Goal: Information Seeking & Learning: Learn about a topic

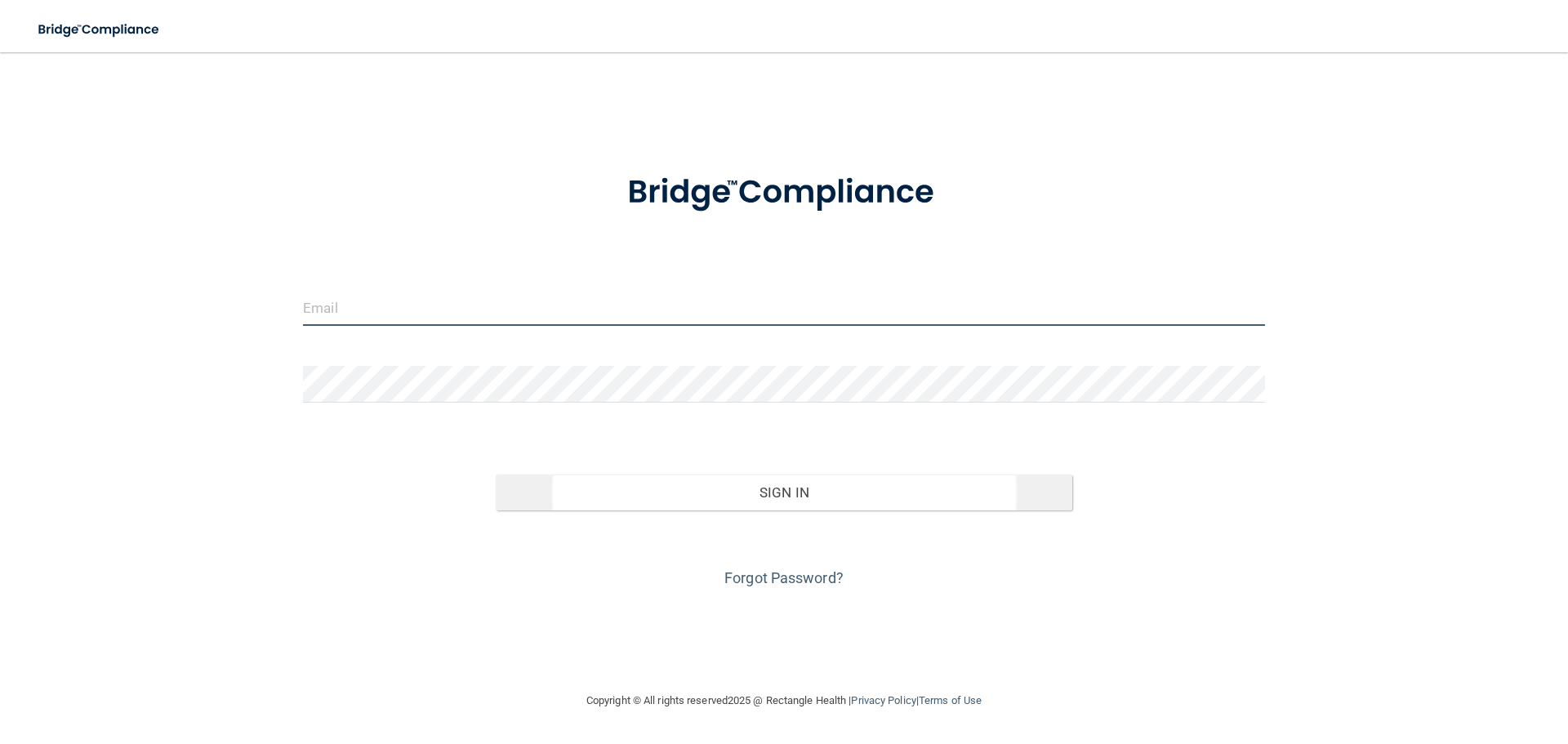
type input "mjkuebler@hotmail.com"
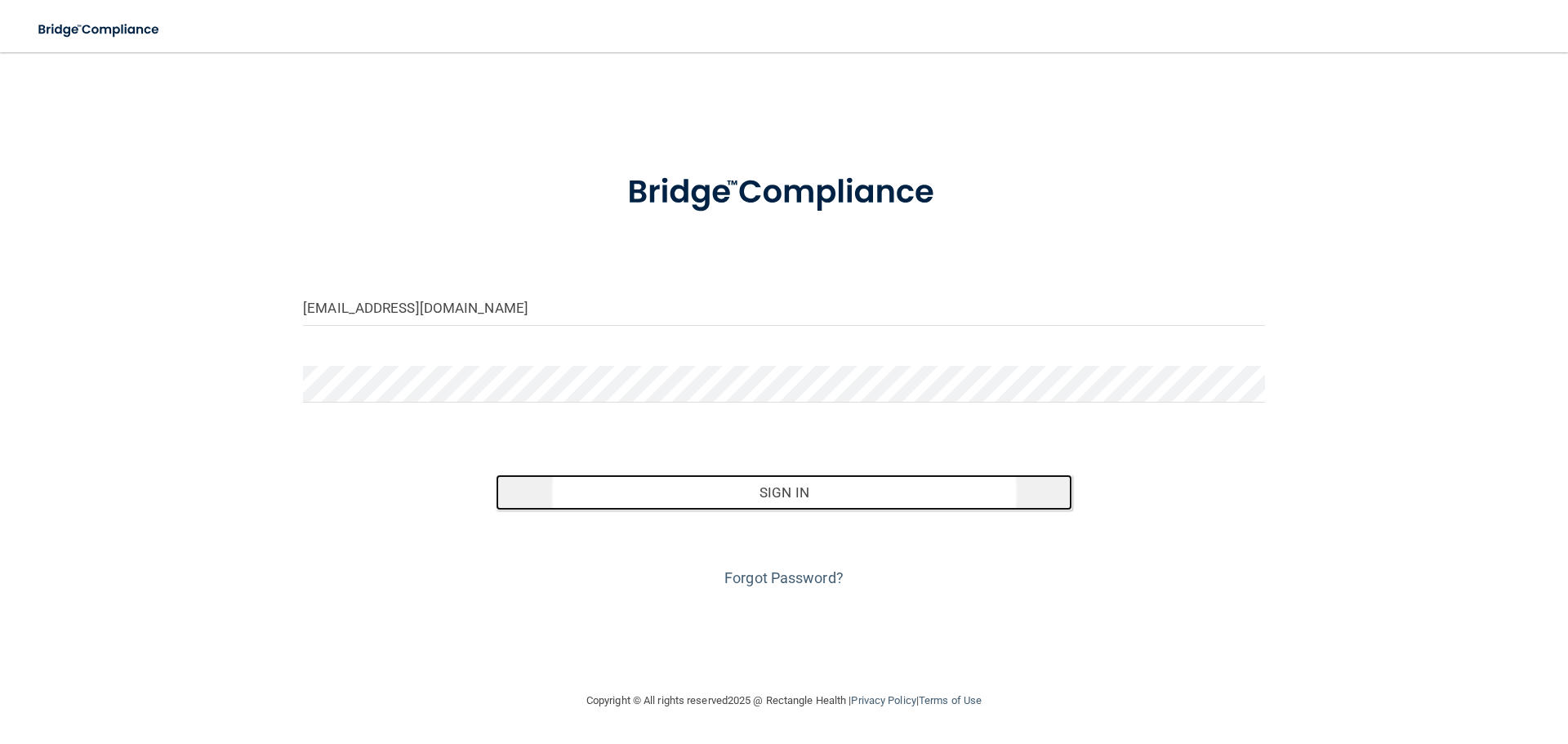
click at [778, 491] on button "Sign In" at bounding box center [784, 492] width 578 height 36
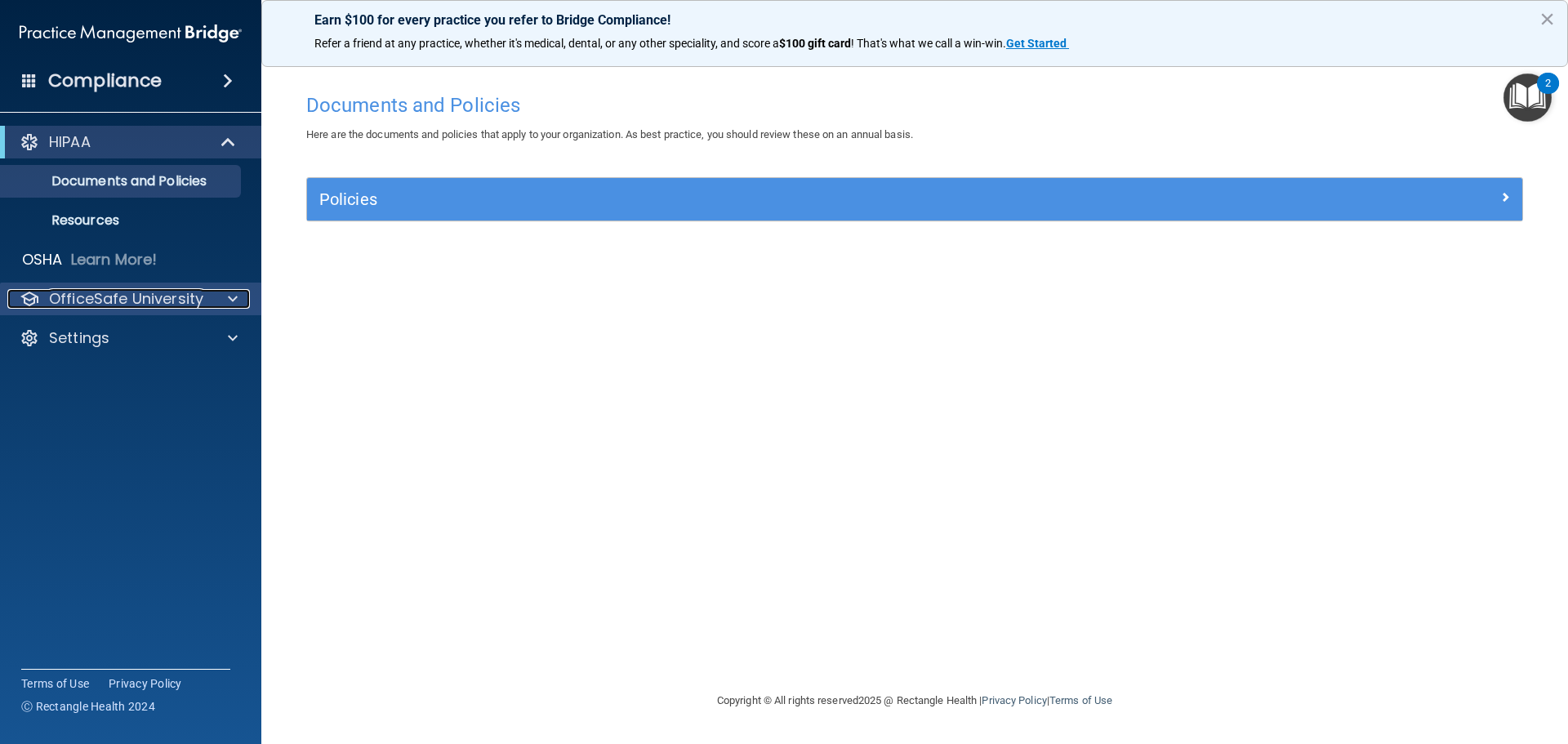
click at [181, 301] on p "OfficeSafe University" at bounding box center [126, 299] width 154 height 20
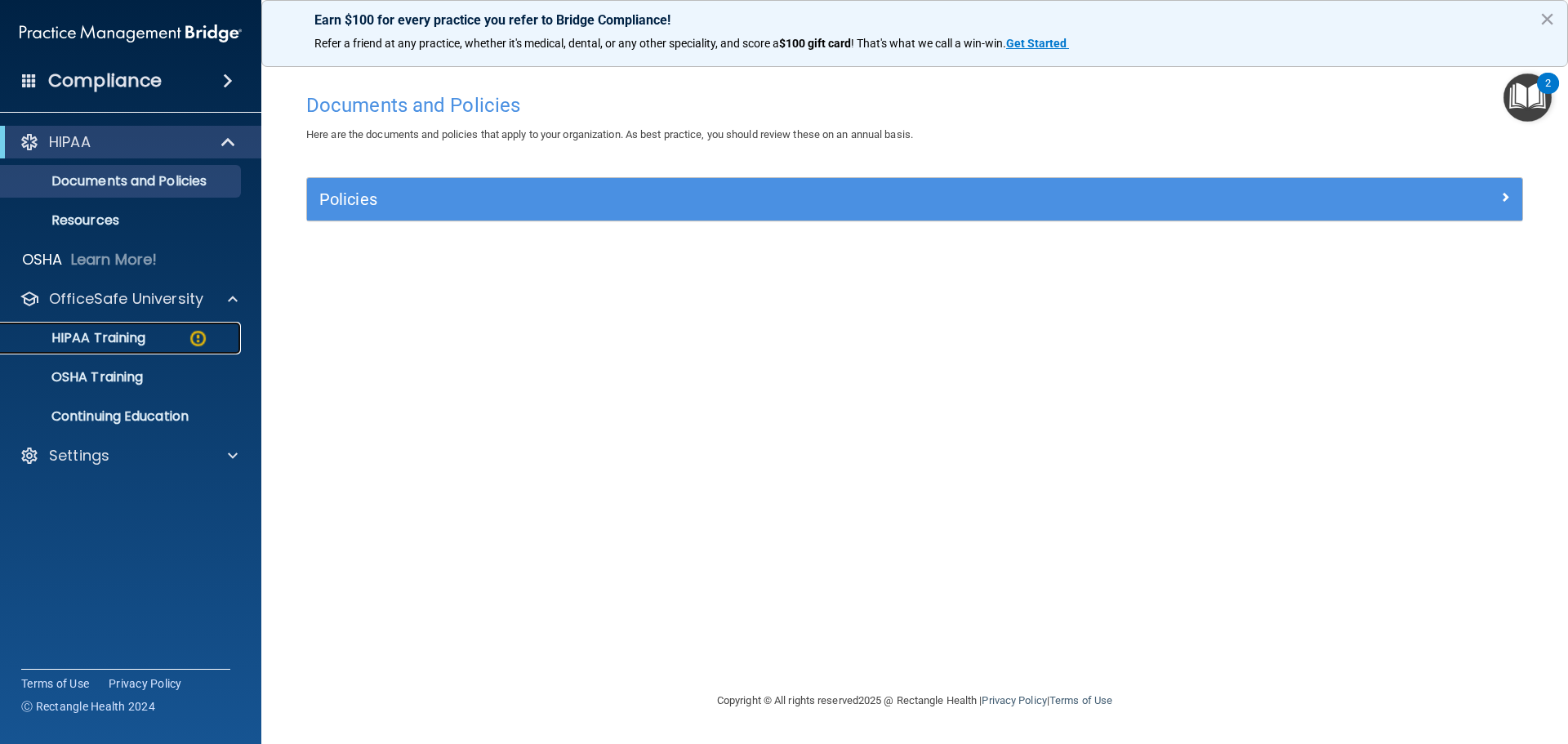
click at [148, 338] on div "HIPAA Training" at bounding box center [122, 338] width 223 height 17
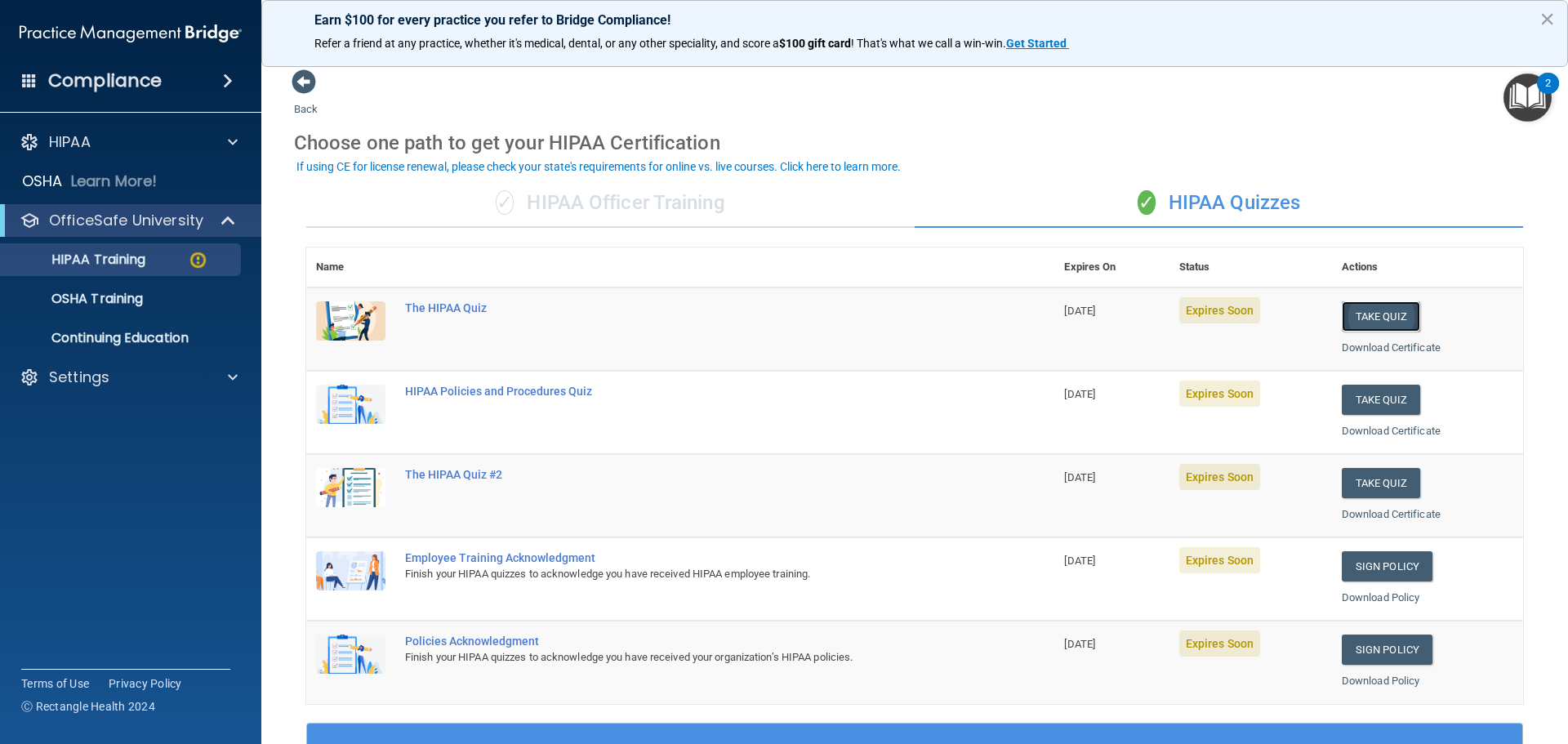
click at [1359, 319] on button "Take Quiz" at bounding box center [1381, 316] width 78 height 30
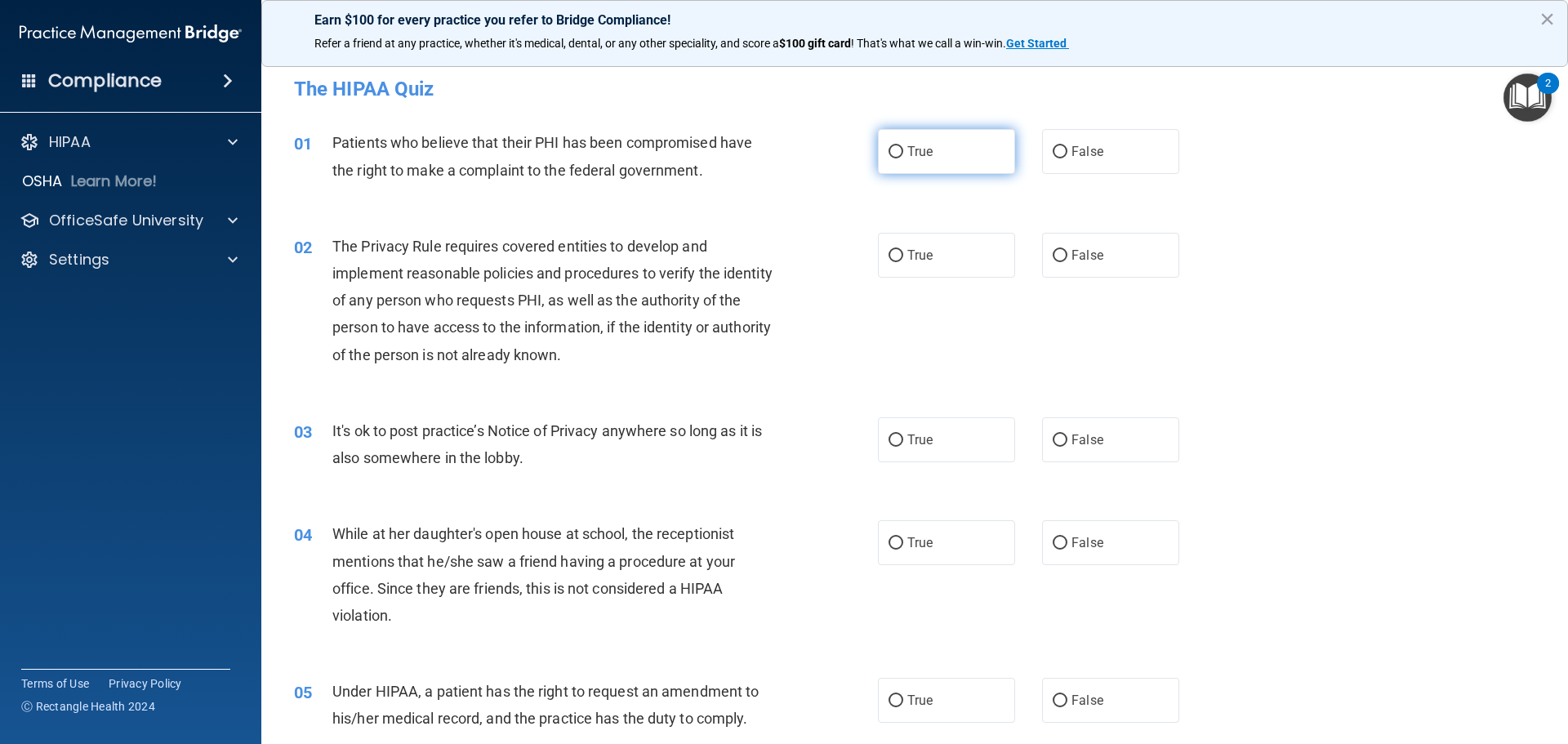
click at [888, 150] on input "True" at bounding box center [896, 152] width 15 height 12
radio input "true"
click at [893, 256] on input "True" at bounding box center [896, 255] width 15 height 12
radio input "true"
click at [1054, 446] on input "False" at bounding box center [1060, 440] width 15 height 12
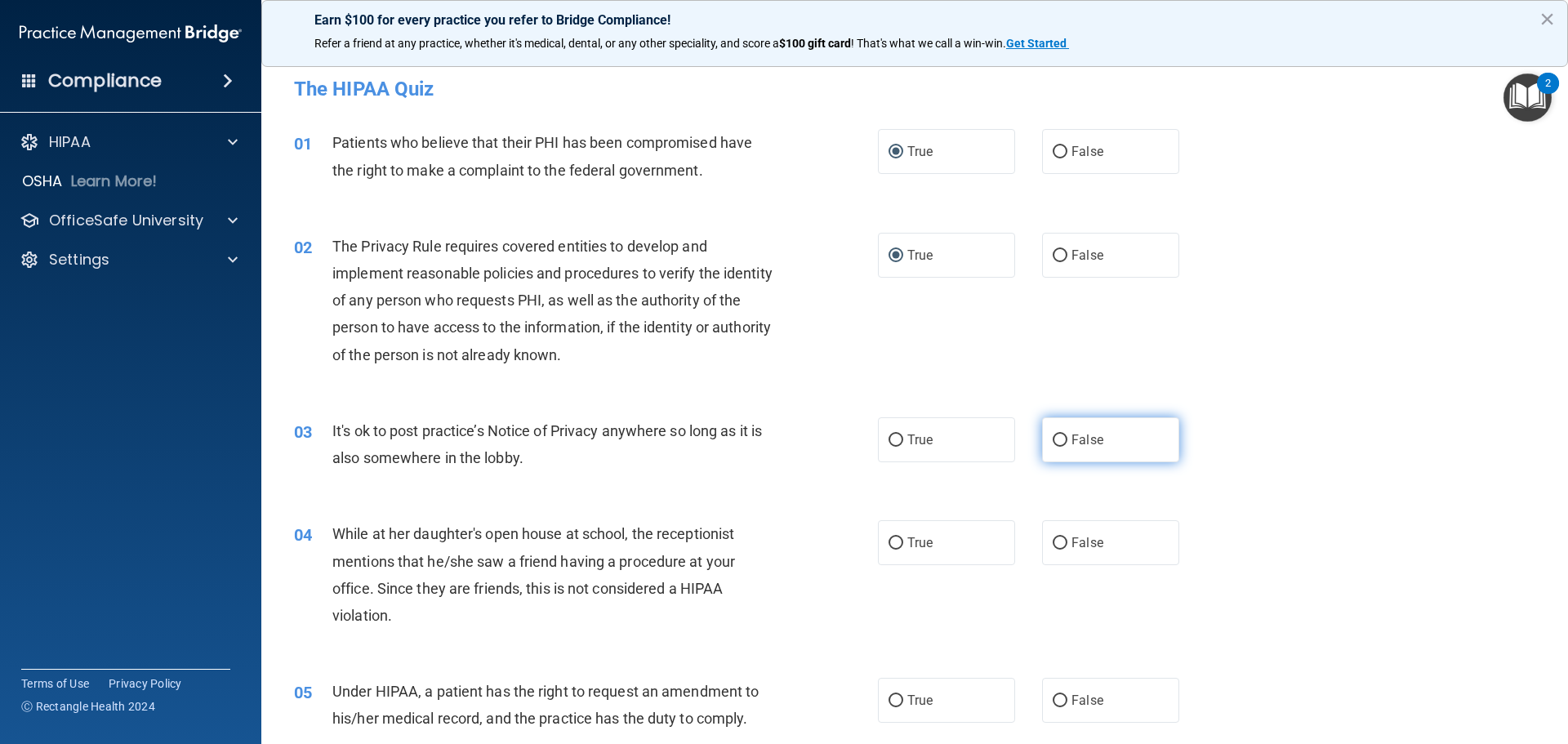
radio input "true"
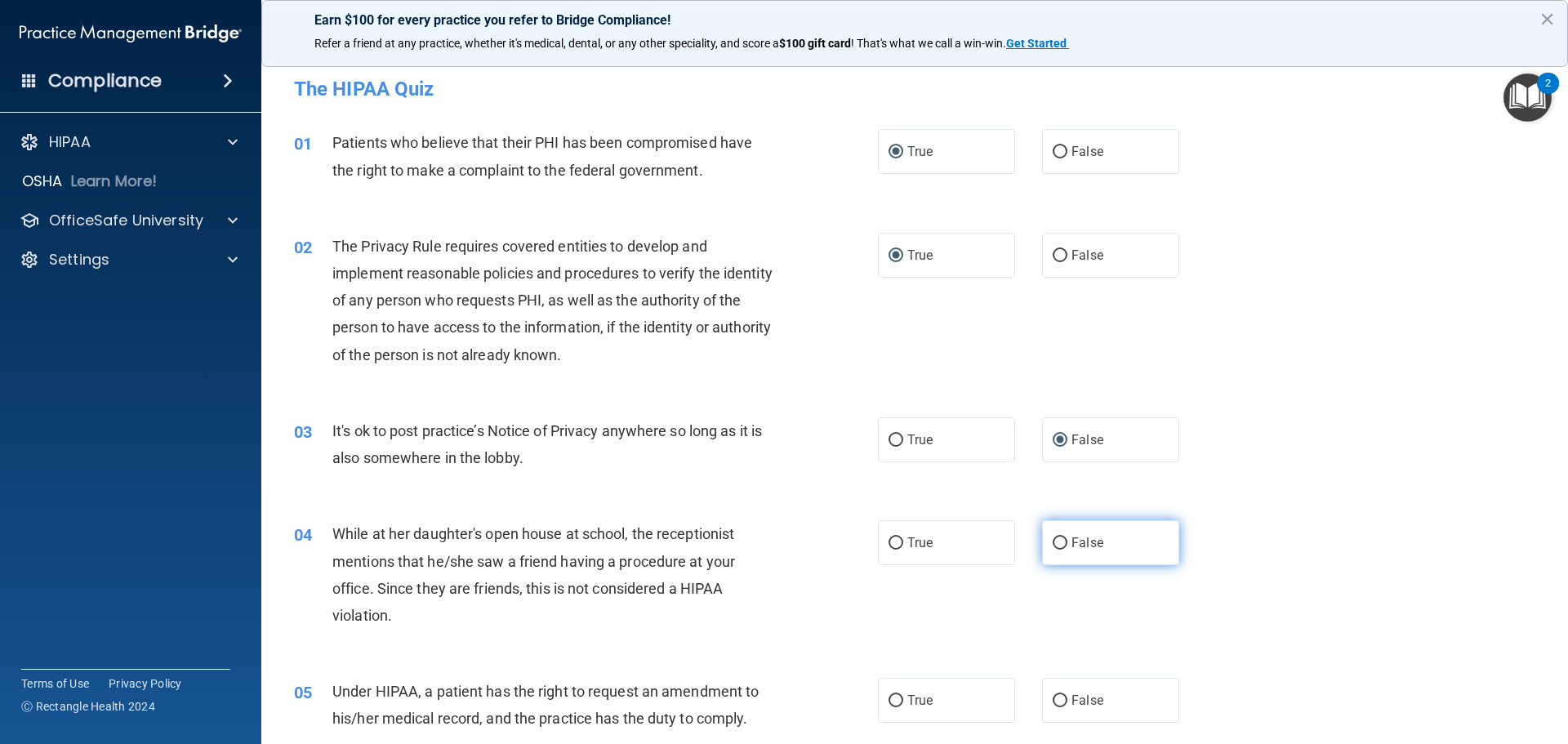
click at [1053, 555] on label "False" at bounding box center [1110, 543] width 137 height 45
click at [1053, 549] on input "False" at bounding box center [1060, 543] width 15 height 12
radio input "true"
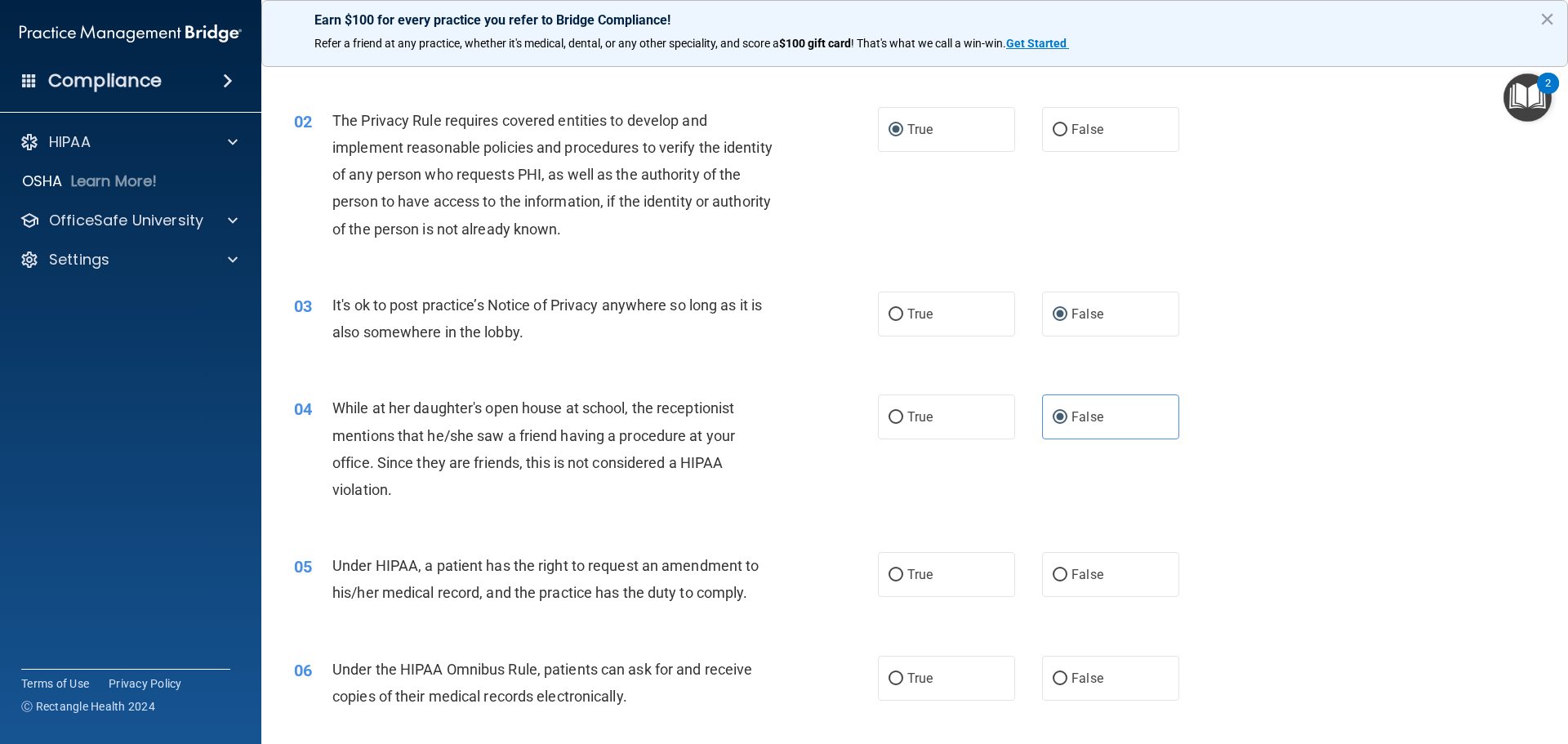
scroll to position [163, 0]
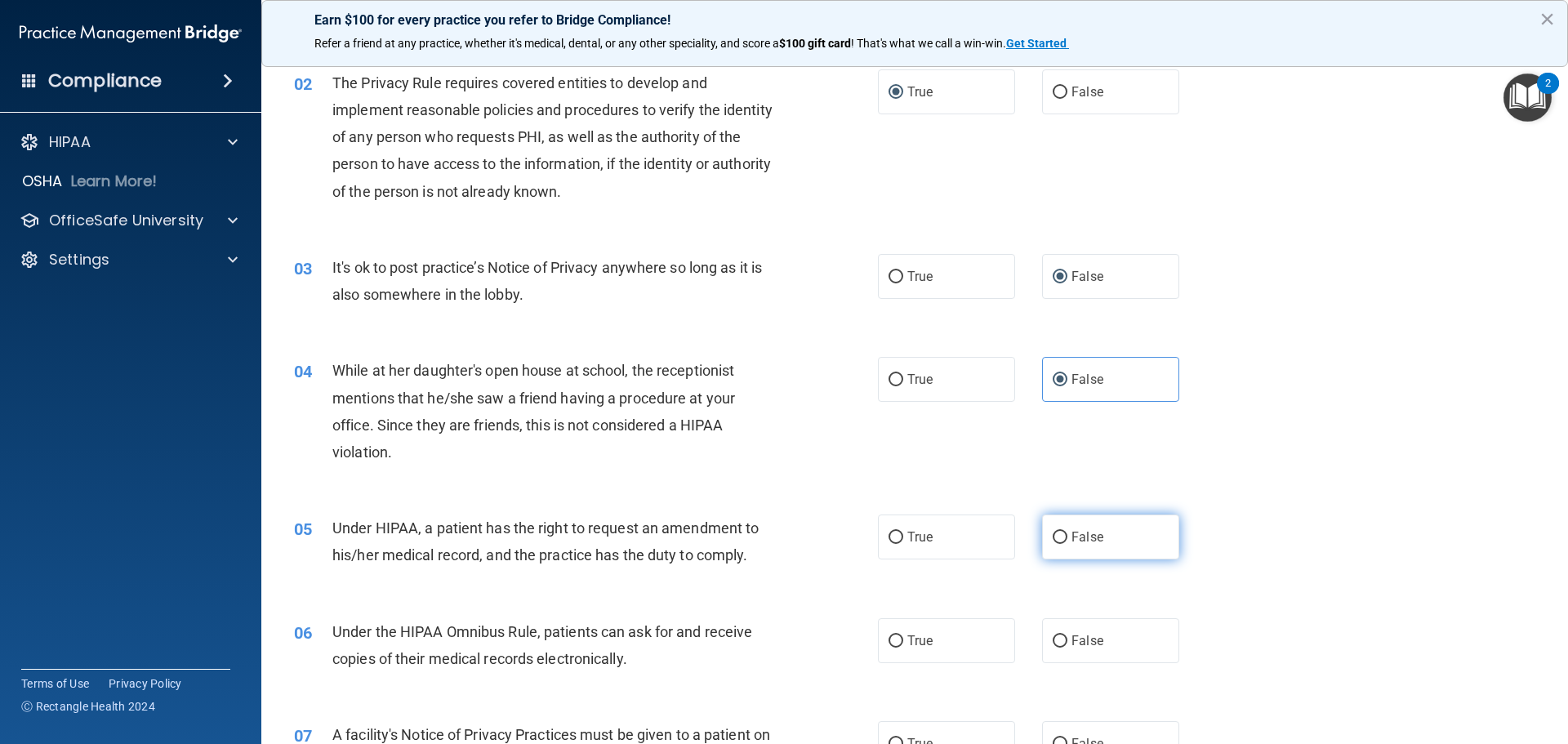
click at [1071, 532] on span "False" at bounding box center [1087, 537] width 32 height 16
click at [1064, 532] on input "False" at bounding box center [1060, 538] width 15 height 12
radio input "true"
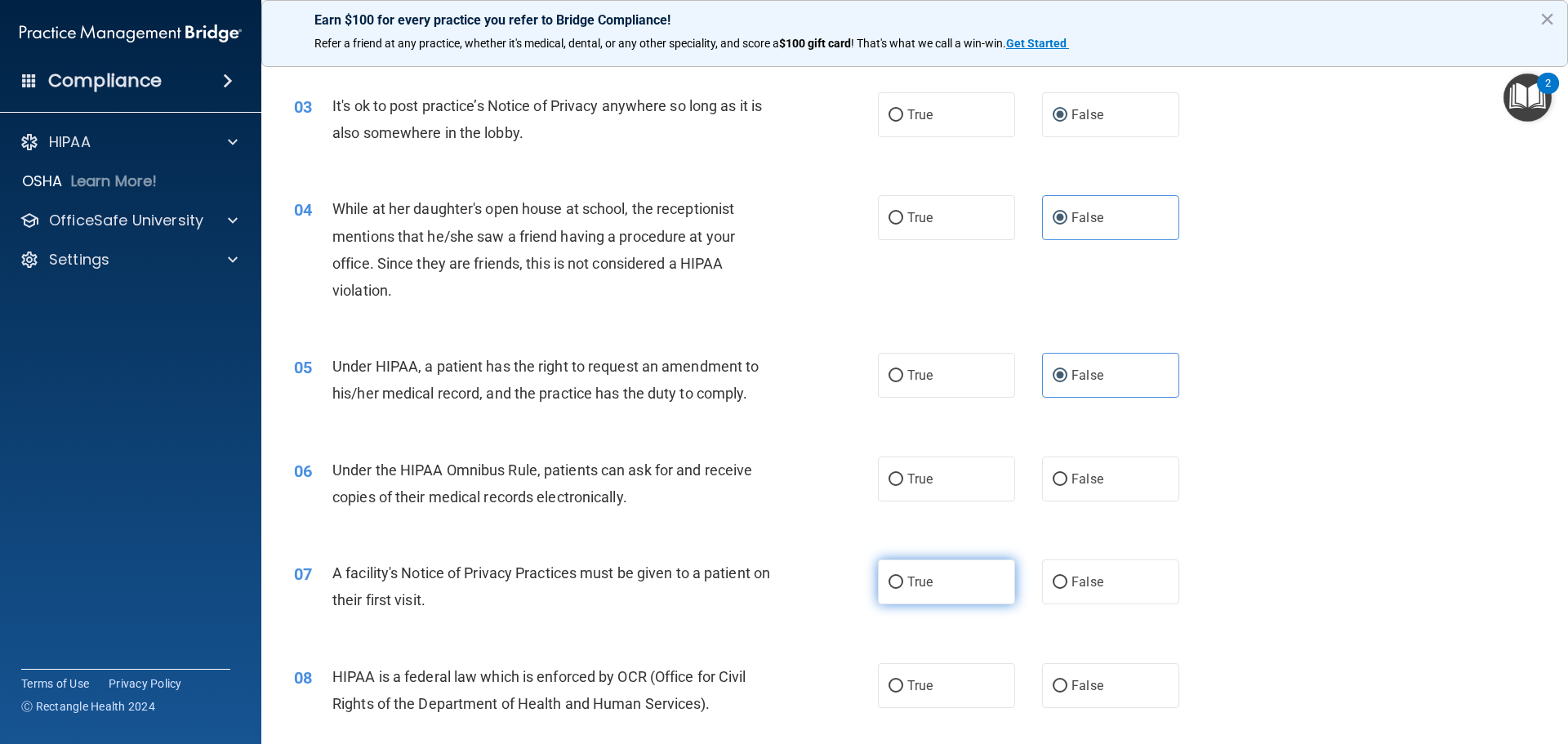
scroll to position [326, 0]
click at [907, 477] on span "True" at bounding box center [920, 477] width 25 height 16
click at [903, 477] on input "True" at bounding box center [896, 478] width 15 height 12
radio input "true"
click at [926, 580] on span "True" at bounding box center [920, 580] width 25 height 16
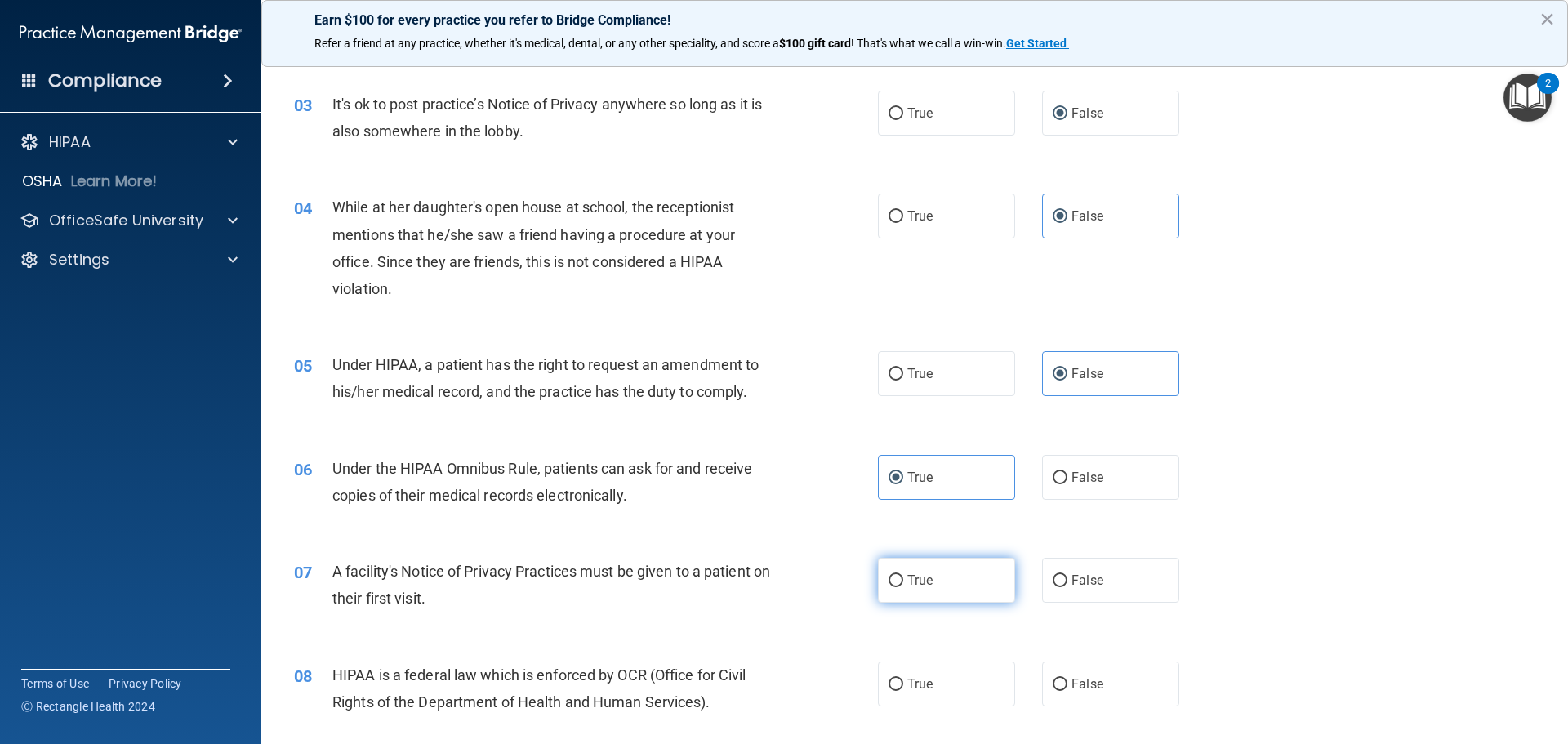
click at [903, 580] on input "True" at bounding box center [896, 581] width 15 height 12
radio input "true"
click at [912, 677] on span "True" at bounding box center [920, 683] width 25 height 16
click at [903, 678] on input "True" at bounding box center [896, 684] width 15 height 12
radio input "true"
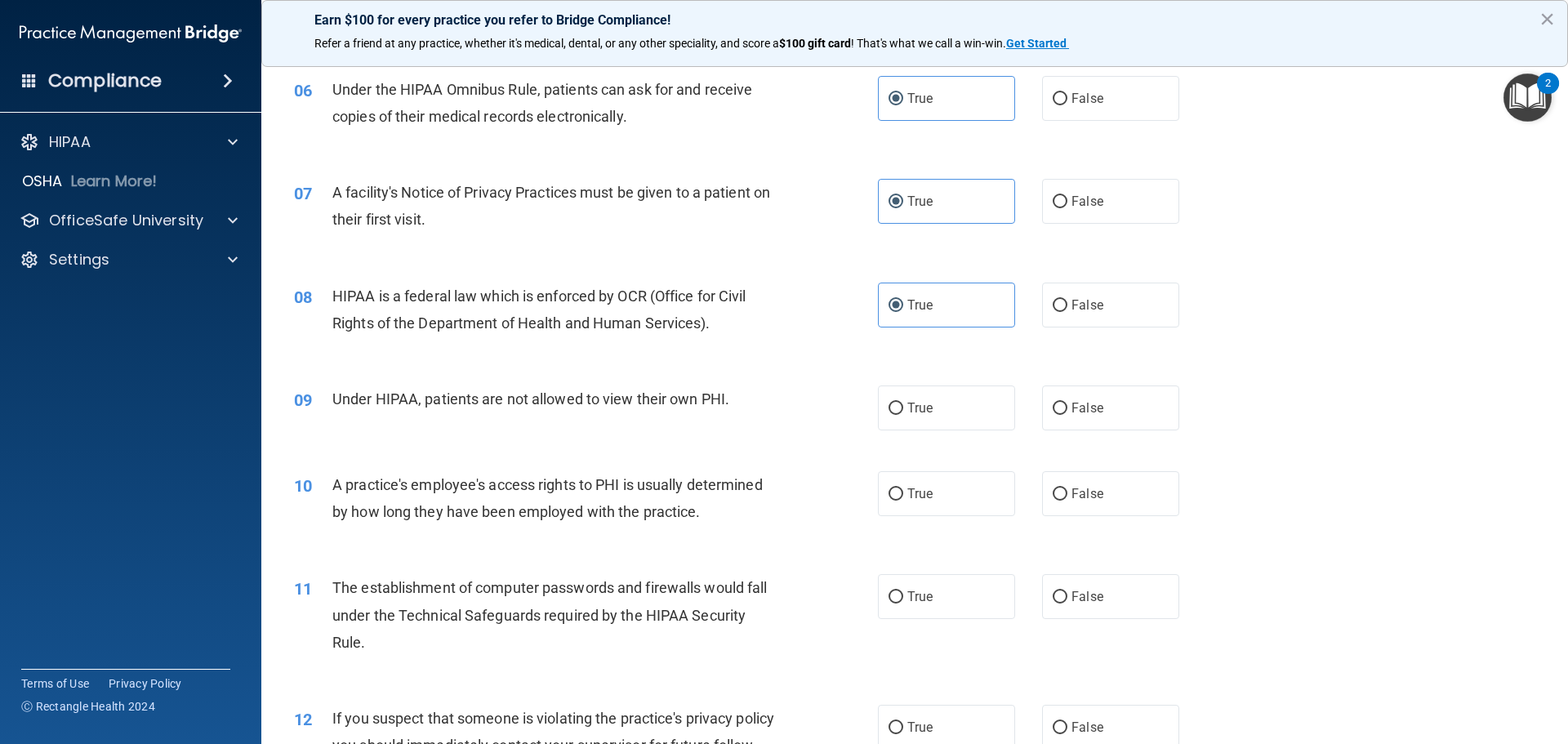
scroll to position [735, 0]
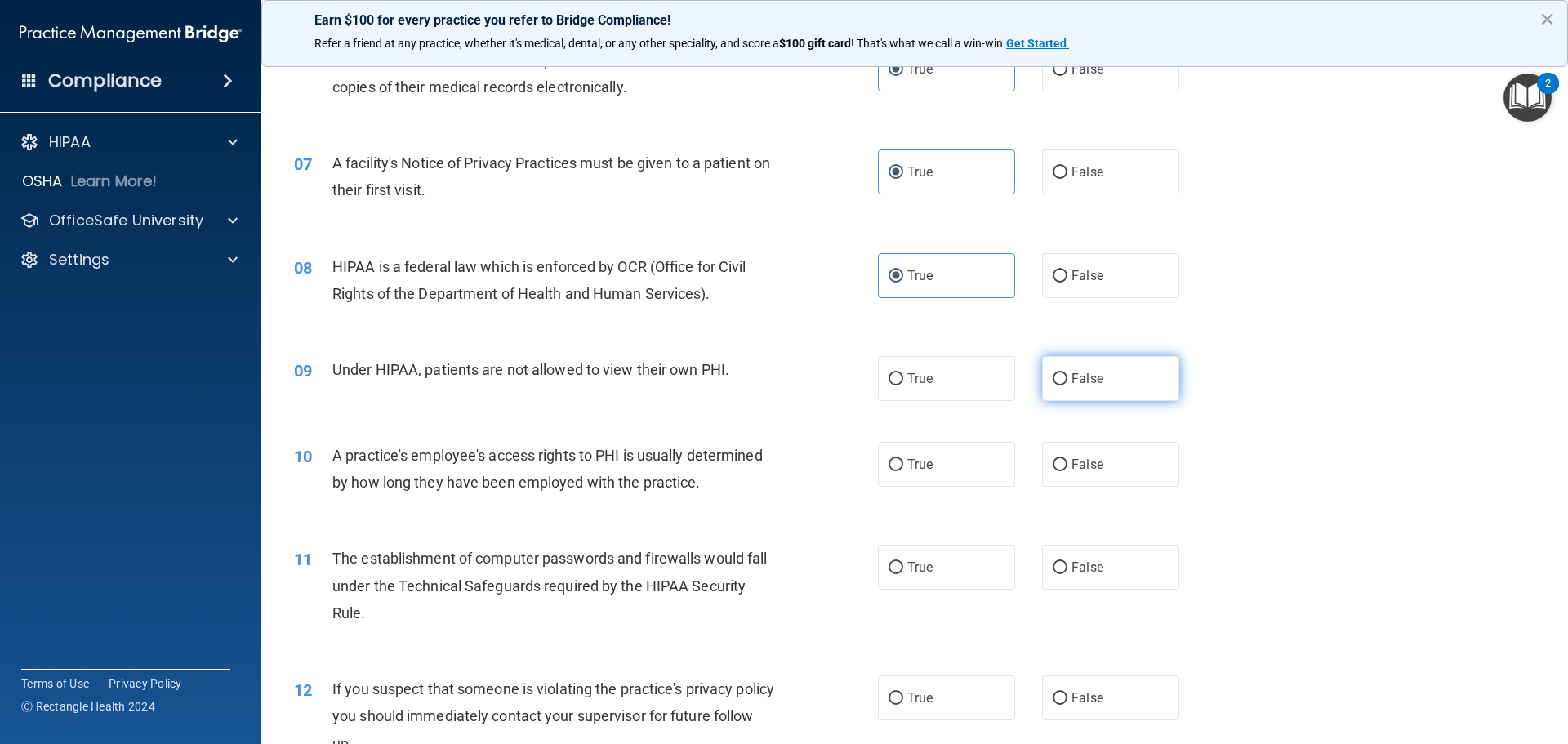
click at [1059, 387] on label "False" at bounding box center [1110, 379] width 137 height 45
click at [1059, 385] on input "False" at bounding box center [1060, 379] width 15 height 12
radio input "true"
click at [1071, 463] on span "False" at bounding box center [1087, 464] width 32 height 16
click at [1067, 463] on input "False" at bounding box center [1060, 464] width 15 height 12
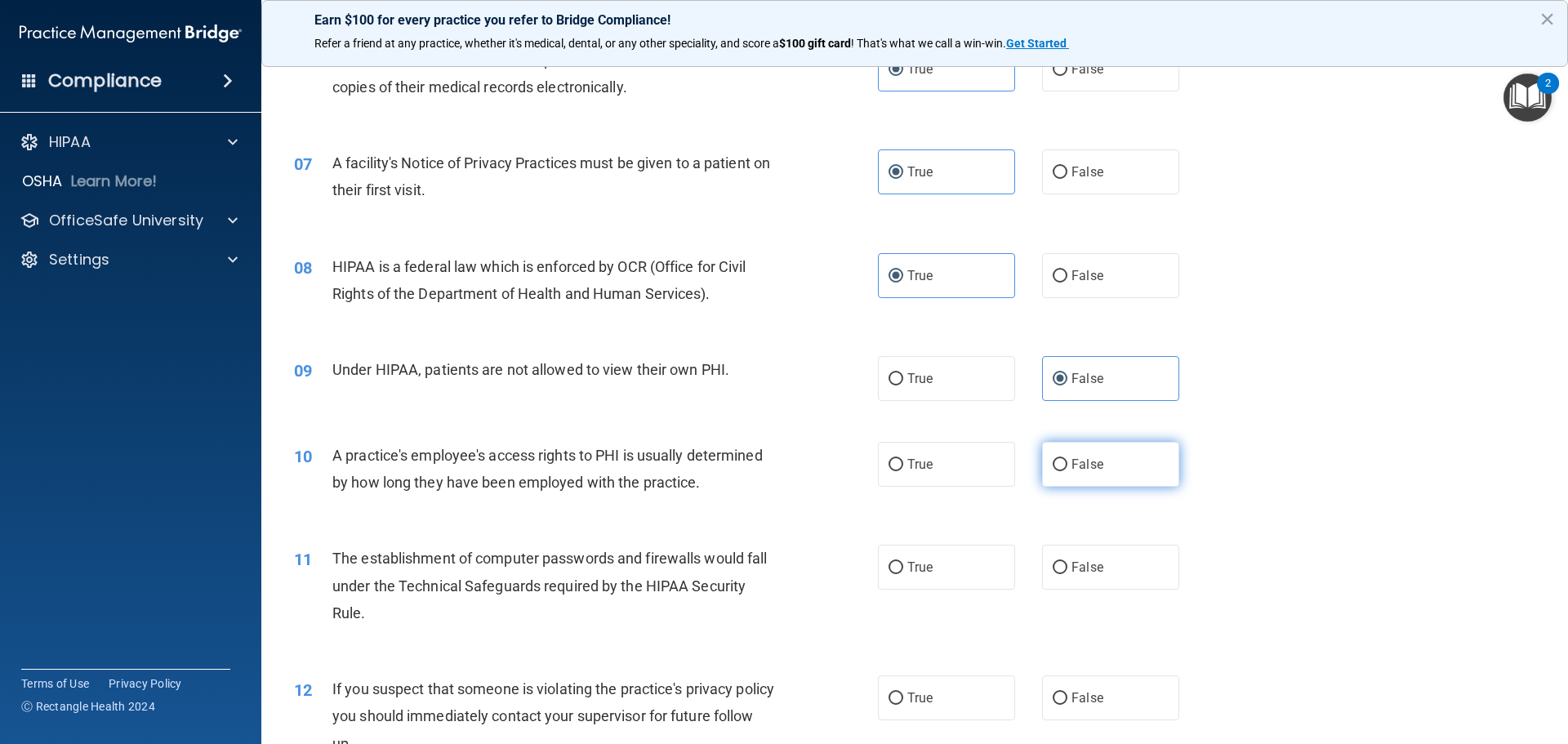
radio input "true"
click at [898, 558] on label "True" at bounding box center [946, 567] width 137 height 45
click at [898, 562] on input "True" at bounding box center [896, 568] width 15 height 12
radio input "true"
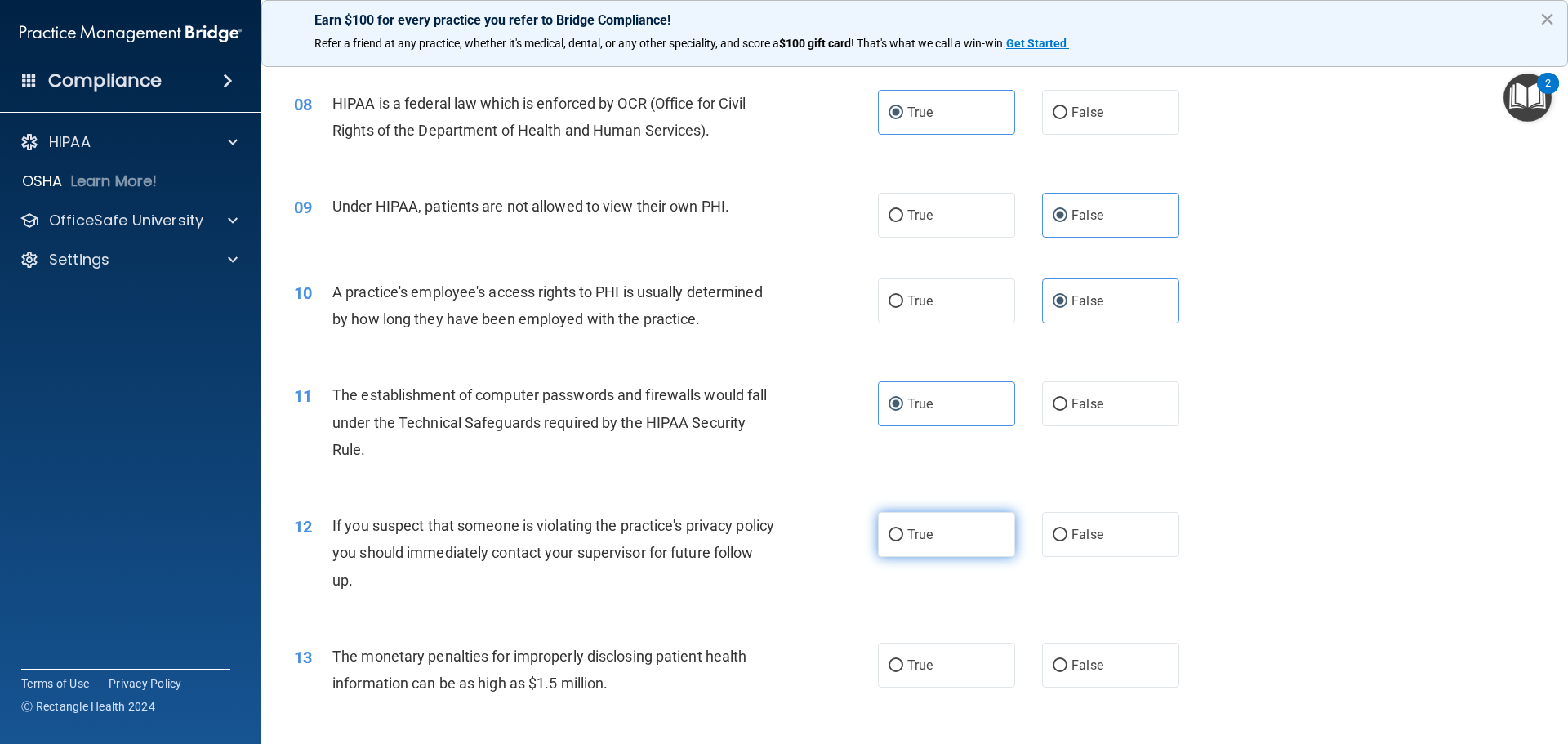
click at [892, 538] on input "True" at bounding box center [896, 535] width 15 height 12
radio input "true"
click at [899, 667] on label "True" at bounding box center [946, 665] width 137 height 45
click at [899, 667] on input "True" at bounding box center [896, 666] width 15 height 12
radio input "true"
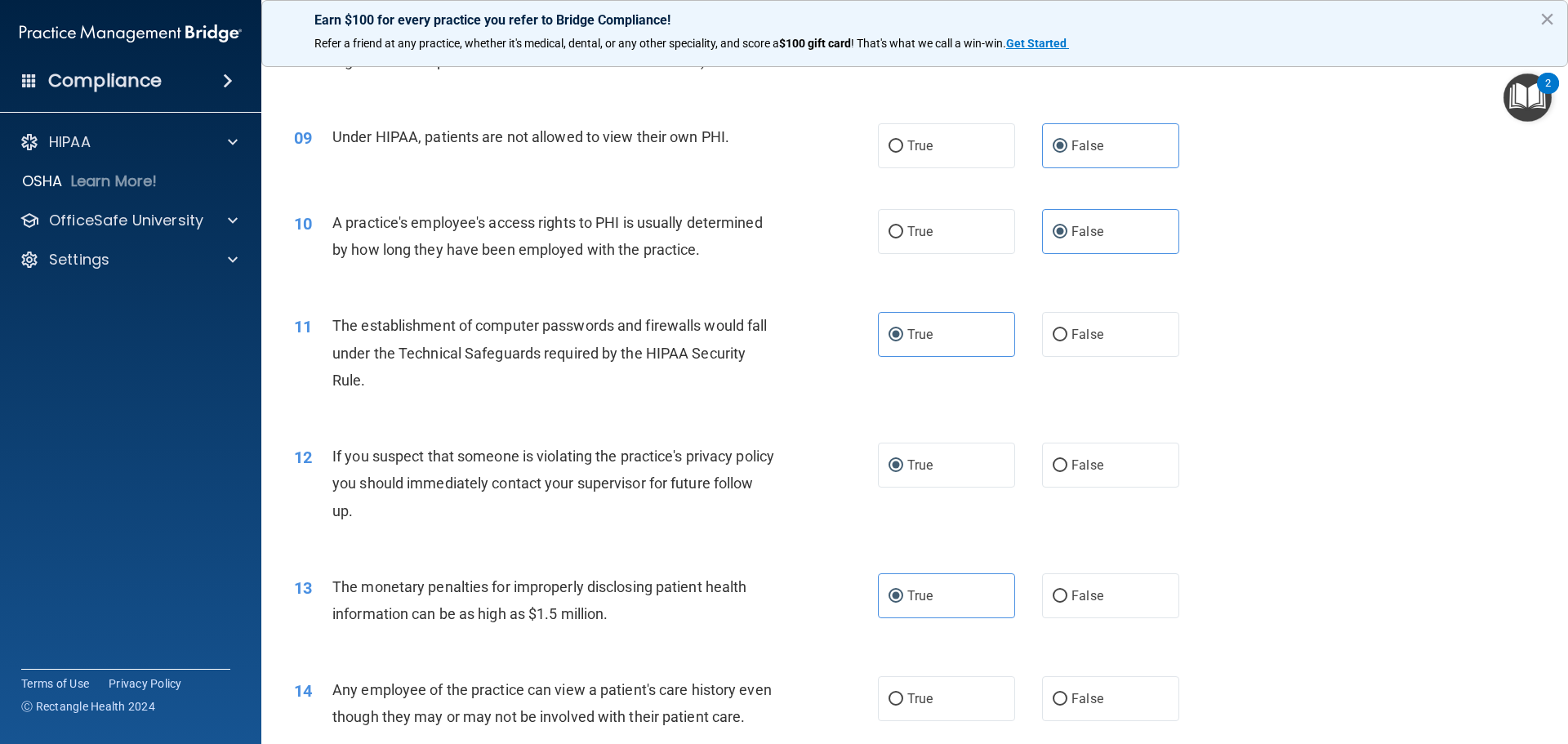
scroll to position [1061, 0]
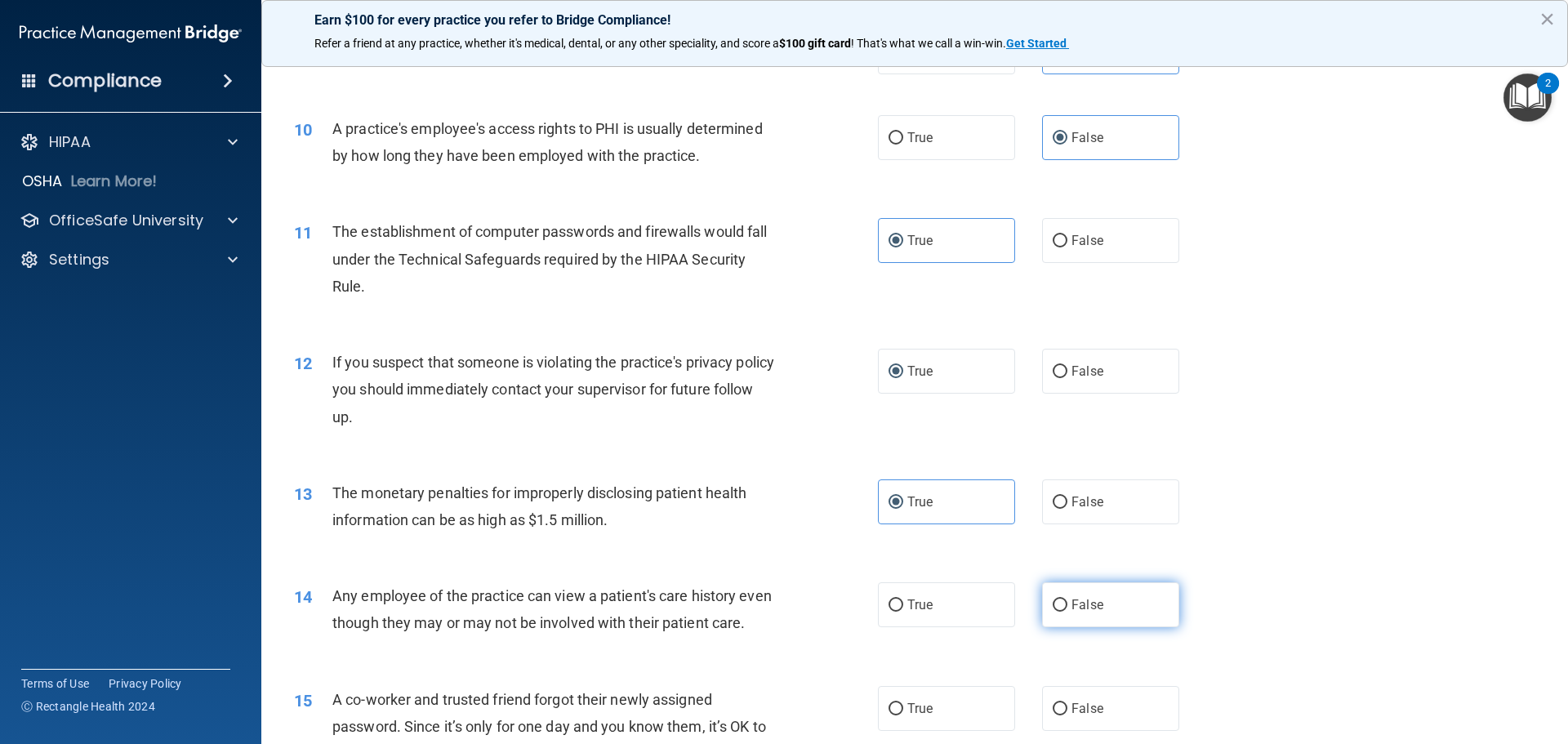
click at [1059, 601] on label "False" at bounding box center [1110, 604] width 137 height 45
click at [1059, 601] on input "False" at bounding box center [1060, 605] width 15 height 12
radio input "true"
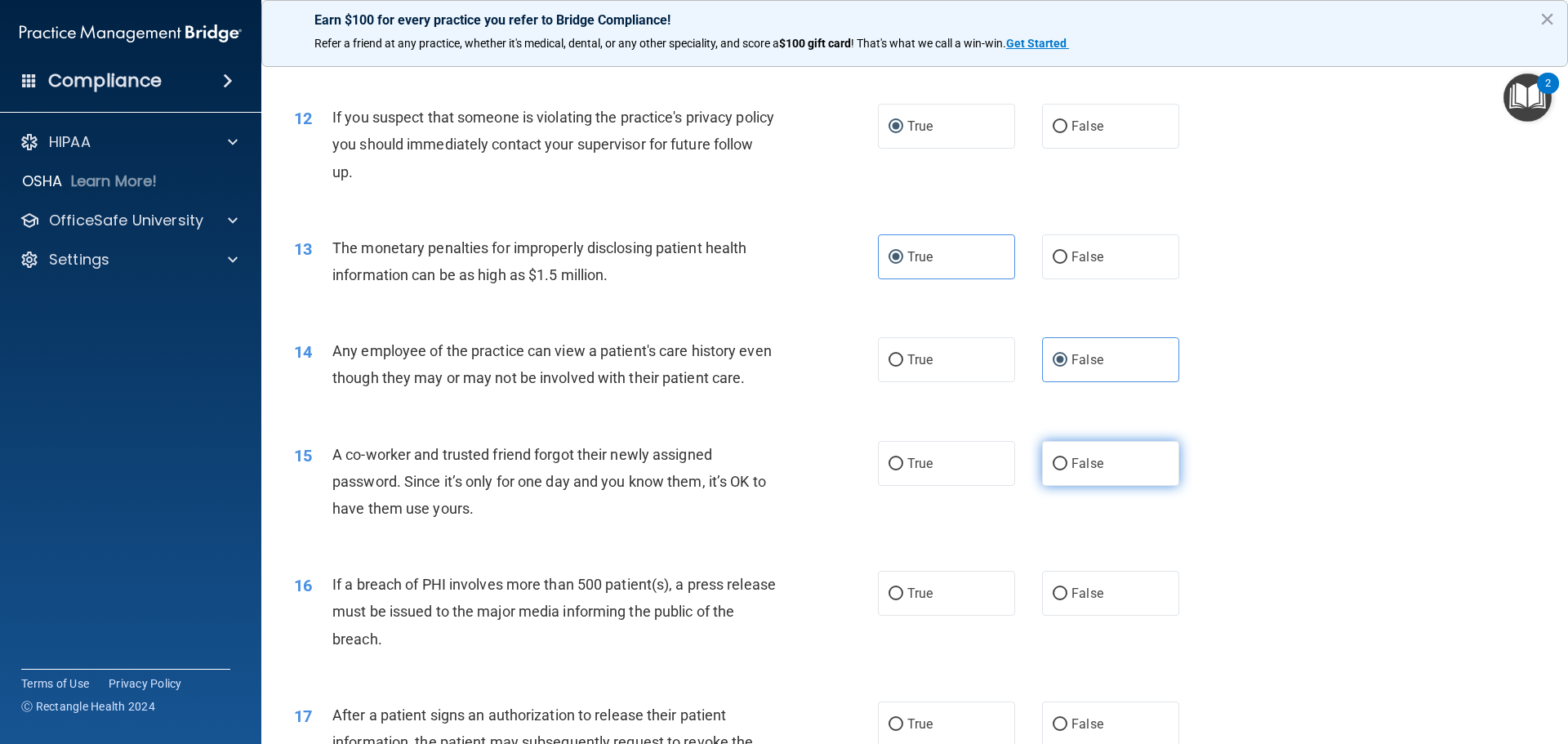
click at [1042, 486] on label "False" at bounding box center [1110, 464] width 137 height 45
click at [1053, 470] on input "False" at bounding box center [1060, 464] width 15 height 12
radio input "true"
click at [888, 600] on input "True" at bounding box center [896, 593] width 15 height 12
radio input "true"
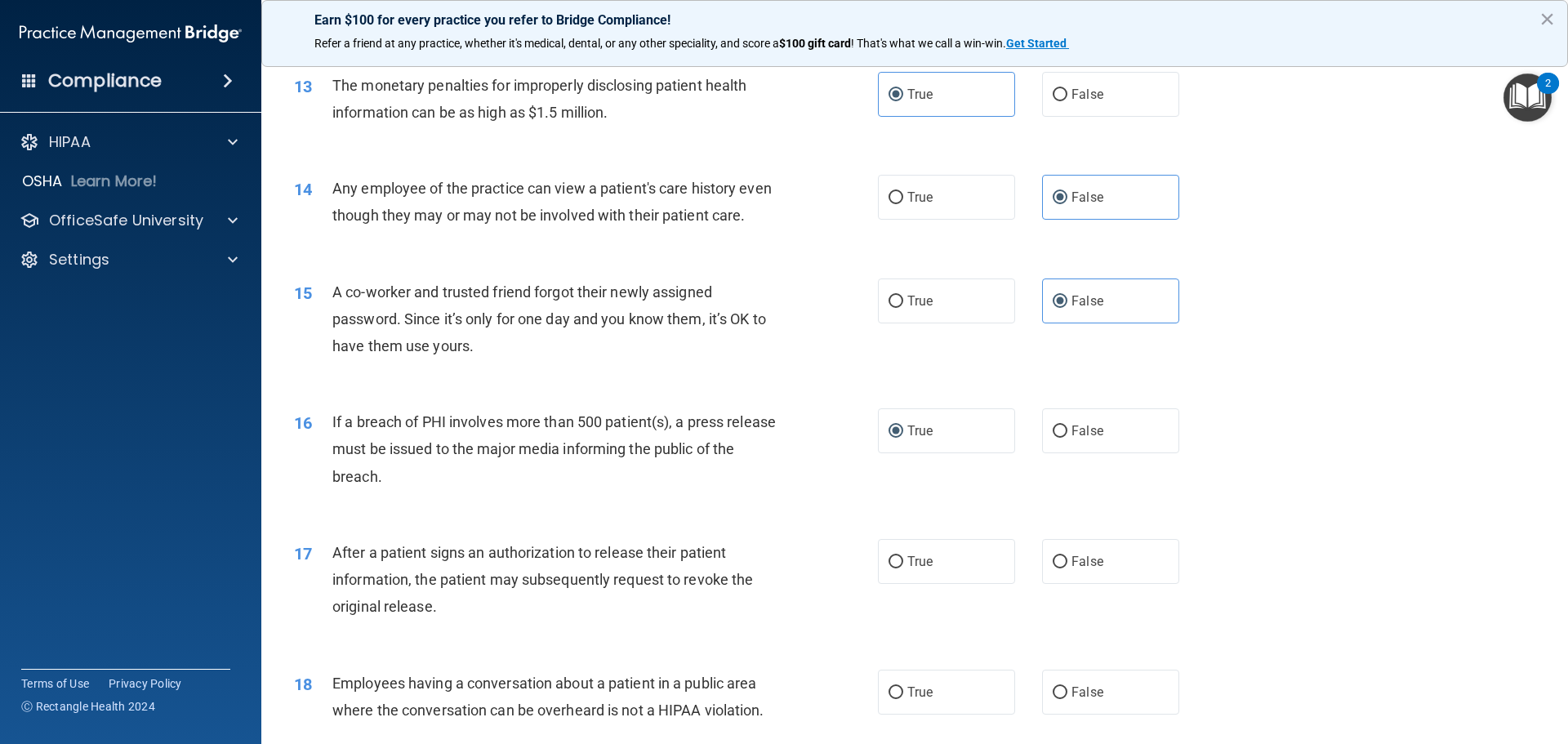
scroll to position [1470, 0]
click at [919, 568] on span "True" at bounding box center [920, 560] width 25 height 16
click at [903, 568] on input "True" at bounding box center [896, 561] width 15 height 12
radio input "true"
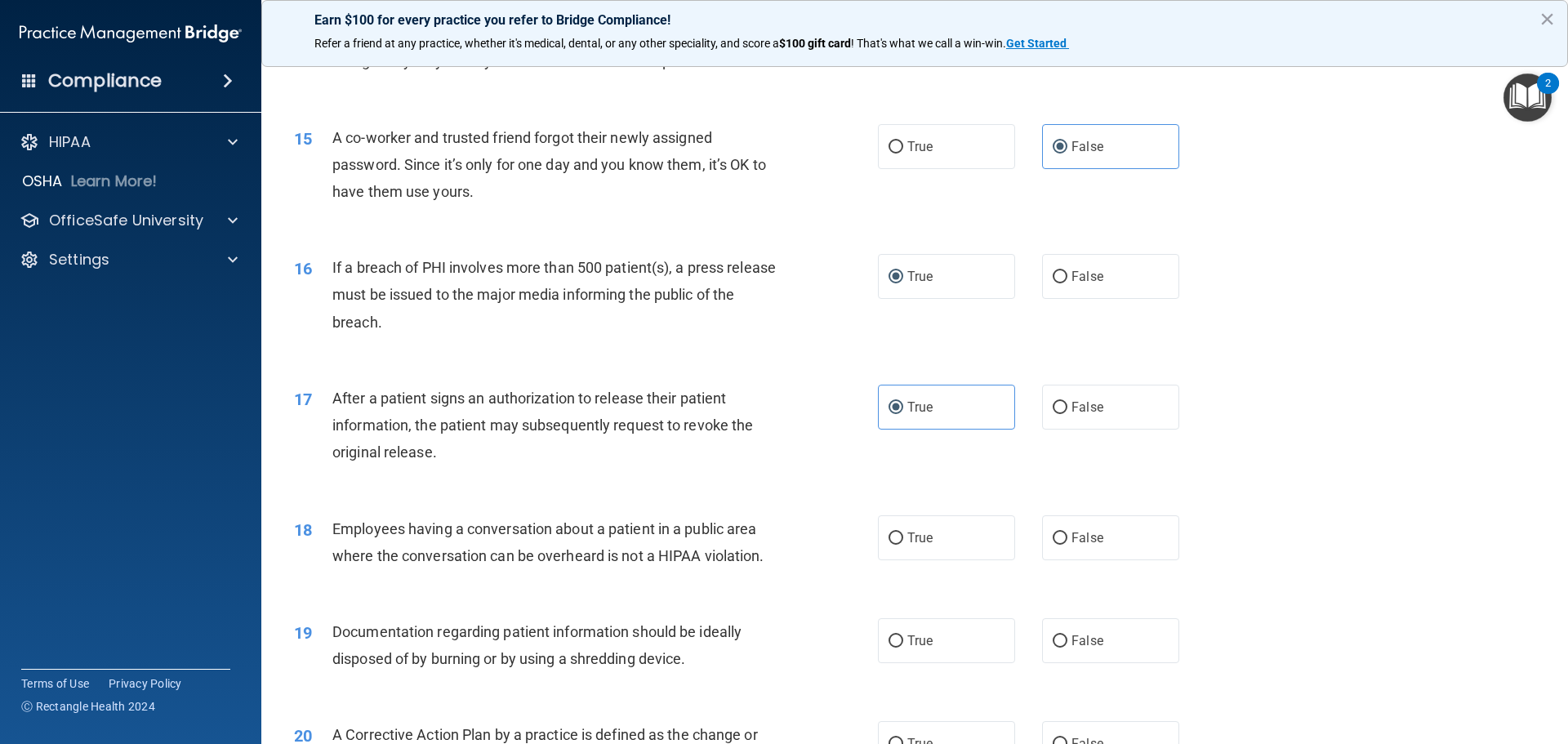
scroll to position [1633, 0]
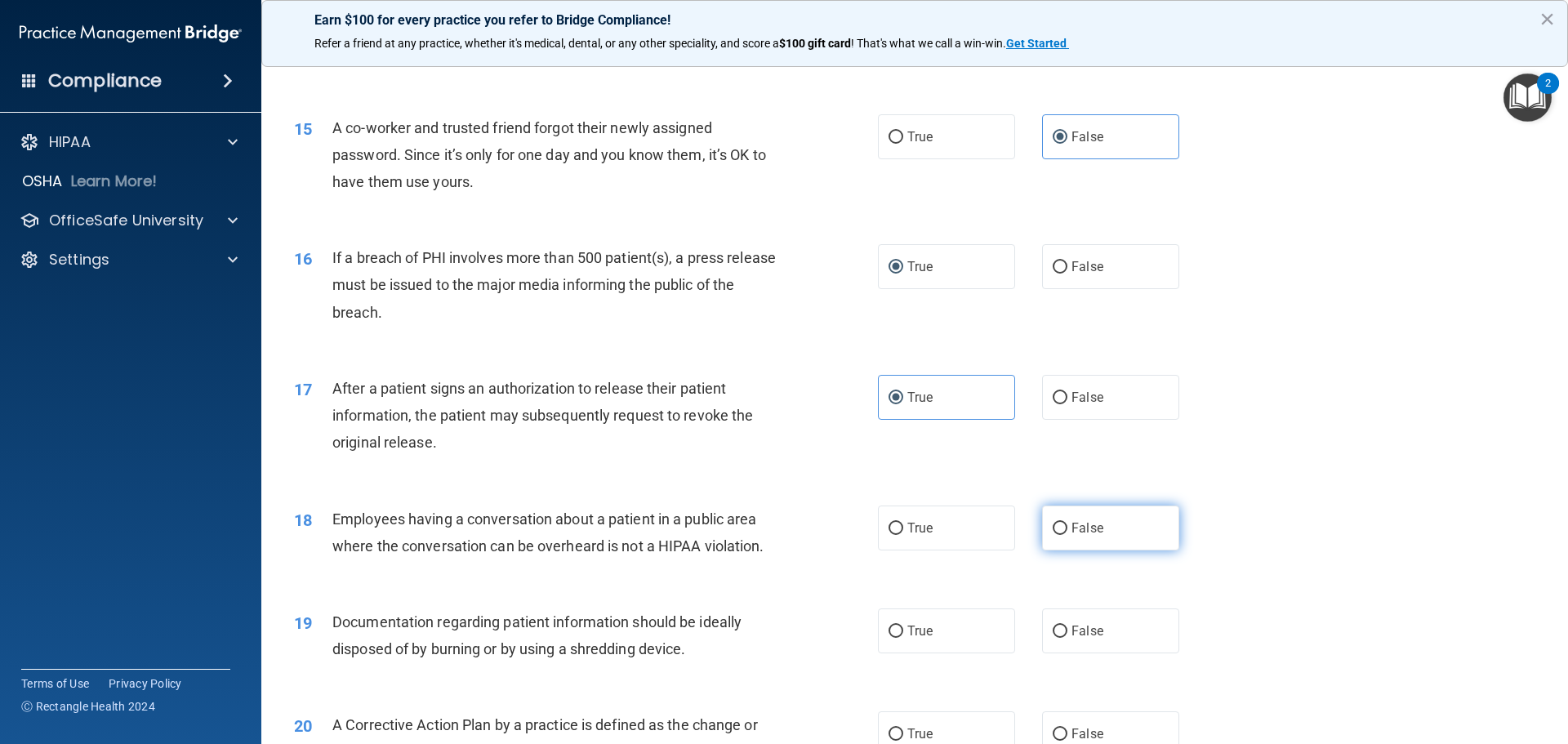
click at [1057, 550] on label "False" at bounding box center [1110, 528] width 137 height 45
click at [1057, 535] on input "False" at bounding box center [1060, 528] width 15 height 12
radio input "true"
click at [890, 637] on input "True" at bounding box center [896, 631] width 15 height 12
radio input "true"
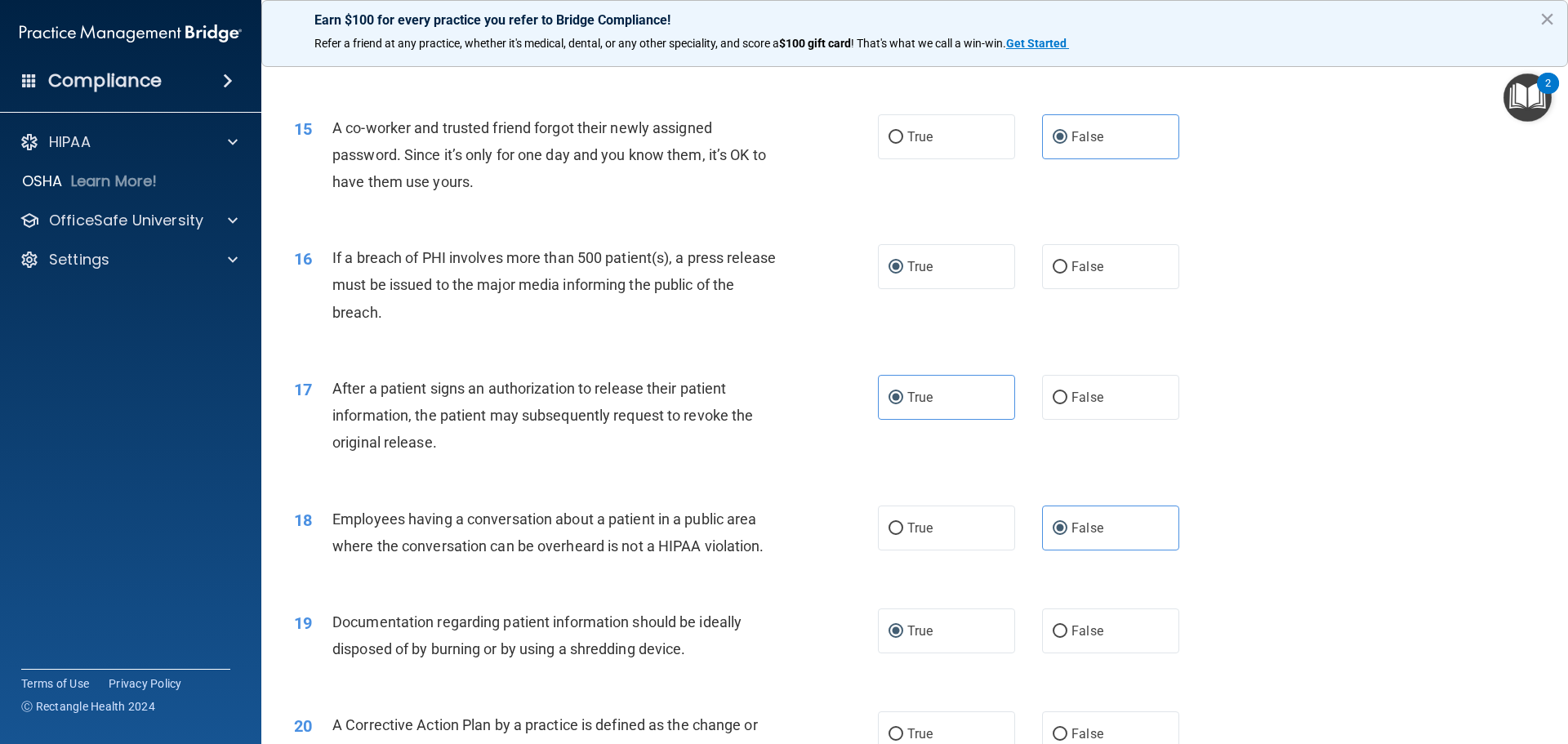
scroll to position [1796, 0]
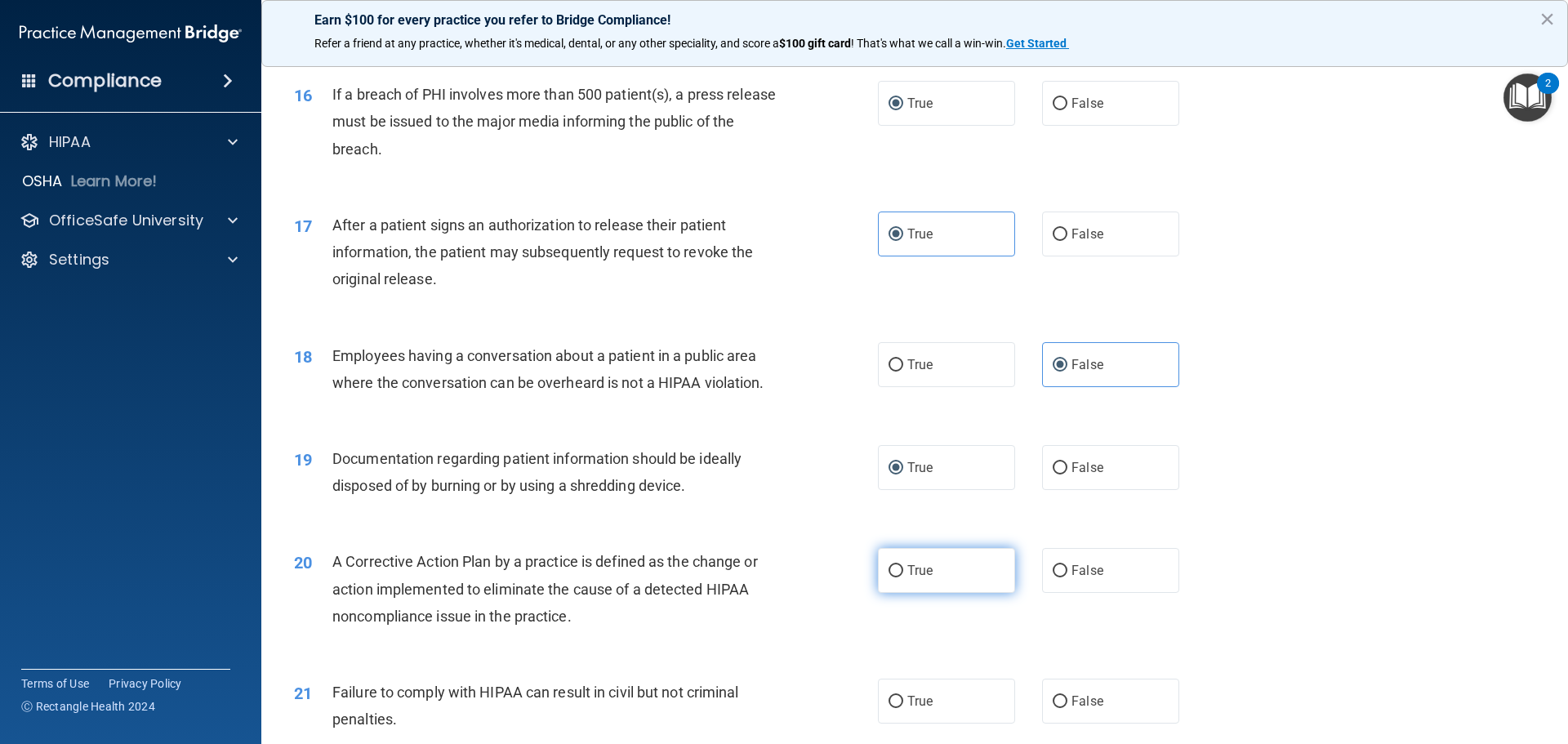
click at [907, 578] on span "True" at bounding box center [920, 570] width 25 height 16
click at [901, 578] on input "True" at bounding box center [896, 571] width 15 height 12
radio input "true"
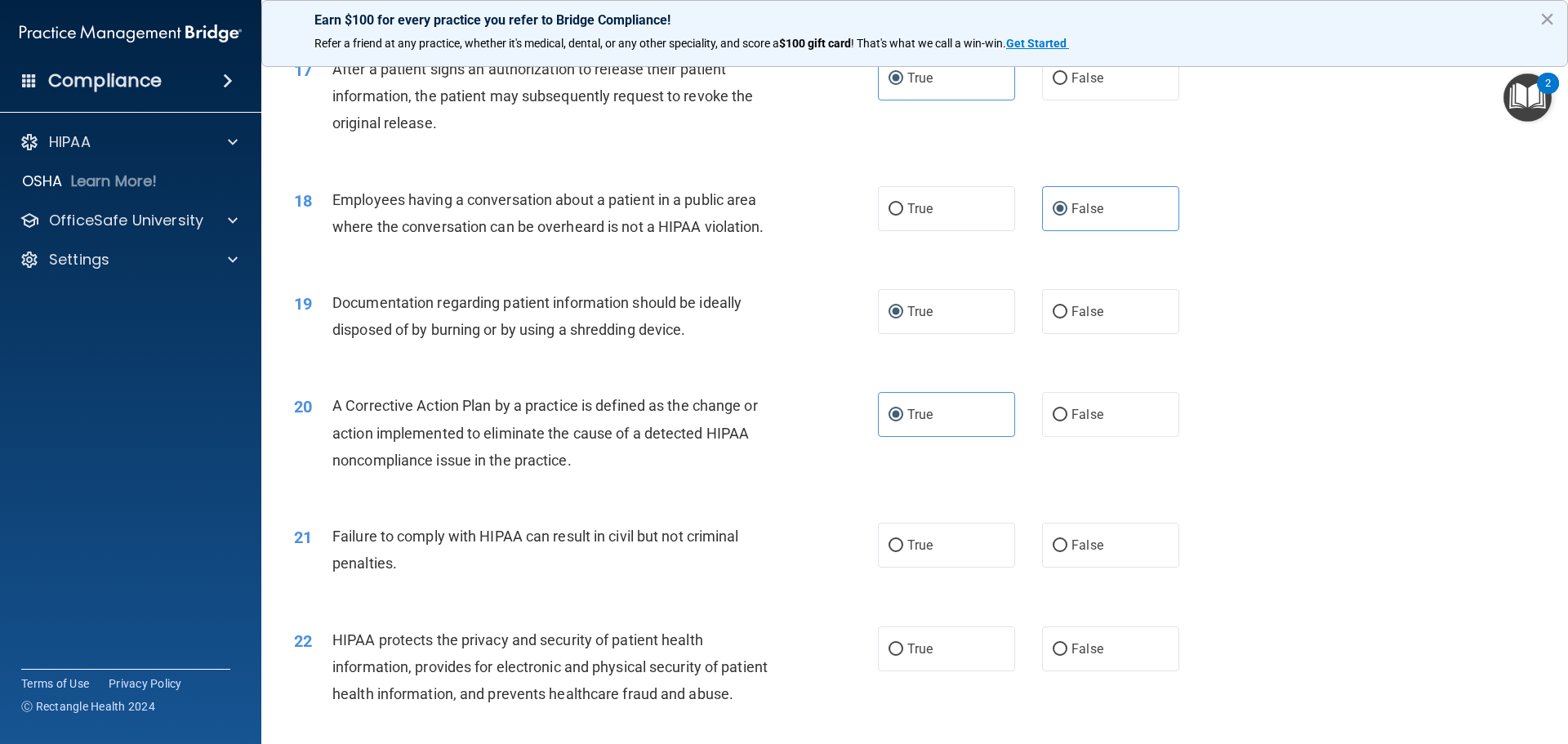
scroll to position [1960, 0]
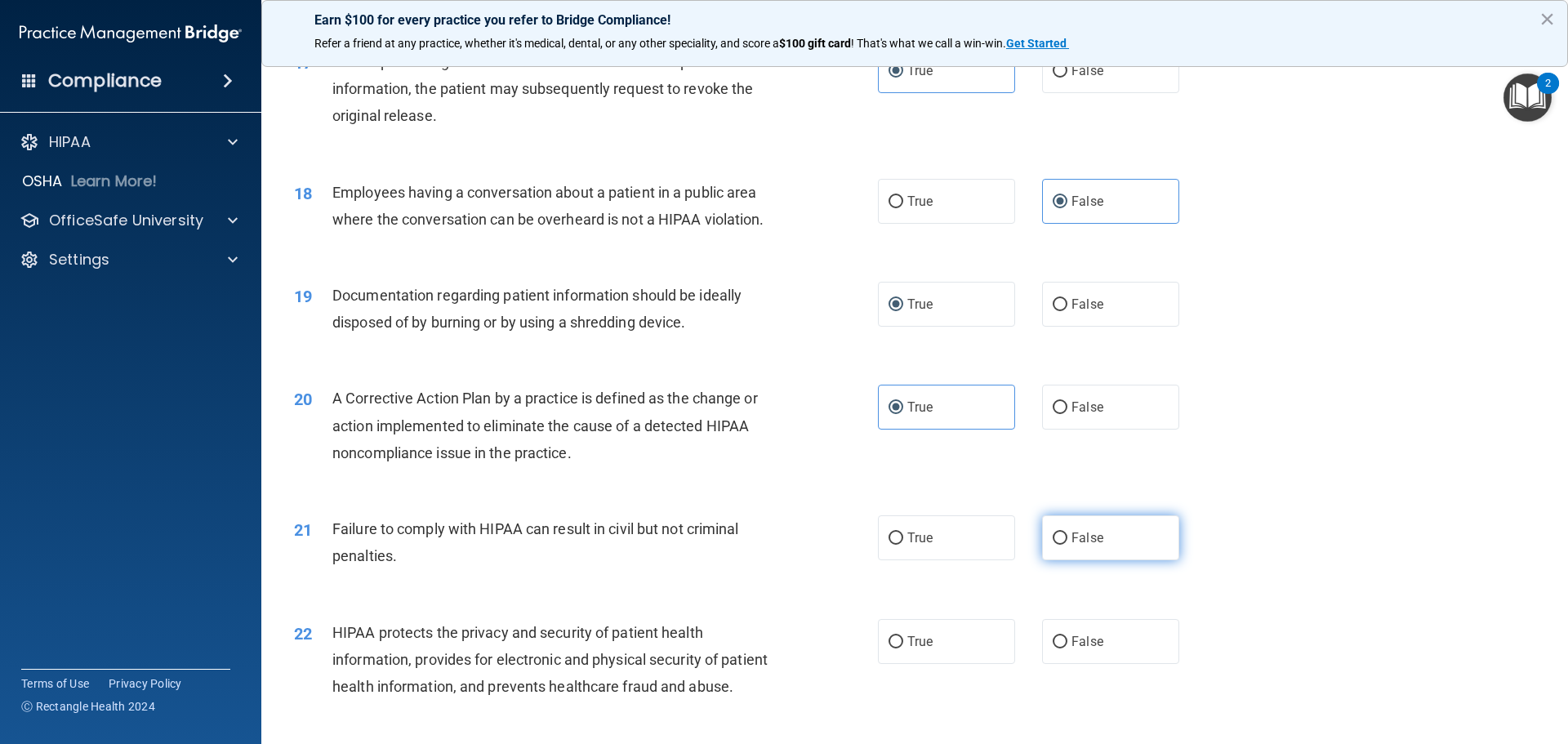
click at [1075, 560] on label "False" at bounding box center [1110, 538] width 137 height 45
click at [1067, 544] on input "False" at bounding box center [1060, 538] width 15 height 12
radio input "true"
click at [891, 648] on input "True" at bounding box center [896, 642] width 15 height 12
radio input "true"
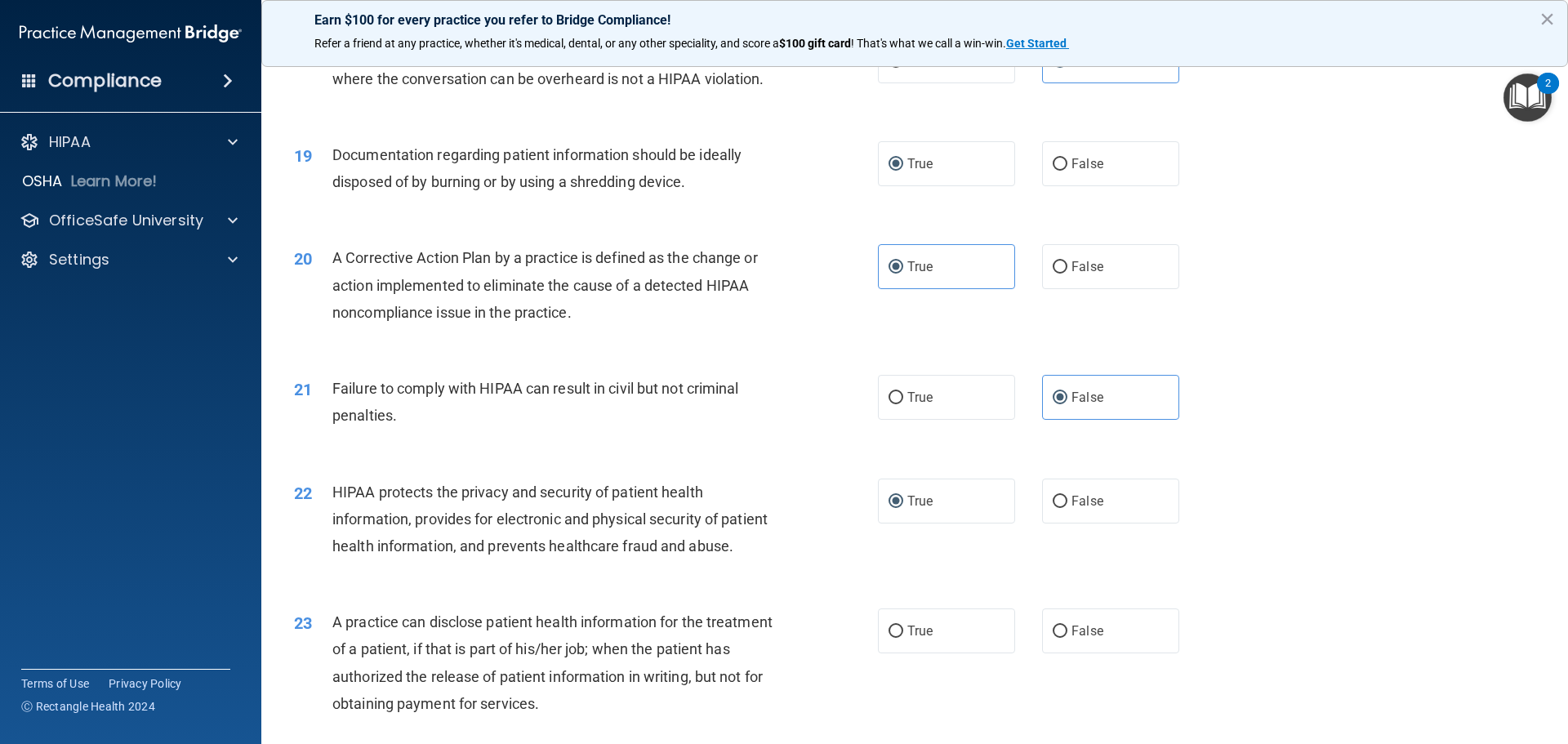
scroll to position [2123, 0]
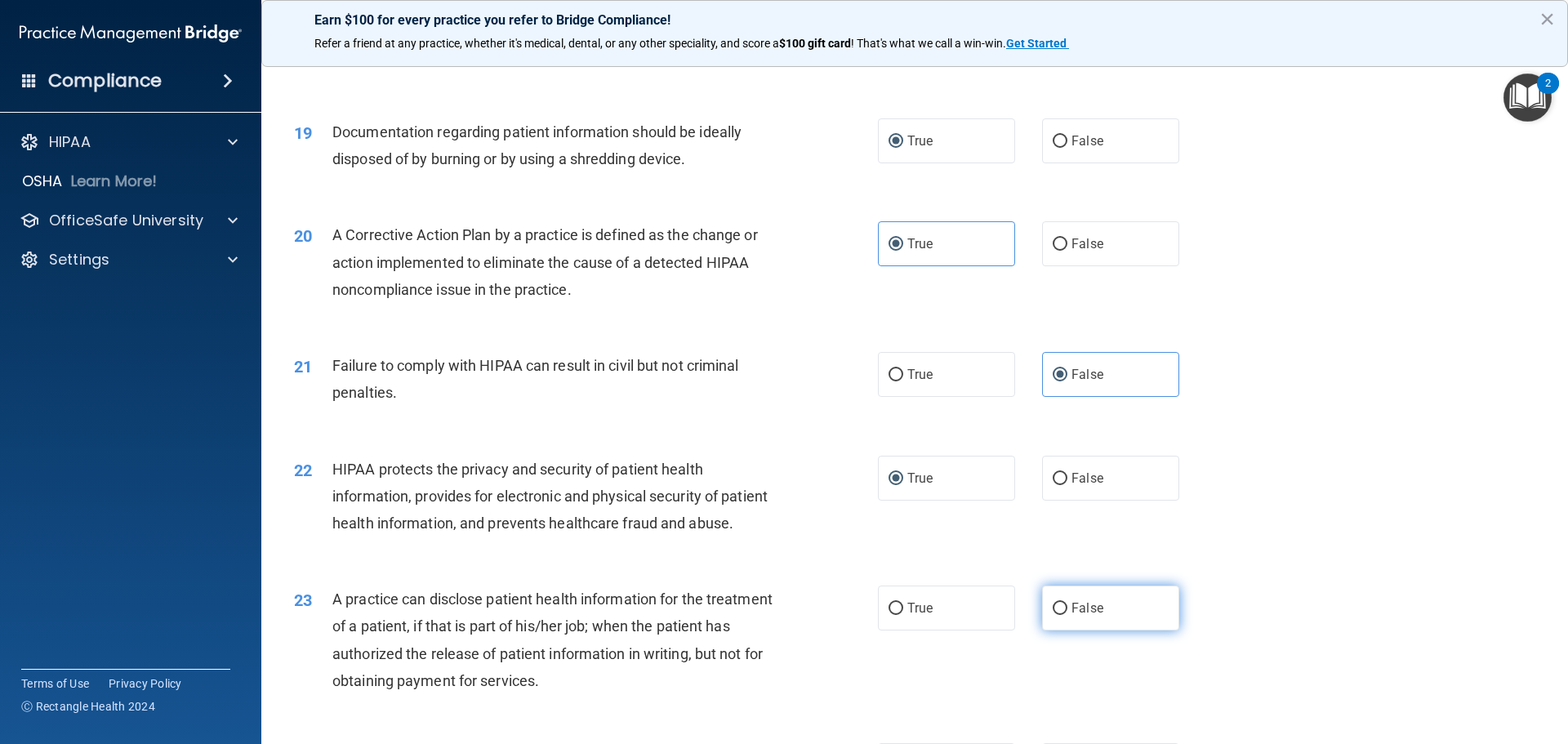
click at [1071, 616] on span "False" at bounding box center [1087, 608] width 32 height 16
click at [1066, 615] on input "False" at bounding box center [1060, 608] width 15 height 12
radio input "true"
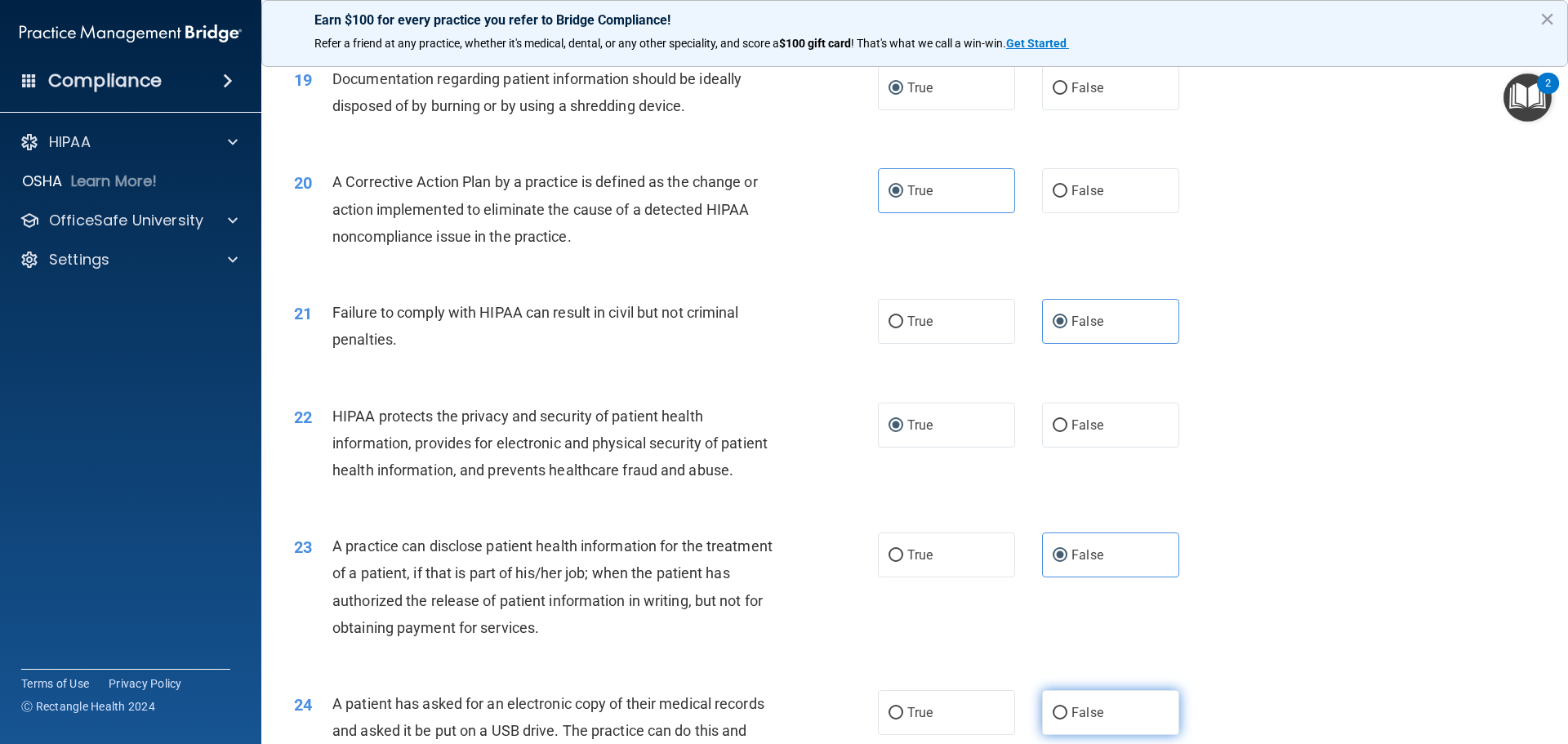
scroll to position [2286, 0]
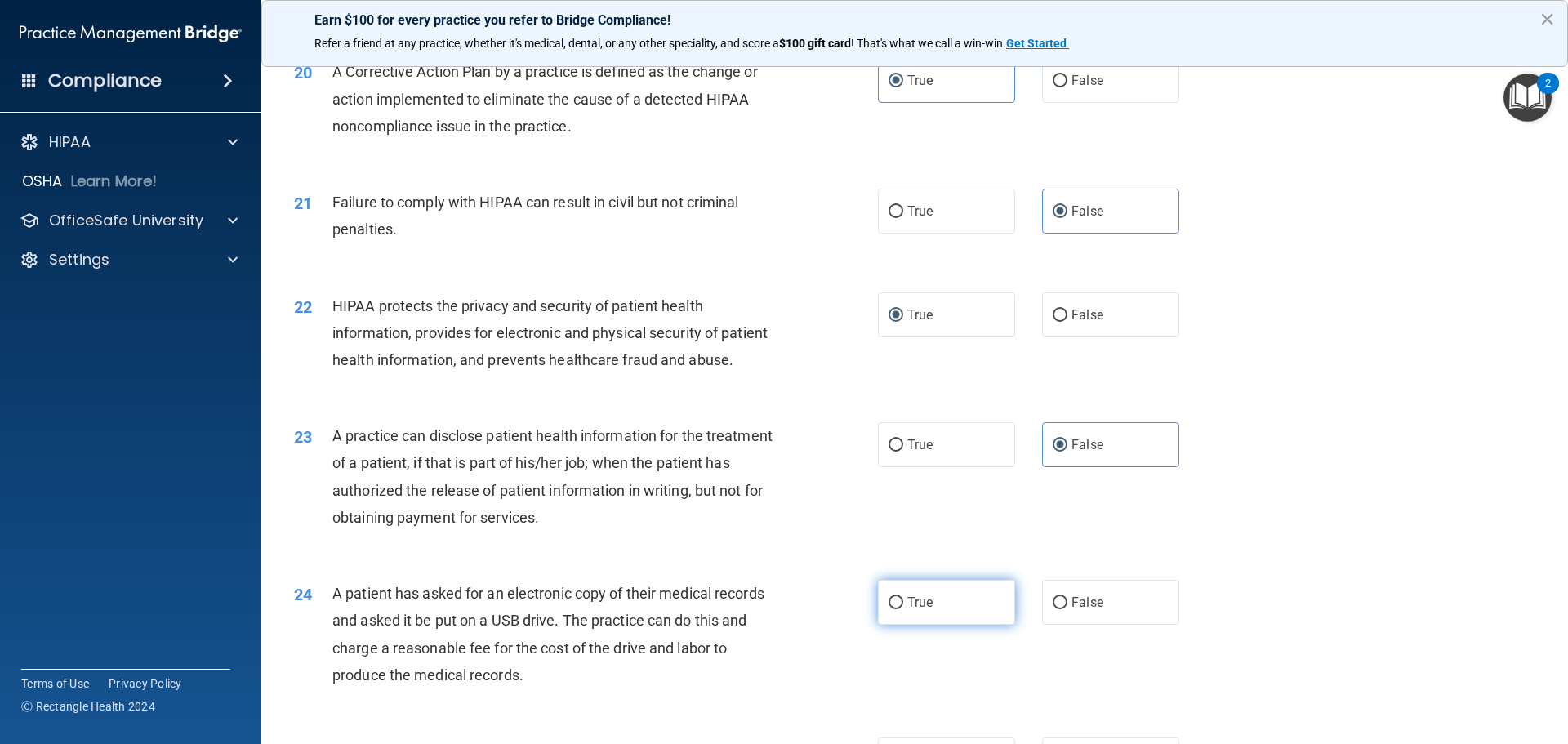
click at [931, 625] on label "True" at bounding box center [946, 603] width 137 height 45
click at [903, 609] on input "True" at bounding box center [896, 603] width 15 height 12
radio input "true"
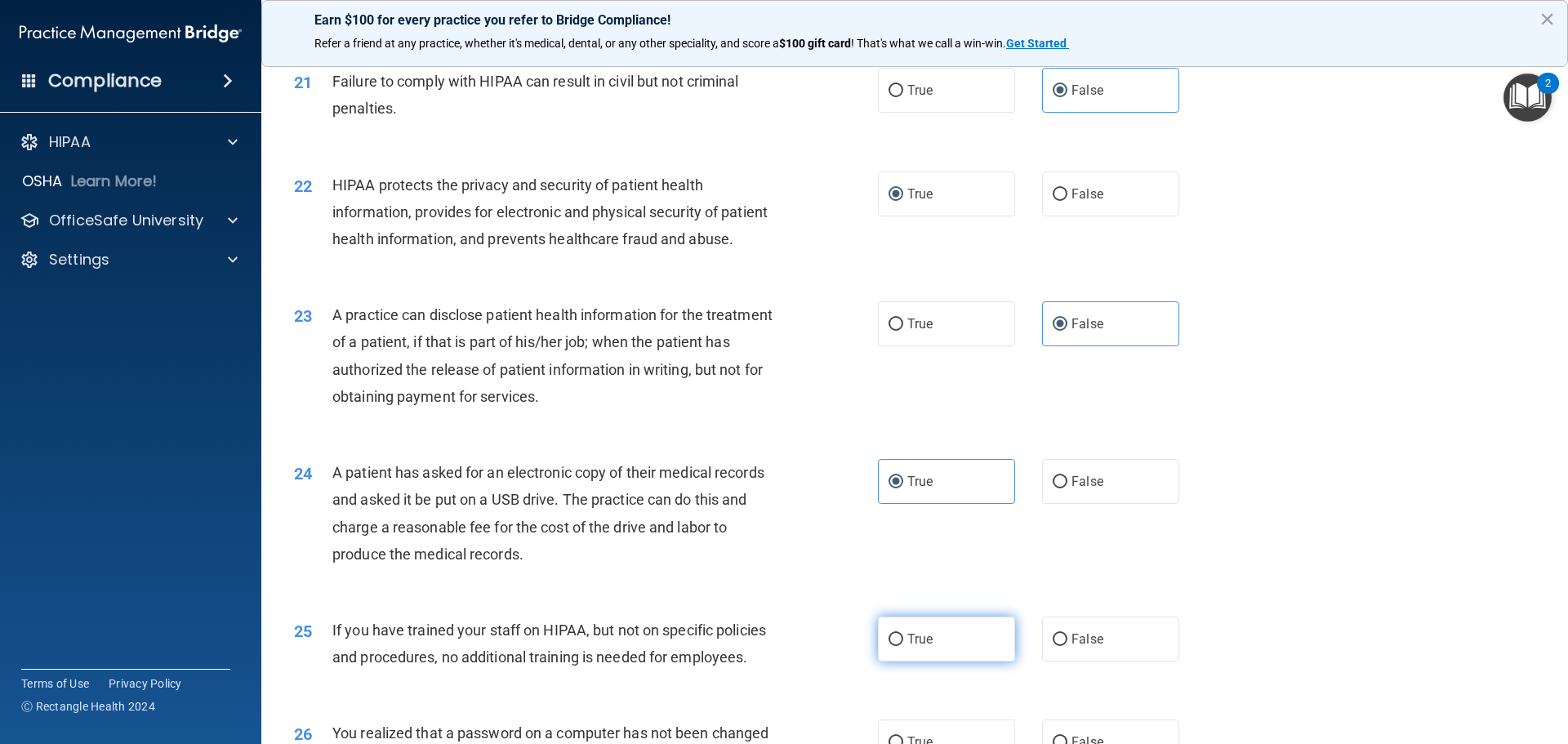
scroll to position [2449, 0]
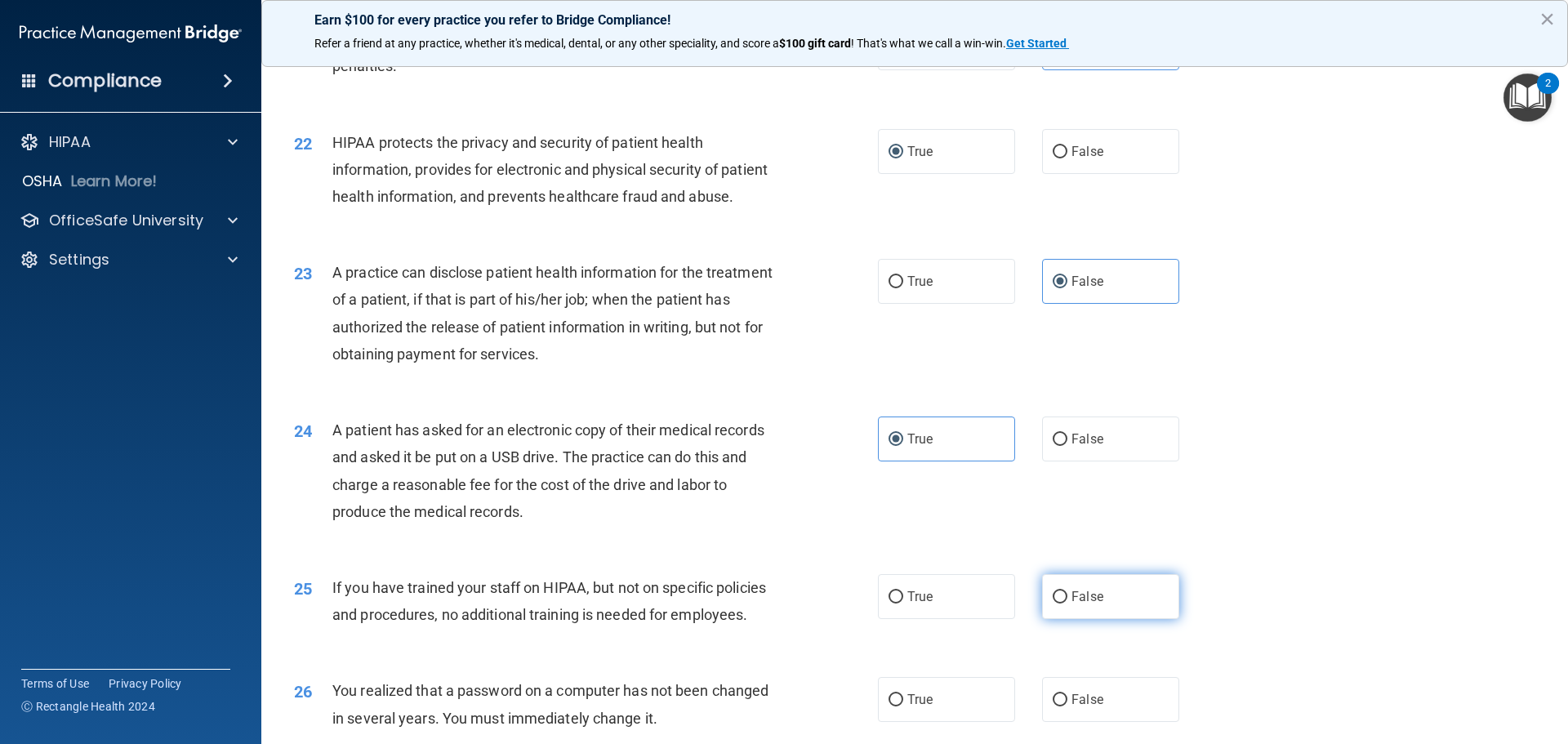
click at [1053, 603] on input "False" at bounding box center [1060, 597] width 15 height 12
radio input "true"
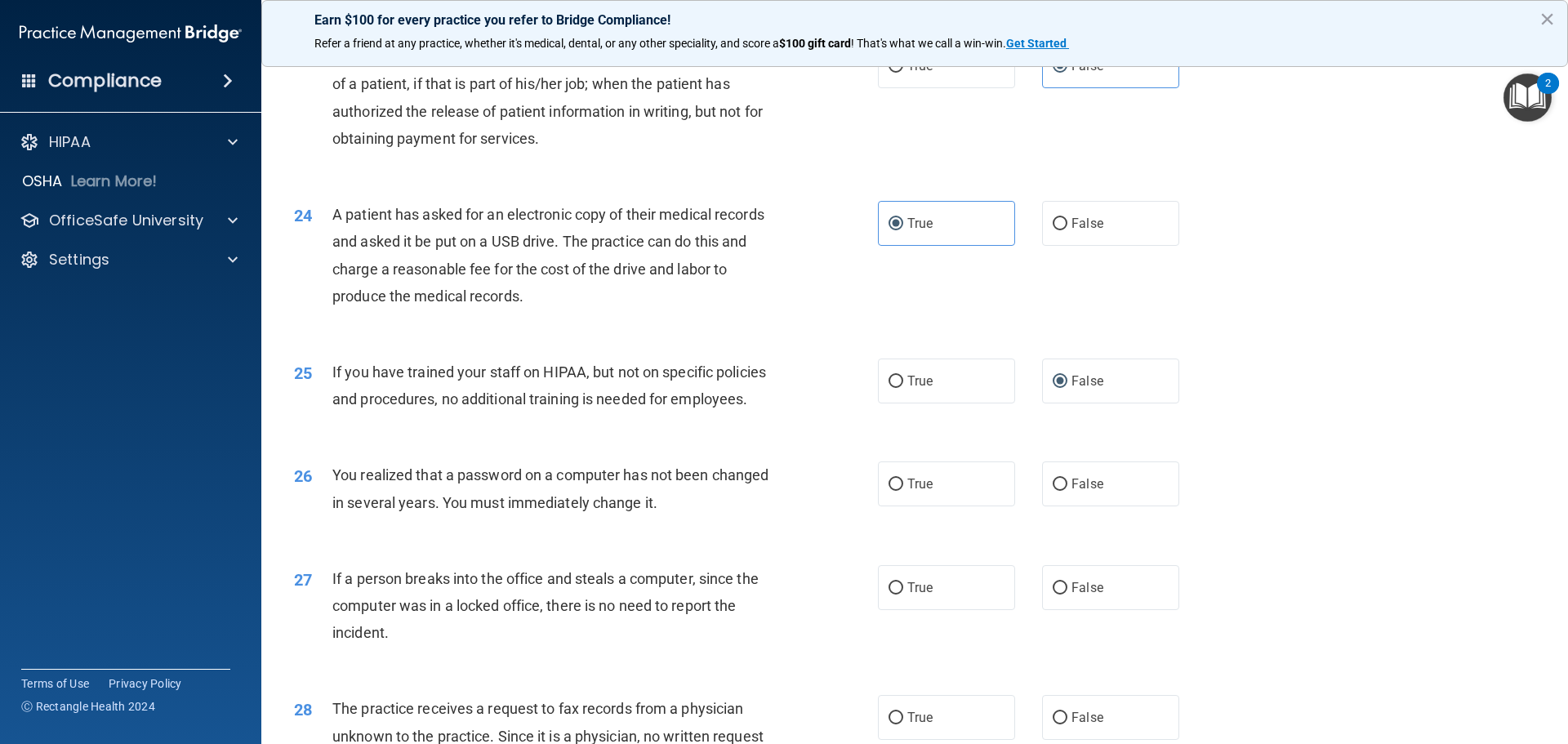
scroll to position [2694, 0]
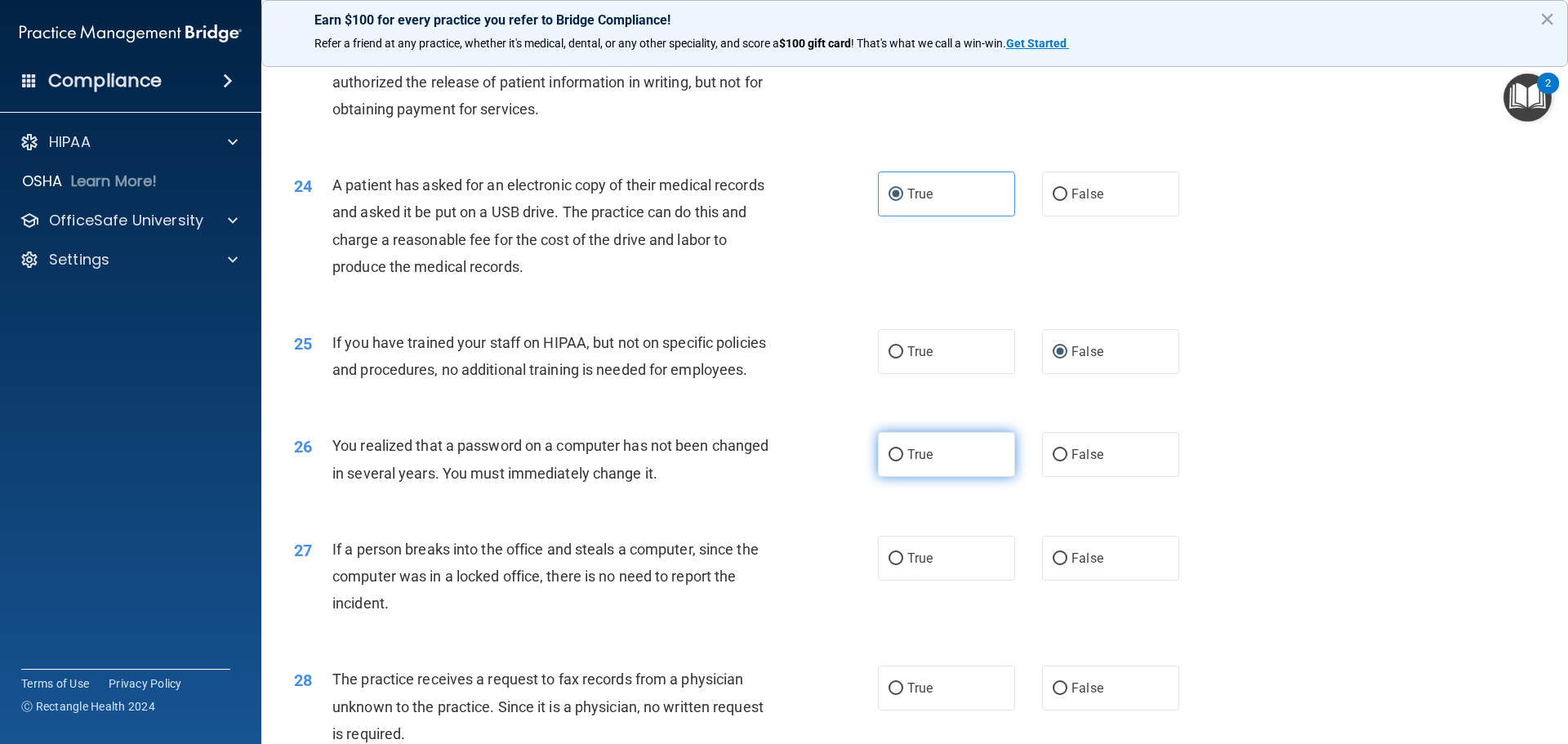
click at [920, 477] on label "True" at bounding box center [946, 454] width 137 height 45
click at [903, 461] on input "True" at bounding box center [896, 455] width 15 height 12
radio input "true"
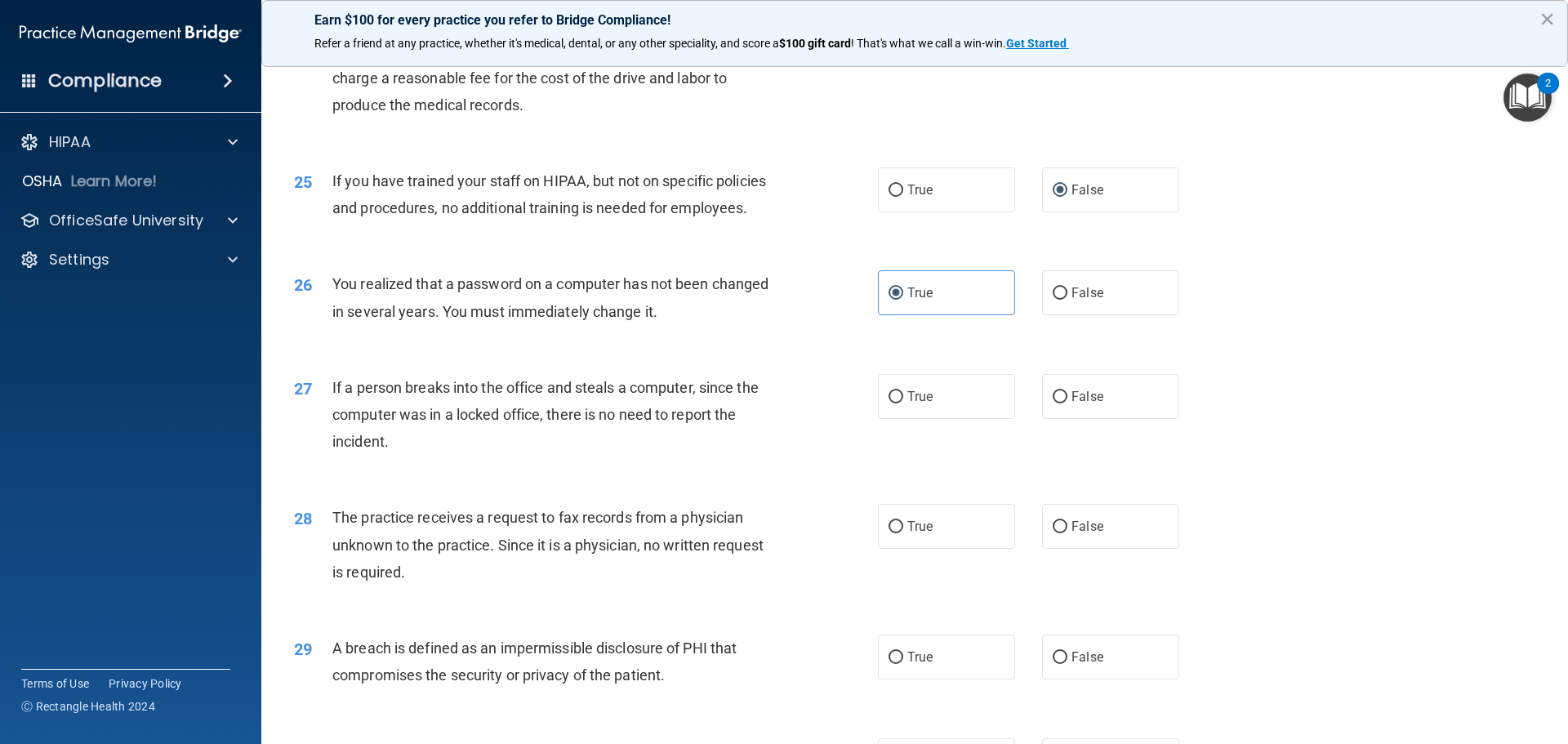
scroll to position [2858, 0]
click at [1057, 402] on input "False" at bounding box center [1060, 395] width 15 height 12
radio input "true"
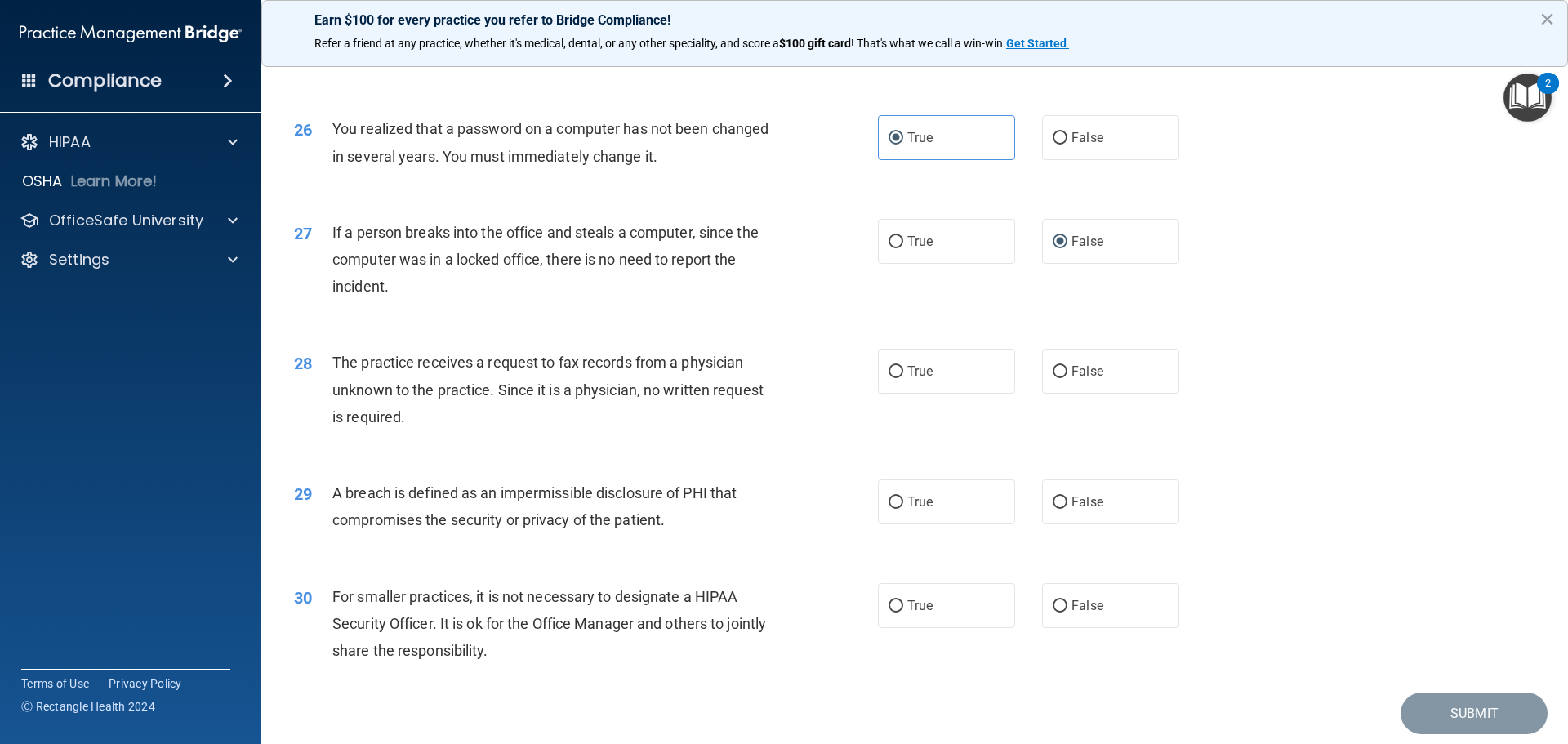
scroll to position [3021, 0]
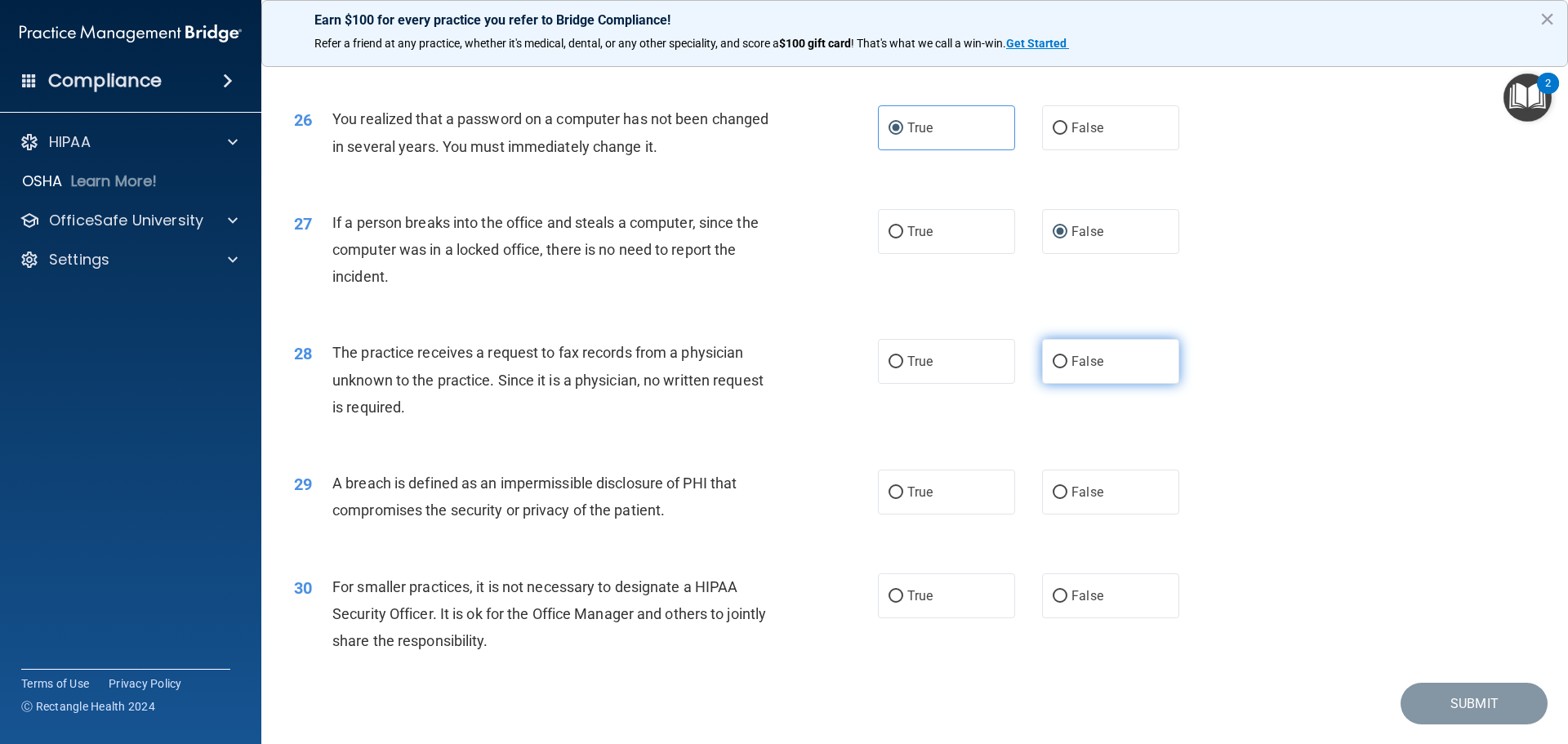
click at [1071, 369] on span "False" at bounding box center [1087, 361] width 32 height 16
click at [1067, 368] on input "False" at bounding box center [1060, 362] width 15 height 12
radio input "true"
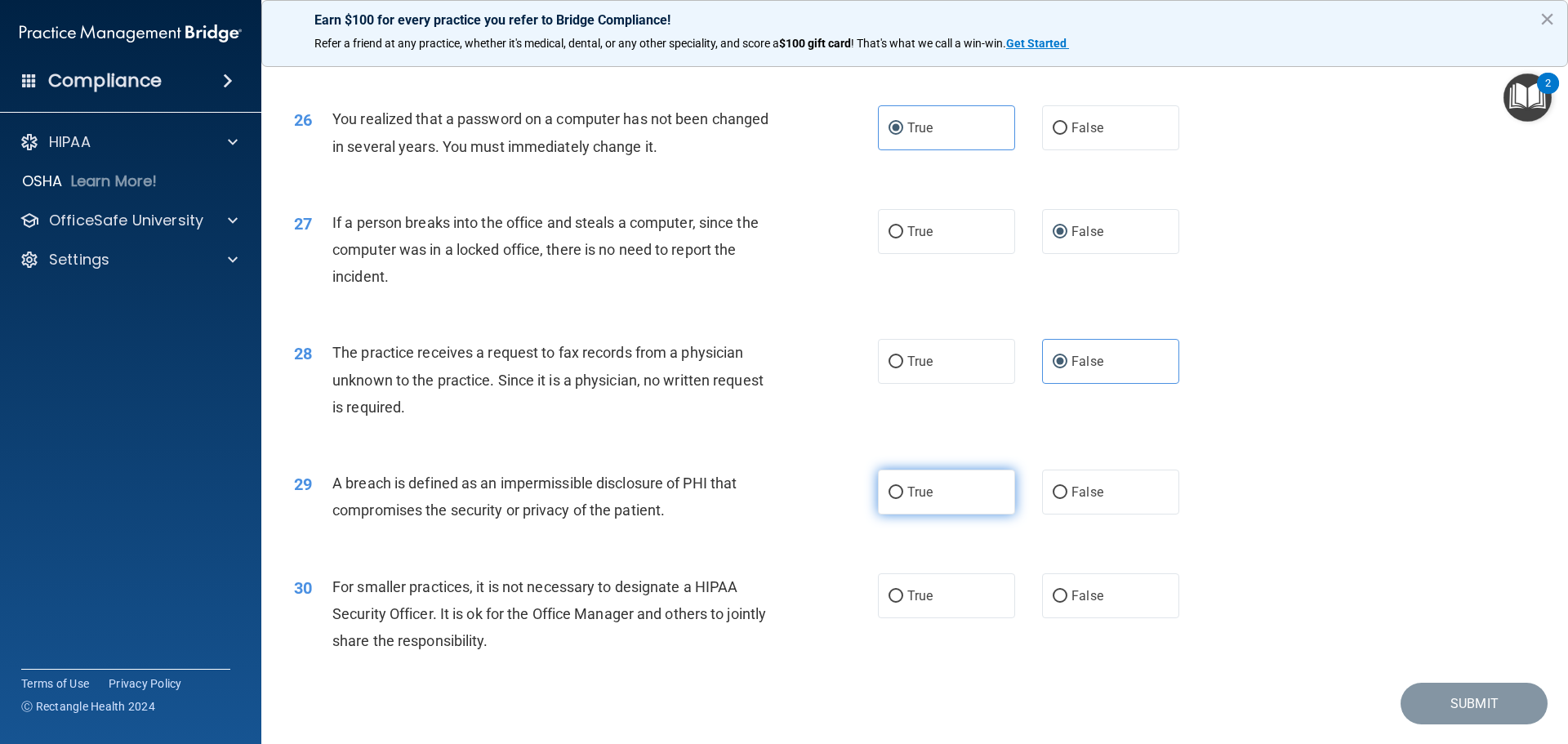
click at [908, 499] on span "True" at bounding box center [920, 492] width 25 height 16
click at [903, 498] on input "True" at bounding box center [896, 493] width 15 height 12
radio input "true"
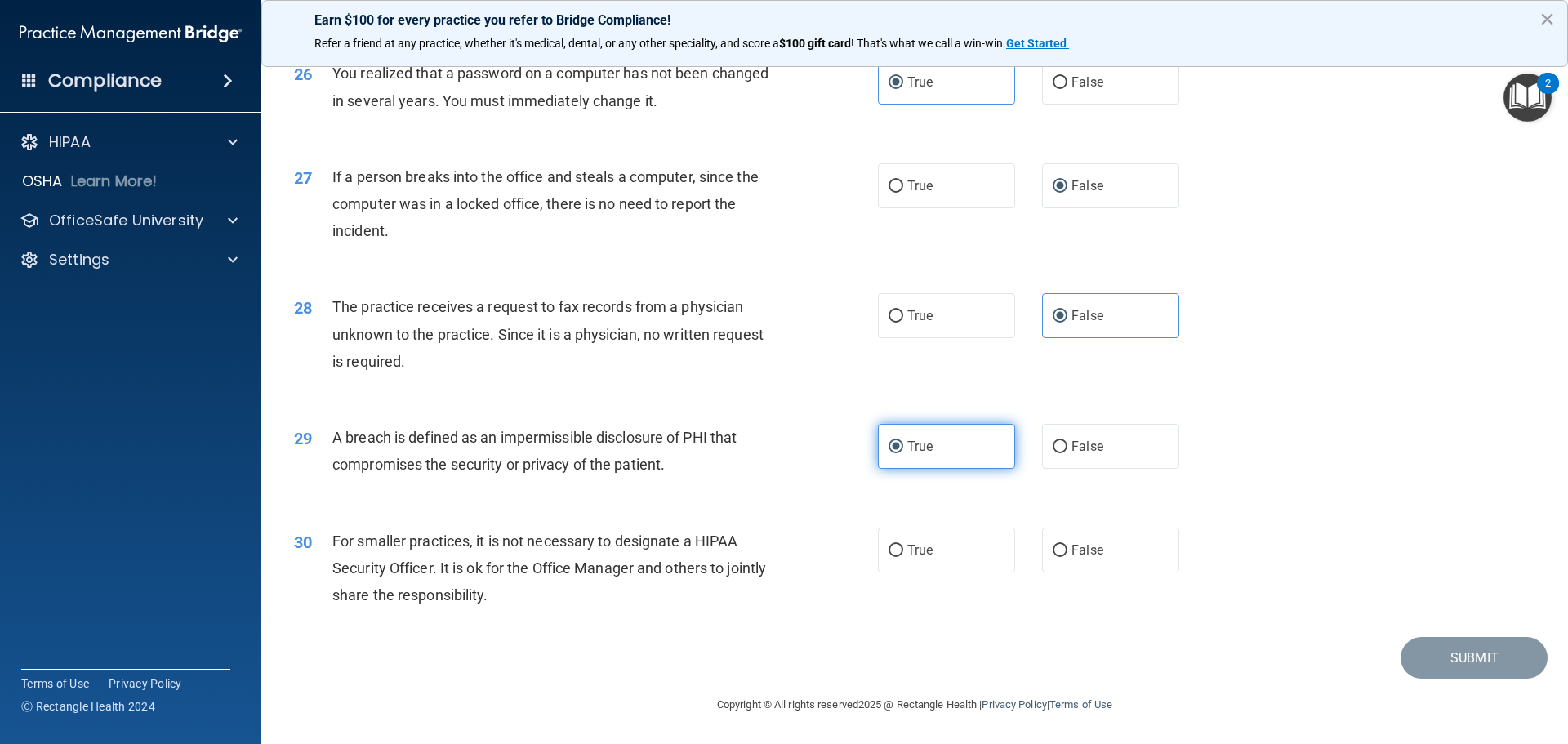
scroll to position [3121, 0]
click at [1044, 558] on label "False" at bounding box center [1110, 550] width 137 height 45
click at [1053, 557] on input "False" at bounding box center [1060, 550] width 15 height 12
radio input "true"
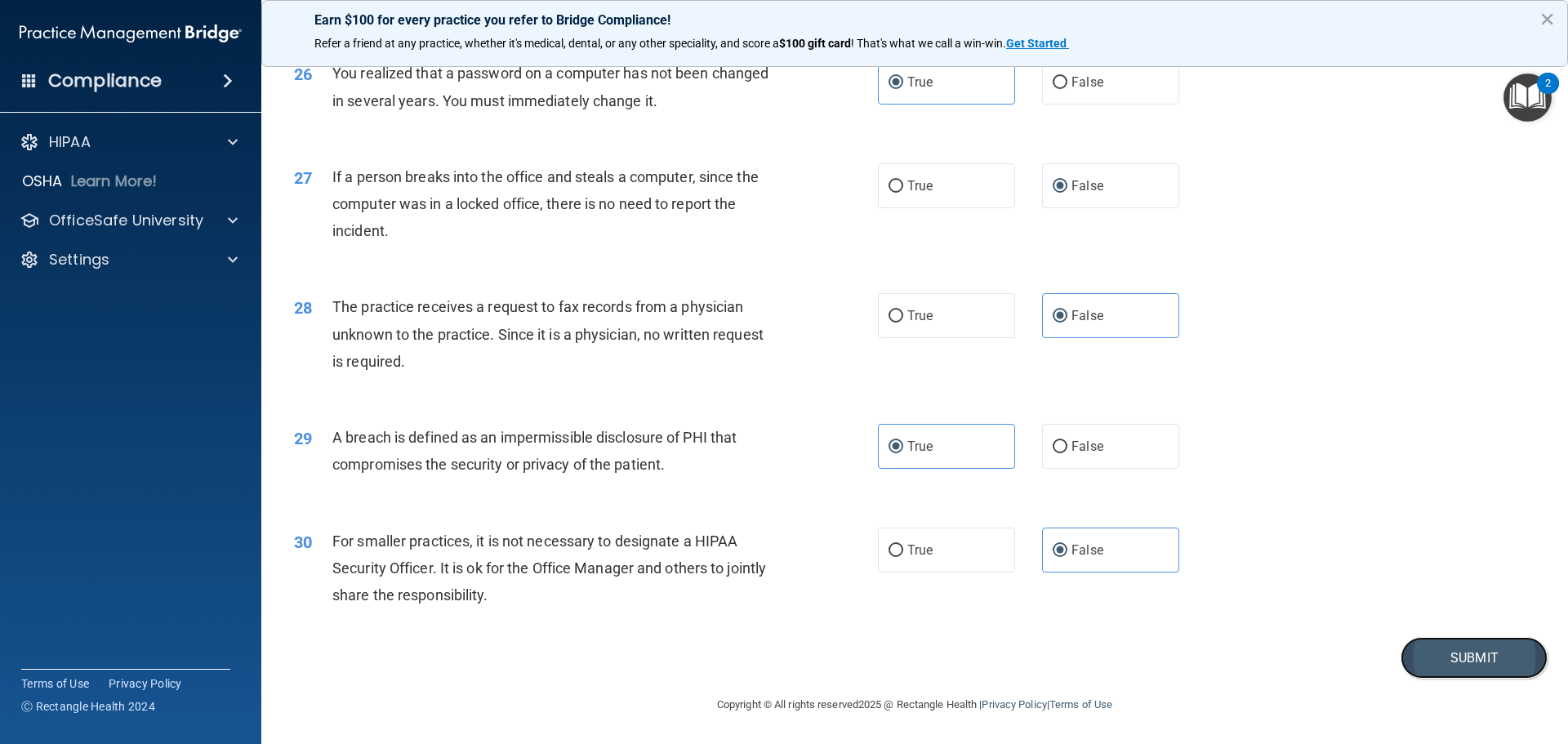
click at [1446, 660] on button "Submit" at bounding box center [1474, 657] width 147 height 42
click at [1548, 20] on button "×" at bounding box center [1546, 18] width 16 height 26
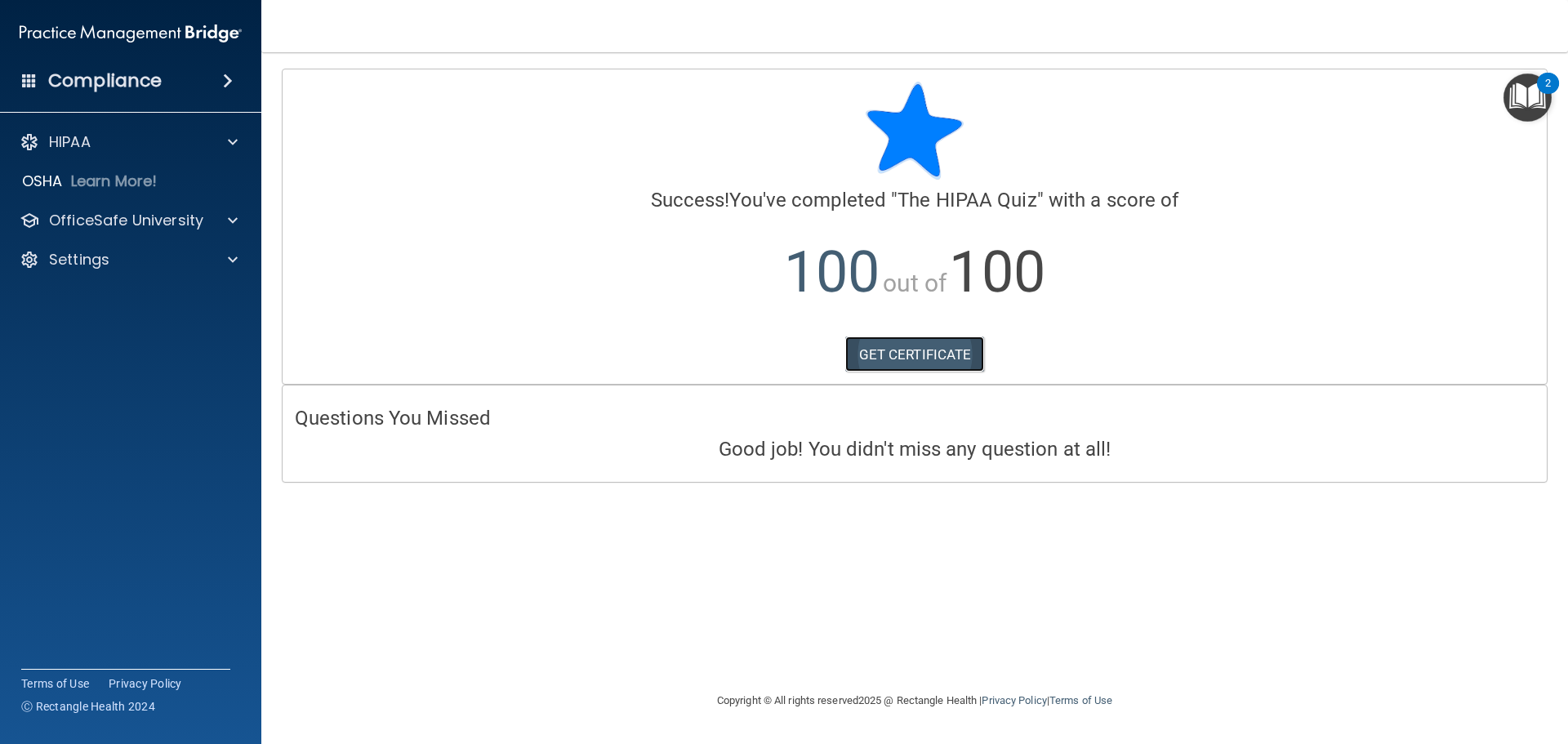
click at [910, 365] on link "GET CERTIFICATE" at bounding box center [915, 354] width 140 height 36
click at [131, 143] on div "HIPAA" at bounding box center [108, 142] width 202 height 20
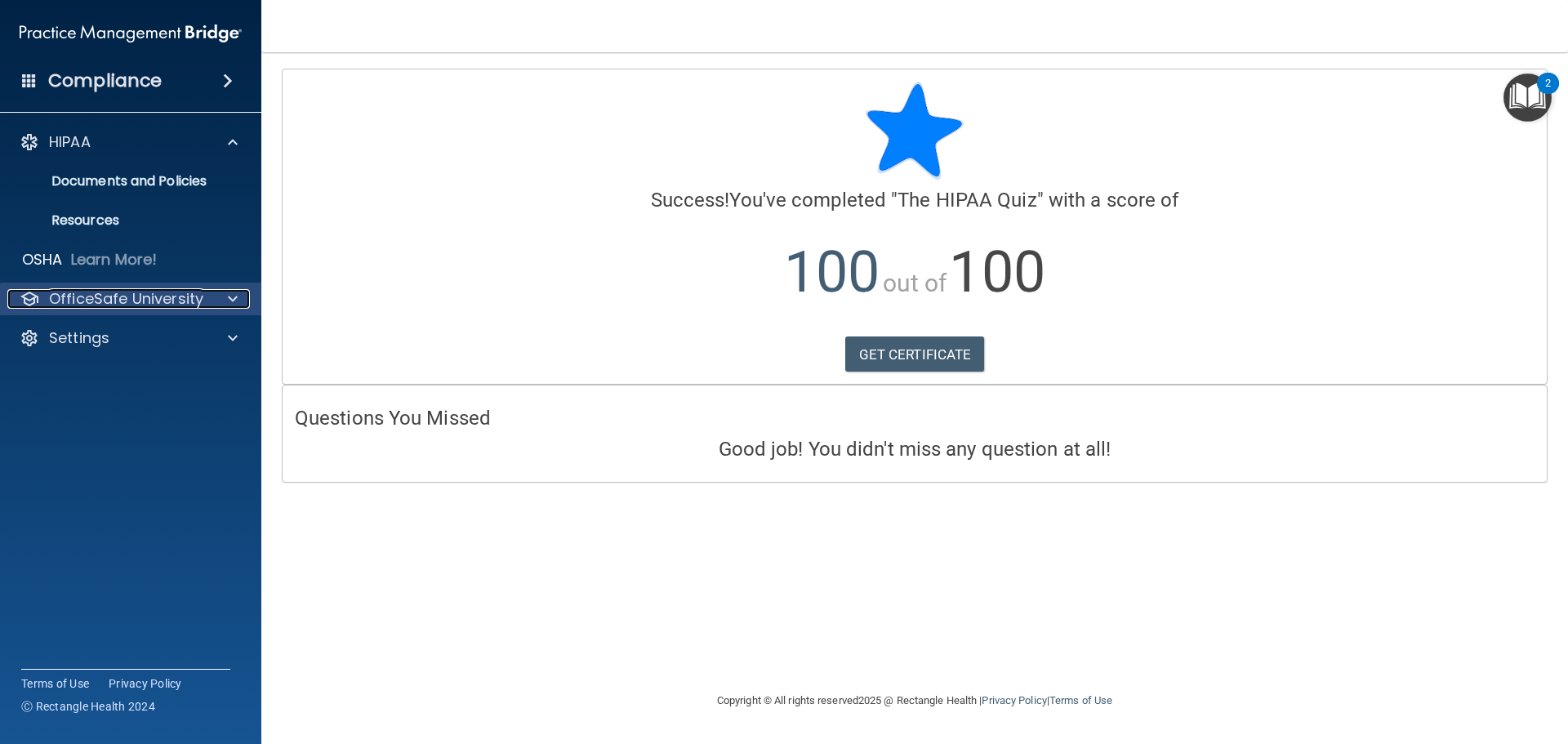
click at [224, 298] on div at bounding box center [230, 299] width 41 height 20
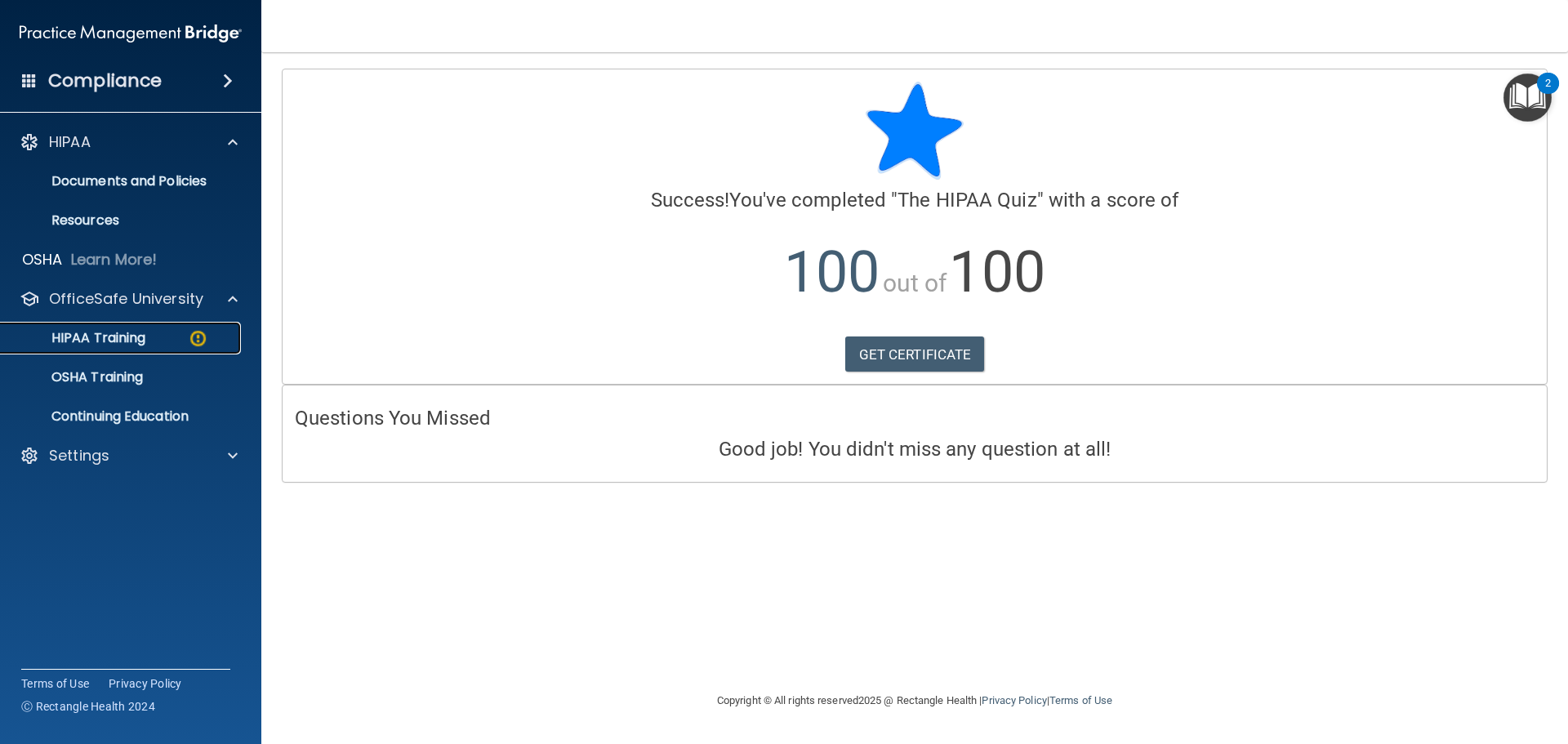
click at [137, 338] on p "HIPAA Training" at bounding box center [78, 338] width 135 height 17
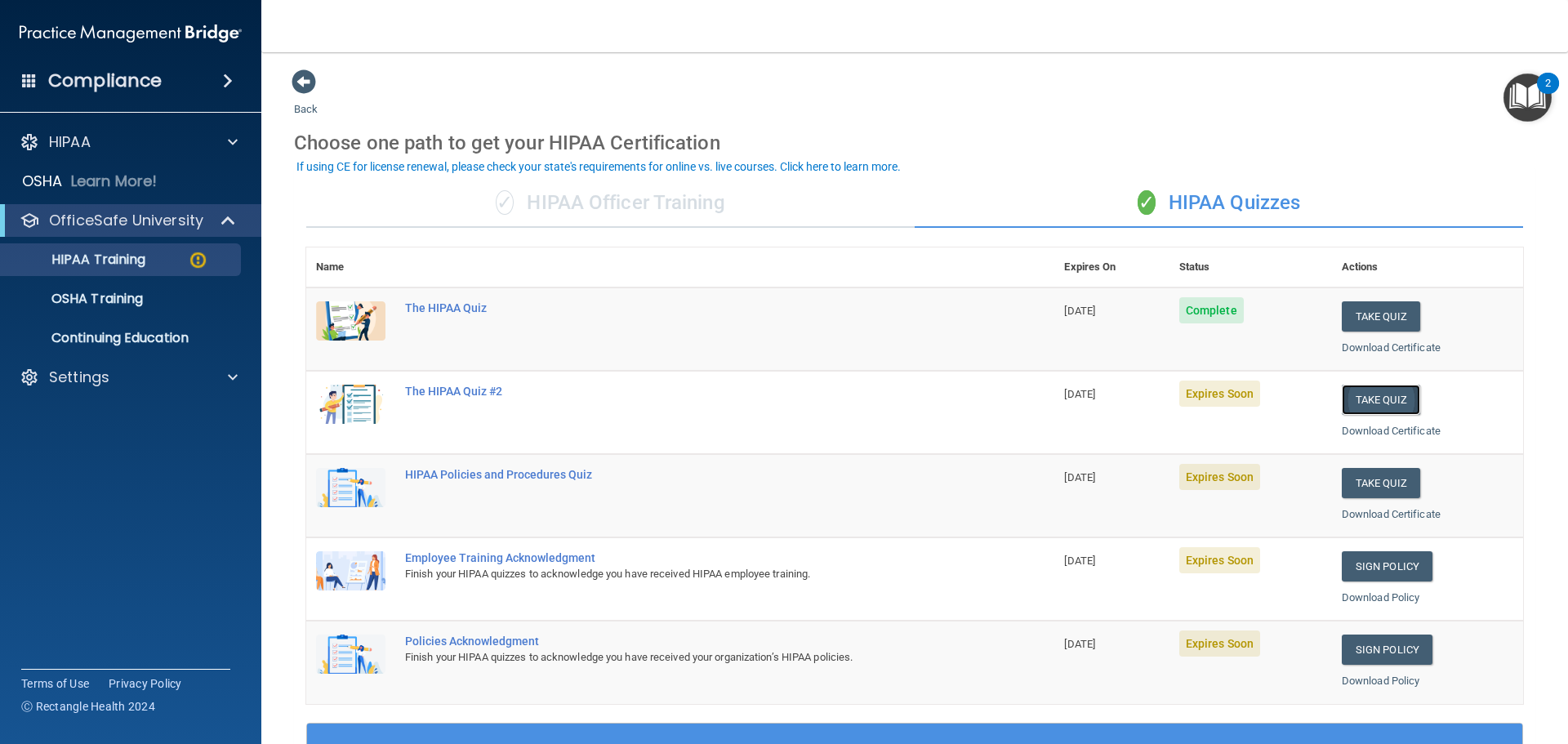
click at [1363, 389] on button "Take Quiz" at bounding box center [1381, 399] width 78 height 30
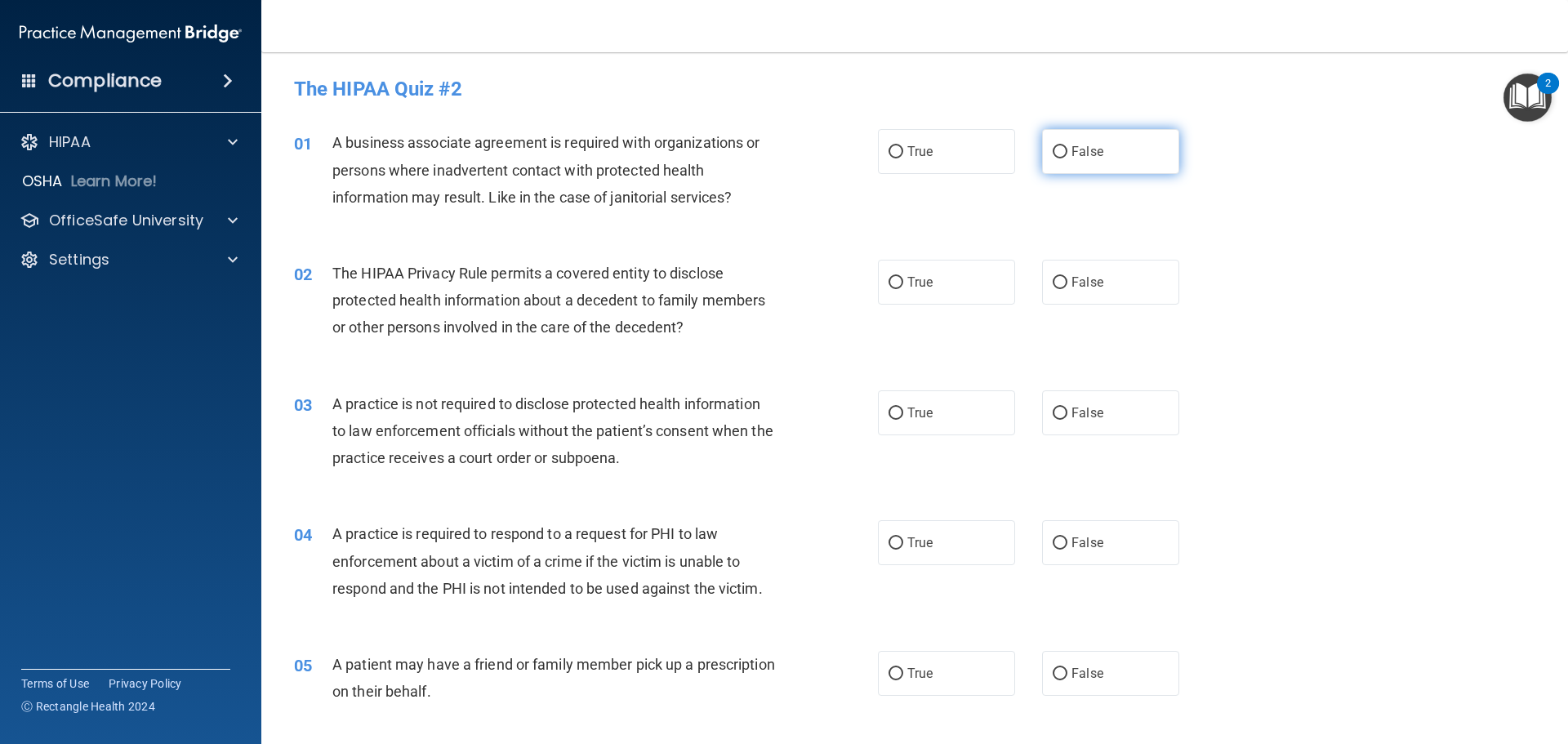
click at [1057, 144] on label "False" at bounding box center [1110, 151] width 137 height 45
click at [1057, 146] on input "False" at bounding box center [1060, 152] width 15 height 12
radio input "true"
click at [925, 148] on label "True" at bounding box center [946, 151] width 137 height 45
click at [903, 148] on input "True" at bounding box center [896, 152] width 15 height 12
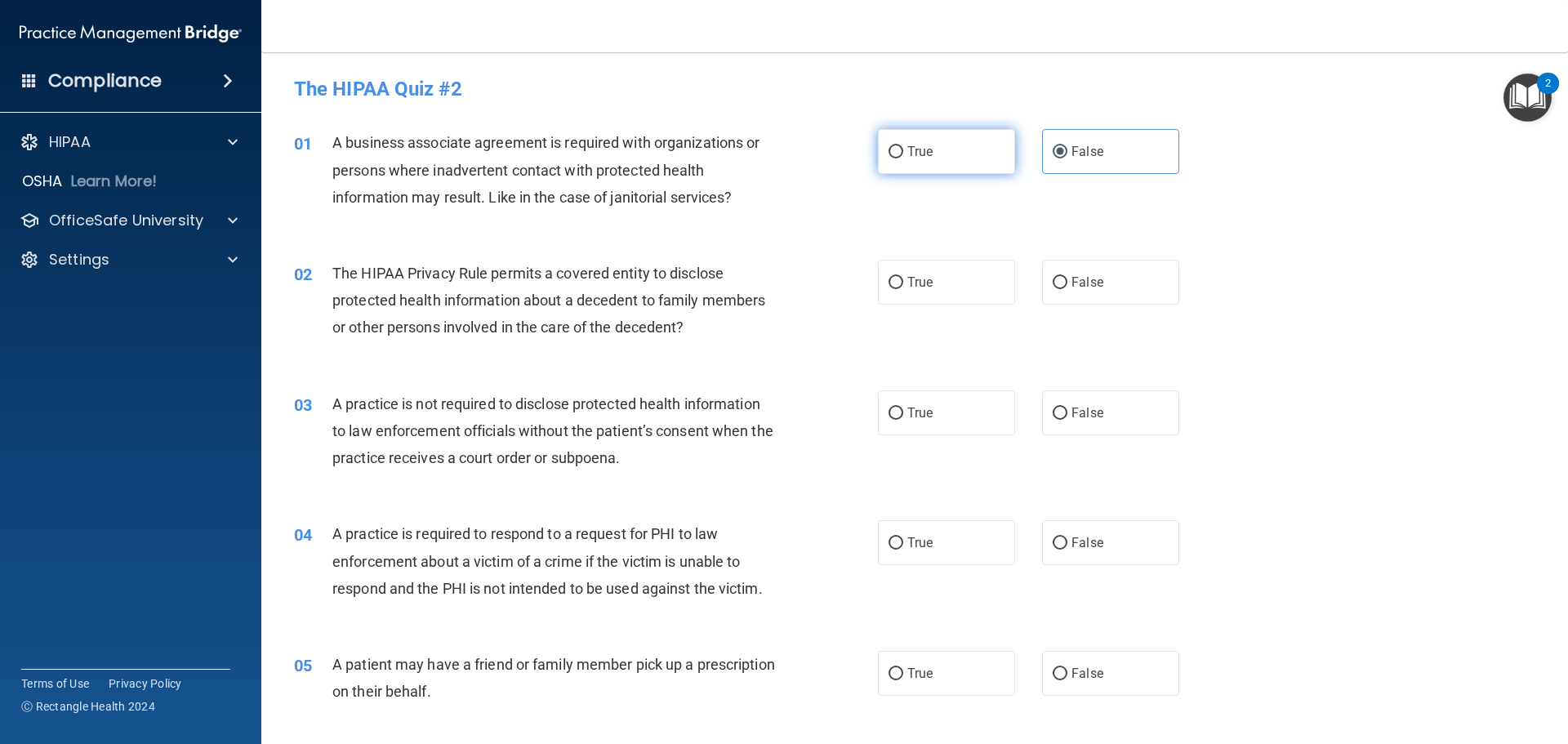
radio input "true"
radio input "false"
click at [1054, 272] on label "False" at bounding box center [1110, 282] width 137 height 45
click at [1054, 277] on input "False" at bounding box center [1060, 283] width 15 height 12
radio input "true"
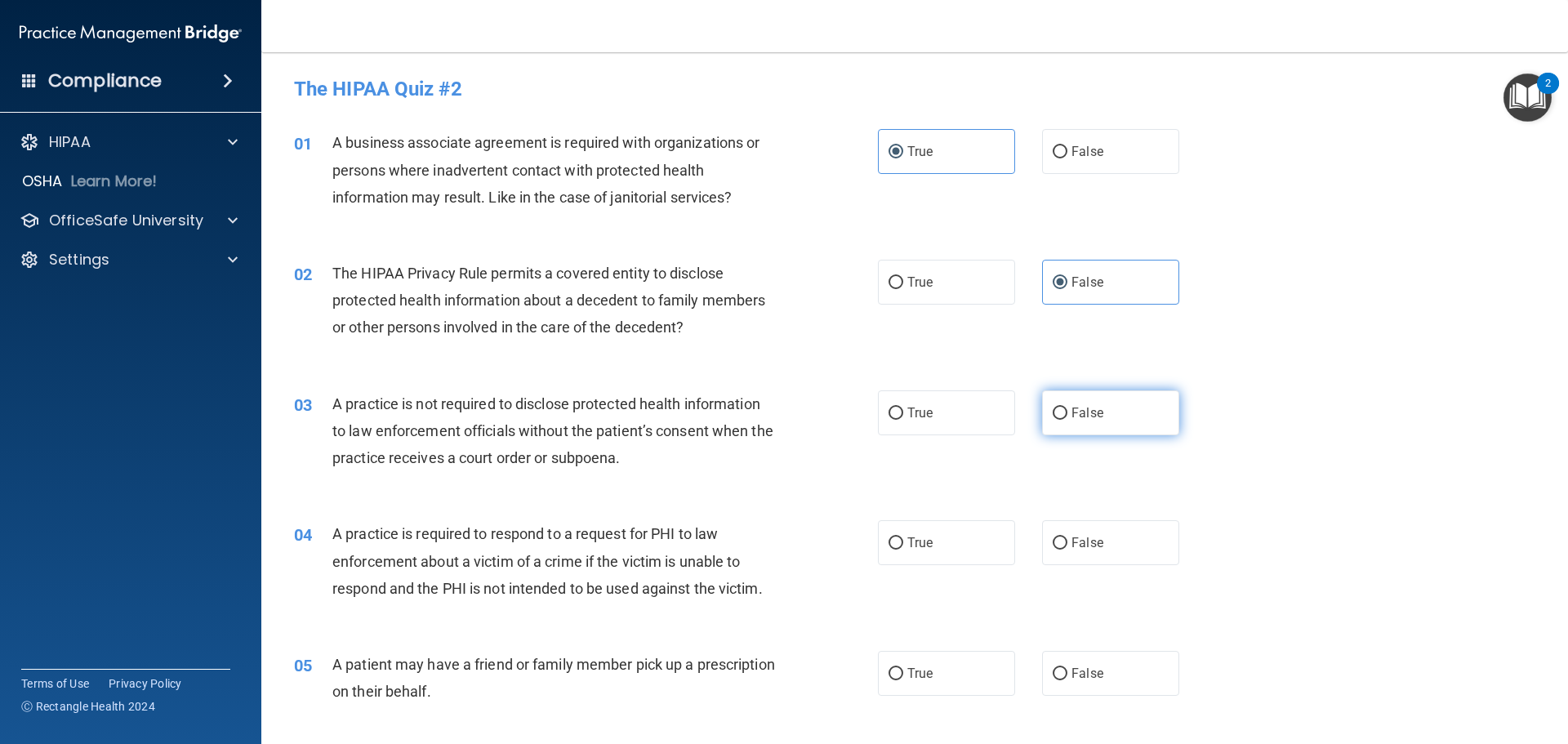
click at [1053, 414] on input "False" at bounding box center [1060, 414] width 15 height 12
radio input "true"
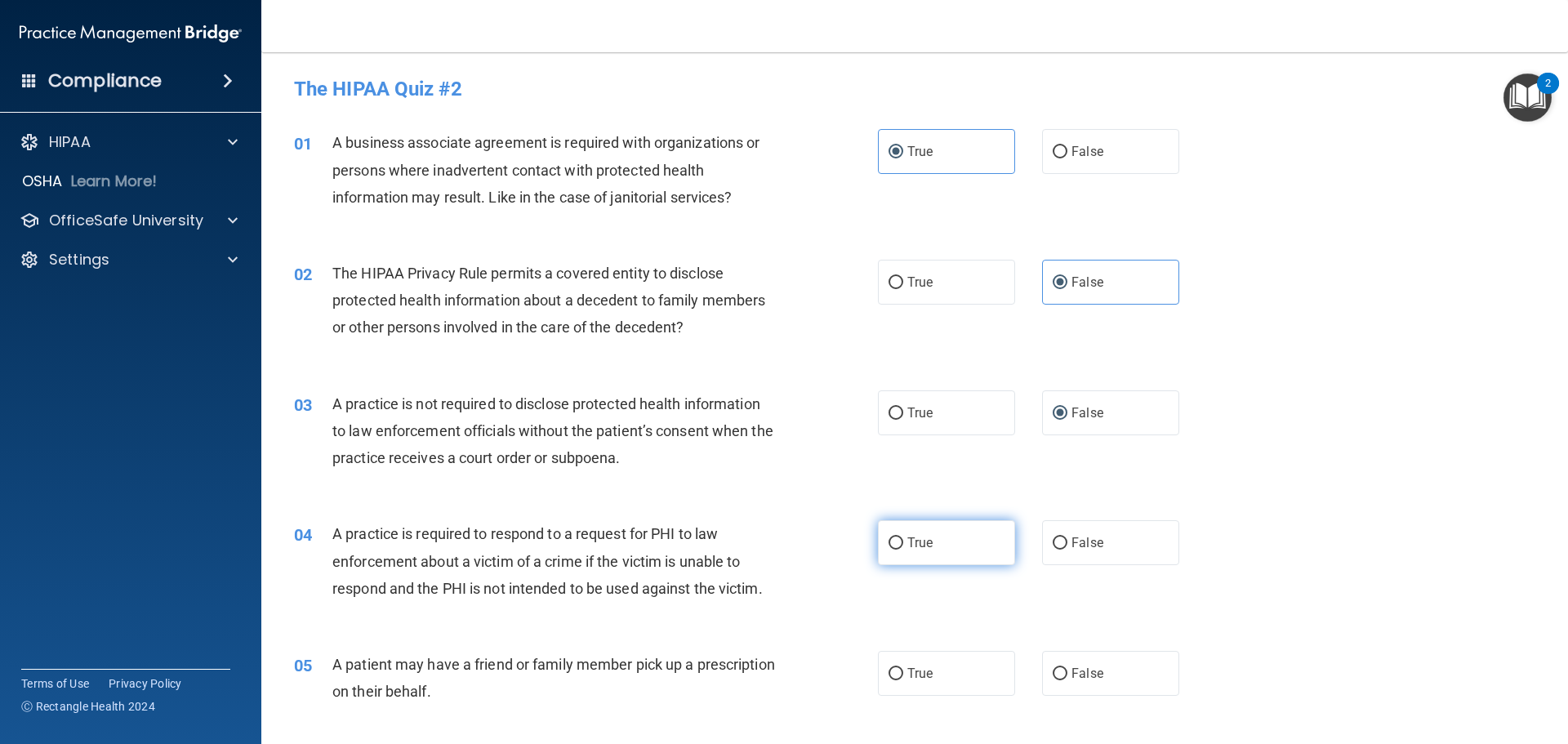
click at [933, 527] on label "True" at bounding box center [946, 543] width 137 height 45
click at [903, 538] on input "True" at bounding box center [896, 543] width 15 height 12
radio input "true"
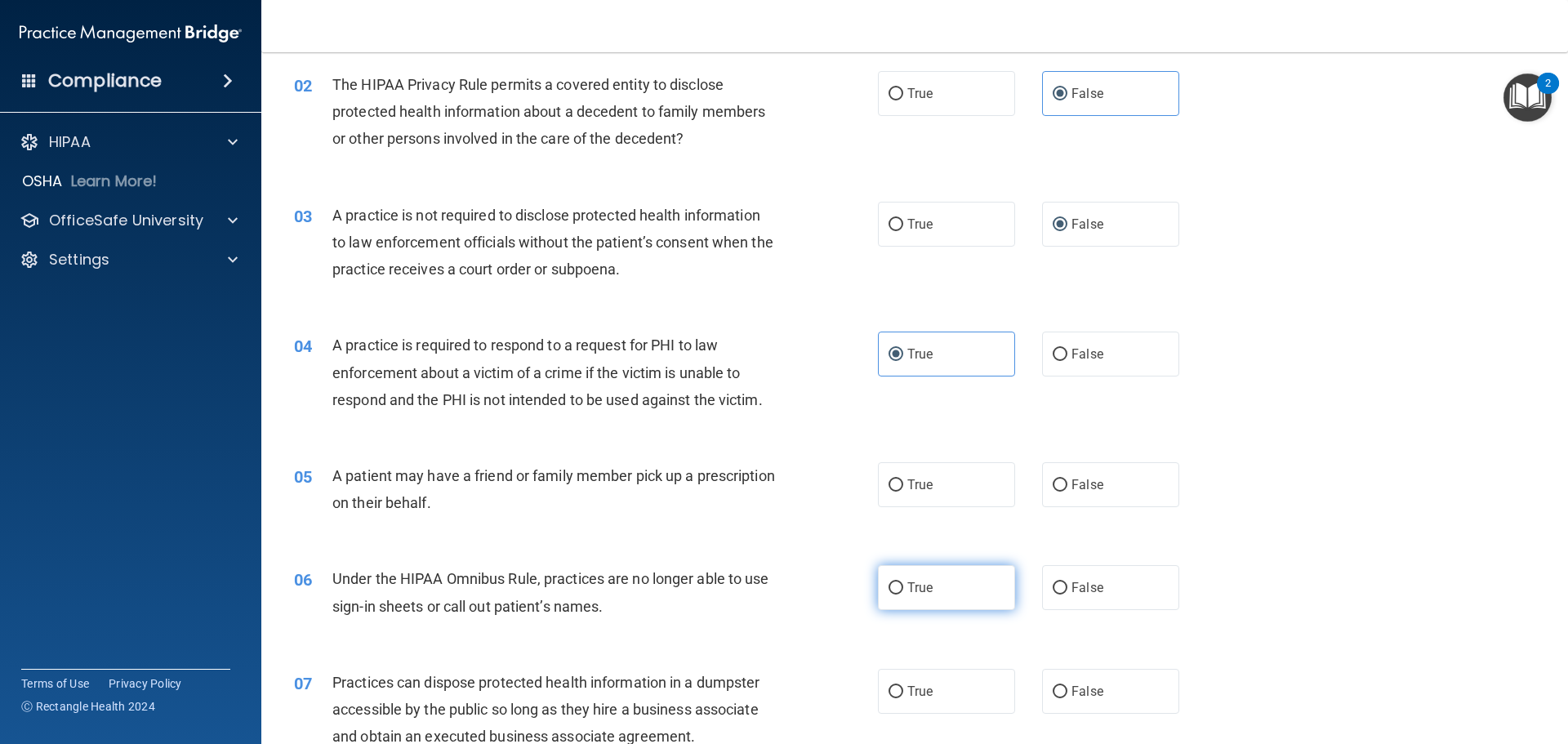
scroll to position [245, 0]
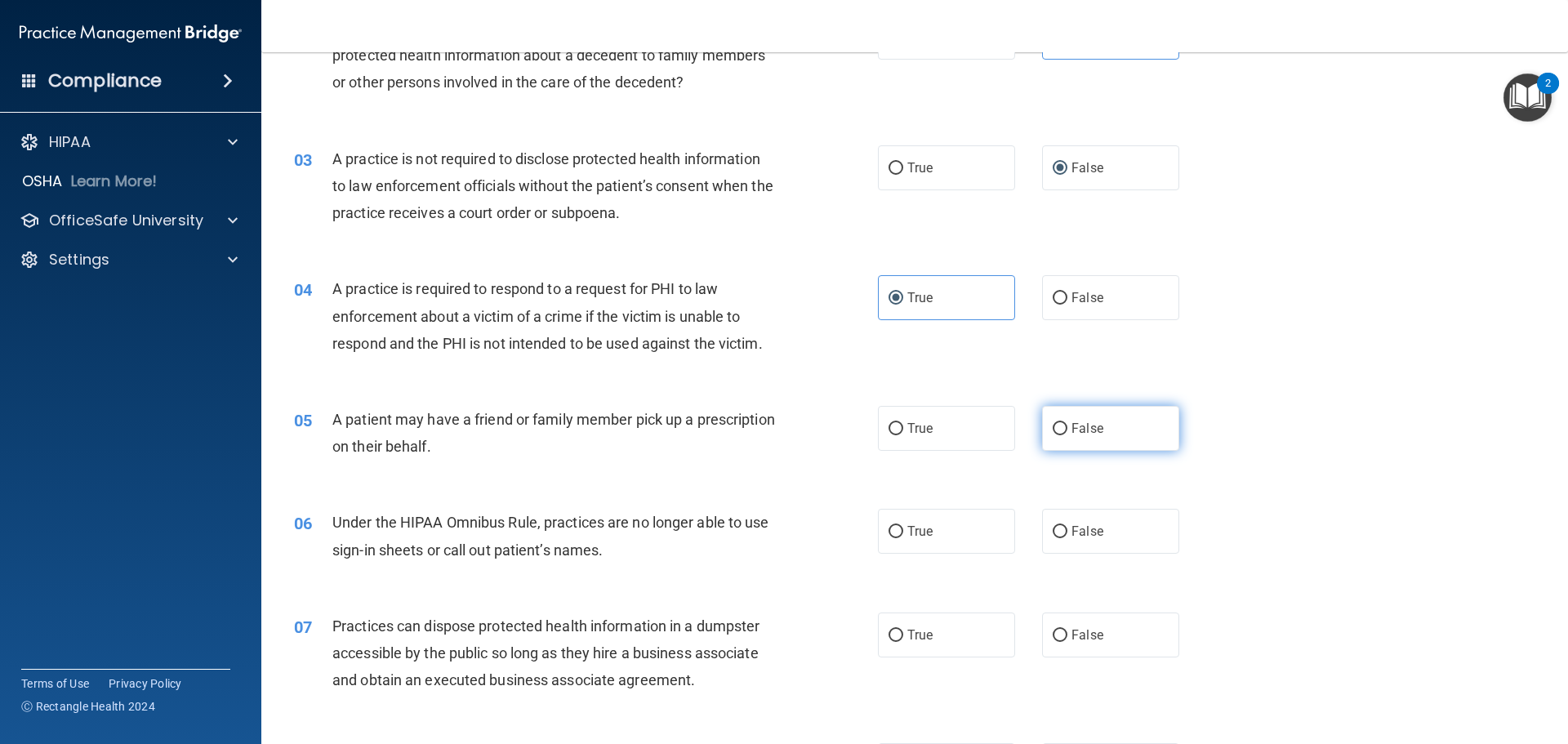
click at [1054, 429] on input "False" at bounding box center [1060, 429] width 15 height 12
radio input "true"
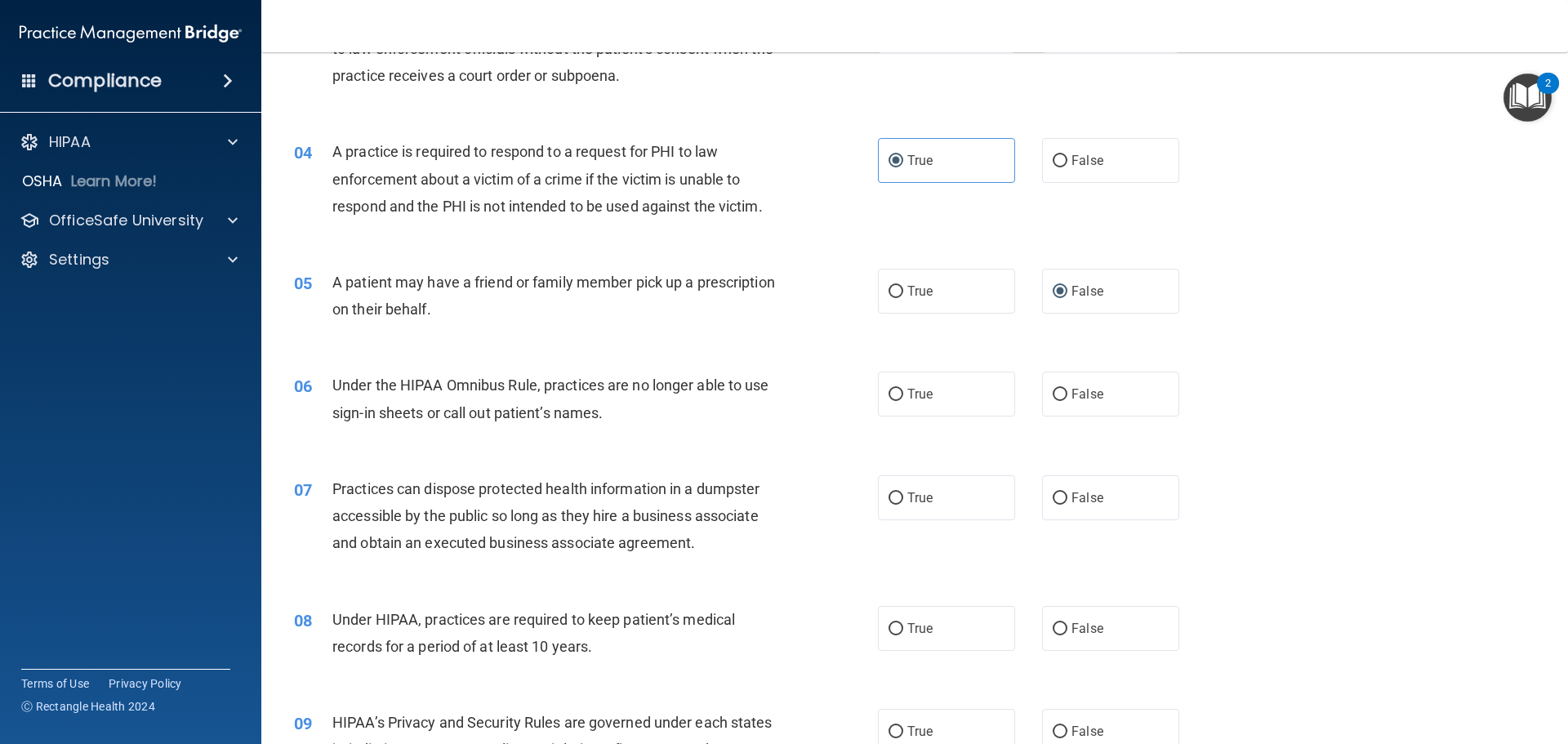
scroll to position [409, 0]
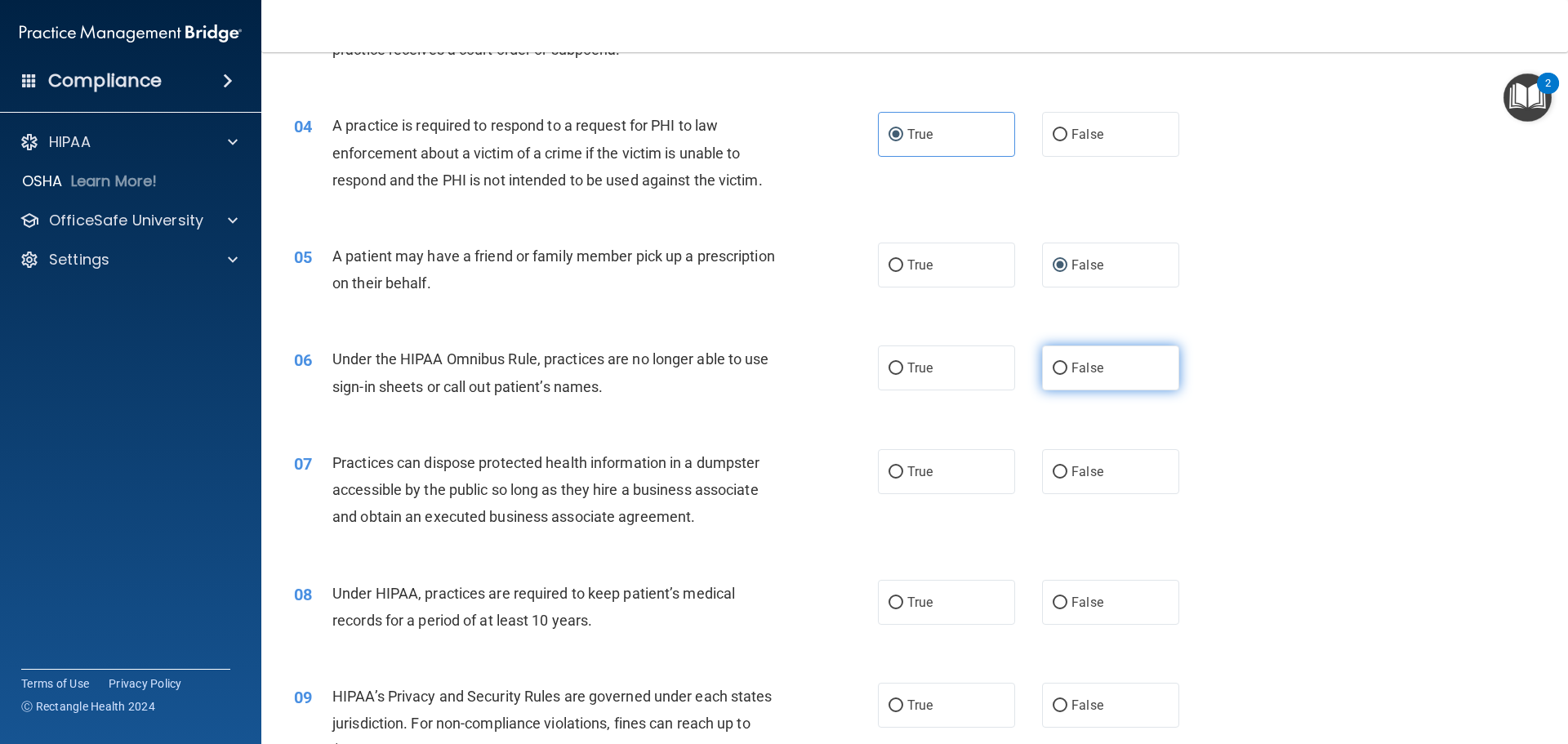
click at [1073, 365] on span "False" at bounding box center [1087, 368] width 32 height 16
click at [1067, 365] on input "False" at bounding box center [1060, 369] width 15 height 12
radio input "true"
click at [1054, 477] on input "False" at bounding box center [1060, 472] width 15 height 12
radio input "true"
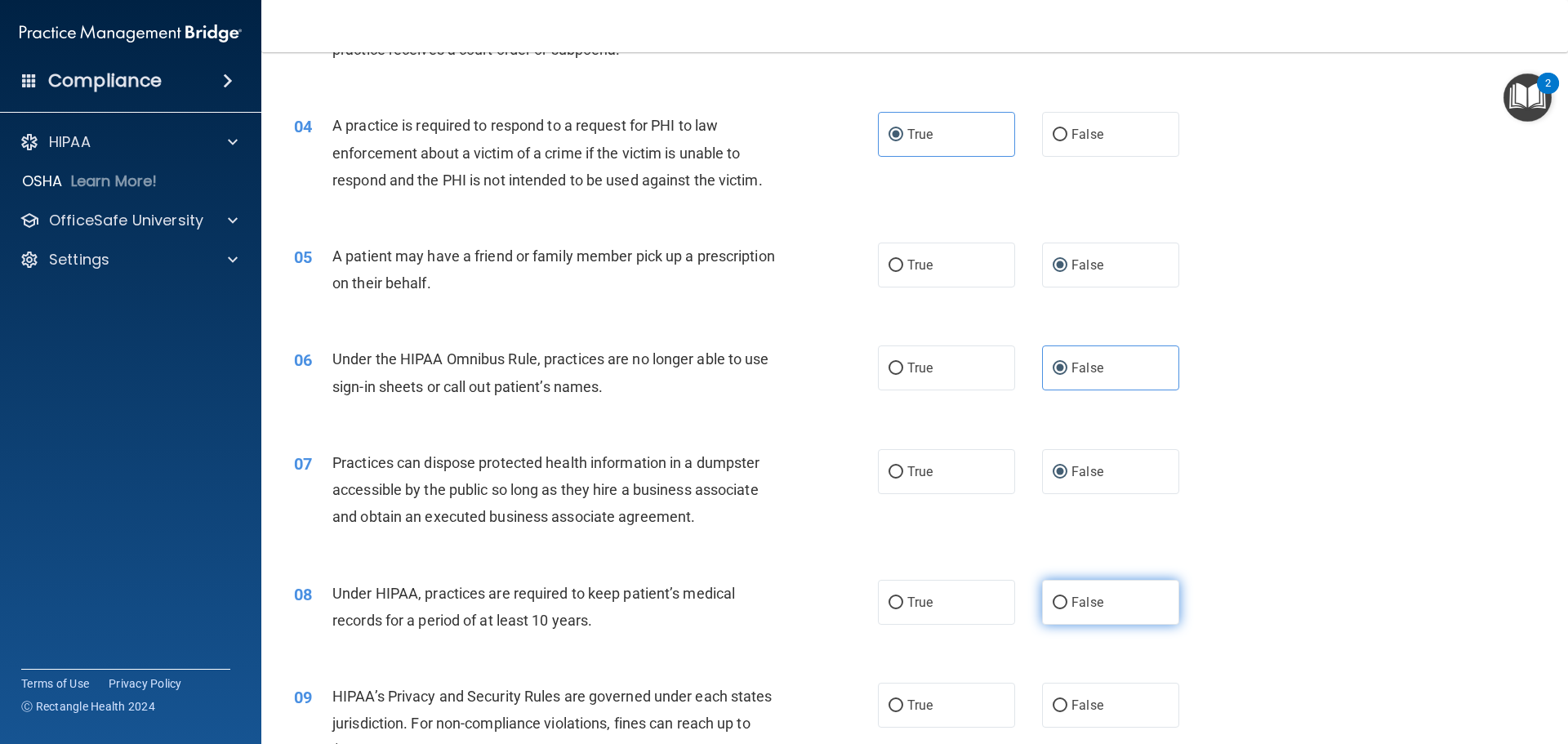
click at [1078, 596] on span "False" at bounding box center [1087, 602] width 32 height 16
click at [1067, 597] on input "False" at bounding box center [1060, 603] width 15 height 12
radio input "true"
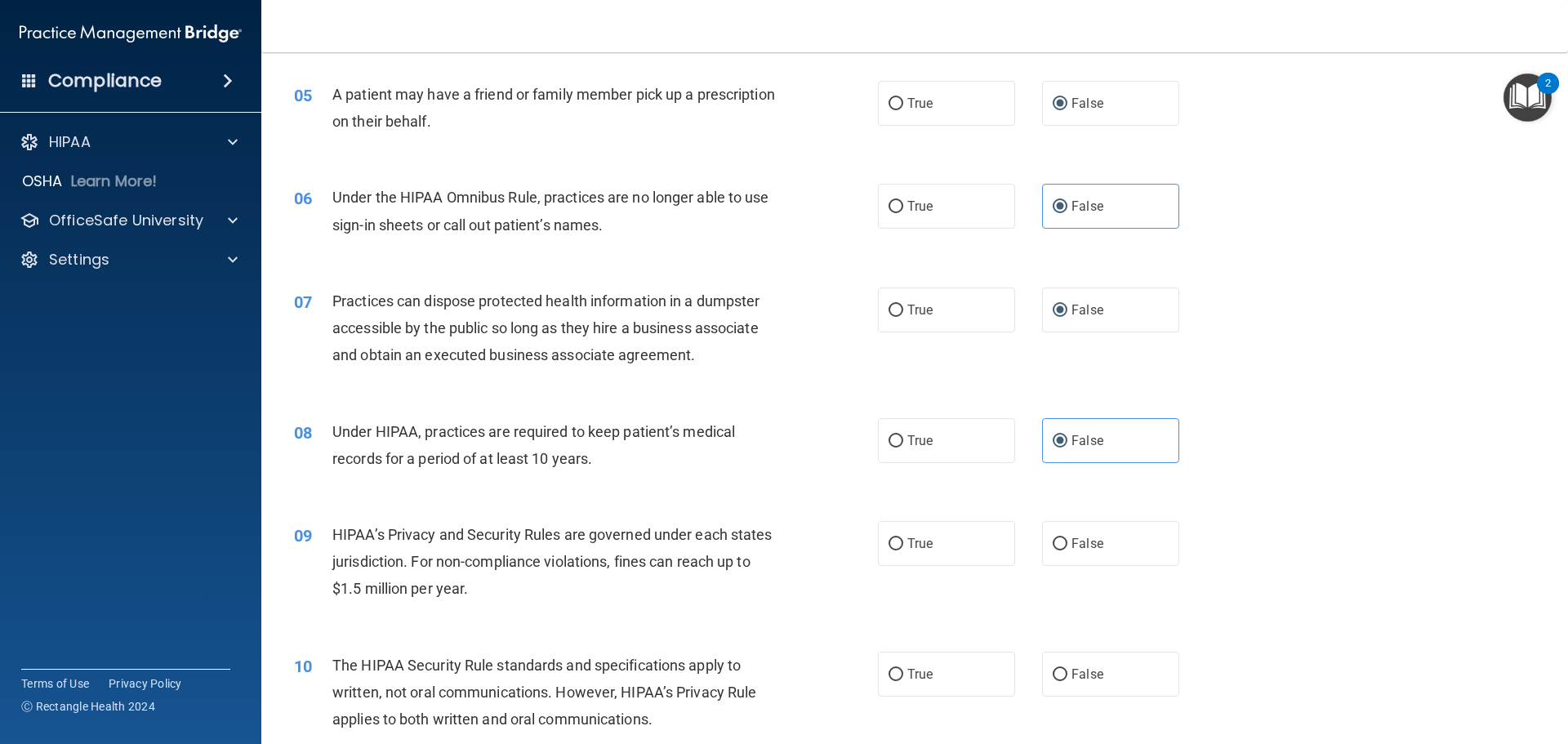
scroll to position [572, 0]
click at [1056, 541] on input "False" at bounding box center [1060, 543] width 15 height 12
radio input "true"
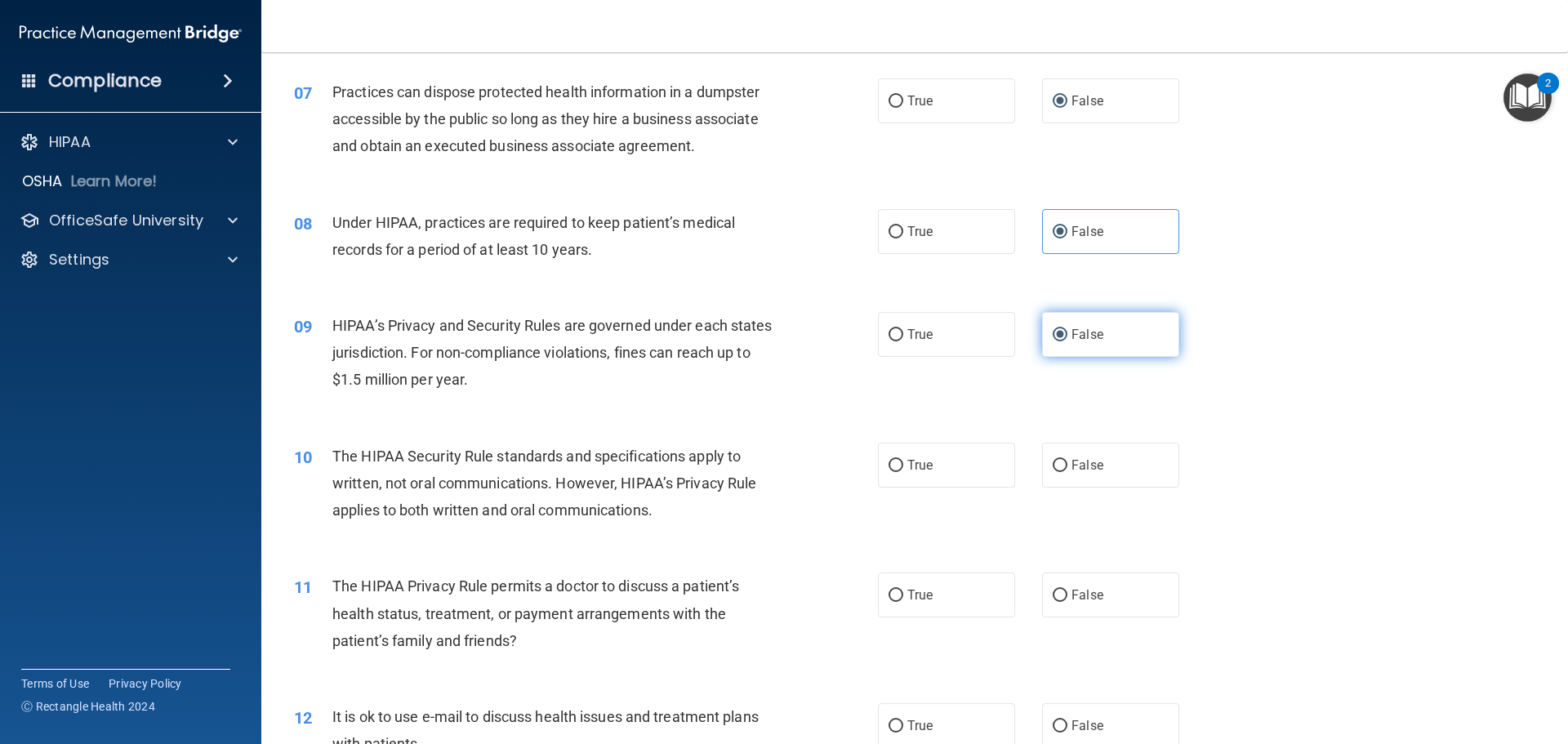
scroll to position [816, 0]
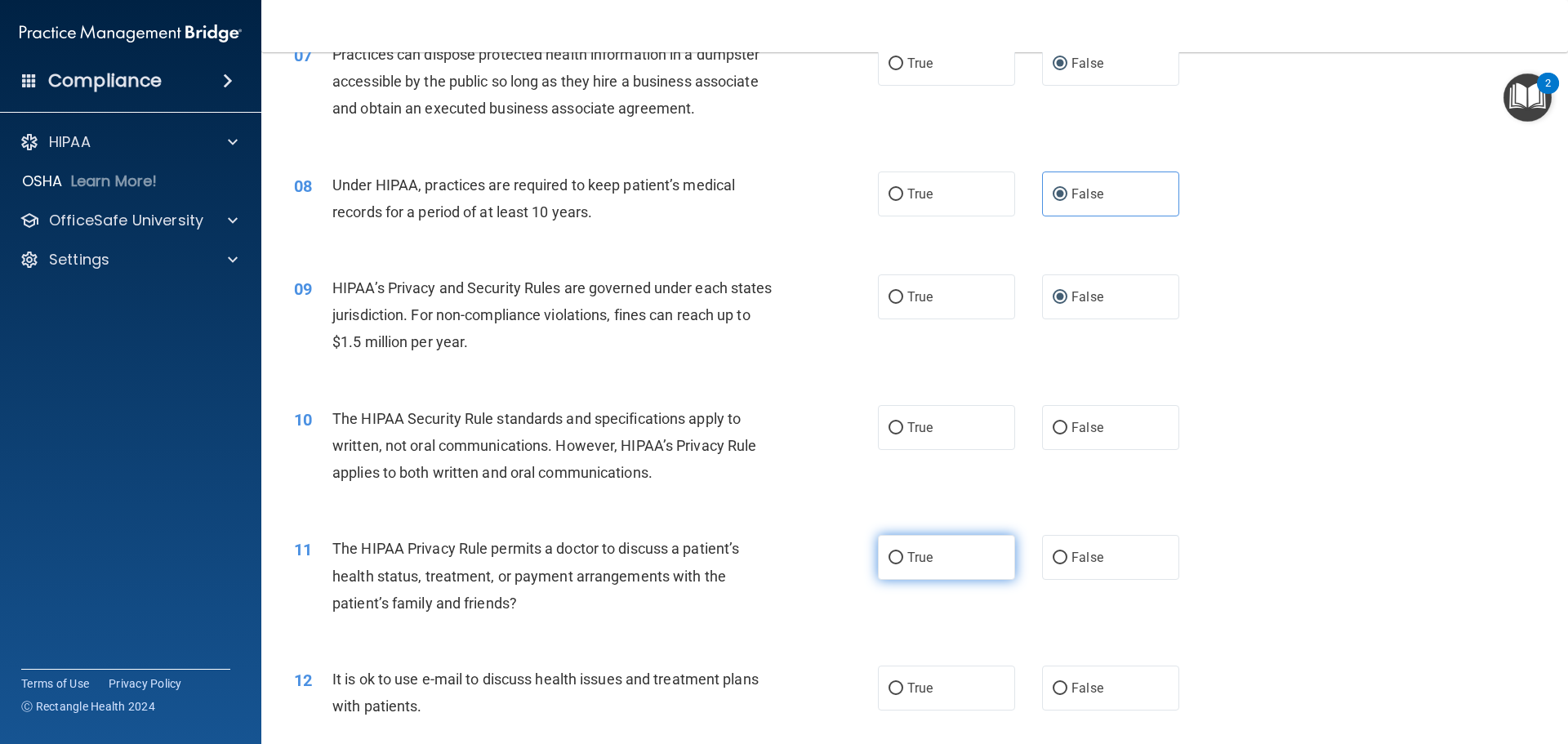
click at [954, 558] on label "True" at bounding box center [946, 558] width 137 height 45
click at [903, 558] on input "True" at bounding box center [896, 558] width 15 height 12
radio input "true"
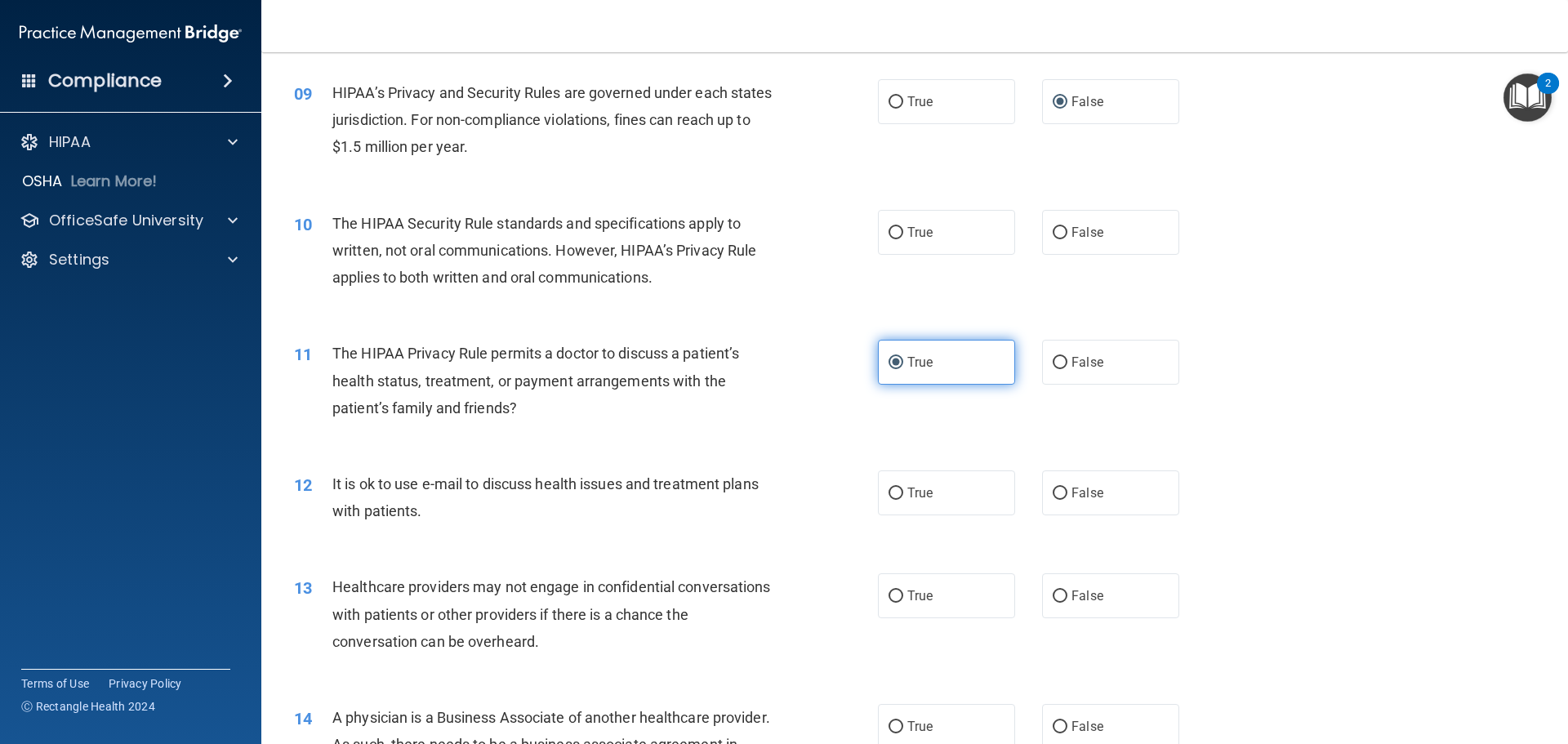
scroll to position [1061, 0]
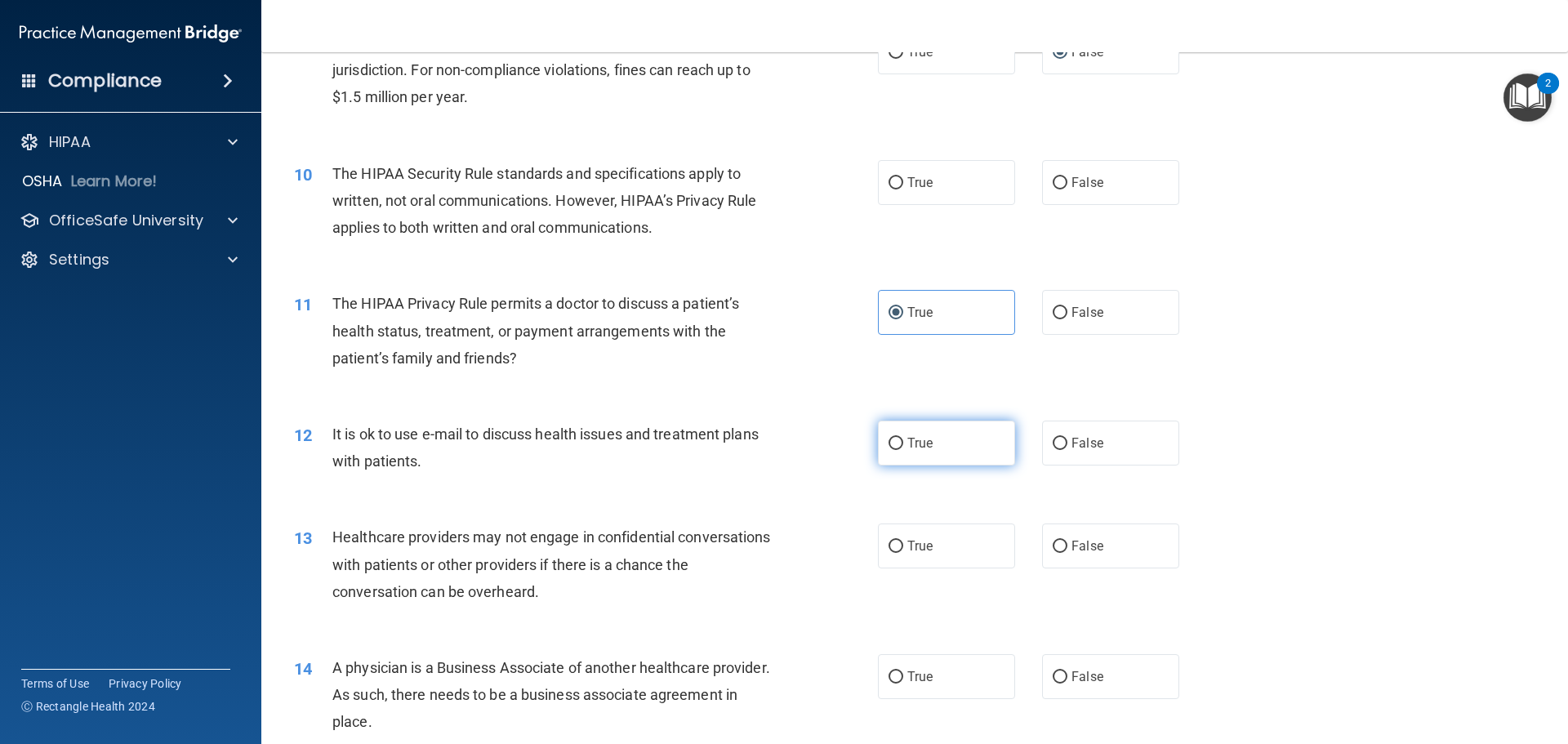
click at [943, 444] on label "True" at bounding box center [946, 443] width 137 height 45
click at [903, 444] on input "True" at bounding box center [896, 444] width 15 height 12
radio input "true"
click at [964, 556] on label "True" at bounding box center [946, 546] width 137 height 45
click at [903, 553] on input "True" at bounding box center [896, 546] width 15 height 12
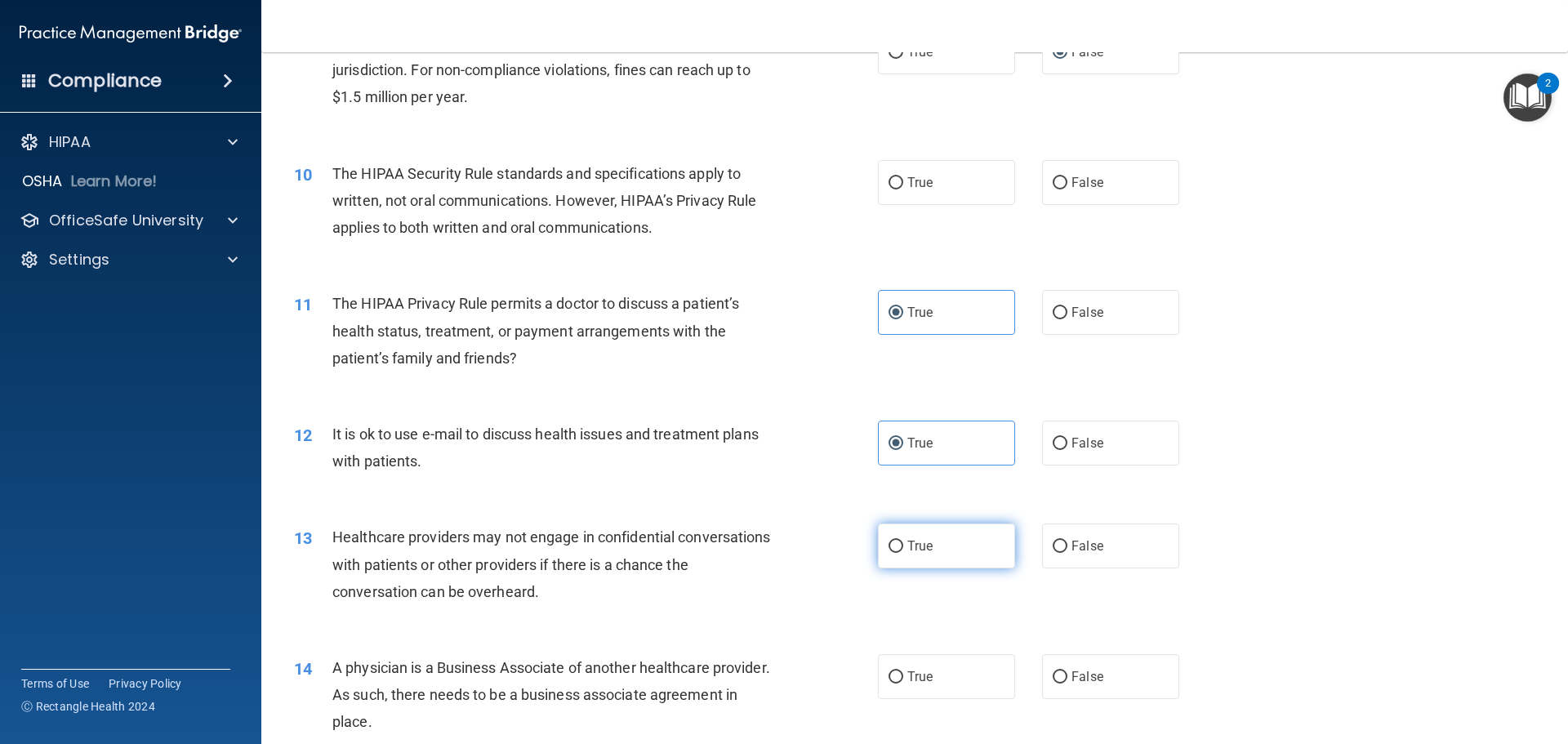
radio input "true"
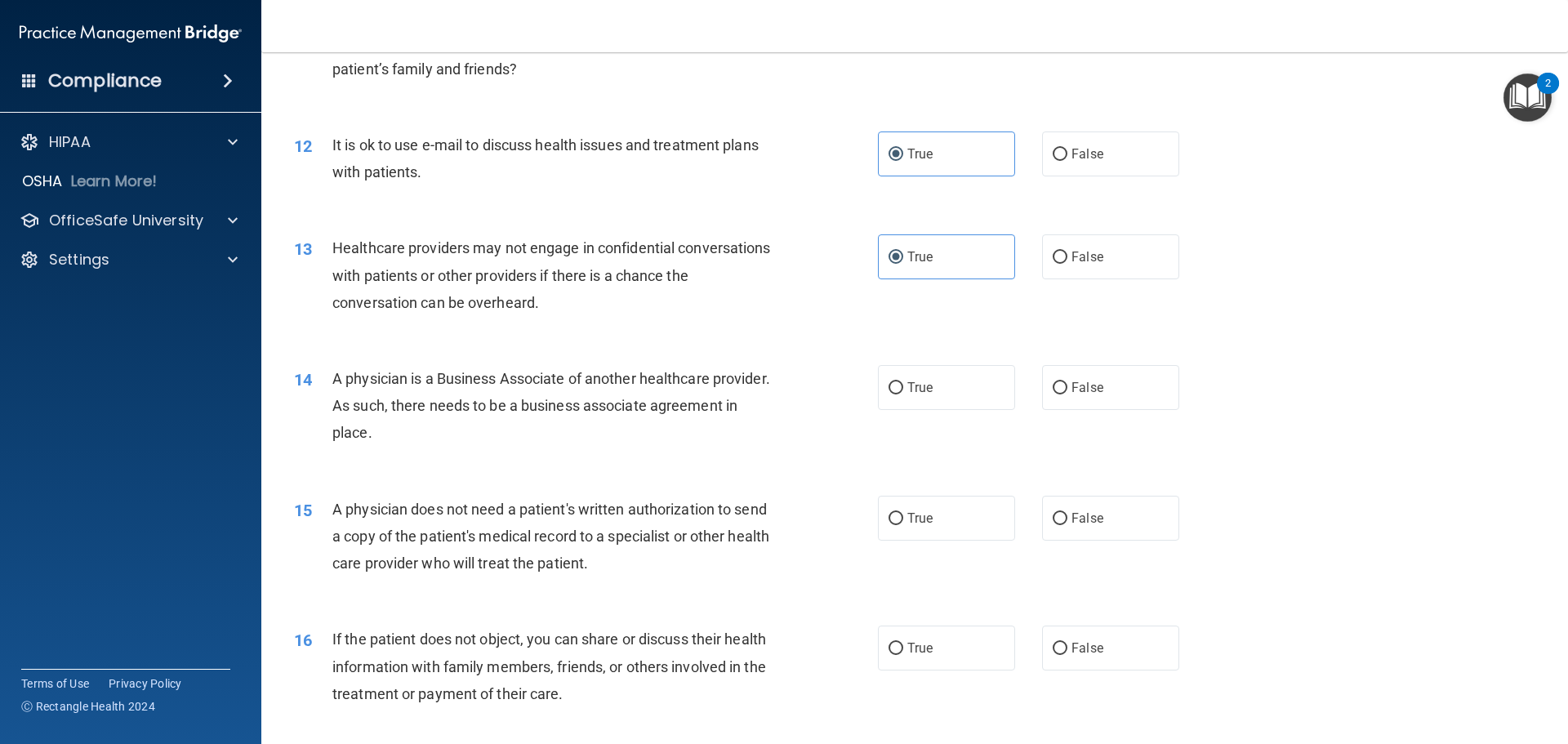
scroll to position [1388, 0]
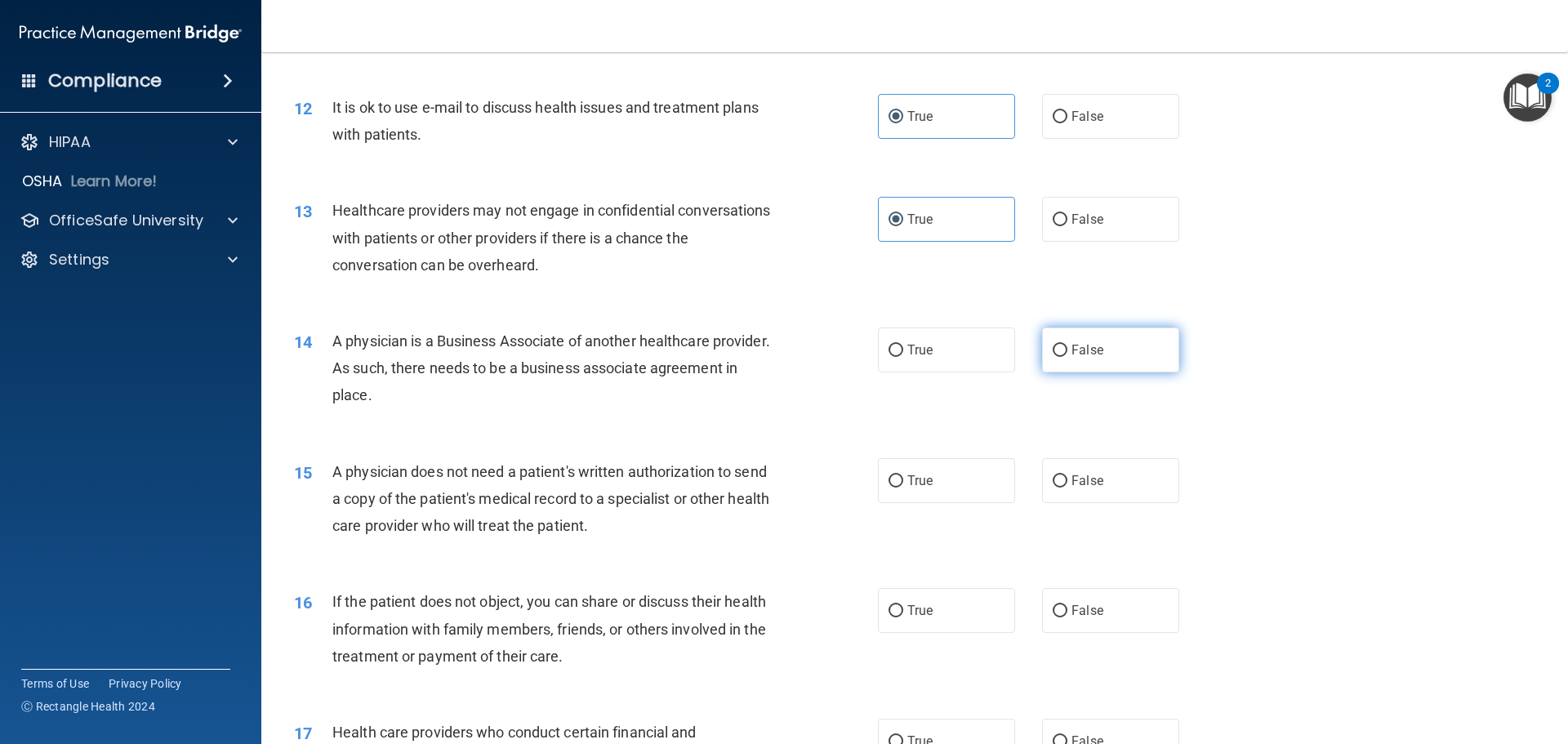
click at [1054, 348] on input "False" at bounding box center [1060, 350] width 15 height 12
radio input "true"
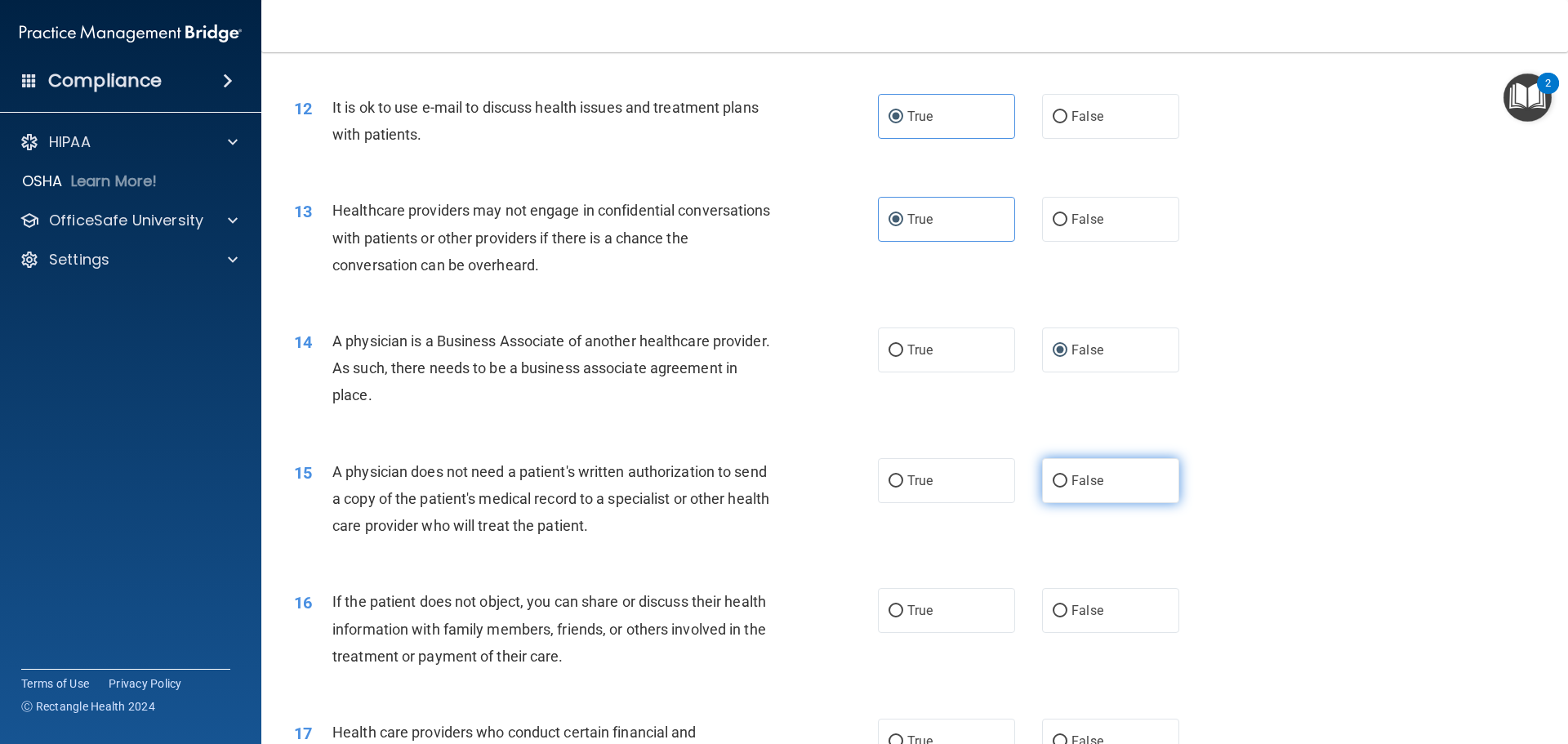
click at [1063, 472] on label "False" at bounding box center [1110, 480] width 137 height 45
click at [1063, 475] on input "False" at bounding box center [1060, 481] width 15 height 12
radio input "true"
click at [929, 625] on label "True" at bounding box center [946, 610] width 137 height 45
click at [903, 618] on input "True" at bounding box center [896, 611] width 15 height 12
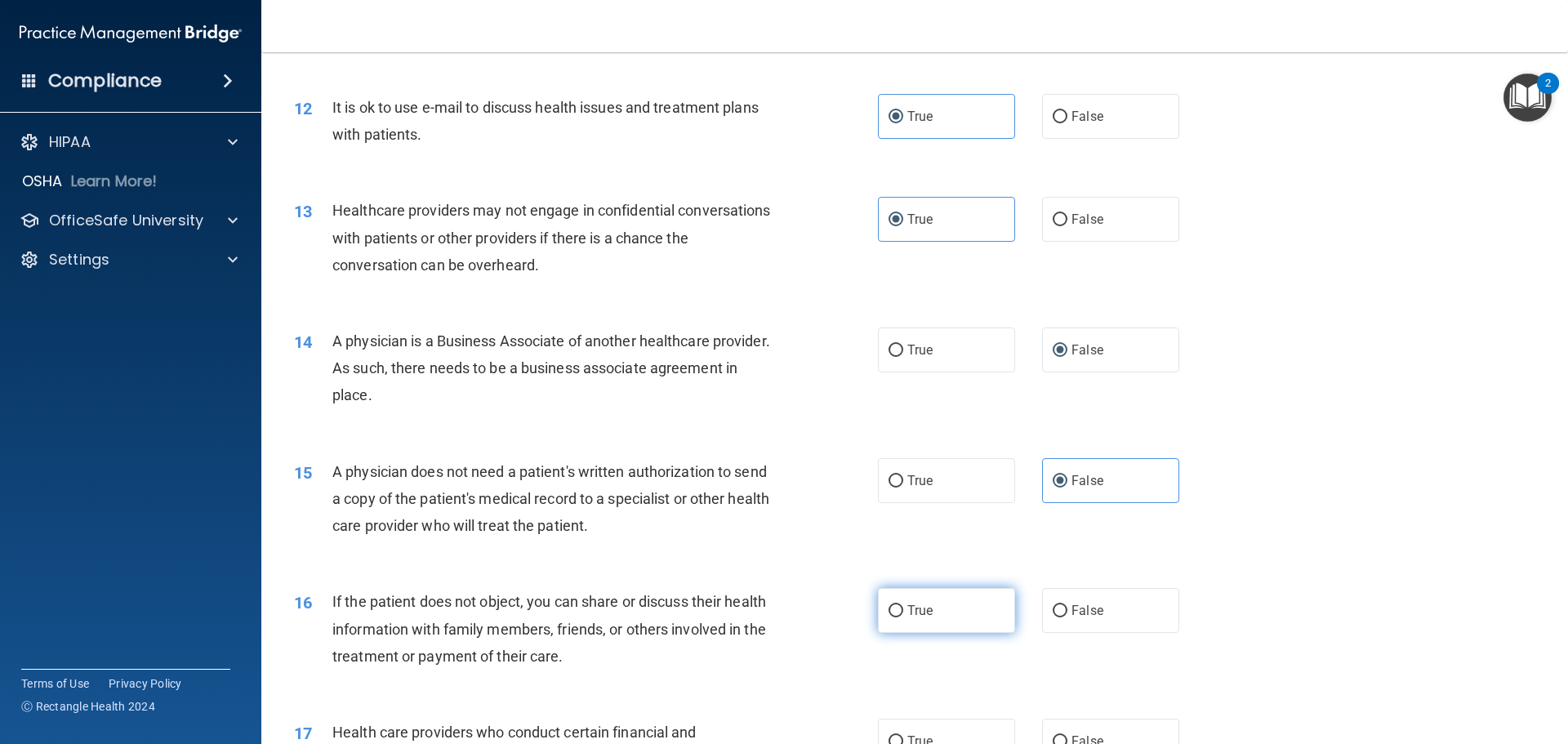
radio input "true"
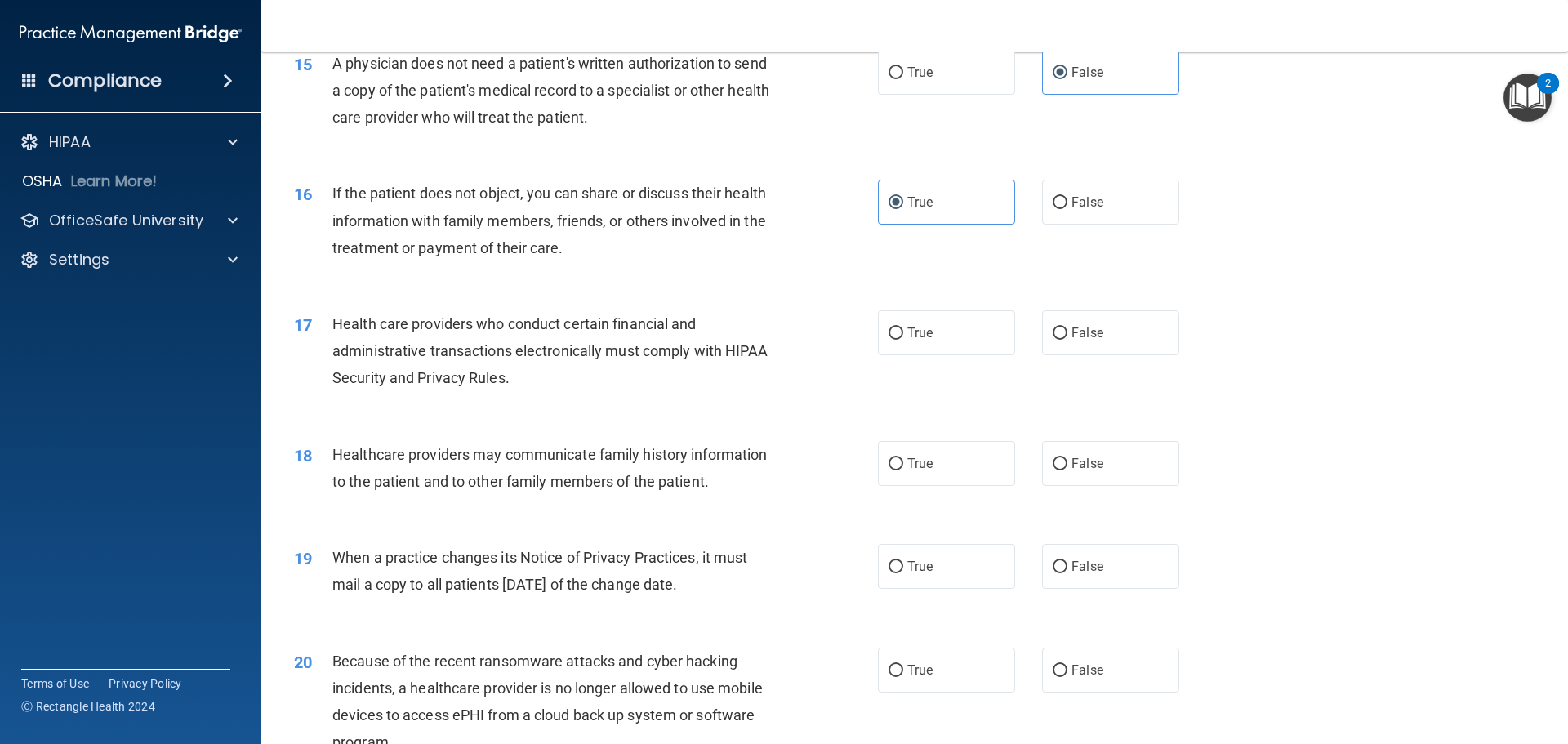
scroll to position [1877, 0]
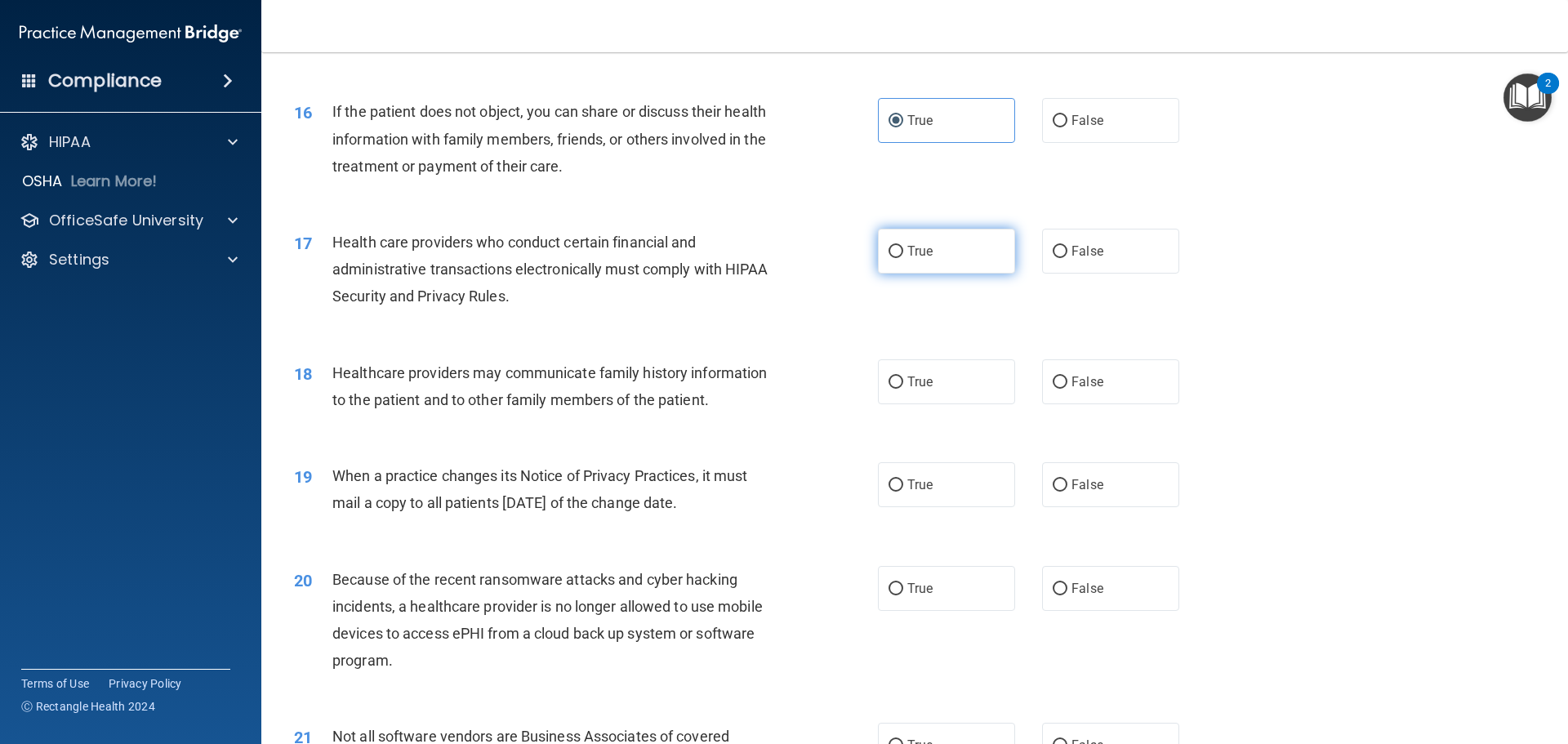
click at [944, 247] on label "True" at bounding box center [946, 251] width 137 height 45
click at [903, 247] on input "True" at bounding box center [896, 251] width 15 height 12
radio input "true"
click at [910, 379] on span "True" at bounding box center [920, 381] width 25 height 16
click at [903, 379] on input "True" at bounding box center [896, 382] width 15 height 12
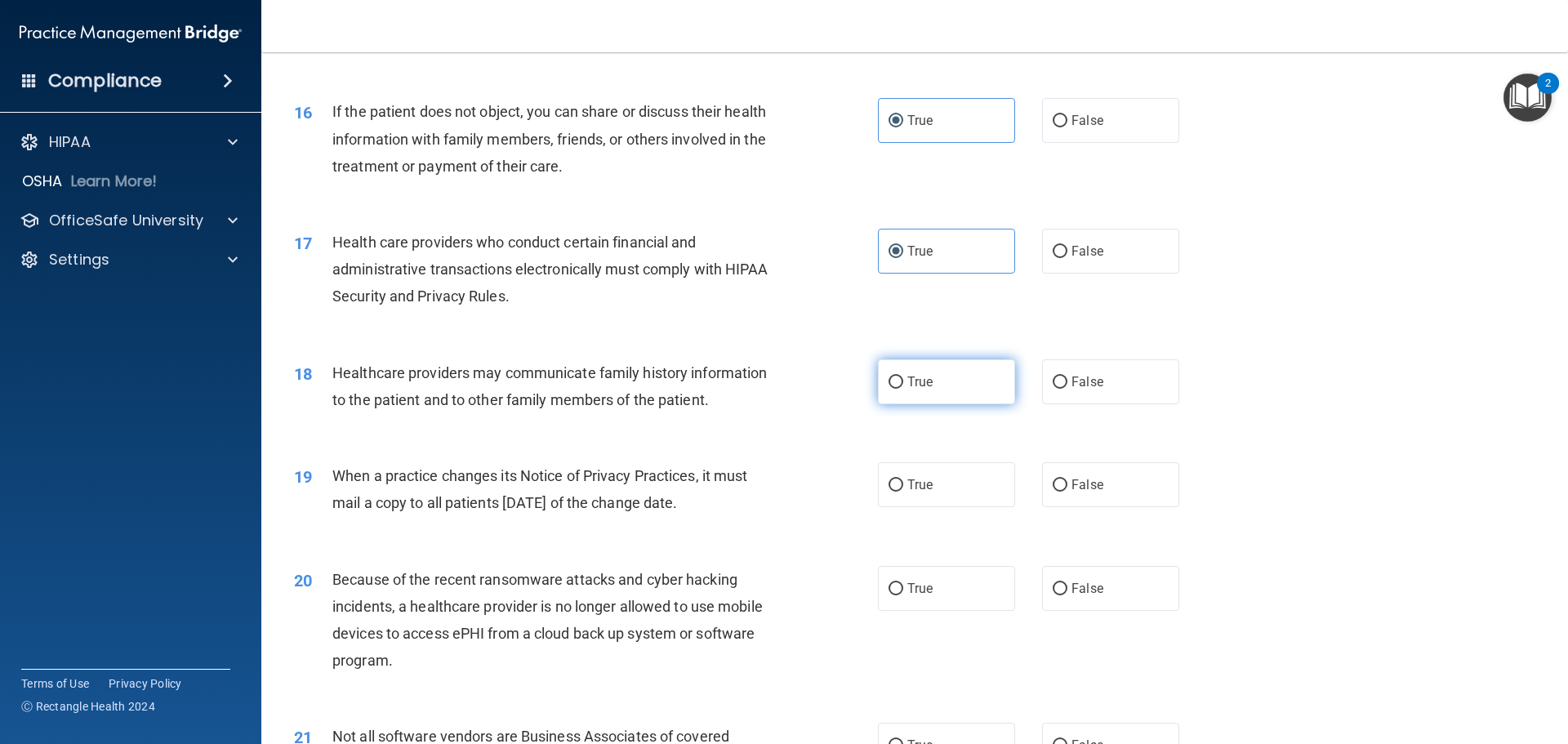
radio input "true"
click at [1049, 397] on label "False" at bounding box center [1110, 382] width 137 height 45
click at [1053, 389] on input "False" at bounding box center [1060, 382] width 15 height 12
radio input "true"
radio input "false"
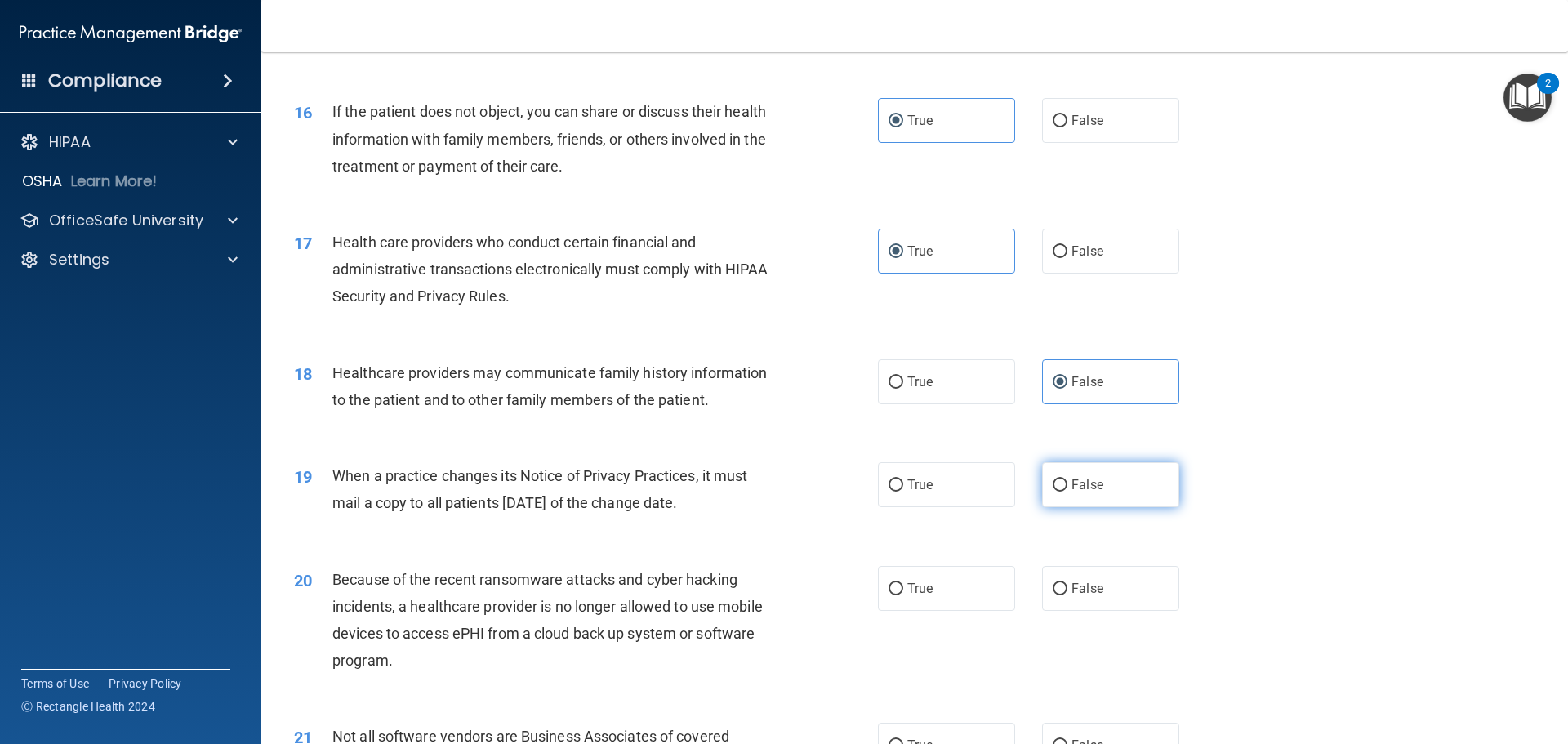
click at [1089, 502] on label "False" at bounding box center [1110, 484] width 137 height 45
click at [1067, 492] on input "False" at bounding box center [1060, 485] width 15 height 12
radio input "true"
click at [1049, 611] on div "20 Because of the recent ransomware attacks and cyber hacking incidents, a heal…" at bounding box center [914, 623] width 1266 height 157
click at [1050, 608] on label "False" at bounding box center [1110, 588] width 137 height 45
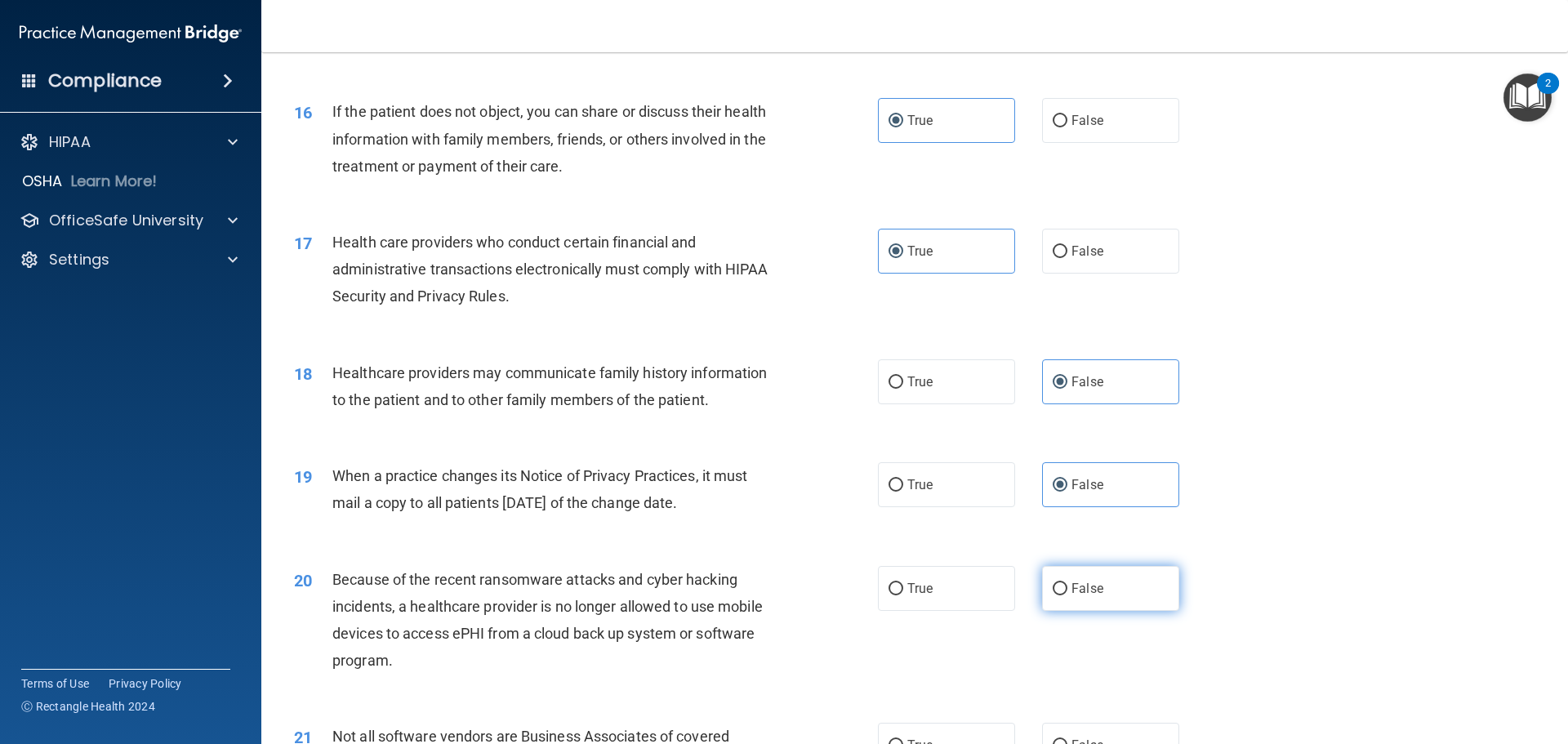
click at [1053, 595] on input "False" at bounding box center [1060, 588] width 15 height 12
radio input "true"
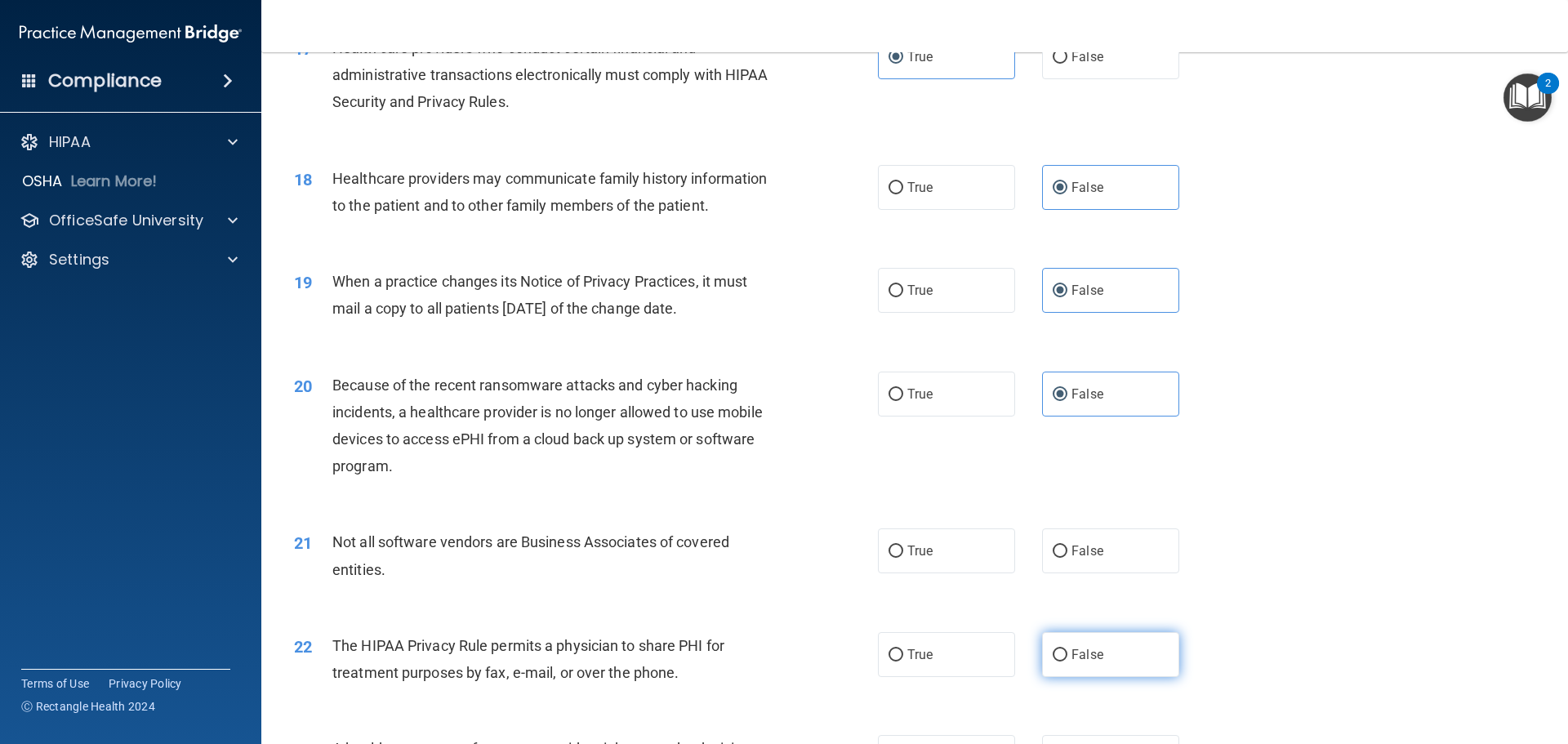
scroll to position [2123, 0]
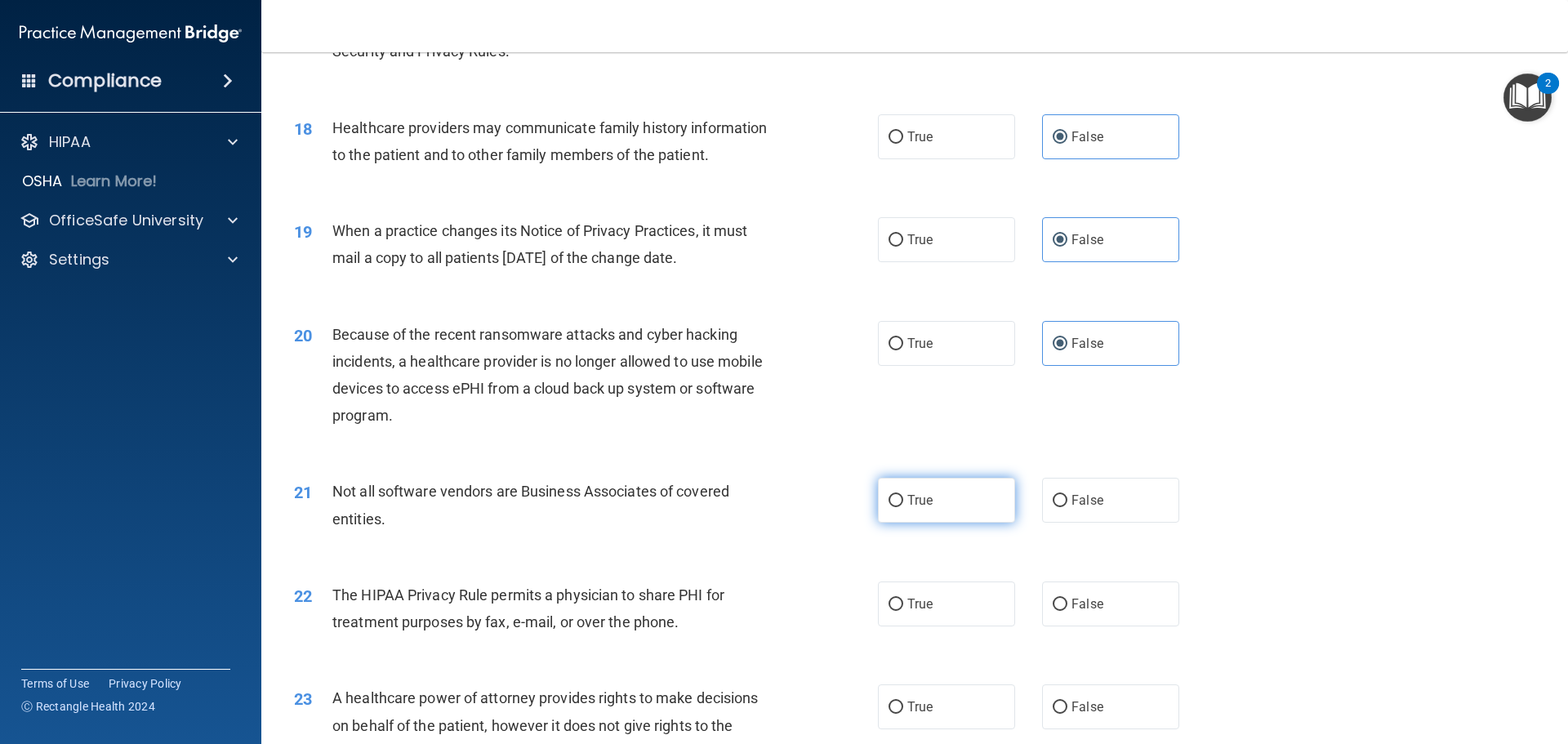
click at [934, 514] on label "True" at bounding box center [946, 500] width 137 height 45
click at [903, 507] on input "True" at bounding box center [896, 501] width 15 height 12
radio input "true"
click at [920, 577] on div "22 The HIPAA Privacy Rule permits a physician to share PHI for treatment purpos…" at bounding box center [914, 613] width 1266 height 103
click at [916, 611] on span "True" at bounding box center [920, 603] width 25 height 16
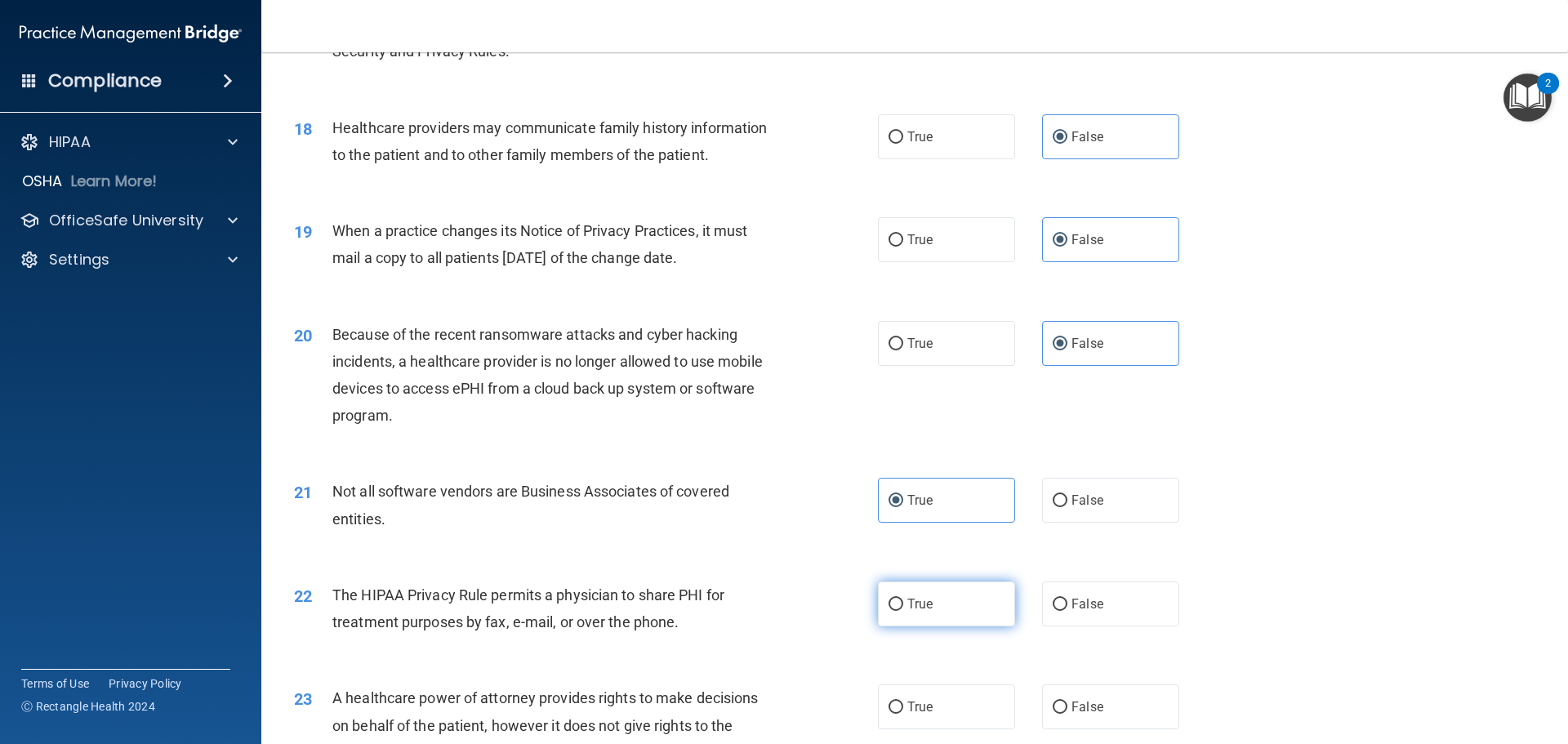
click at [903, 611] on input "True" at bounding box center [896, 604] width 15 height 12
radio input "true"
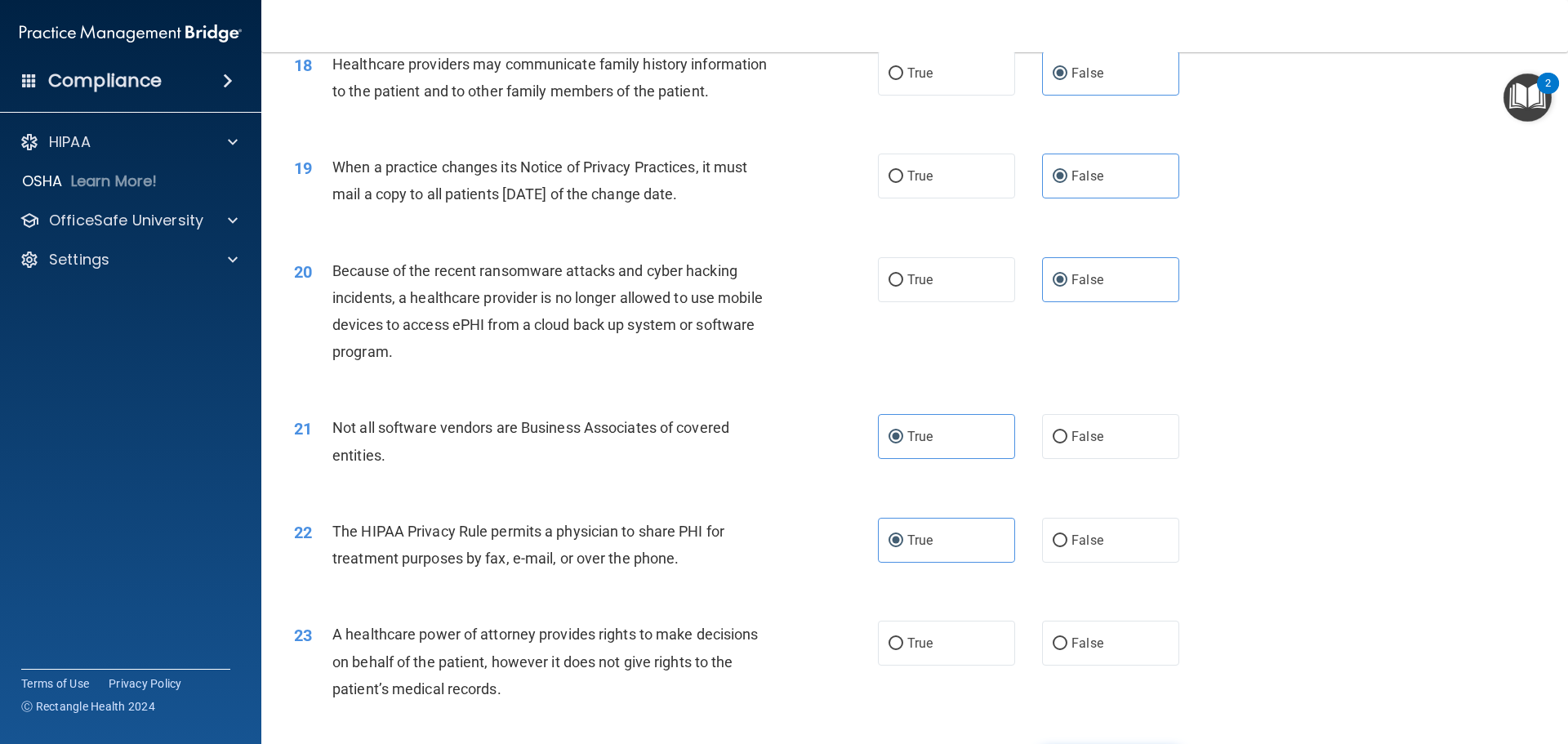
scroll to position [2286, 0]
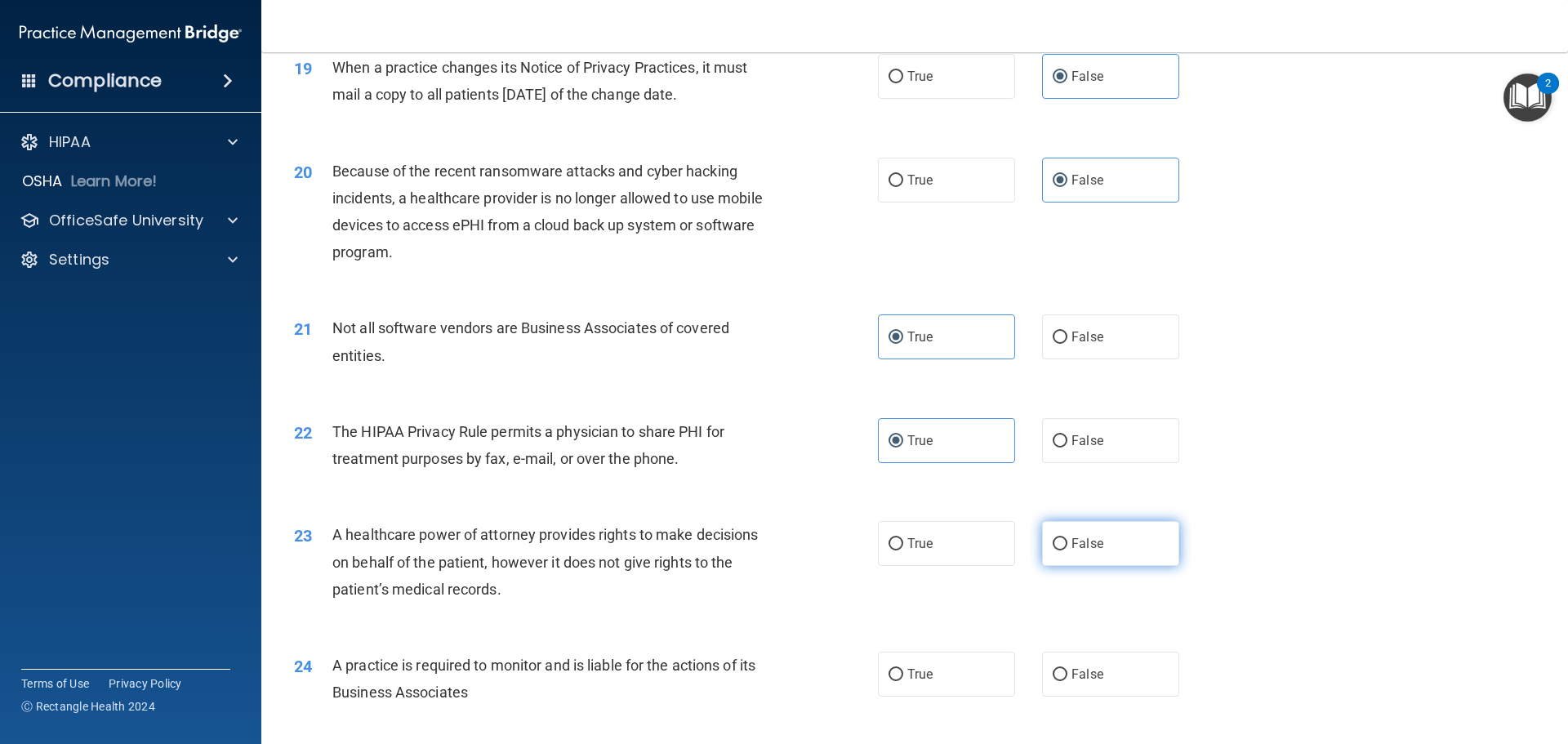
click at [1079, 539] on span "False" at bounding box center [1087, 543] width 32 height 16
click at [1067, 539] on input "False" at bounding box center [1060, 544] width 15 height 12
radio input "true"
click at [1045, 667] on label "False" at bounding box center [1110, 674] width 137 height 45
click at [1053, 668] on input "False" at bounding box center [1060, 674] width 15 height 12
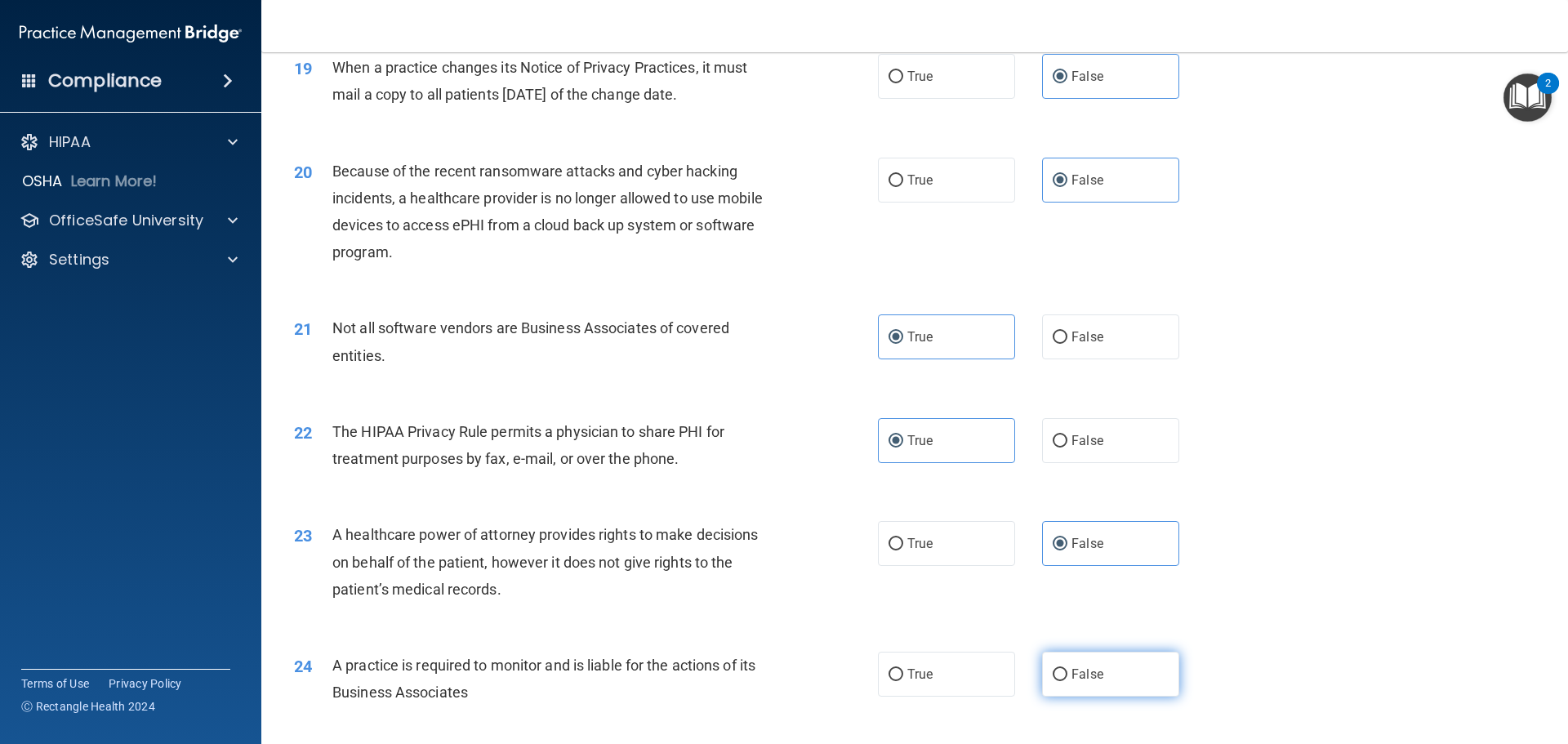
radio input "true"
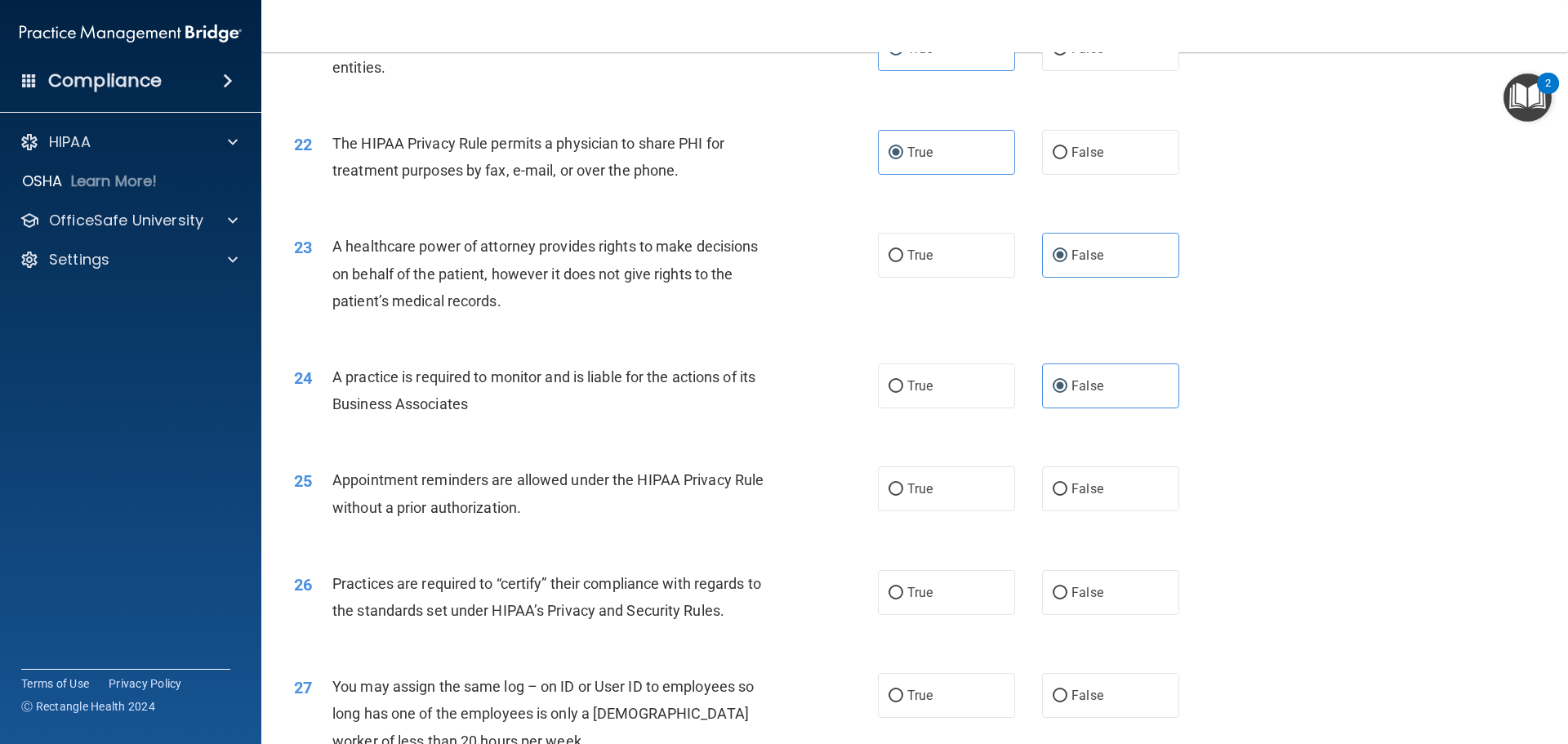
scroll to position [2612, 0]
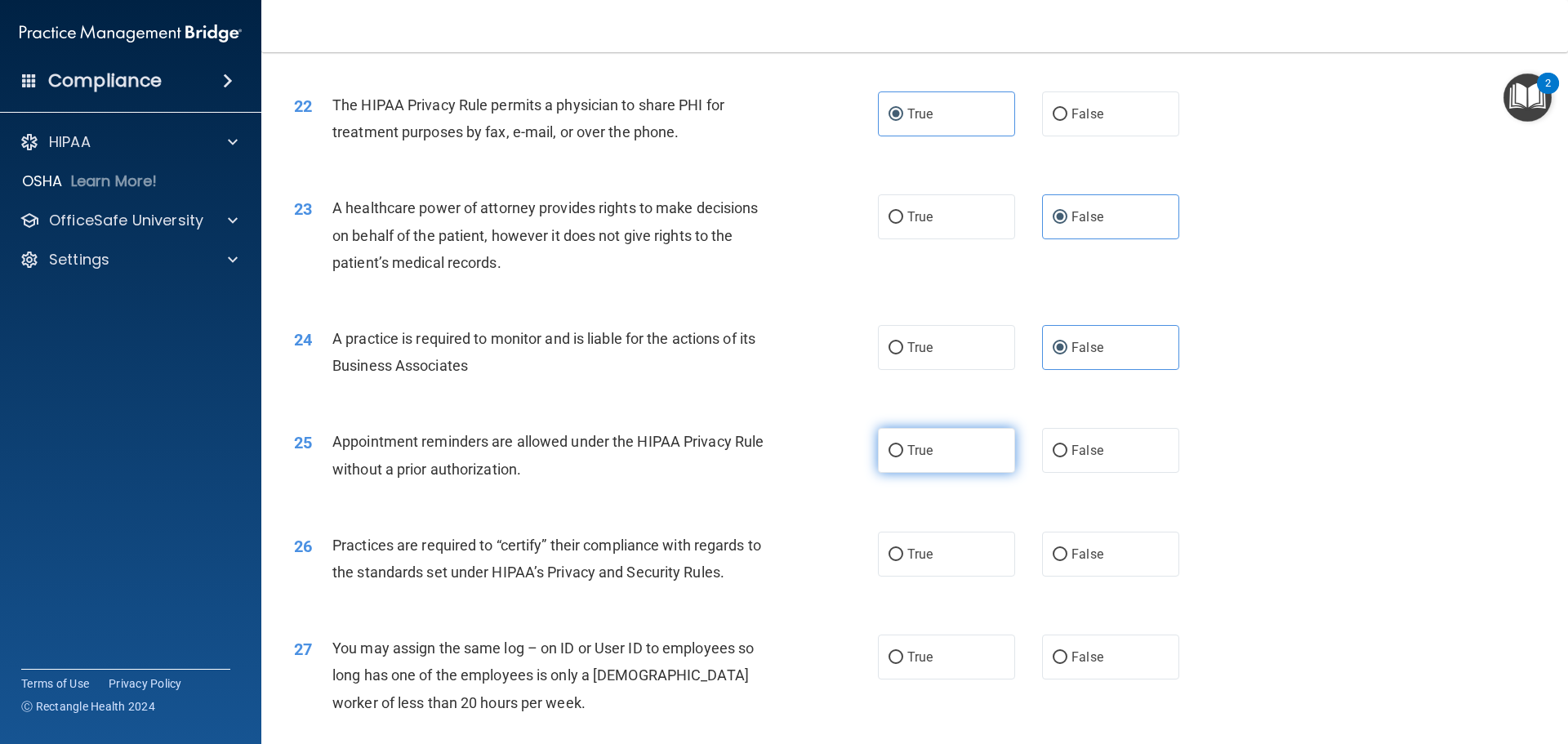
click at [921, 456] on span "True" at bounding box center [920, 450] width 25 height 16
click at [903, 456] on input "True" at bounding box center [896, 451] width 15 height 12
radio input "true"
click at [1077, 579] on div "26 Practices are required to “certify” their compliance with regards to the sta…" at bounding box center [914, 563] width 1266 height 103
click at [1085, 558] on span "False" at bounding box center [1087, 553] width 32 height 16
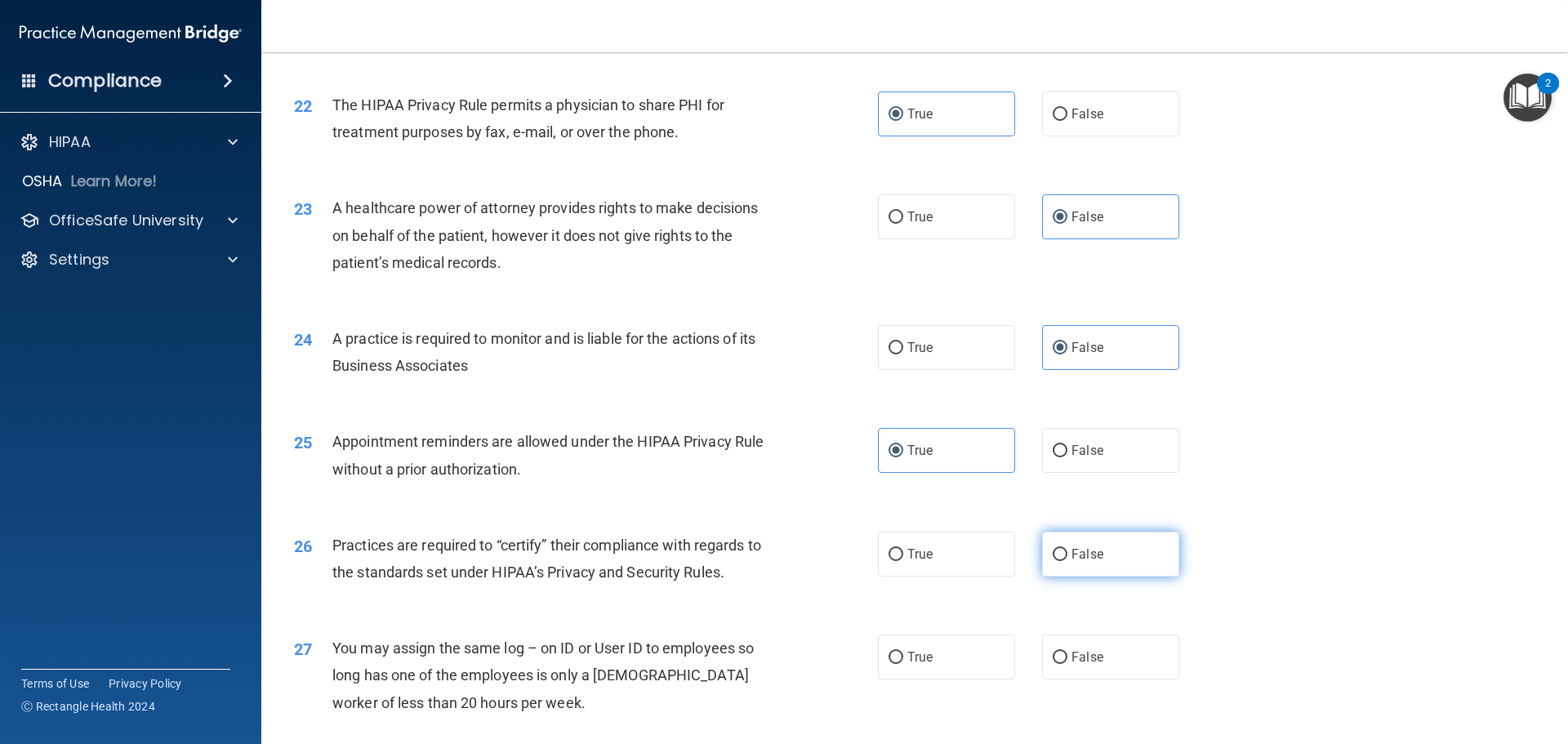
click at [1067, 558] on input "False" at bounding box center [1060, 554] width 15 height 12
radio input "true"
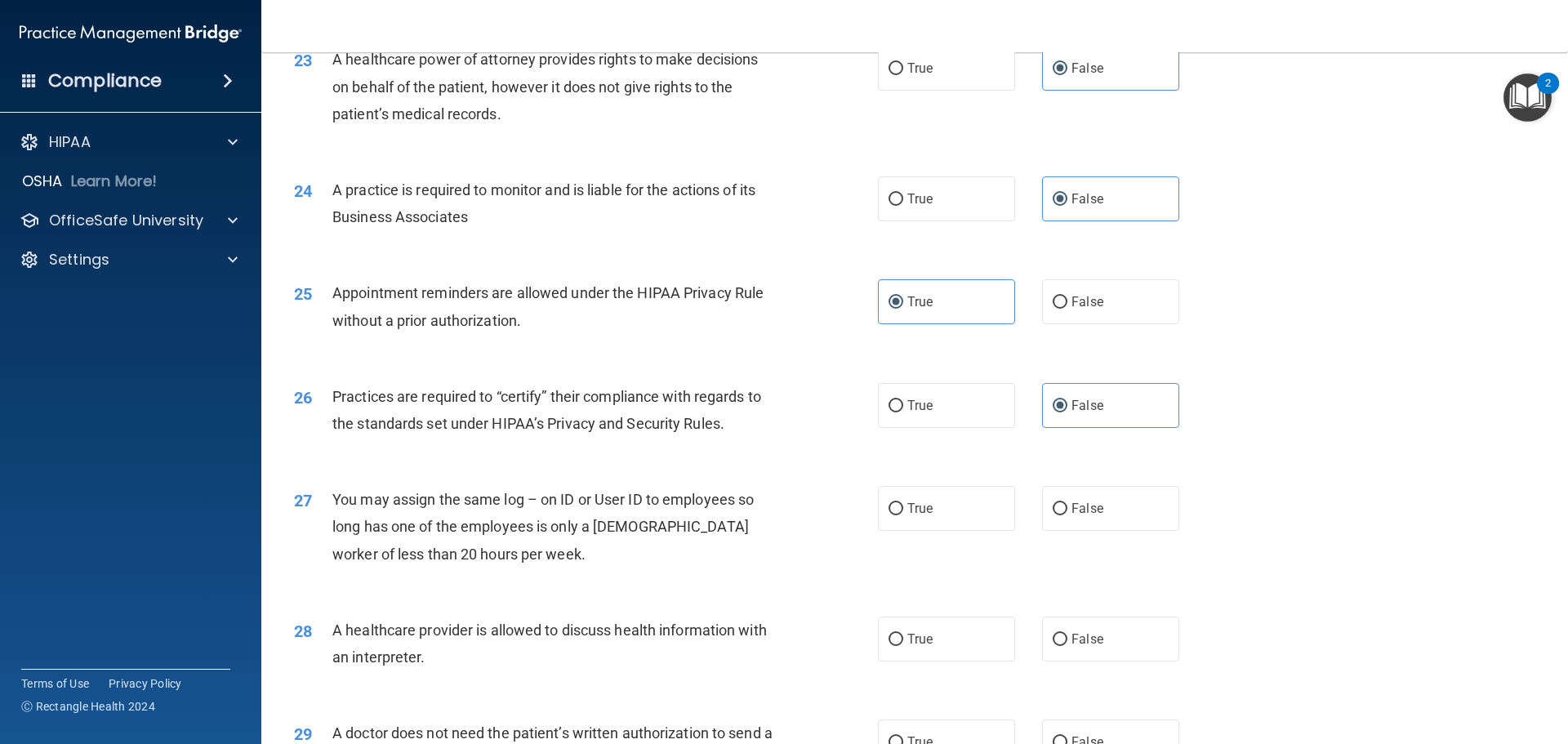
scroll to position [2776, 0]
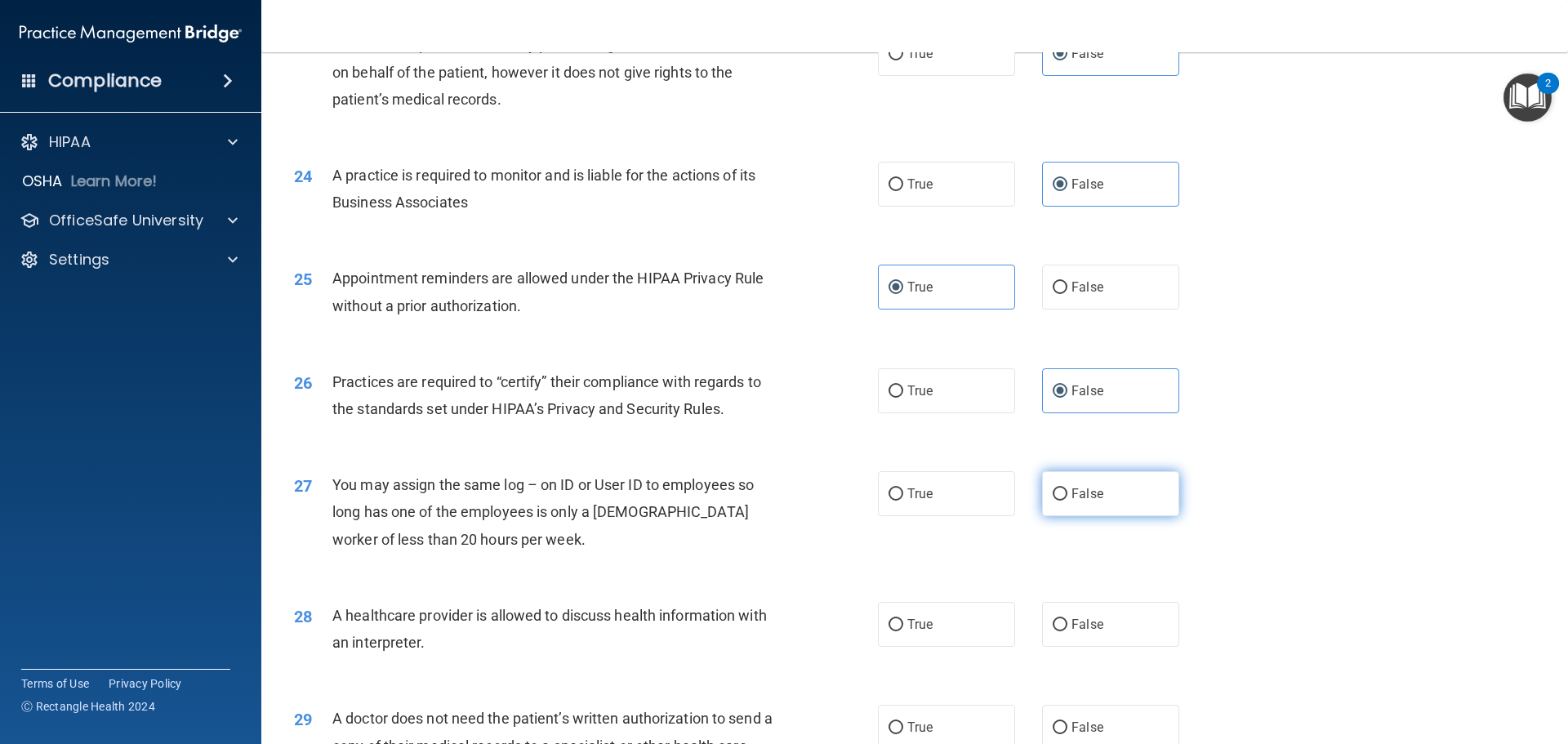
click at [1078, 493] on span "False" at bounding box center [1087, 494] width 32 height 16
click at [1067, 493] on input "False" at bounding box center [1060, 494] width 15 height 12
radio input "true"
click at [899, 637] on label "True" at bounding box center [946, 624] width 137 height 45
click at [899, 631] on input "True" at bounding box center [896, 625] width 15 height 12
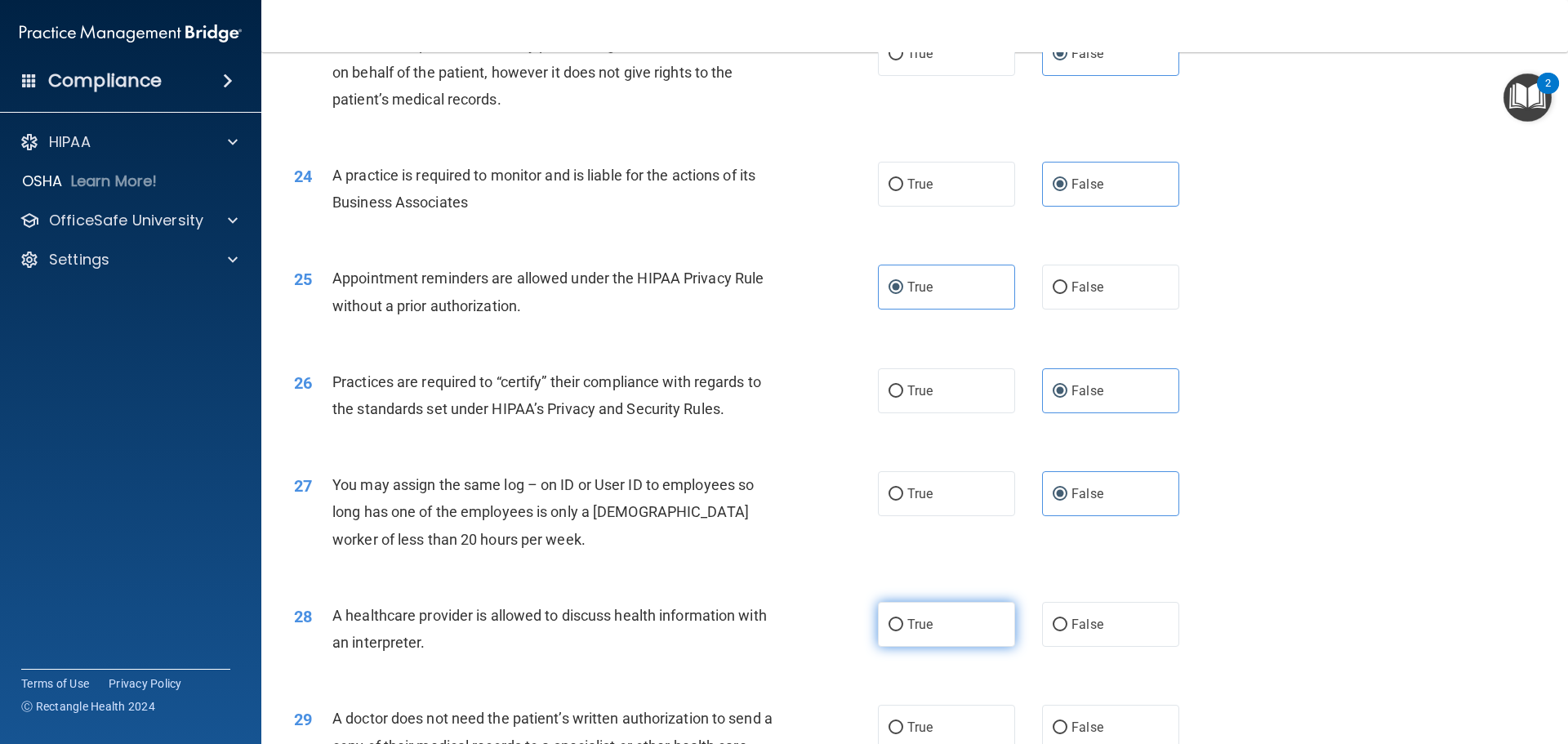
radio input "true"
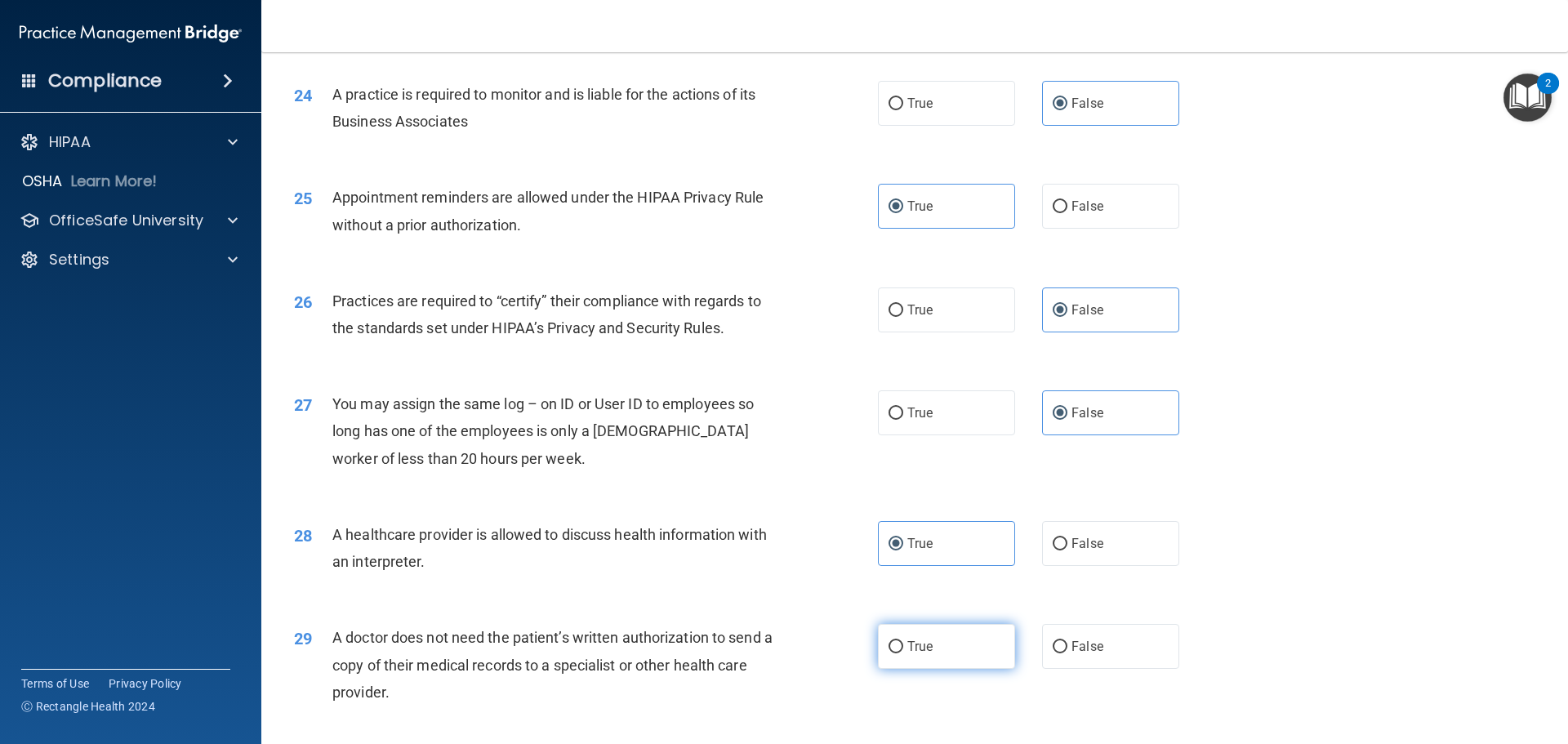
scroll to position [2858, 0]
click at [908, 642] on span "True" at bounding box center [920, 645] width 25 height 16
click at [903, 642] on input "True" at bounding box center [896, 646] width 15 height 12
radio input "true"
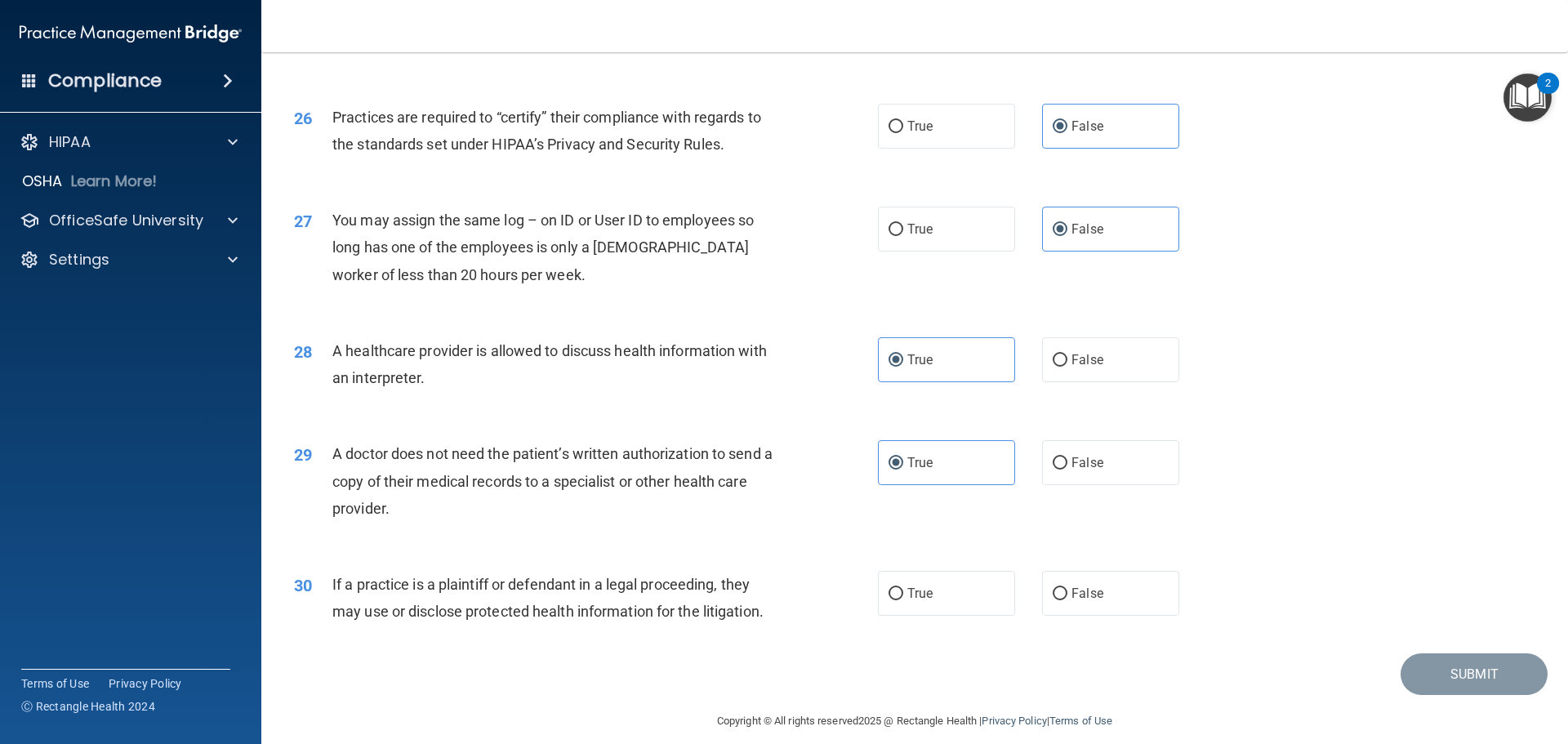
scroll to position [3057, 0]
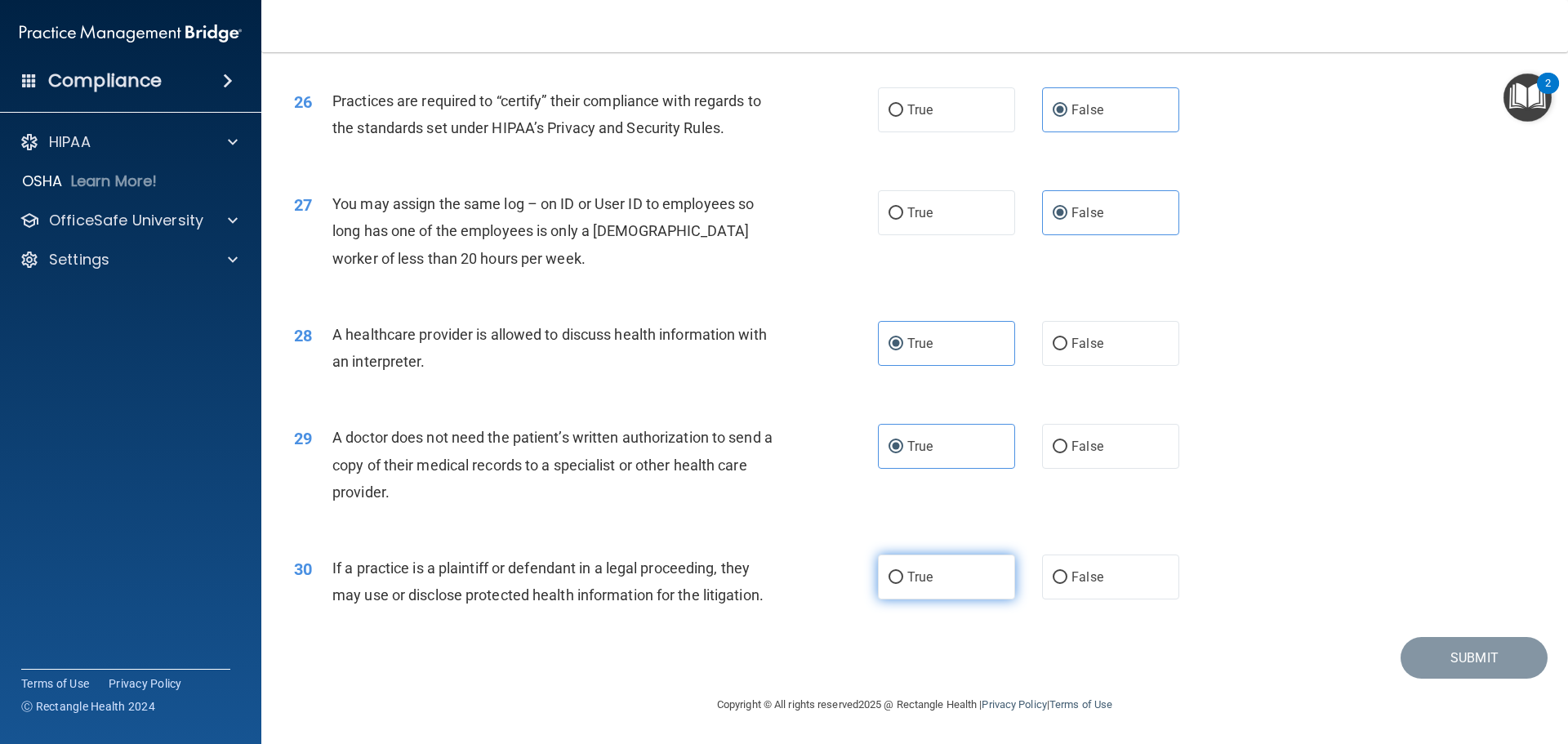
click at [926, 581] on span "True" at bounding box center [920, 577] width 25 height 16
click at [903, 581] on input "True" at bounding box center [896, 578] width 15 height 12
radio input "true"
click at [1210, 614] on div "30 If a practice is a plaintiff or defendant in a legal proceeding, they may us…" at bounding box center [914, 586] width 1266 height 103
click at [1109, 631] on div "30 If a practice is a plaintiff or defendant in a legal proceeding, they may us…" at bounding box center [914, 586] width 1266 height 103
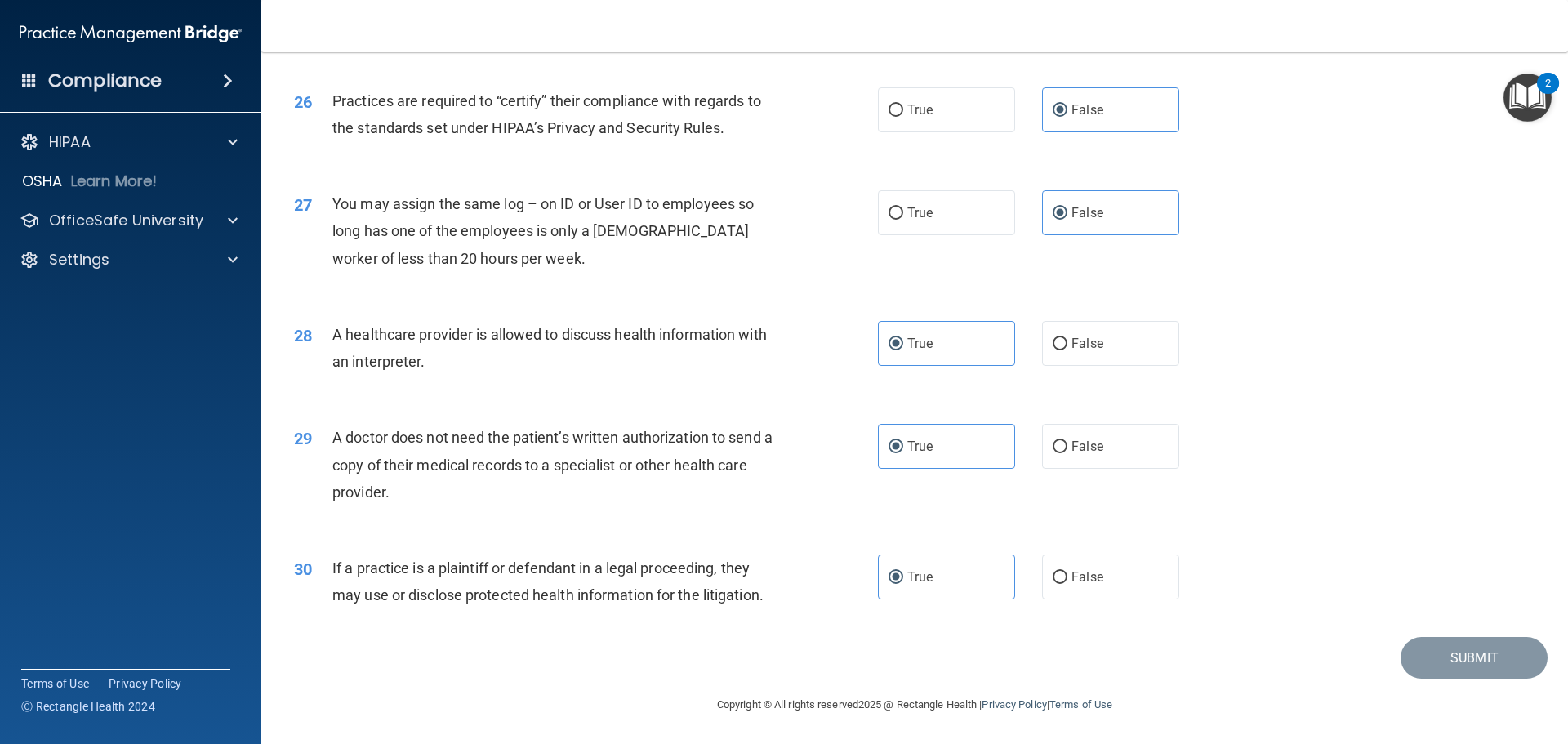
click at [1142, 632] on div "30 If a practice is a plaintiff or defendant in a legal proceeding, they may us…" at bounding box center [914, 586] width 1266 height 103
click at [1149, 644] on div "Submit" at bounding box center [914, 657] width 1266 height 42
click at [1157, 566] on label "False" at bounding box center [1110, 577] width 137 height 45
click at [1067, 572] on input "False" at bounding box center [1060, 578] width 15 height 12
radio input "true"
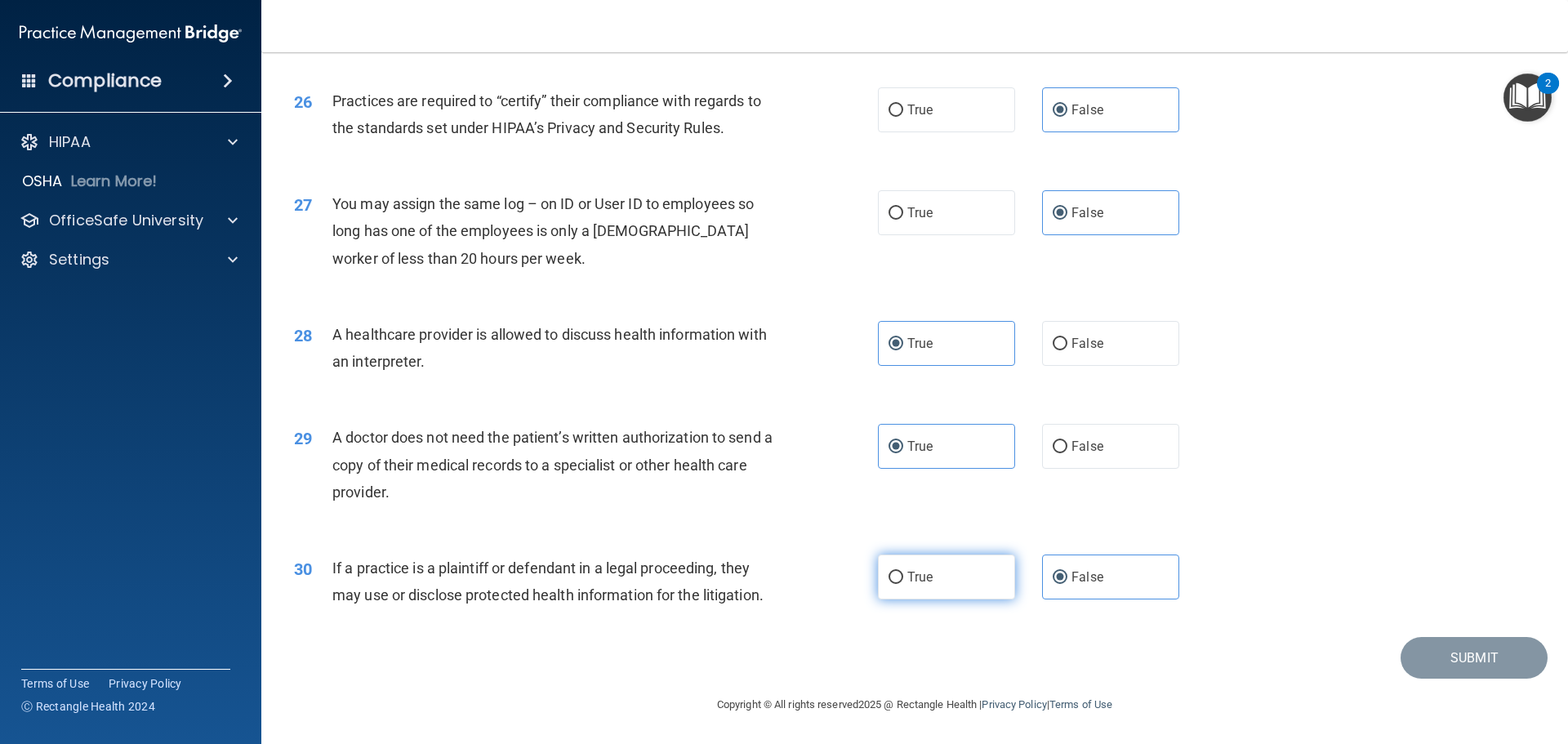
click at [941, 564] on label "True" at bounding box center [946, 577] width 137 height 45
click at [903, 572] on input "True" at bounding box center [896, 578] width 15 height 12
radio input "true"
radio input "false"
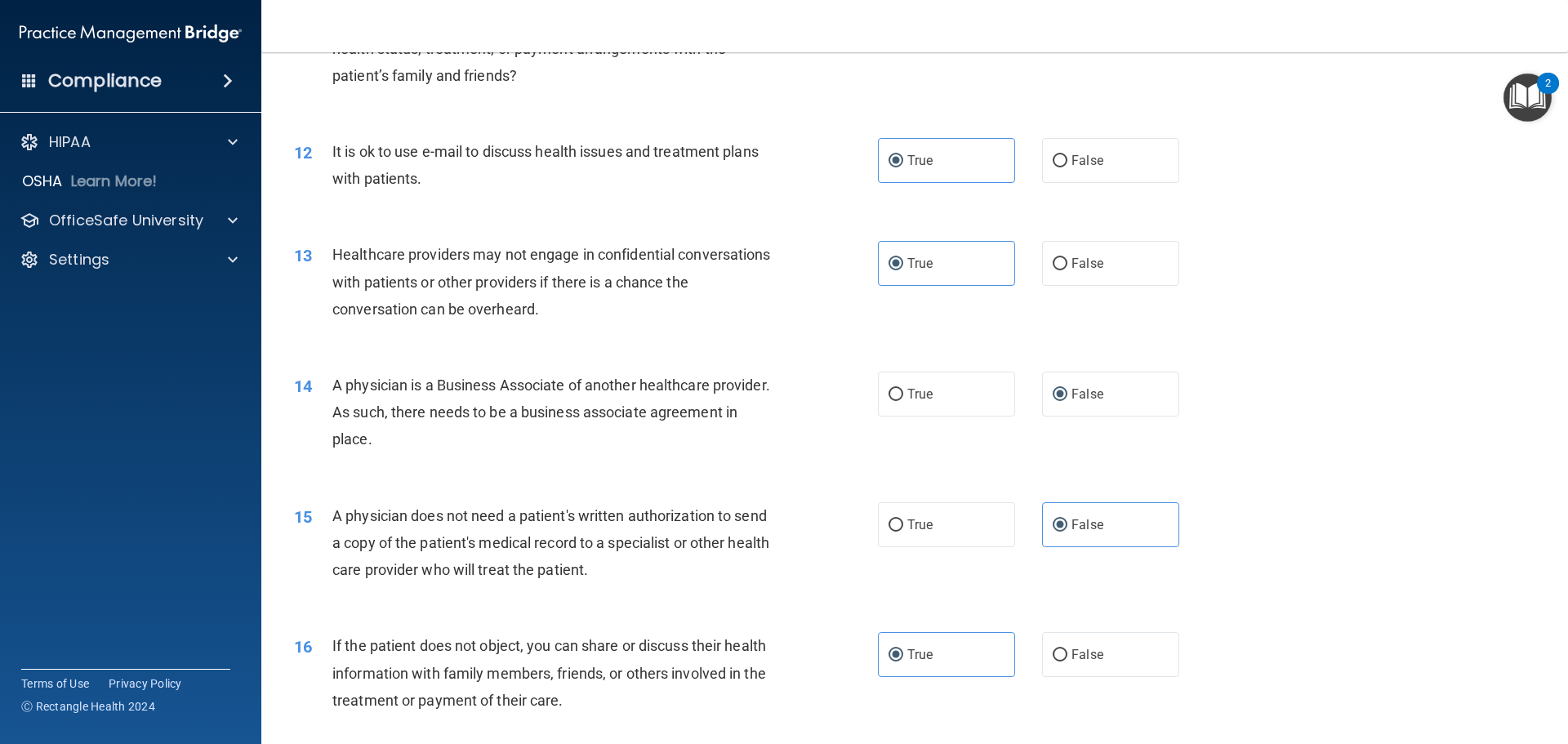
scroll to position [1342, 0]
click at [1263, 425] on div "14 A physician is a Business Associate of another healthcare provider. As such,…" at bounding box center [914, 418] width 1266 height 131
click at [1129, 401] on label "False" at bounding box center [1110, 395] width 137 height 45
click at [1067, 401] on input "False" at bounding box center [1060, 396] width 15 height 12
click at [1280, 482] on div "14 A physician is a Business Associate of another healthcare provider. As such,…" at bounding box center [914, 418] width 1266 height 131
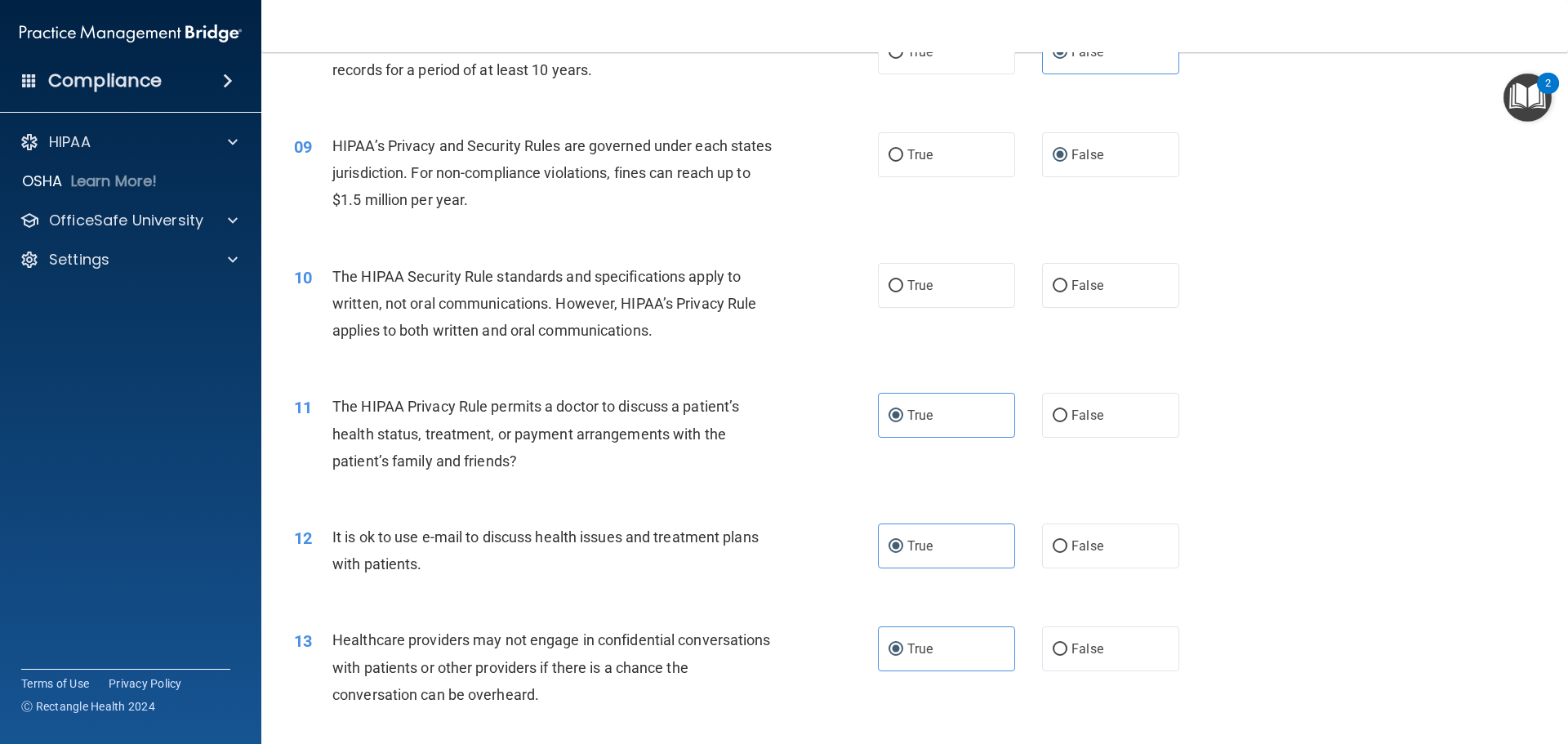
scroll to position [852, 0]
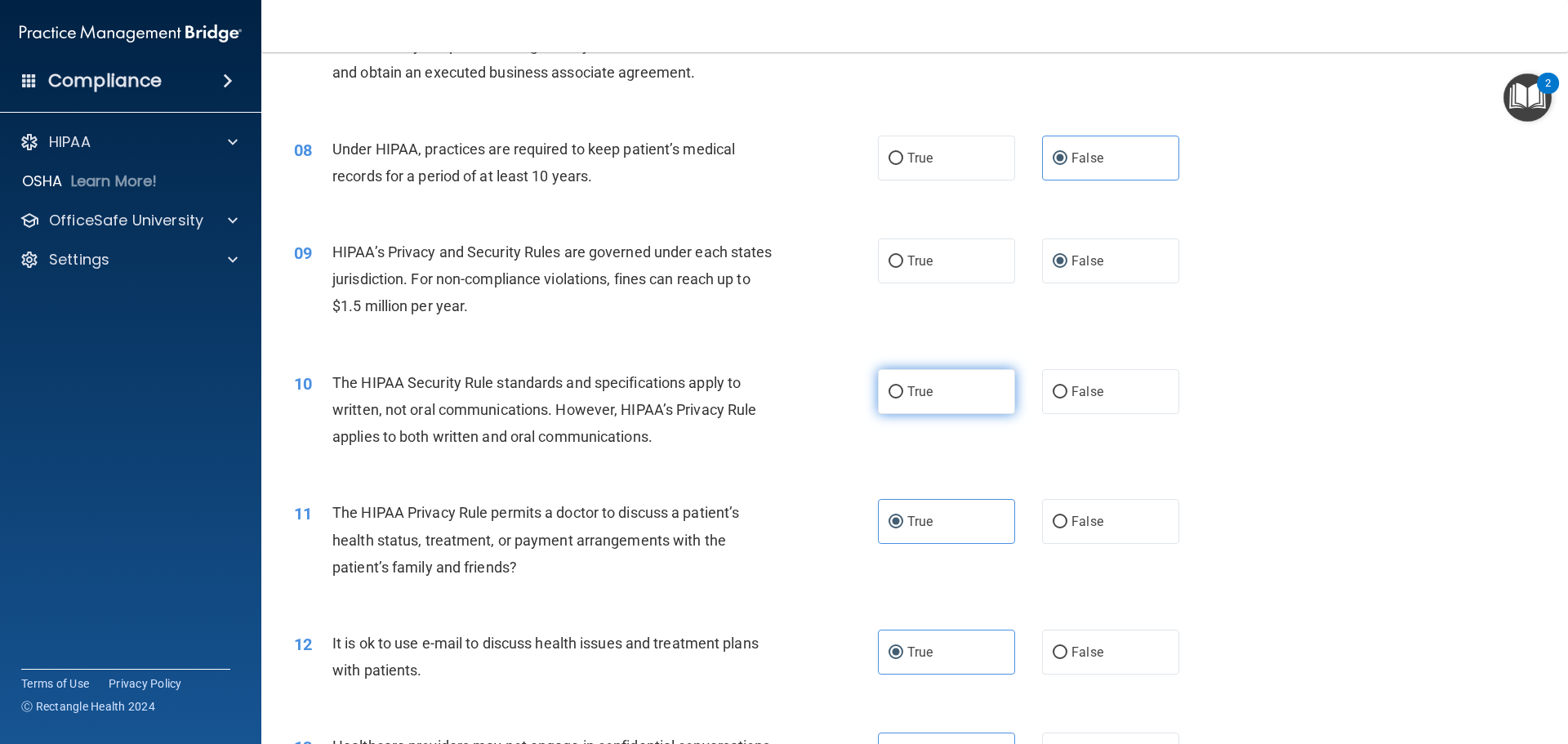
click at [914, 404] on label "True" at bounding box center [946, 391] width 137 height 45
click at [903, 399] on input "True" at bounding box center [896, 392] width 15 height 12
radio input "true"
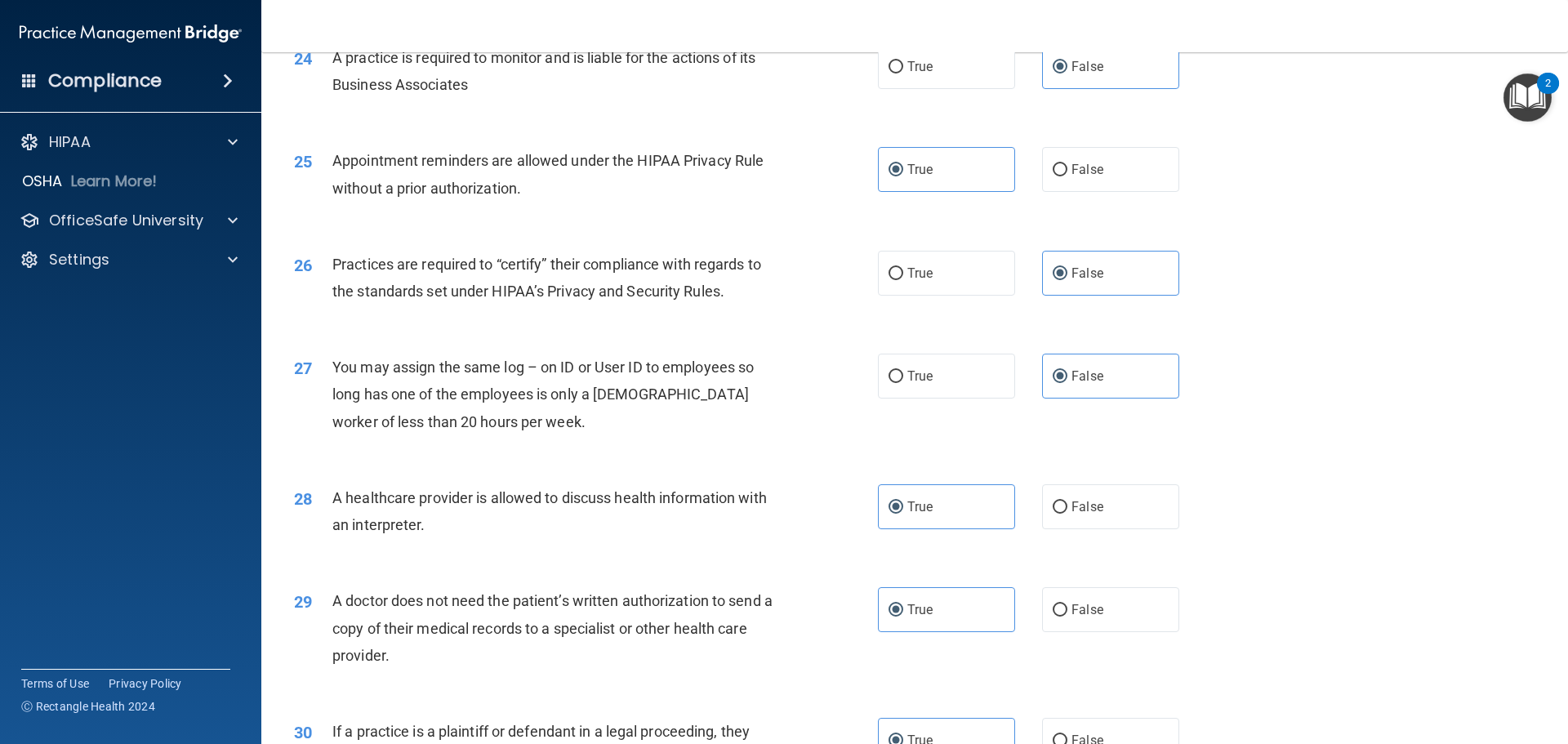
scroll to position [3057, 0]
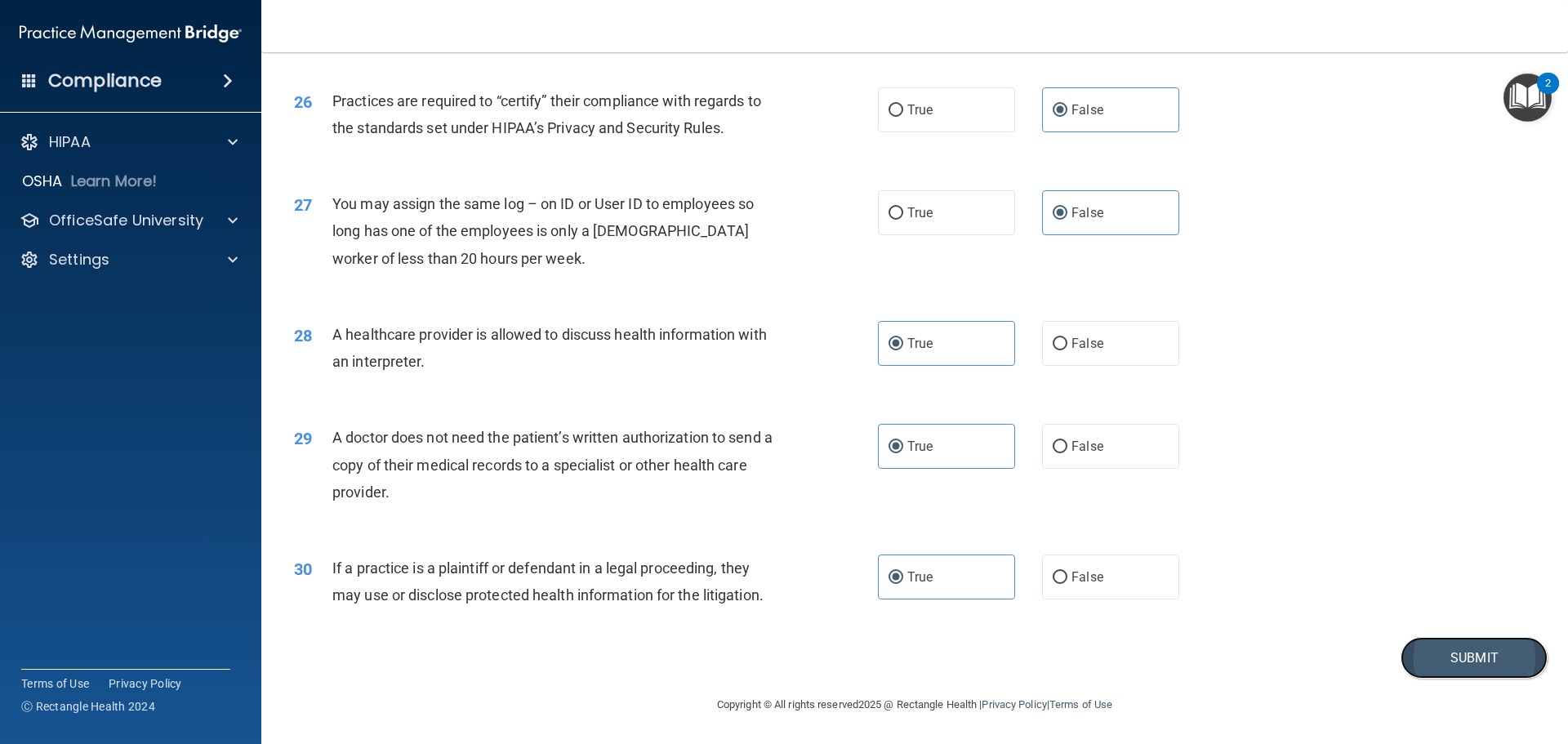
click at [1493, 668] on button "Submit" at bounding box center [1474, 657] width 147 height 42
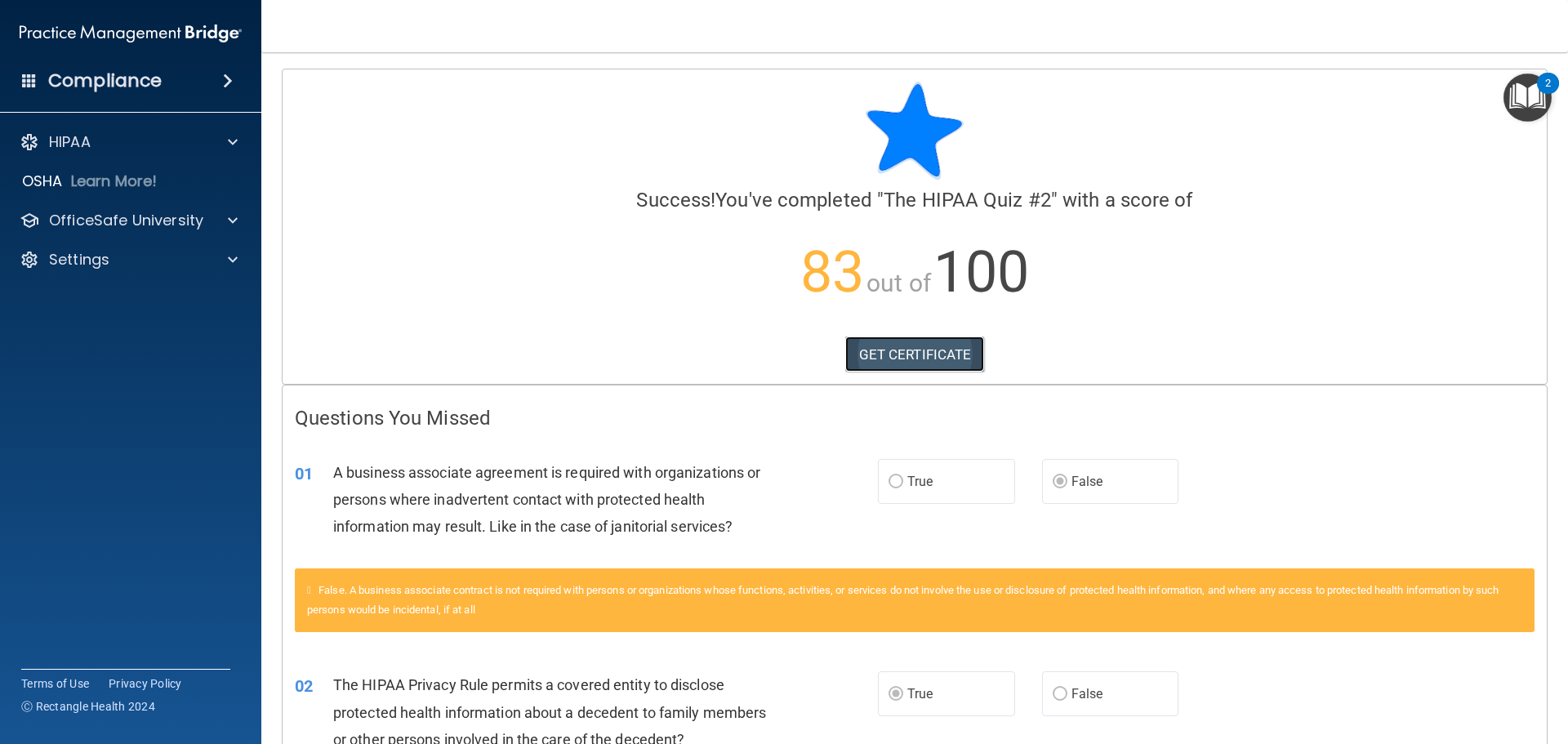
click at [882, 356] on link "GET CERTIFICATE" at bounding box center [915, 354] width 140 height 36
click at [110, 224] on p "OfficeSafe University" at bounding box center [126, 221] width 154 height 20
click at [121, 256] on p "HIPAA Training" at bounding box center [78, 260] width 135 height 17
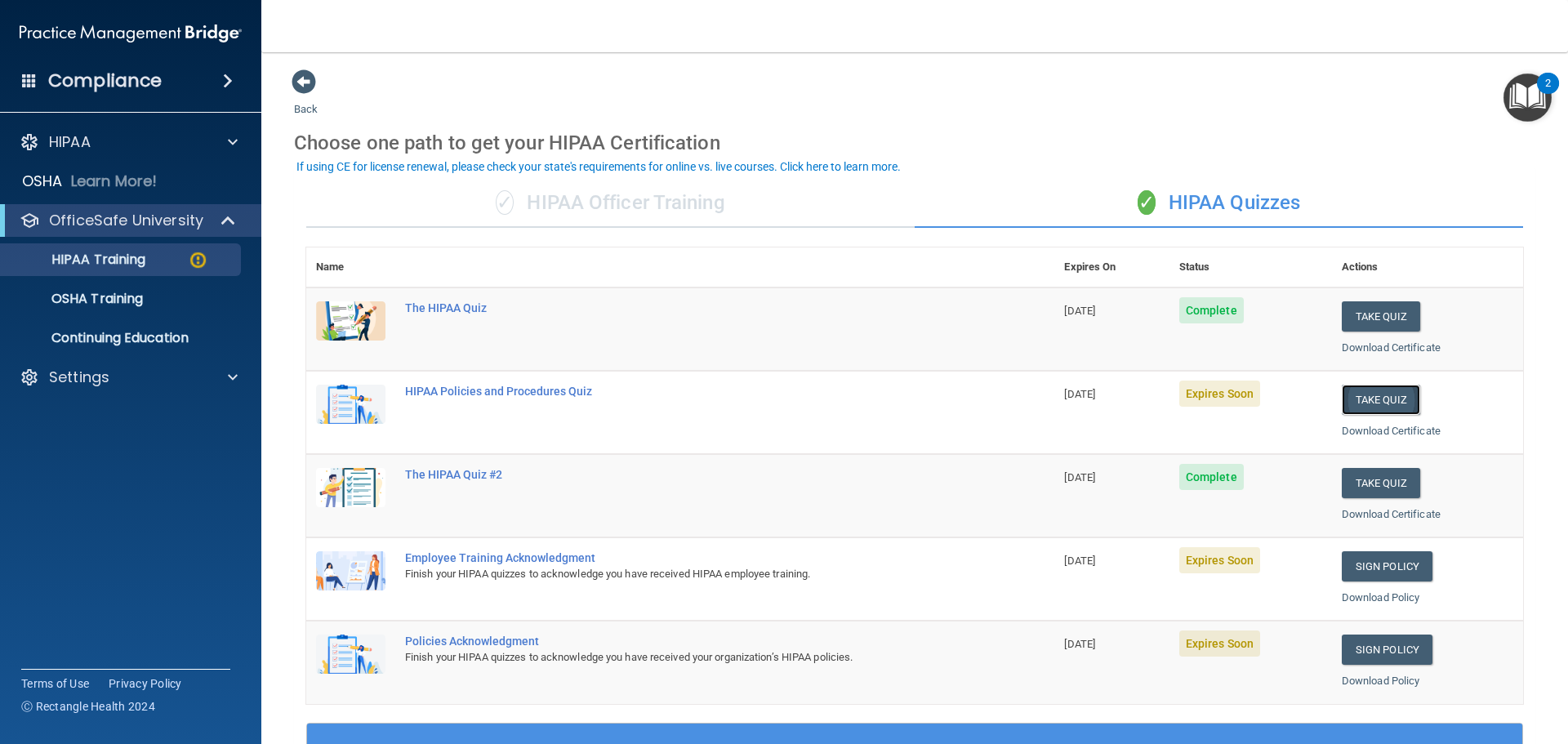
click at [1384, 399] on button "Take Quiz" at bounding box center [1381, 399] width 78 height 30
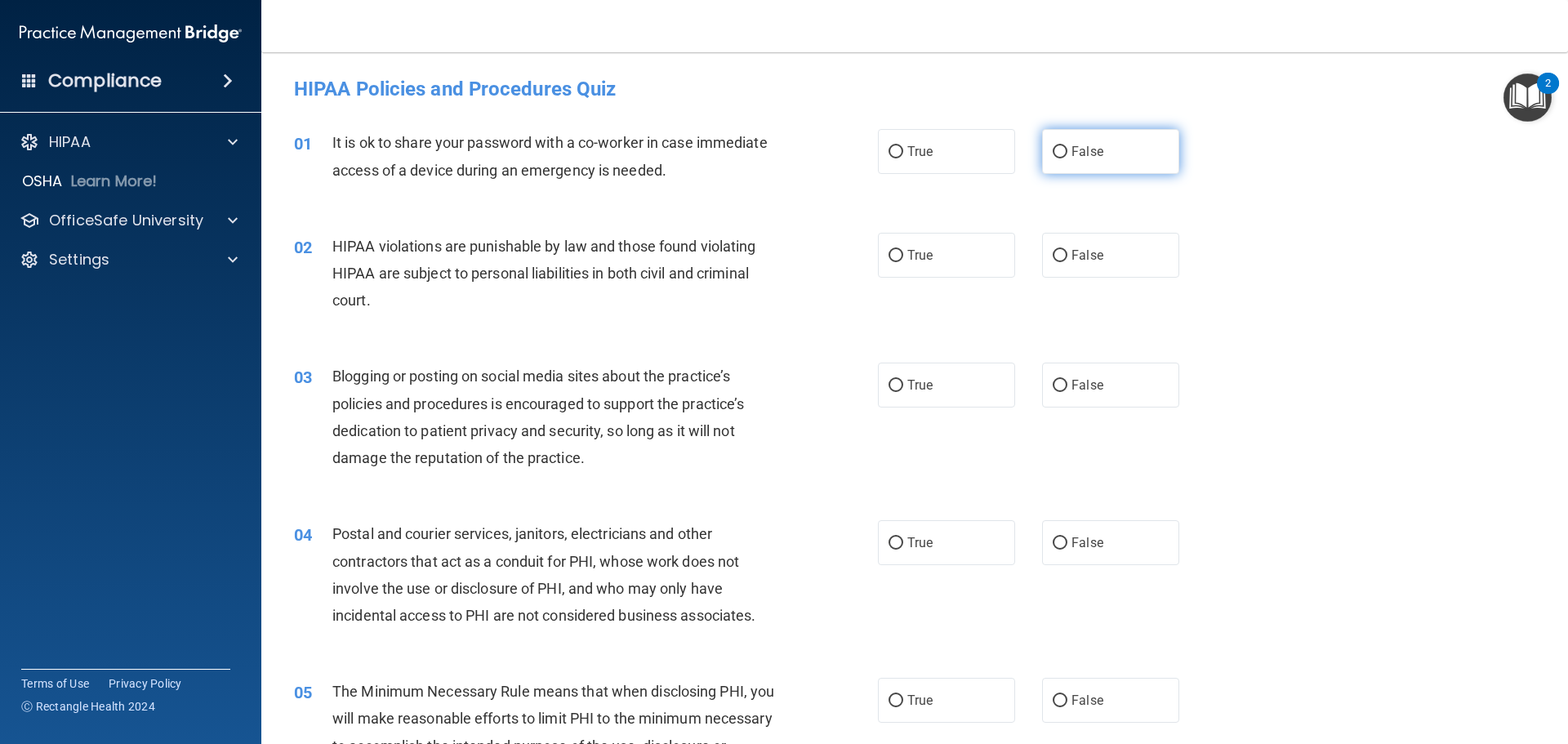
click at [1071, 152] on span "False" at bounding box center [1087, 151] width 32 height 16
click at [1067, 152] on input "False" at bounding box center [1060, 152] width 15 height 12
radio input "true"
click at [933, 252] on label "True" at bounding box center [946, 255] width 137 height 45
click at [903, 252] on input "True" at bounding box center [896, 255] width 15 height 12
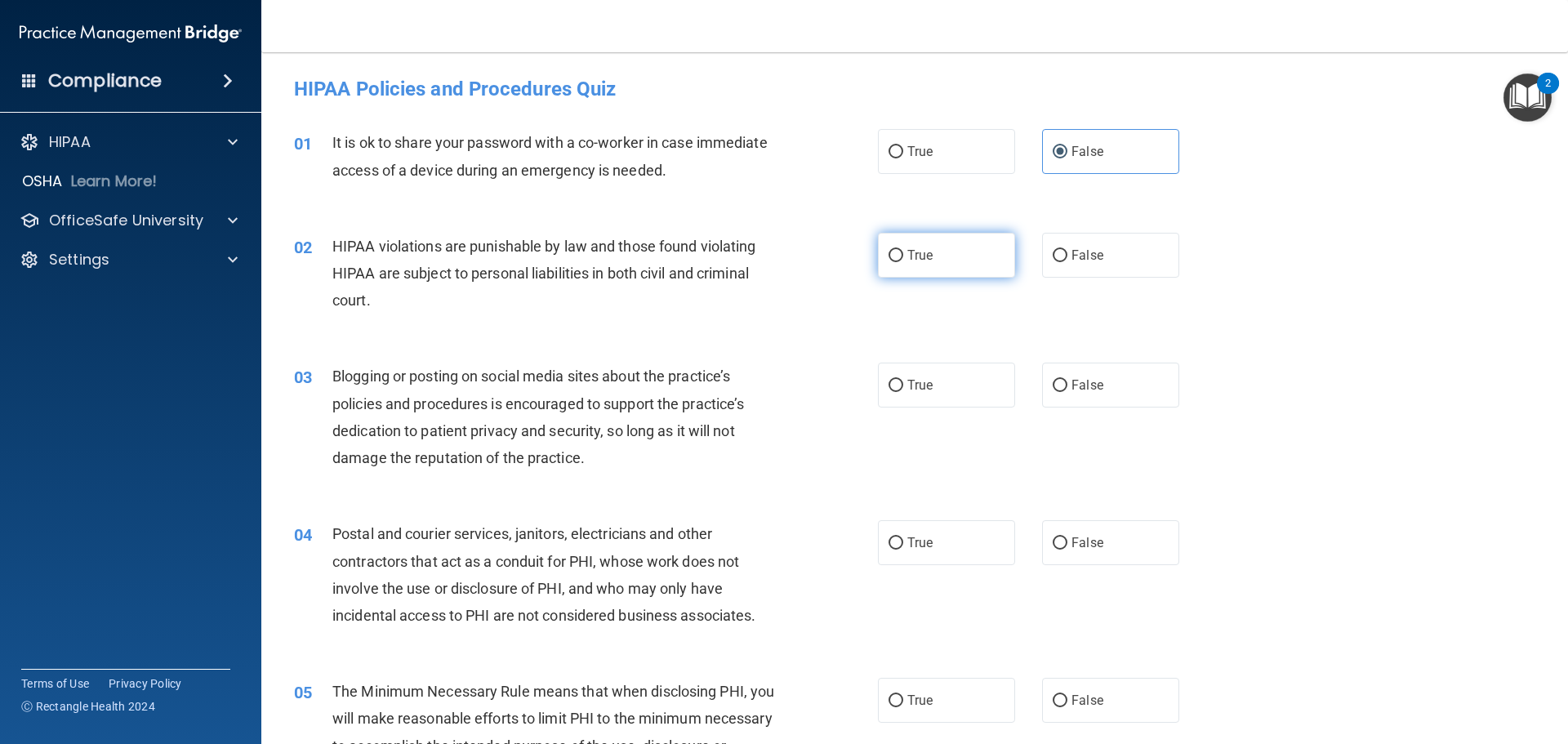
radio input "true"
click at [1075, 399] on label "False" at bounding box center [1110, 385] width 137 height 45
click at [1067, 392] on input "False" at bounding box center [1060, 385] width 15 height 12
radio input "true"
click at [955, 538] on label "True" at bounding box center [946, 543] width 137 height 45
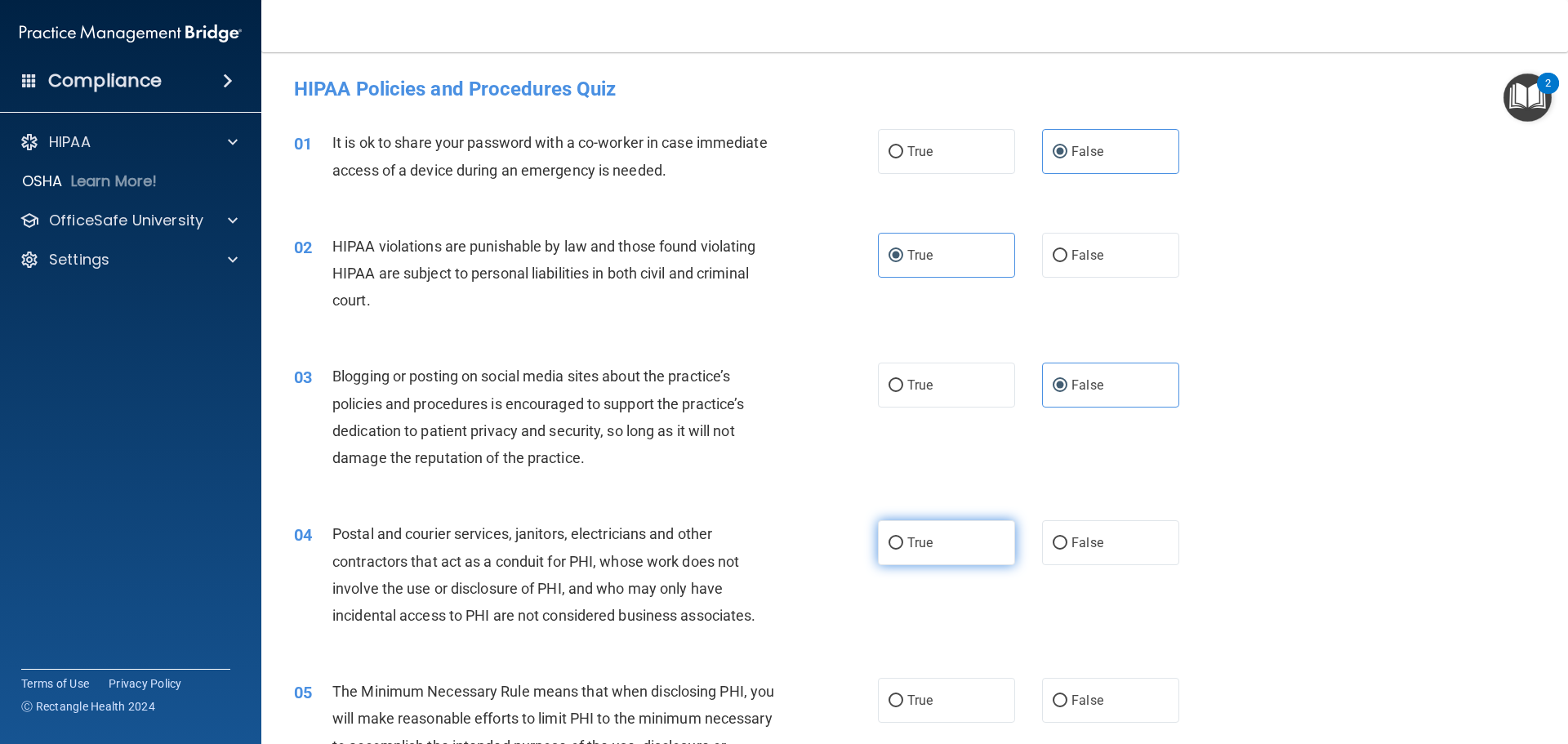
click at [903, 538] on input "True" at bounding box center [896, 543] width 15 height 12
radio input "true"
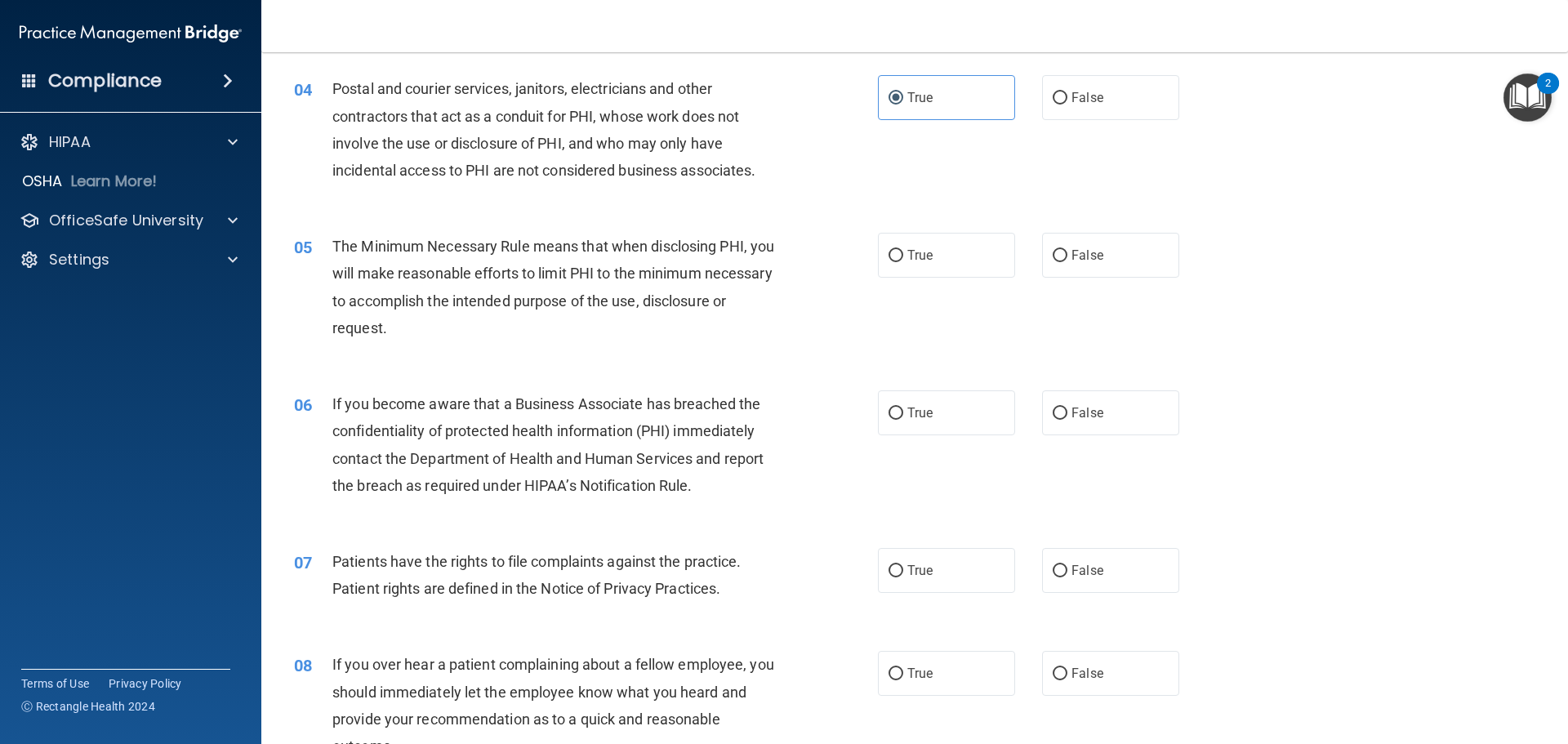
scroll to position [490, 0]
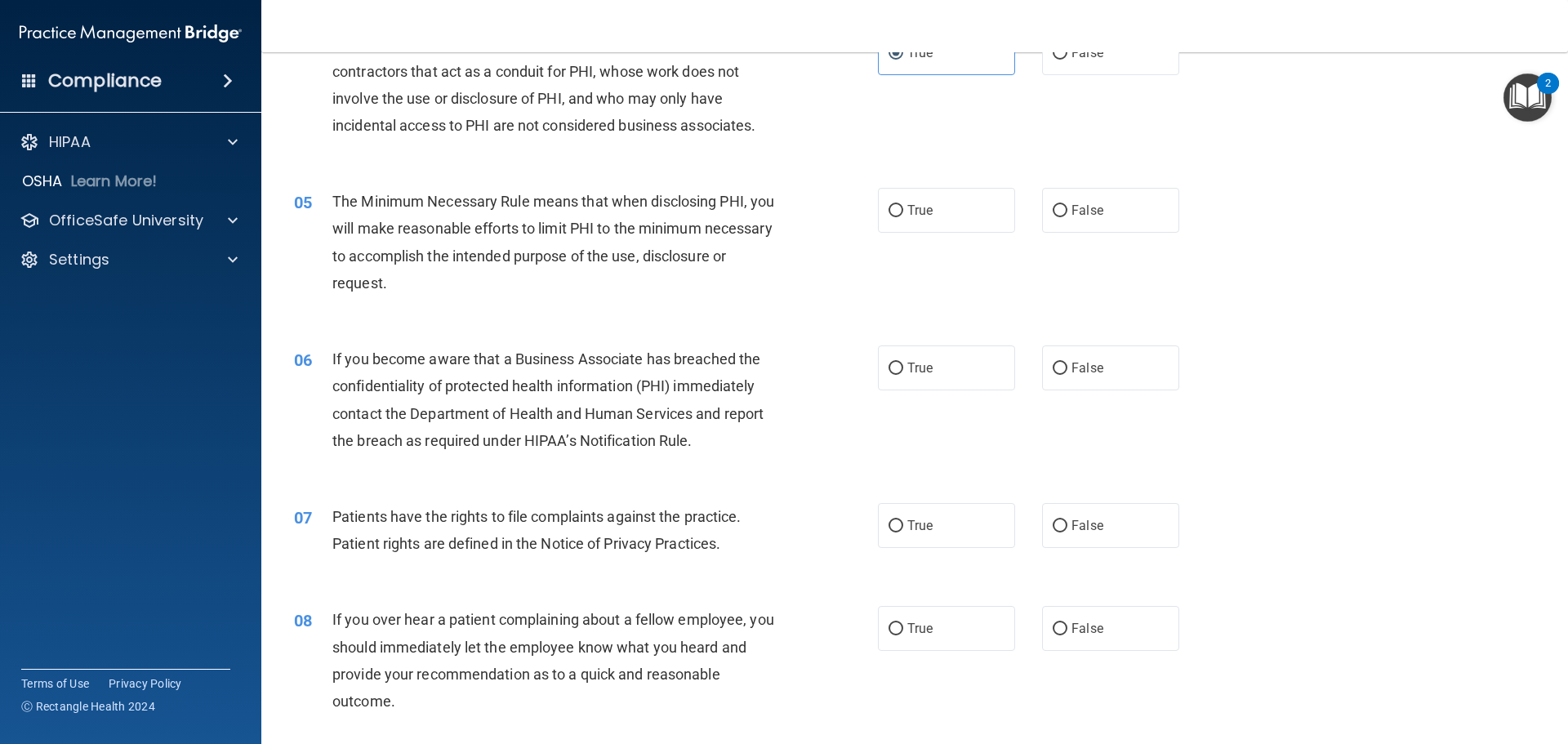
click at [986, 340] on div "06 If you become aware that a Business Associate has breached the confidentiali…" at bounding box center [914, 403] width 1266 height 157
click at [957, 217] on label "True" at bounding box center [946, 211] width 137 height 45
click at [903, 217] on input "True" at bounding box center [896, 211] width 15 height 12
radio input "true"
click at [1106, 366] on label "False" at bounding box center [1110, 368] width 137 height 45
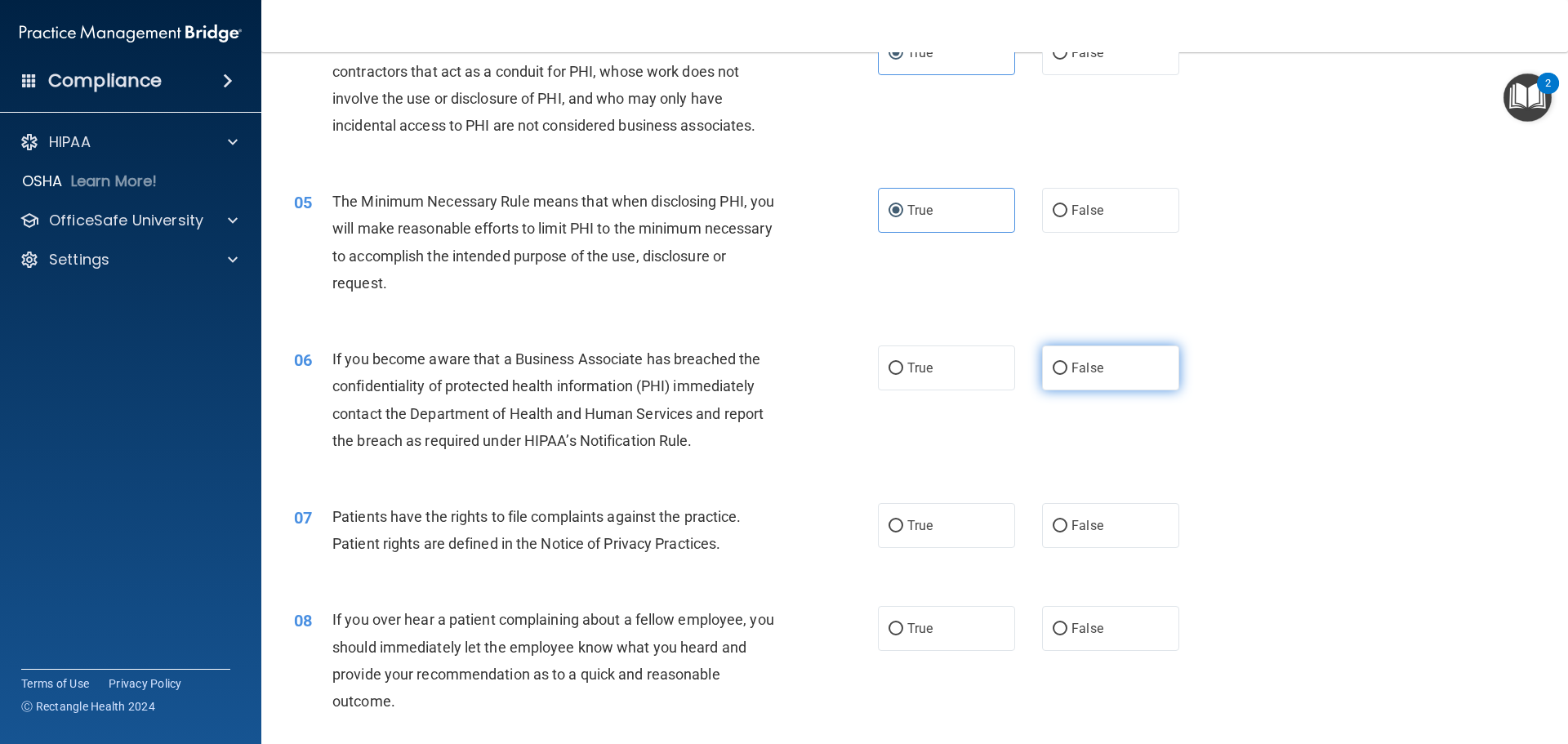
click at [1067, 366] on input "False" at bounding box center [1060, 369] width 15 height 12
radio input "true"
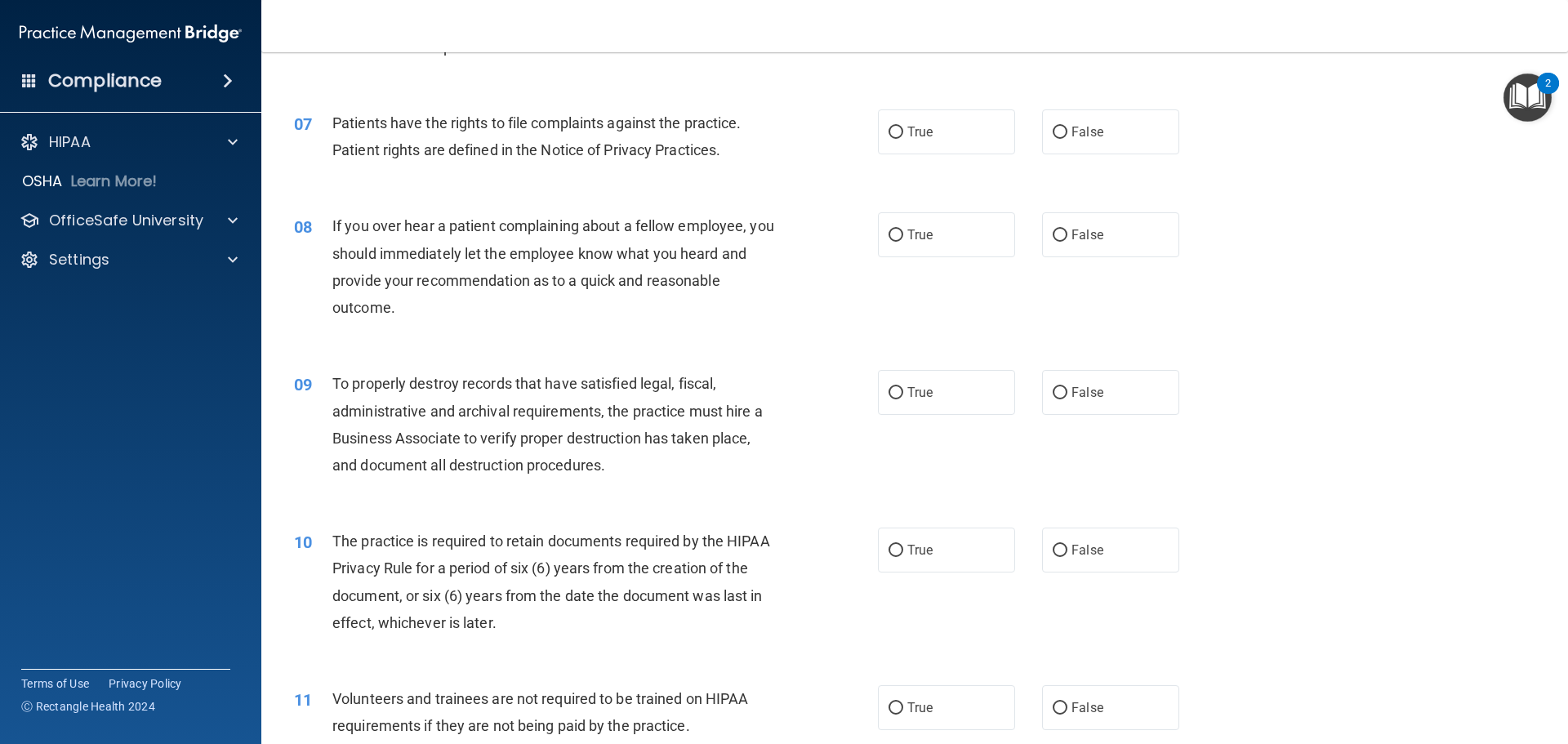
scroll to position [898, 0]
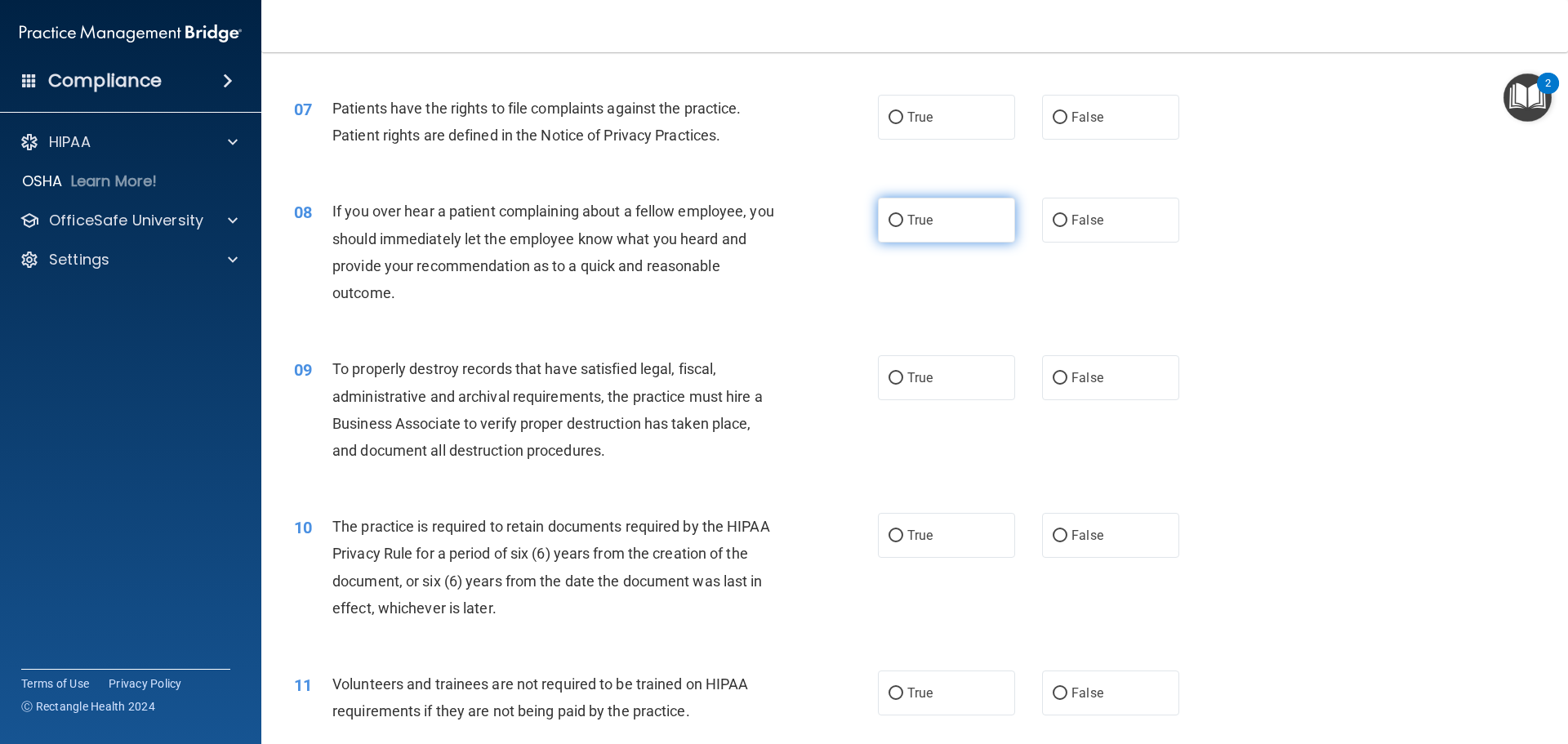
click at [925, 226] on span "True" at bounding box center [920, 220] width 25 height 16
click at [903, 226] on input "True" at bounding box center [896, 221] width 15 height 12
radio input "true"
click at [926, 122] on span "True" at bounding box center [920, 117] width 25 height 16
click at [903, 122] on input "True" at bounding box center [896, 117] width 15 height 12
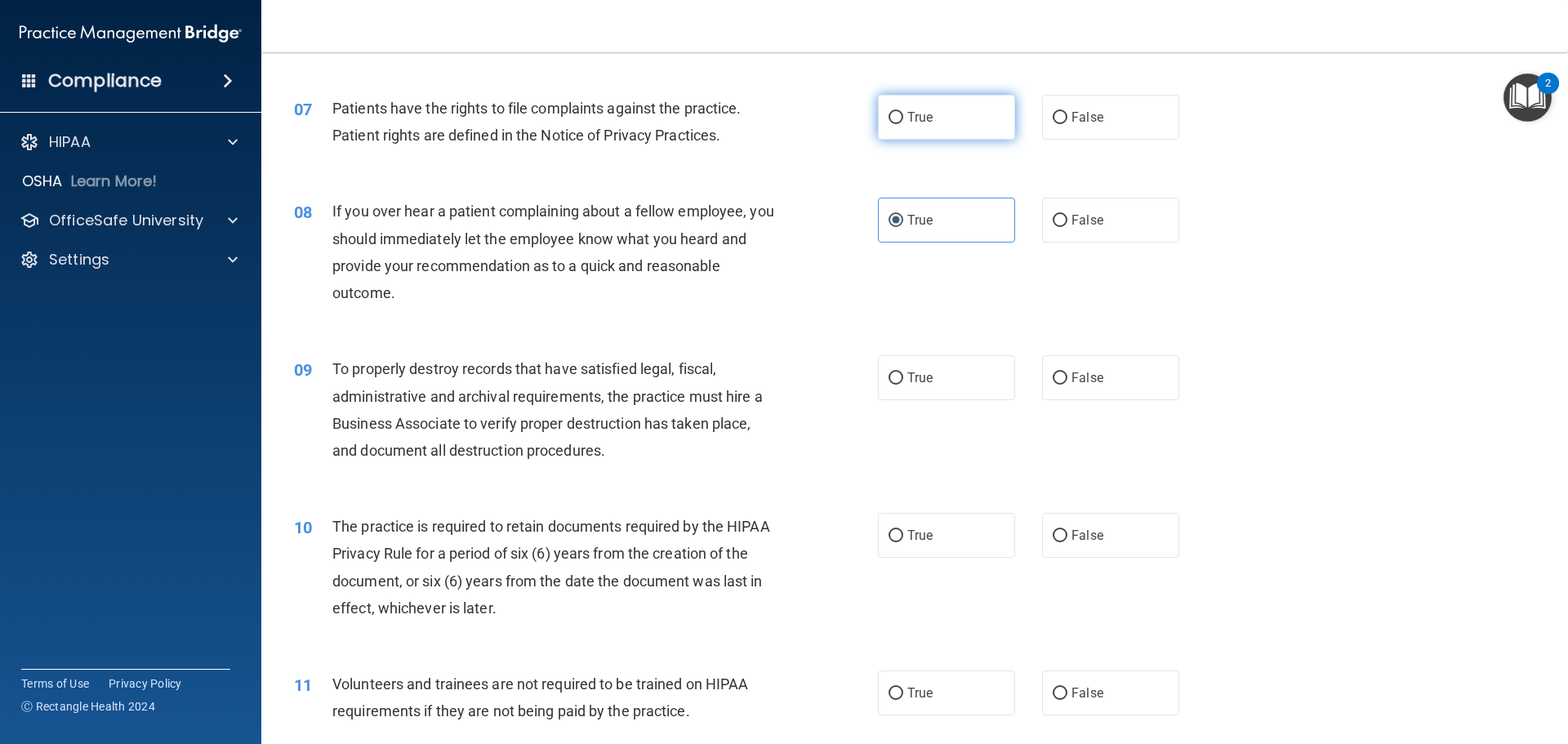
radio input "true"
click at [1064, 244] on div "08 If you over hear a patient complaining about a fellow employee, you should i…" at bounding box center [914, 255] width 1266 height 157
click at [1071, 226] on span "False" at bounding box center [1087, 220] width 32 height 16
click at [1064, 226] on input "False" at bounding box center [1060, 221] width 15 height 12
radio input "true"
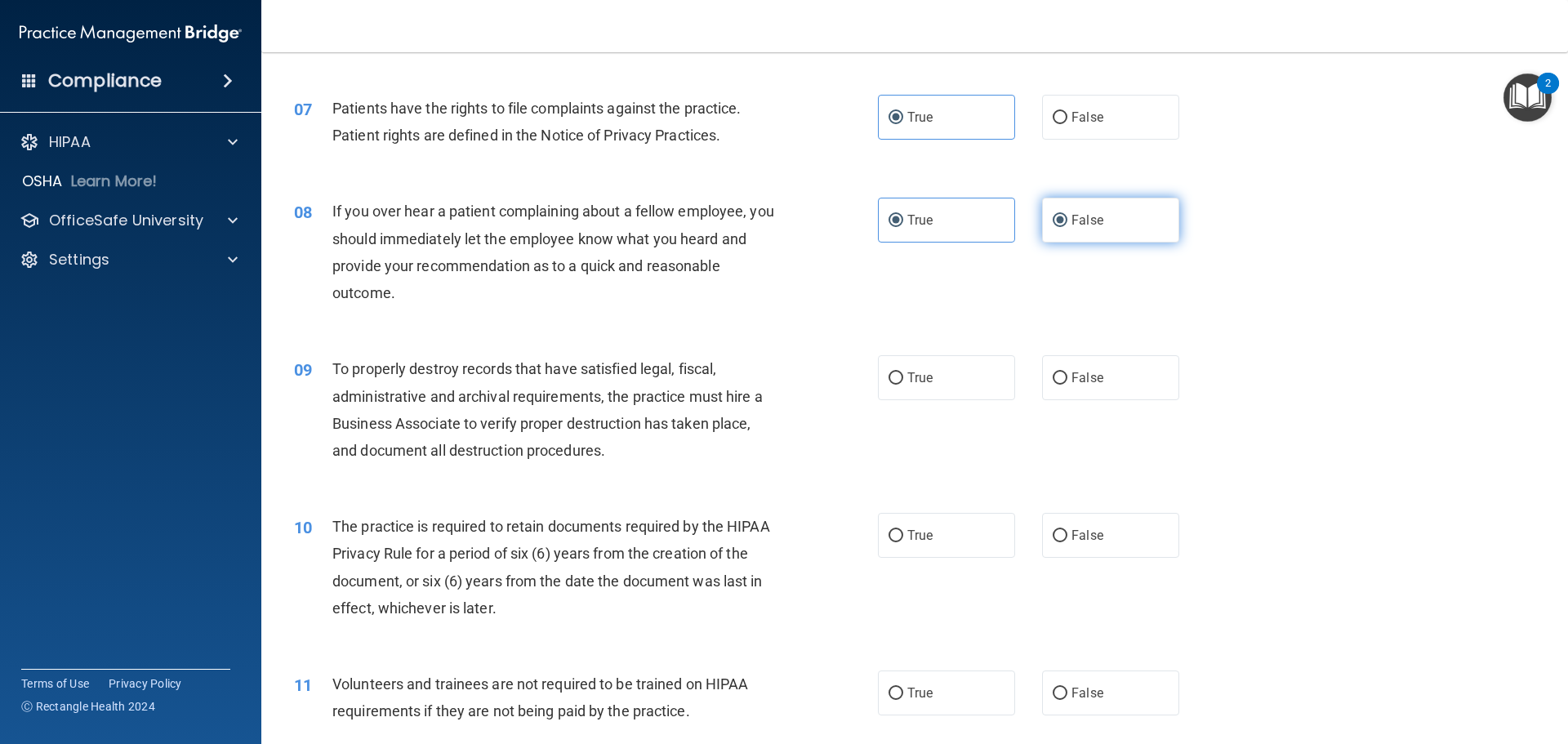
radio input "false"
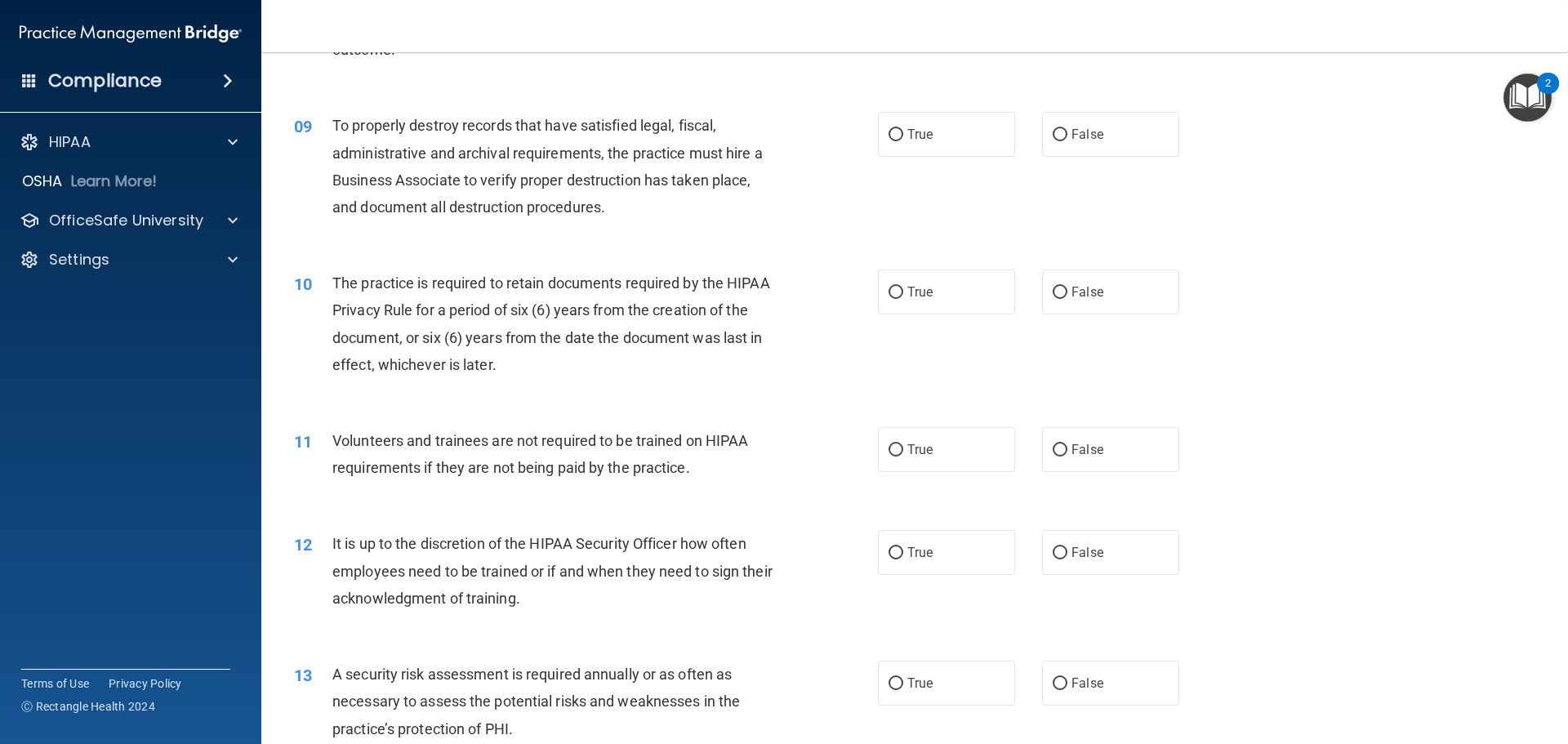
scroll to position [1143, 0]
click at [1058, 299] on label "False" at bounding box center [1110, 290] width 137 height 45
click at [1058, 297] on input "False" at bounding box center [1060, 290] width 15 height 12
radio input "true"
click at [1064, 152] on label "False" at bounding box center [1110, 132] width 137 height 45
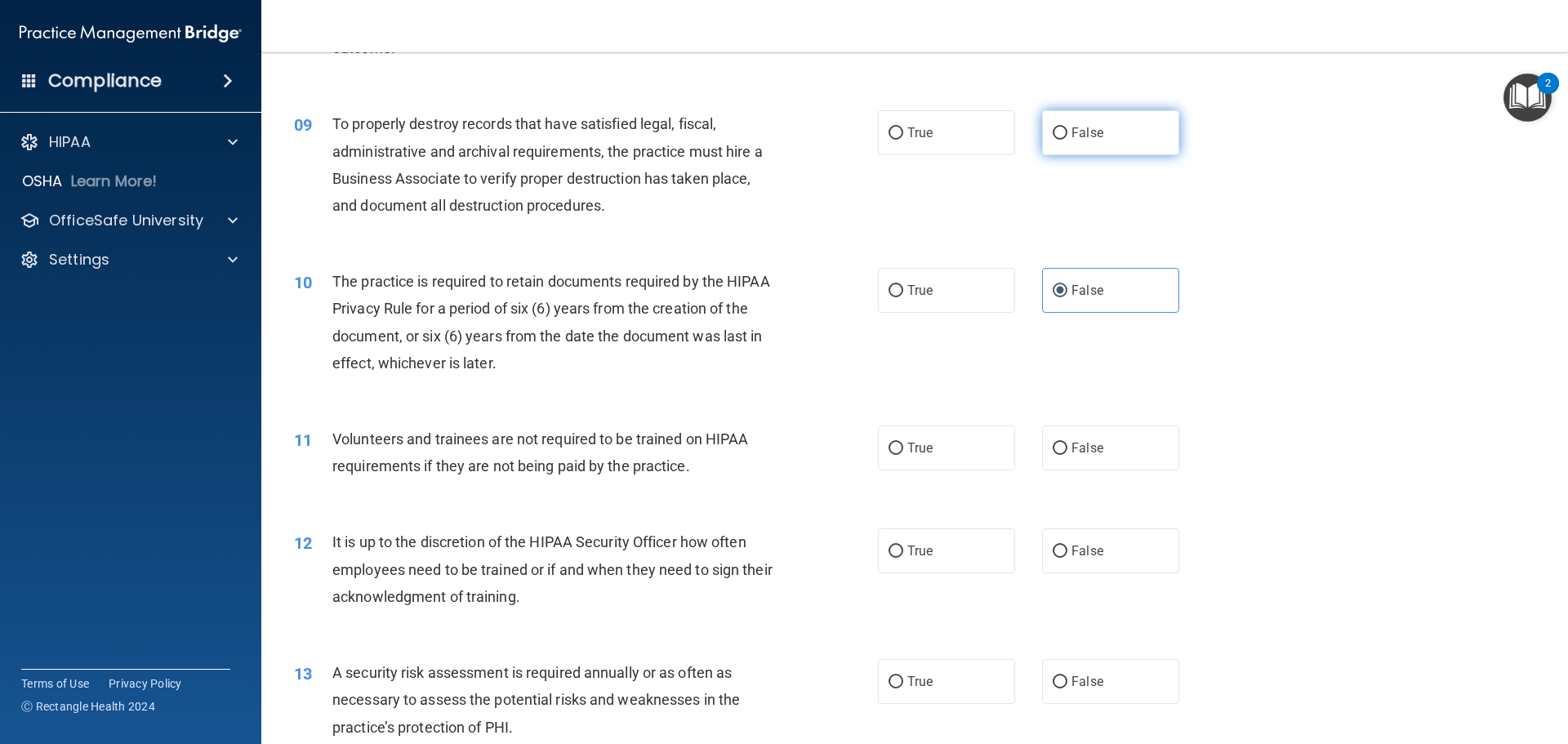
click at [1064, 140] on input "False" at bounding box center [1060, 133] width 15 height 12
radio input "true"
click at [970, 276] on label "True" at bounding box center [946, 290] width 137 height 45
click at [903, 285] on input "True" at bounding box center [896, 290] width 15 height 12
radio input "true"
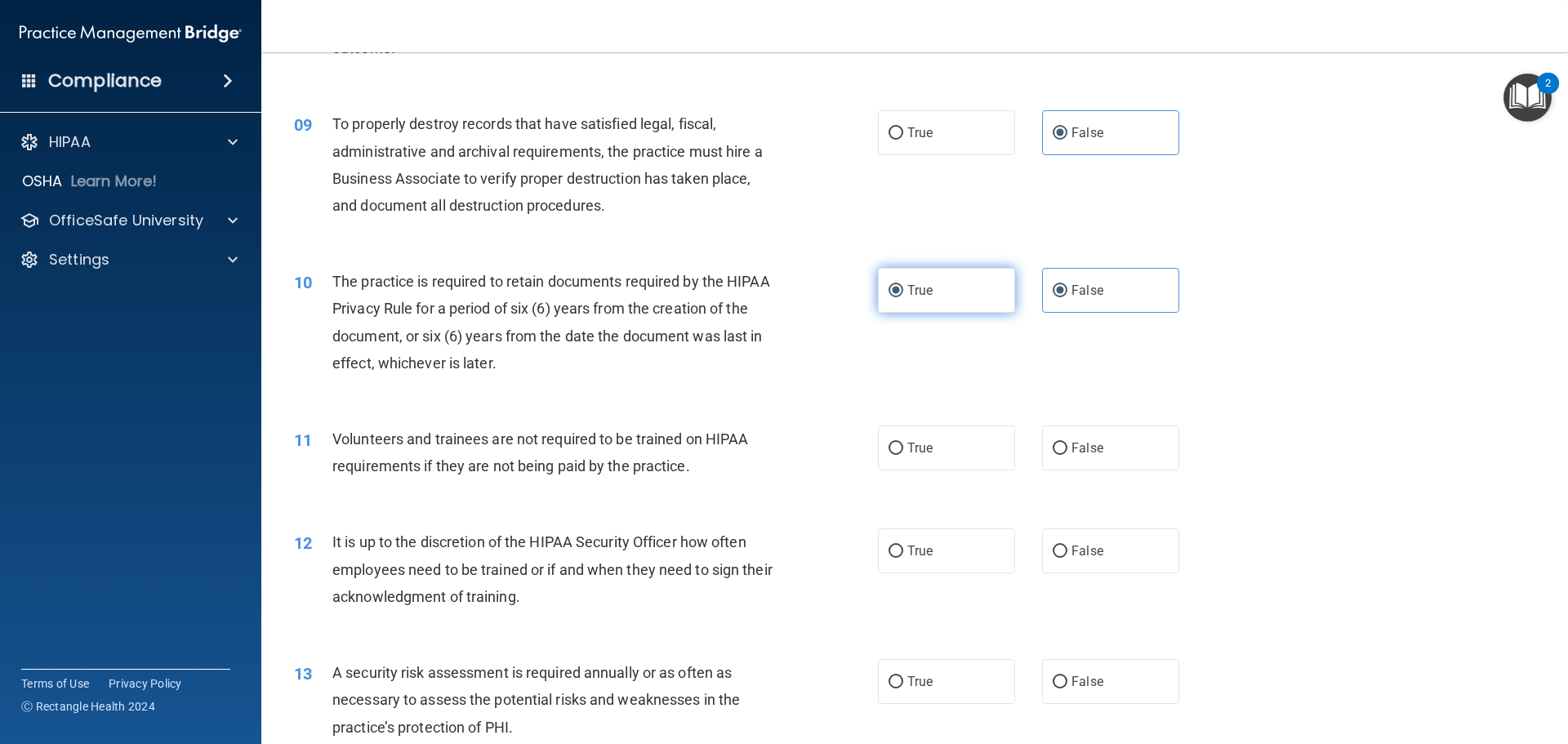
radio input "false"
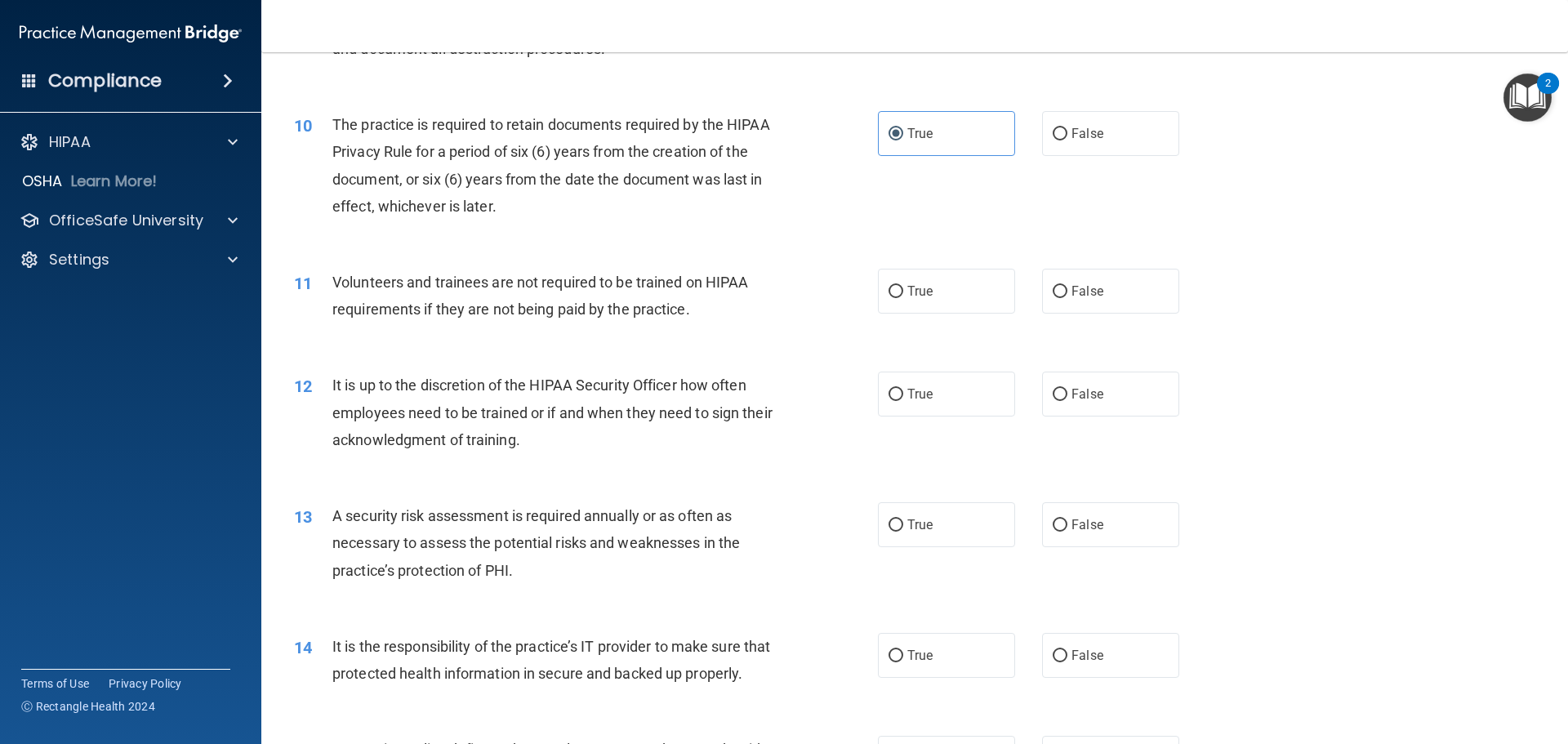
scroll to position [1307, 0]
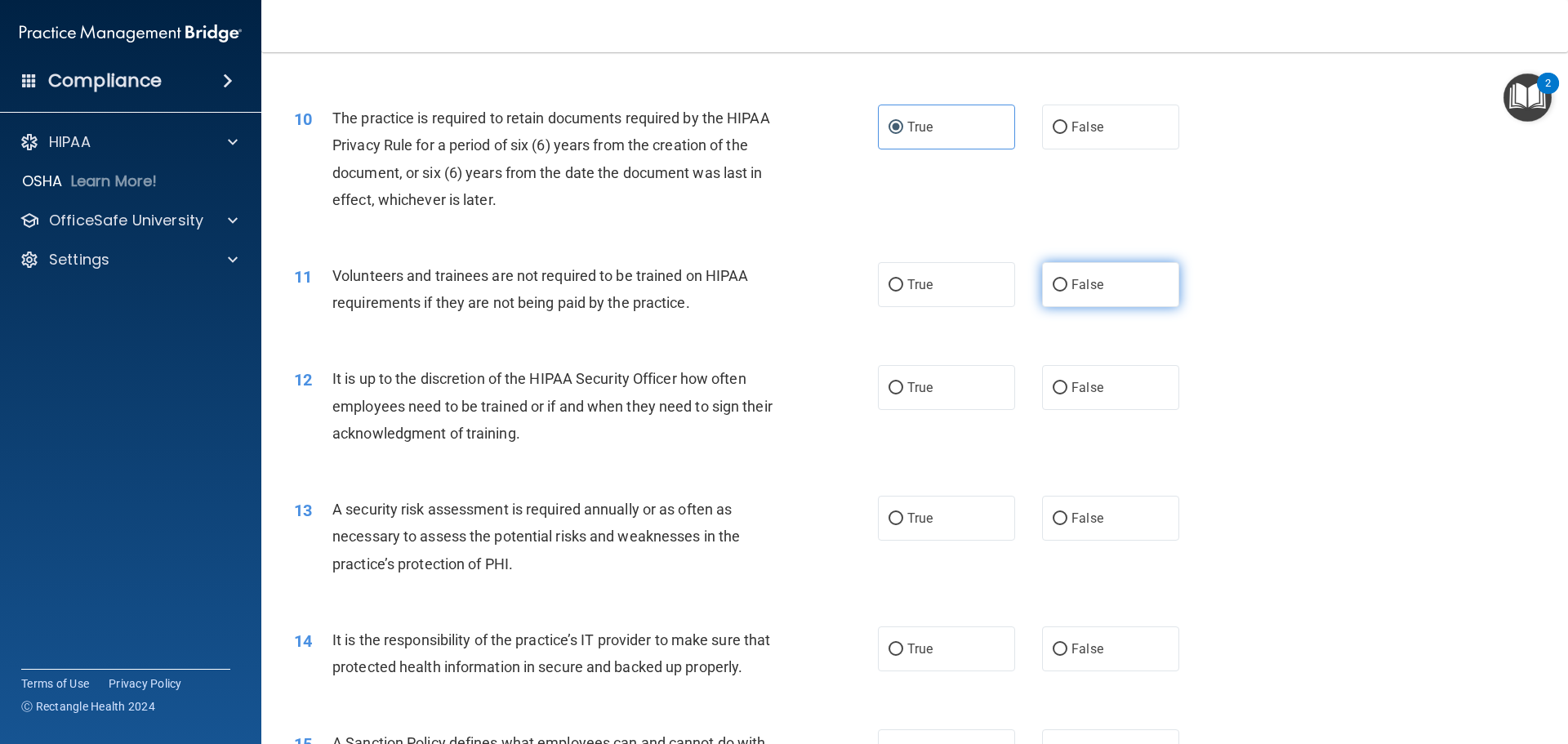
click at [1089, 305] on label "False" at bounding box center [1110, 285] width 137 height 45
click at [1067, 291] on input "False" at bounding box center [1060, 285] width 15 height 12
radio input "true"
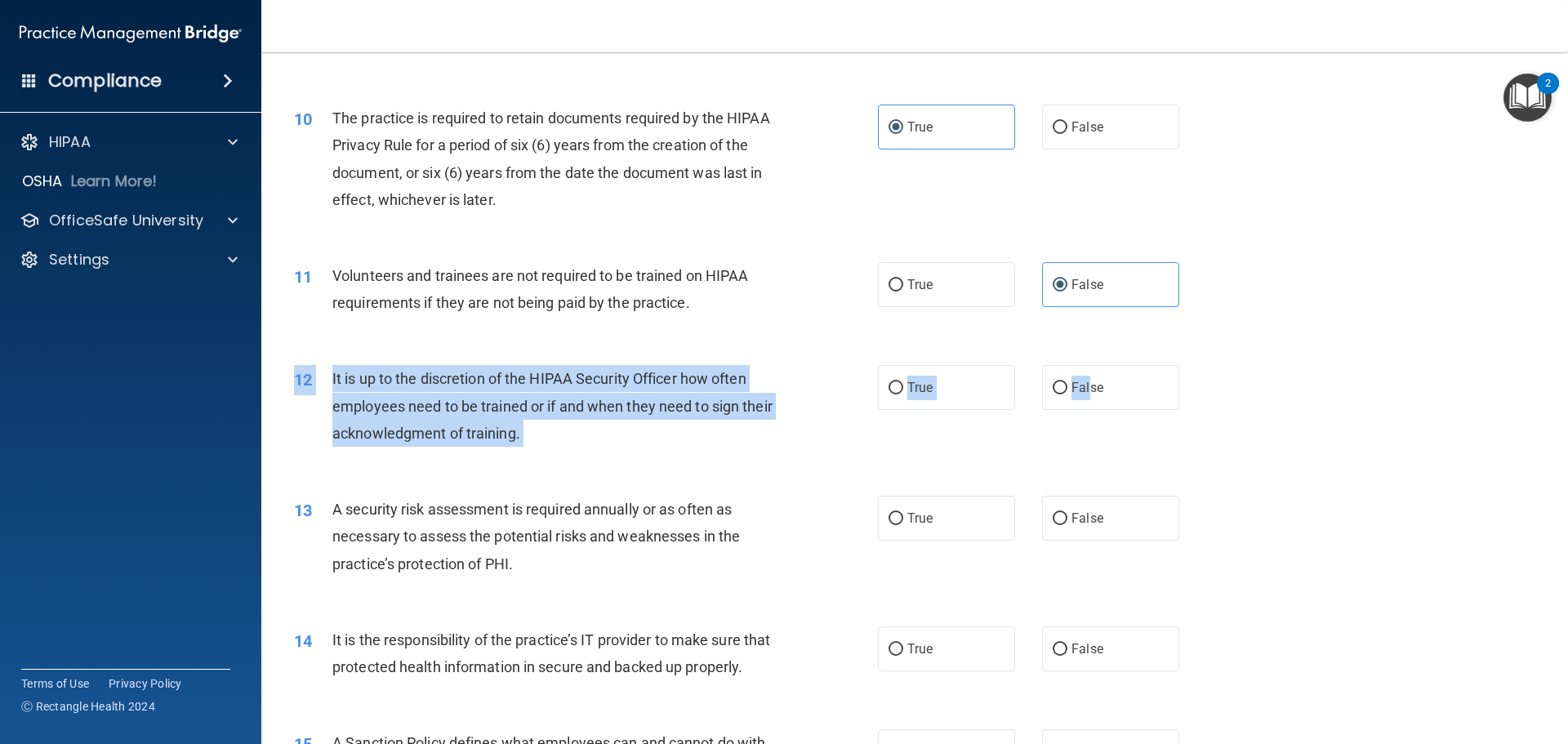
click at [1081, 410] on div "12 It is up to the discretion of the HIPAA Security Officer how often employees…" at bounding box center [914, 409] width 1266 height 131
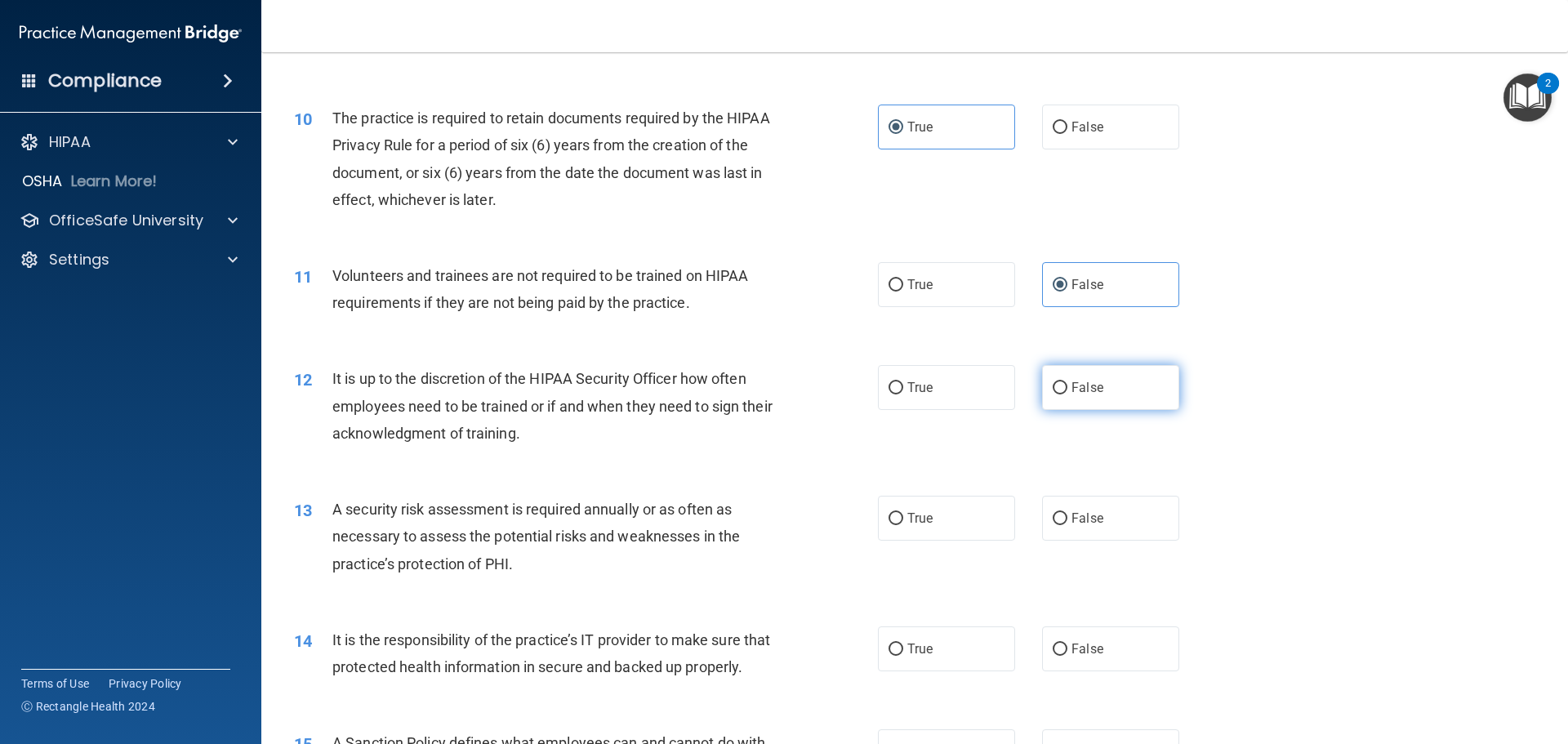
click at [1089, 392] on span "False" at bounding box center [1087, 387] width 32 height 16
click at [1067, 392] on input "False" at bounding box center [1060, 388] width 15 height 12
radio input "true"
click at [909, 513] on span "True" at bounding box center [920, 518] width 25 height 16
click at [903, 513] on input "True" at bounding box center [896, 518] width 15 height 12
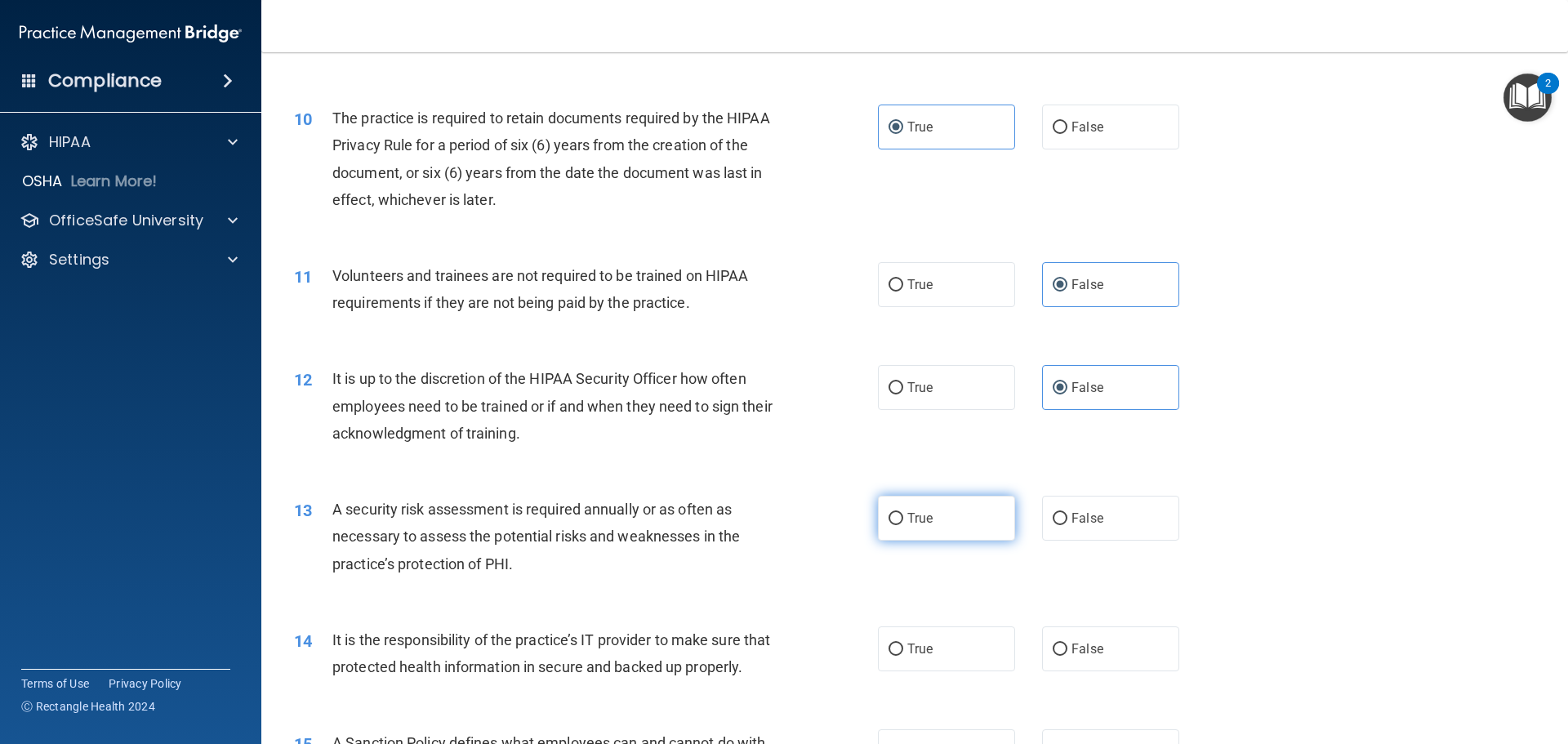
radio input "true"
click at [1071, 647] on span "False" at bounding box center [1087, 648] width 32 height 16
click at [1064, 647] on input "False" at bounding box center [1060, 649] width 15 height 12
radio input "true"
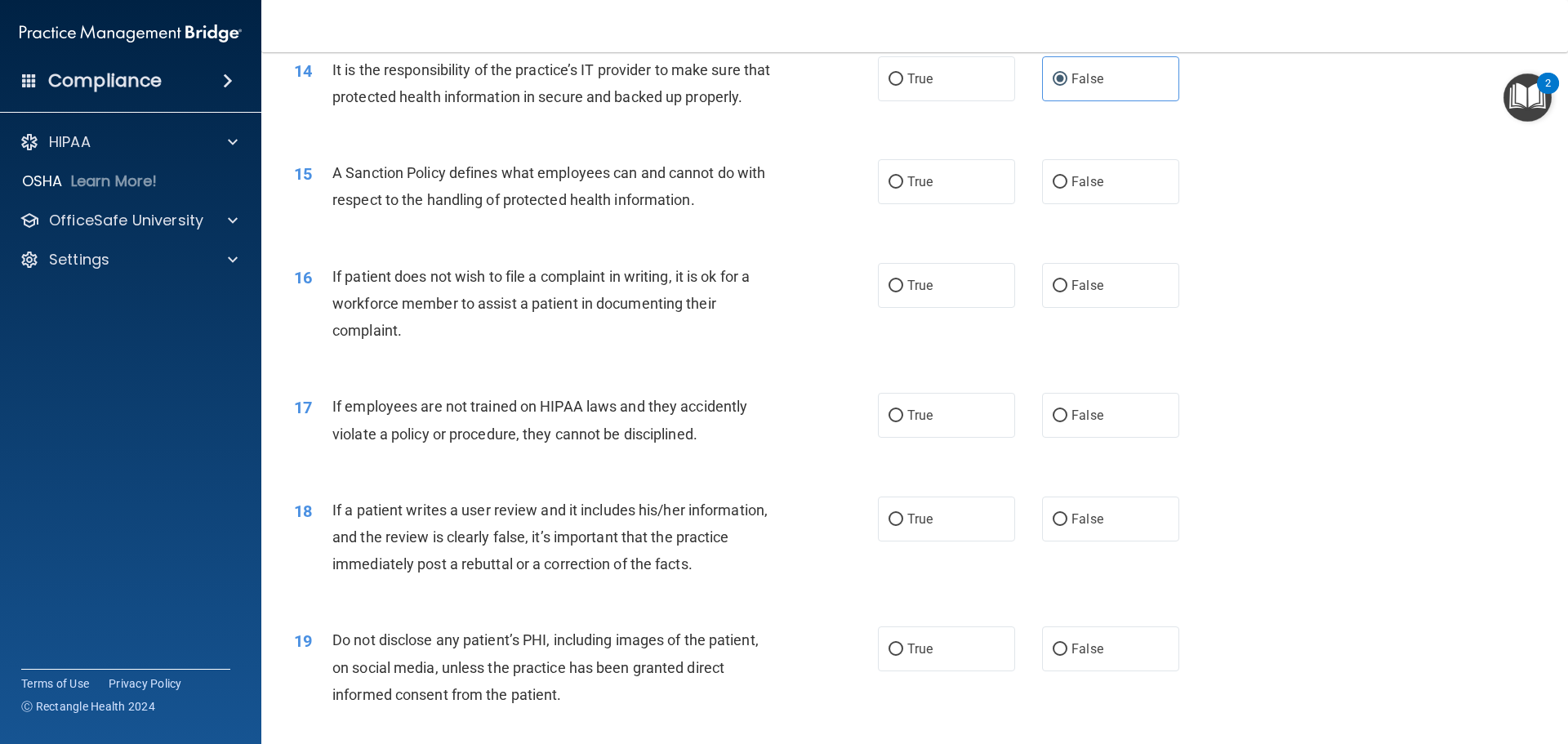
scroll to position [1877, 0]
click at [1075, 202] on label "False" at bounding box center [1110, 180] width 137 height 45
click at [1067, 187] on input "False" at bounding box center [1060, 181] width 15 height 12
radio input "true"
click at [911, 300] on label "True" at bounding box center [946, 284] width 137 height 45
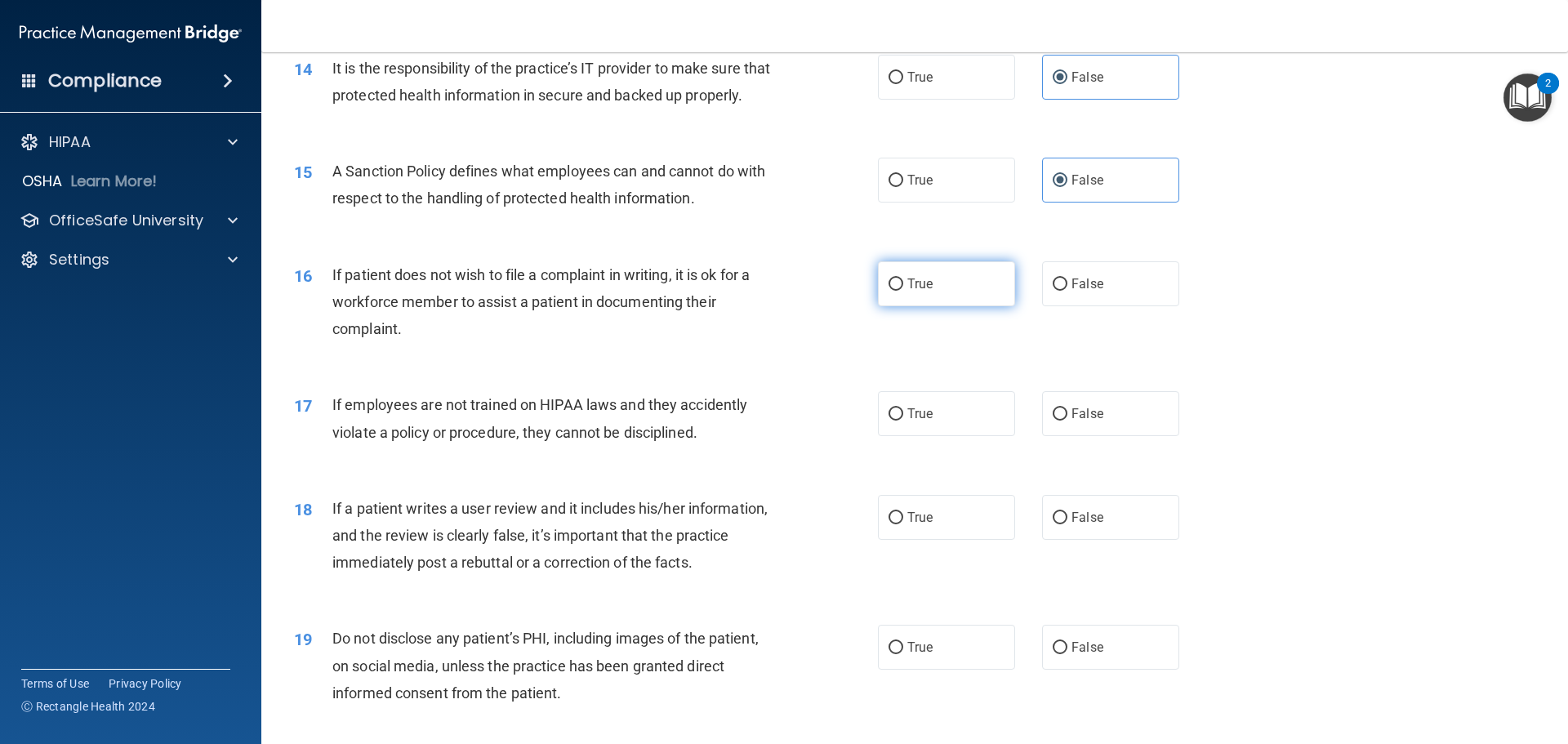
click at [903, 290] on input "True" at bounding box center [896, 285] width 15 height 12
radio input "true"
click at [1066, 436] on label "False" at bounding box center [1110, 414] width 137 height 45
click at [1066, 420] on input "False" at bounding box center [1060, 414] width 15 height 12
radio input "true"
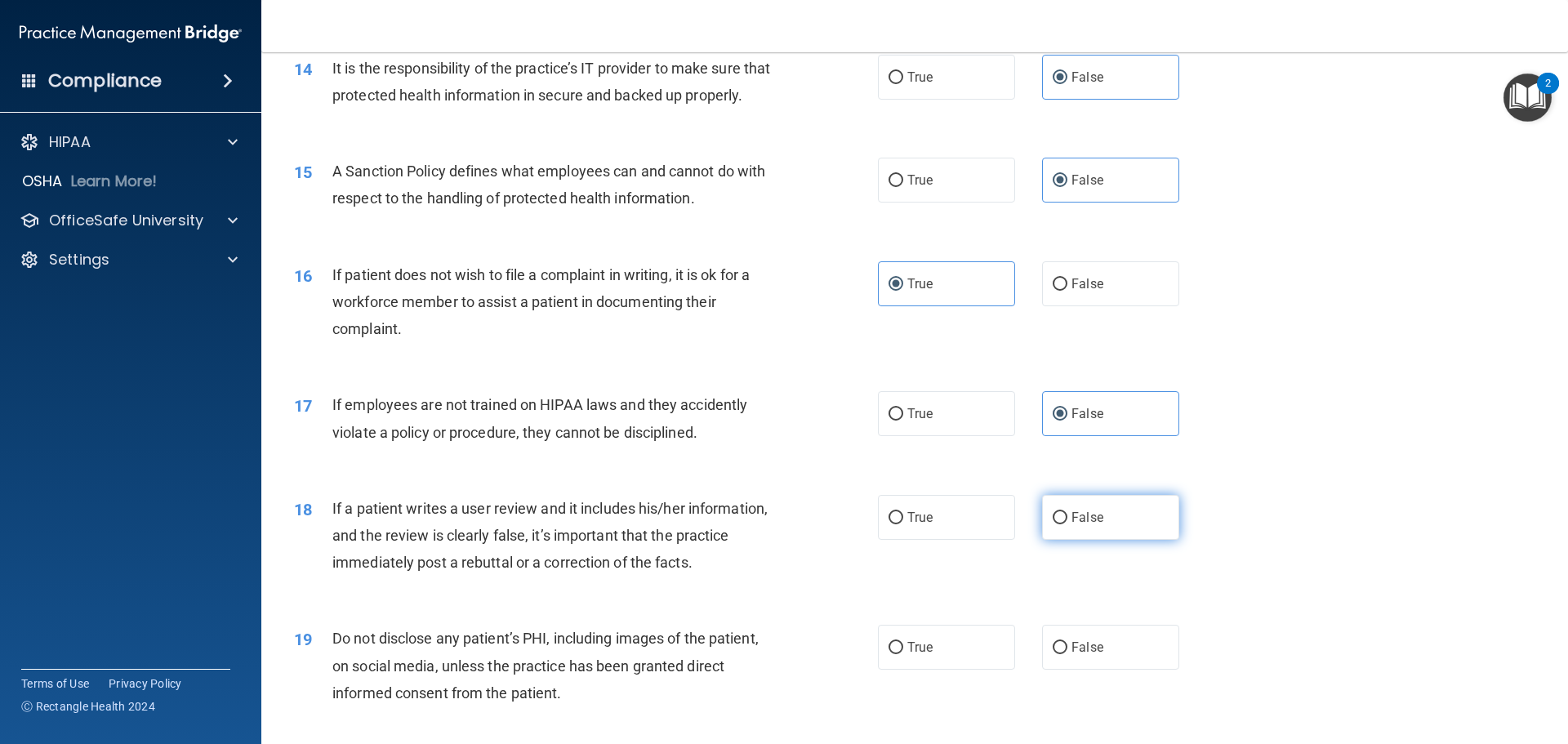
click at [1052, 535] on label "False" at bounding box center [1110, 518] width 137 height 45
click at [1053, 524] on input "False" at bounding box center [1060, 518] width 15 height 12
radio input "true"
click at [970, 669] on label "True" at bounding box center [946, 647] width 137 height 45
click at [903, 654] on input "True" at bounding box center [896, 647] width 15 height 12
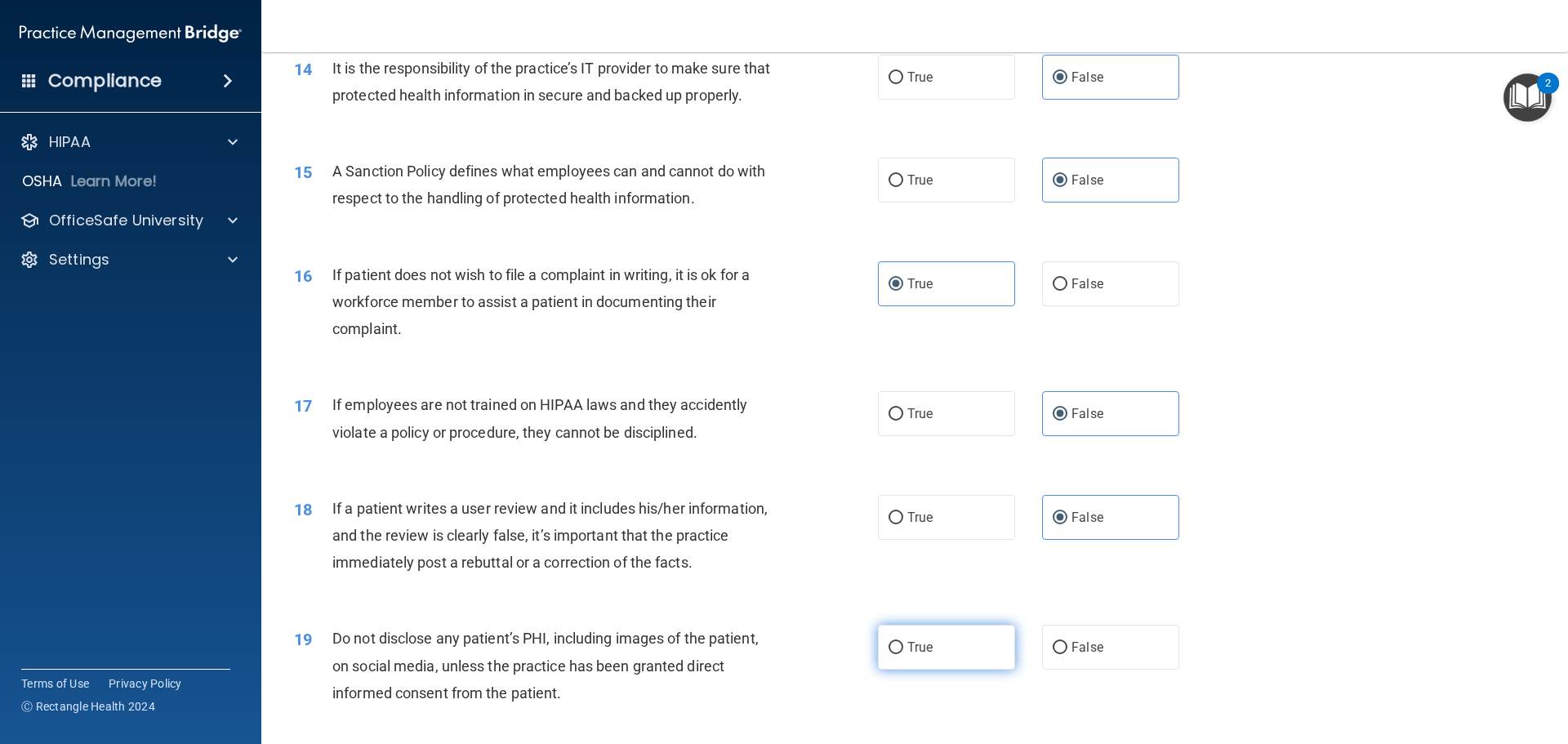
radio input "true"
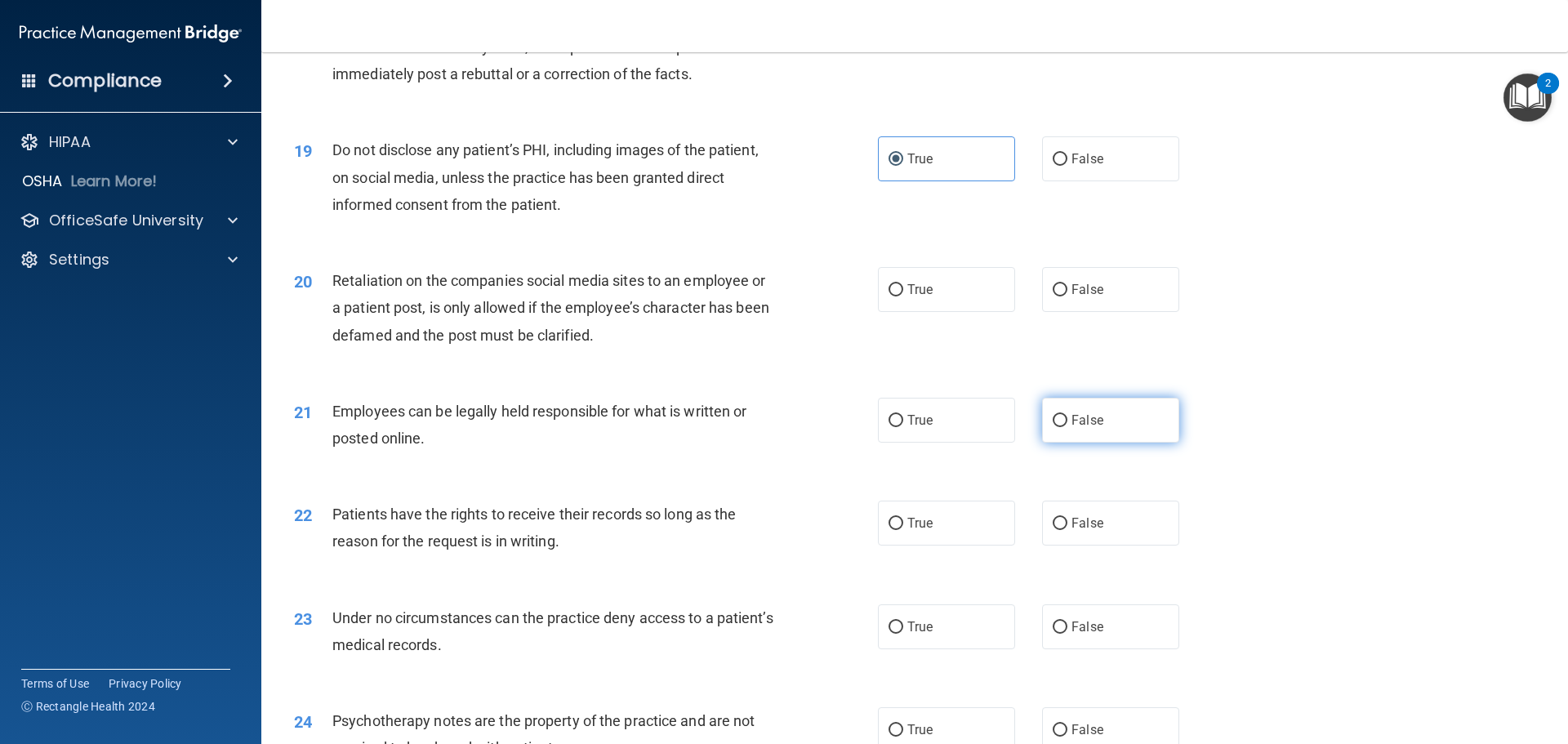
scroll to position [2368, 0]
click at [1107, 310] on label "False" at bounding box center [1110, 288] width 137 height 45
click at [1067, 295] on input "False" at bounding box center [1060, 288] width 15 height 12
radio input "true"
click at [965, 438] on label "True" at bounding box center [946, 419] width 137 height 45
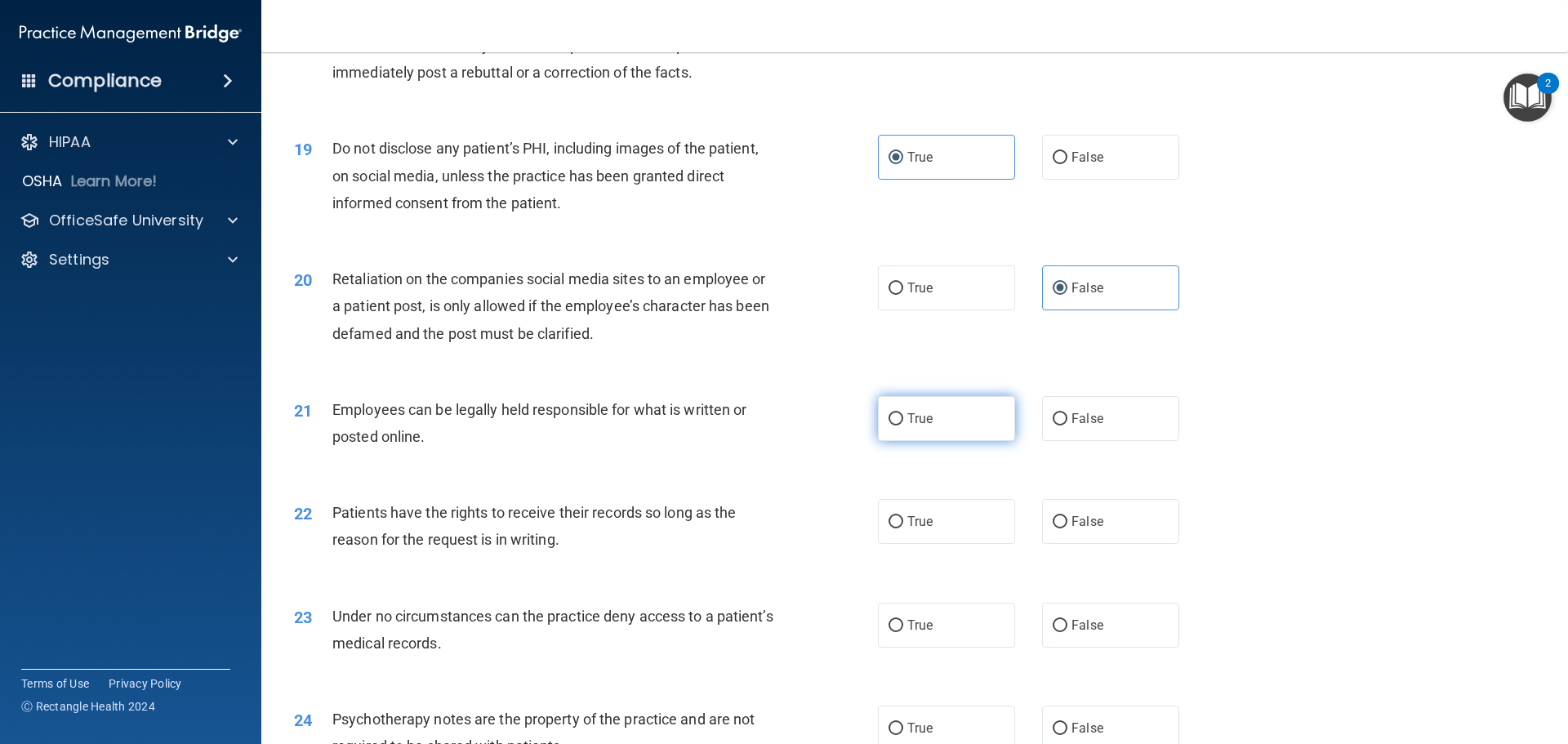
click at [903, 425] on input "True" at bounding box center [896, 419] width 15 height 12
radio input "true"
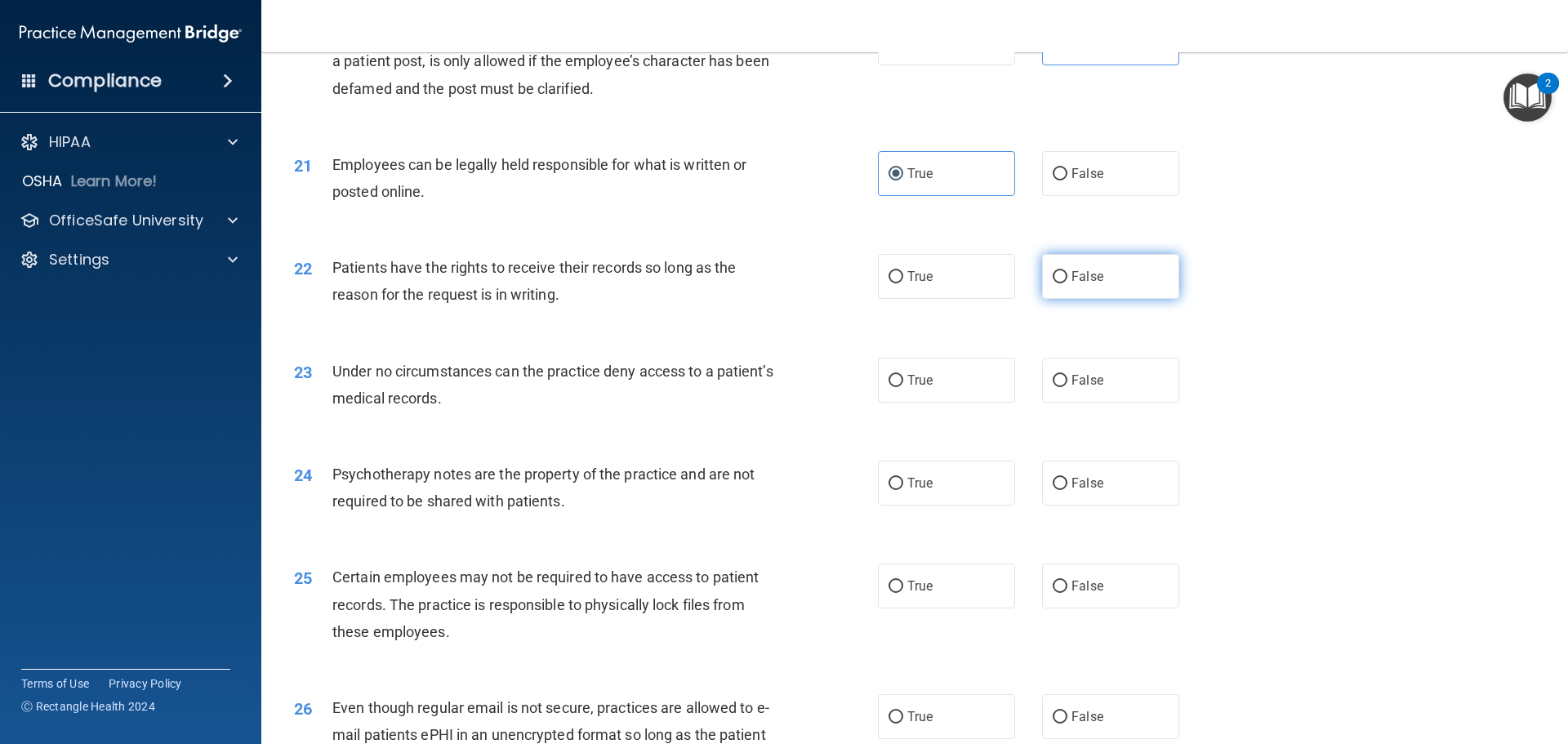
click at [1150, 299] on label "False" at bounding box center [1110, 276] width 137 height 45
click at [1067, 283] on input "False" at bounding box center [1060, 277] width 15 height 12
radio input "true"
click at [1113, 403] on label "False" at bounding box center [1110, 380] width 137 height 45
click at [1067, 387] on input "False" at bounding box center [1060, 380] width 15 height 12
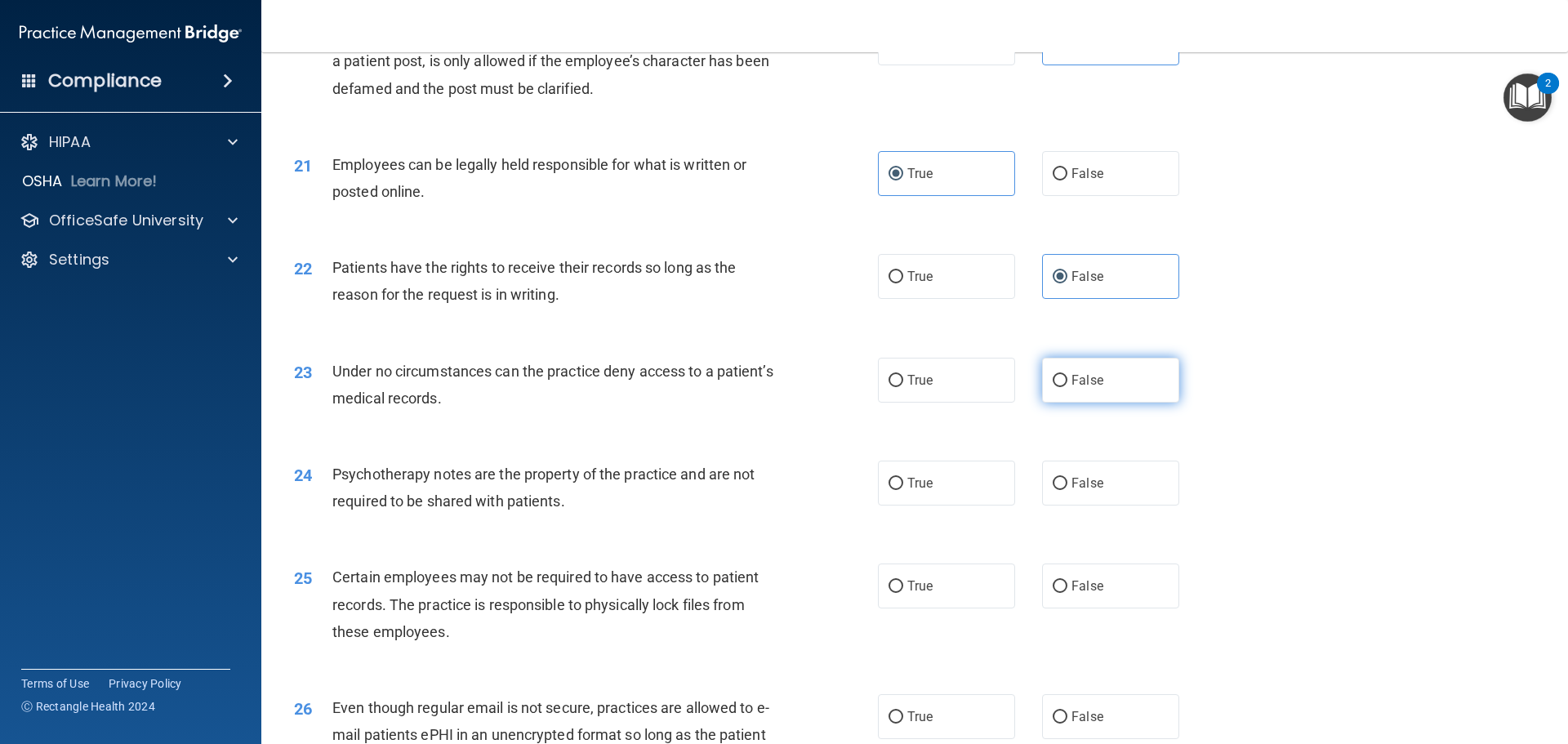
radio input "true"
click at [897, 505] on label "True" at bounding box center [946, 483] width 137 height 45
click at [897, 490] on input "True" at bounding box center [896, 484] width 15 height 12
radio input "true"
click at [891, 593] on input "True" at bounding box center [896, 587] width 15 height 12
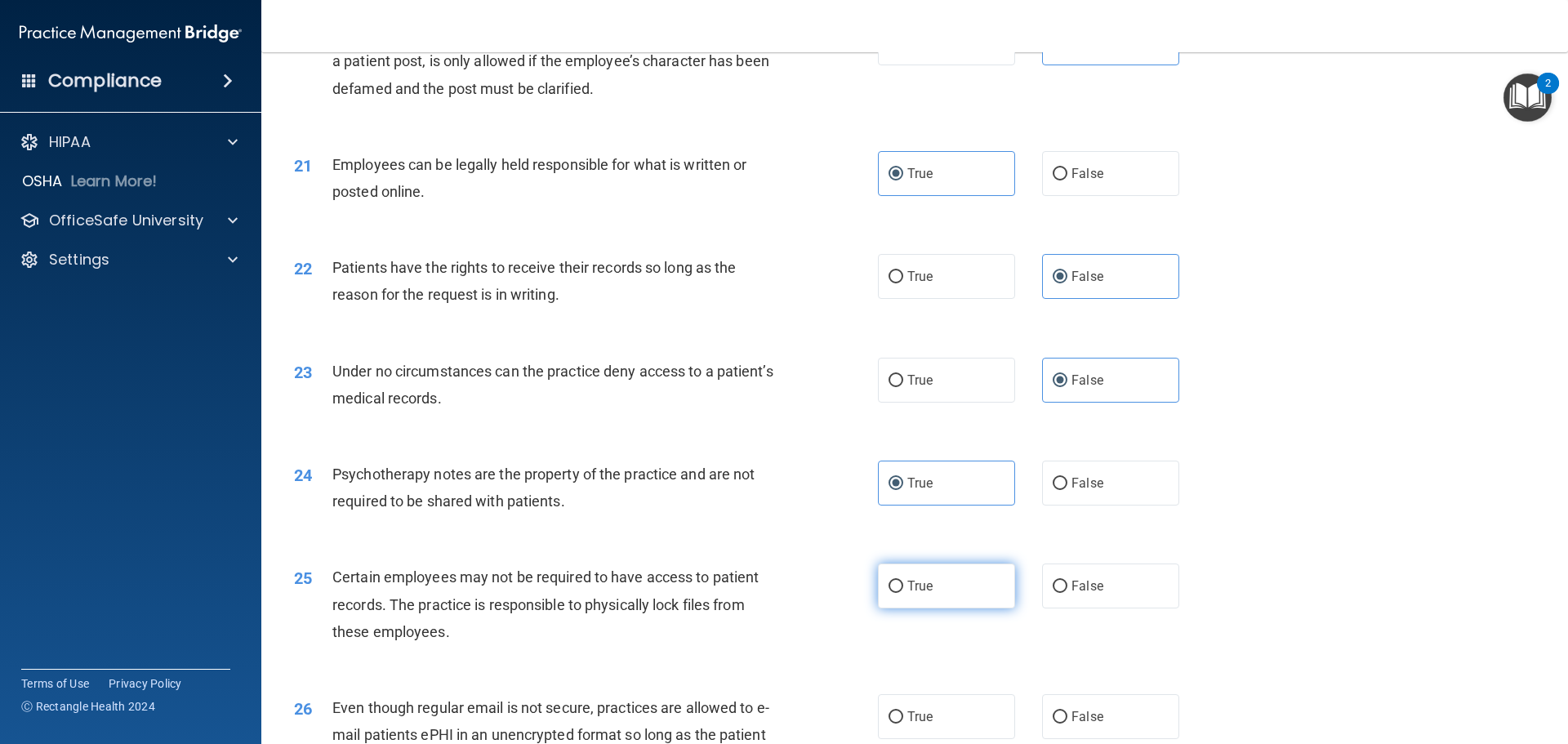
radio input "true"
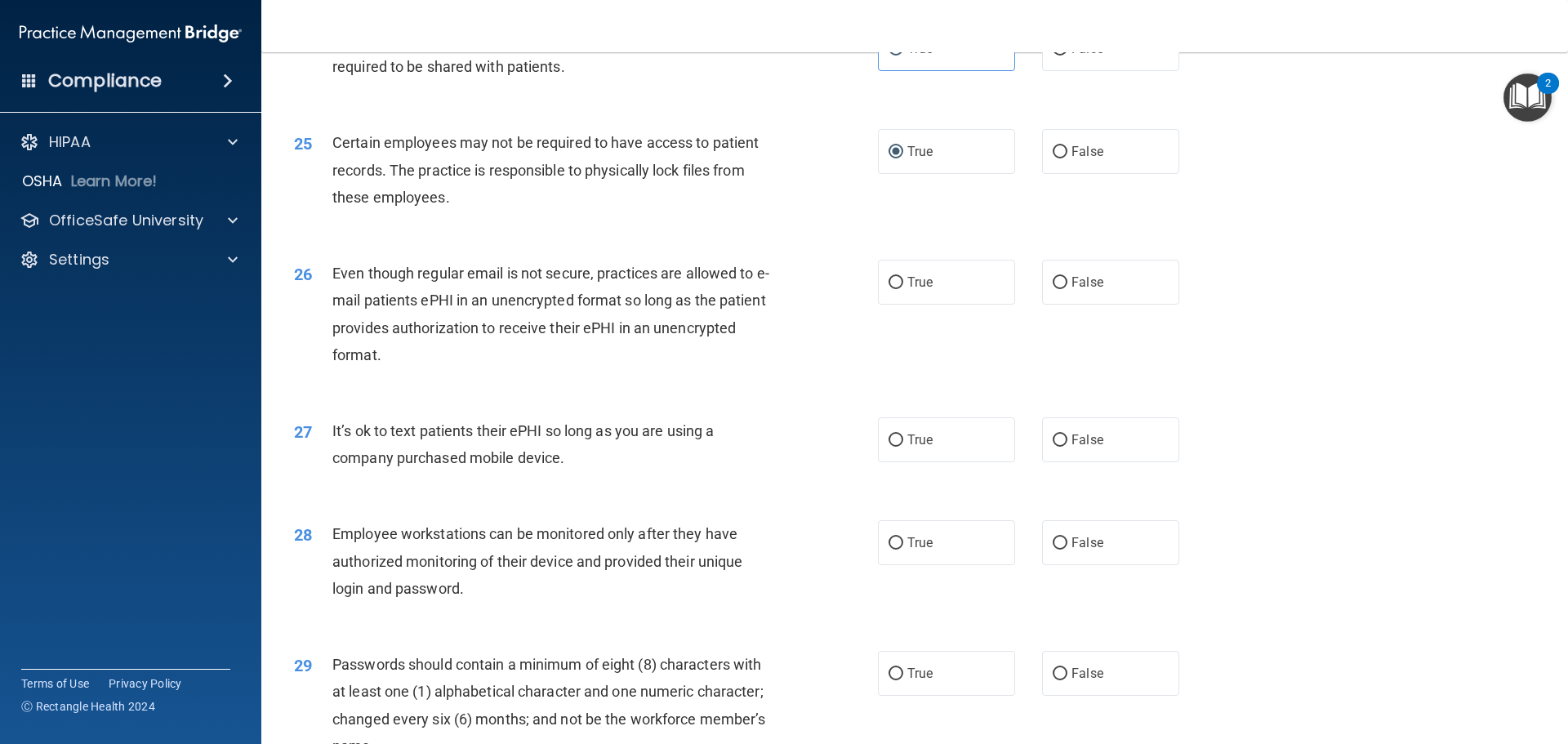
scroll to position [3102, 0]
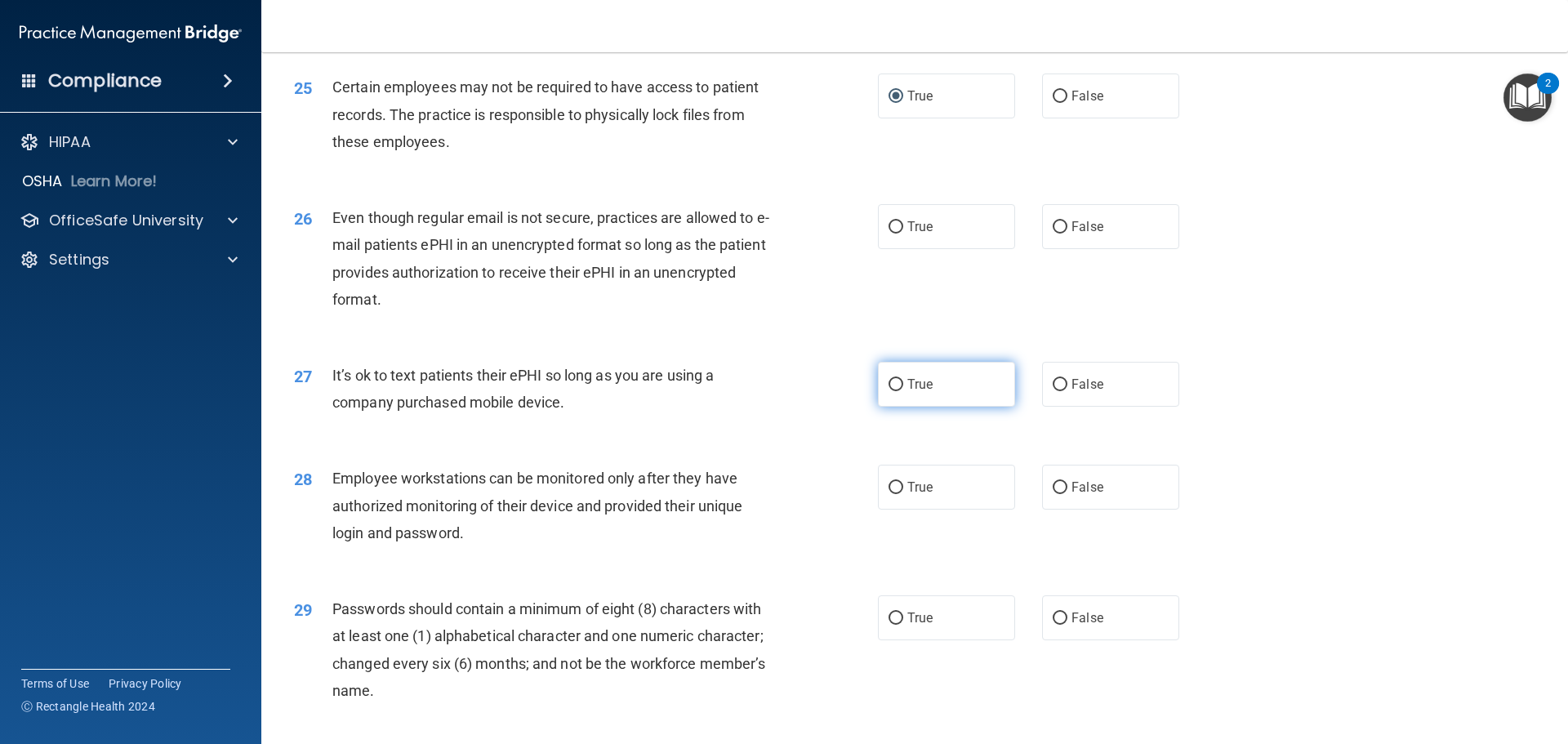
click at [929, 407] on label "True" at bounding box center [946, 384] width 137 height 45
click at [903, 391] on input "True" at bounding box center [896, 384] width 15 height 12
radio input "true"
click at [947, 249] on label "True" at bounding box center [946, 226] width 137 height 45
click at [903, 234] on input "True" at bounding box center [896, 227] width 15 height 12
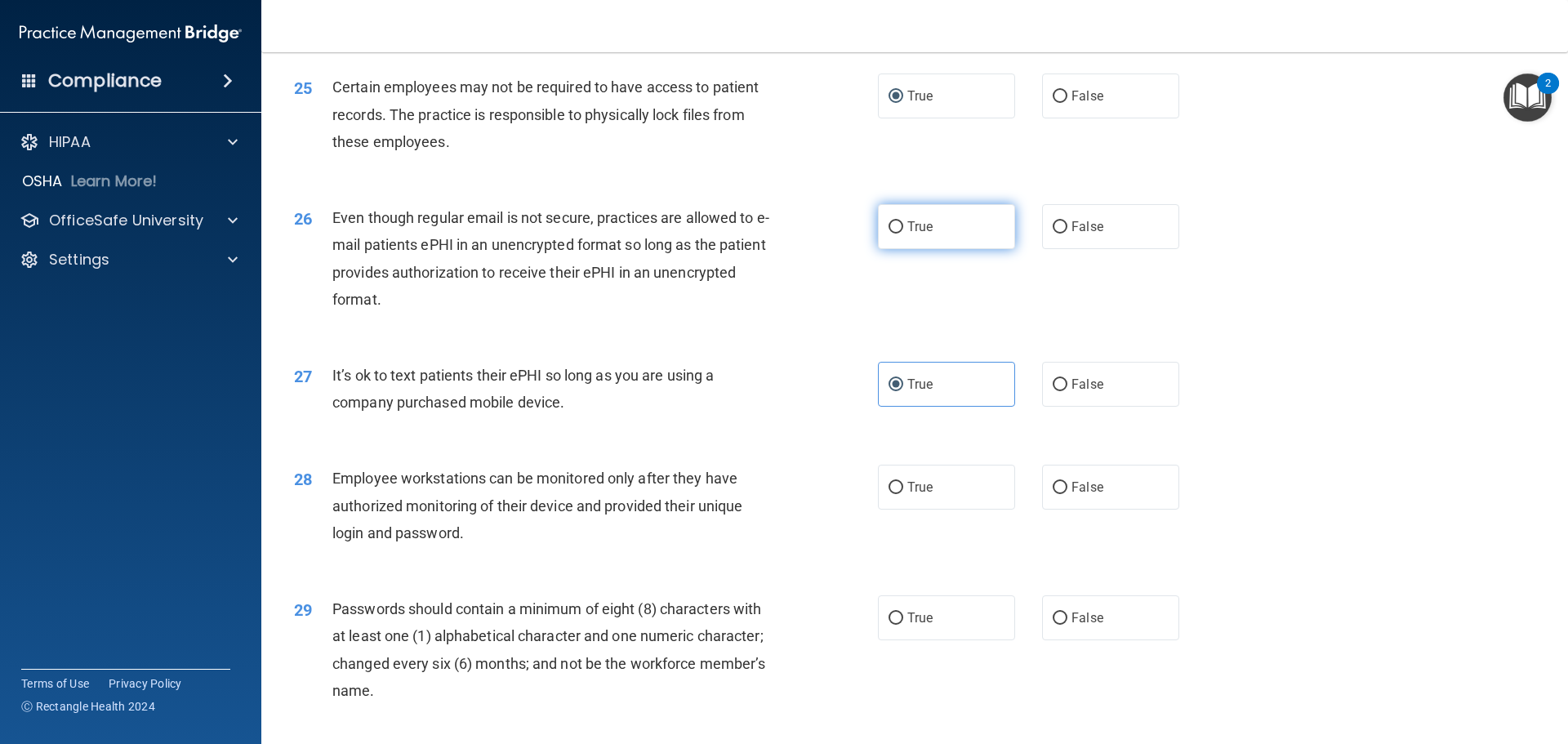
radio input "true"
click at [1084, 394] on label "False" at bounding box center [1110, 384] width 137 height 45
click at [1067, 391] on input "False" at bounding box center [1060, 384] width 15 height 12
radio input "true"
radio input "false"
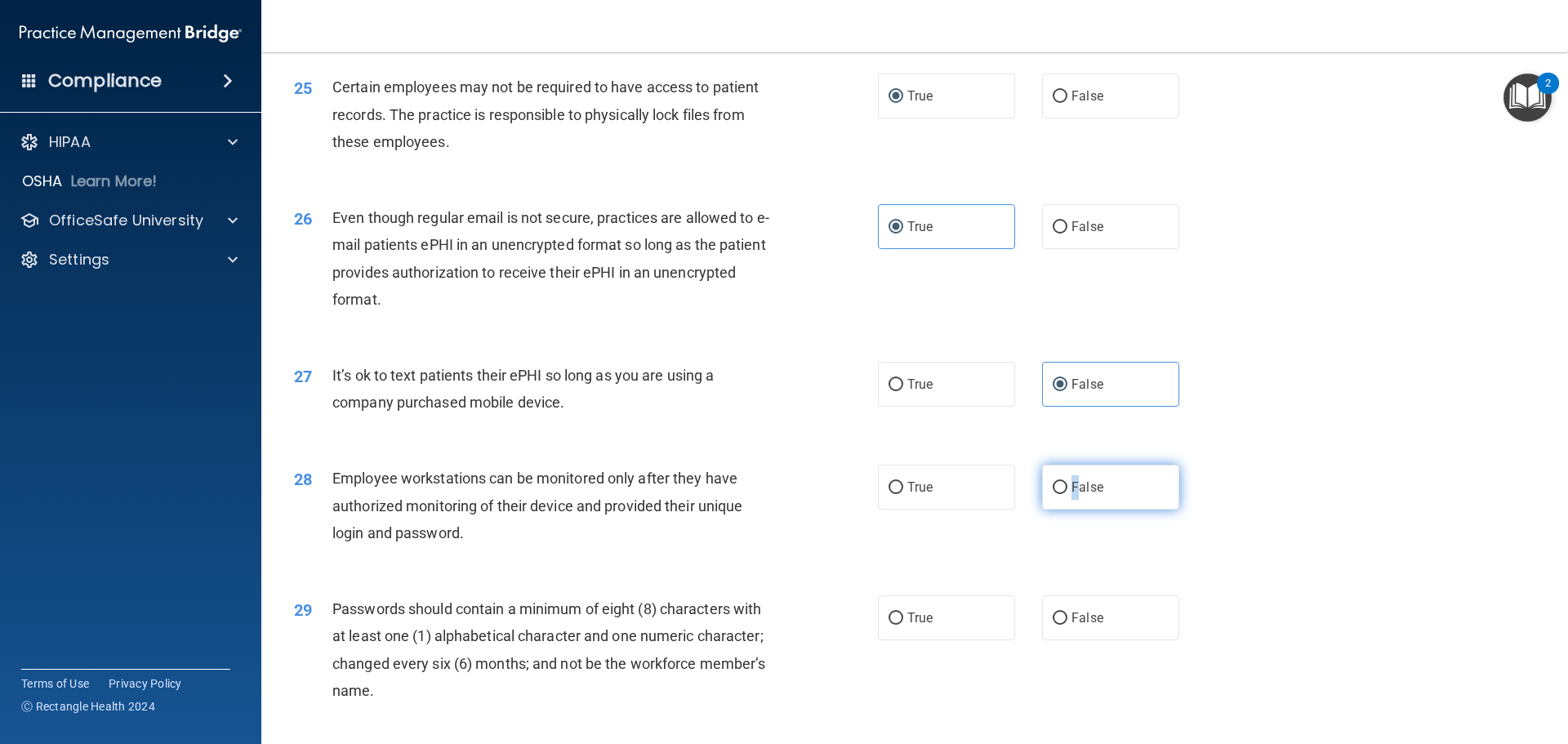
click at [1071, 495] on span "False" at bounding box center [1087, 487] width 32 height 16
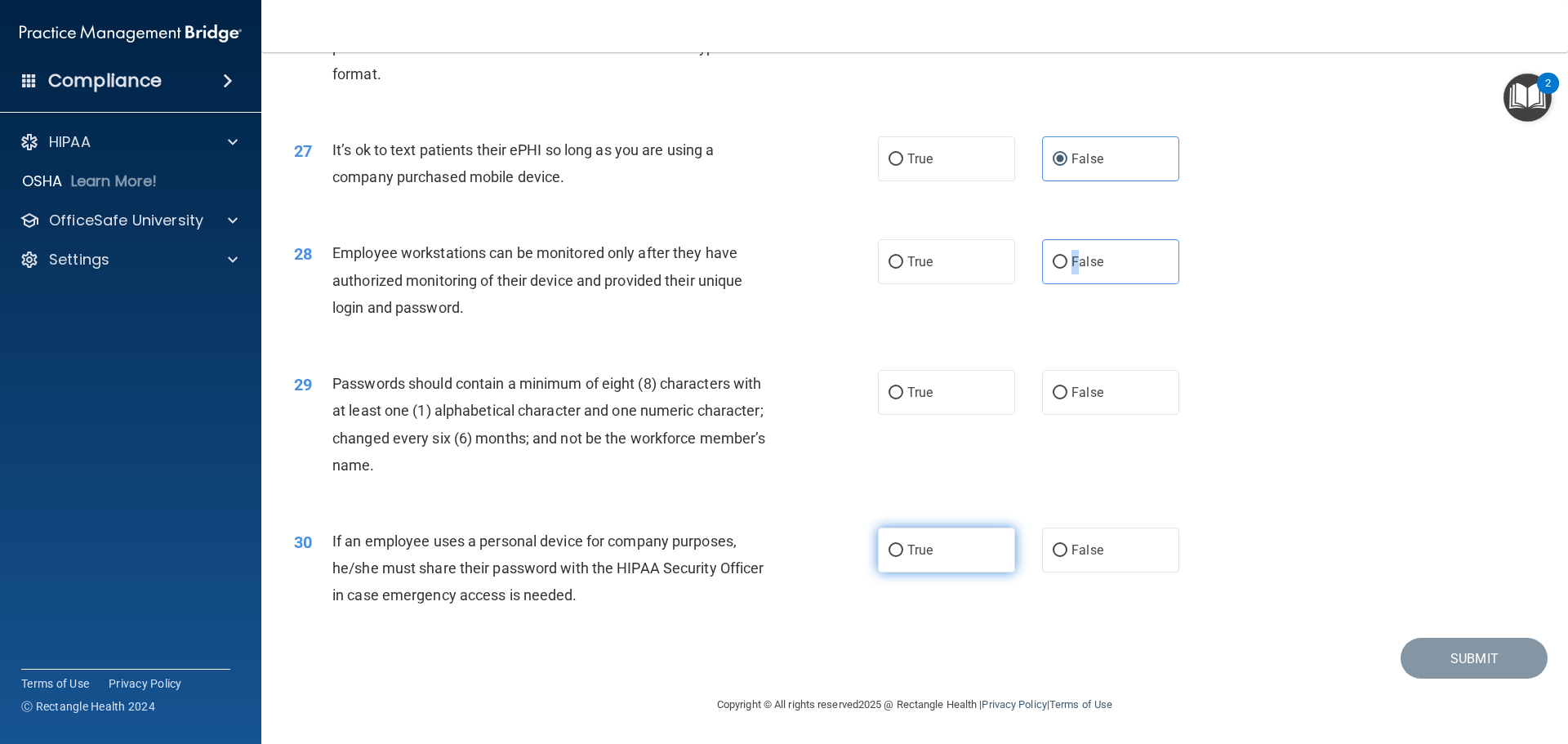
scroll to position [3347, 0]
click at [969, 409] on label "True" at bounding box center [946, 392] width 137 height 45
click at [903, 399] on input "True" at bounding box center [896, 393] width 15 height 12
radio input "true"
click at [1079, 558] on span "False" at bounding box center [1087, 549] width 32 height 16
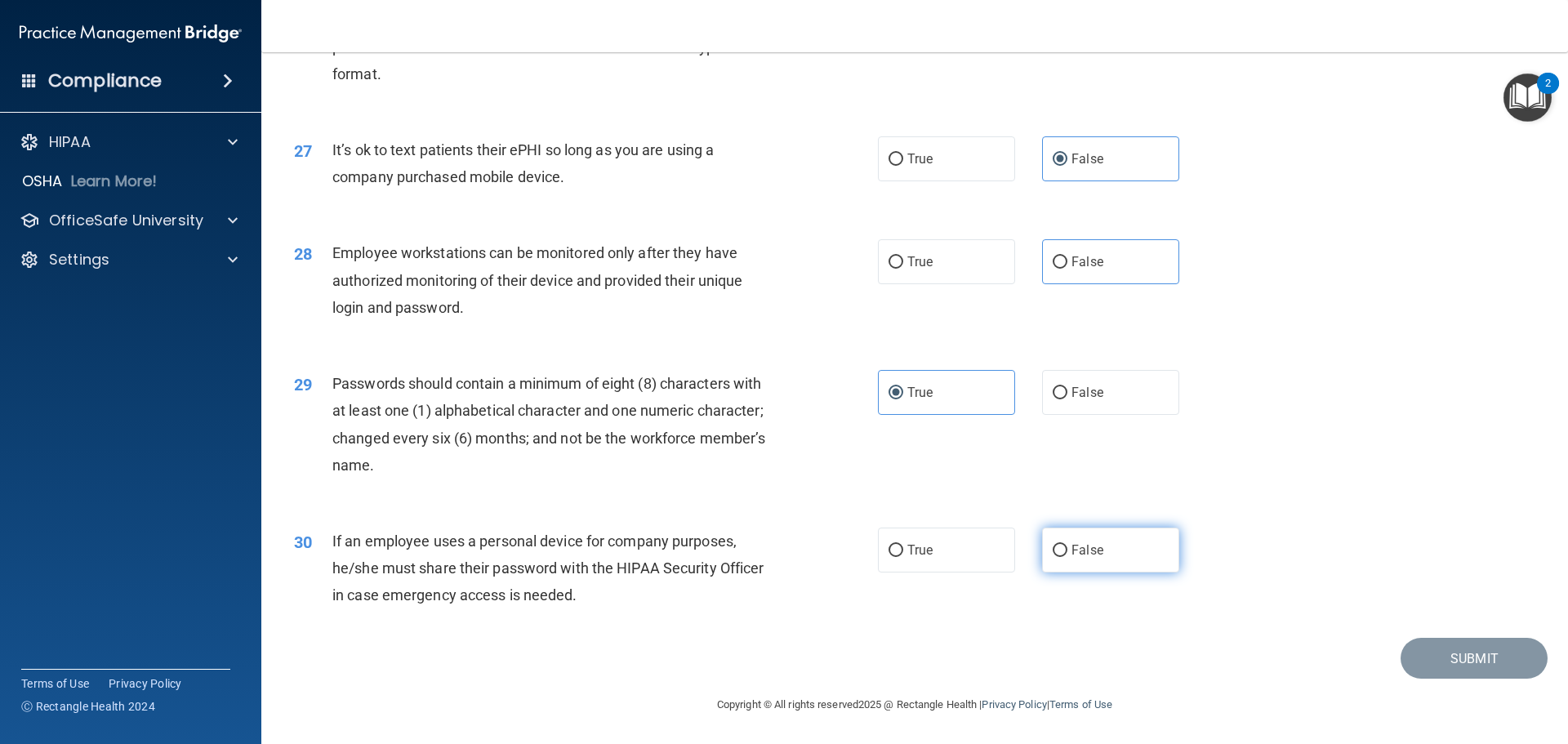
click at [1067, 557] on input "False" at bounding box center [1060, 550] width 15 height 12
radio input "true"
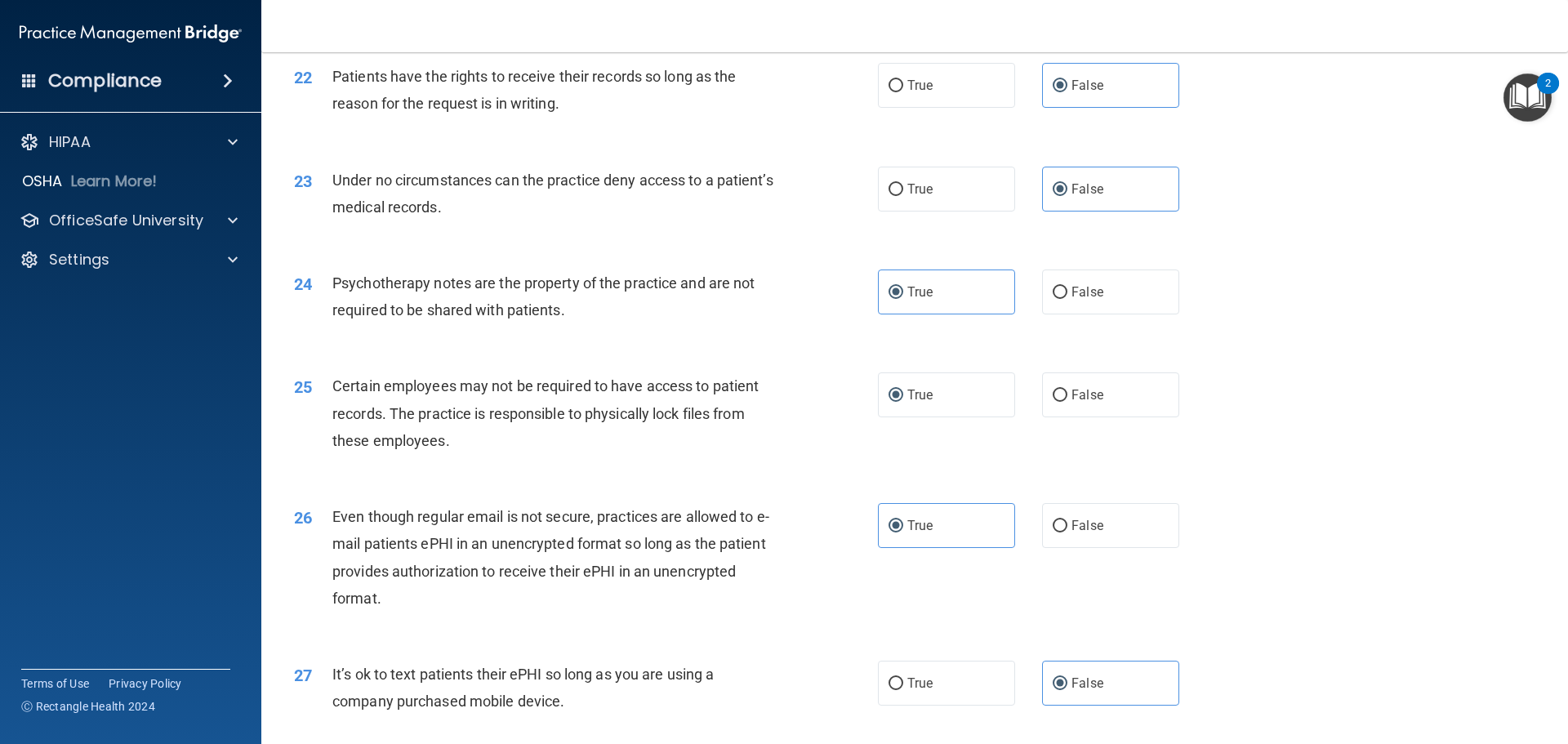
scroll to position [2939, 0]
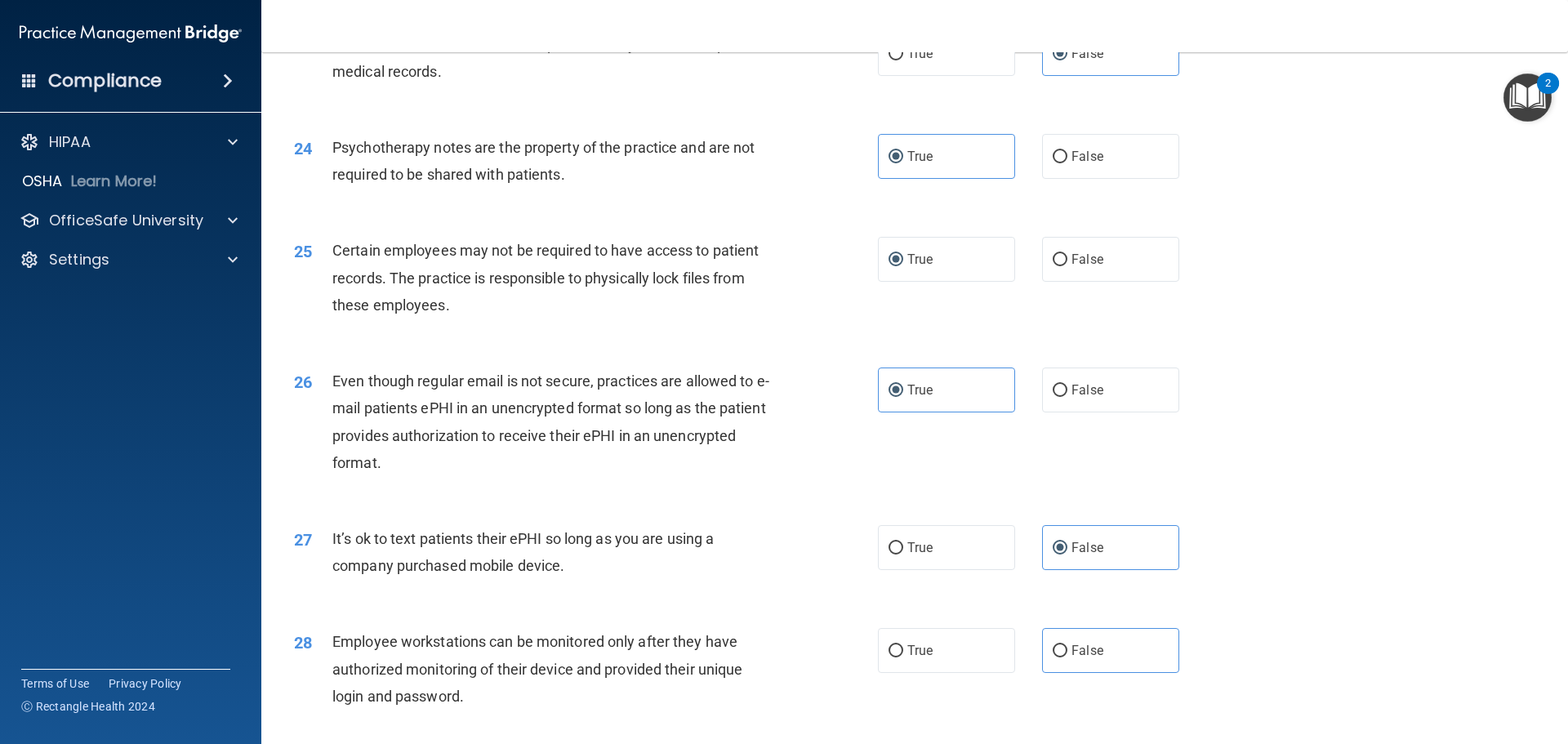
click at [980, 315] on div "25 Certain employees may not be required to have access to patient records. The…" at bounding box center [914, 281] width 1266 height 131
click at [977, 281] on label "True" at bounding box center [946, 260] width 137 height 45
click at [903, 266] on input "True" at bounding box center [896, 260] width 15 height 12
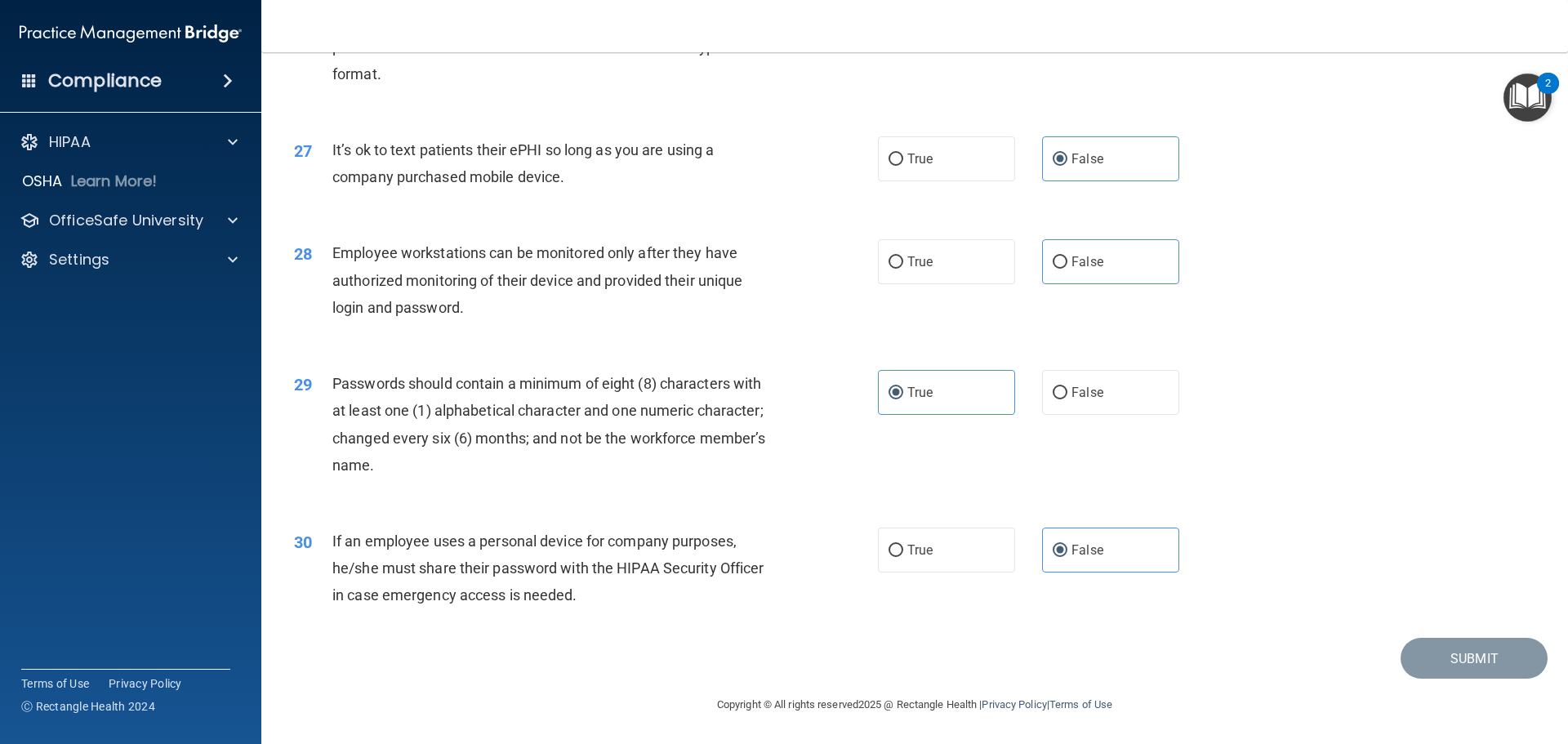
scroll to position [3355, 0]
click at [1042, 389] on label "False" at bounding box center [1110, 392] width 137 height 45
click at [1053, 389] on input "False" at bounding box center [1060, 393] width 15 height 12
radio input "true"
click at [970, 394] on label "True" at bounding box center [946, 392] width 137 height 45
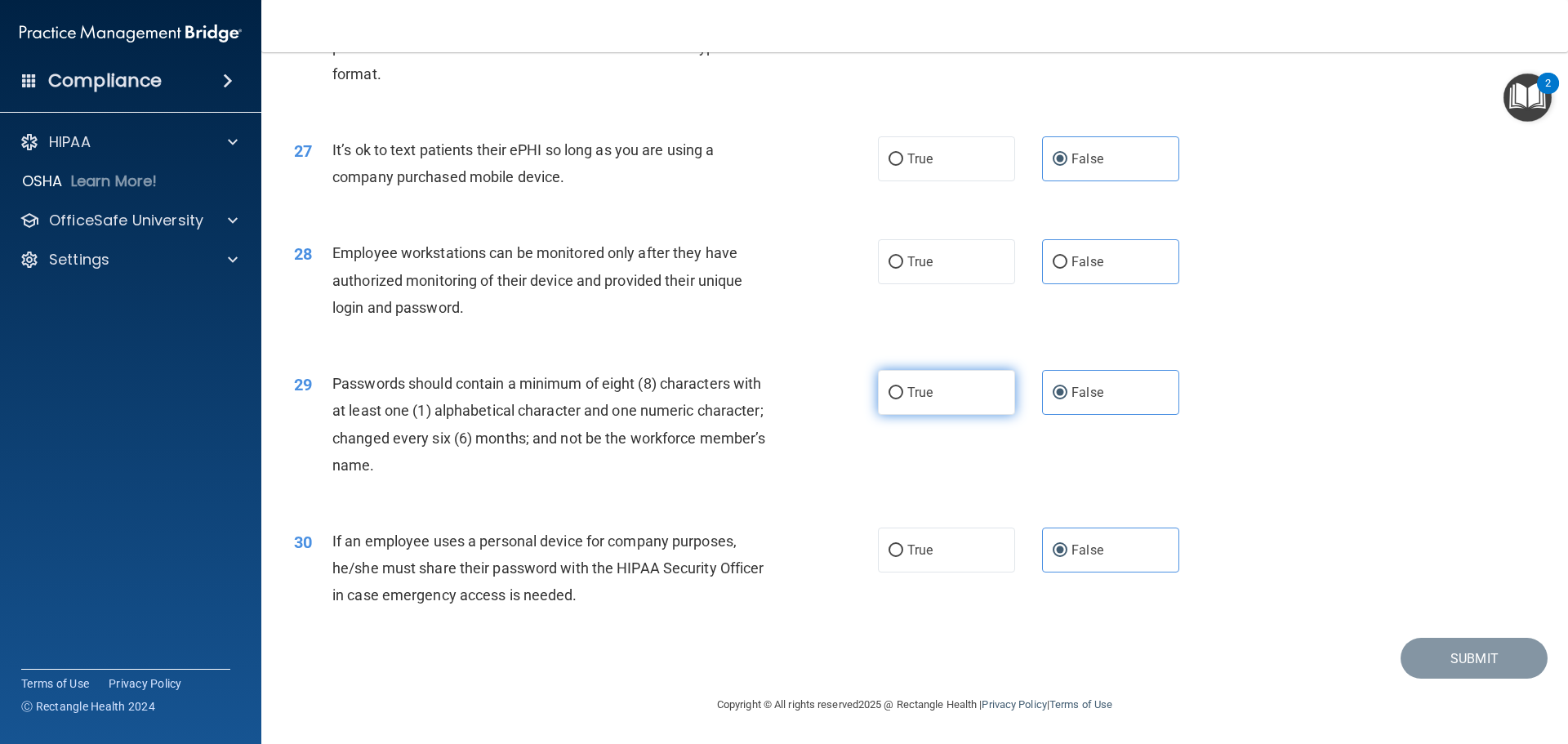
click at [903, 394] on input "True" at bounding box center [896, 393] width 15 height 12
radio input "true"
radio input "false"
click at [1110, 260] on label "False" at bounding box center [1110, 261] width 137 height 45
click at [1067, 260] on input "False" at bounding box center [1060, 262] width 15 height 12
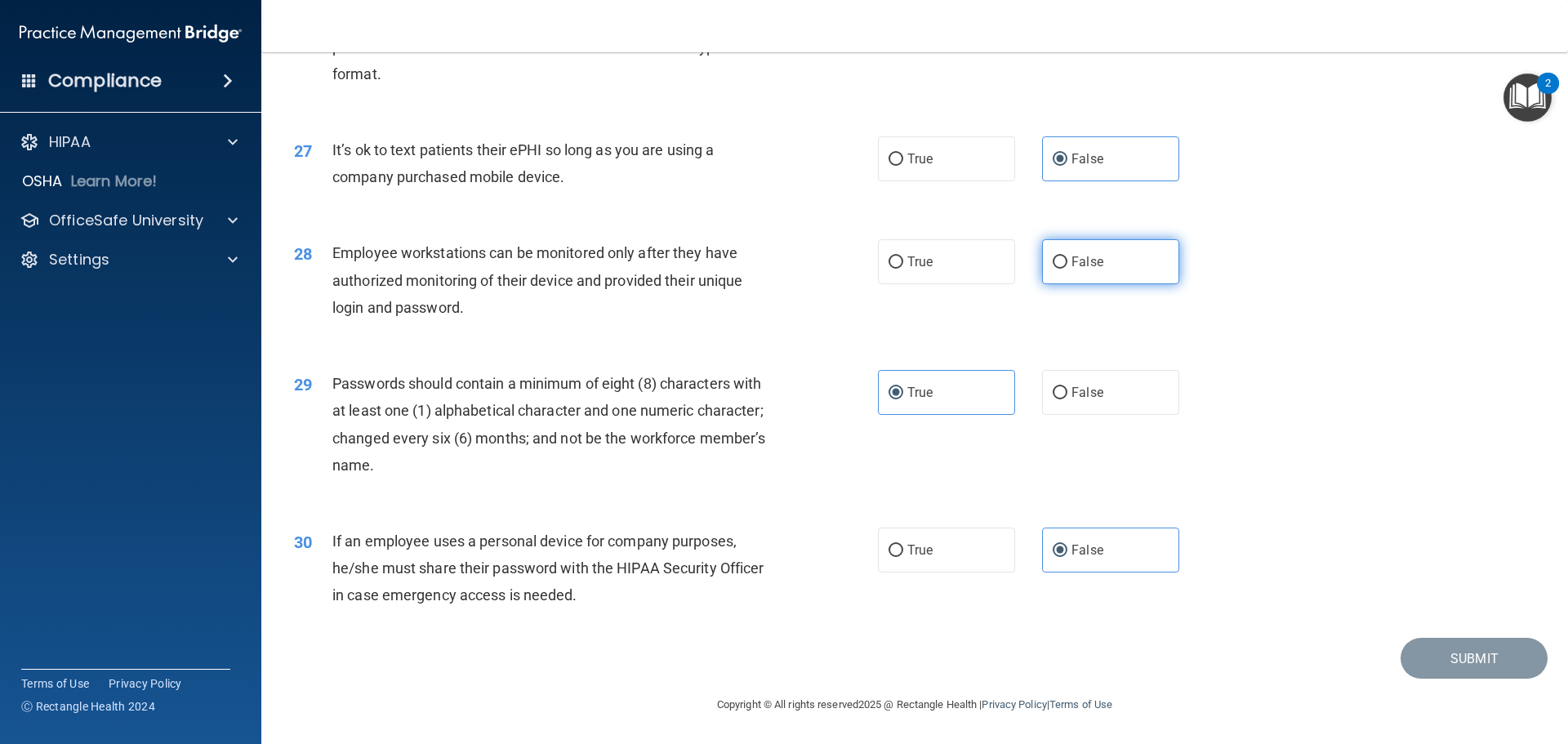
radio input "true"
click at [1453, 667] on button "Submit" at bounding box center [1474, 658] width 147 height 42
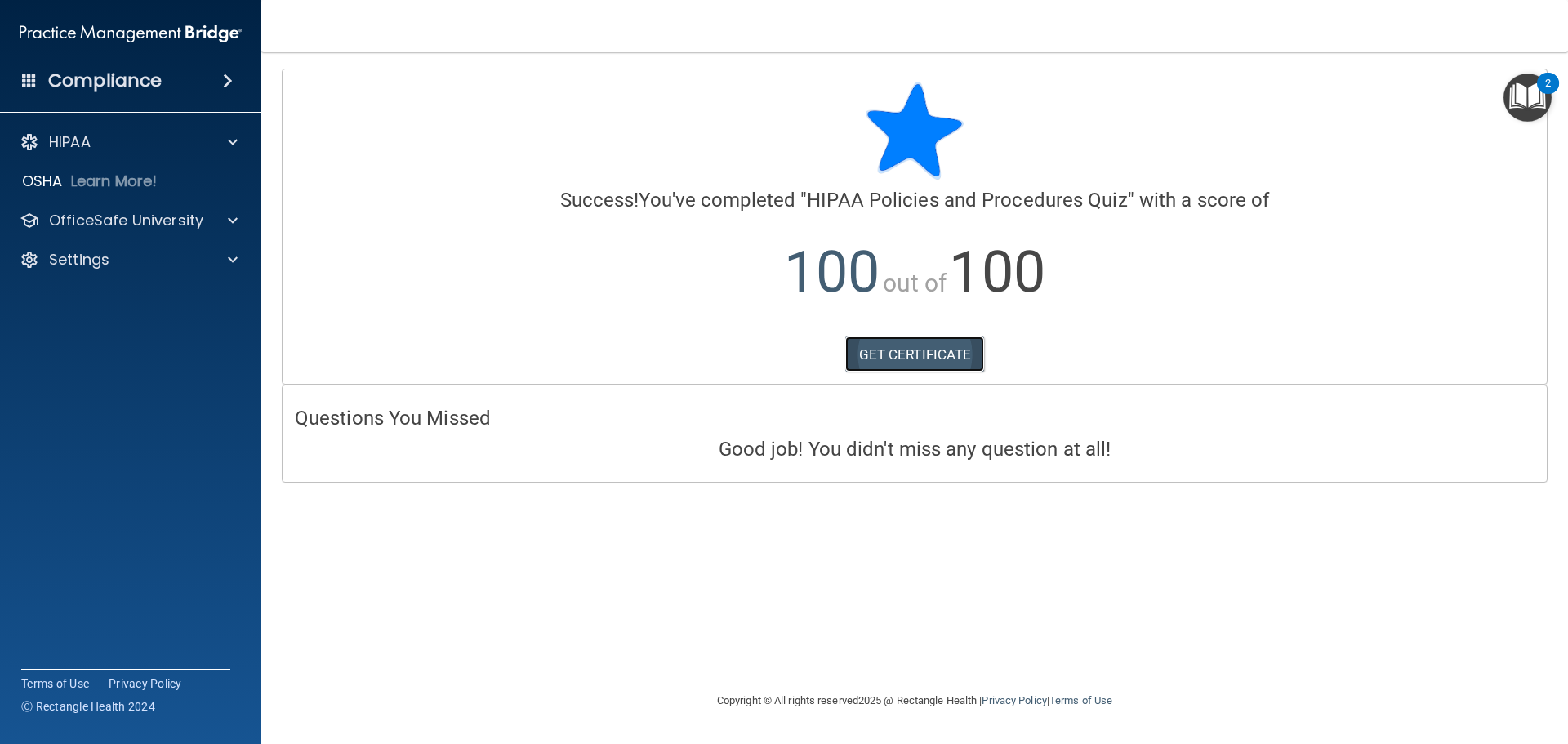
click at [874, 350] on link "GET CERTIFICATE" at bounding box center [915, 354] width 140 height 36
click at [157, 216] on p "OfficeSafe University" at bounding box center [126, 221] width 154 height 20
click at [192, 270] on link "HIPAA Training" at bounding box center [112, 259] width 257 height 32
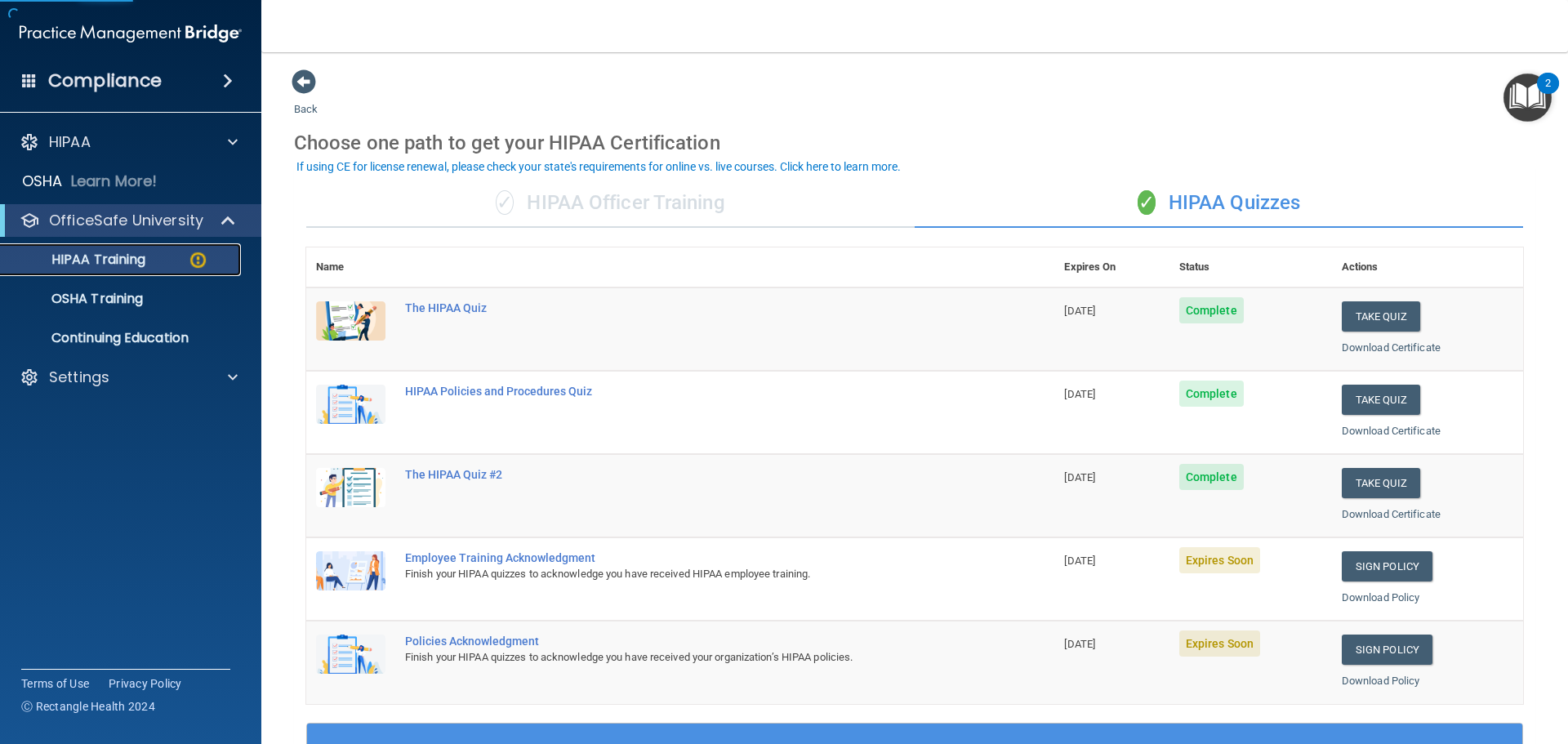
scroll to position [82, 0]
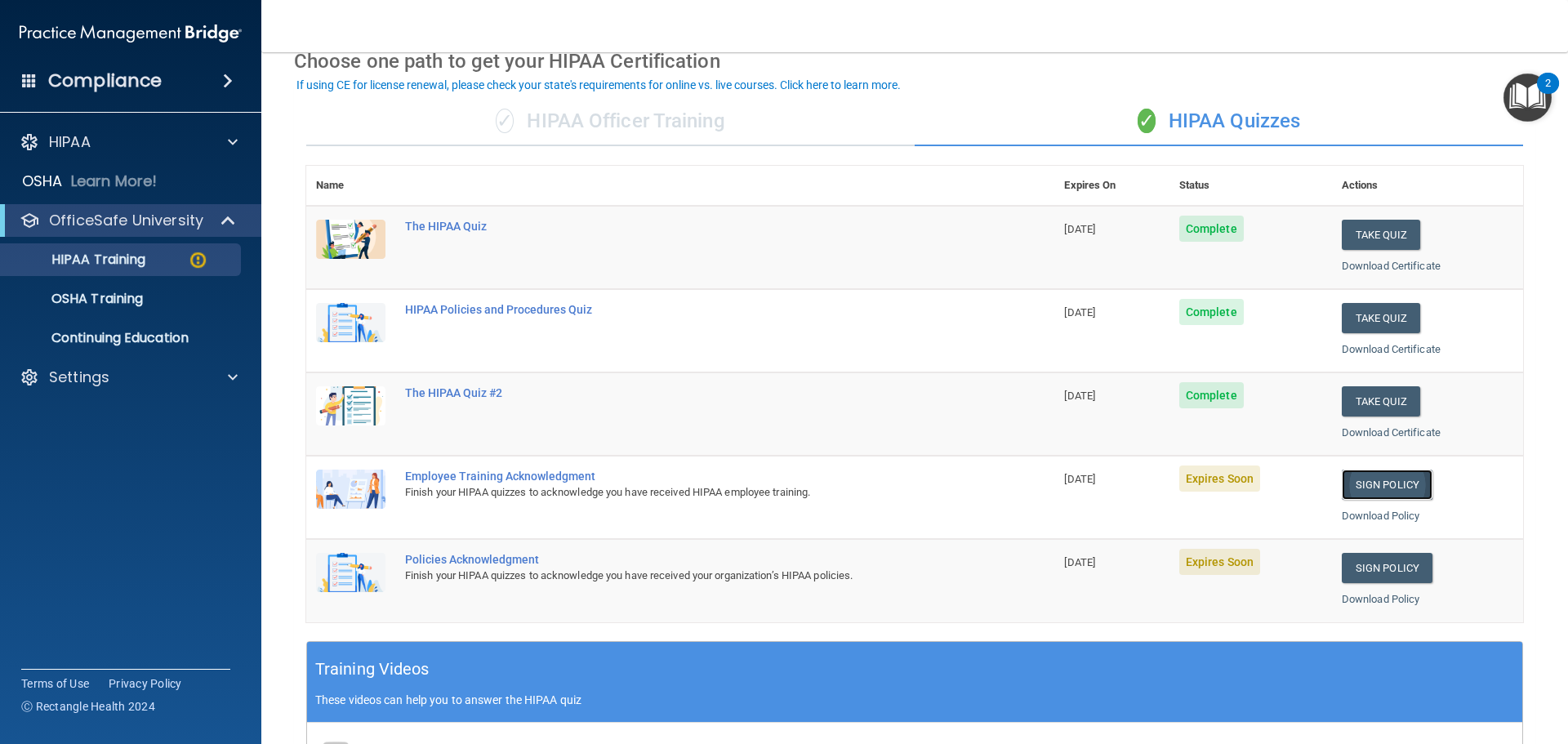
click at [1369, 481] on link "Sign Policy" at bounding box center [1387, 484] width 91 height 30
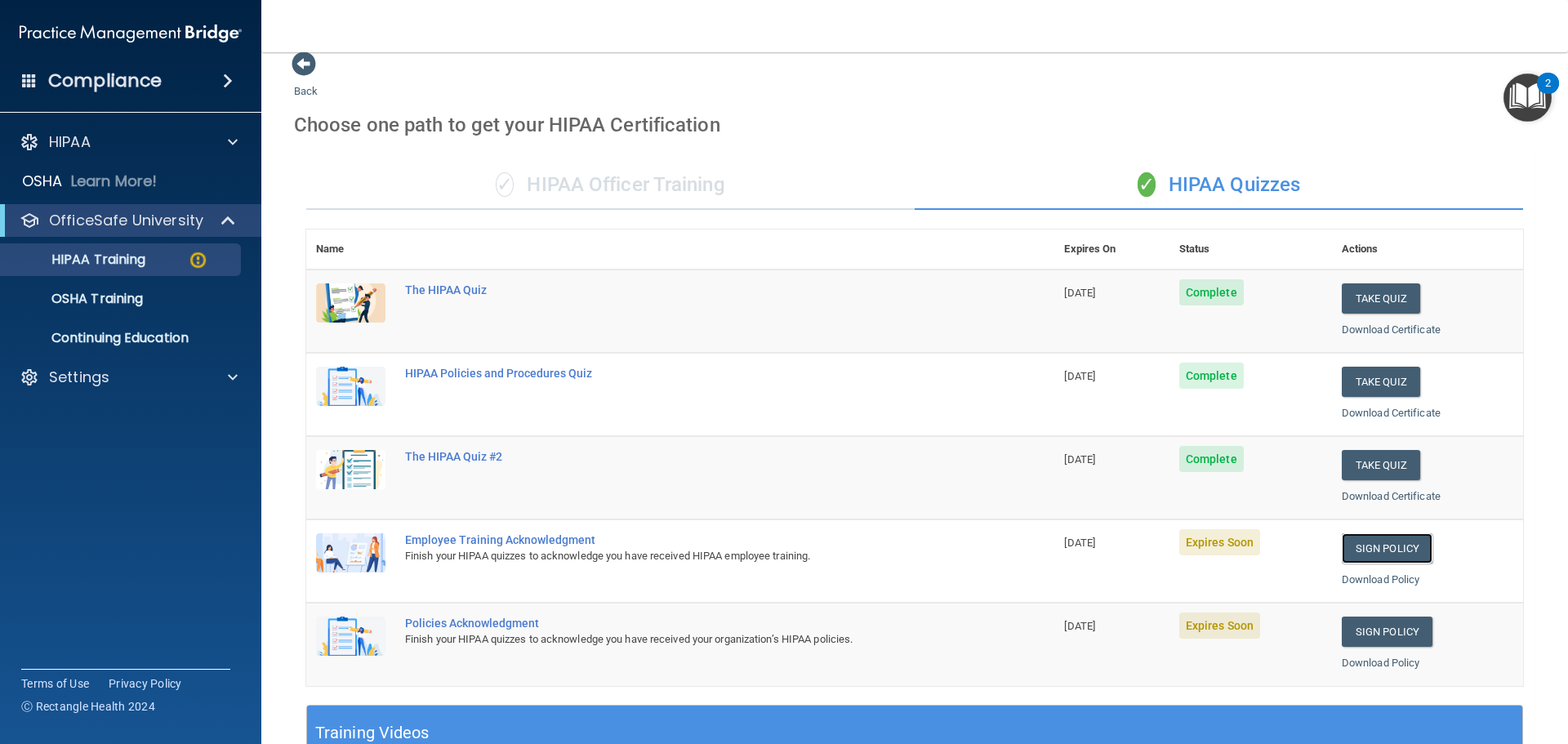
scroll to position [0, 0]
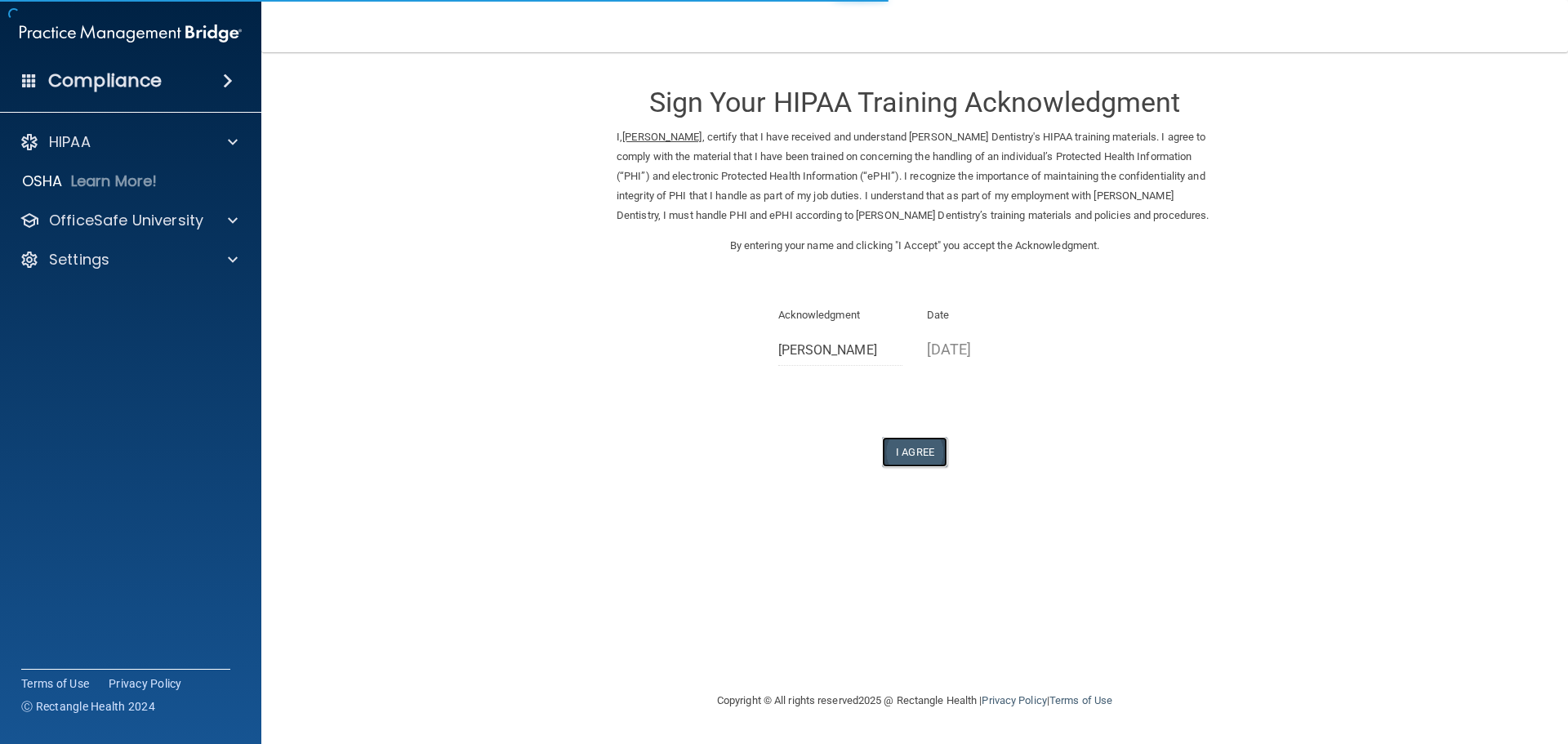
click at [901, 467] on button "I Agree" at bounding box center [915, 452] width 65 height 30
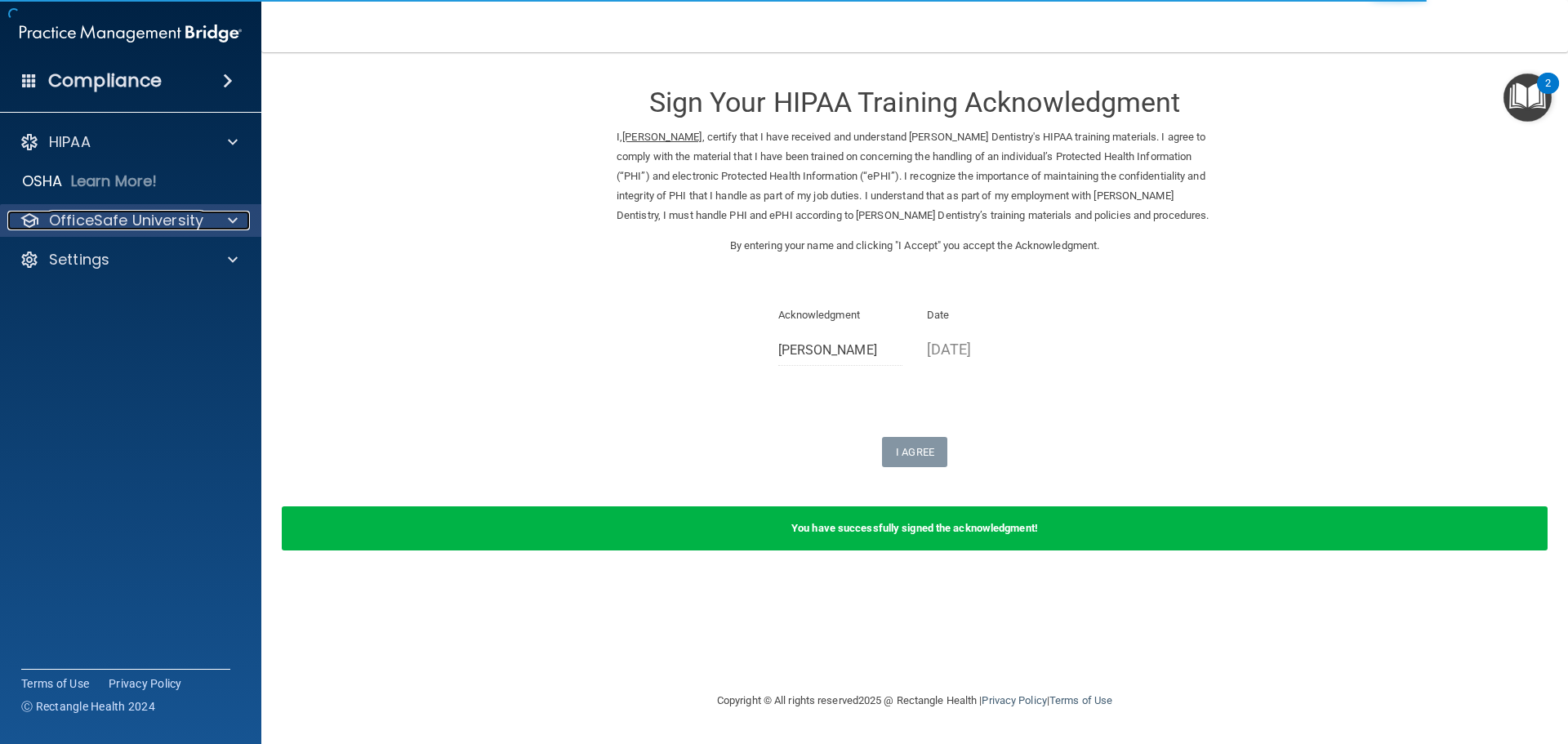
click at [82, 219] on p "OfficeSafe University" at bounding box center [126, 221] width 154 height 20
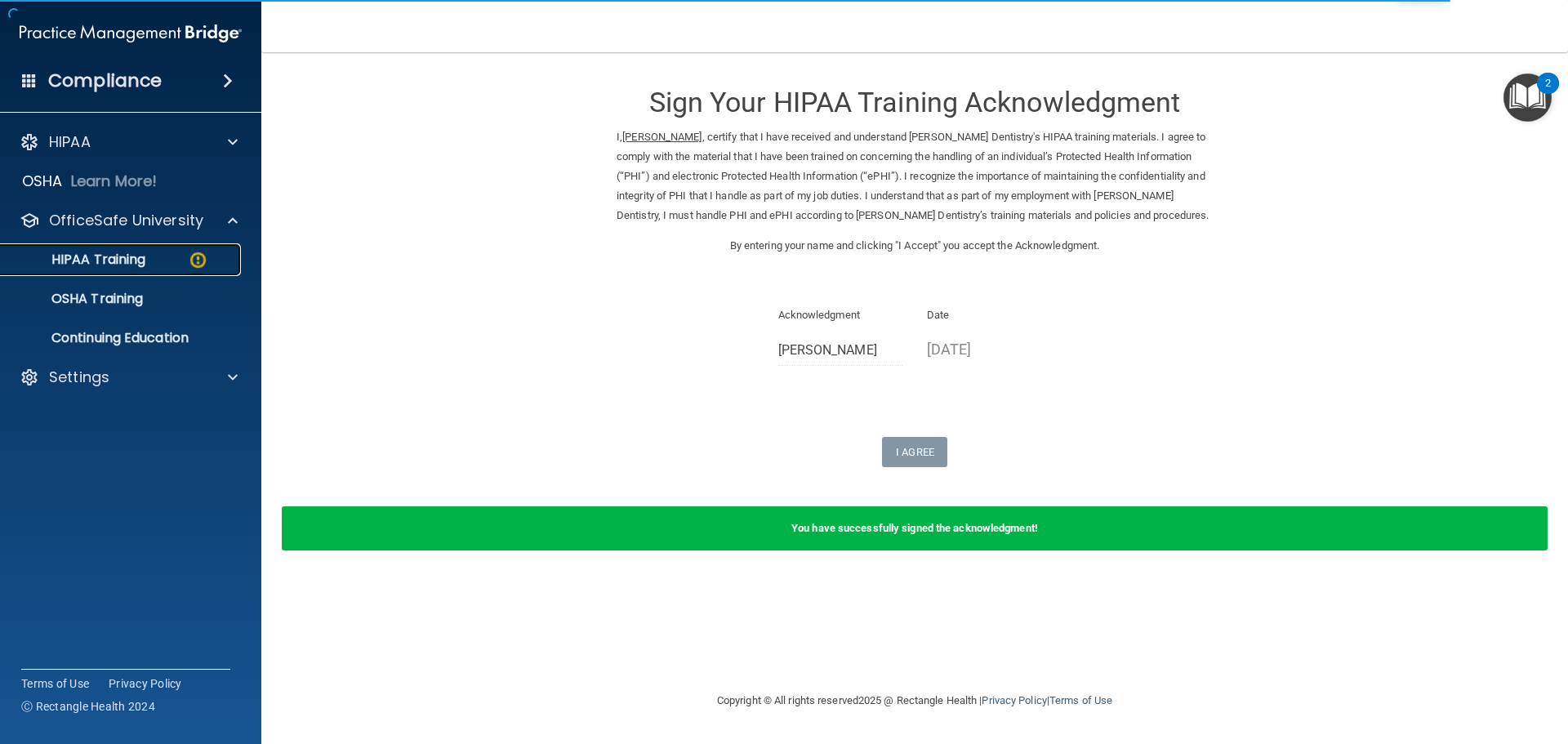
click at [172, 260] on div "HIPAA Training" at bounding box center [122, 260] width 223 height 17
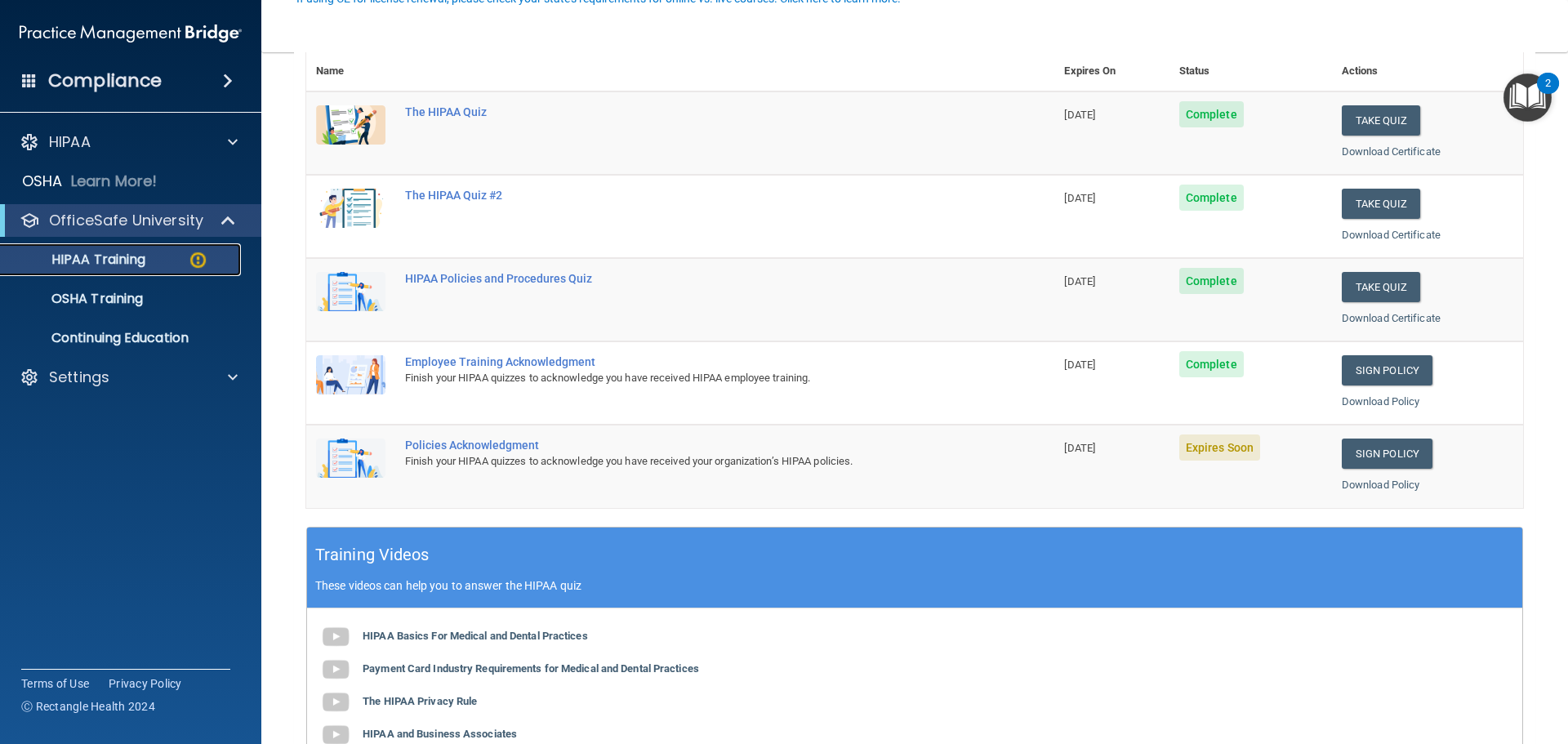
scroll to position [245, 0]
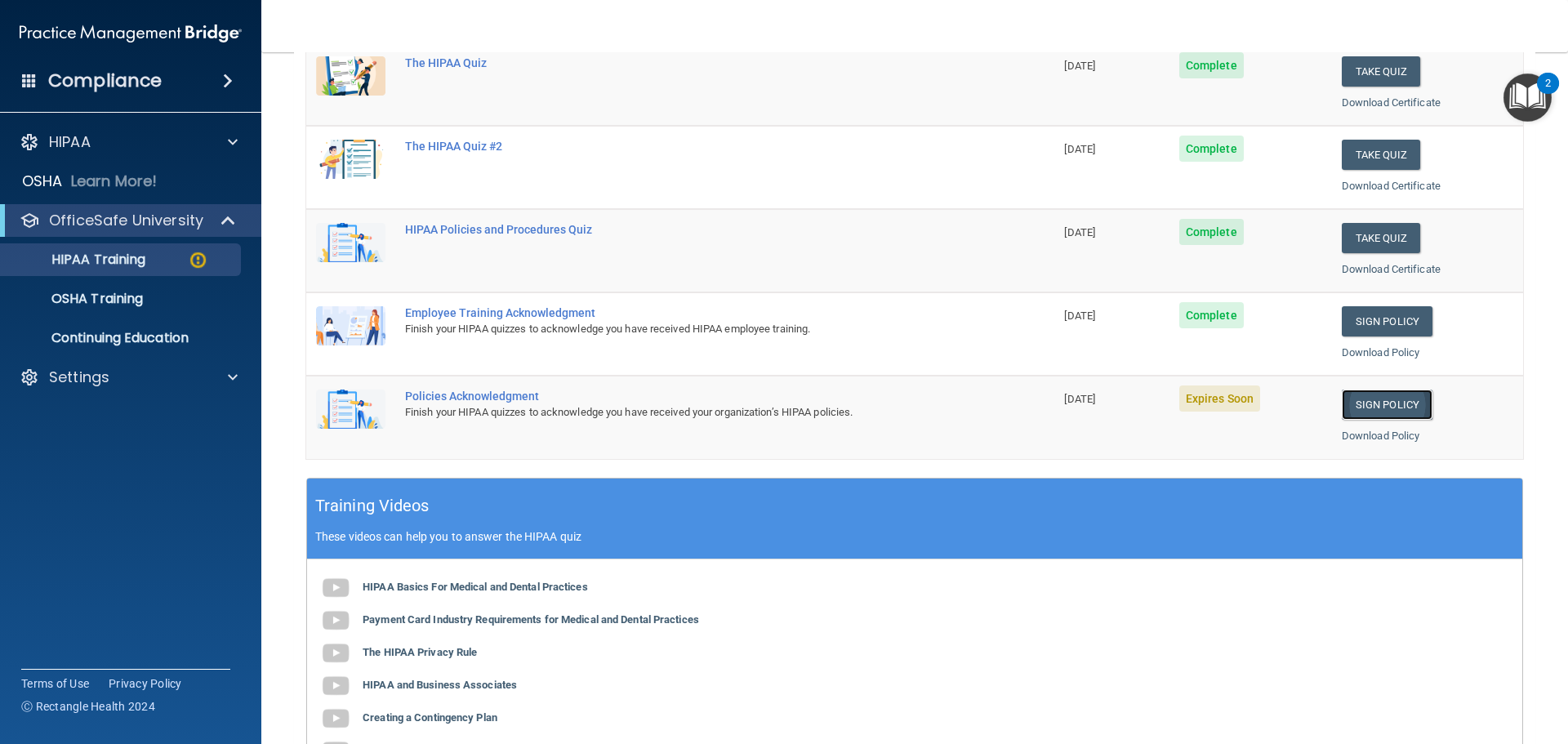
click at [1360, 396] on link "Sign Policy" at bounding box center [1387, 404] width 91 height 30
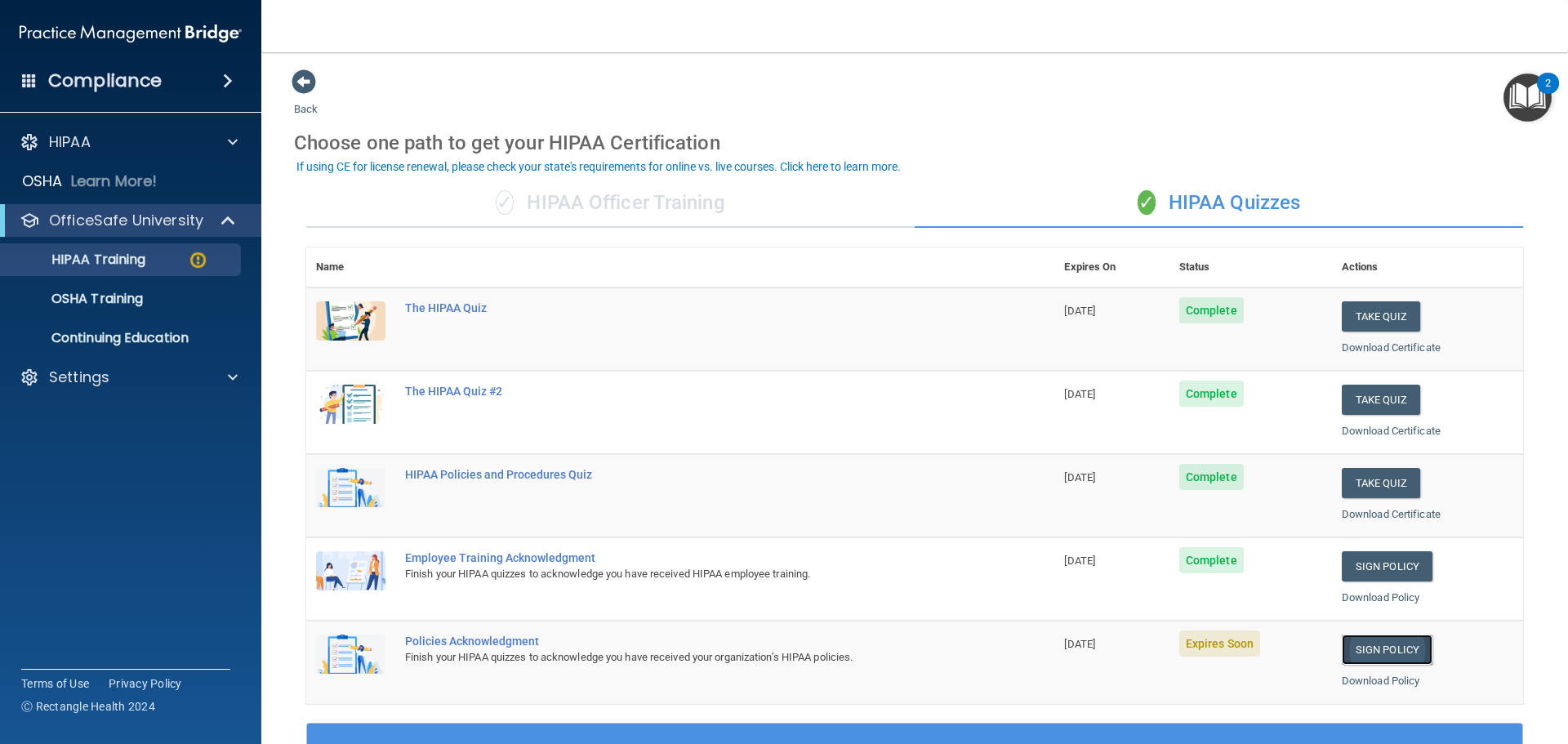
click at [1351, 641] on link "Sign Policy" at bounding box center [1387, 649] width 91 height 30
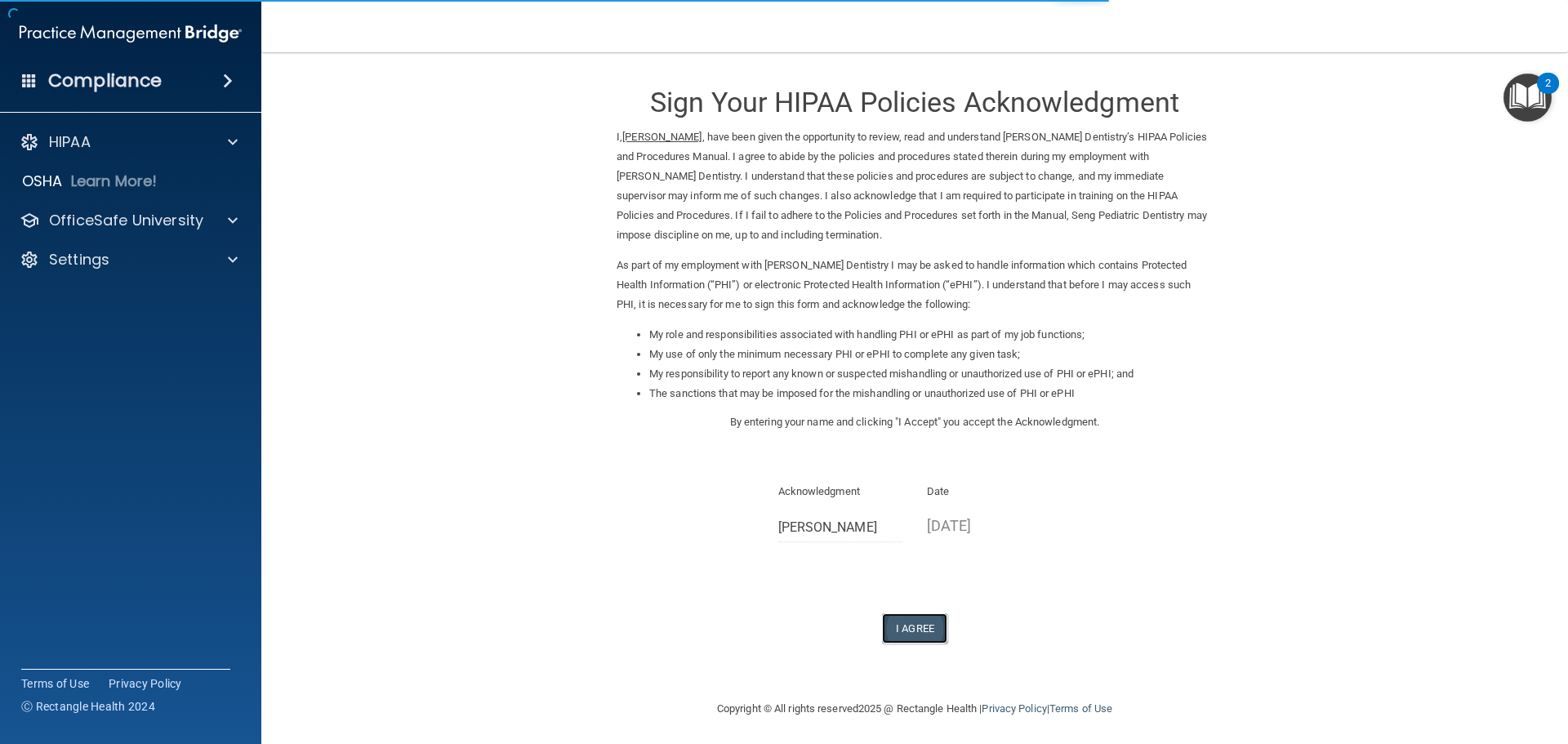
click at [885, 626] on button "I Agree" at bounding box center [915, 628] width 65 height 30
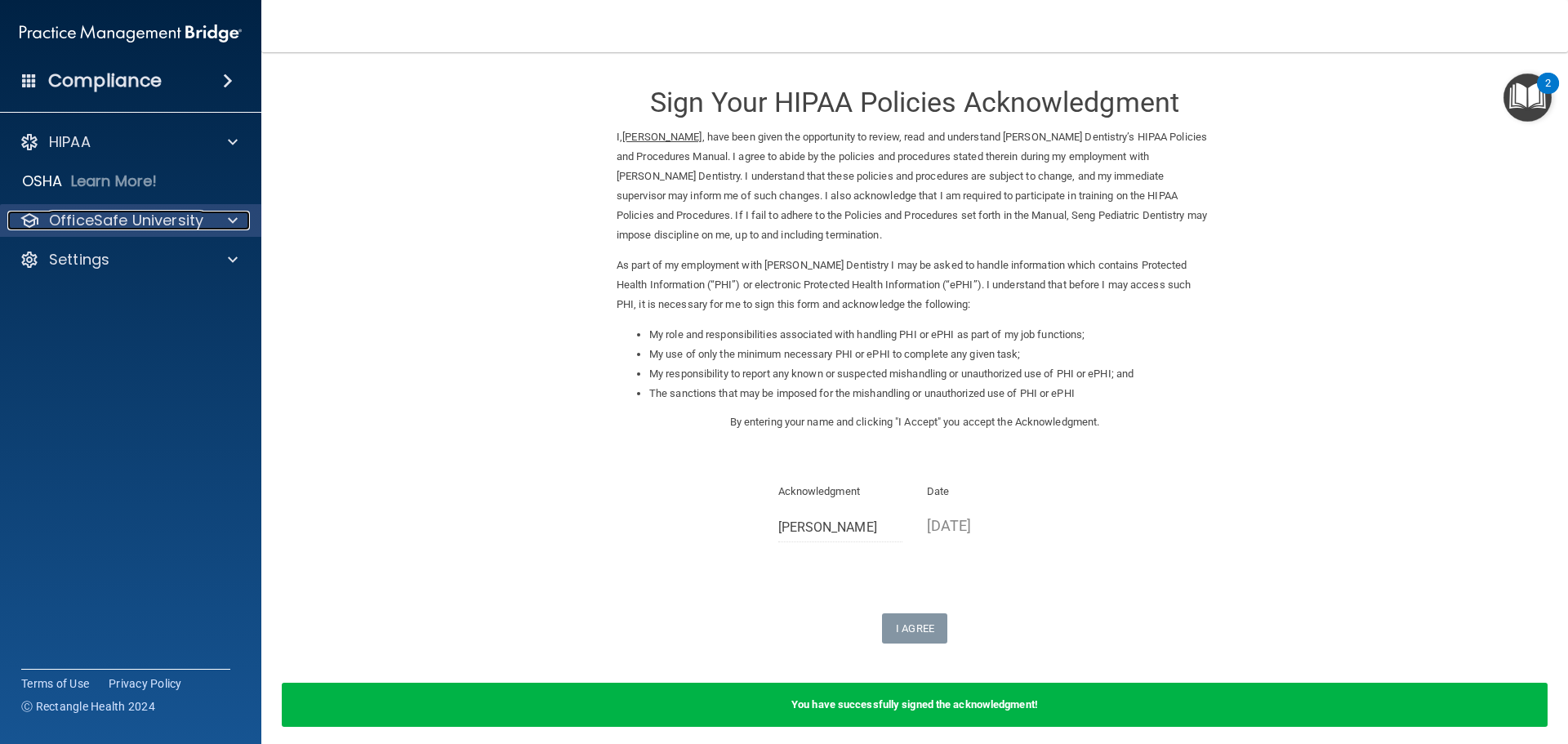
click at [143, 222] on p "OfficeSafe University" at bounding box center [126, 221] width 154 height 20
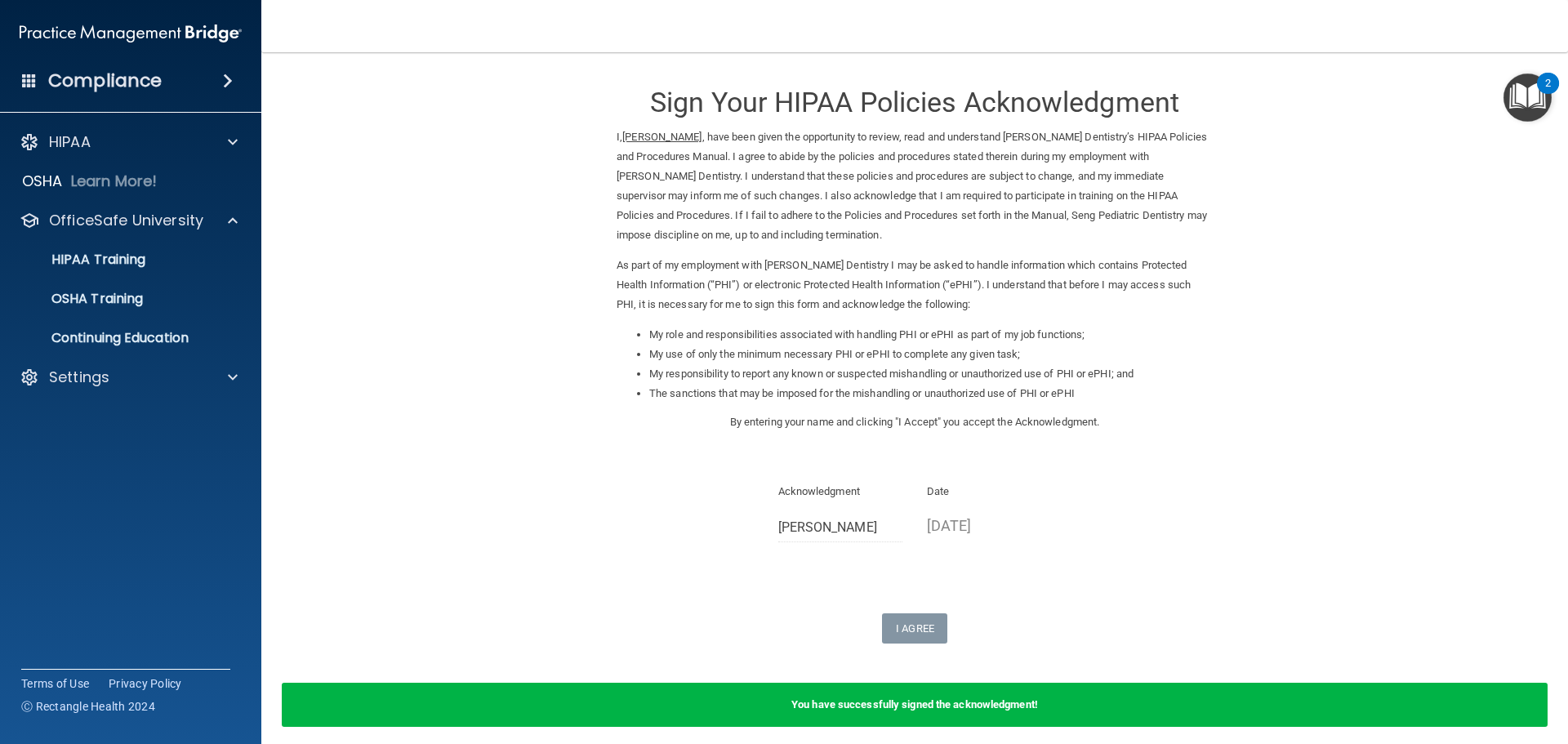
click at [417, 226] on form "Sign Your HIPAA Policies Acknowledgment I, Maranda Kamman , have been given the…" at bounding box center [914, 407] width 1241 height 677
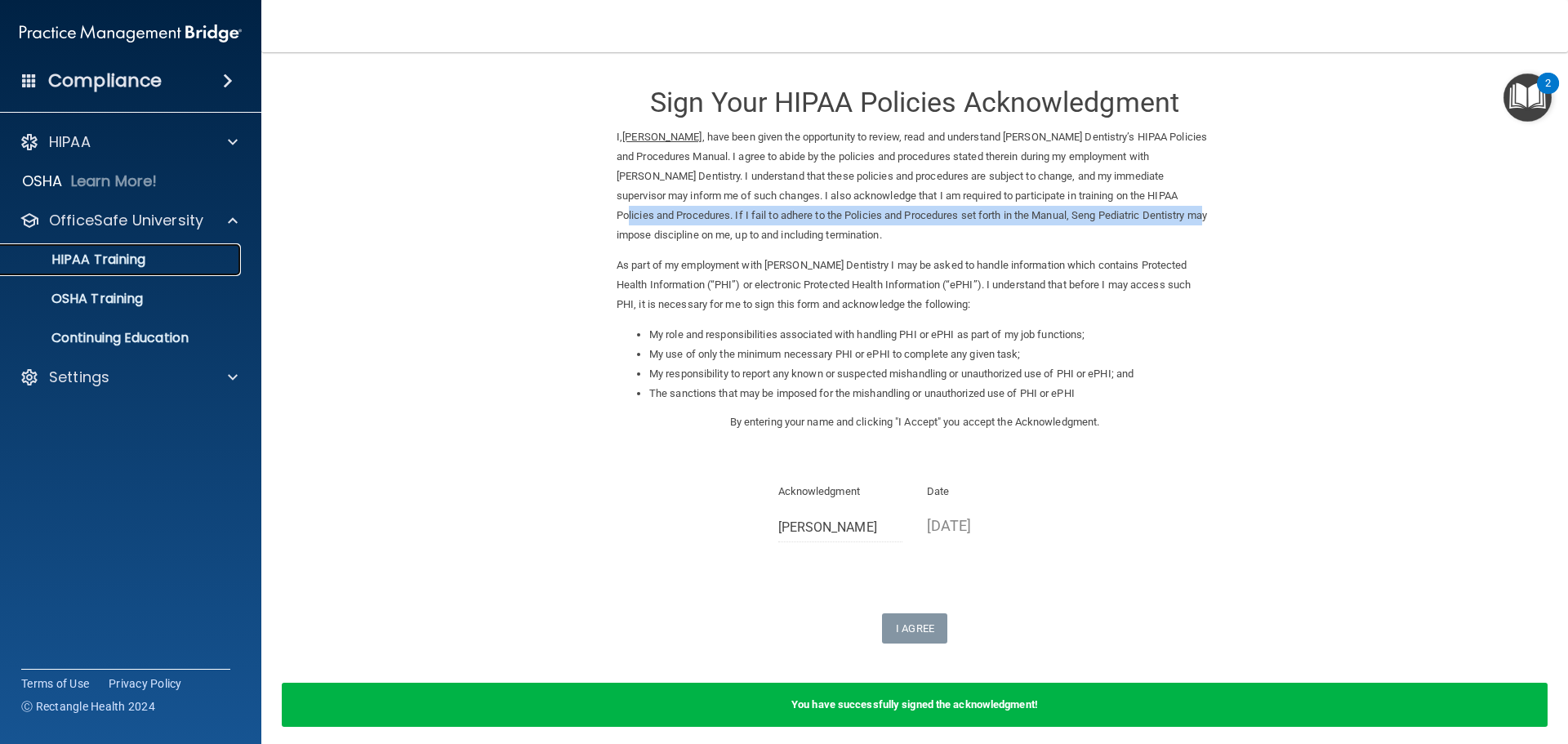
click at [137, 255] on p "HIPAA Training" at bounding box center [78, 260] width 135 height 17
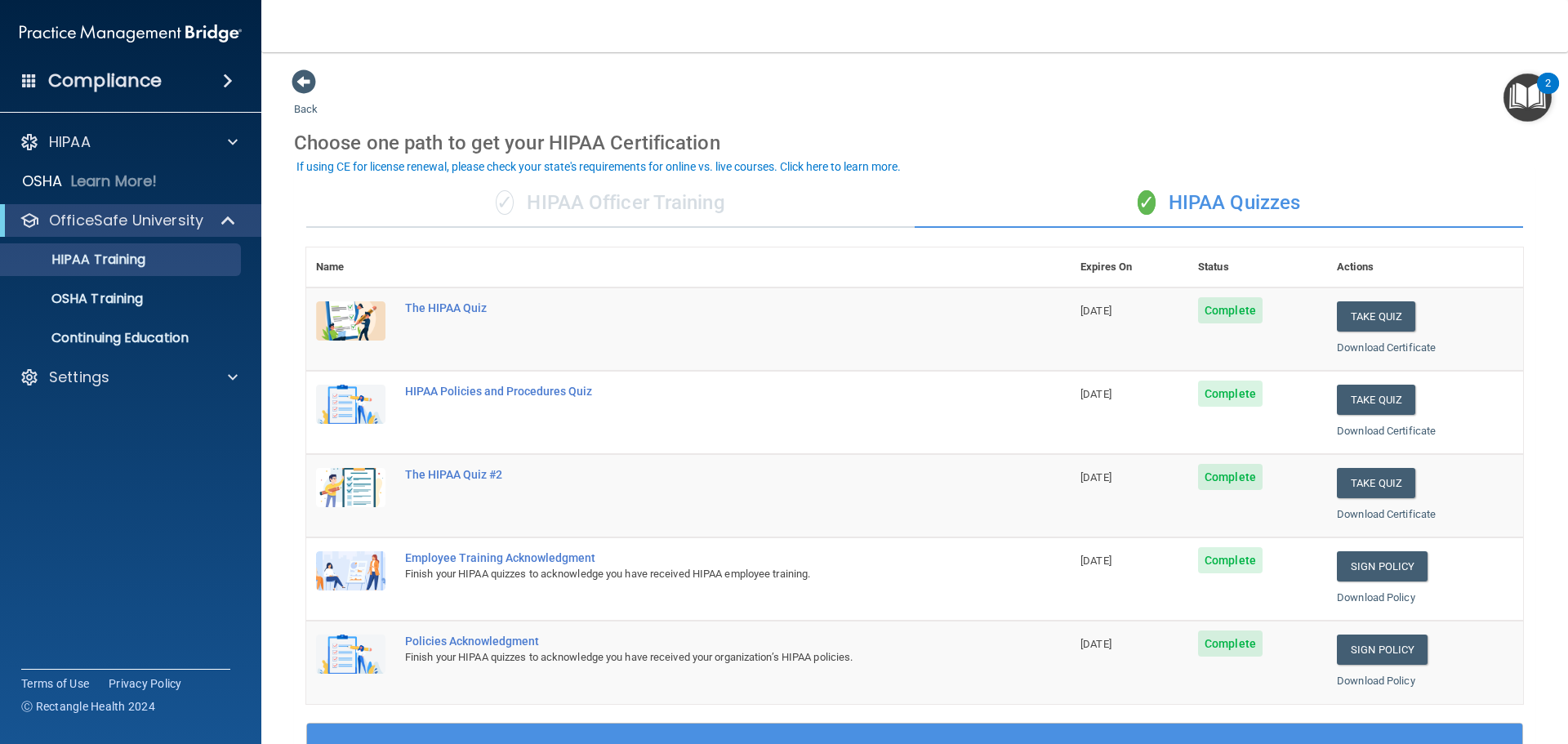
click at [205, 72] on div "Compliance" at bounding box center [131, 81] width 261 height 36
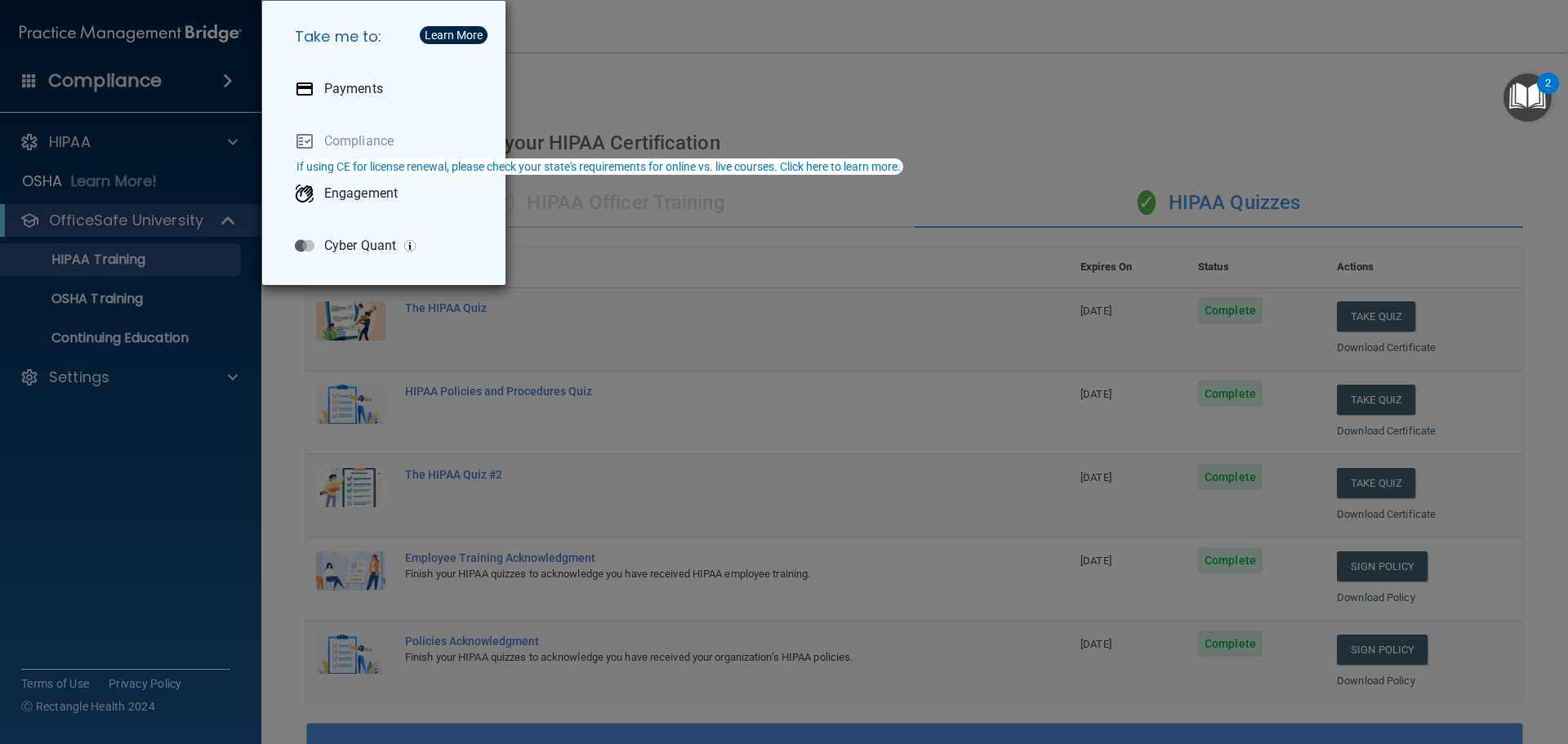
click at [205, 72] on div "Take me to: Payments Compliance Engagement Cyber Quant" at bounding box center [784, 372] width 1568 height 744
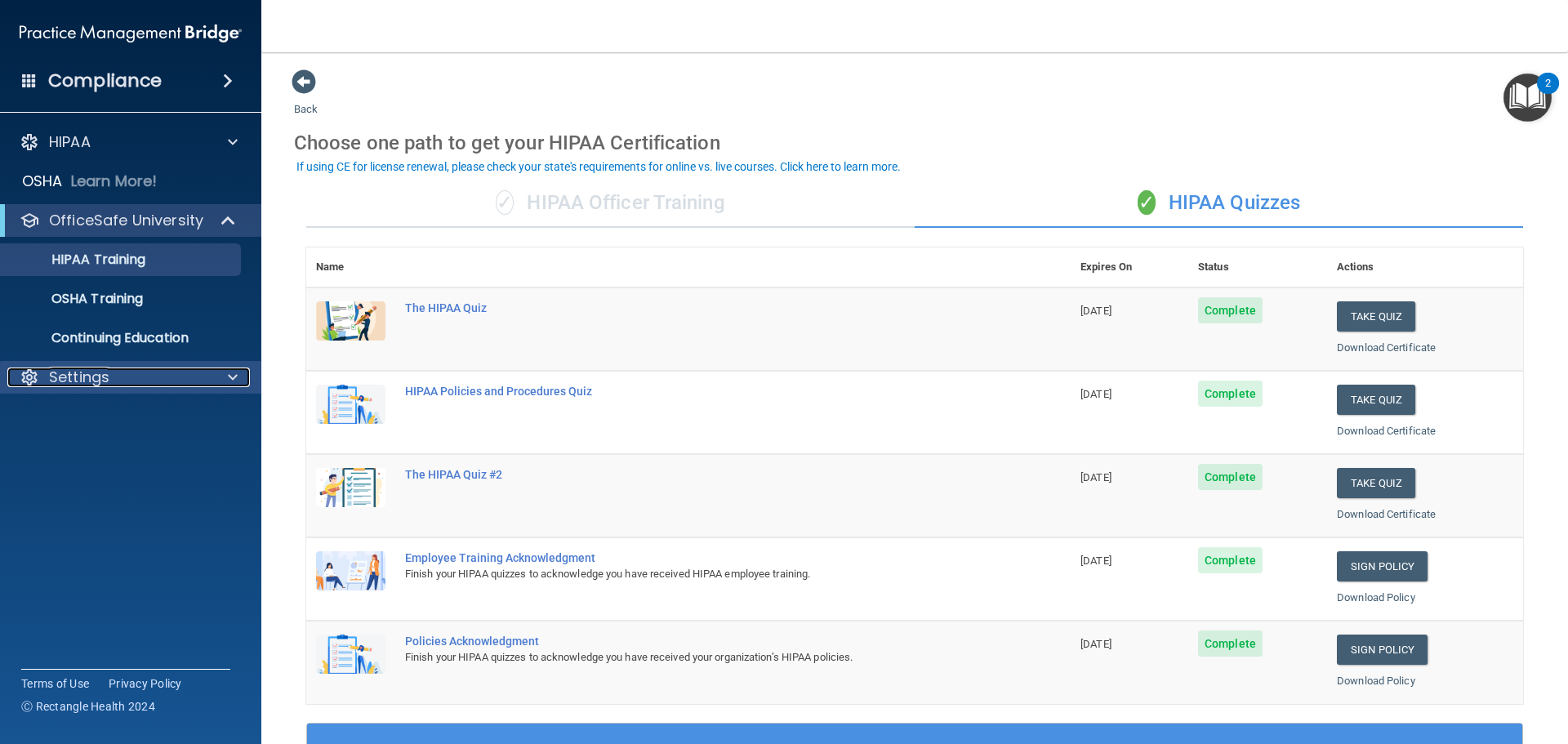
click at [39, 376] on div "Settings" at bounding box center [108, 377] width 202 height 20
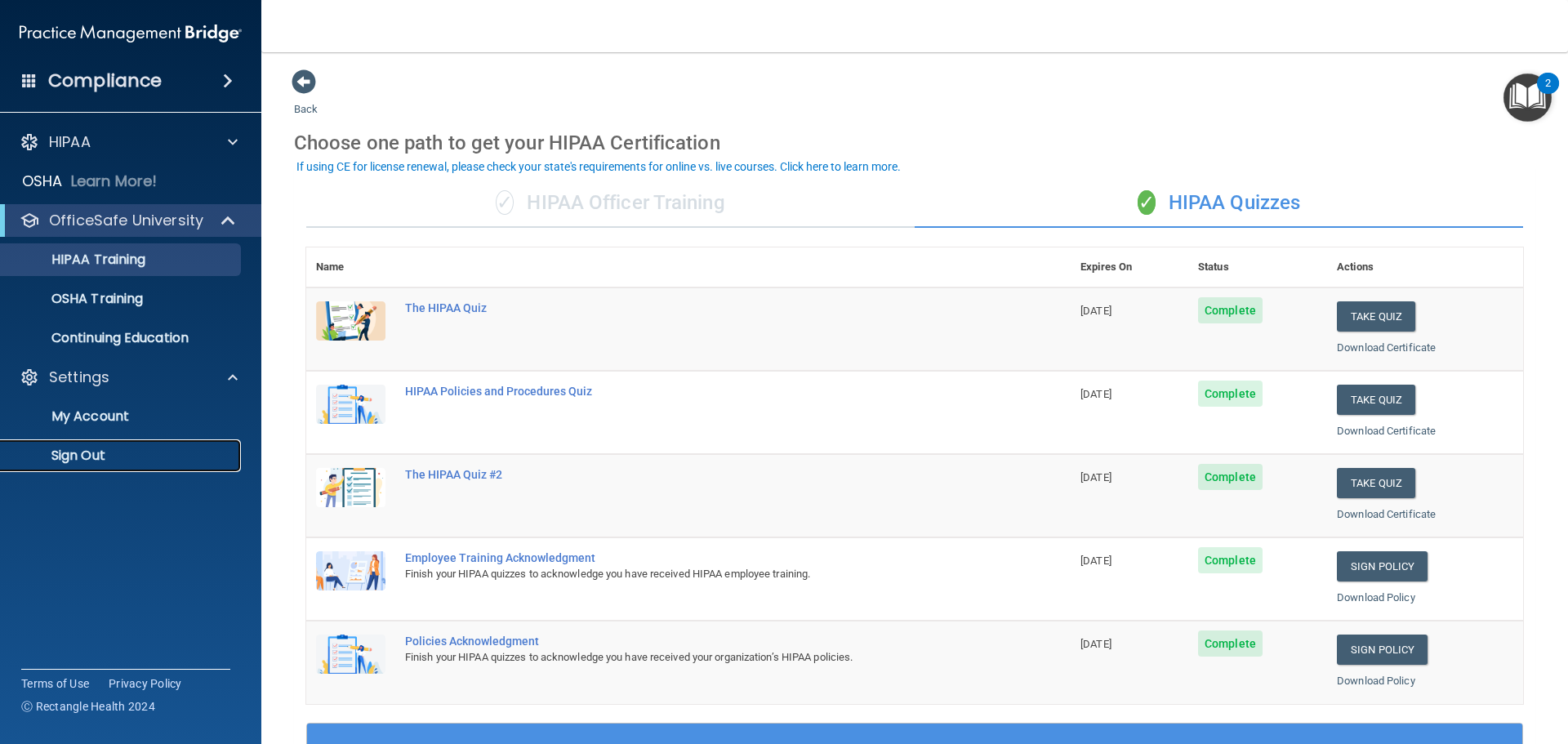
click at [87, 454] on p "Sign Out" at bounding box center [122, 456] width 223 height 17
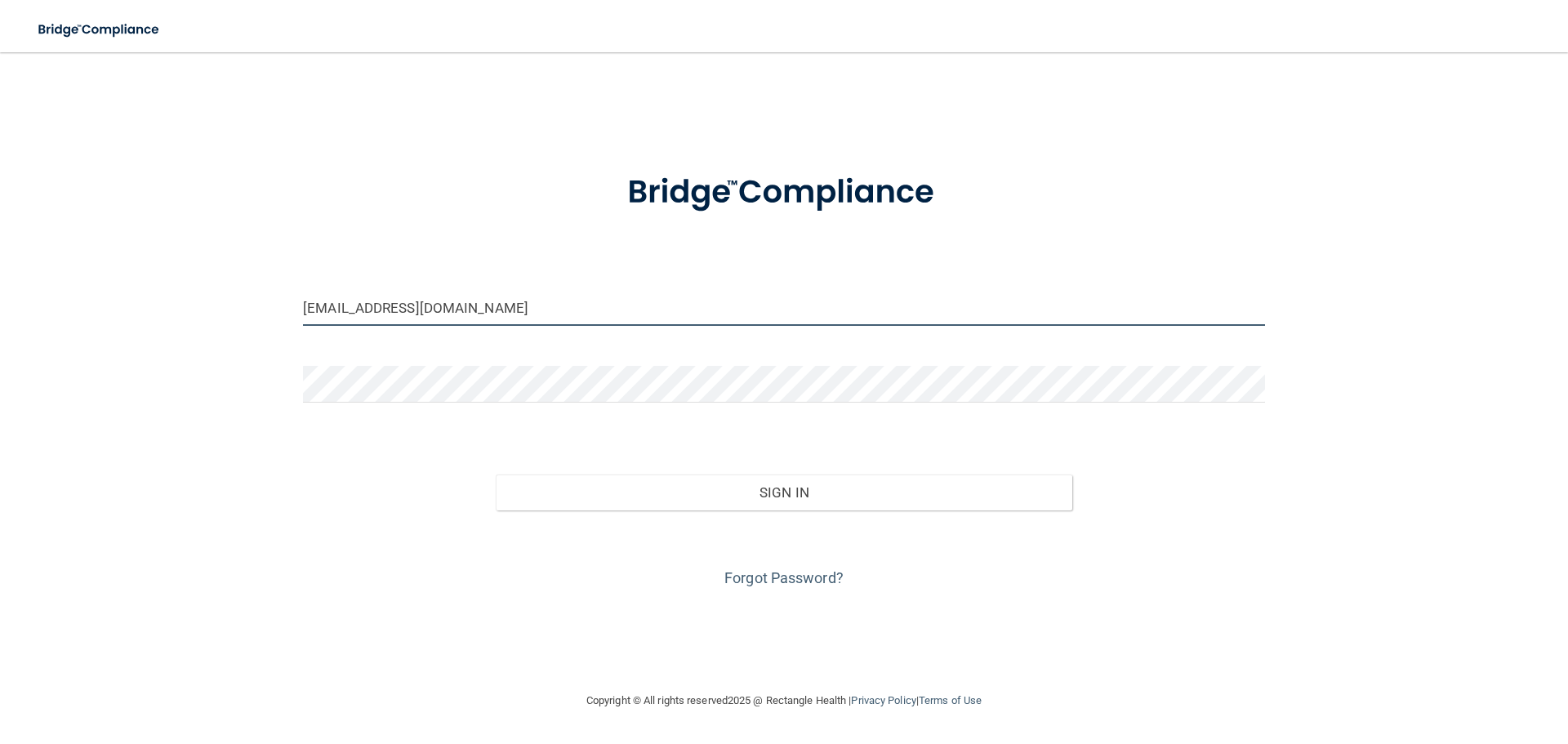
click at [511, 314] on input "[EMAIL_ADDRESS][DOMAIN_NAME]" at bounding box center [784, 307] width 962 height 37
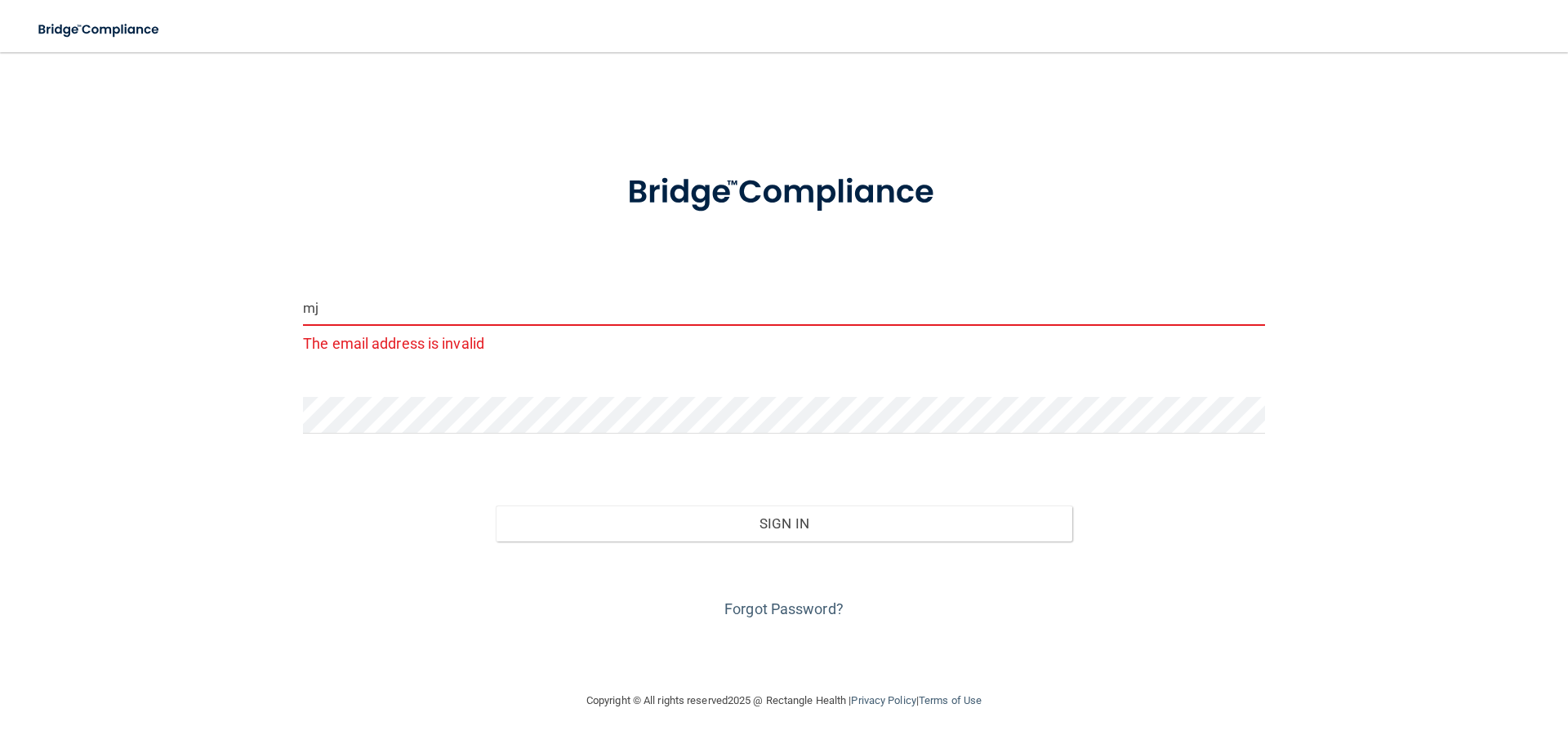
type input "m"
click at [365, 324] on input "laura" at bounding box center [784, 307] width 962 height 37
click at [359, 311] on input "laura" at bounding box center [784, 307] width 962 height 37
type input "l"
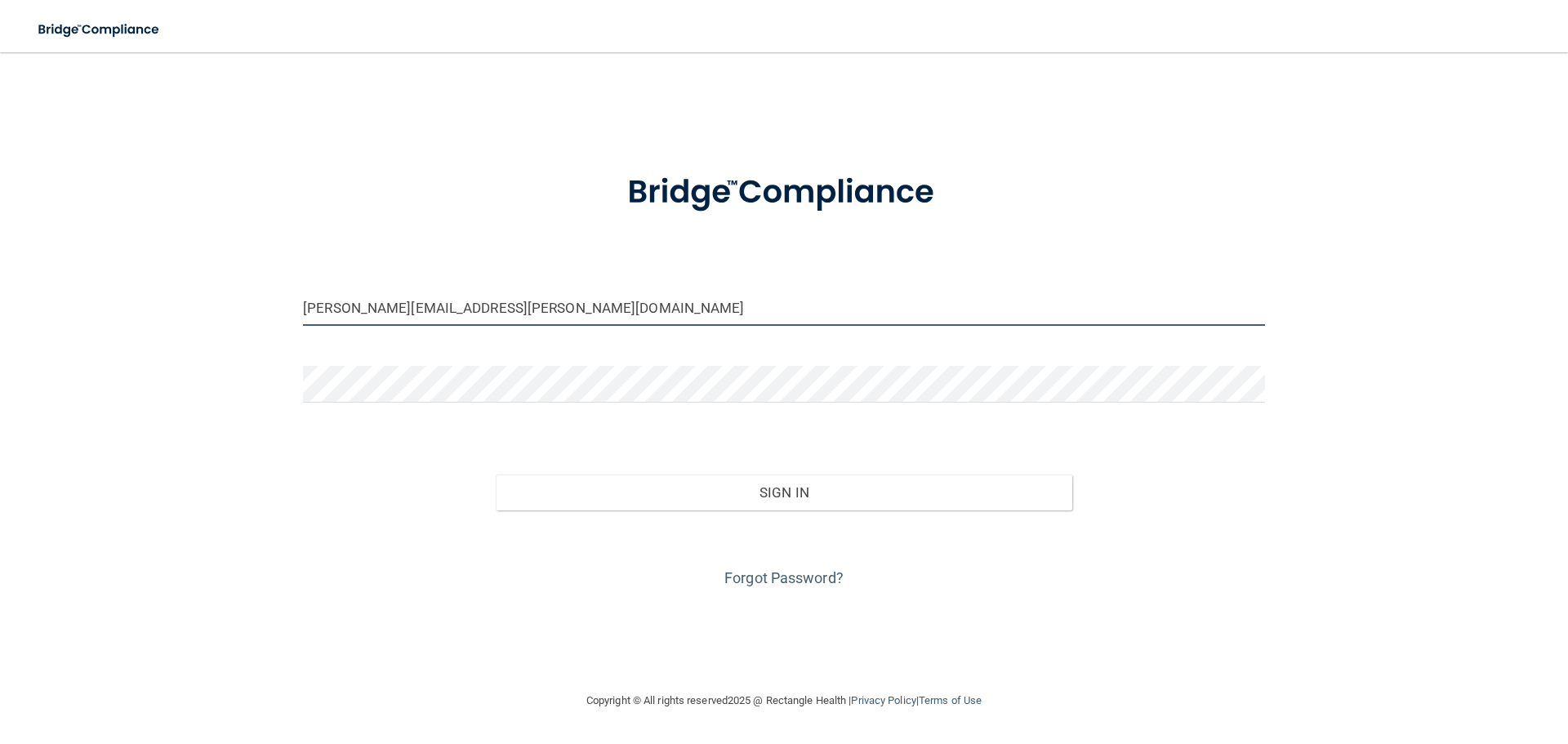
type input "laura.seng@gmail.com"
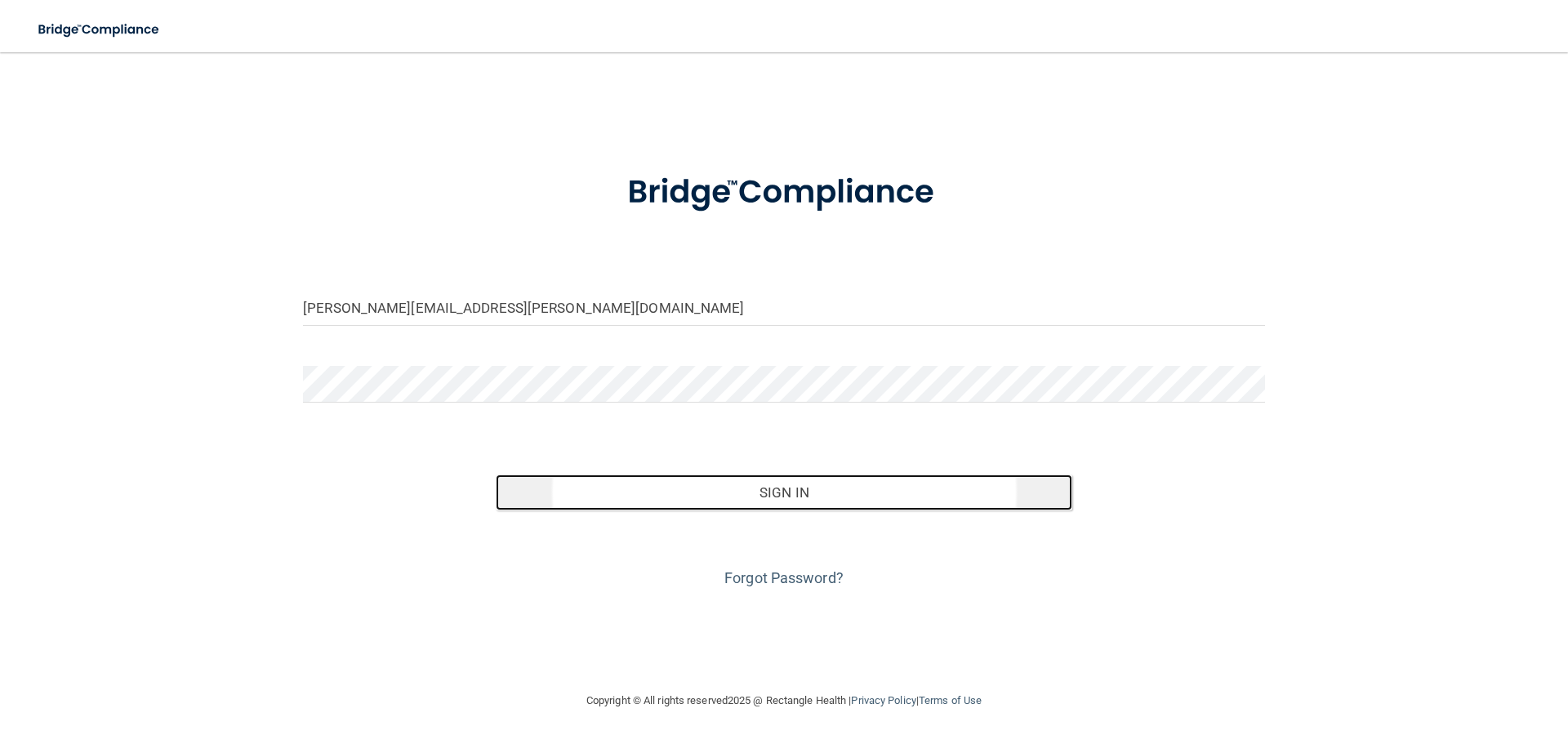
click at [938, 486] on button "Sign In" at bounding box center [784, 492] width 578 height 36
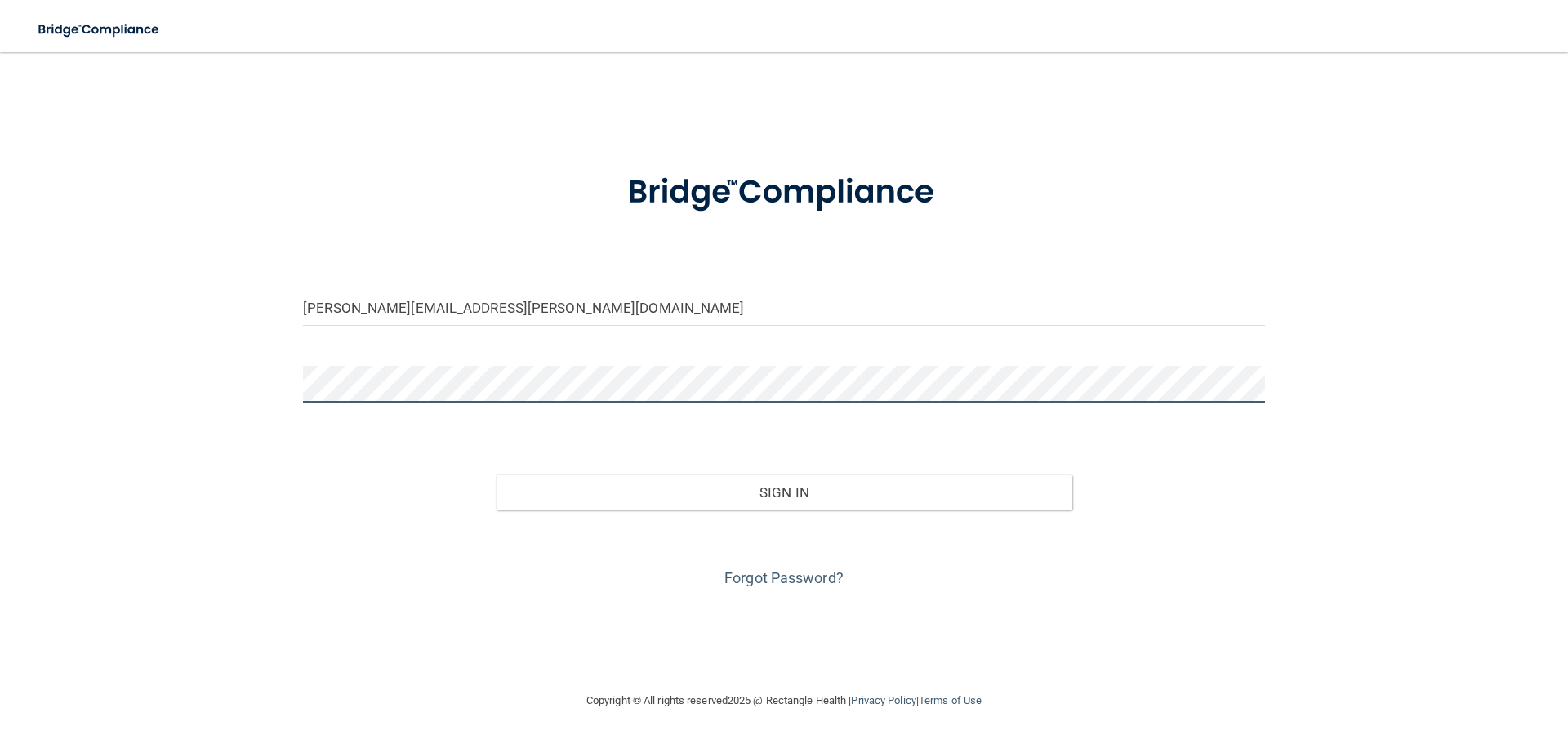
click at [495, 474] on button "Sign In" at bounding box center [784, 492] width 578 height 36
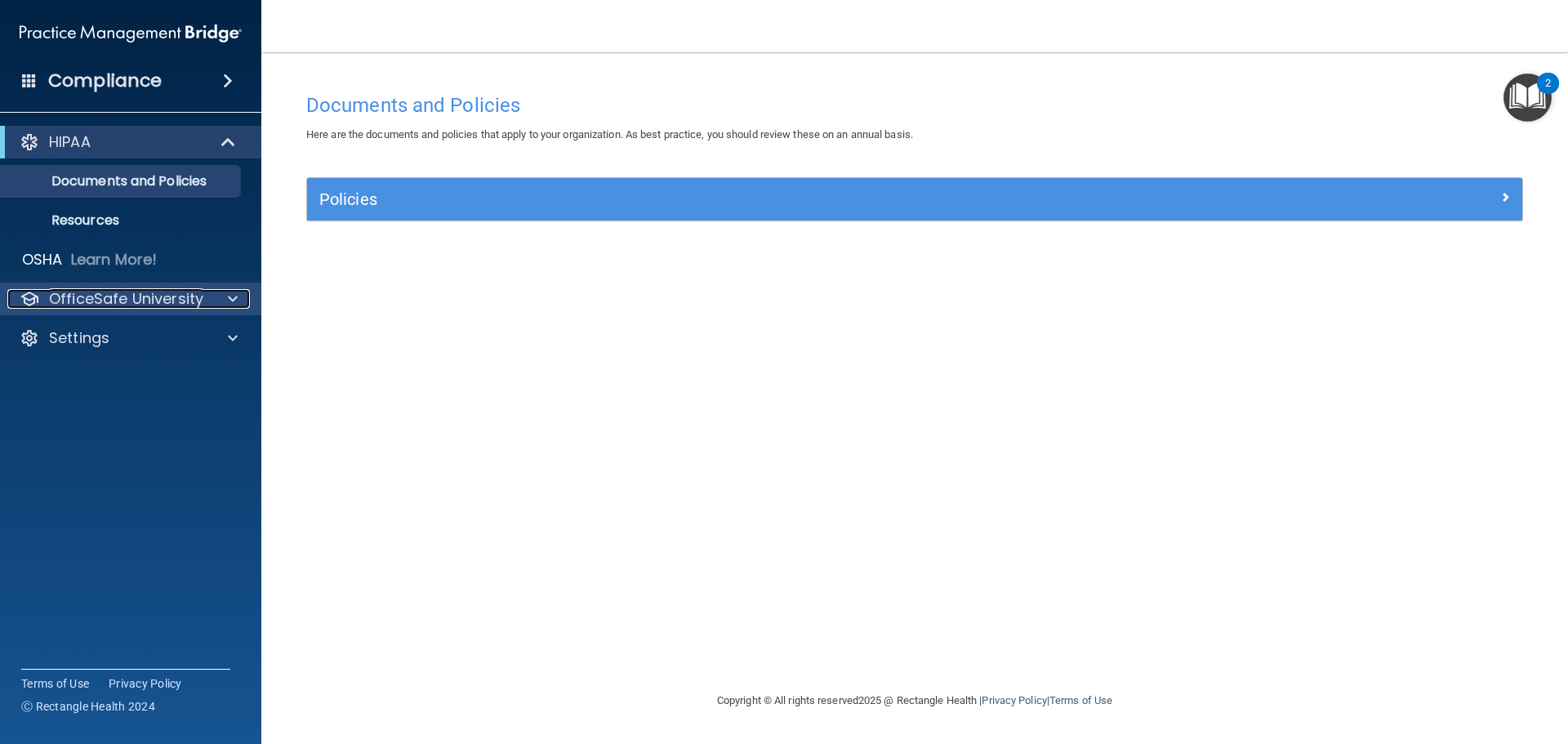
click at [142, 298] on p "OfficeSafe University" at bounding box center [126, 299] width 154 height 20
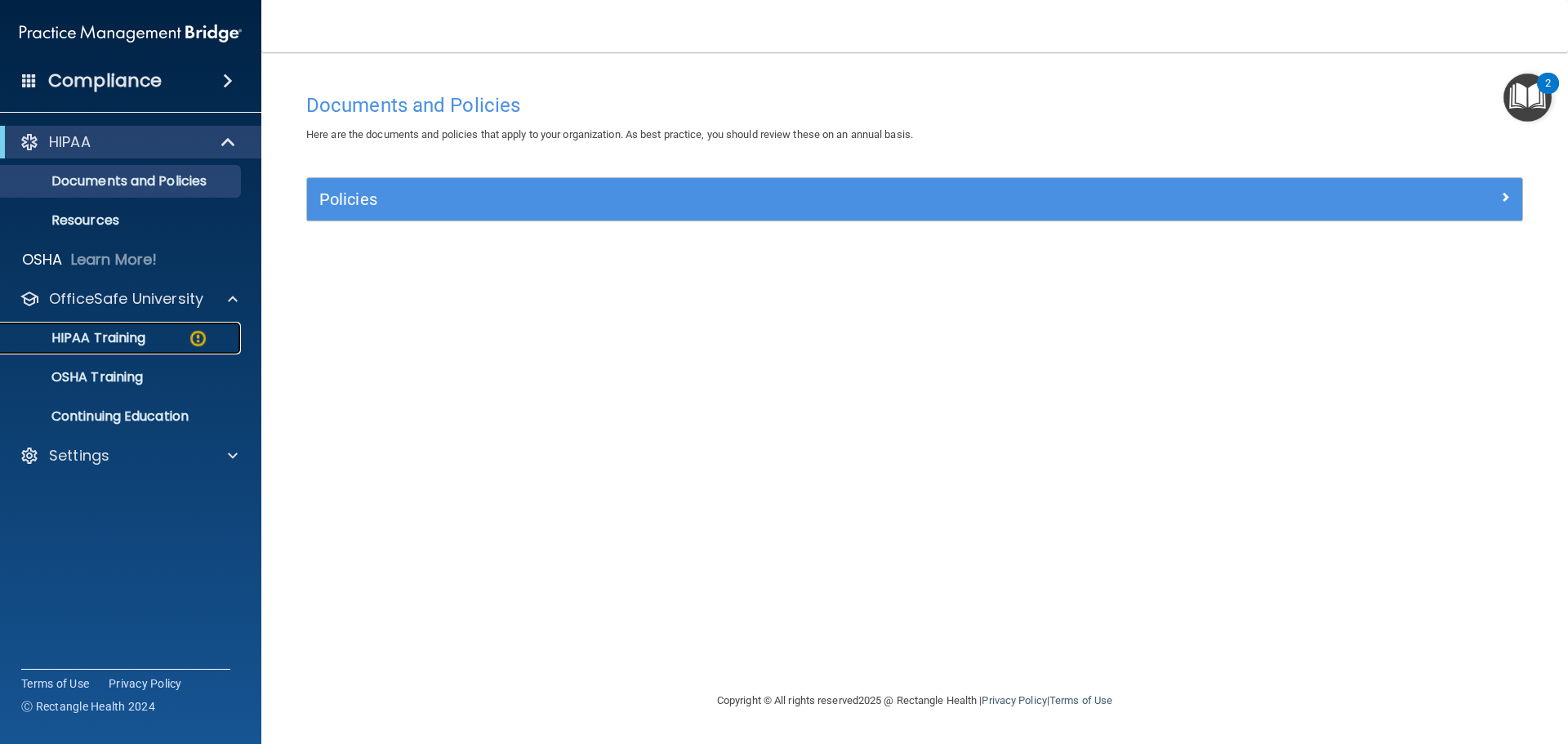
click at [166, 329] on link "HIPAA Training" at bounding box center [112, 338] width 257 height 32
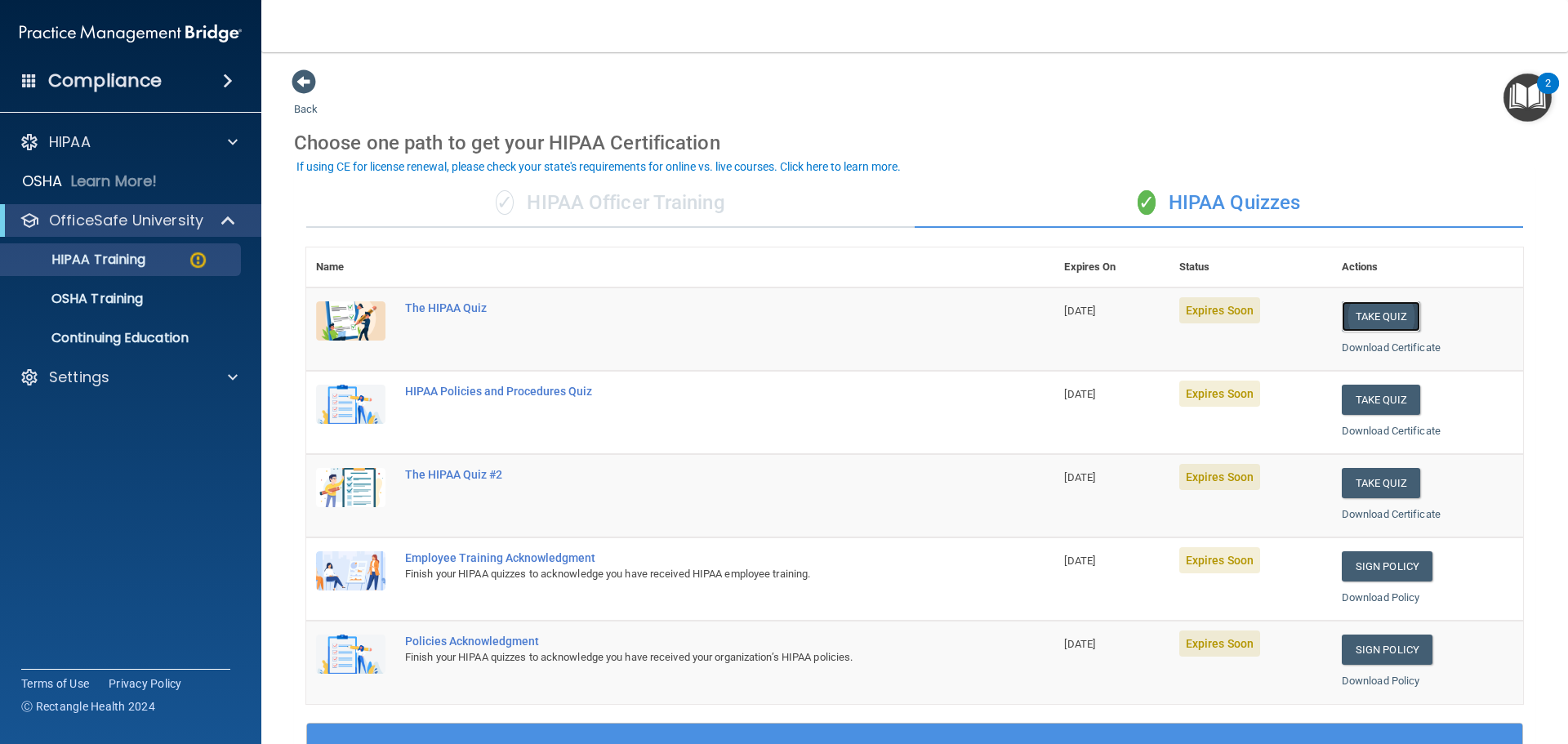
click at [1390, 315] on button "Take Quiz" at bounding box center [1381, 316] width 78 height 30
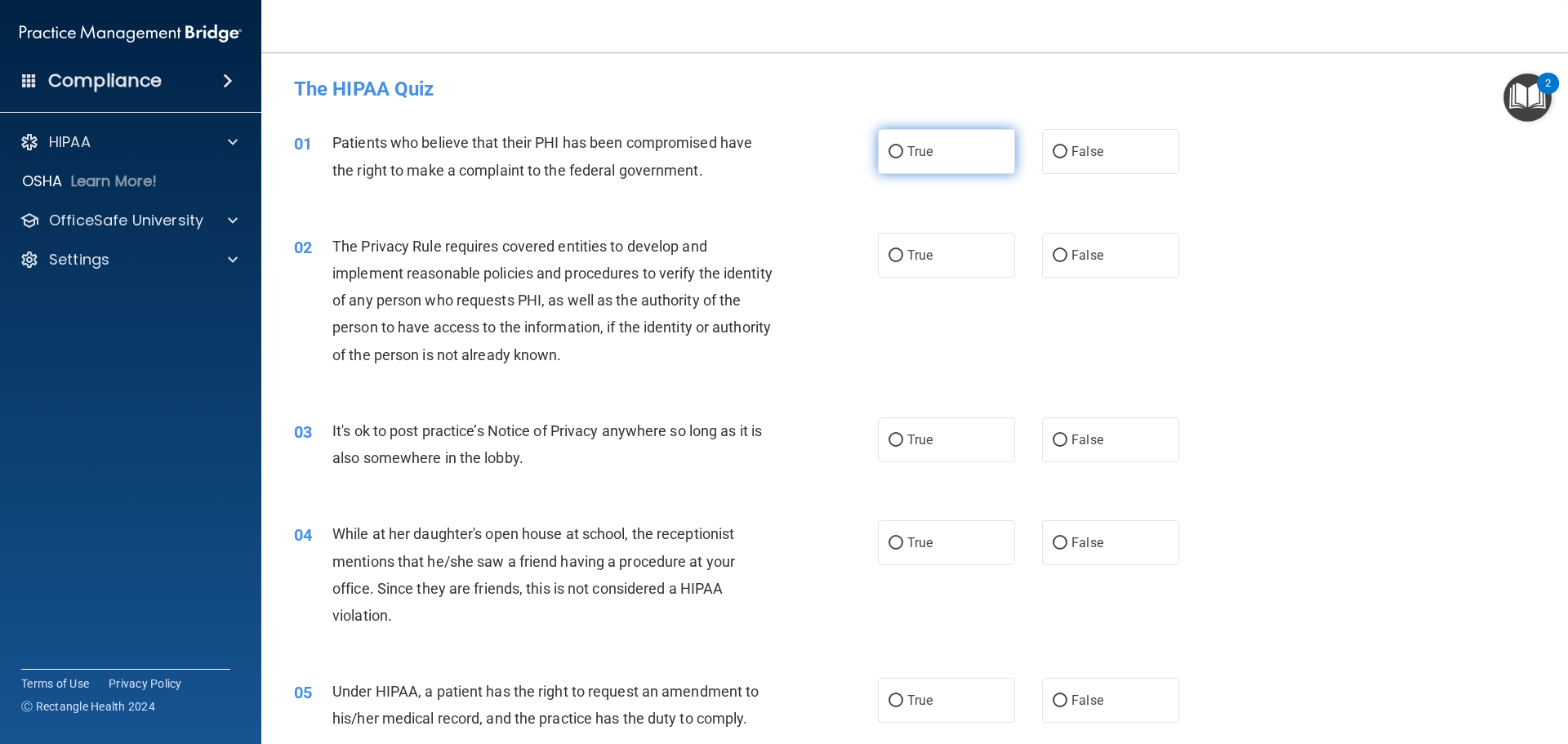
click at [897, 148] on label "True" at bounding box center [946, 151] width 137 height 45
click at [897, 148] on input "True" at bounding box center [896, 152] width 15 height 12
radio input "true"
click at [892, 259] on input "True" at bounding box center [896, 255] width 15 height 12
radio input "true"
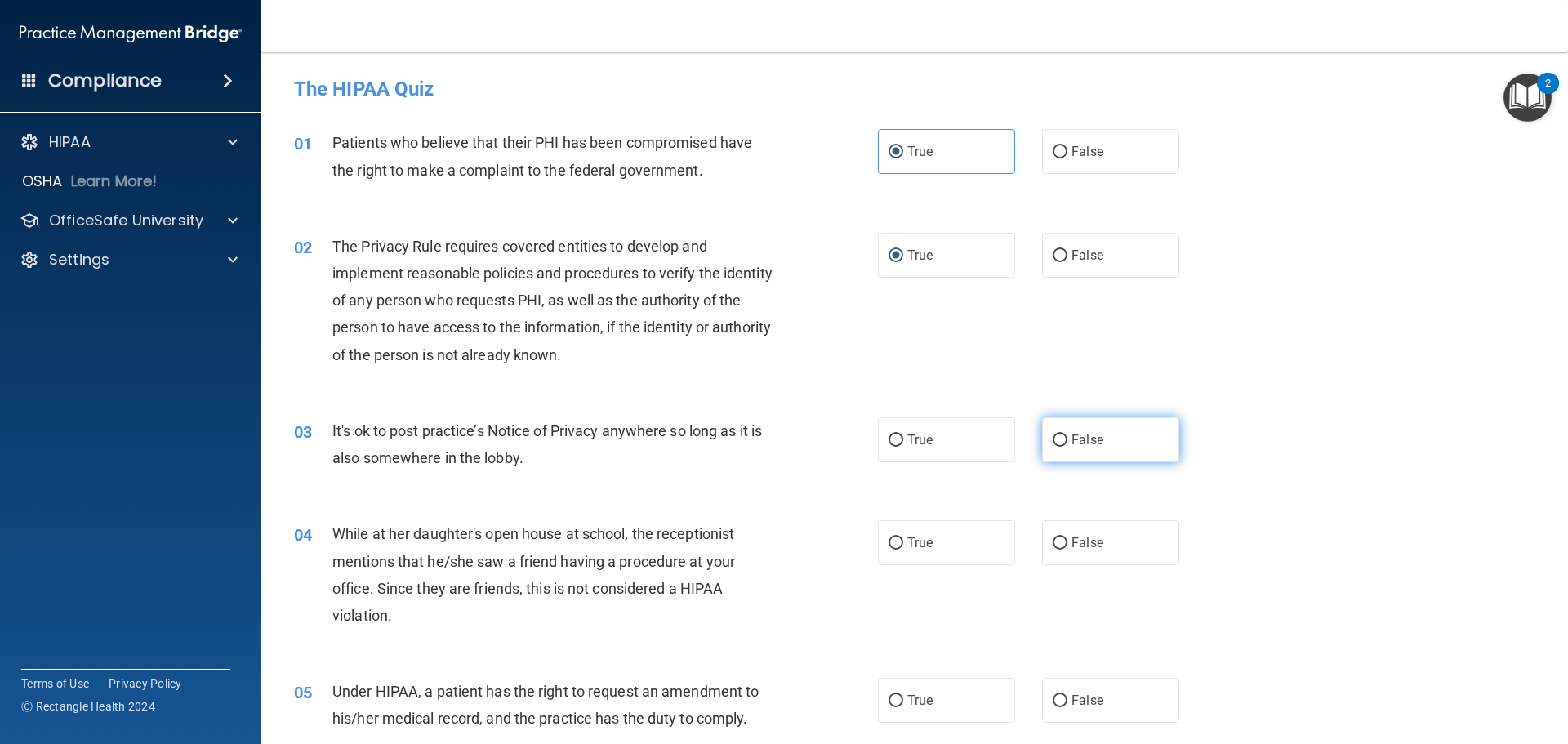
click at [1044, 440] on label "False" at bounding box center [1110, 439] width 137 height 45
click at [1053, 440] on input "False" at bounding box center [1060, 440] width 15 height 12
radio input "true"
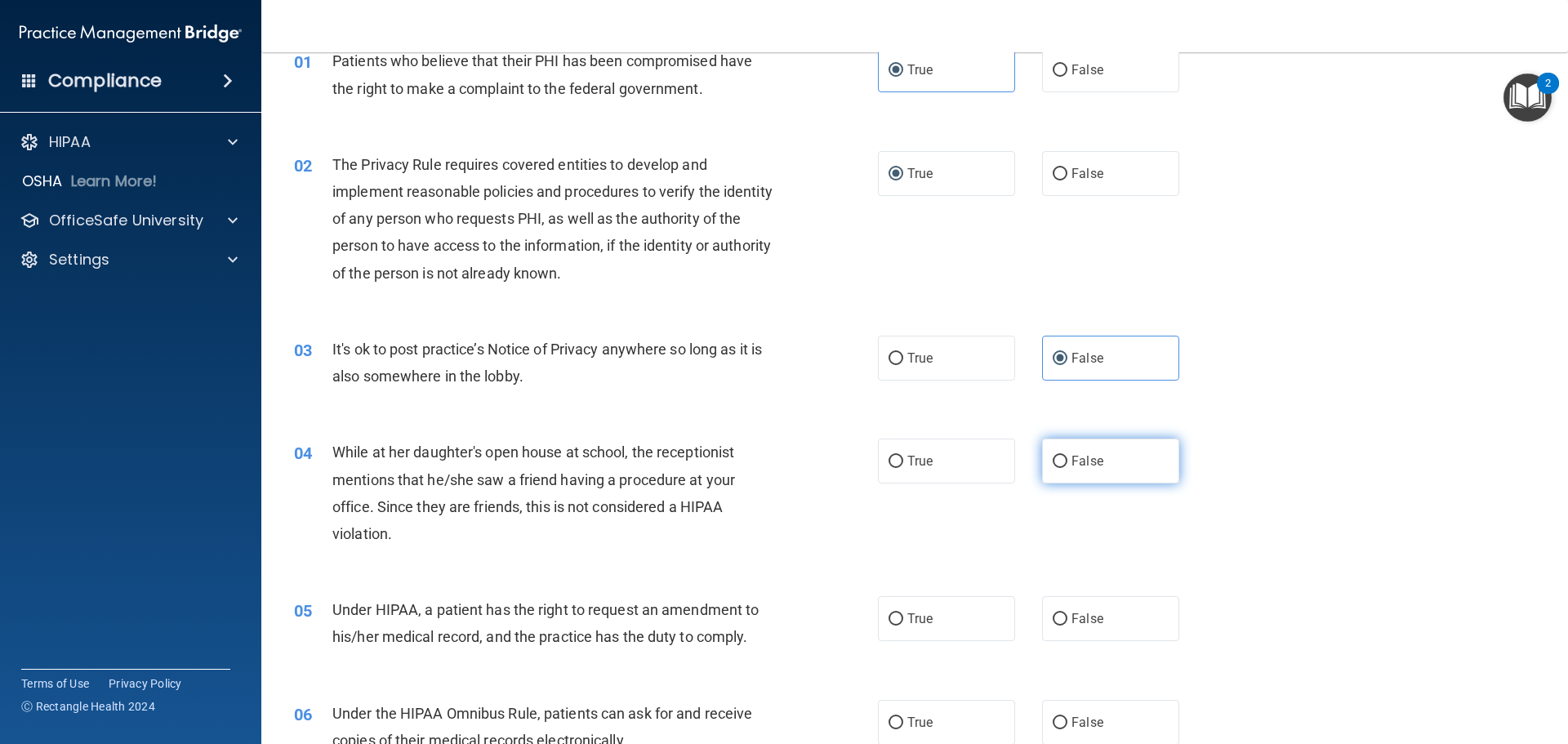
click at [1059, 448] on label "False" at bounding box center [1110, 461] width 137 height 45
click at [1059, 455] on input "False" at bounding box center [1060, 461] width 15 height 12
radio input "true"
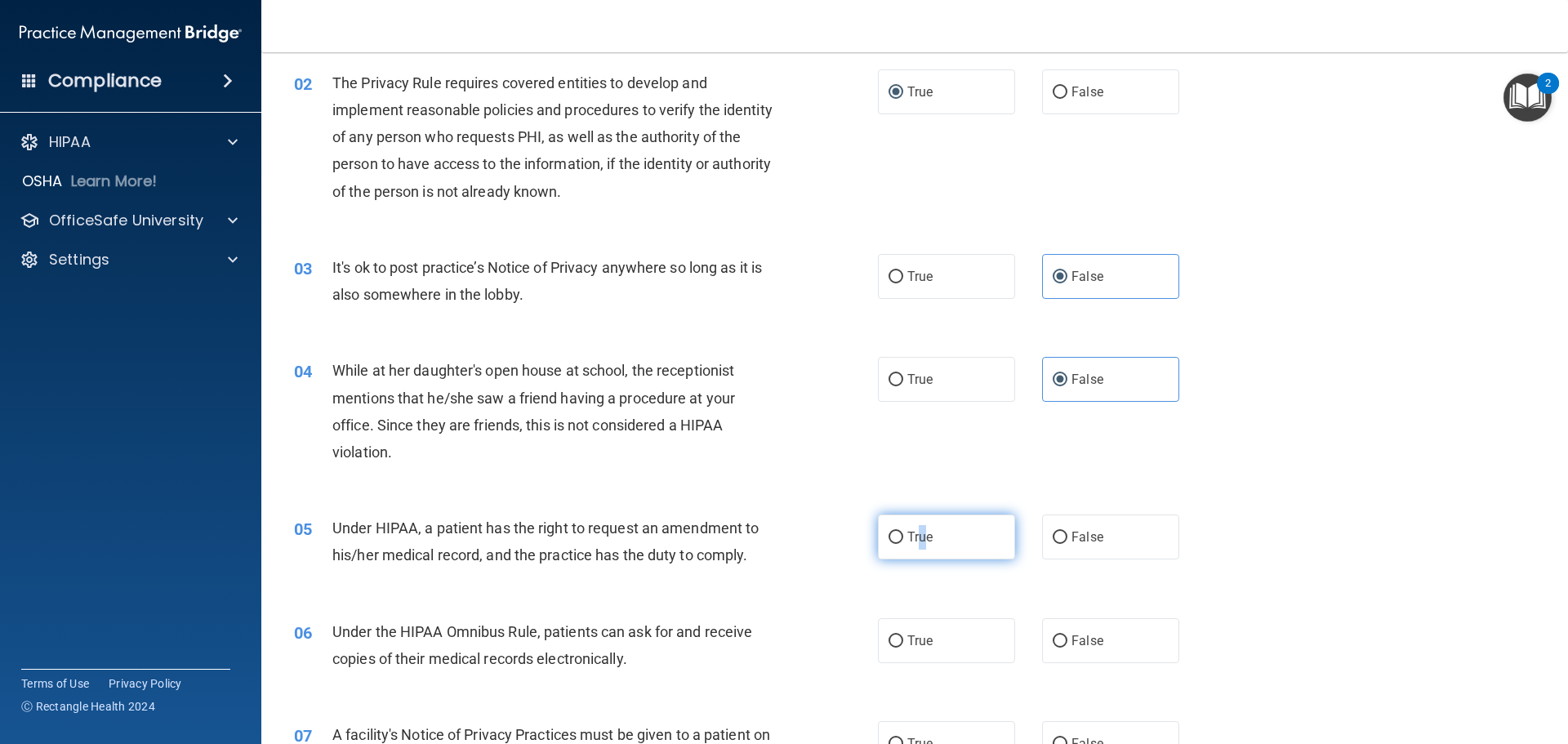
click at [915, 527] on label "True" at bounding box center [946, 537] width 137 height 45
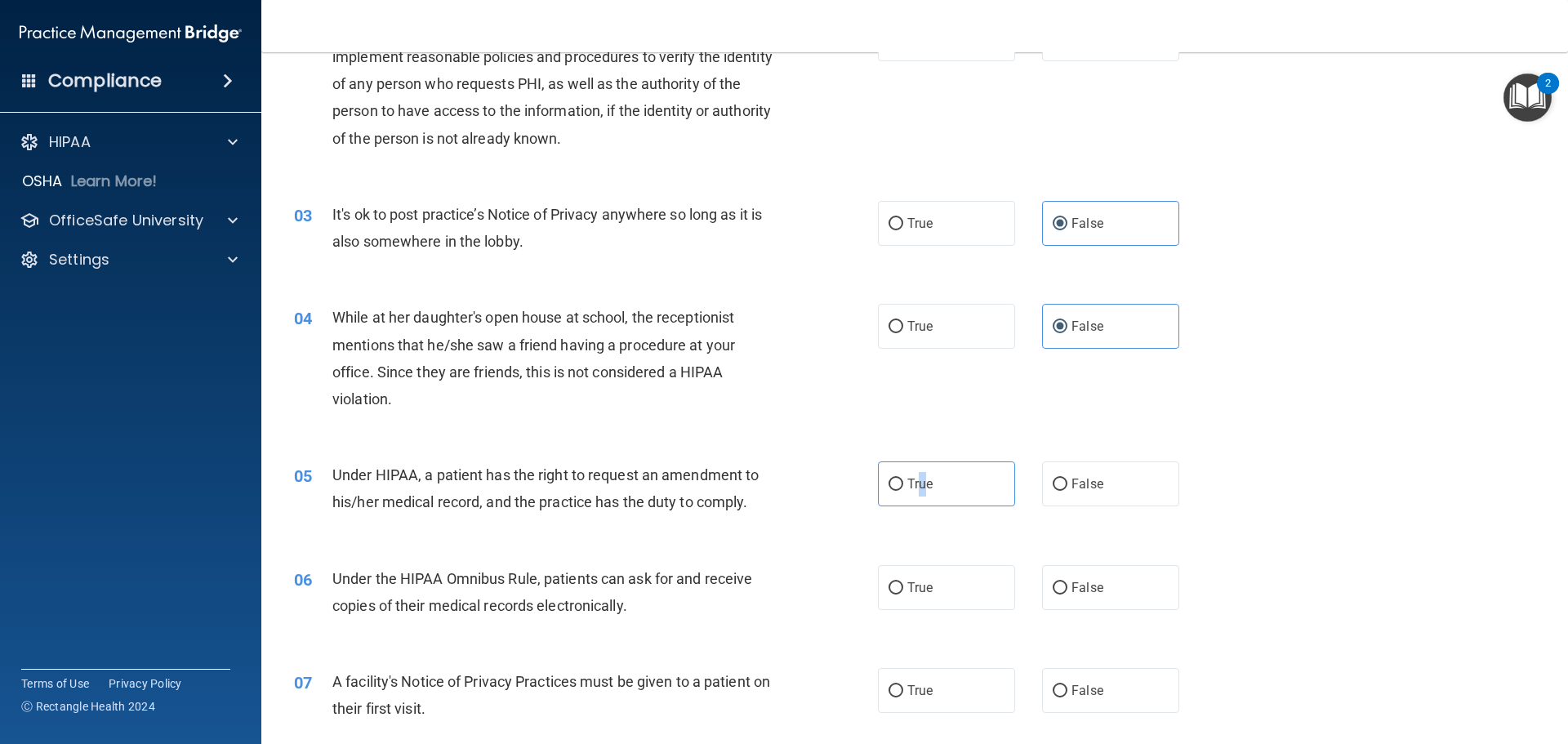
scroll to position [245, 0]
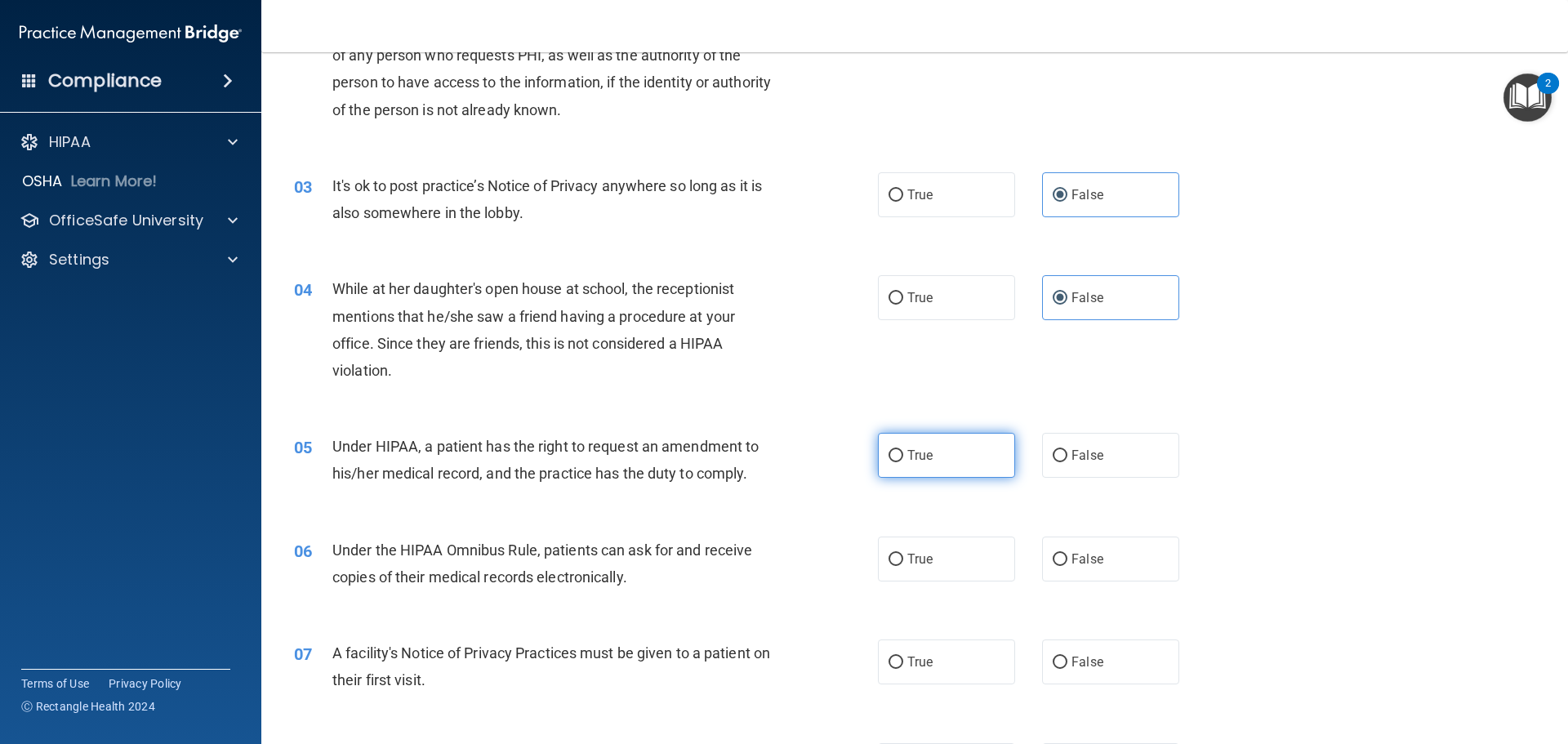
click at [967, 454] on label "True" at bounding box center [946, 455] width 137 height 45
click at [903, 454] on input "True" at bounding box center [896, 456] width 15 height 12
radio input "true"
click at [951, 558] on label "True" at bounding box center [946, 559] width 137 height 45
click at [903, 558] on input "True" at bounding box center [896, 559] width 15 height 12
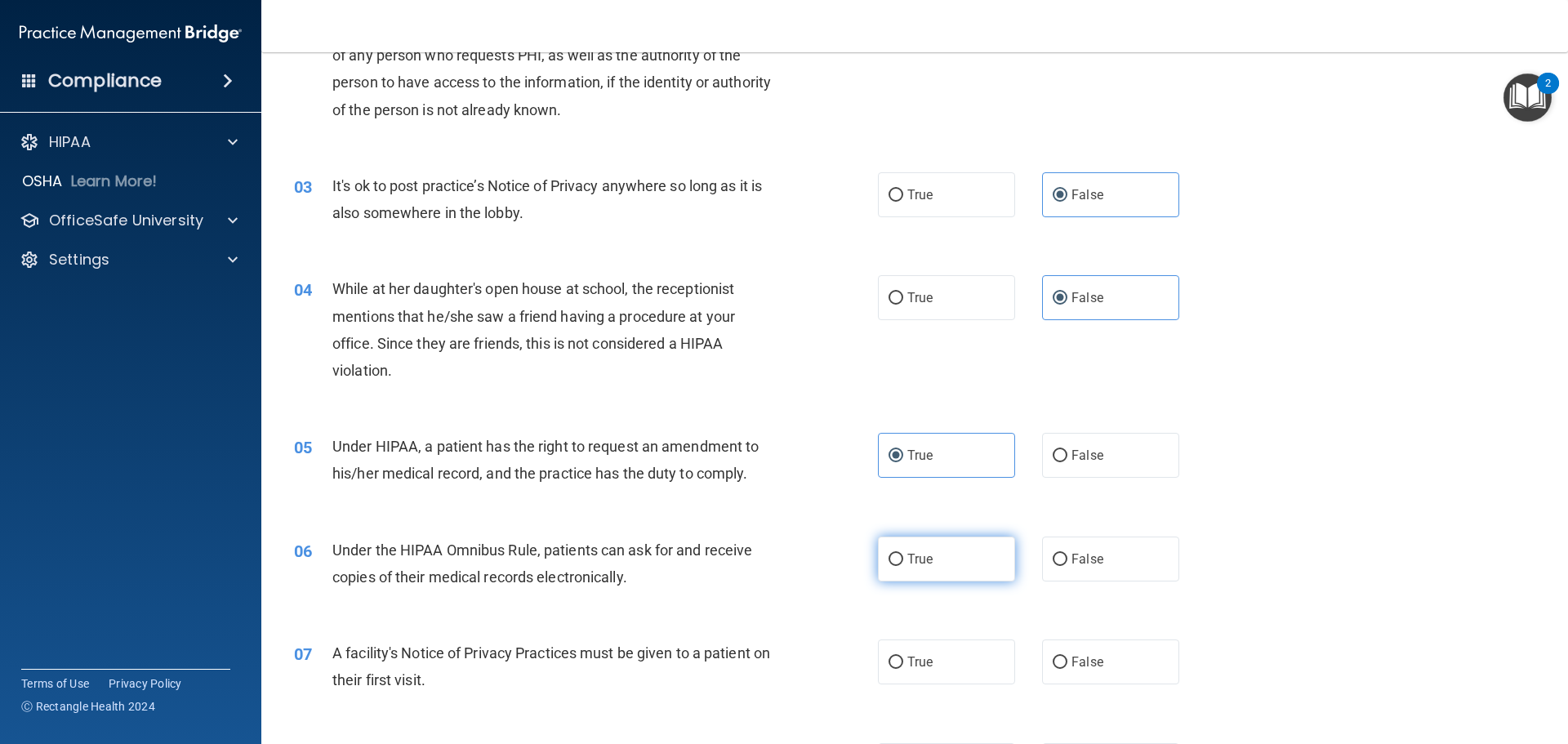
radio input "true"
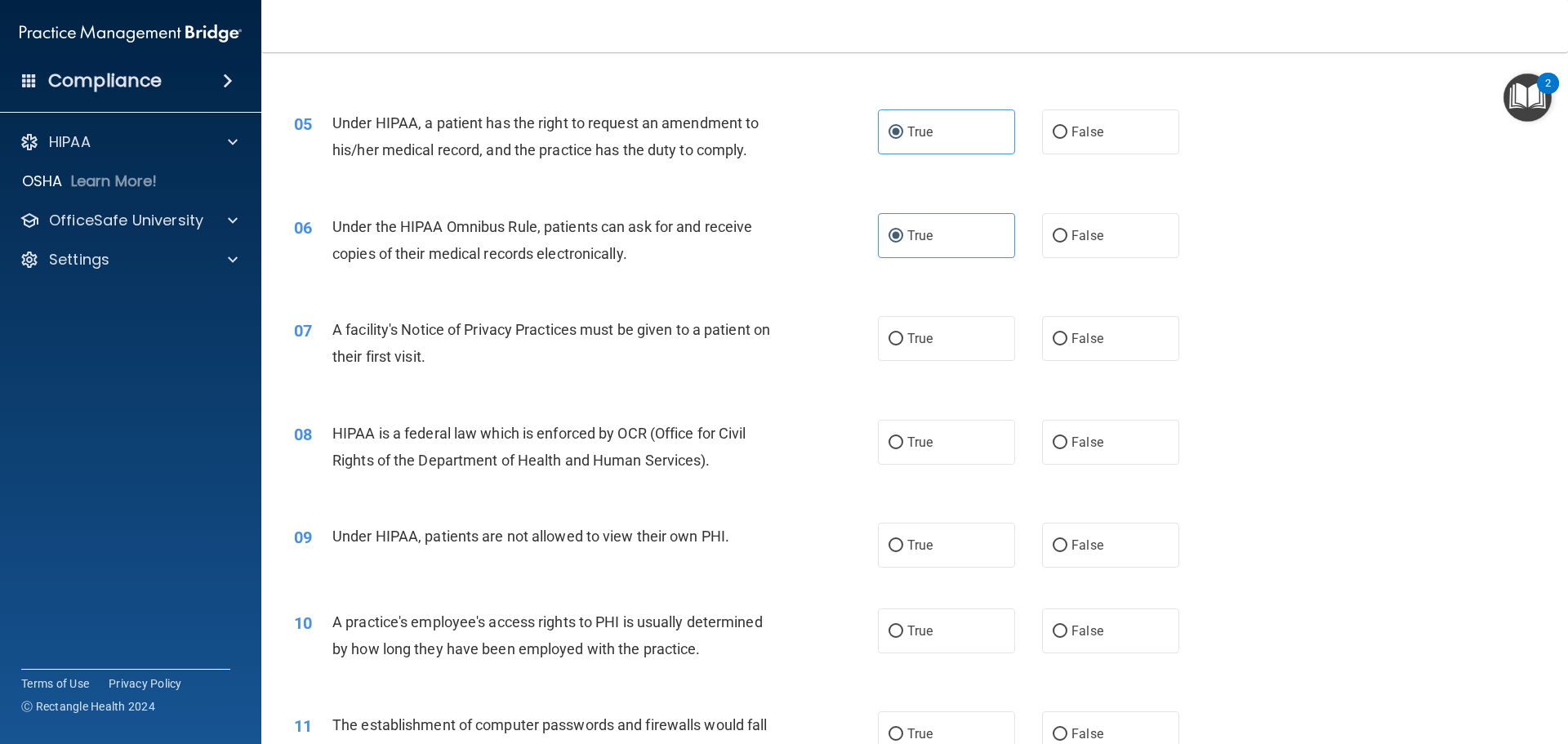
scroll to position [572, 0]
click at [955, 323] on label "True" at bounding box center [946, 335] width 137 height 45
click at [903, 330] on input "True" at bounding box center [896, 335] width 15 height 12
radio input "true"
click at [1098, 441] on label "False" at bounding box center [1110, 439] width 137 height 45
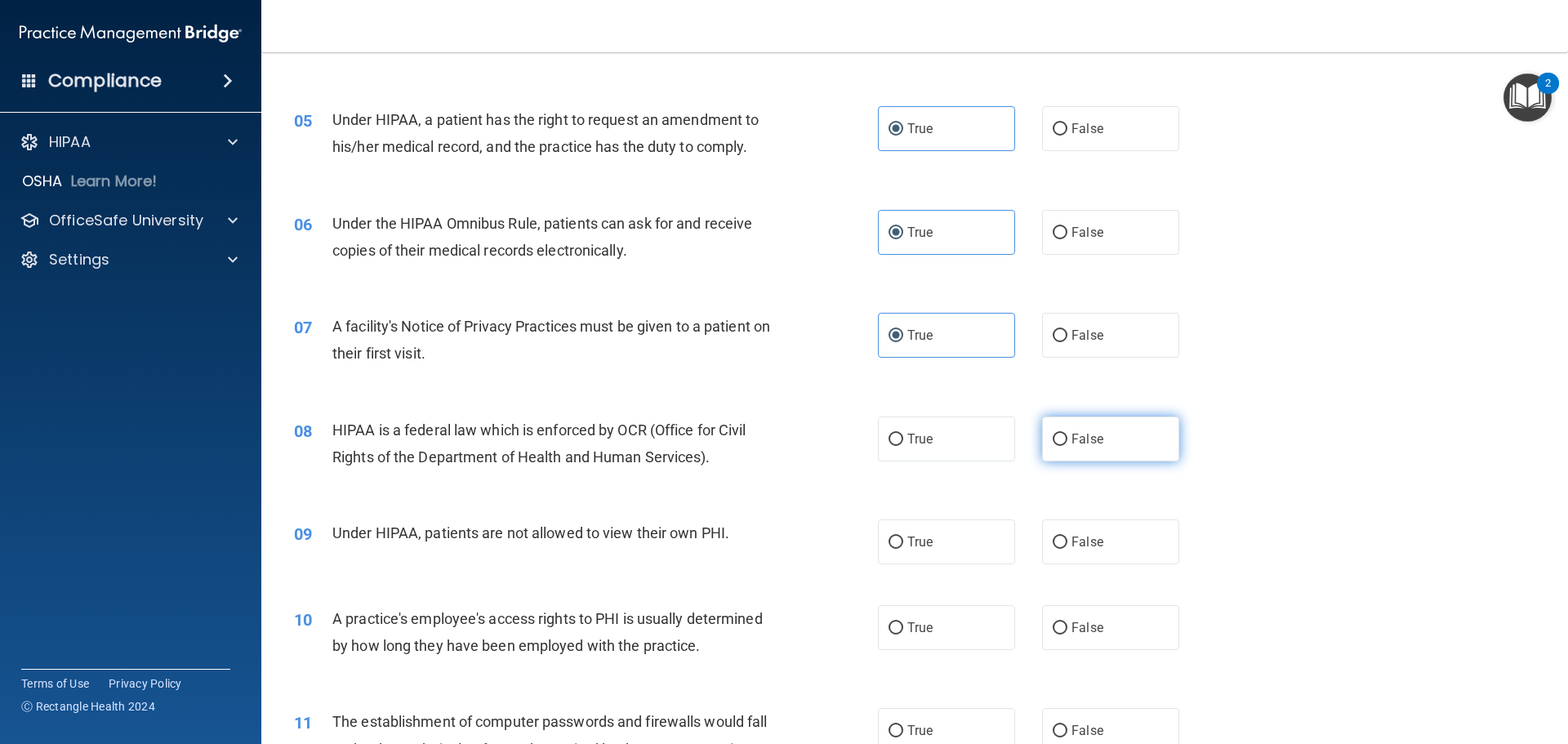
click at [1067, 441] on input "False" at bounding box center [1060, 439] width 15 height 12
radio input "true"
click at [1084, 539] on span "False" at bounding box center [1087, 542] width 32 height 16
click at [1067, 539] on input "False" at bounding box center [1060, 543] width 15 height 12
radio input "true"
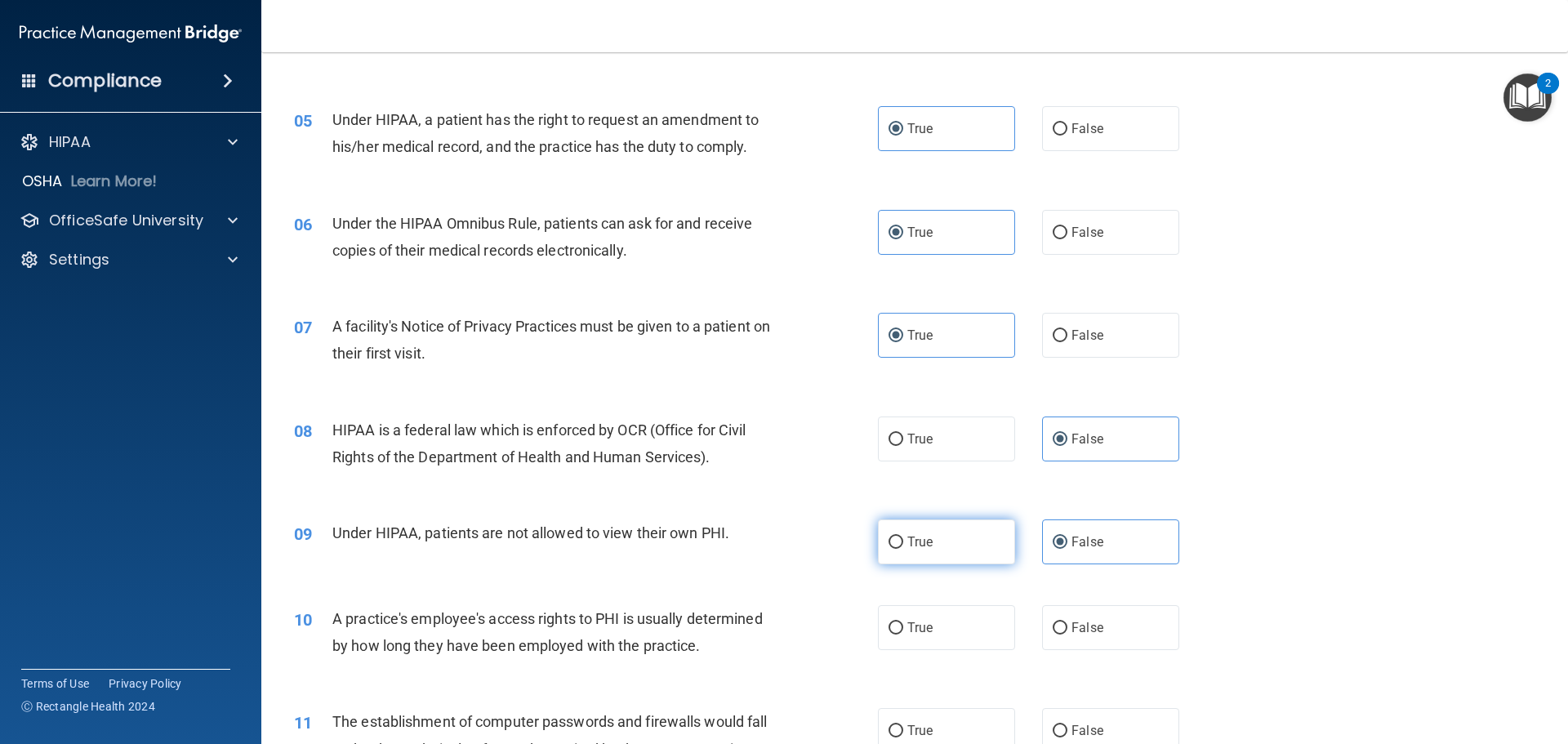
click at [907, 537] on span "True" at bounding box center [920, 542] width 25 height 16
click at [903, 537] on input "True" at bounding box center [896, 543] width 15 height 12
radio input "true"
radio input "false"
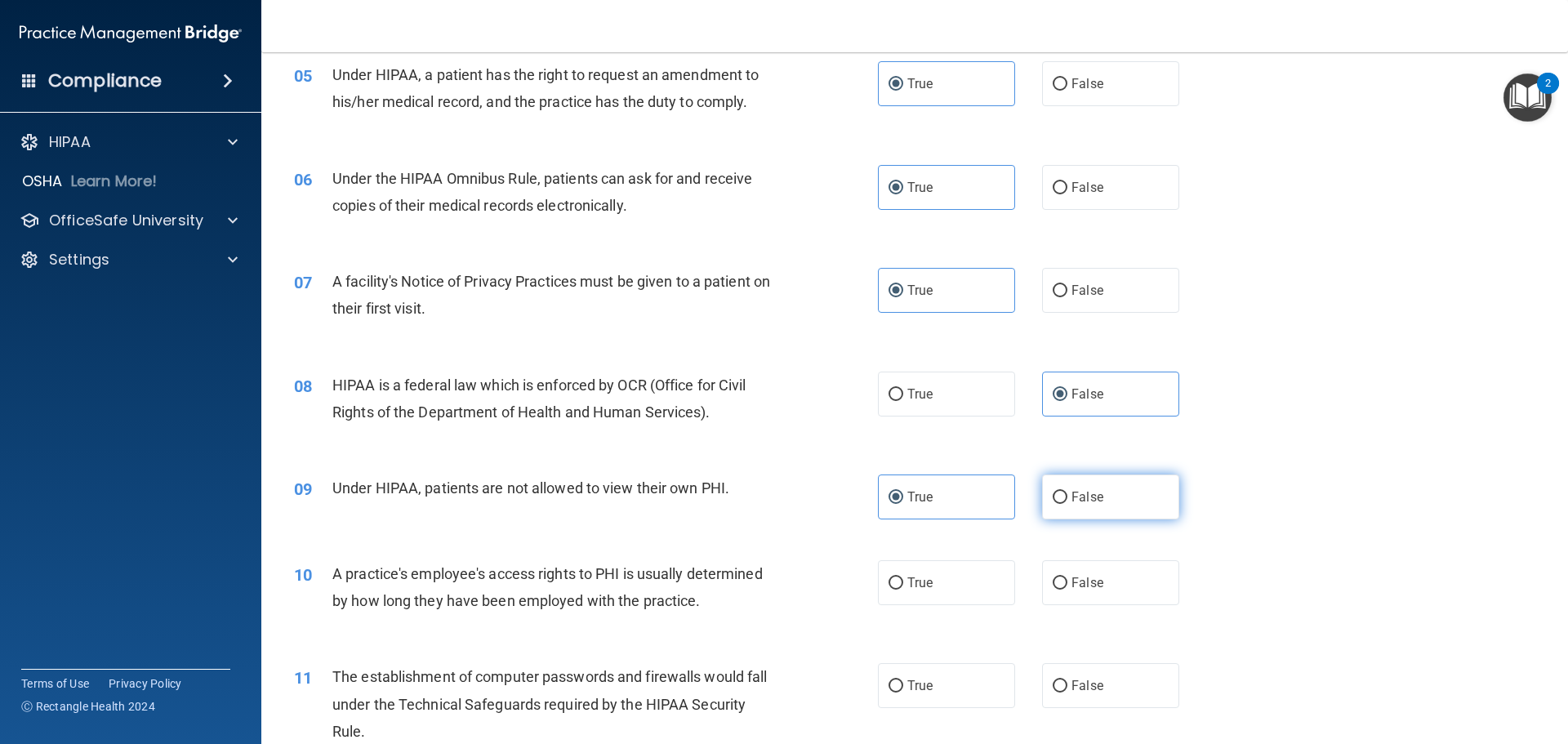
scroll to position [653, 0]
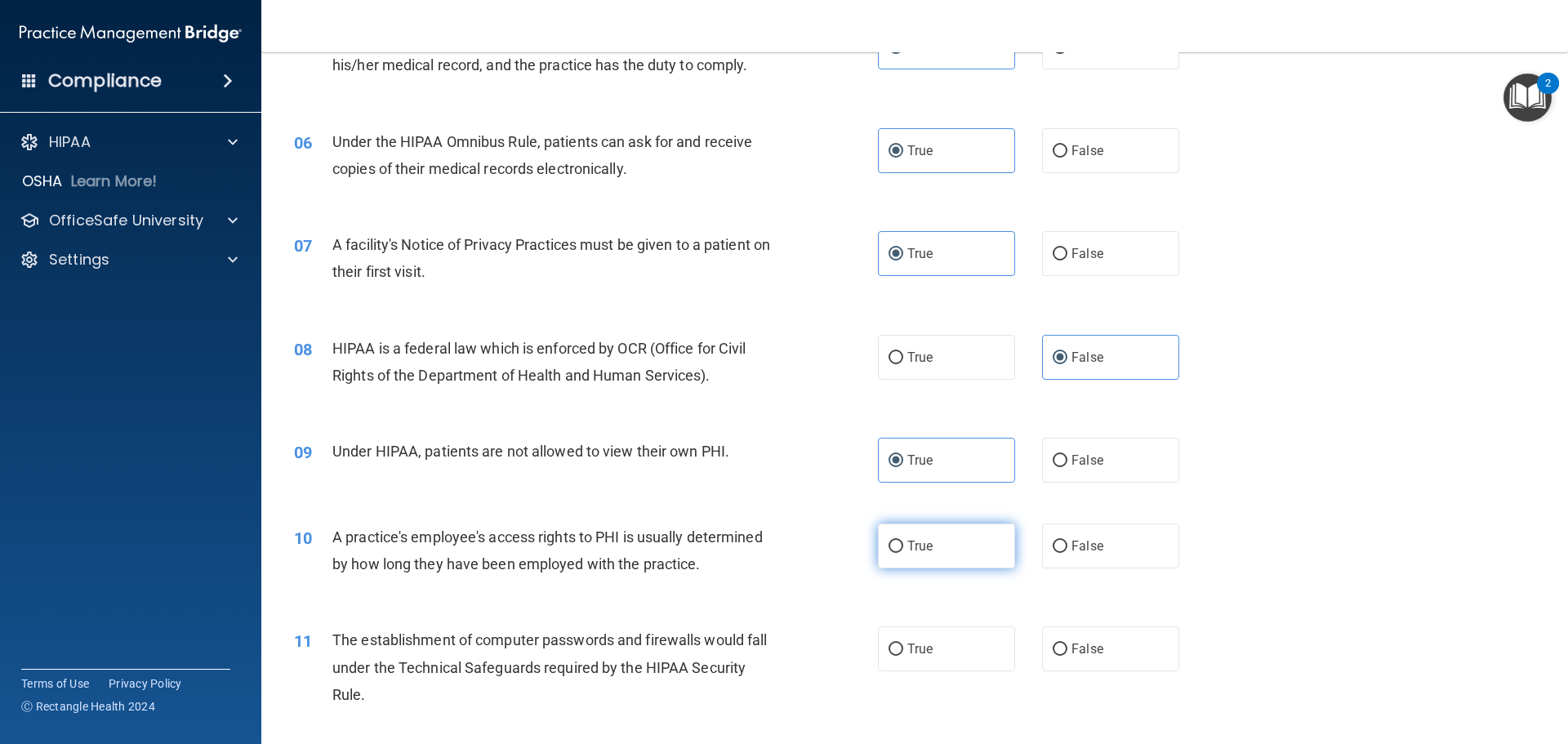
click at [945, 531] on label "True" at bounding box center [946, 546] width 137 height 45
click at [903, 540] on input "True" at bounding box center [896, 546] width 15 height 12
radio input "true"
click at [913, 647] on span "True" at bounding box center [920, 648] width 25 height 16
click at [903, 647] on input "True" at bounding box center [896, 649] width 15 height 12
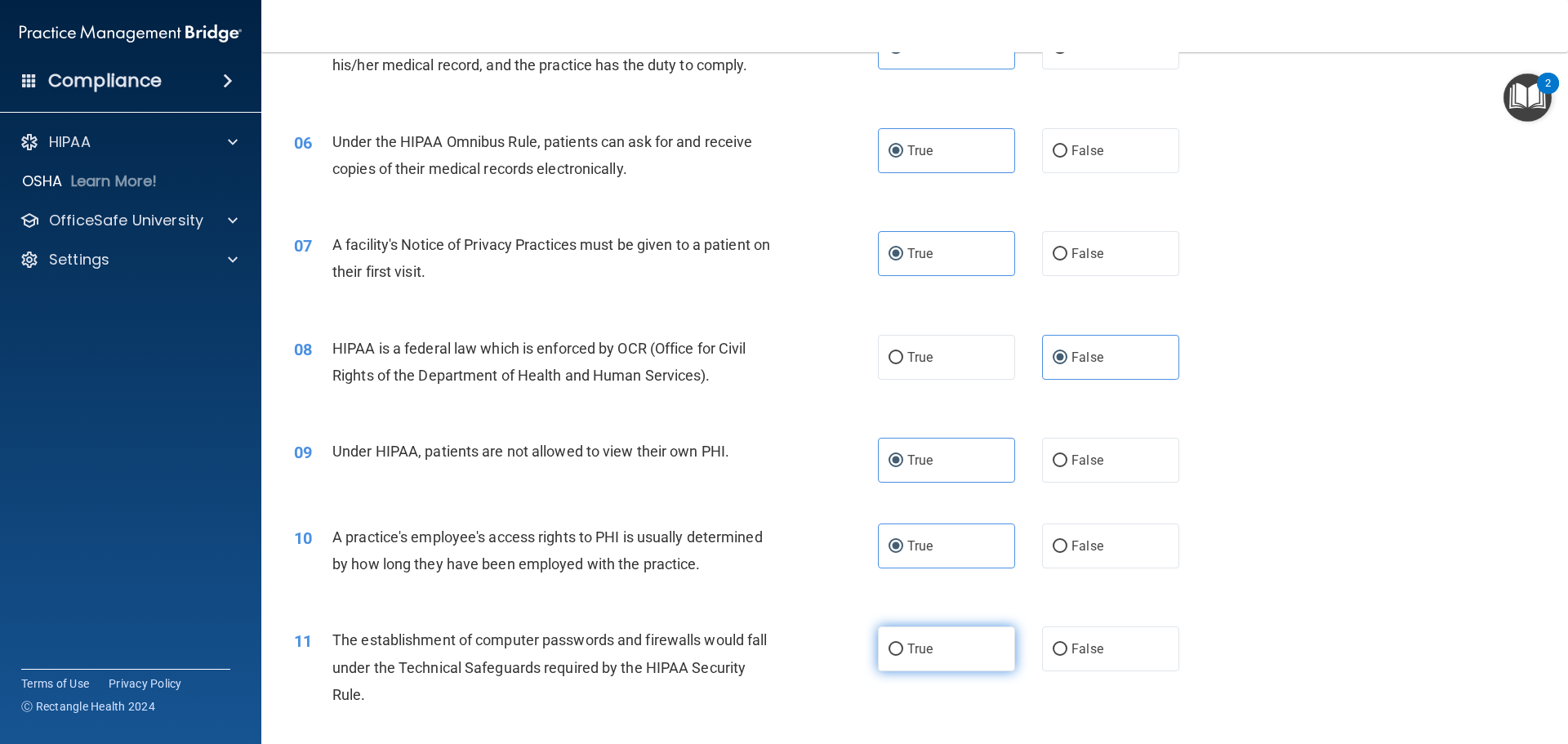
radio input "true"
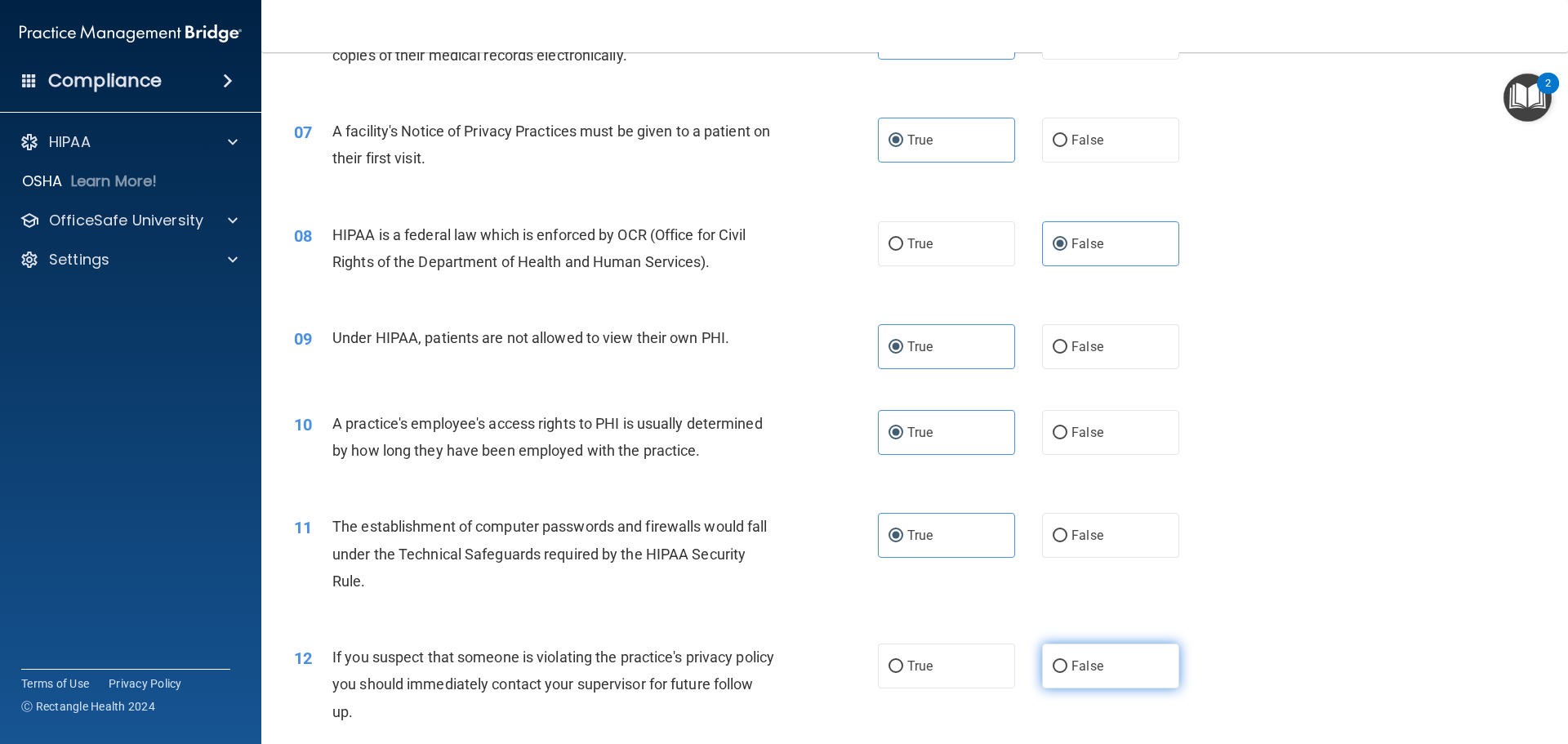
scroll to position [816, 0]
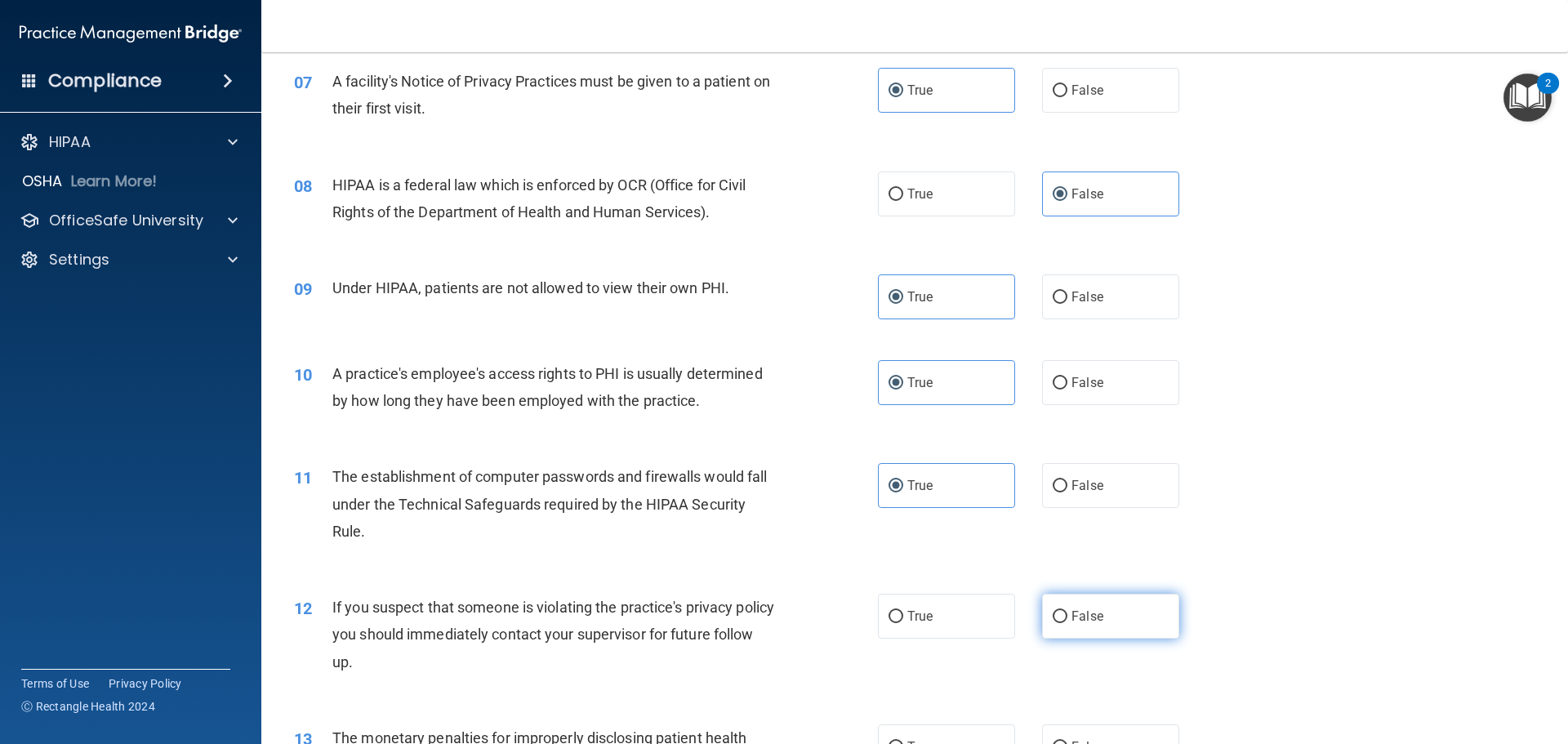
click at [1084, 622] on span "False" at bounding box center [1087, 616] width 32 height 16
click at [1067, 622] on input "False" at bounding box center [1060, 617] width 15 height 12
radio input "true"
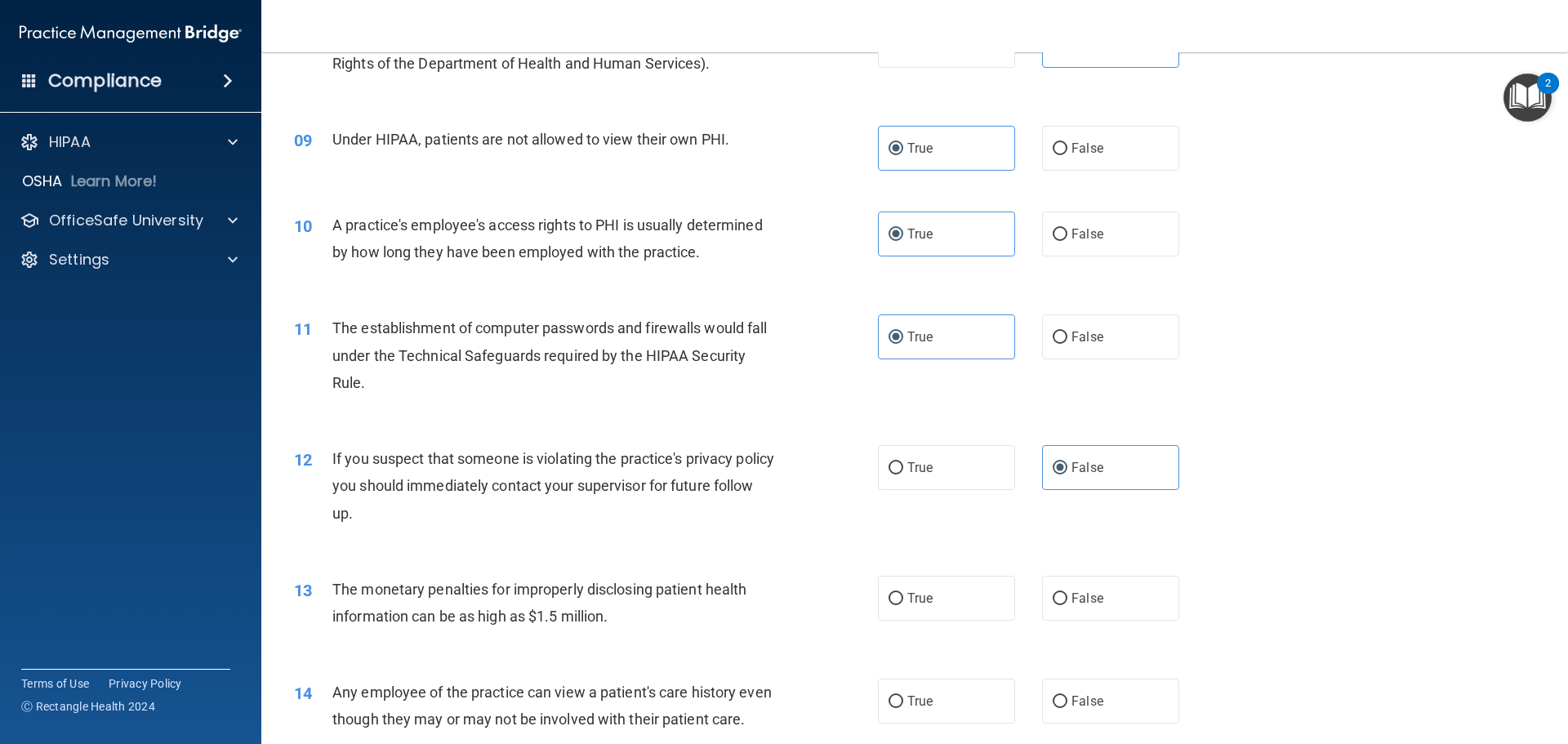
scroll to position [980, 0]
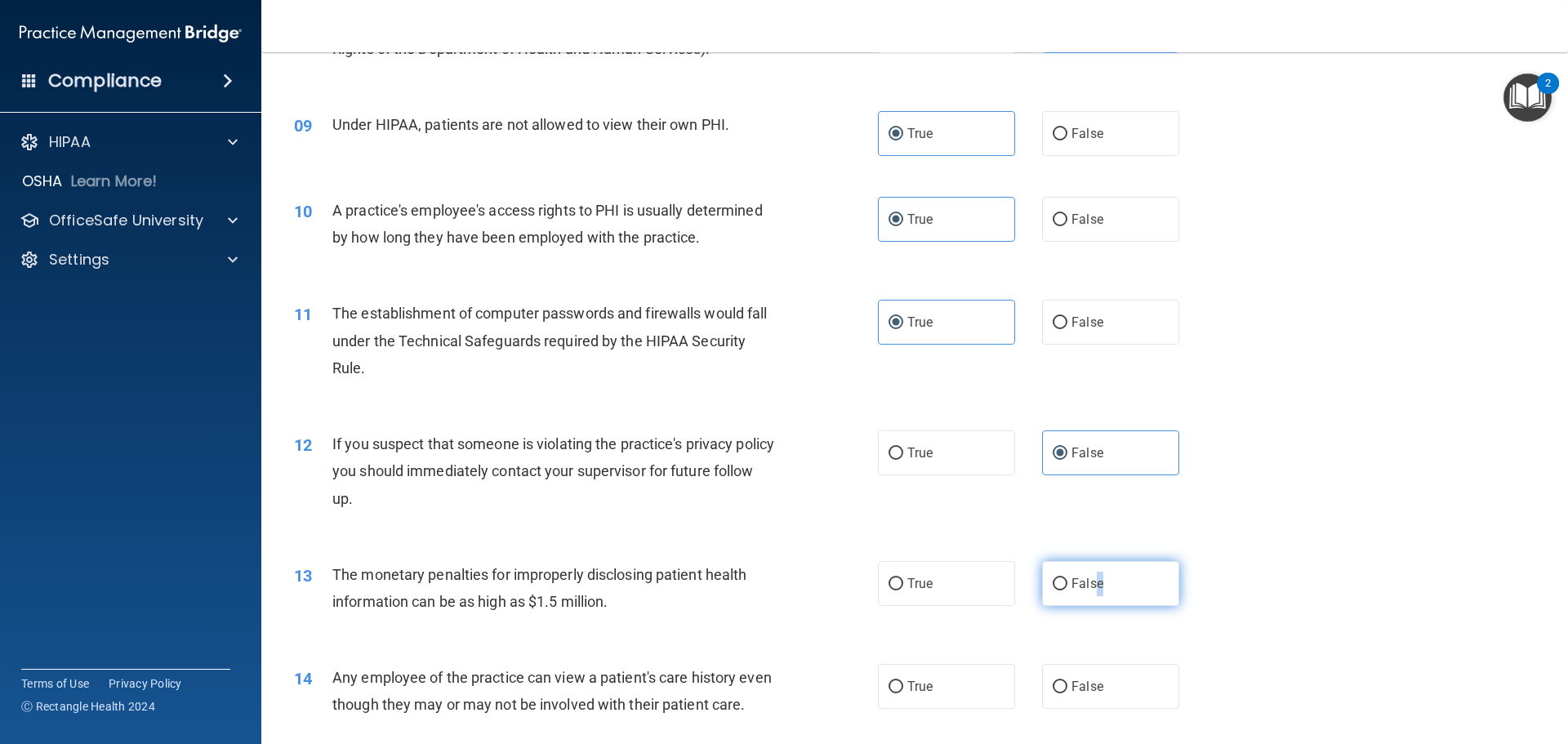
click at [1092, 592] on label "False" at bounding box center [1110, 583] width 137 height 45
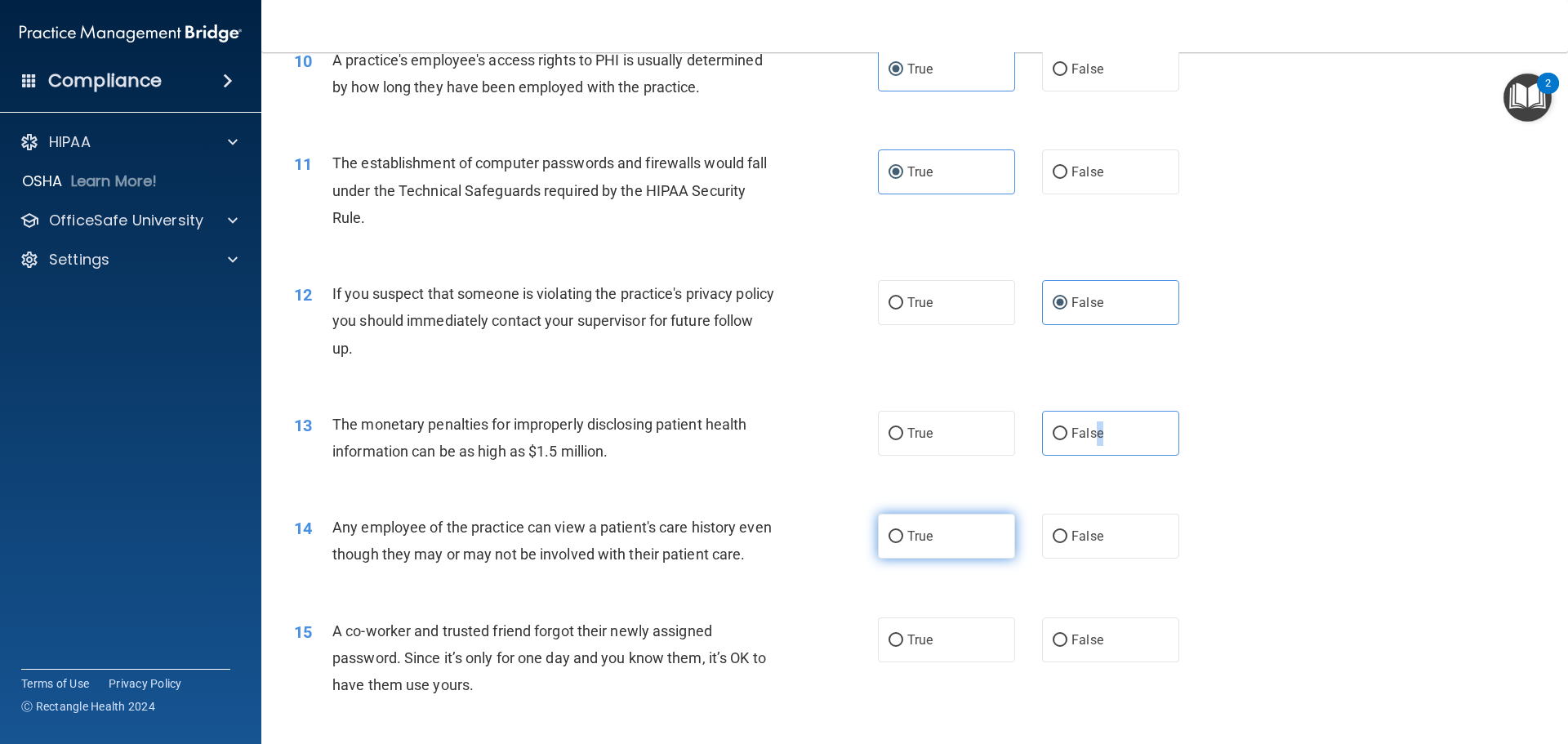
scroll to position [1143, 0]
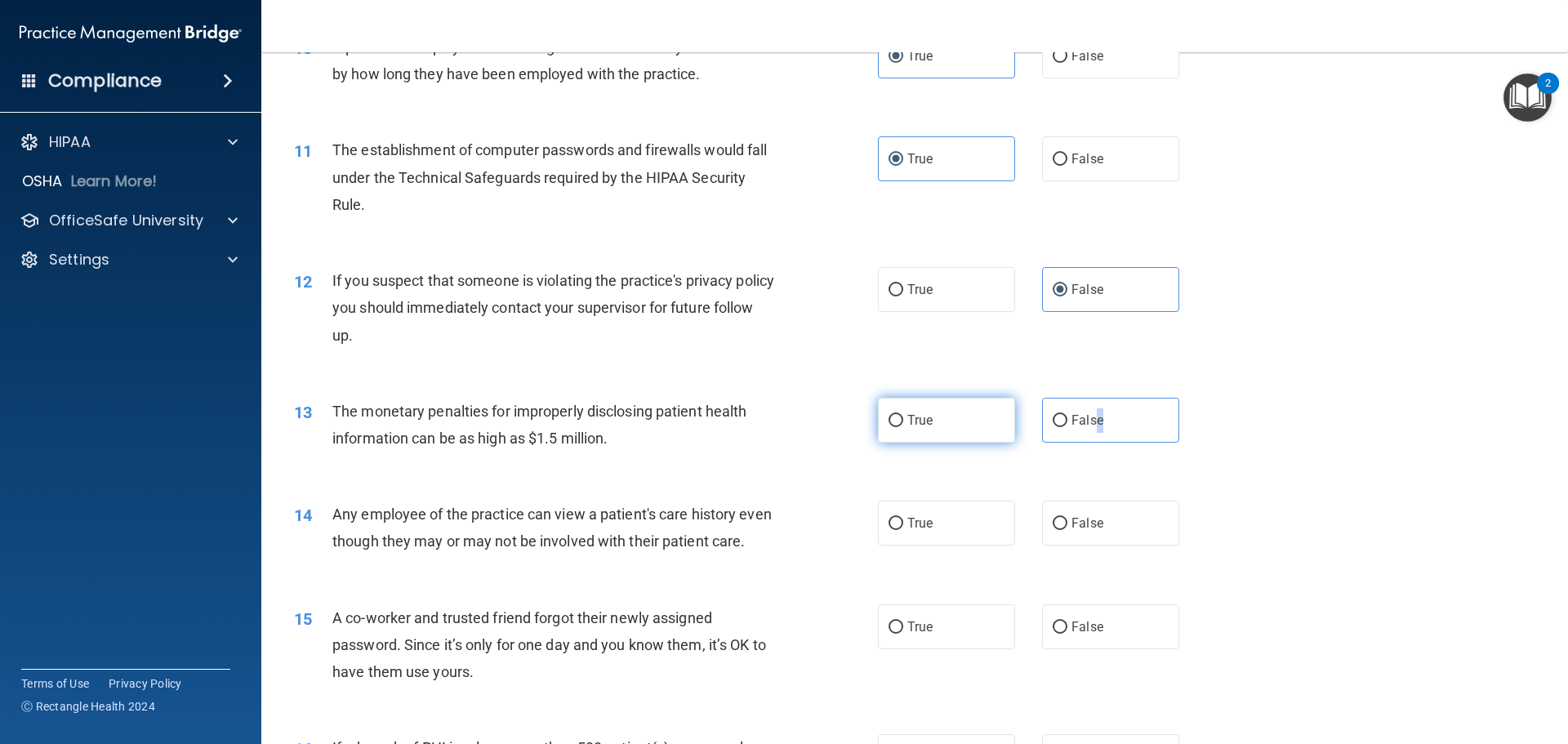
click at [895, 421] on input "True" at bounding box center [896, 420] width 15 height 12
radio input "true"
click at [889, 526] on input "True" at bounding box center [896, 523] width 15 height 12
radio input "true"
click at [1071, 634] on span "False" at bounding box center [1087, 627] width 32 height 16
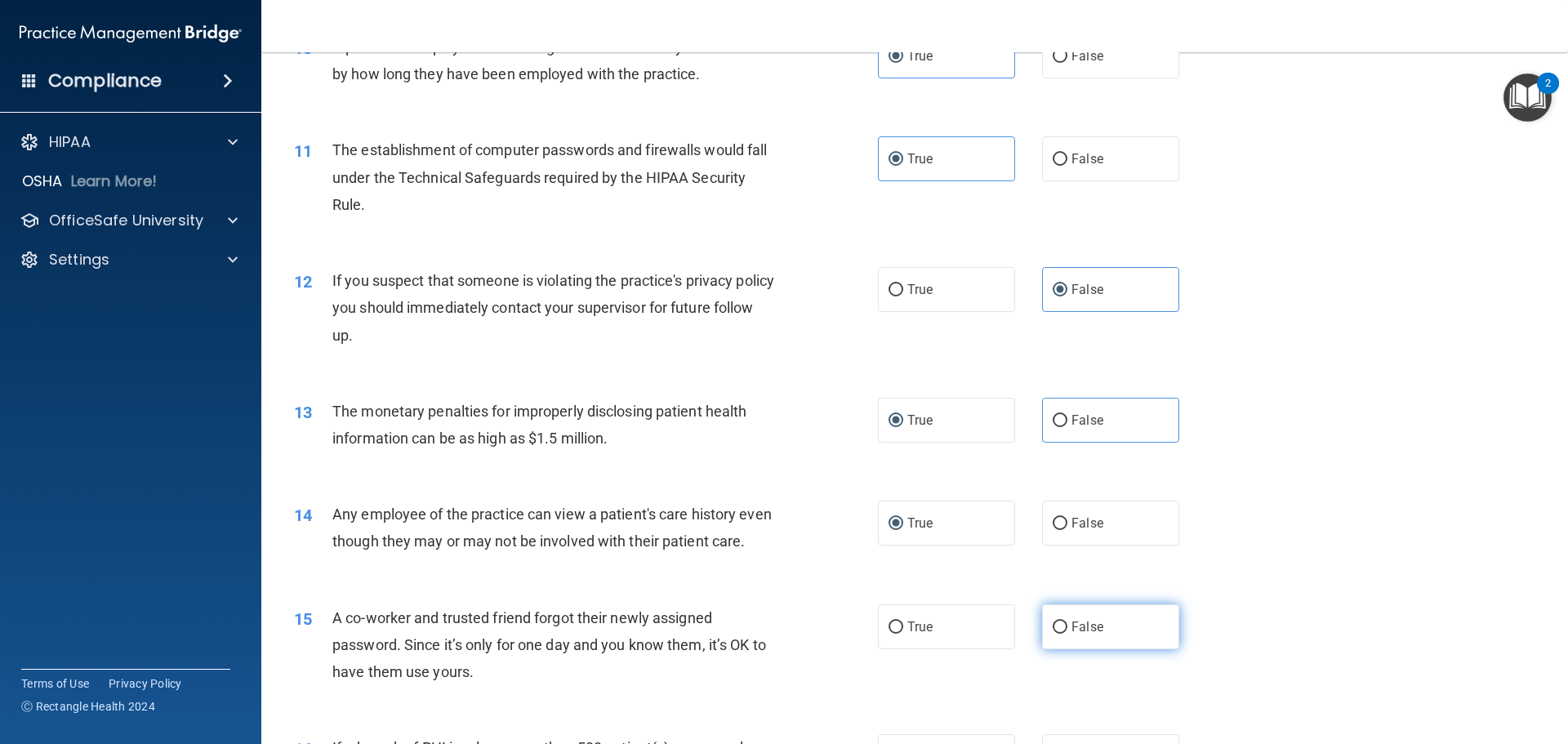
click at [1067, 633] on input "False" at bounding box center [1060, 627] width 15 height 12
radio input "true"
click at [935, 649] on label "True" at bounding box center [946, 627] width 137 height 45
click at [903, 633] on input "True" at bounding box center [896, 627] width 15 height 12
radio input "true"
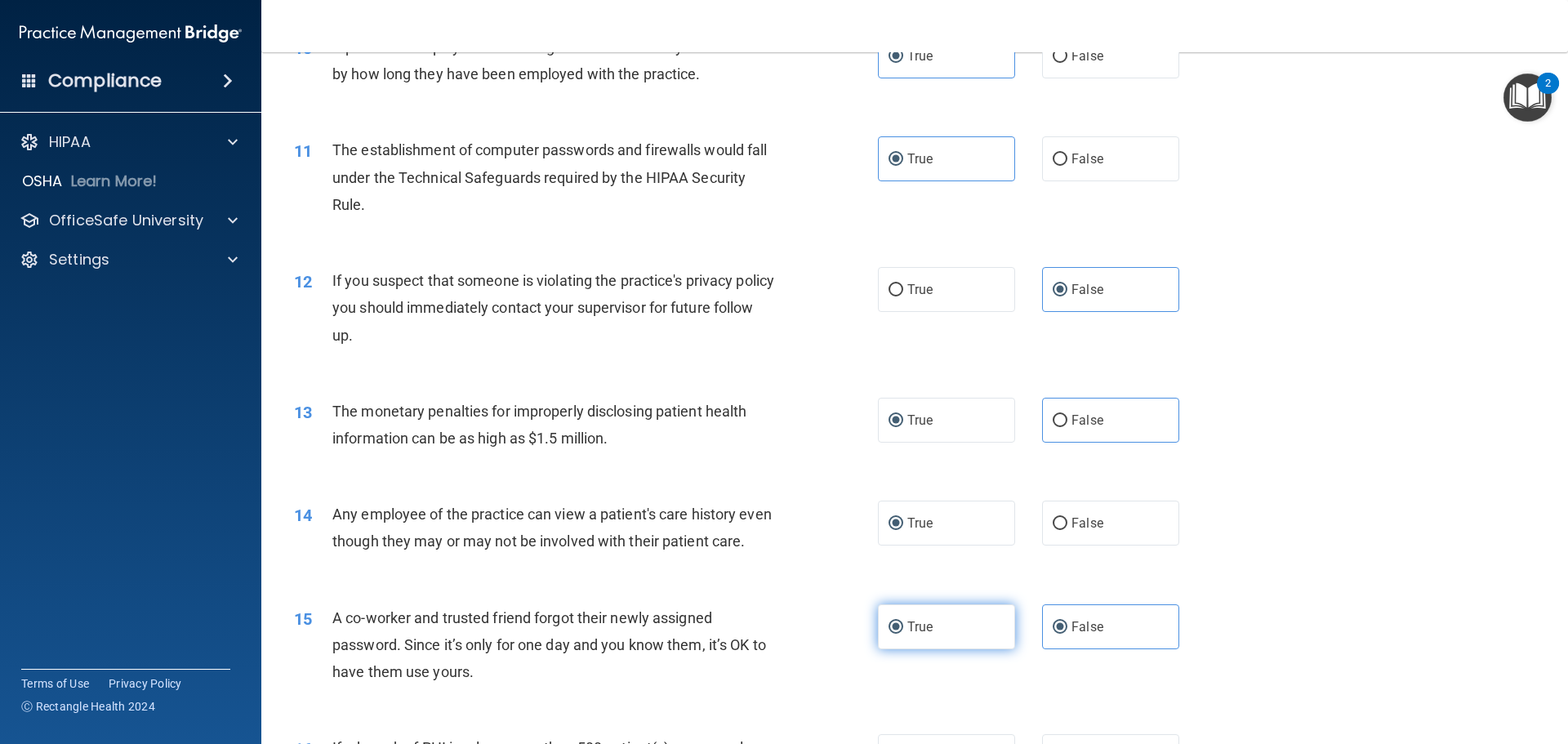
radio input "false"
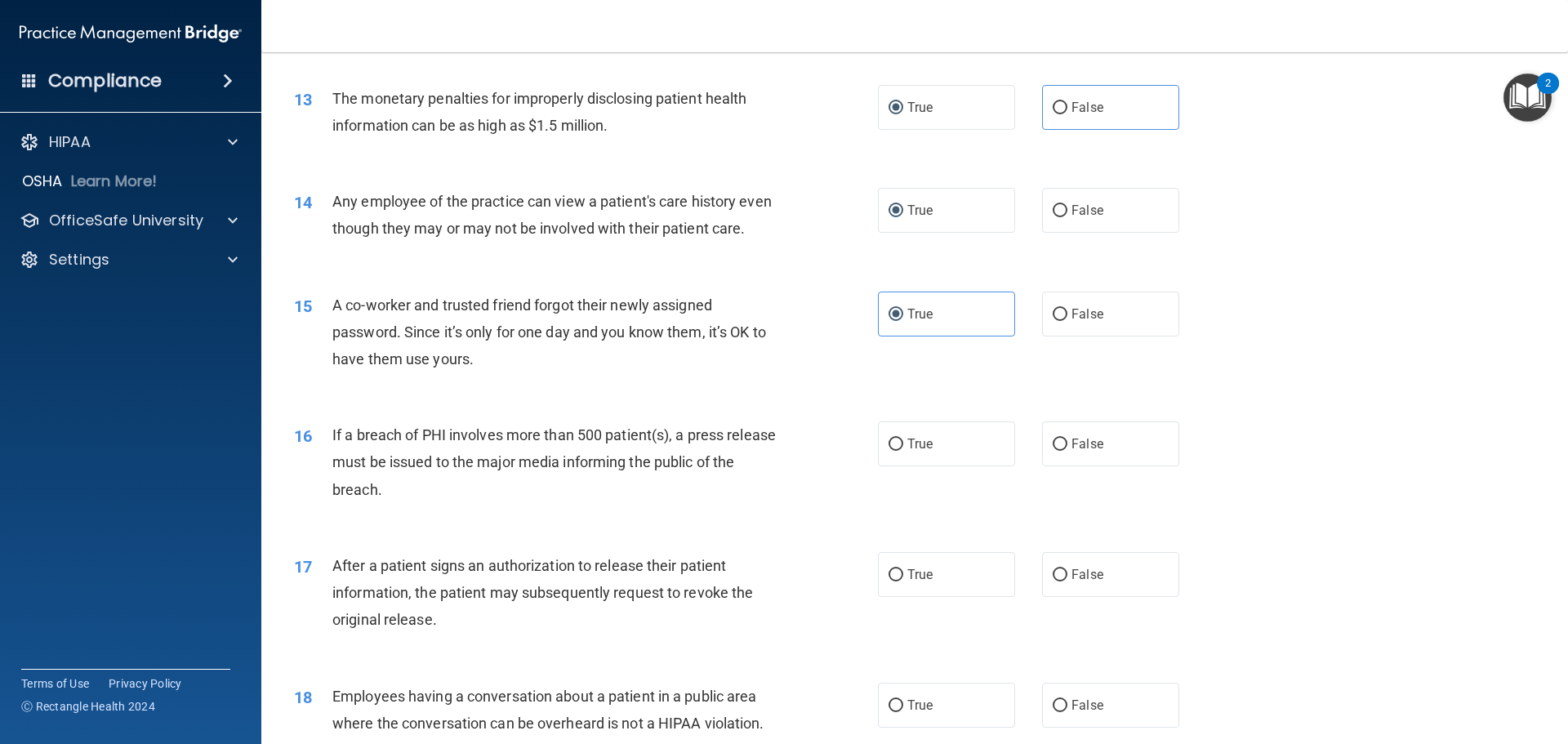
scroll to position [1470, 0]
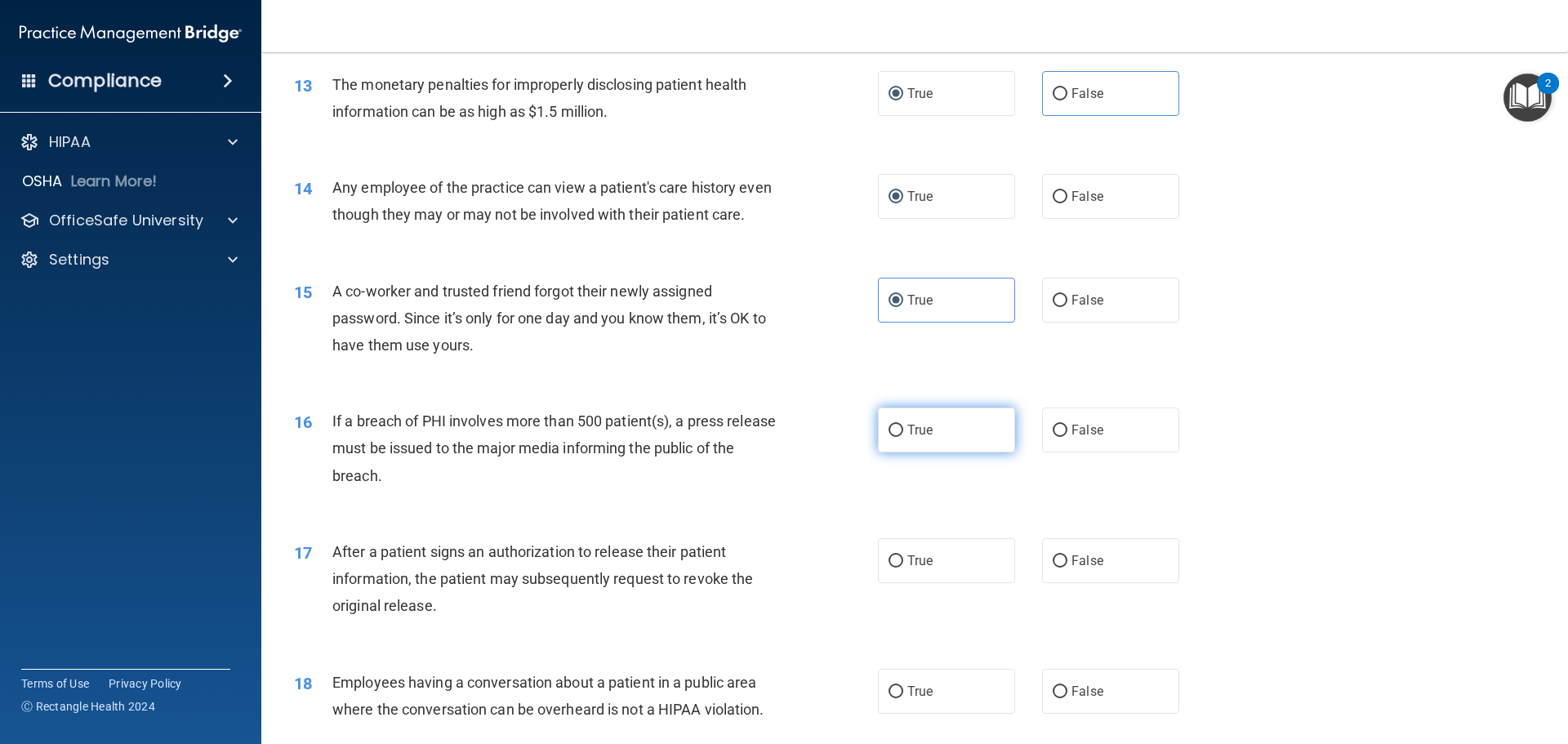
click at [907, 438] on span "True" at bounding box center [920, 429] width 25 height 16
click at [903, 437] on input "True" at bounding box center [896, 430] width 15 height 12
radio input "true"
click at [1061, 583] on label "False" at bounding box center [1110, 561] width 137 height 45
click at [1061, 568] on input "False" at bounding box center [1060, 561] width 15 height 12
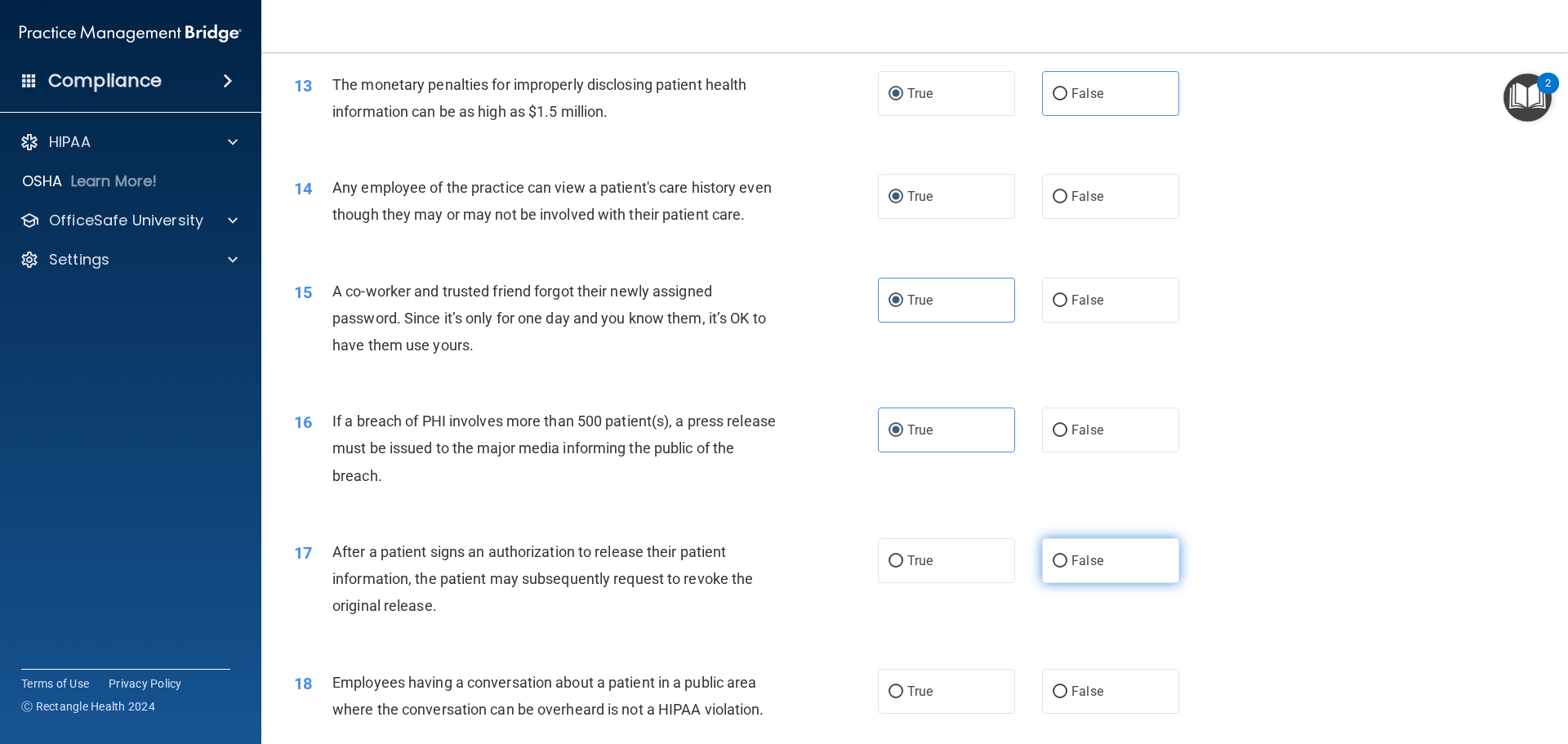
radio input "true"
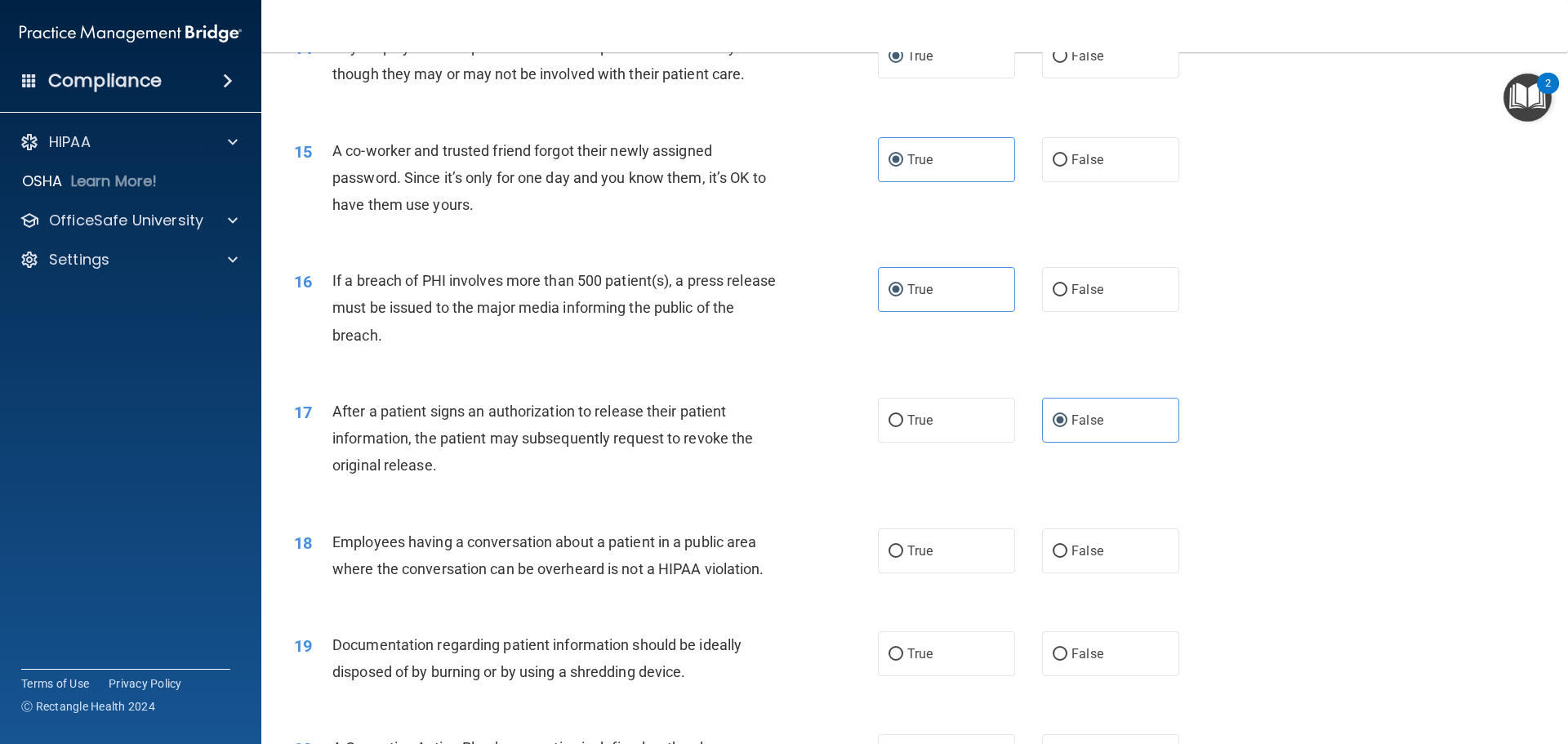
scroll to position [1633, 0]
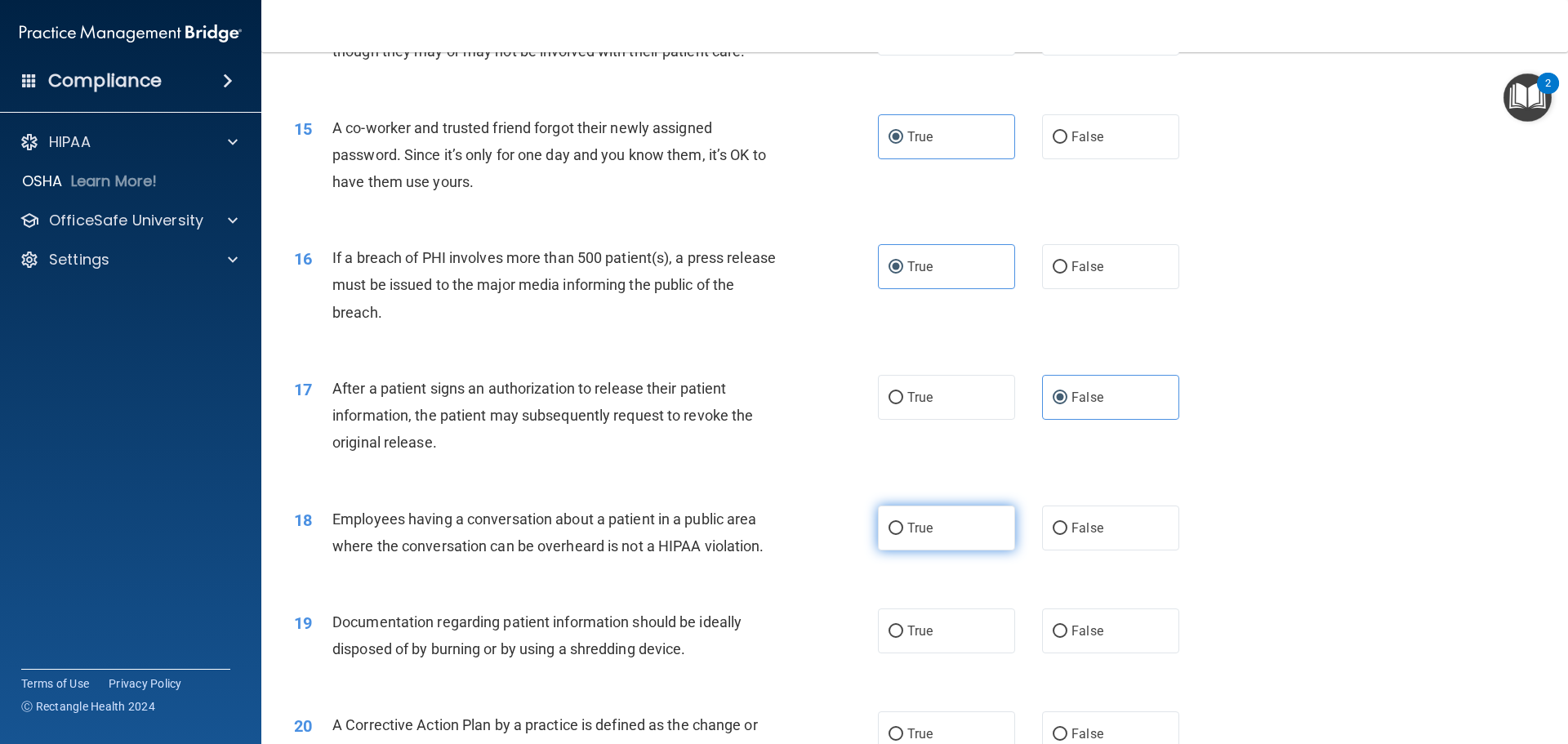
click at [933, 550] on label "True" at bounding box center [946, 528] width 137 height 45
click at [903, 535] on input "True" at bounding box center [896, 528] width 15 height 12
radio input "true"
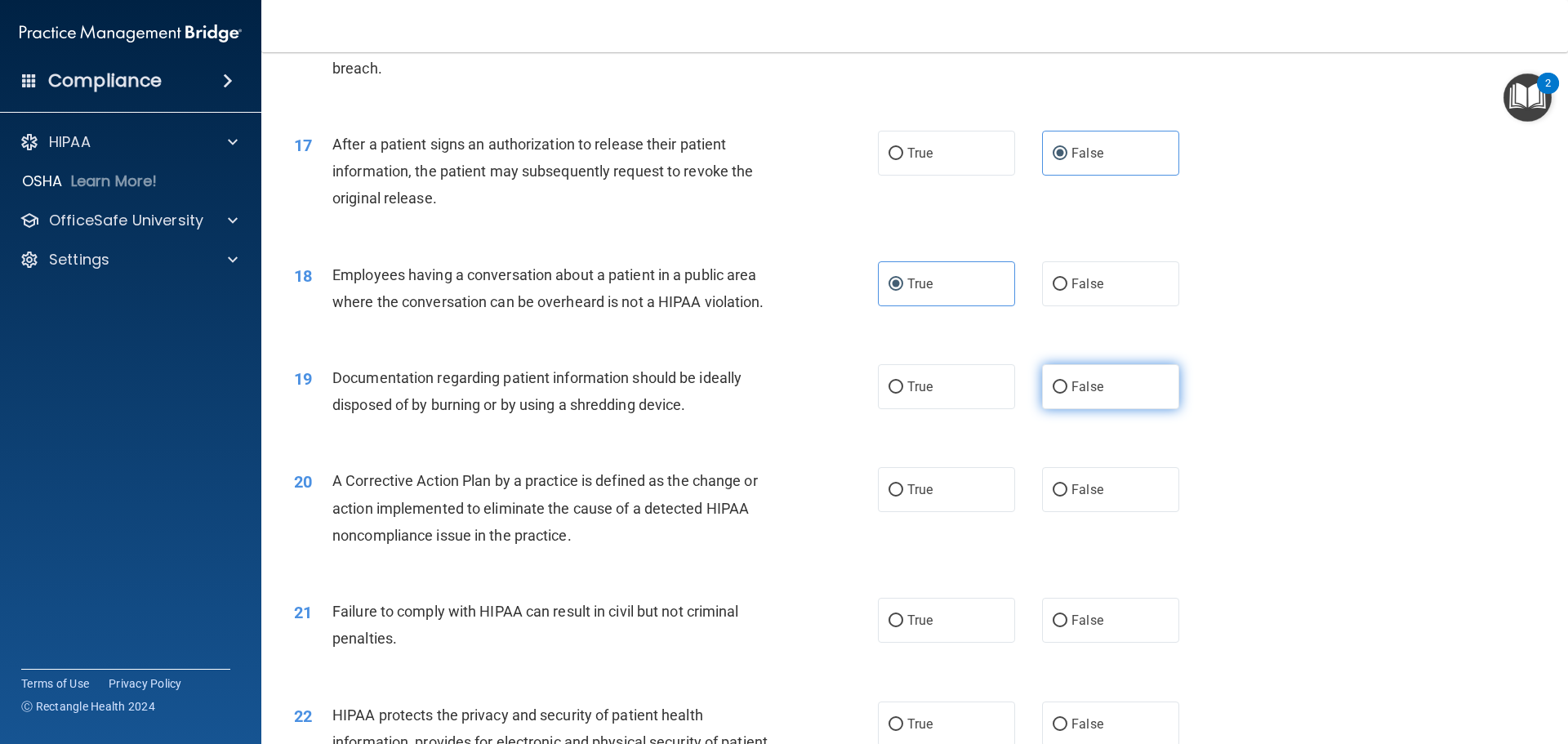
scroll to position [1877, 0]
click at [1067, 409] on label "False" at bounding box center [1110, 386] width 137 height 45
click at [1067, 393] on input "False" at bounding box center [1060, 386] width 15 height 12
radio input "true"
click at [907, 496] on span "True" at bounding box center [920, 489] width 25 height 16
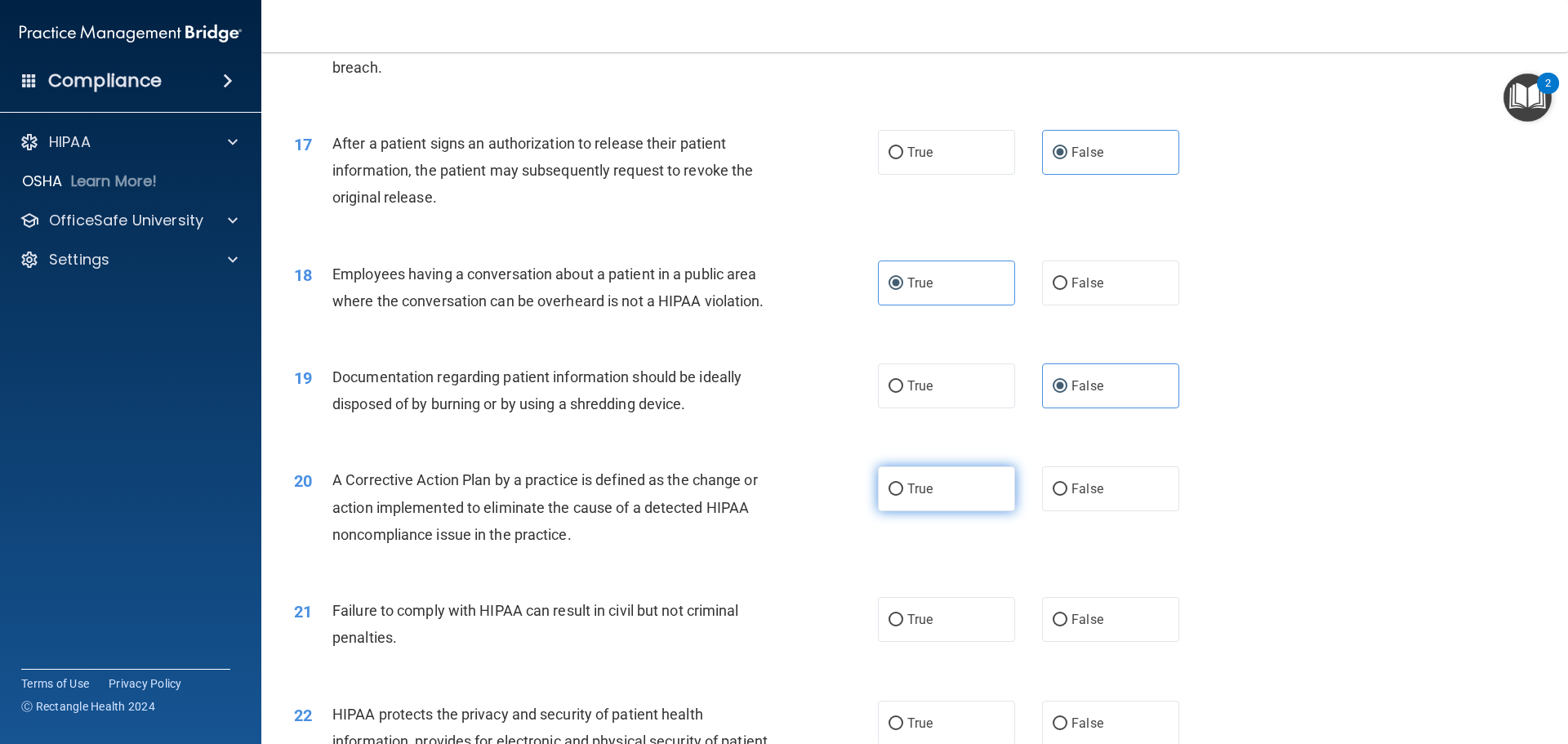
click at [903, 495] on input "True" at bounding box center [896, 489] width 15 height 12
radio input "true"
click at [1094, 632] on label "False" at bounding box center [1110, 619] width 137 height 45
click at [1067, 626] on input "False" at bounding box center [1060, 620] width 15 height 12
radio input "true"
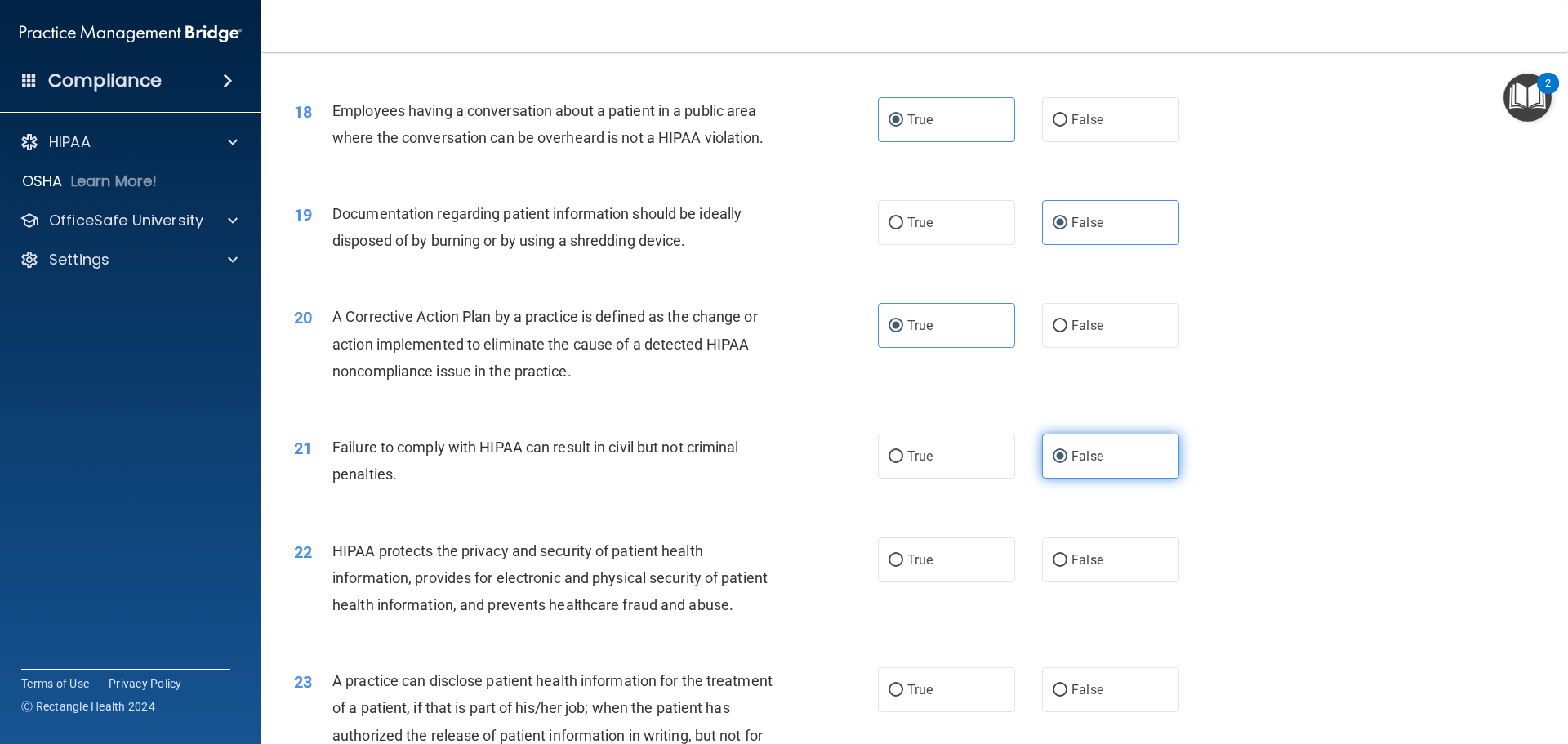
scroll to position [2123, 0]
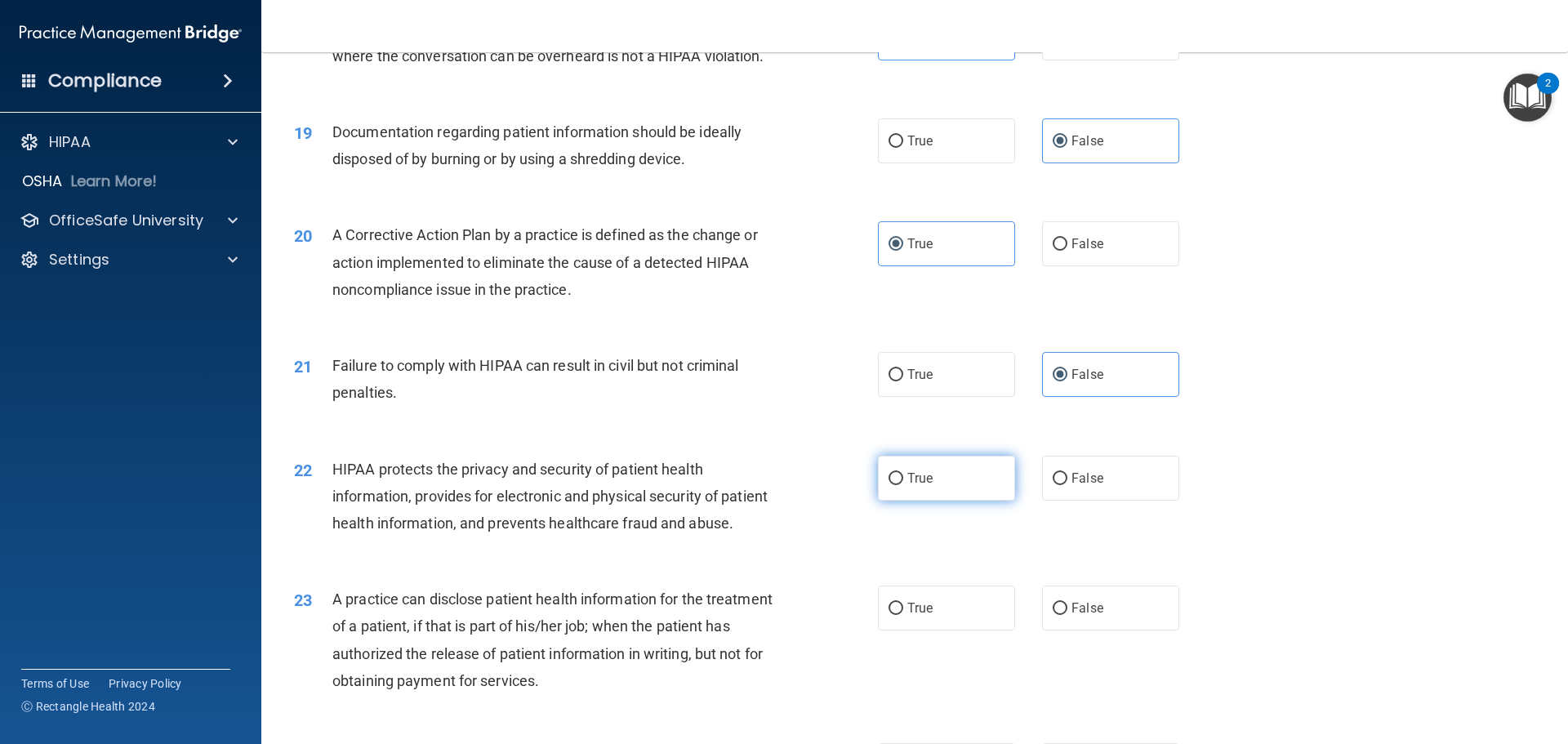
click at [943, 497] on label "True" at bounding box center [946, 478] width 137 height 45
click at [903, 485] on input "True" at bounding box center [896, 479] width 15 height 12
radio input "true"
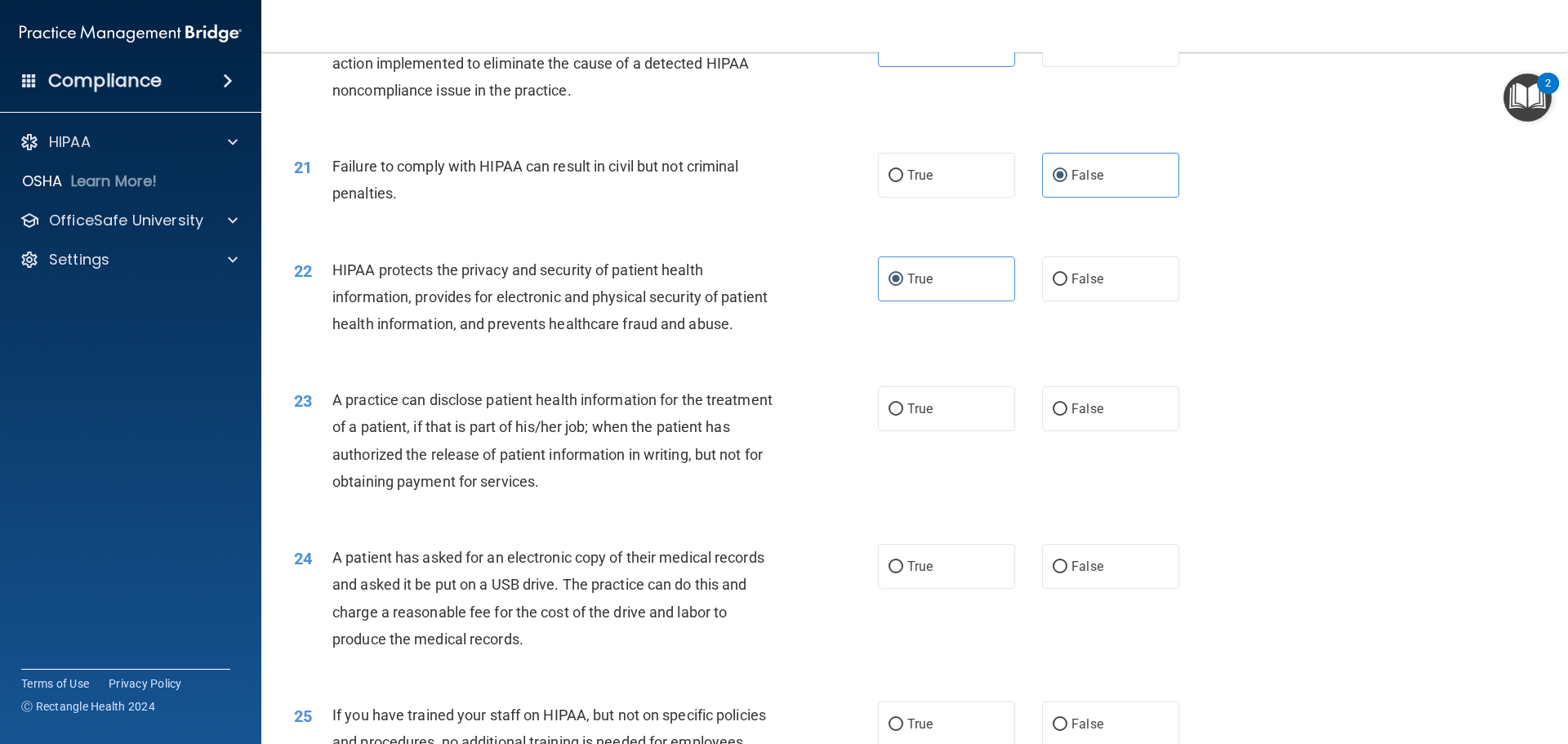
scroll to position [2368, 0]
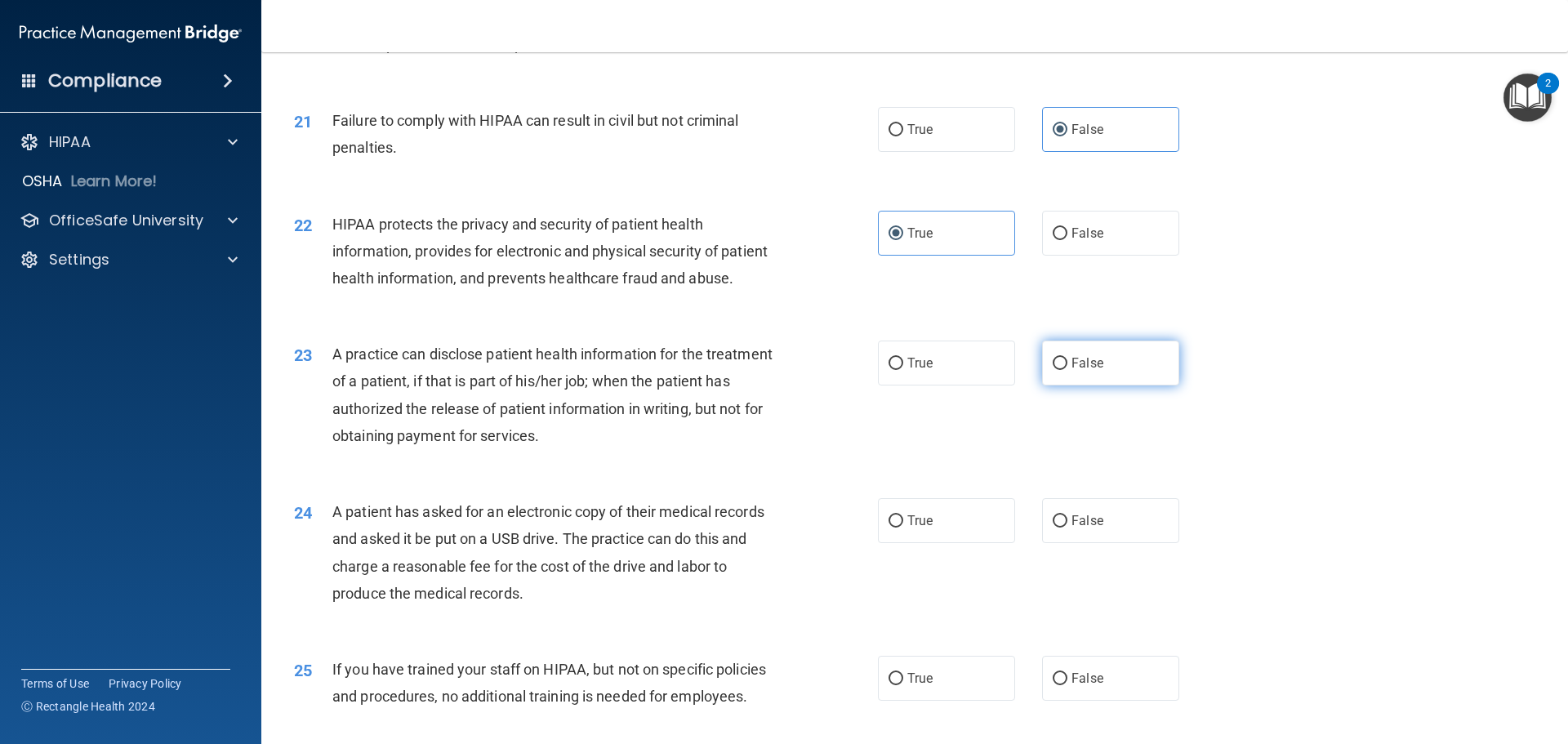
click at [1079, 370] on span "False" at bounding box center [1087, 363] width 32 height 16
click at [1067, 370] on input "False" at bounding box center [1060, 364] width 15 height 12
radio input "true"
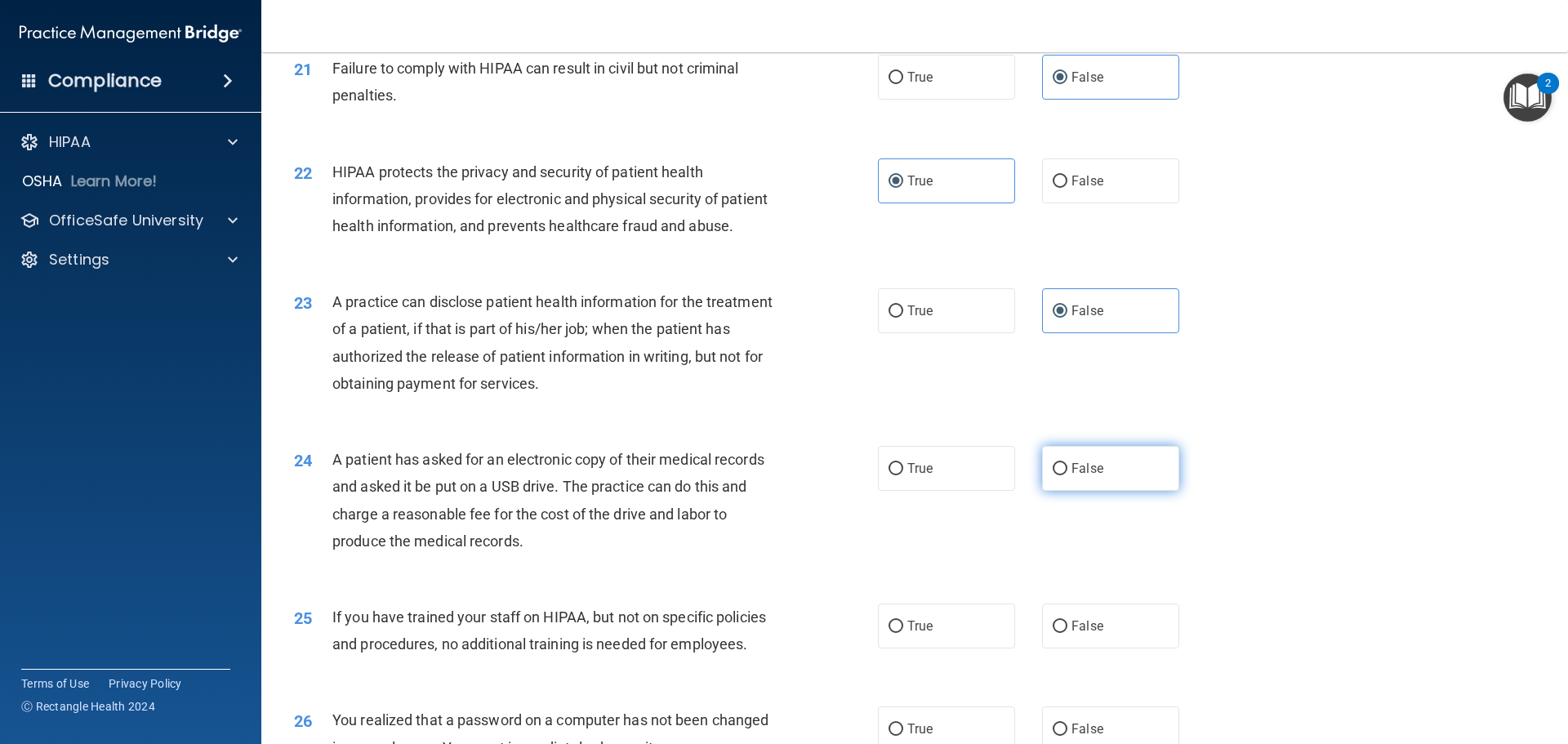
scroll to position [2449, 0]
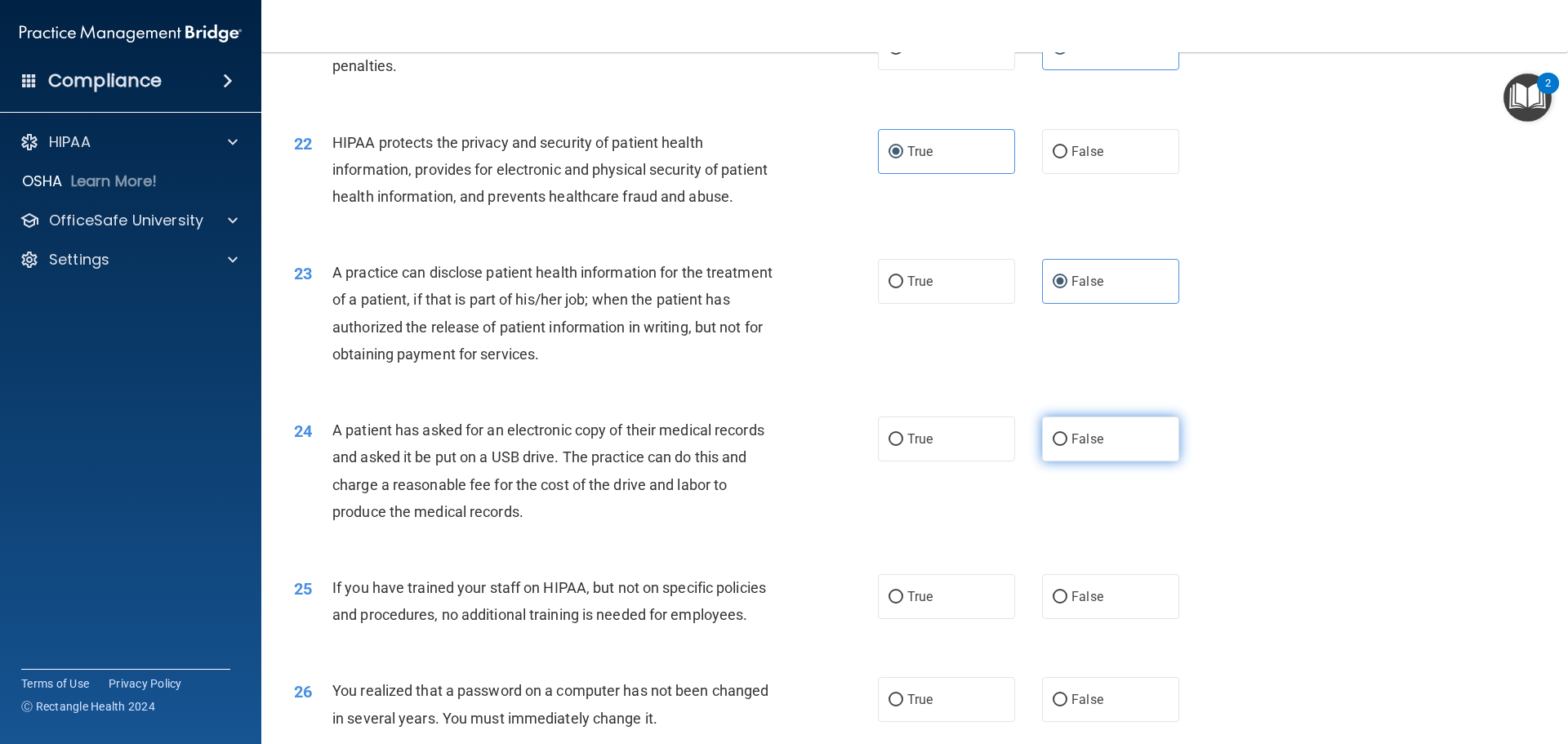
click at [1077, 447] on span "False" at bounding box center [1087, 439] width 32 height 16
click at [1067, 446] on input "False" at bounding box center [1060, 439] width 15 height 12
radio input "true"
click at [893, 603] on input "True" at bounding box center [896, 597] width 15 height 12
radio input "true"
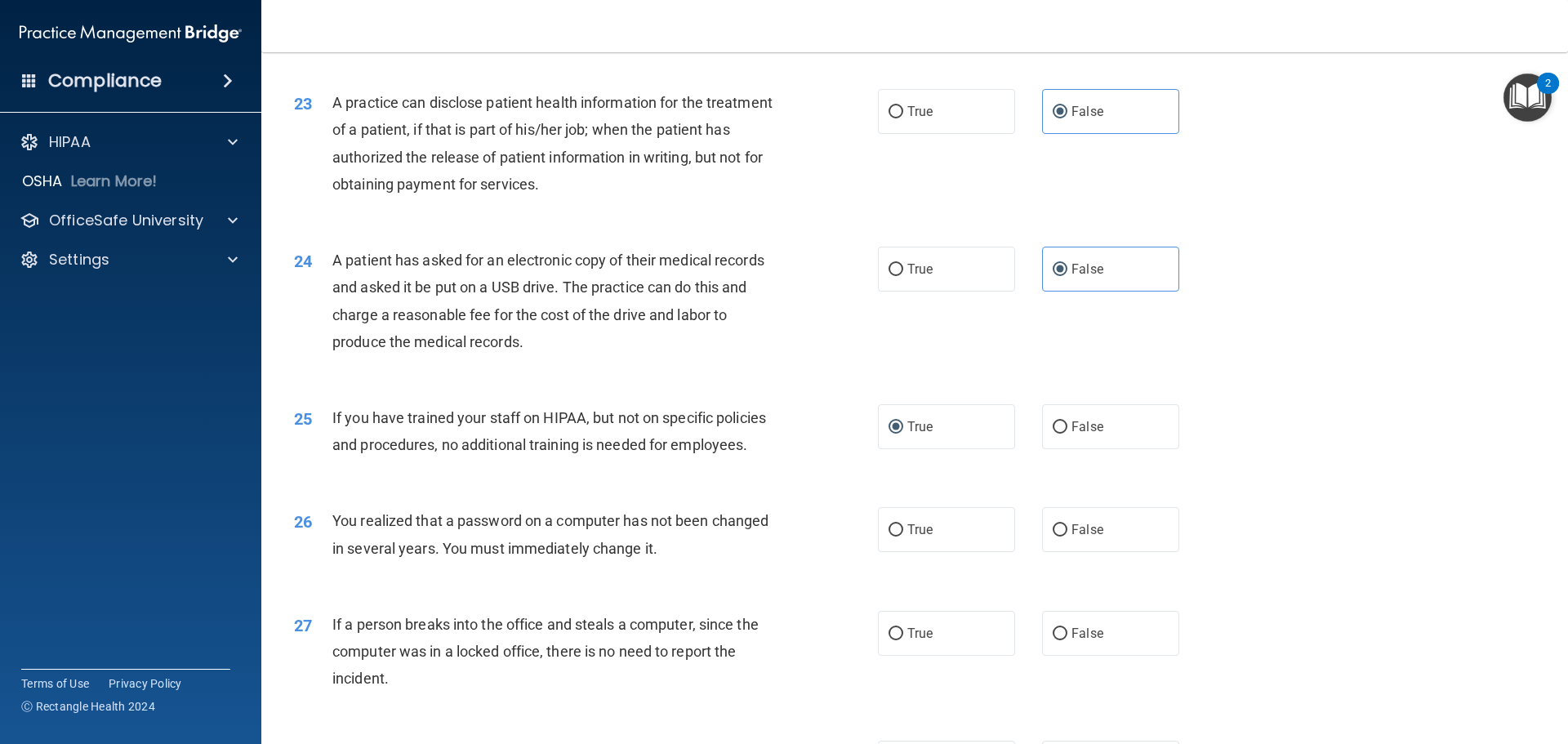
scroll to position [2694, 0]
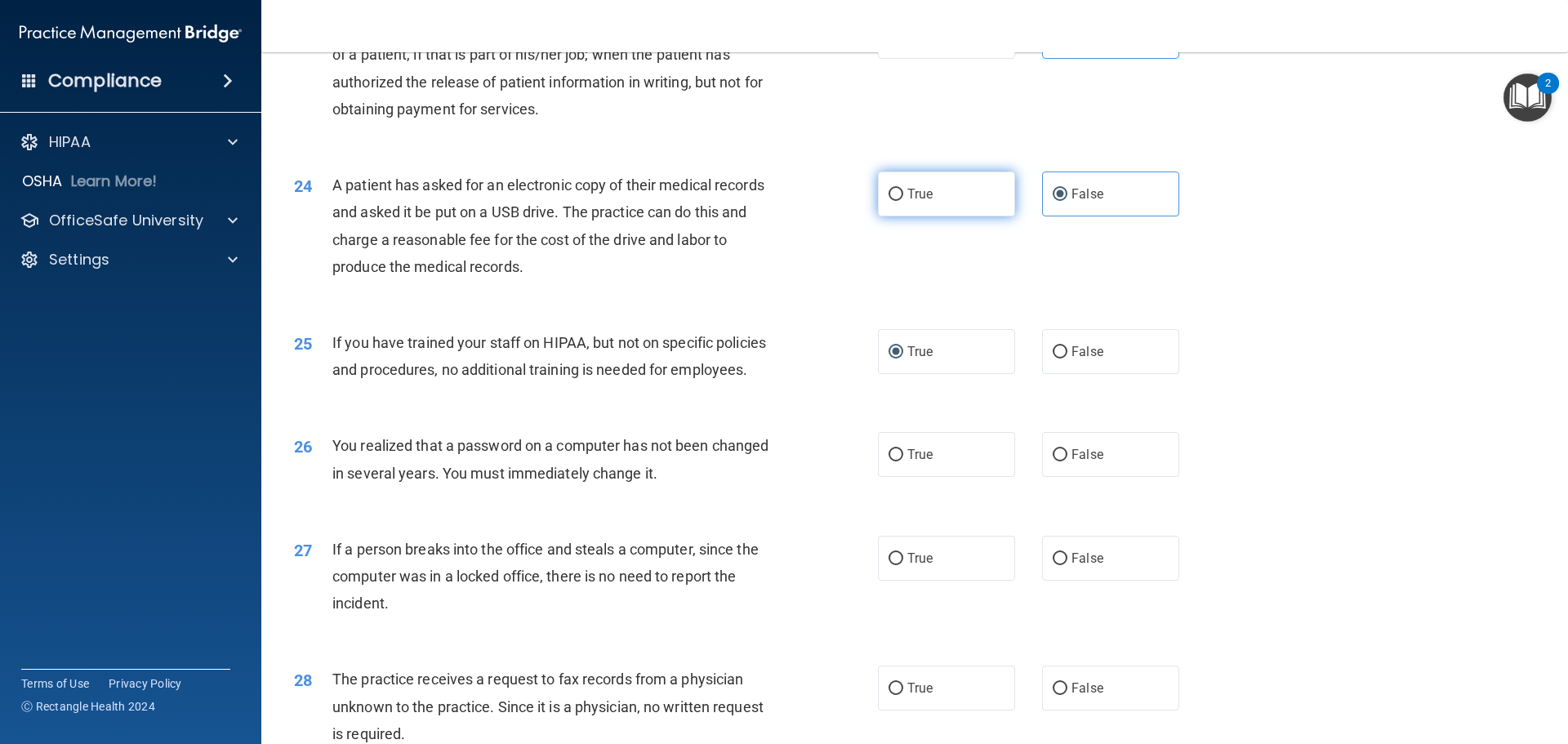
click at [901, 216] on label "True" at bounding box center [946, 194] width 137 height 45
click at [901, 201] on input "True" at bounding box center [896, 195] width 15 height 12
radio input "true"
radio input "false"
click at [1112, 374] on label "False" at bounding box center [1110, 351] width 137 height 45
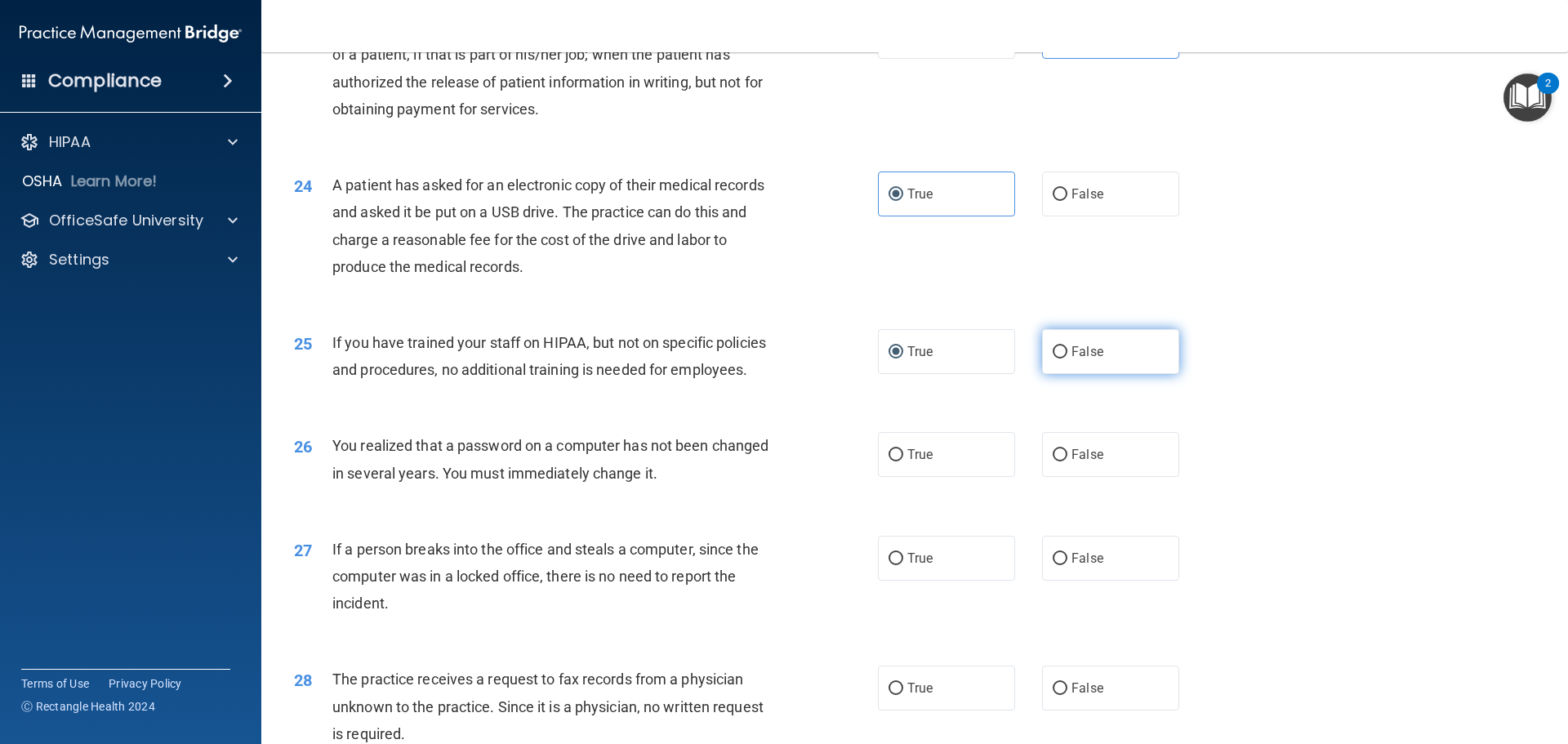
click at [1067, 359] on input "False" at bounding box center [1060, 352] width 15 height 12
radio input "true"
radio input "false"
click at [891, 461] on input "True" at bounding box center [896, 455] width 15 height 12
radio input "true"
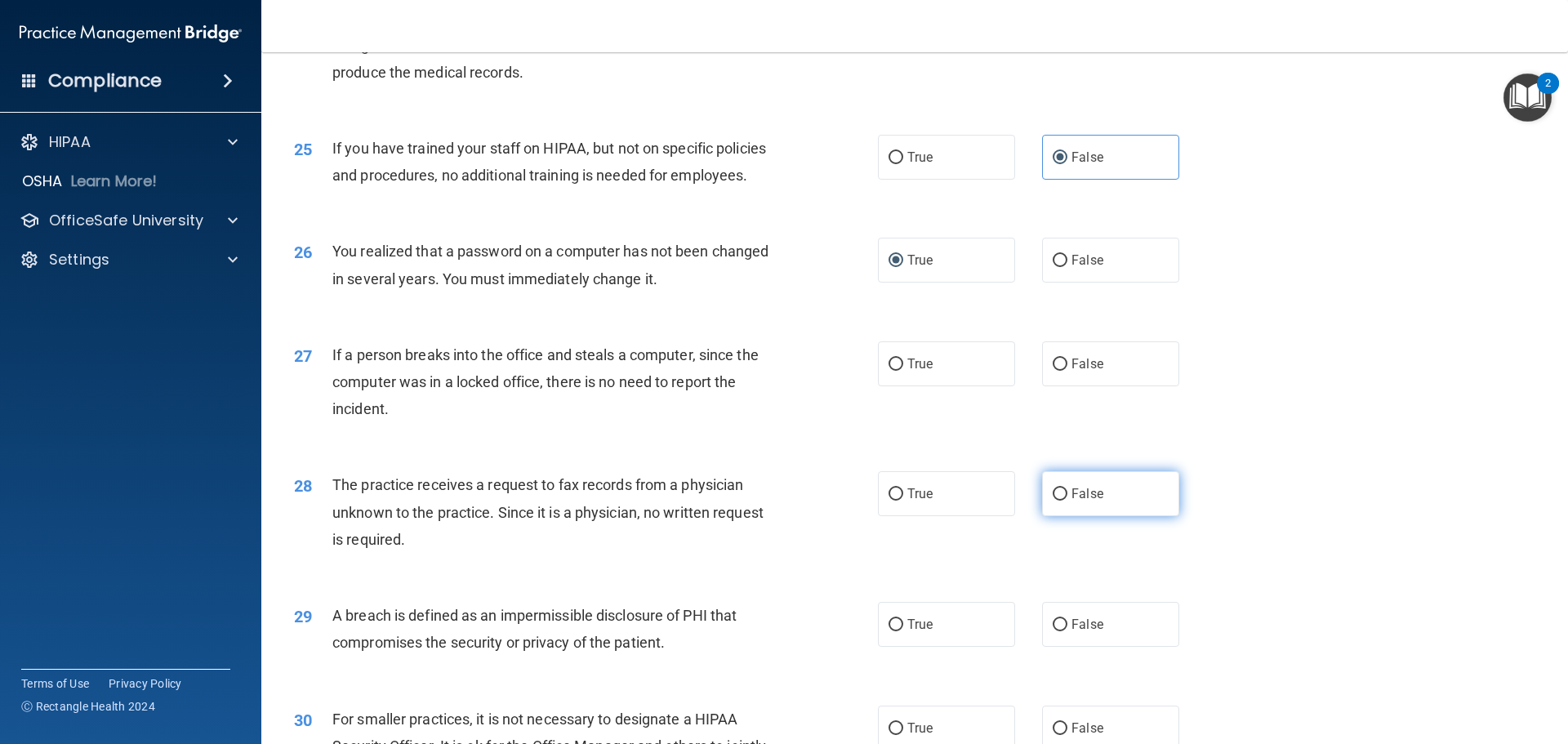
scroll to position [2939, 0]
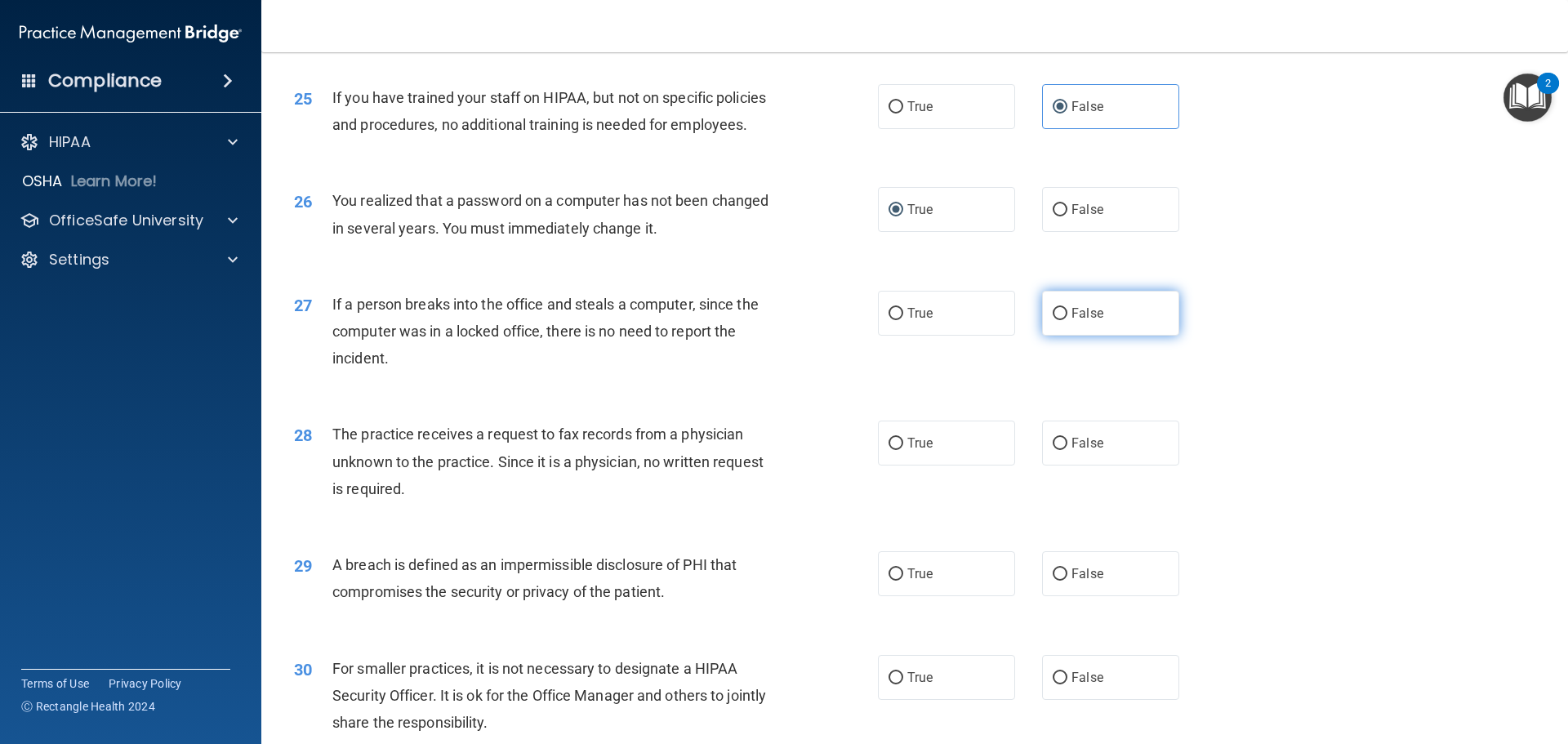
click at [1086, 335] on label "False" at bounding box center [1110, 313] width 137 height 45
click at [1067, 320] on input "False" at bounding box center [1060, 314] width 15 height 12
radio input "true"
click at [1073, 465] on label "False" at bounding box center [1110, 443] width 137 height 45
click at [1067, 450] on input "False" at bounding box center [1060, 444] width 15 height 12
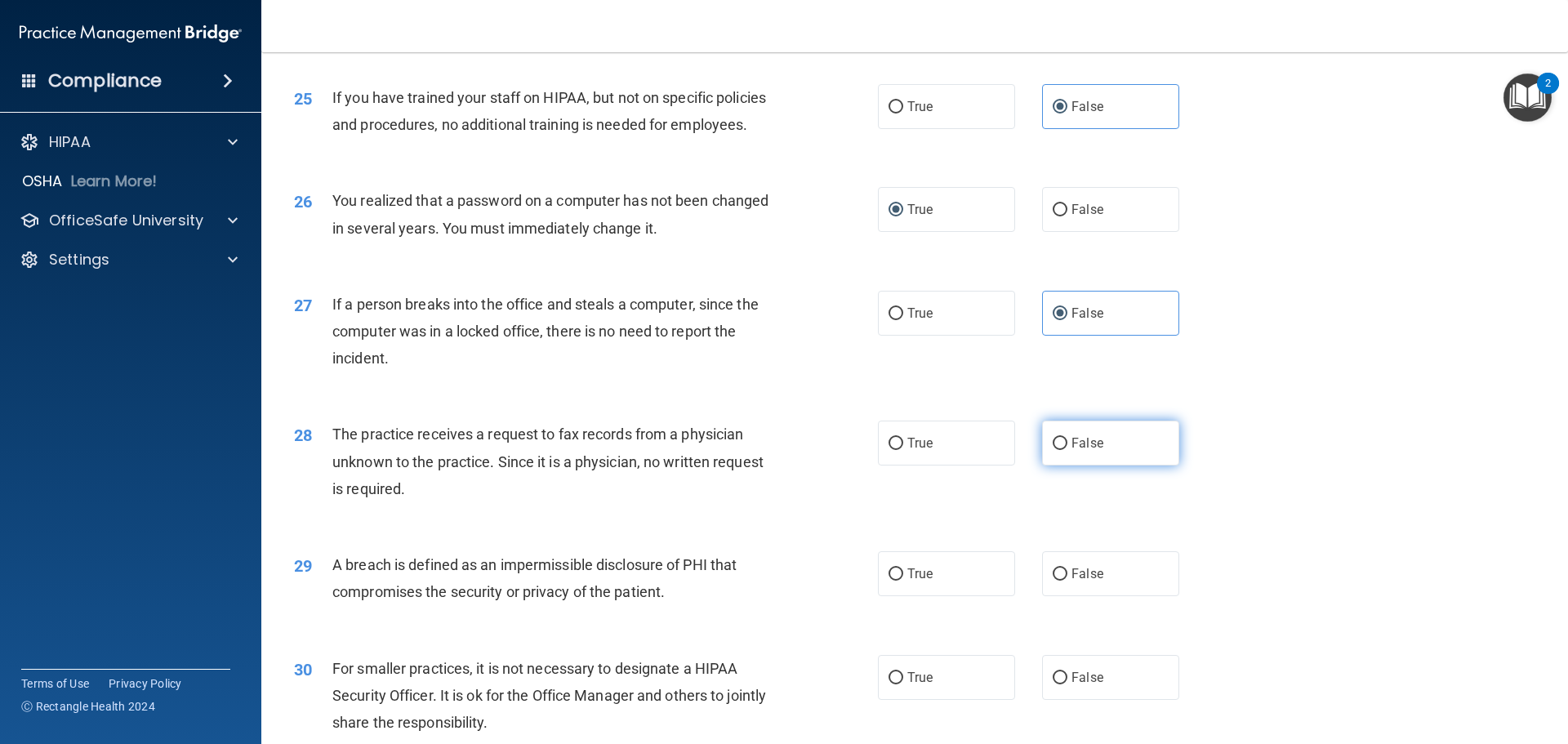
radio input "true"
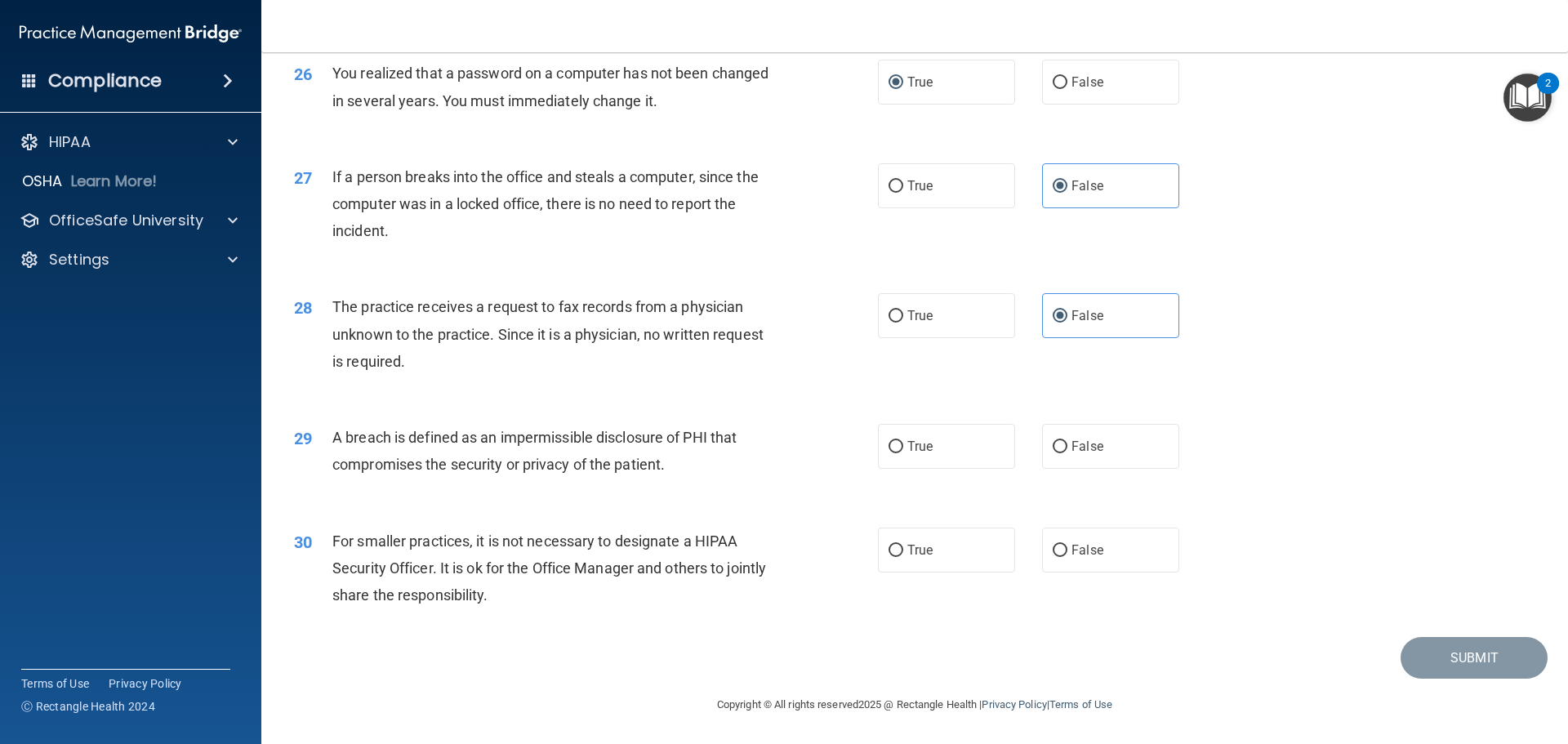
scroll to position [3121, 0]
click at [950, 449] on label "True" at bounding box center [946, 446] width 137 height 45
click at [903, 449] on input "True" at bounding box center [896, 447] width 15 height 12
radio input "true"
click at [1085, 570] on label "False" at bounding box center [1110, 550] width 137 height 45
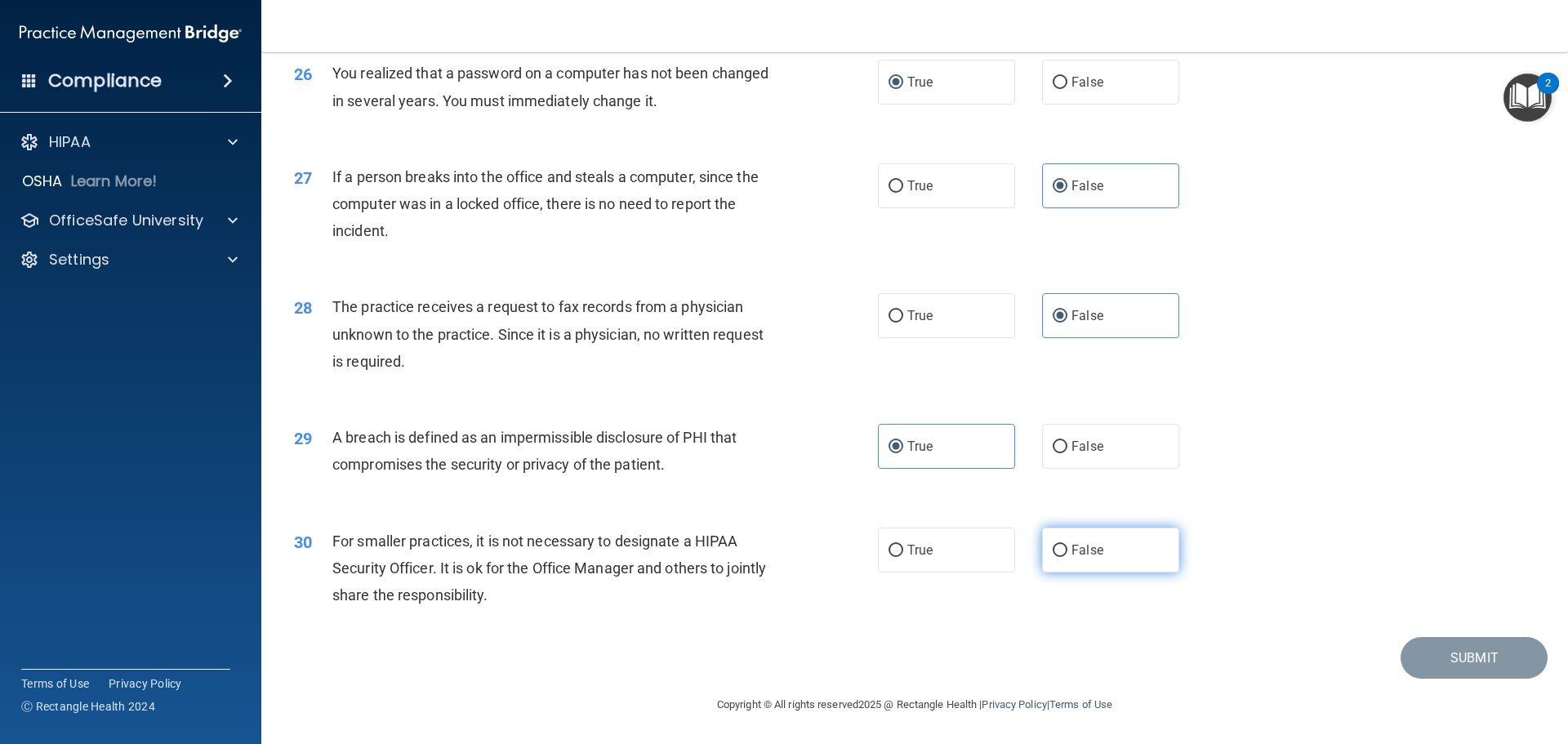
click at [1067, 557] on input "False" at bounding box center [1060, 550] width 15 height 12
radio input "true"
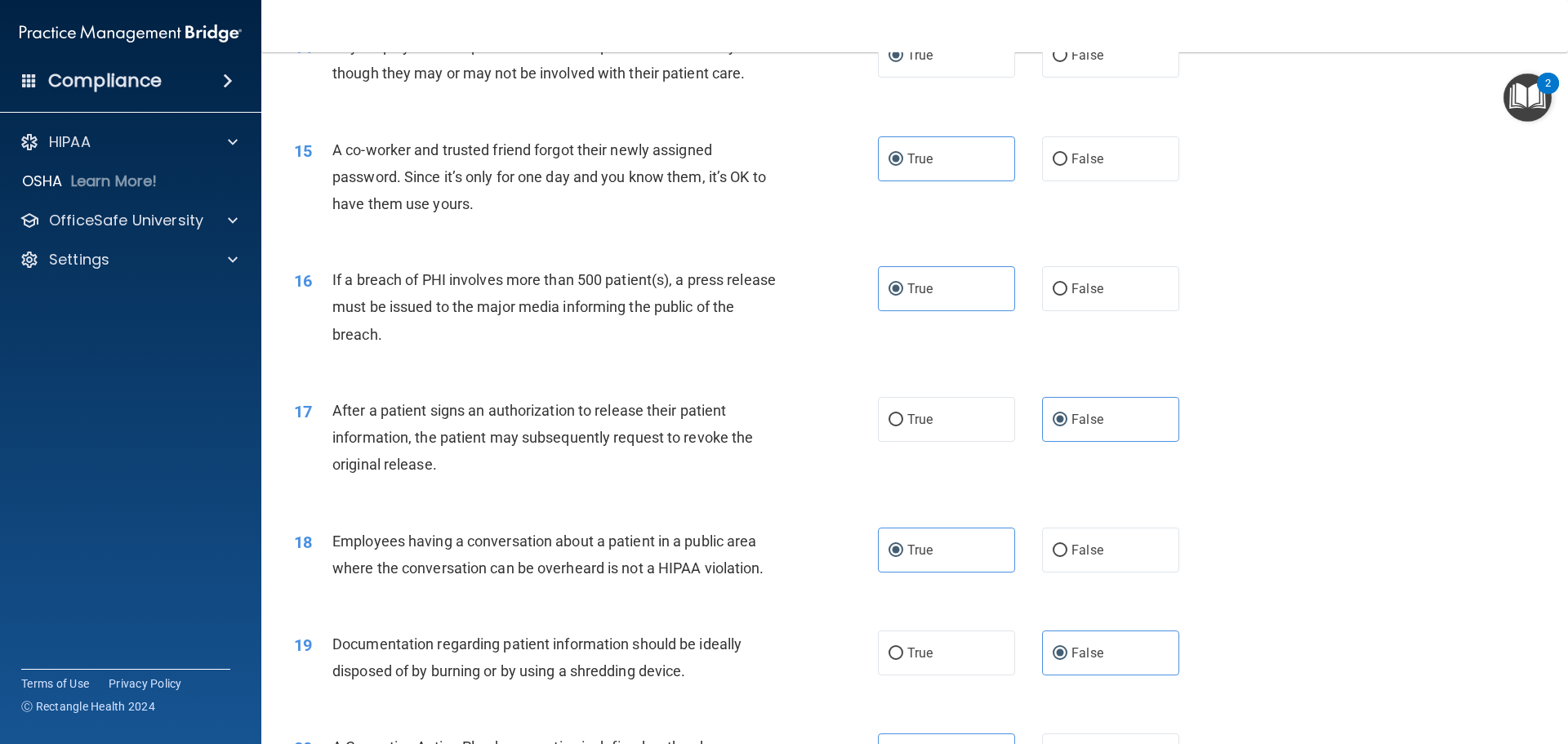
scroll to position [1570, 0]
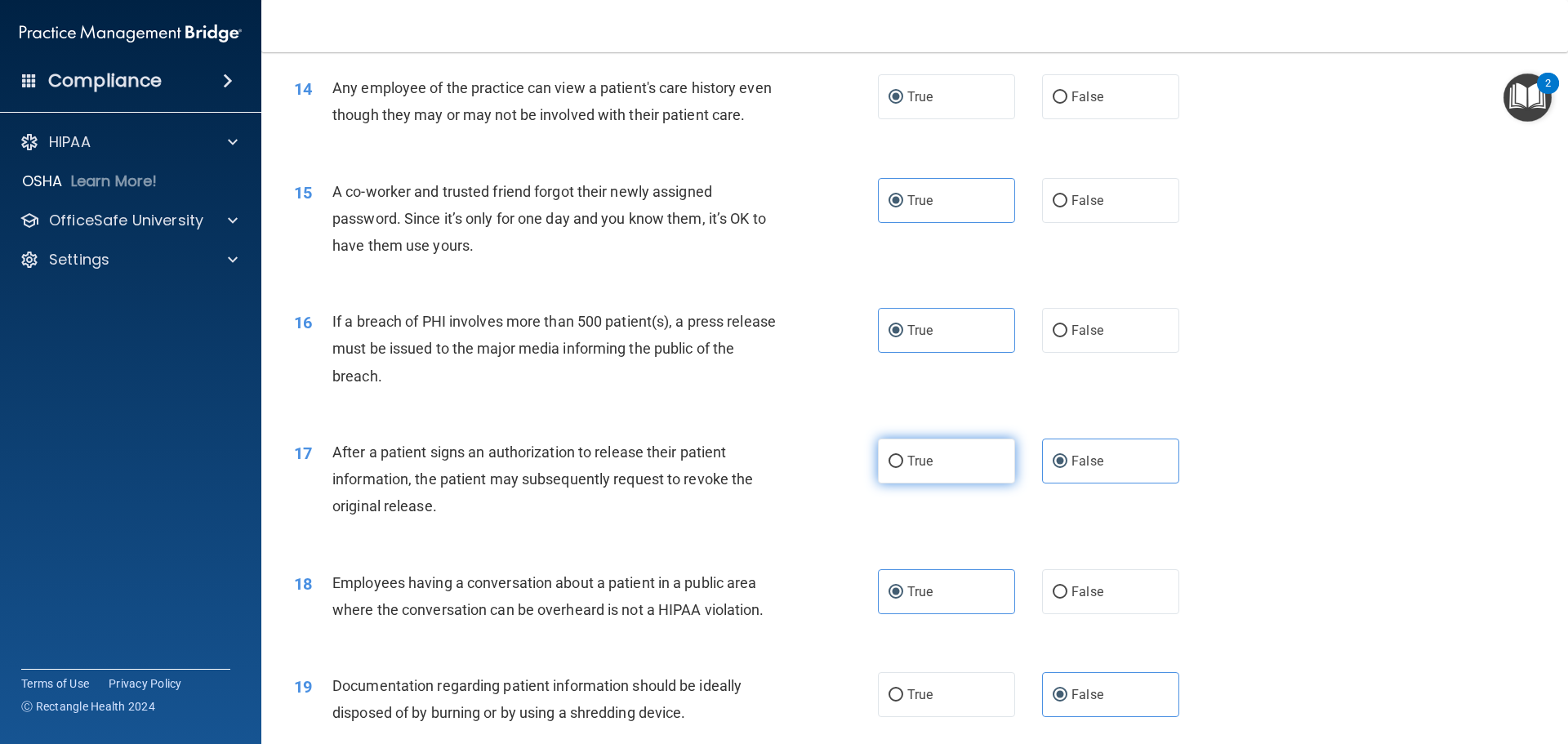
click at [962, 484] on label "True" at bounding box center [946, 461] width 137 height 45
click at [903, 468] on input "True" at bounding box center [896, 461] width 15 height 12
radio input "true"
radio input "false"
click at [1078, 599] on span "False" at bounding box center [1087, 591] width 32 height 16
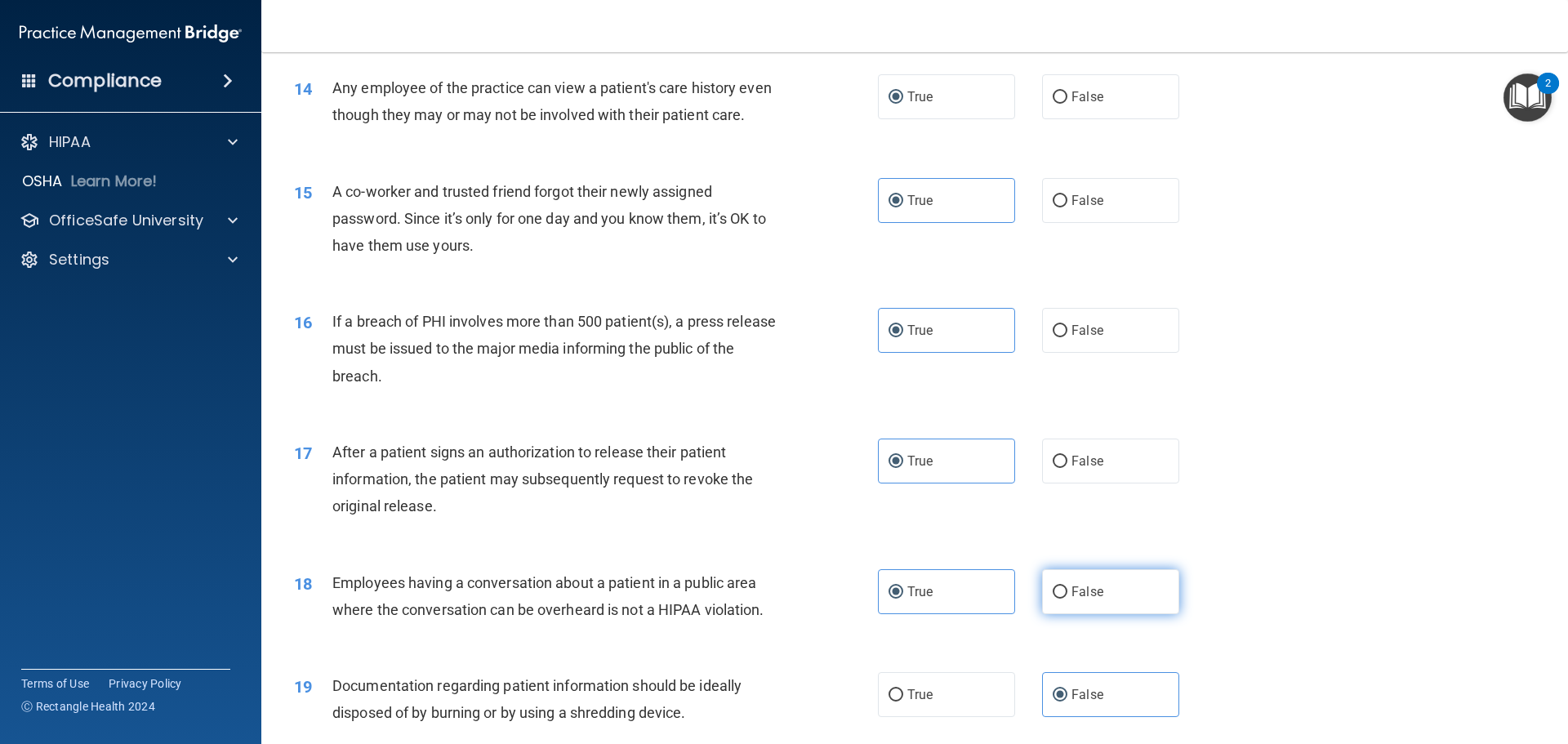
click at [1067, 598] on input "False" at bounding box center [1060, 592] width 15 height 12
radio input "true"
radio input "false"
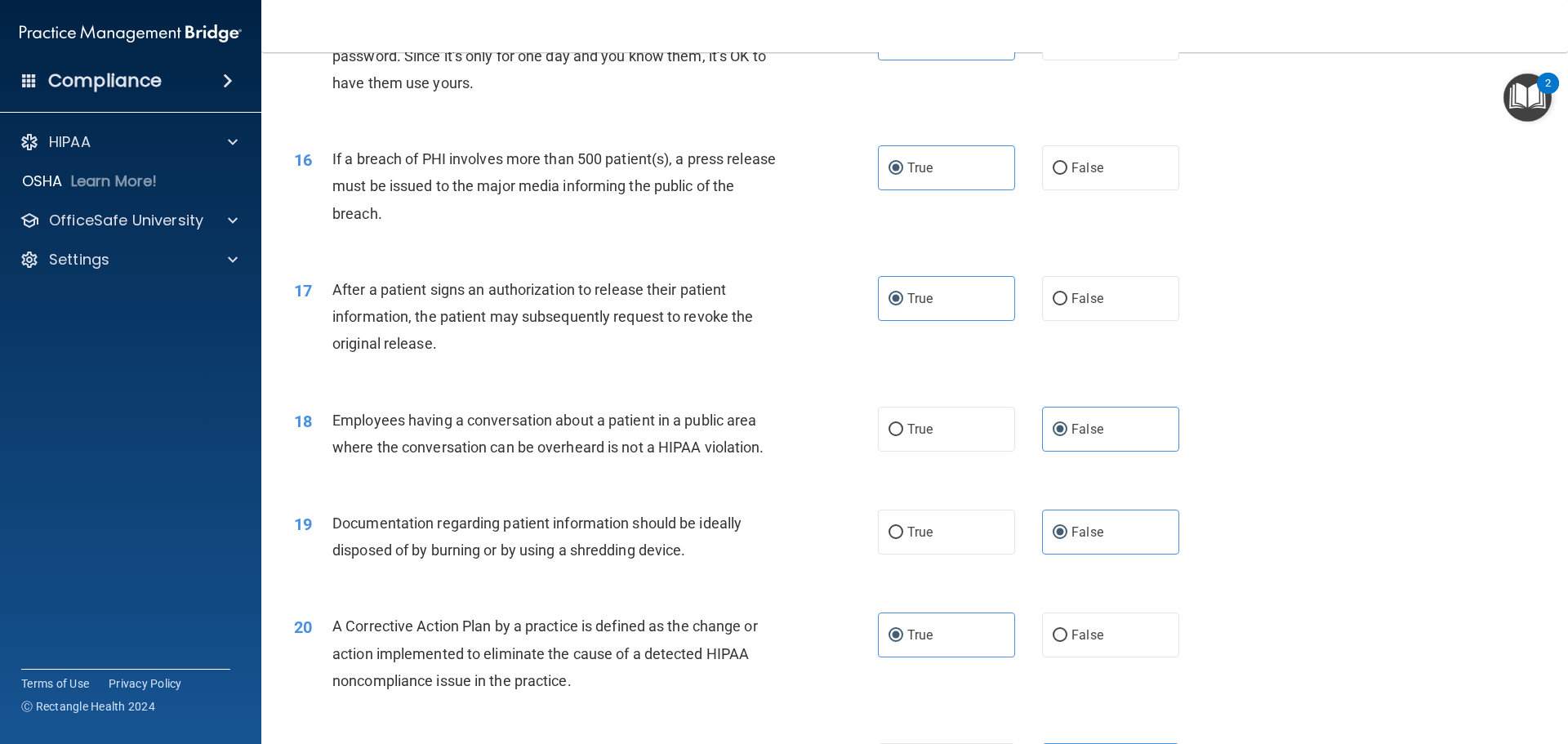
scroll to position [1733, 0]
click at [935, 553] on label "True" at bounding box center [946, 531] width 137 height 45
click at [903, 538] on input "True" at bounding box center [896, 532] width 15 height 12
radio input "true"
radio input "false"
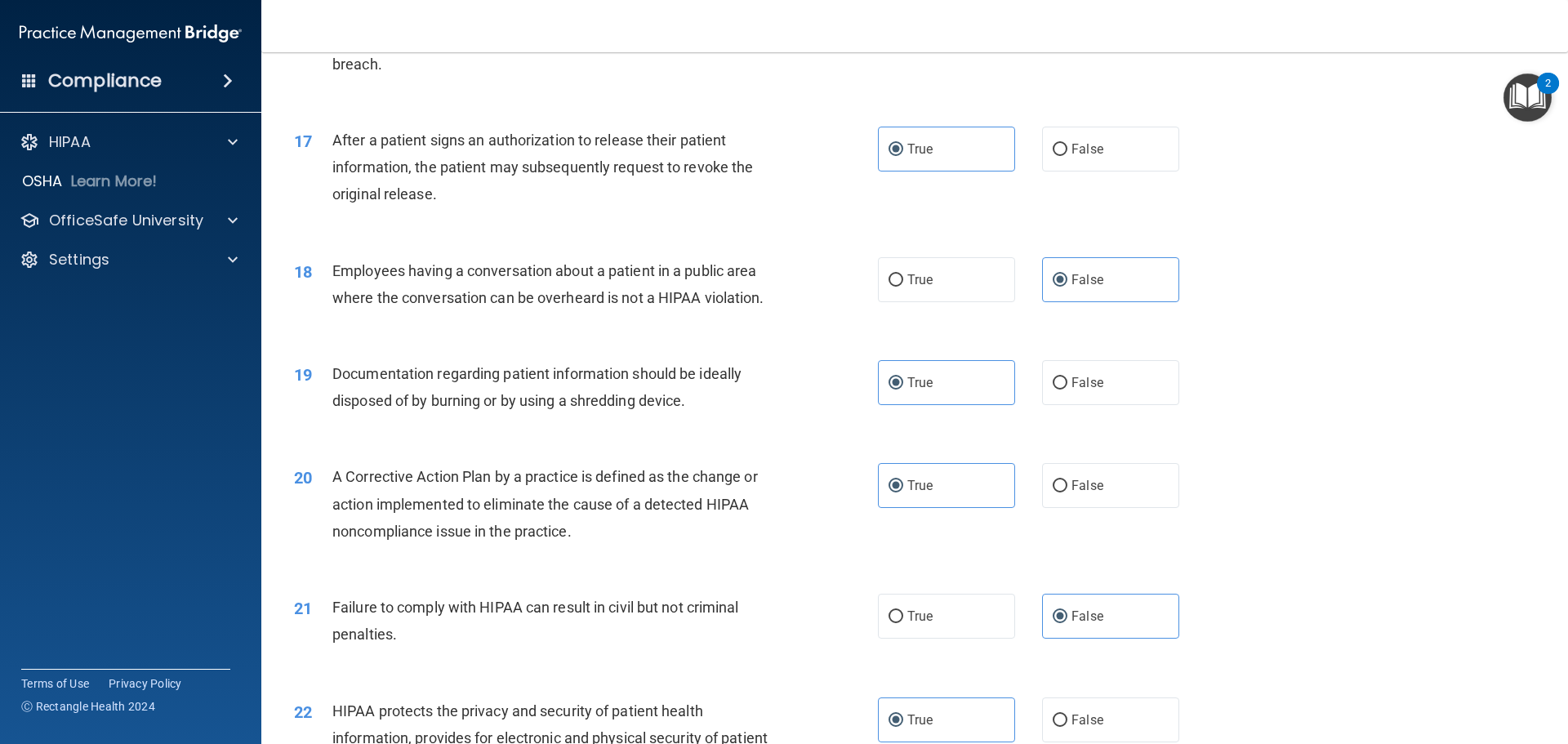
scroll to position [1896, 0]
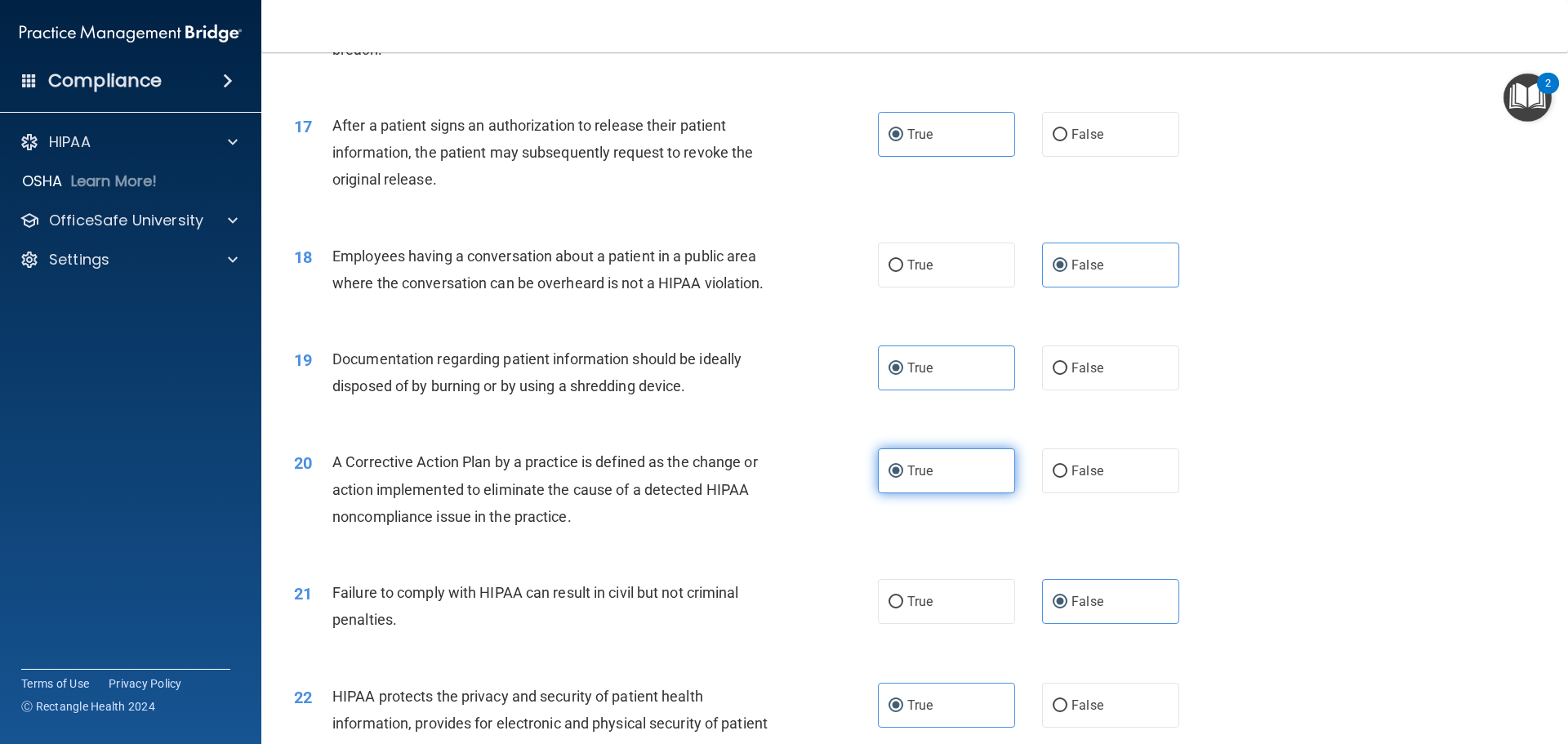
click at [940, 494] on label "True" at bounding box center [946, 471] width 137 height 45
click at [903, 478] on input "True" at bounding box center [896, 471] width 15 height 12
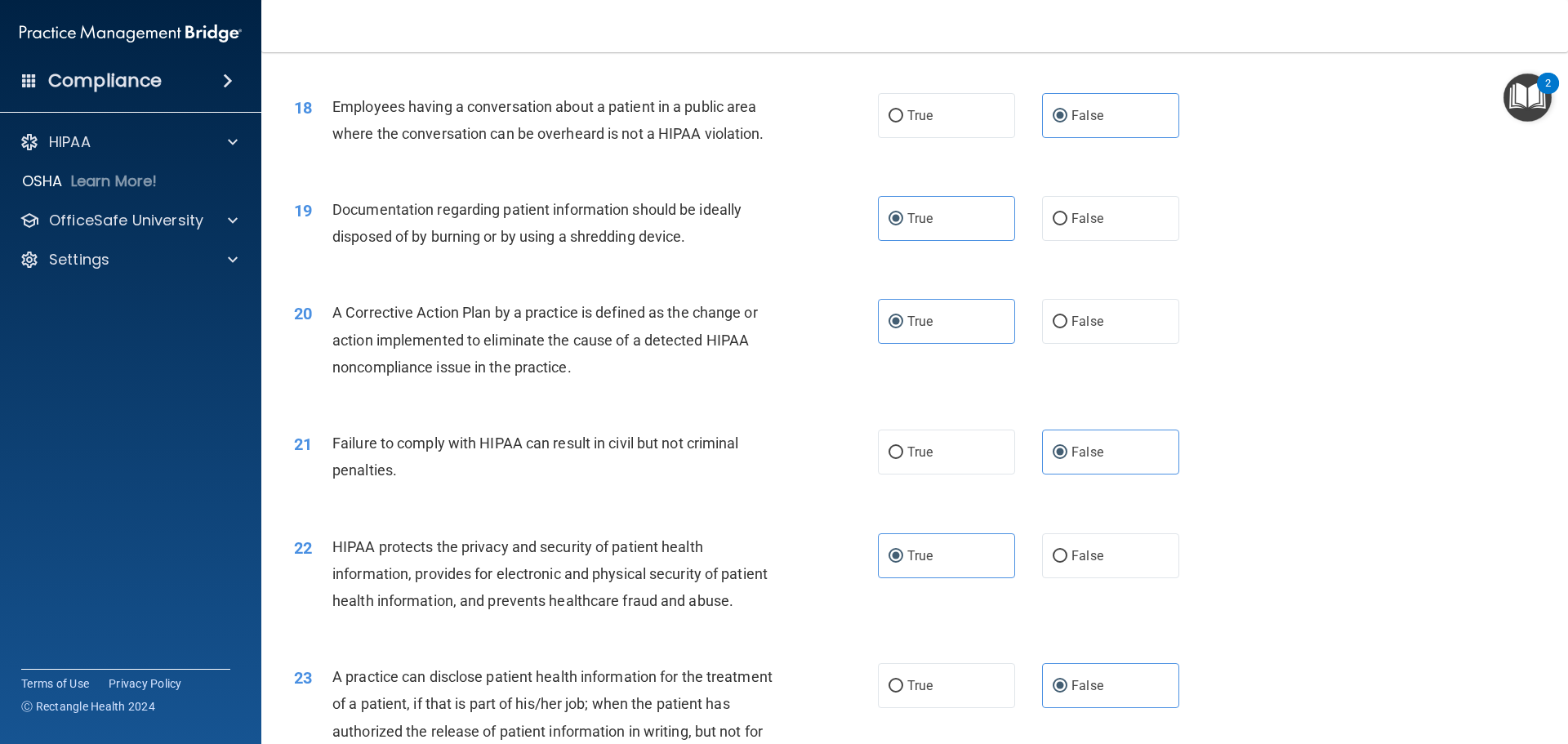
scroll to position [2059, 0]
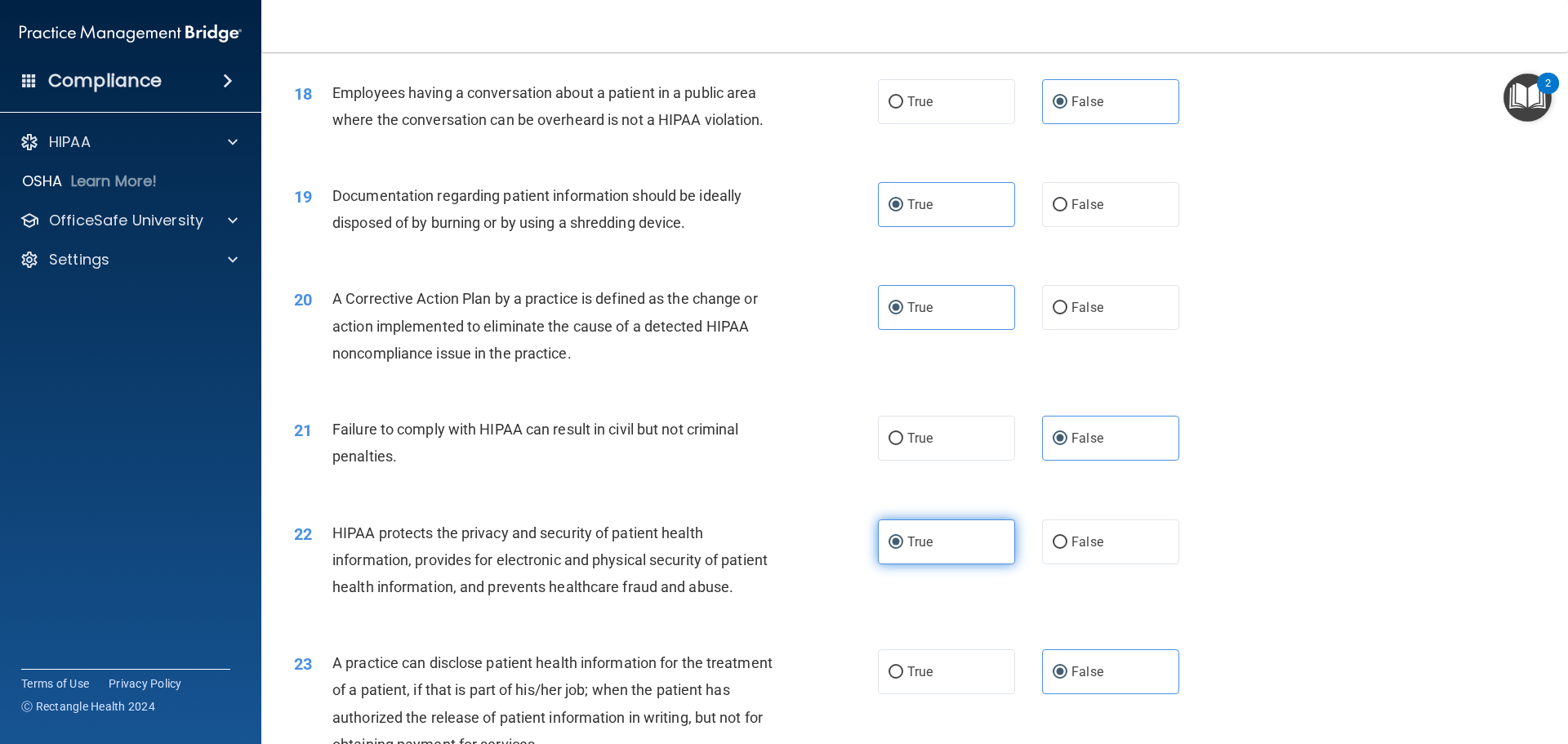
click at [928, 564] on label "True" at bounding box center [946, 542] width 137 height 45
click at [903, 548] on input "True" at bounding box center [896, 543] width 15 height 12
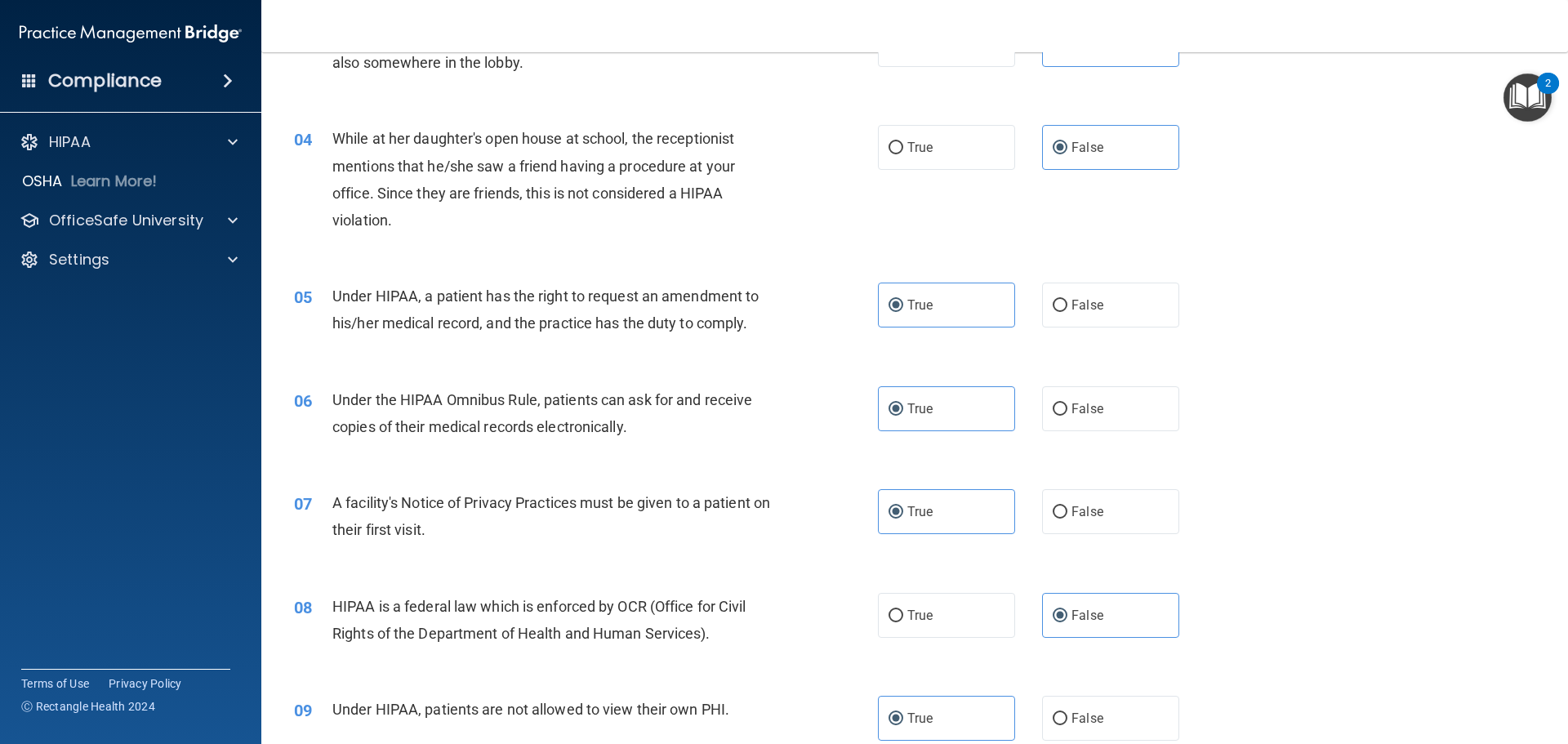
scroll to position [409, 0]
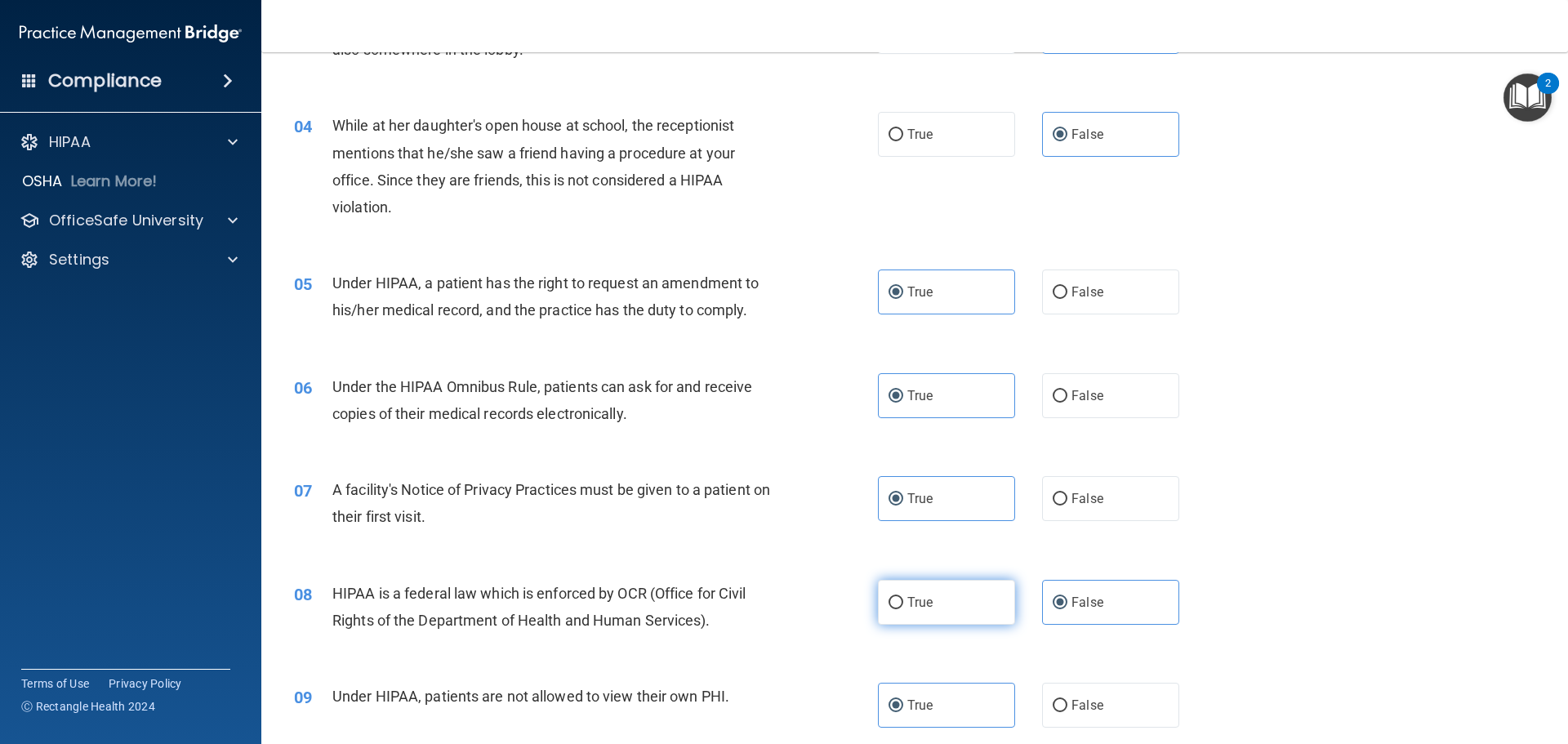
click at [894, 588] on label "True" at bounding box center [946, 603] width 137 height 45
click at [894, 597] on input "True" at bounding box center [896, 603] width 15 height 12
radio input "true"
radio input "false"
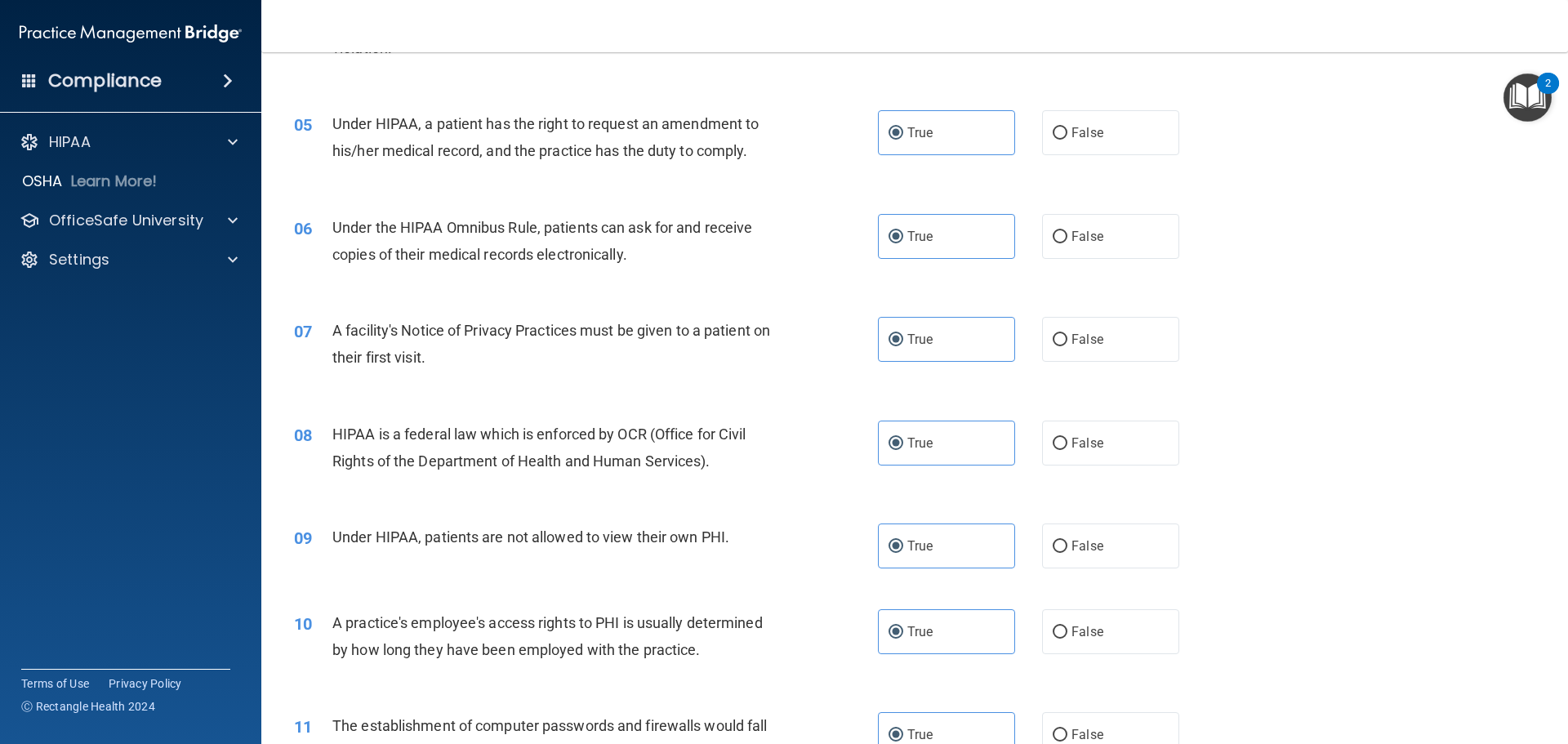
scroll to position [572, 0]
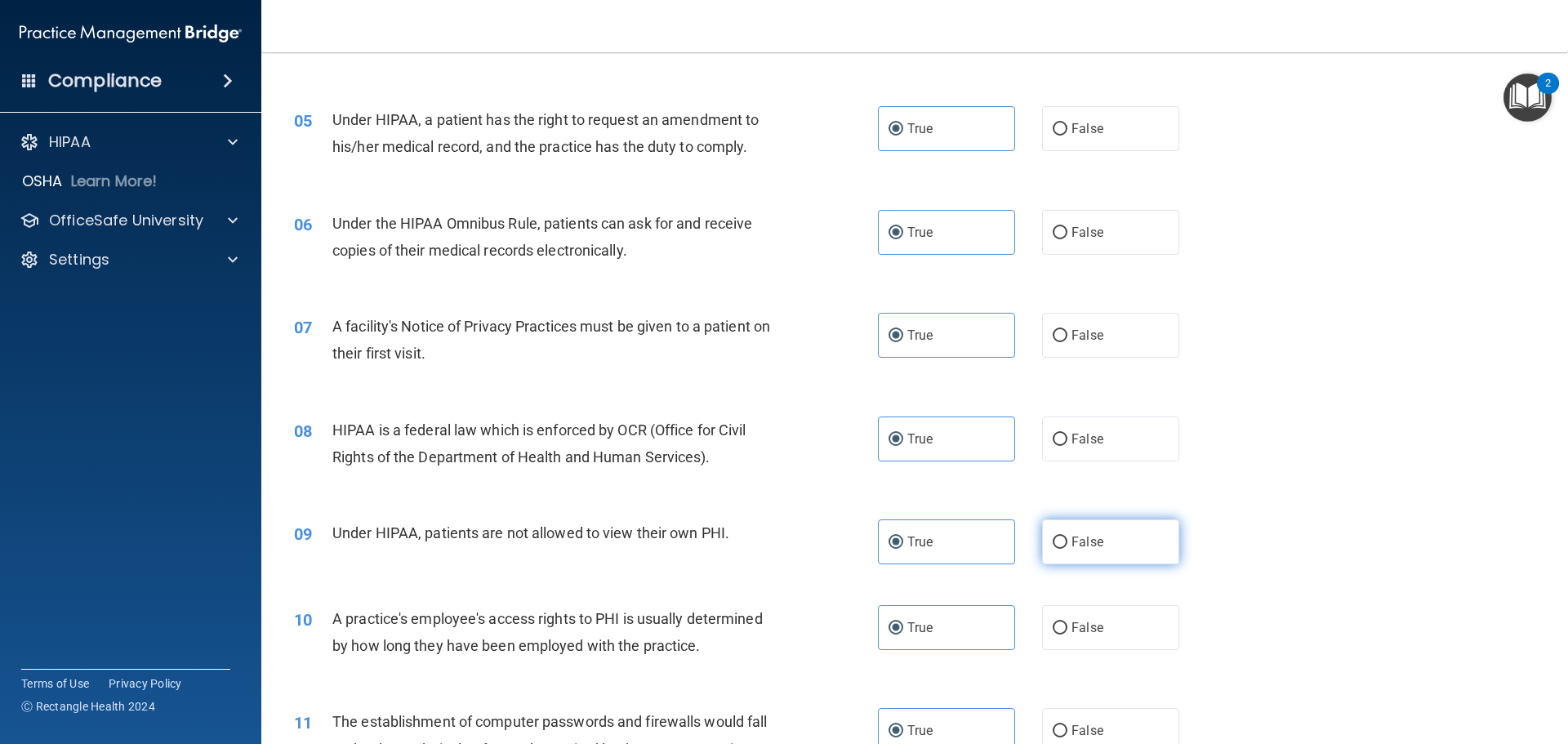
click at [1053, 538] on input "False" at bounding box center [1060, 543] width 15 height 12
radio input "true"
radio input "false"
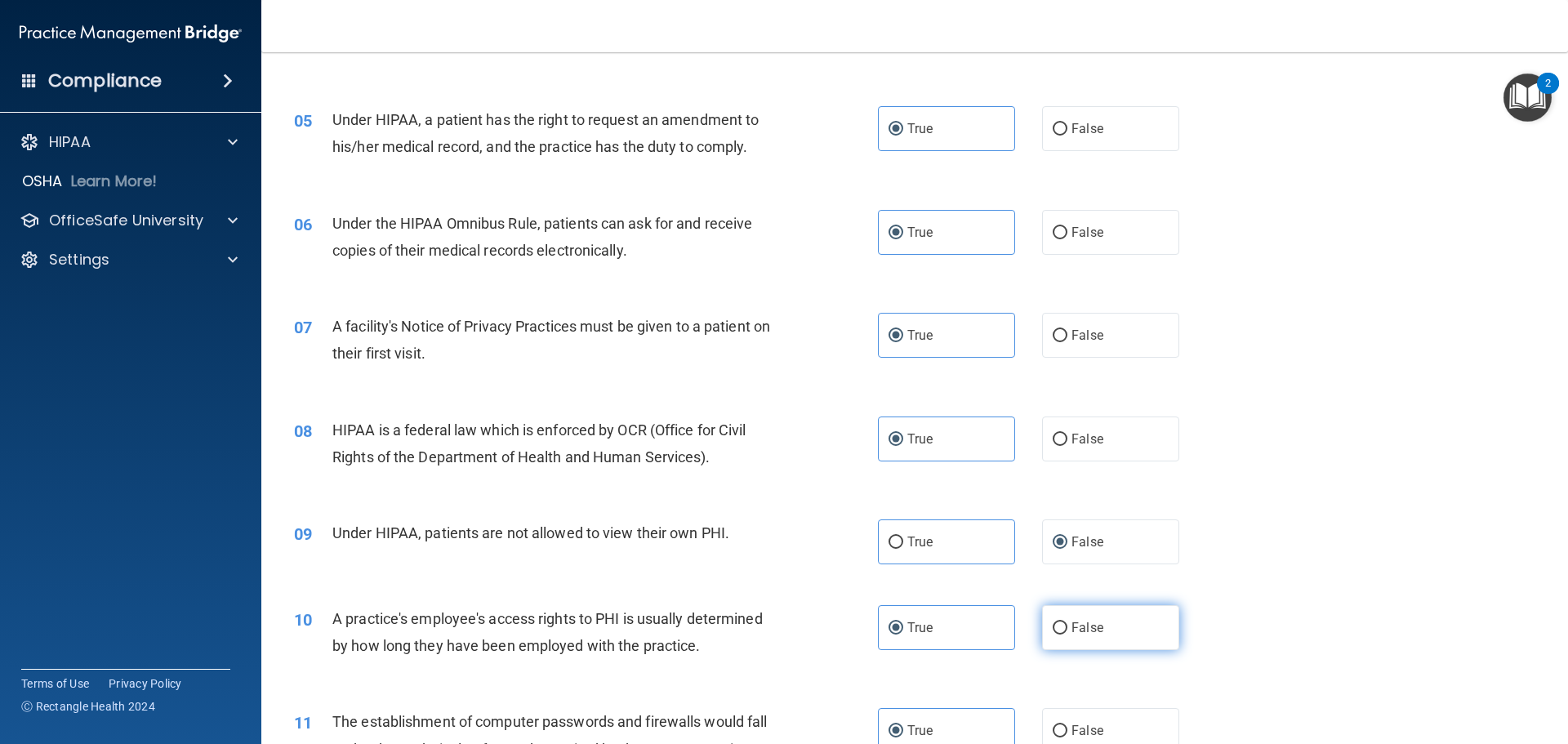
click at [1053, 627] on input "False" at bounding box center [1060, 628] width 15 height 12
radio input "true"
radio input "false"
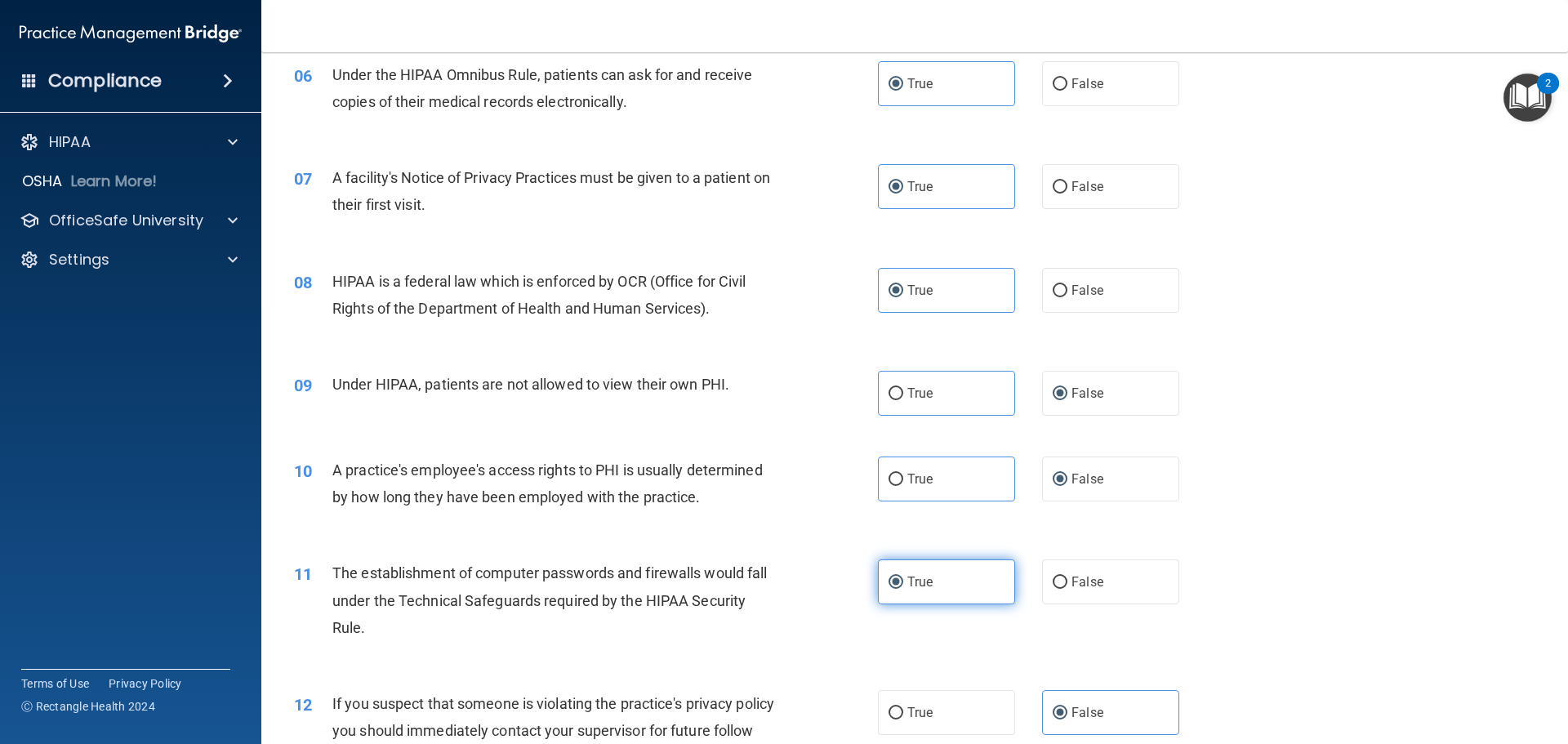
scroll to position [735, 0]
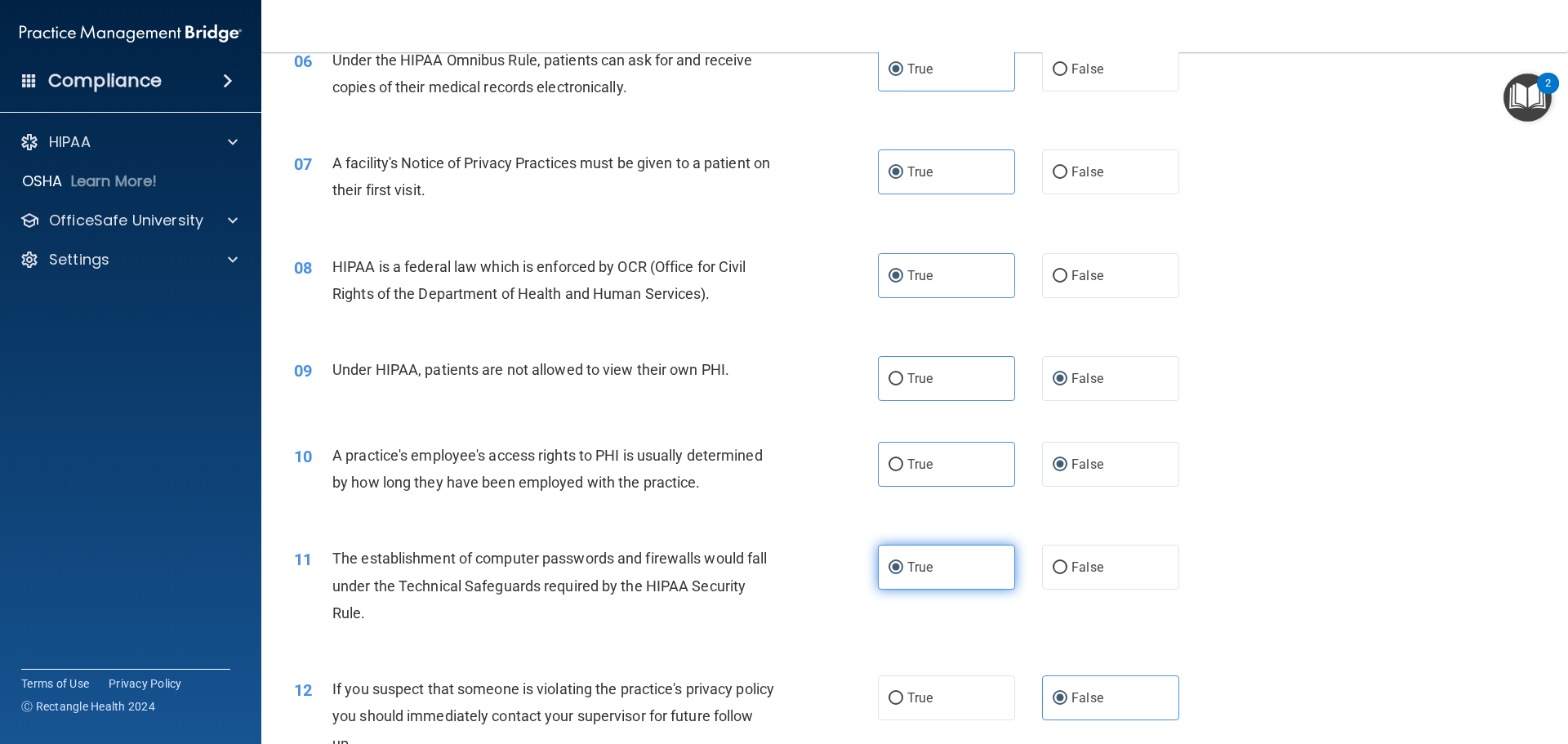
click at [915, 562] on span "True" at bounding box center [920, 567] width 25 height 16
click at [903, 562] on input "True" at bounding box center [896, 568] width 15 height 12
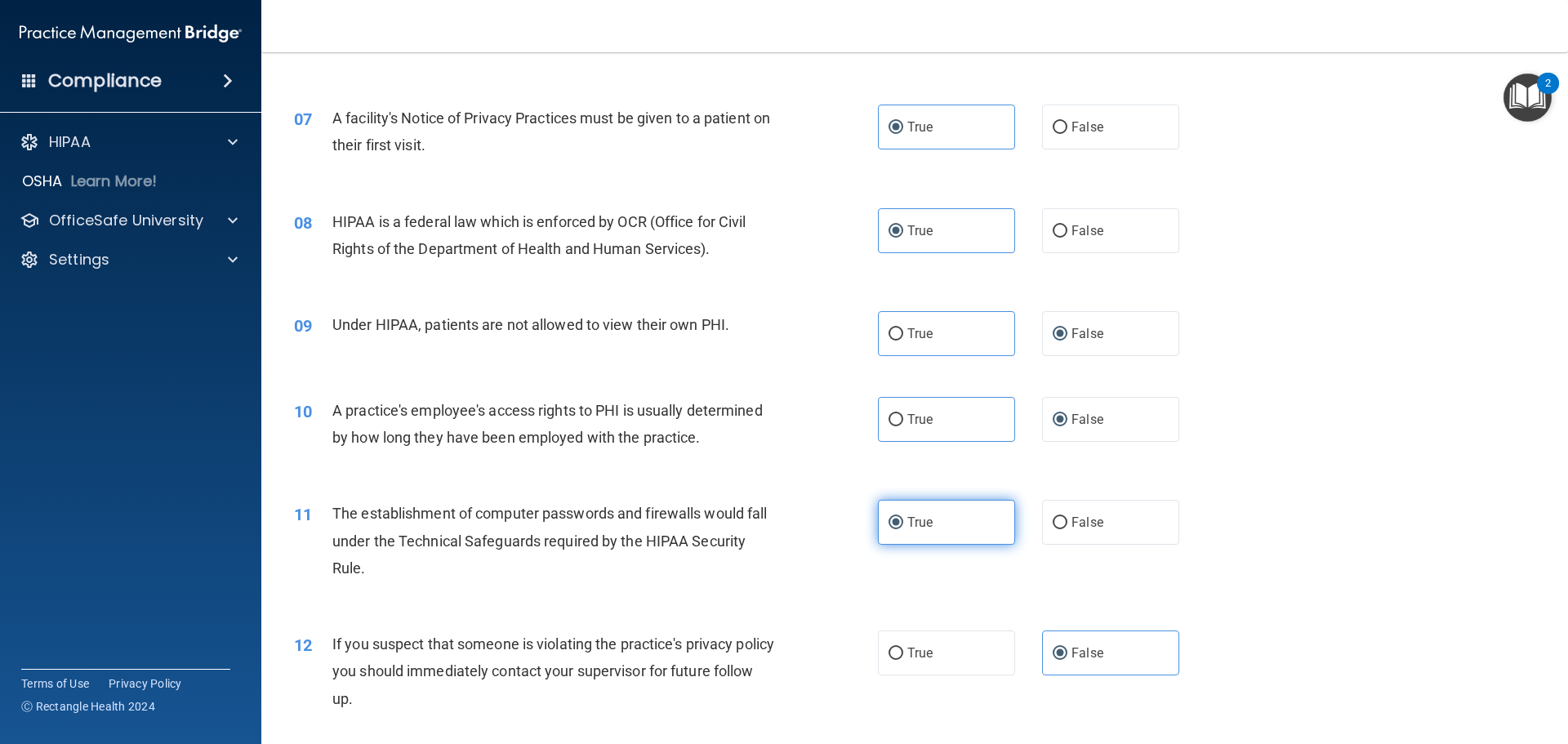
scroll to position [898, 0]
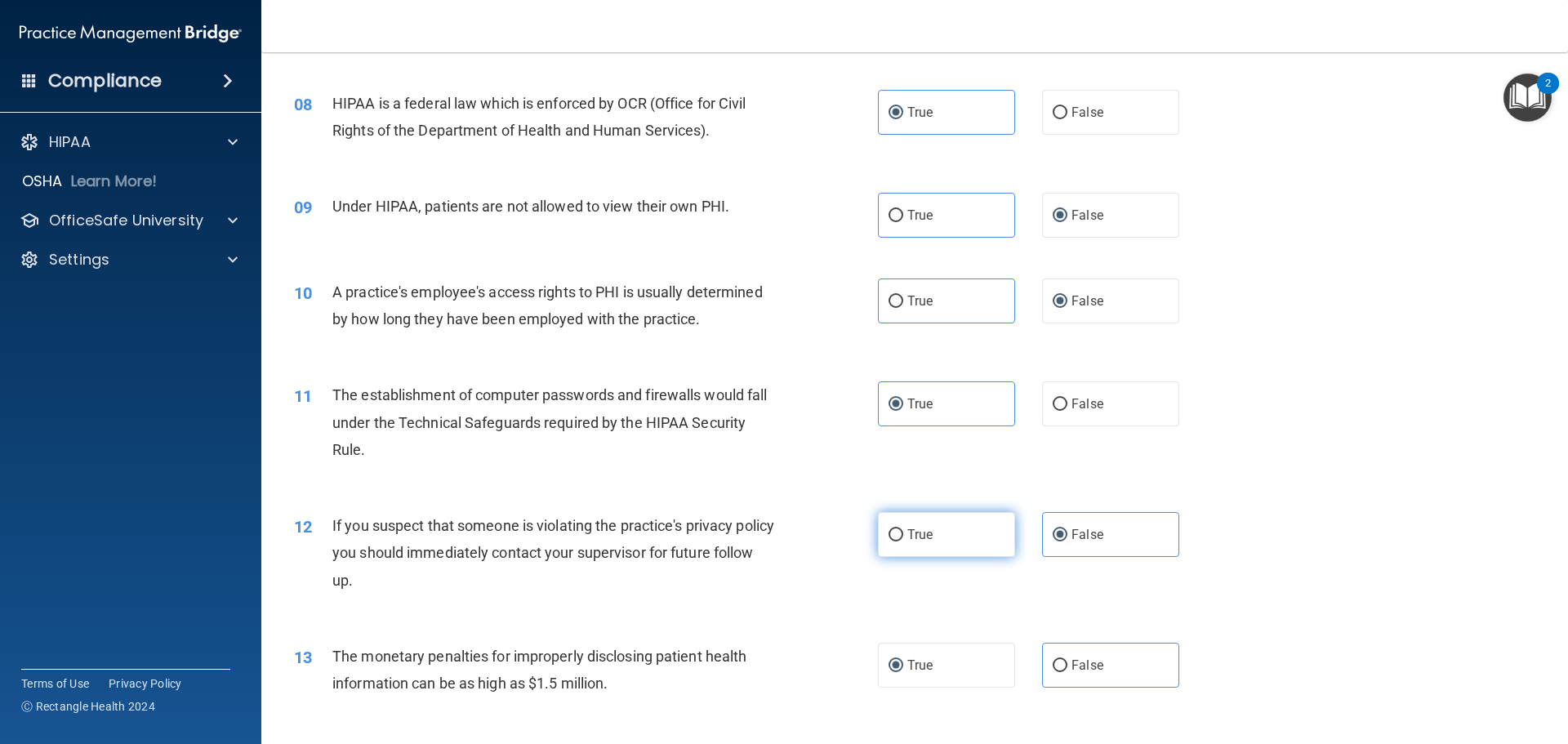
click at [954, 533] on label "True" at bounding box center [946, 534] width 137 height 45
click at [903, 533] on input "True" at bounding box center [896, 535] width 15 height 12
radio input "true"
radio input "false"
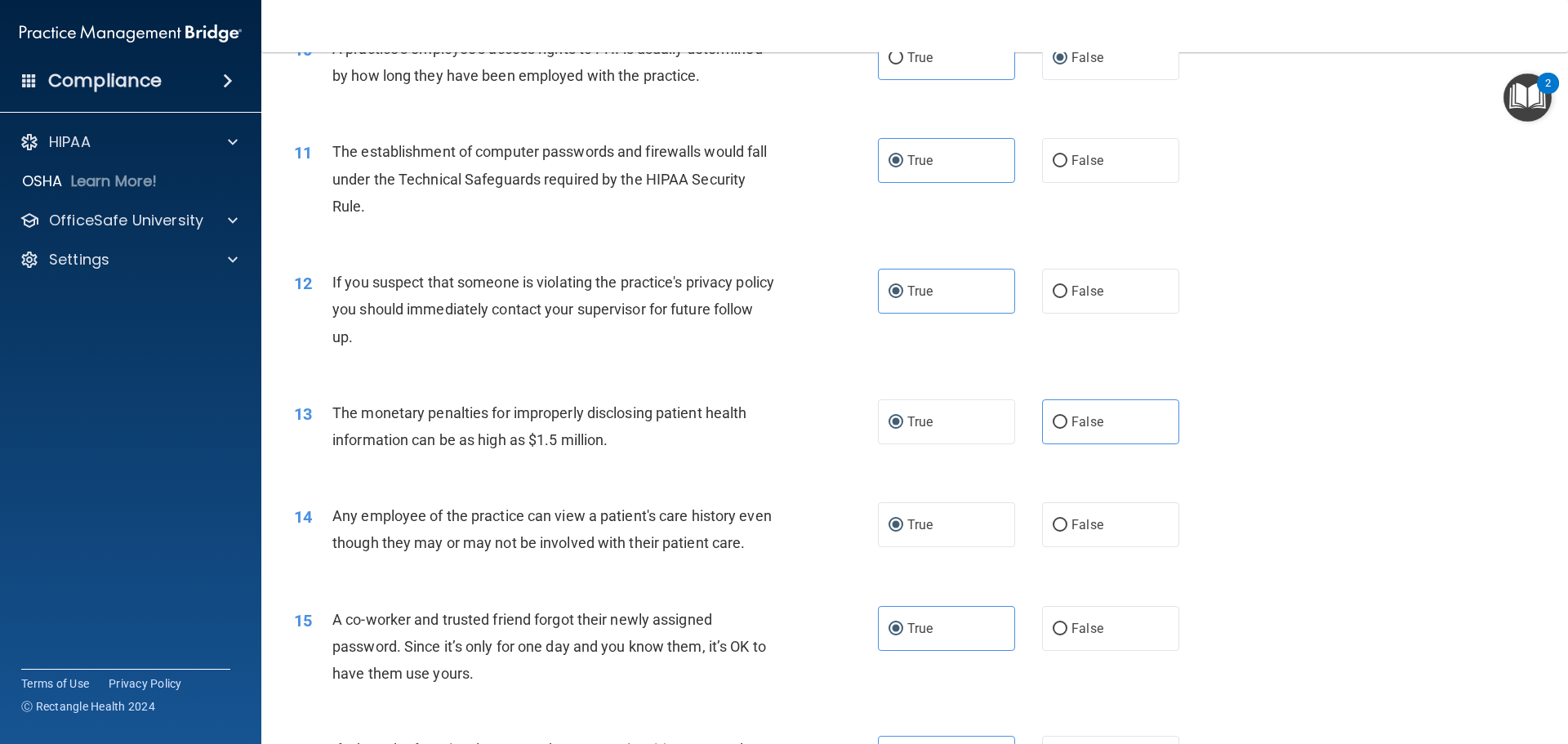
scroll to position [1143, 0]
click at [1098, 523] on label "False" at bounding box center [1110, 523] width 137 height 45
click at [1067, 523] on input "False" at bounding box center [1060, 523] width 15 height 12
radio input "true"
radio input "false"
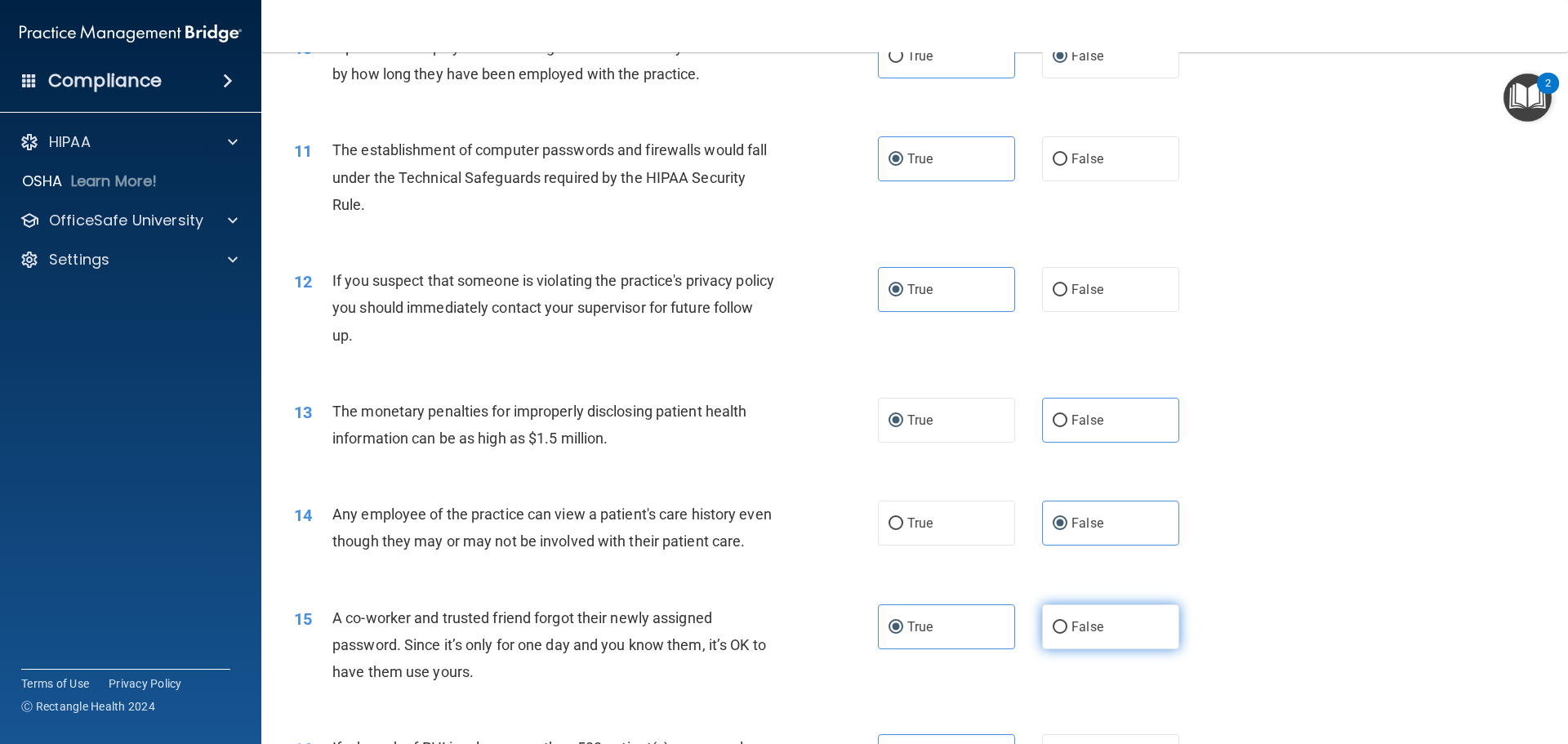
click at [1073, 634] on span "False" at bounding box center [1087, 627] width 32 height 16
click at [1067, 633] on input "False" at bounding box center [1060, 627] width 15 height 12
radio input "true"
radio input "false"
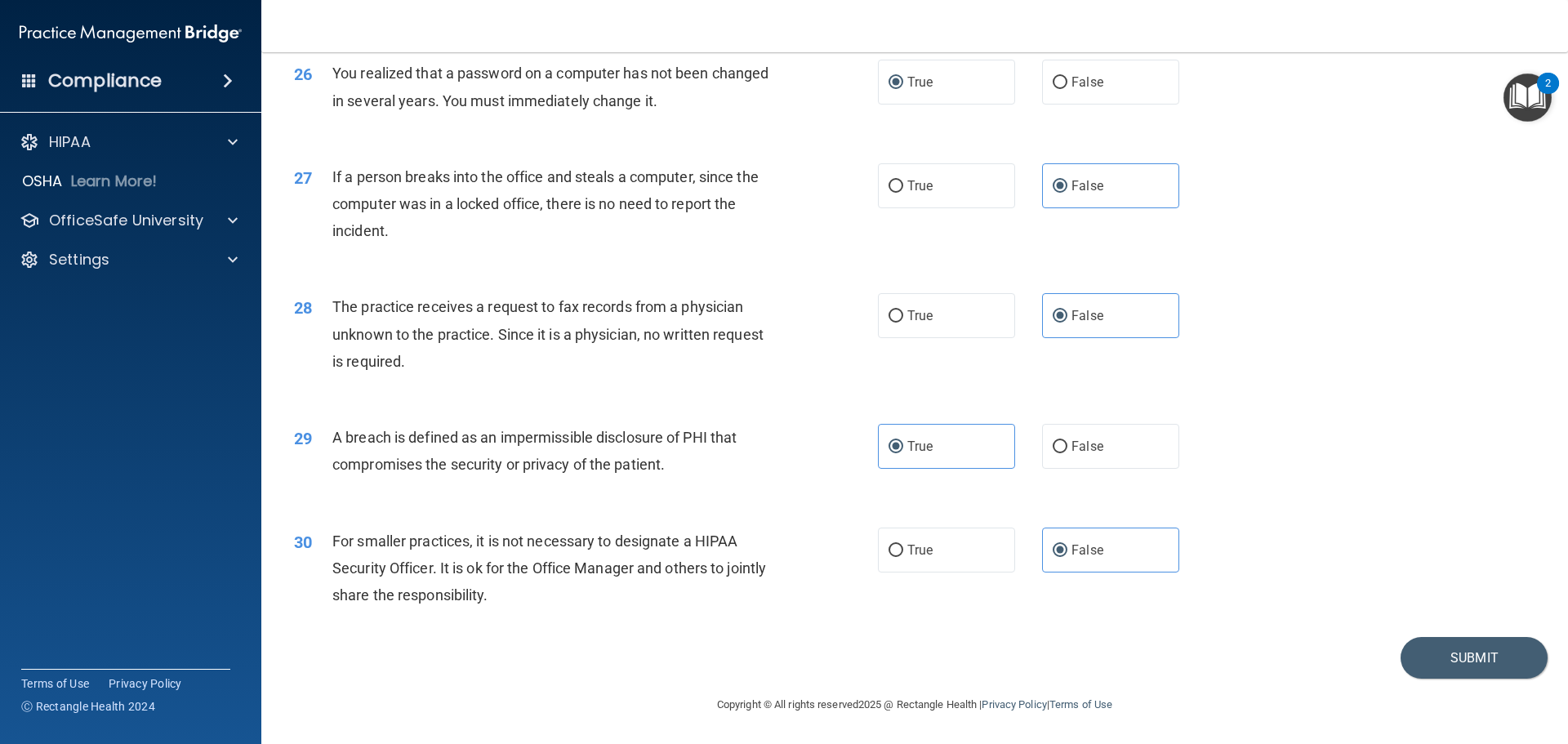
scroll to position [3121, 0]
click at [1487, 667] on button "Submit" at bounding box center [1474, 657] width 147 height 42
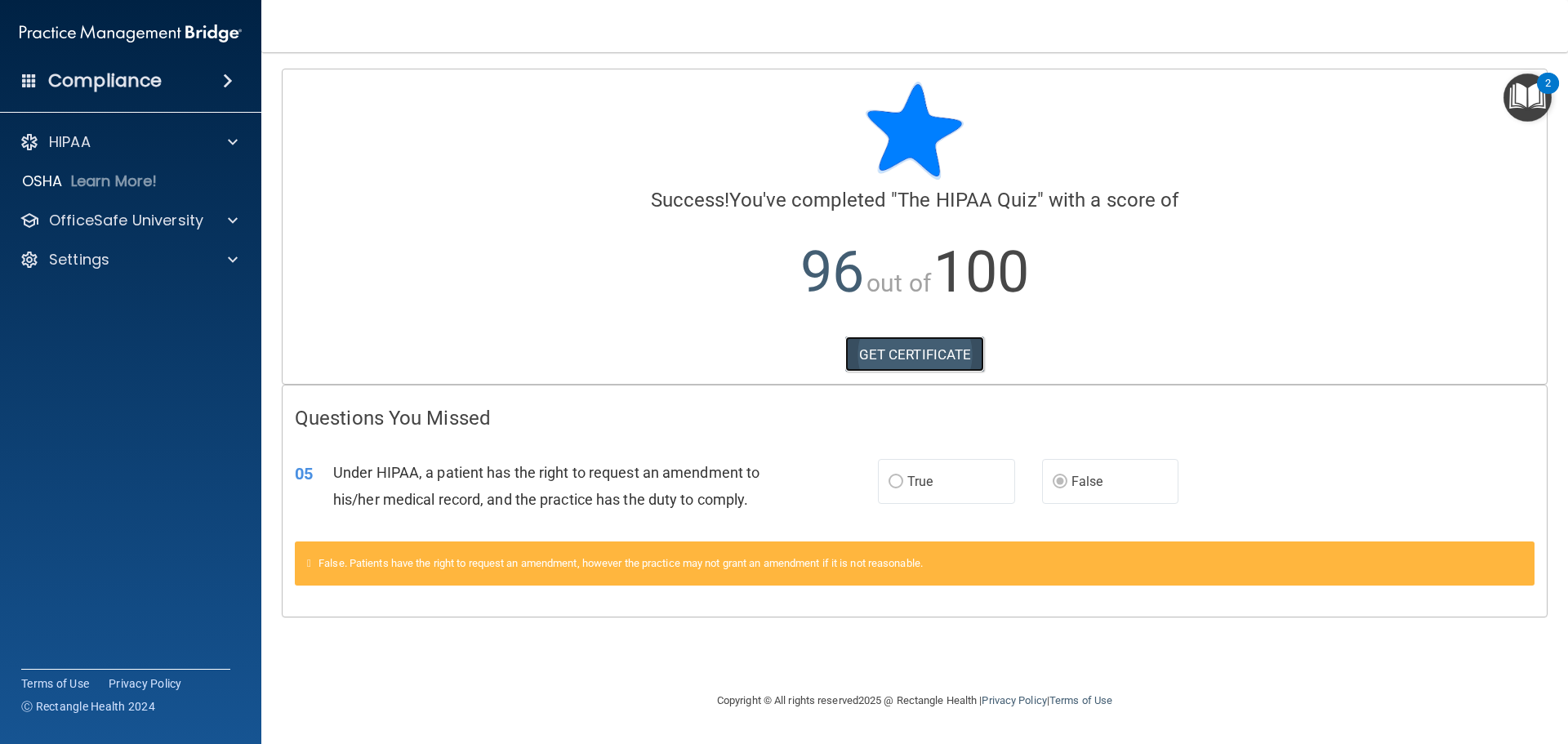
click at [893, 355] on link "GET CERTIFICATE" at bounding box center [915, 354] width 140 height 36
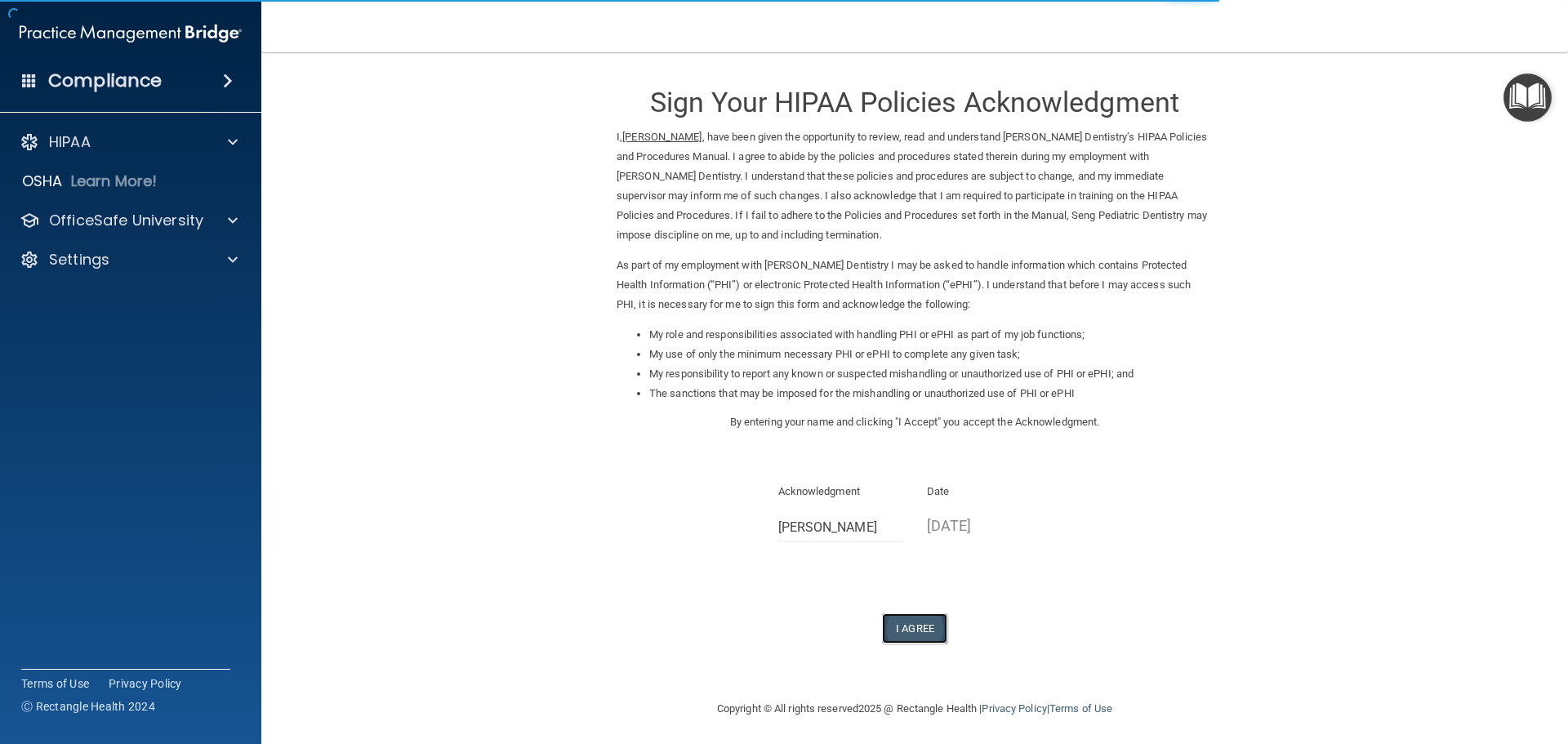
click at [899, 616] on button "I Agree" at bounding box center [915, 628] width 65 height 30
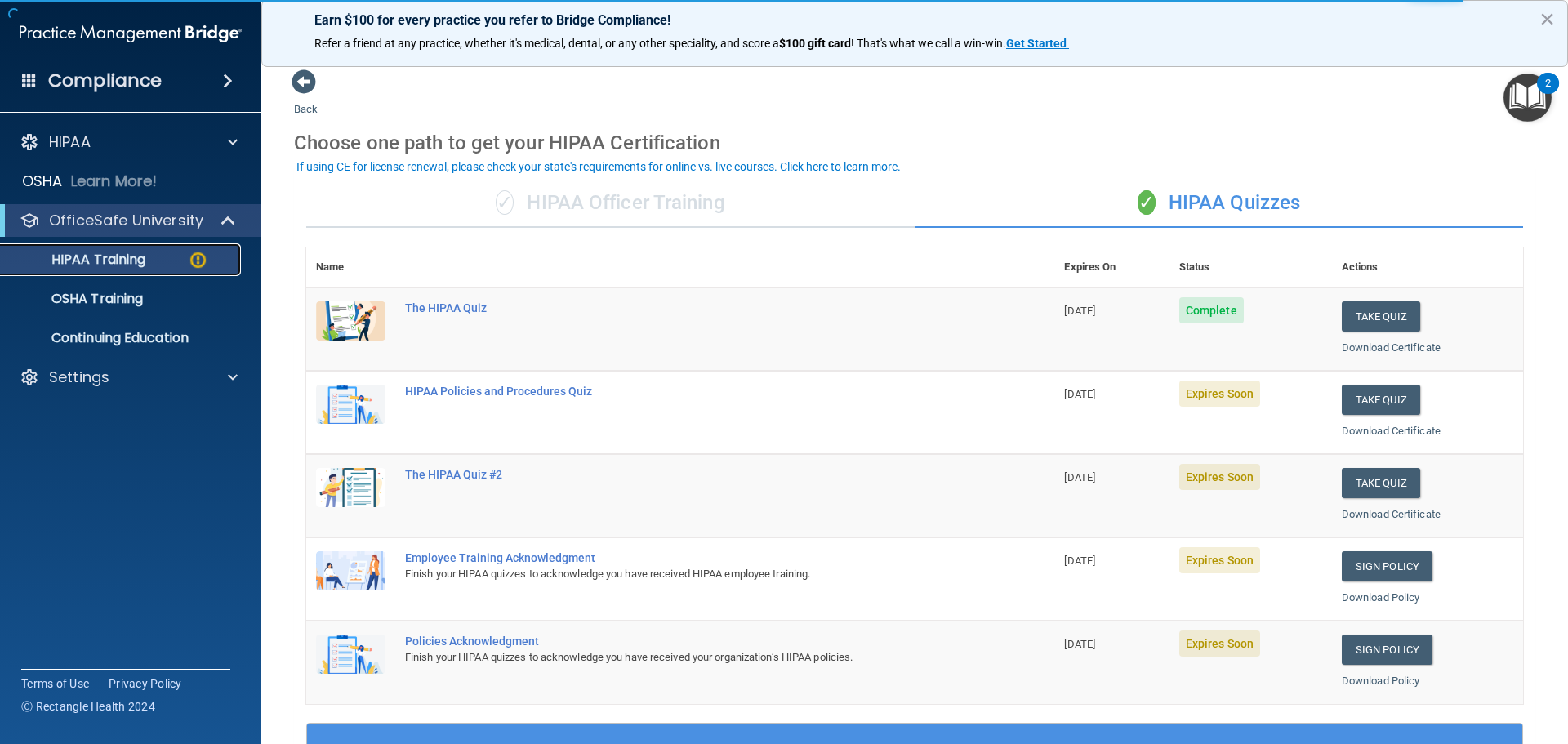
click at [96, 271] on link "HIPAA Training" at bounding box center [112, 259] width 257 height 32
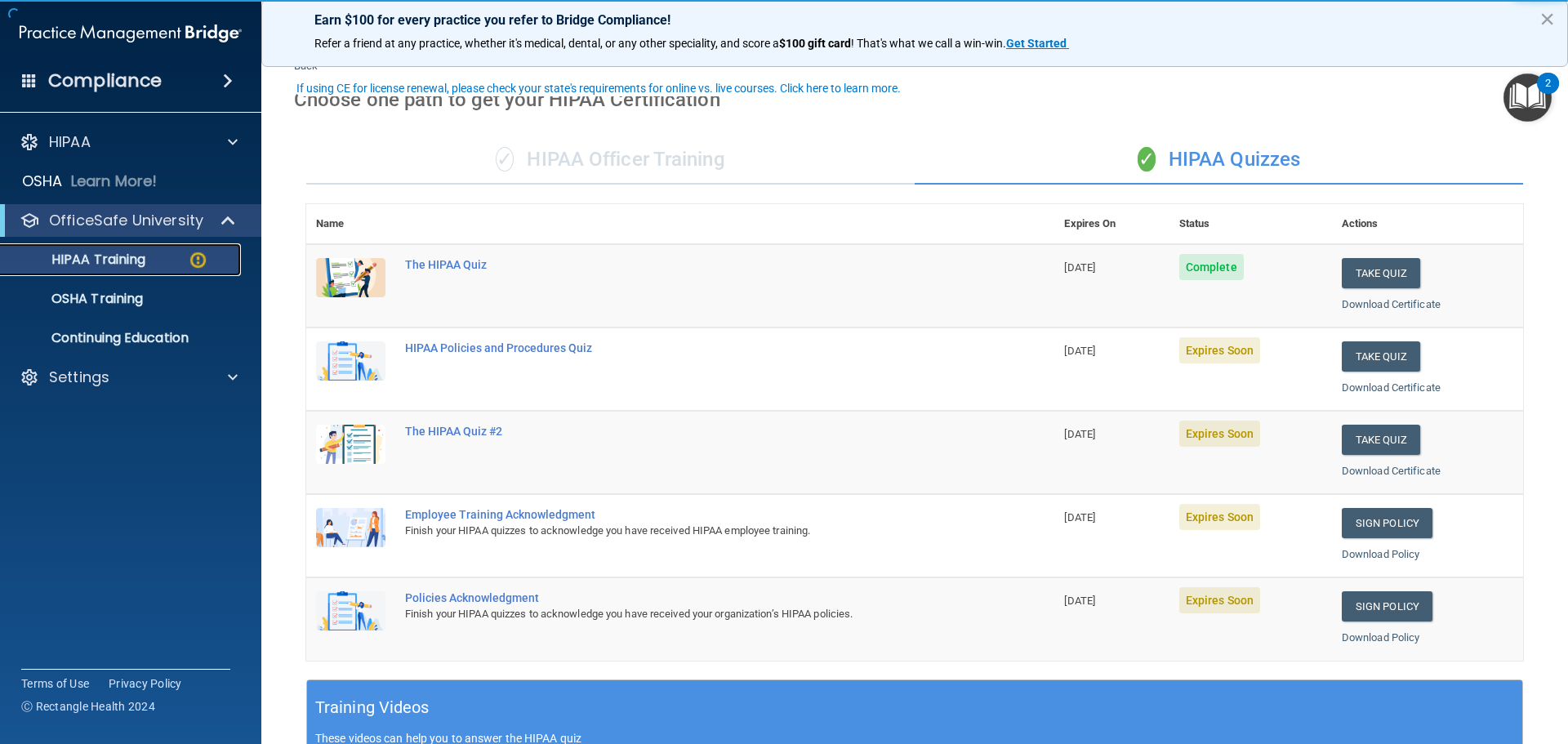
scroll to position [82, 0]
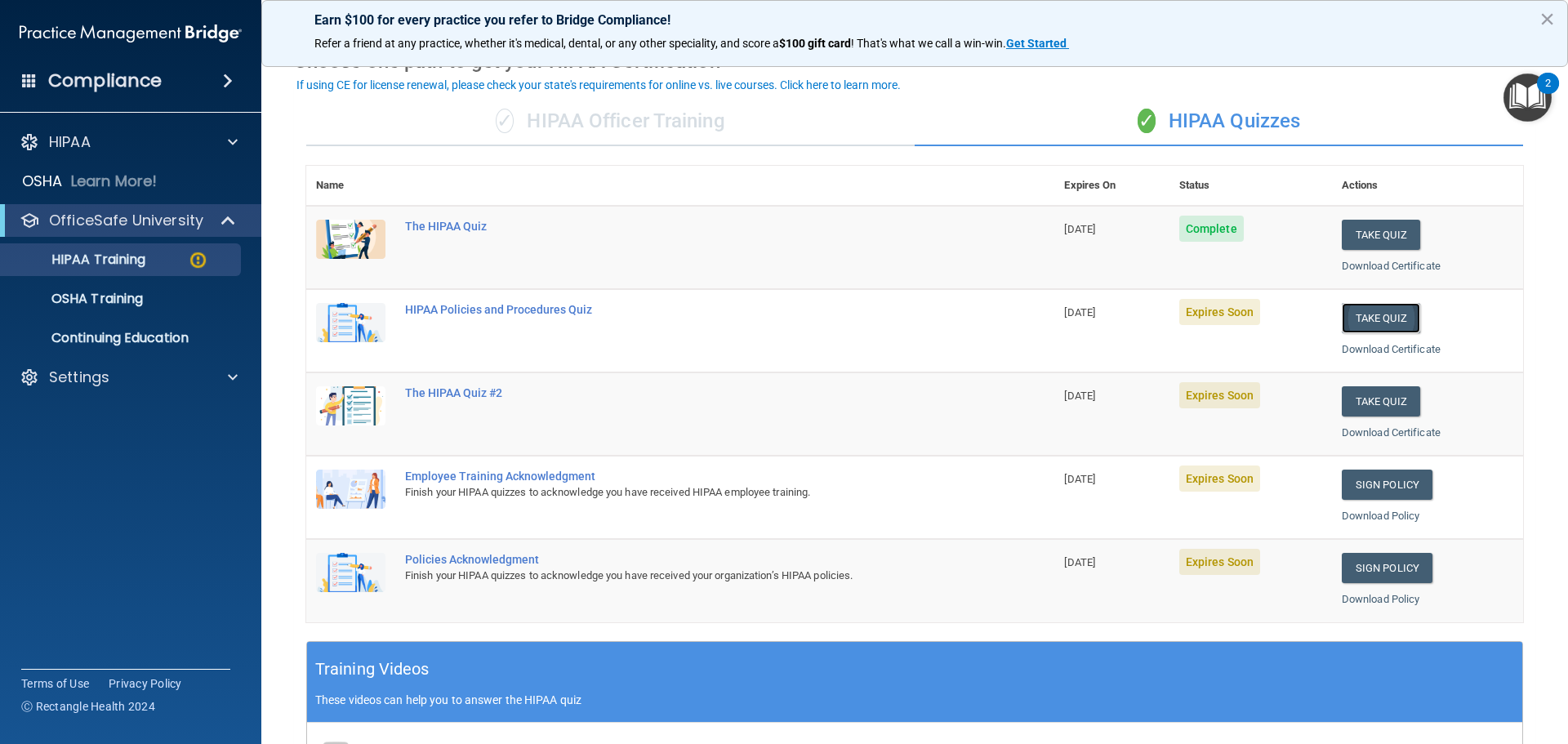
click at [1342, 309] on button "Take Quiz" at bounding box center [1381, 318] width 78 height 30
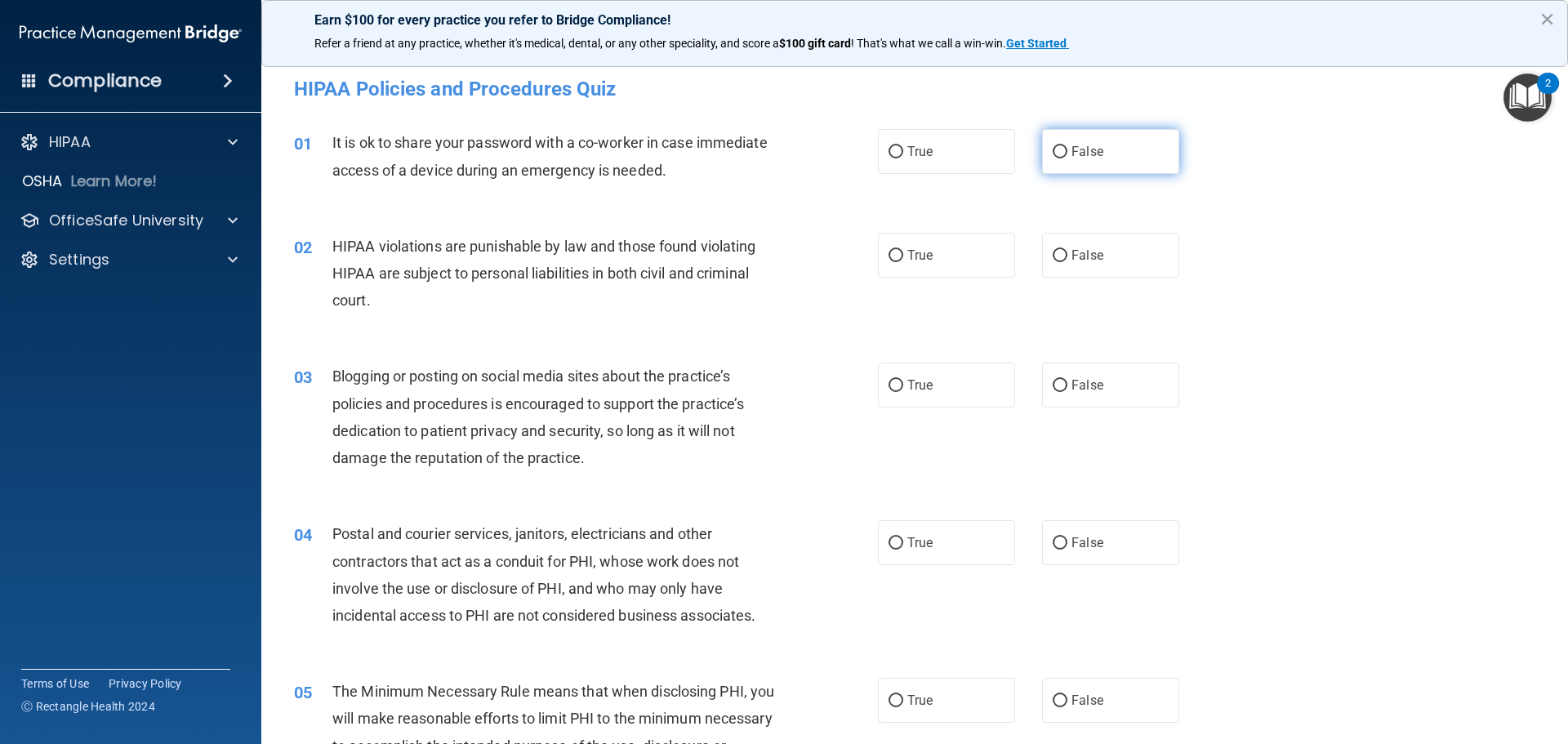
click at [1063, 156] on label "False" at bounding box center [1110, 151] width 137 height 45
click at [1063, 156] on input "False" at bounding box center [1060, 152] width 15 height 12
radio input "true"
click at [898, 262] on label "True" at bounding box center [946, 255] width 137 height 45
click at [898, 262] on input "True" at bounding box center [896, 255] width 15 height 12
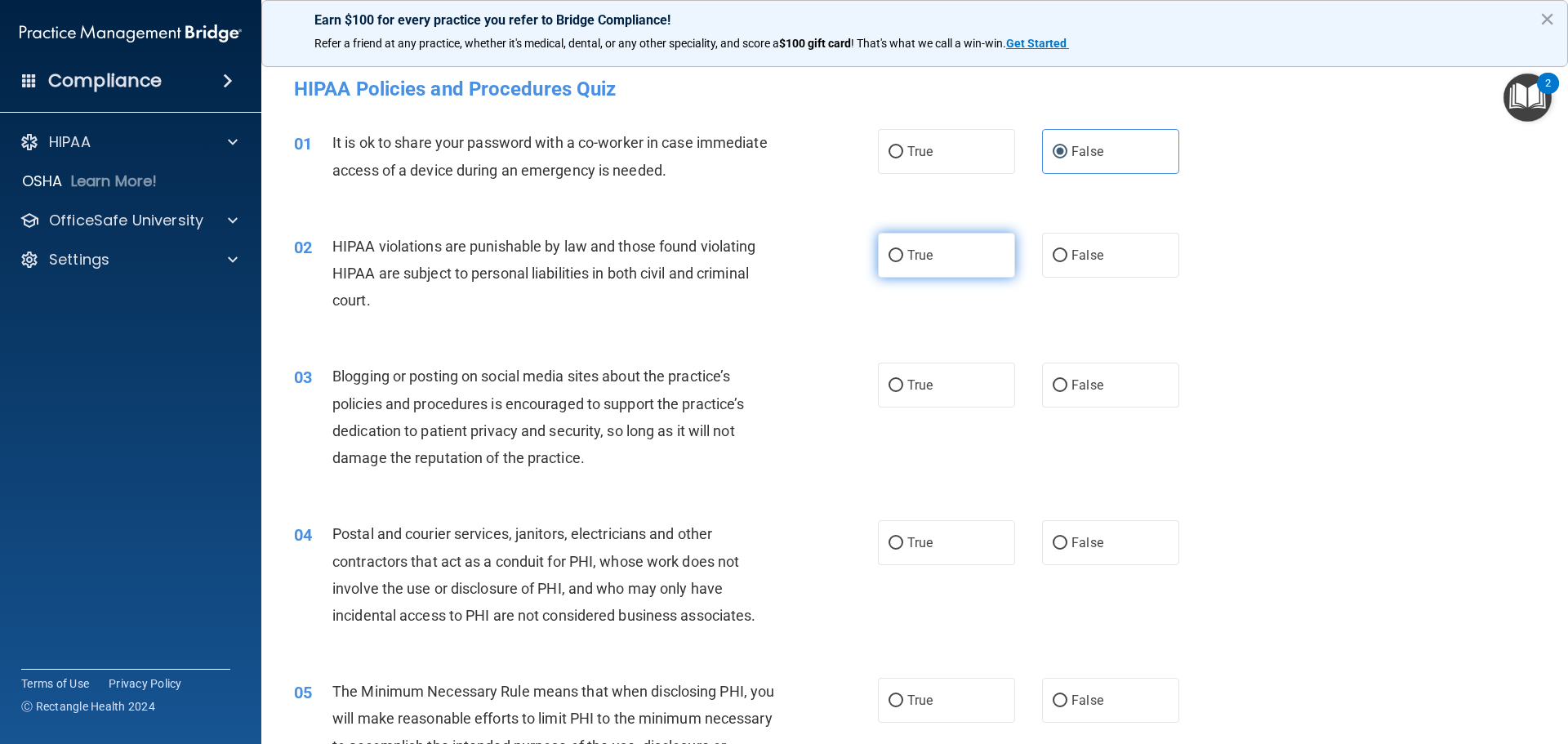
radio input "true"
click at [1061, 387] on label "False" at bounding box center [1110, 385] width 137 height 45
click at [1061, 387] on input "False" at bounding box center [1060, 385] width 15 height 12
radio input "true"
click at [881, 548] on label "True" at bounding box center [946, 543] width 137 height 45
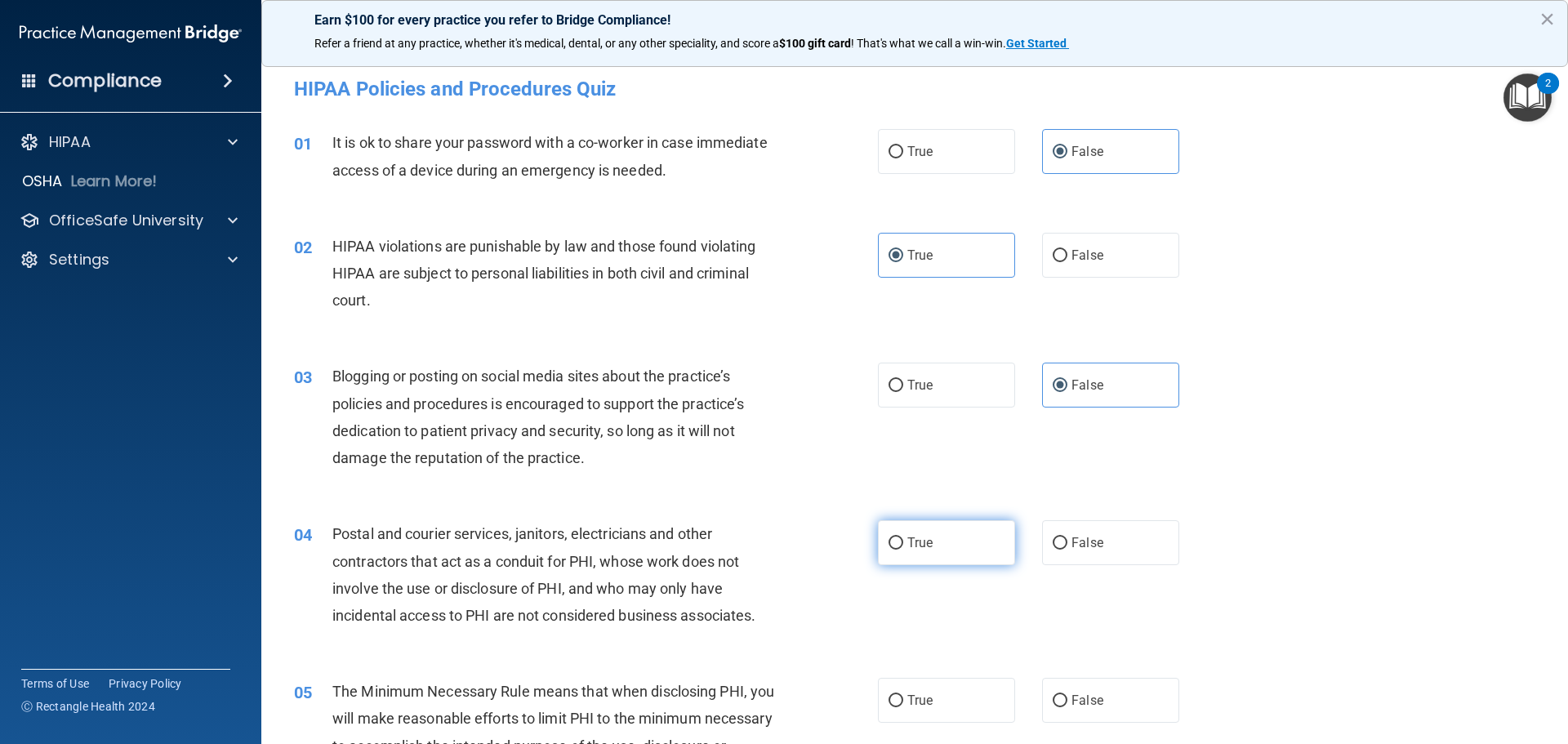
click at [888, 548] on input "True" at bounding box center [896, 543] width 15 height 12
radio input "true"
click at [1063, 703] on label "False" at bounding box center [1110, 700] width 137 height 45
click at [1063, 703] on input "False" at bounding box center [1060, 701] width 15 height 12
radio input "true"
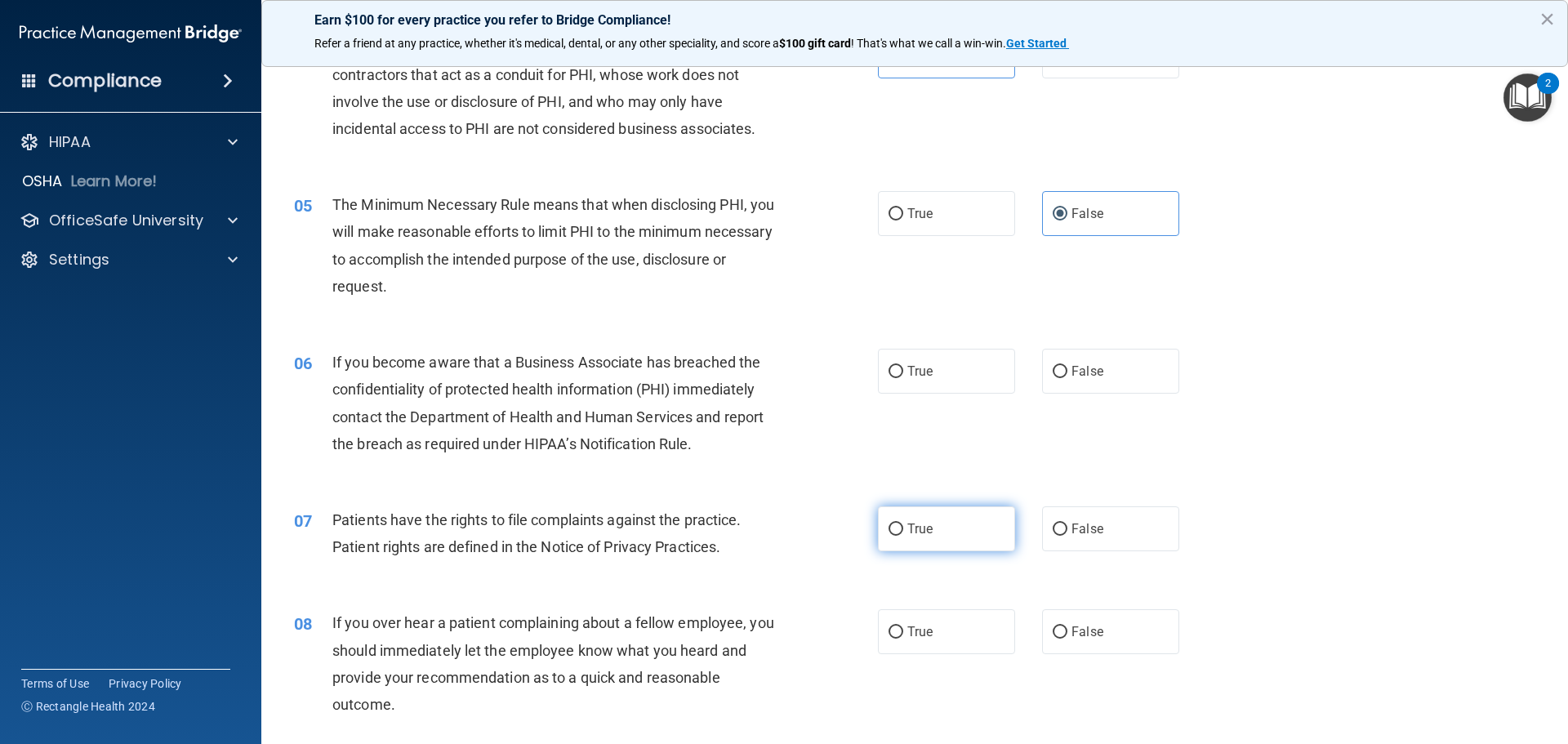
scroll to position [490, 0]
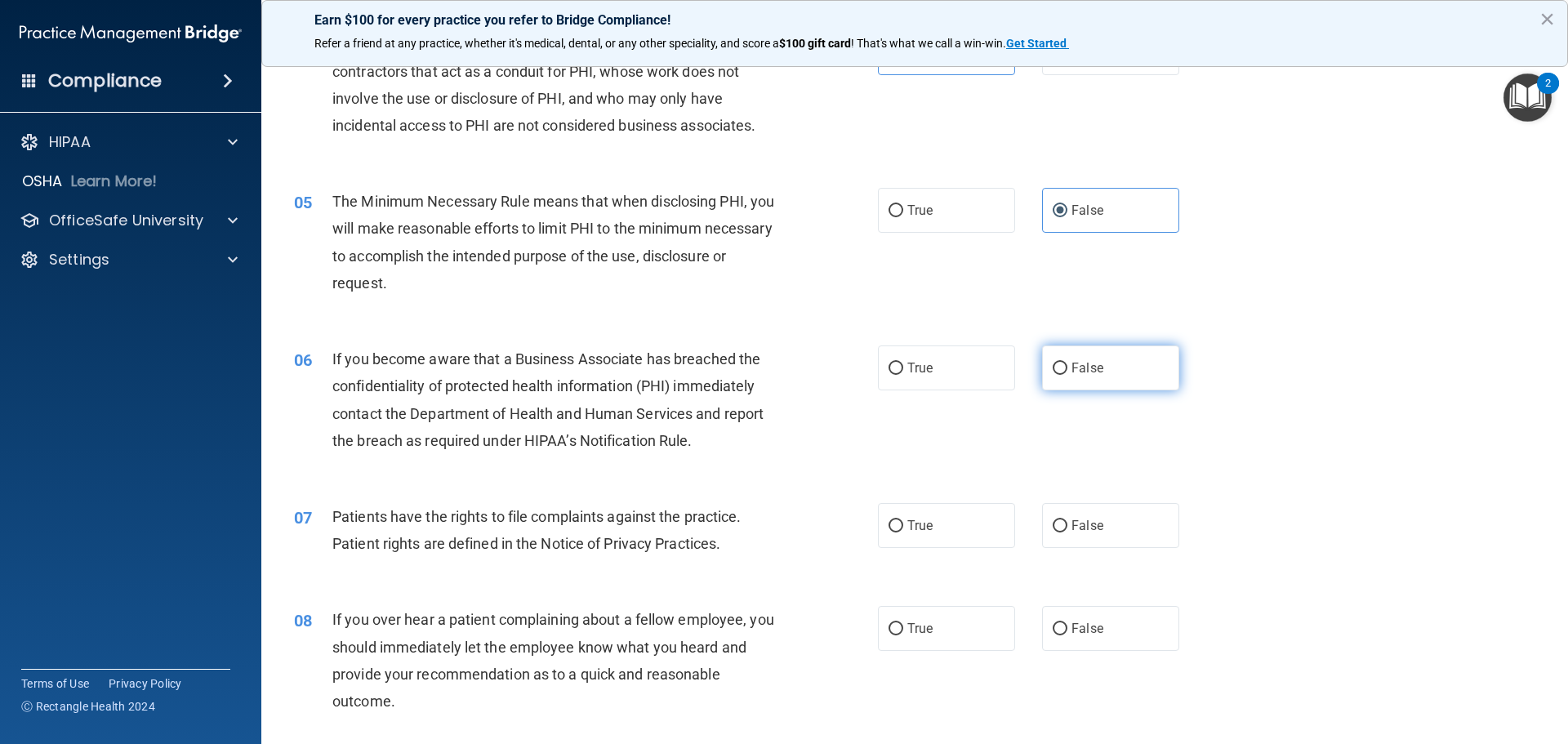
click at [1059, 370] on label "False" at bounding box center [1110, 368] width 137 height 45
click at [1059, 370] on input "False" at bounding box center [1060, 369] width 15 height 12
radio input "true"
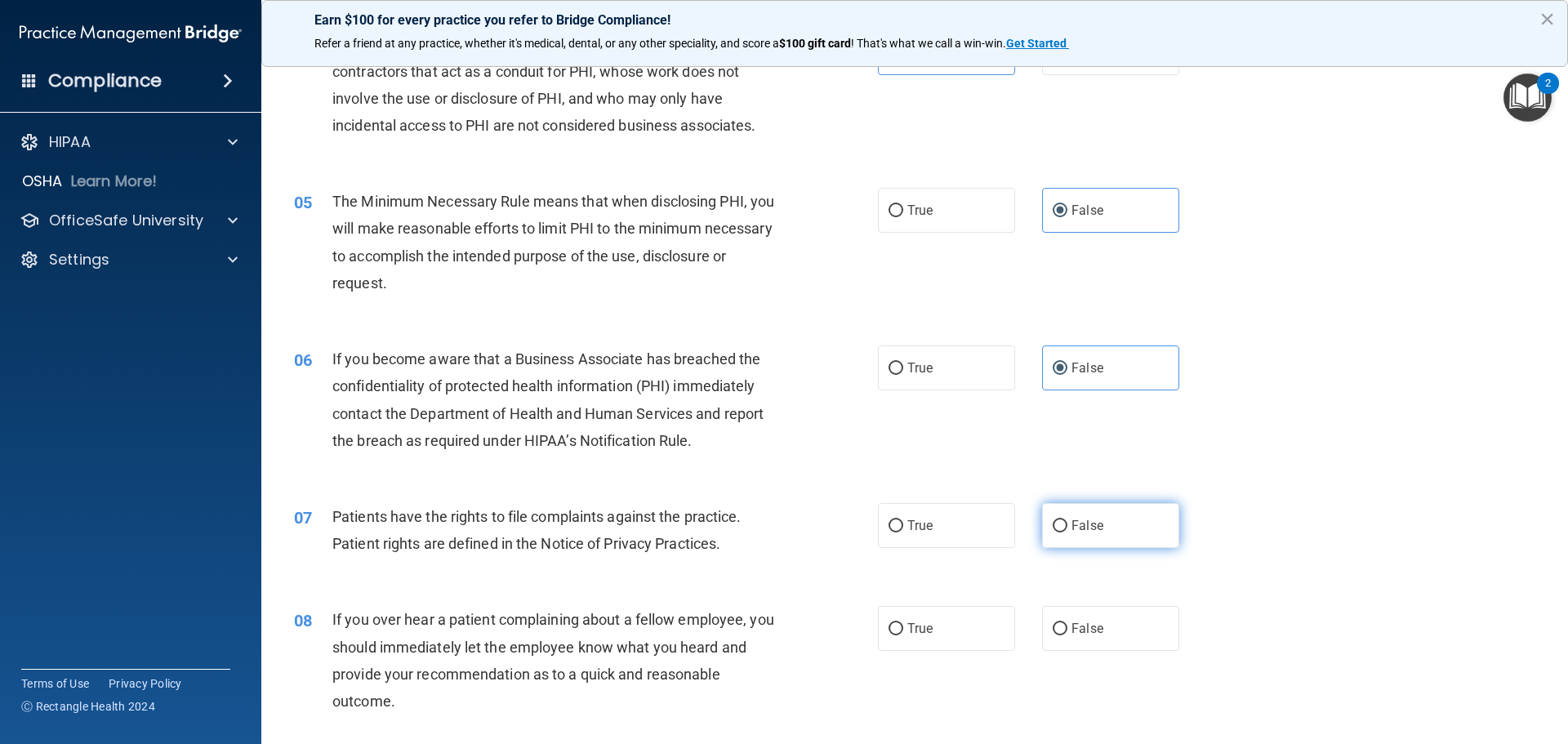
click at [1054, 540] on label "False" at bounding box center [1110, 525] width 137 height 45
click at [1054, 533] on input "False" at bounding box center [1060, 526] width 15 height 12
radio input "true"
click at [1054, 634] on input "False" at bounding box center [1060, 629] width 15 height 12
radio input "true"
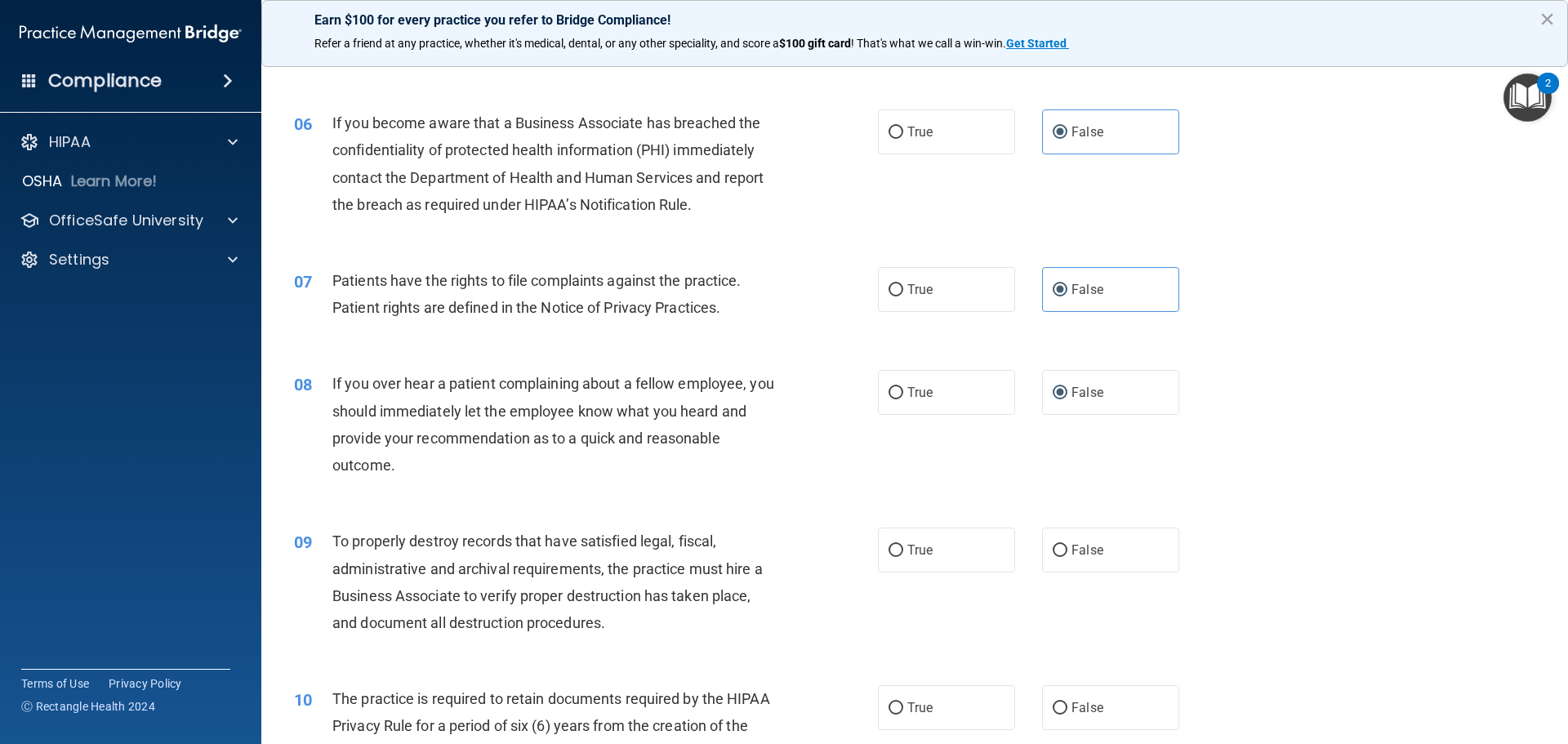
scroll to position [735, 0]
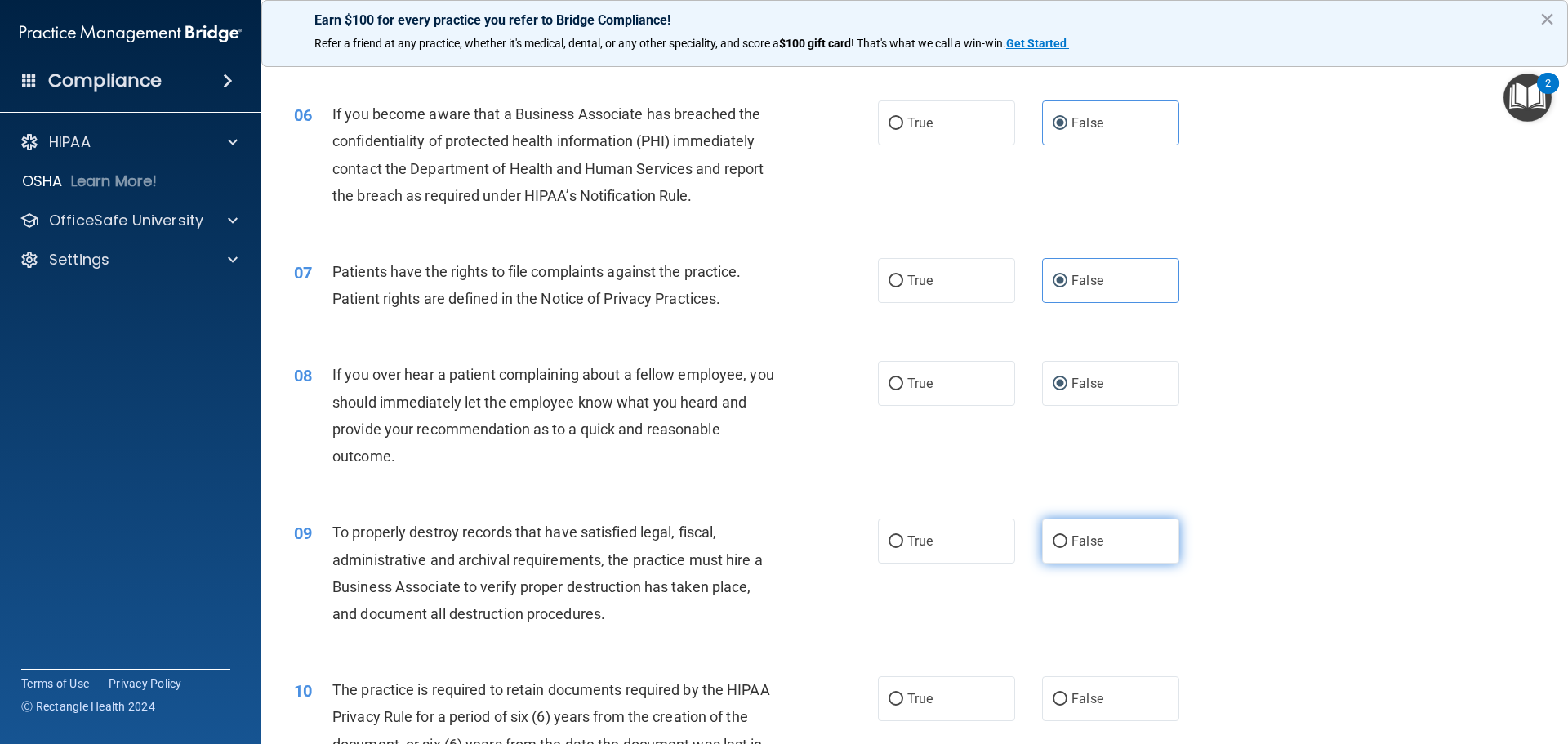
click at [1055, 533] on label "False" at bounding box center [1110, 541] width 137 height 45
click at [1055, 536] on input "False" at bounding box center [1060, 542] width 15 height 12
radio input "true"
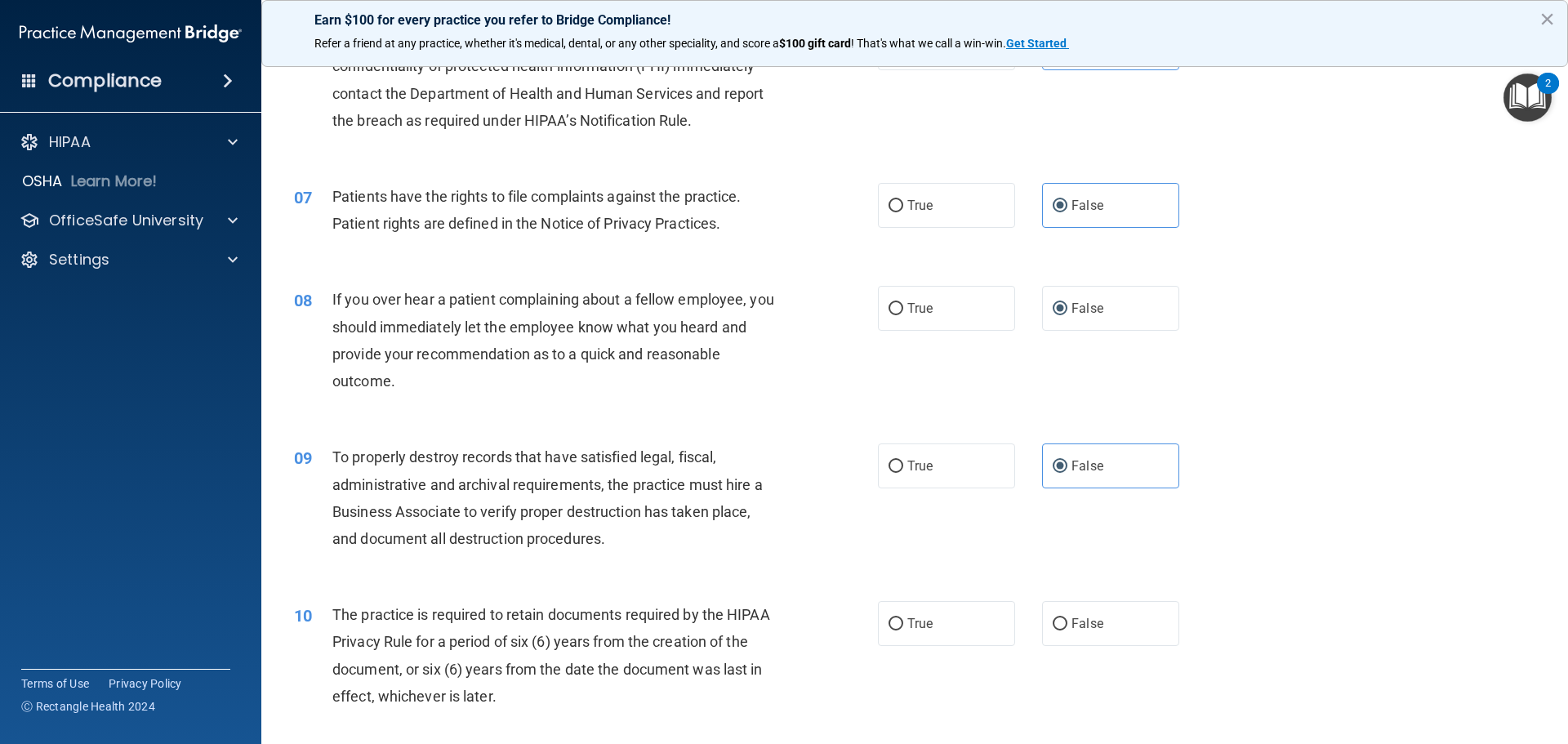
scroll to position [898, 0]
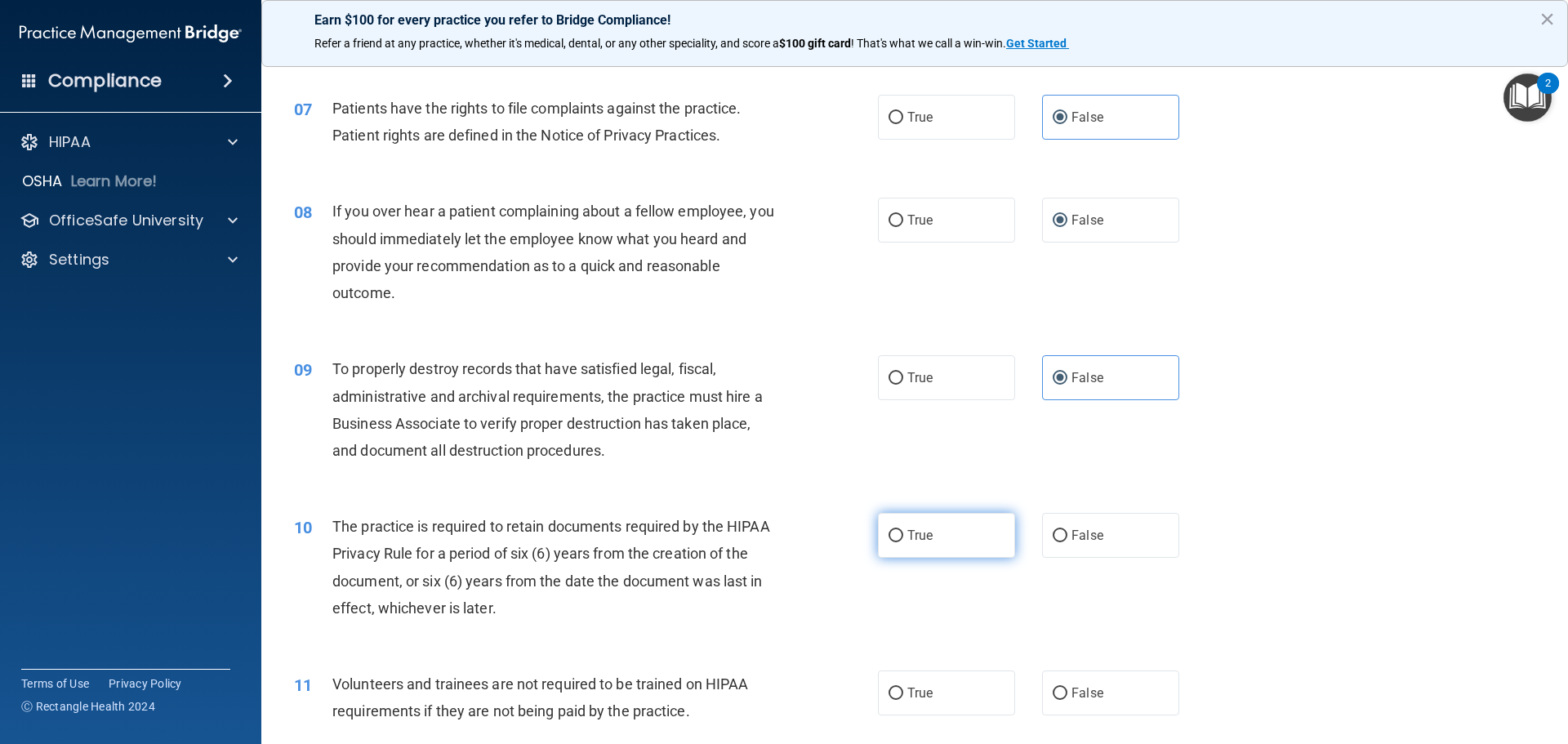
click at [931, 524] on label "True" at bounding box center [946, 535] width 137 height 45
click at [903, 530] on input "True" at bounding box center [896, 536] width 15 height 12
radio input "true"
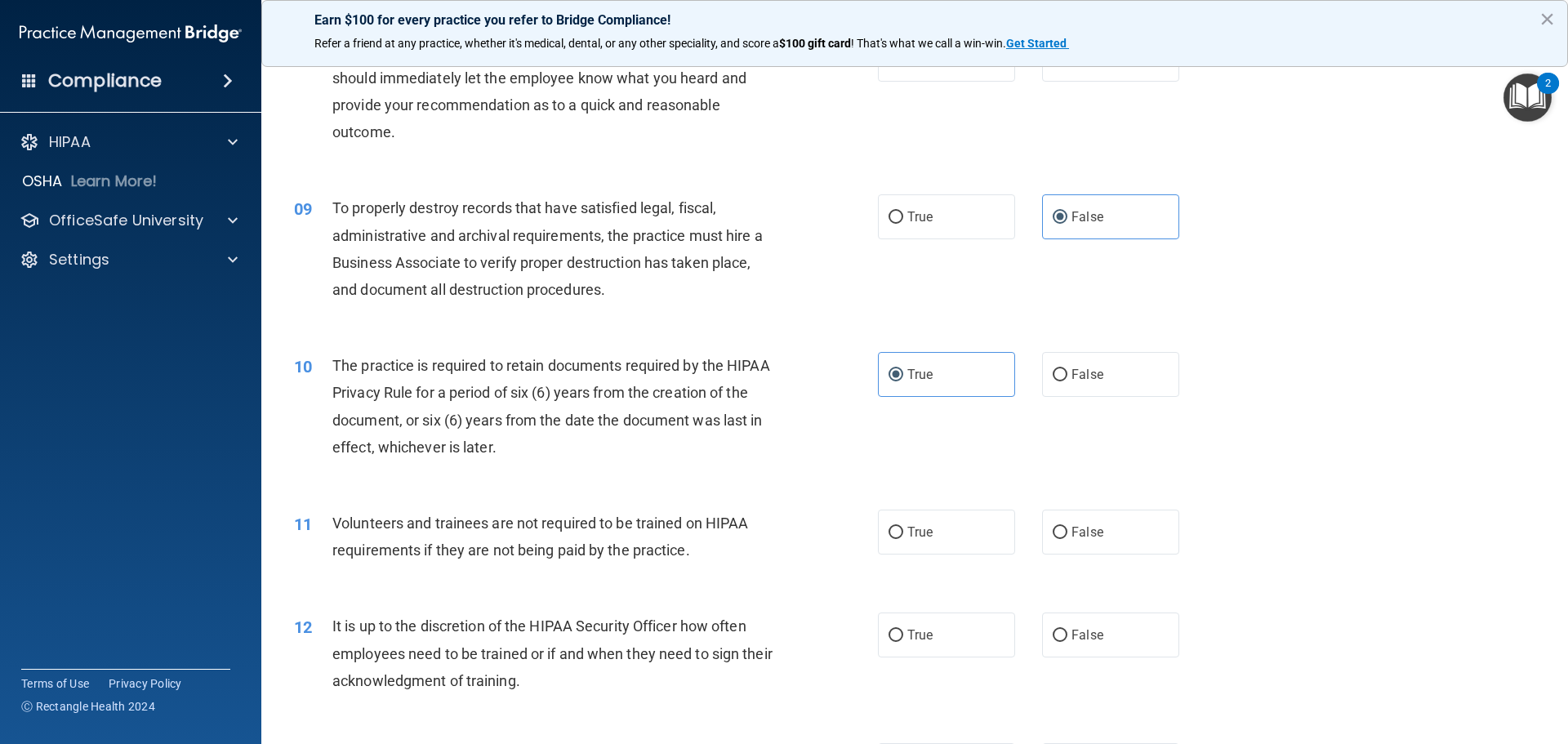
scroll to position [1061, 0]
click at [938, 522] on label "True" at bounding box center [946, 529] width 137 height 45
click at [903, 524] on input "True" at bounding box center [896, 530] width 15 height 12
radio input "true"
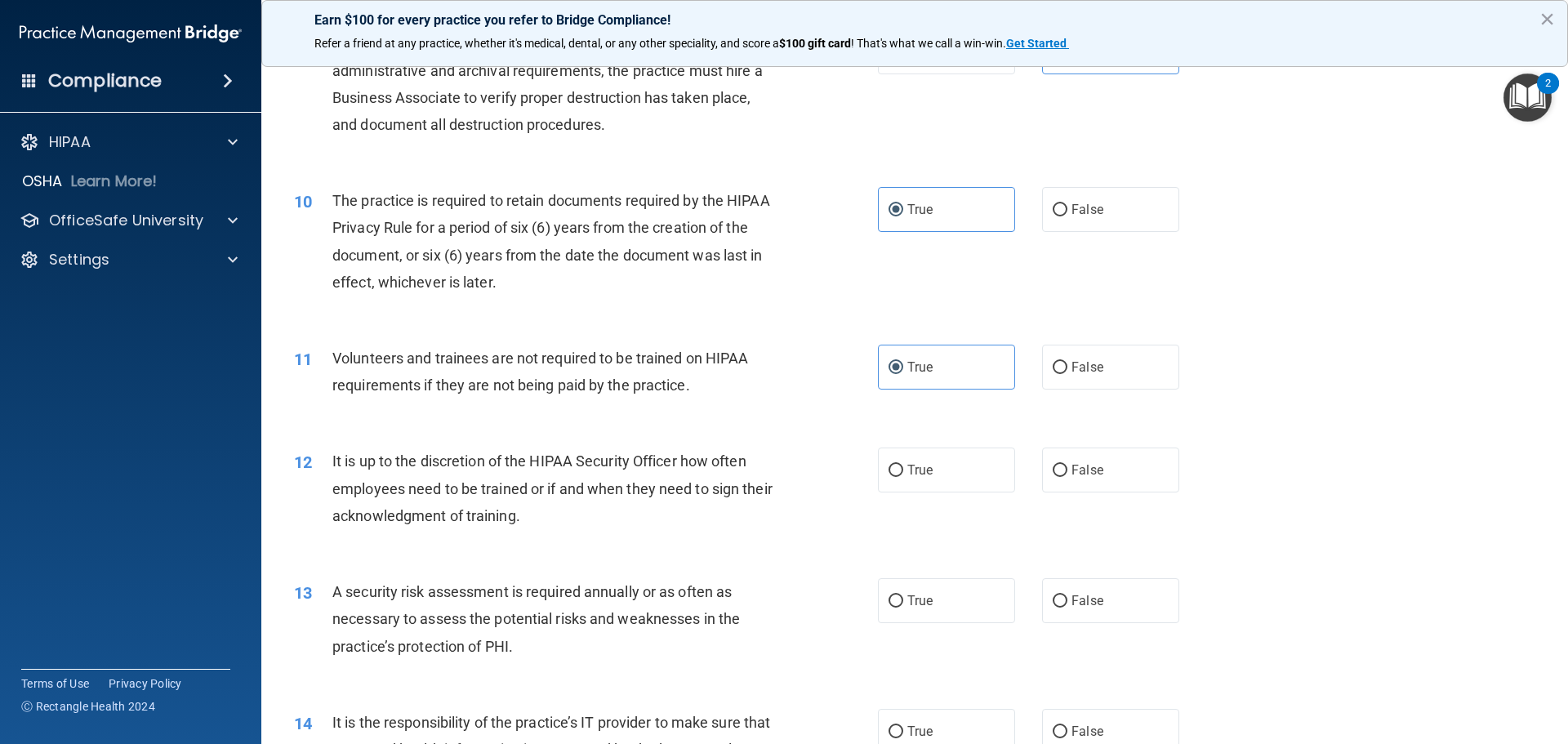
scroll to position [1225, 0]
click at [940, 472] on label "True" at bounding box center [946, 469] width 137 height 45
click at [903, 472] on input "True" at bounding box center [896, 469] width 15 height 12
radio input "true"
click at [1107, 588] on label "False" at bounding box center [1110, 600] width 137 height 45
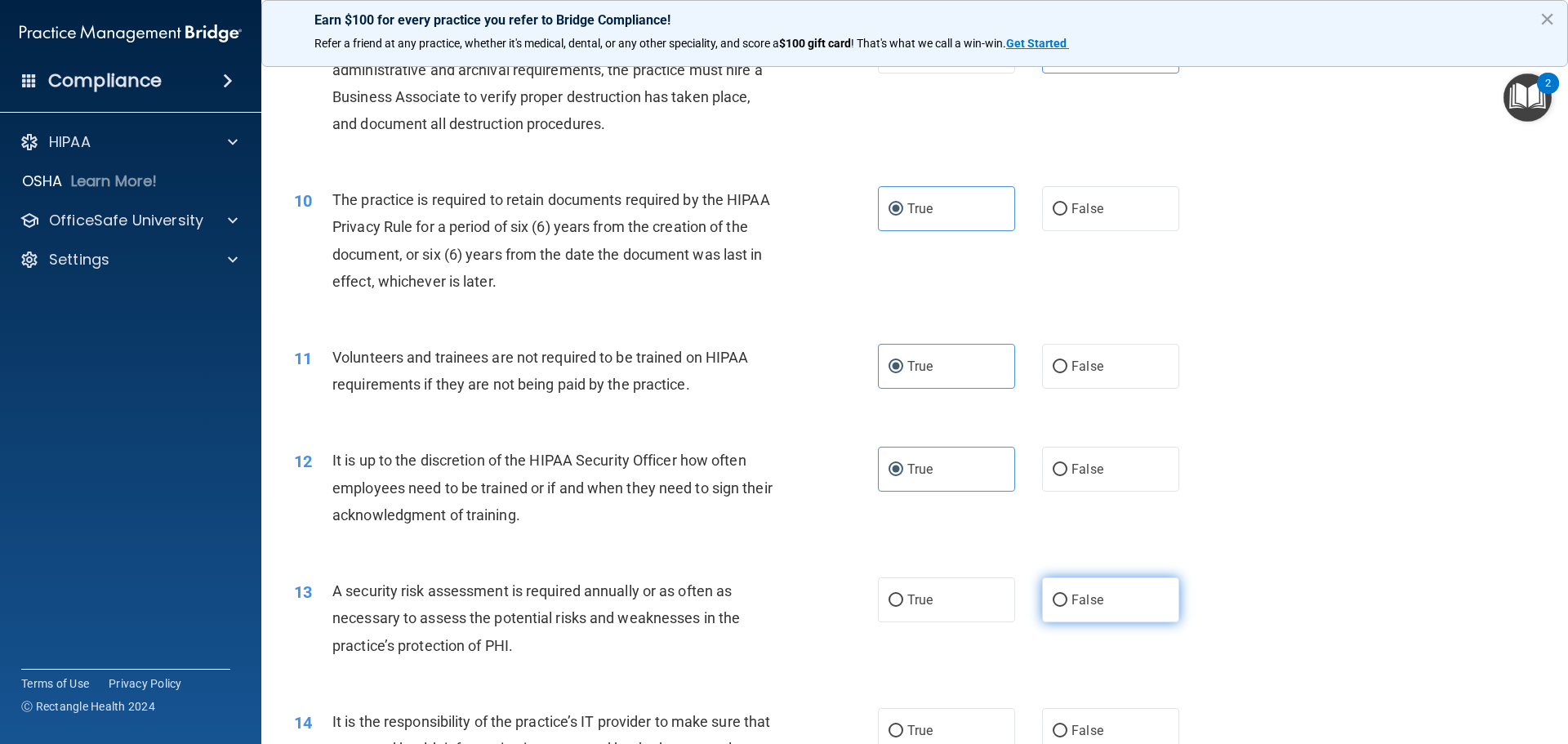
click at [1067, 594] on input "False" at bounding box center [1060, 600] width 15 height 12
radio input "true"
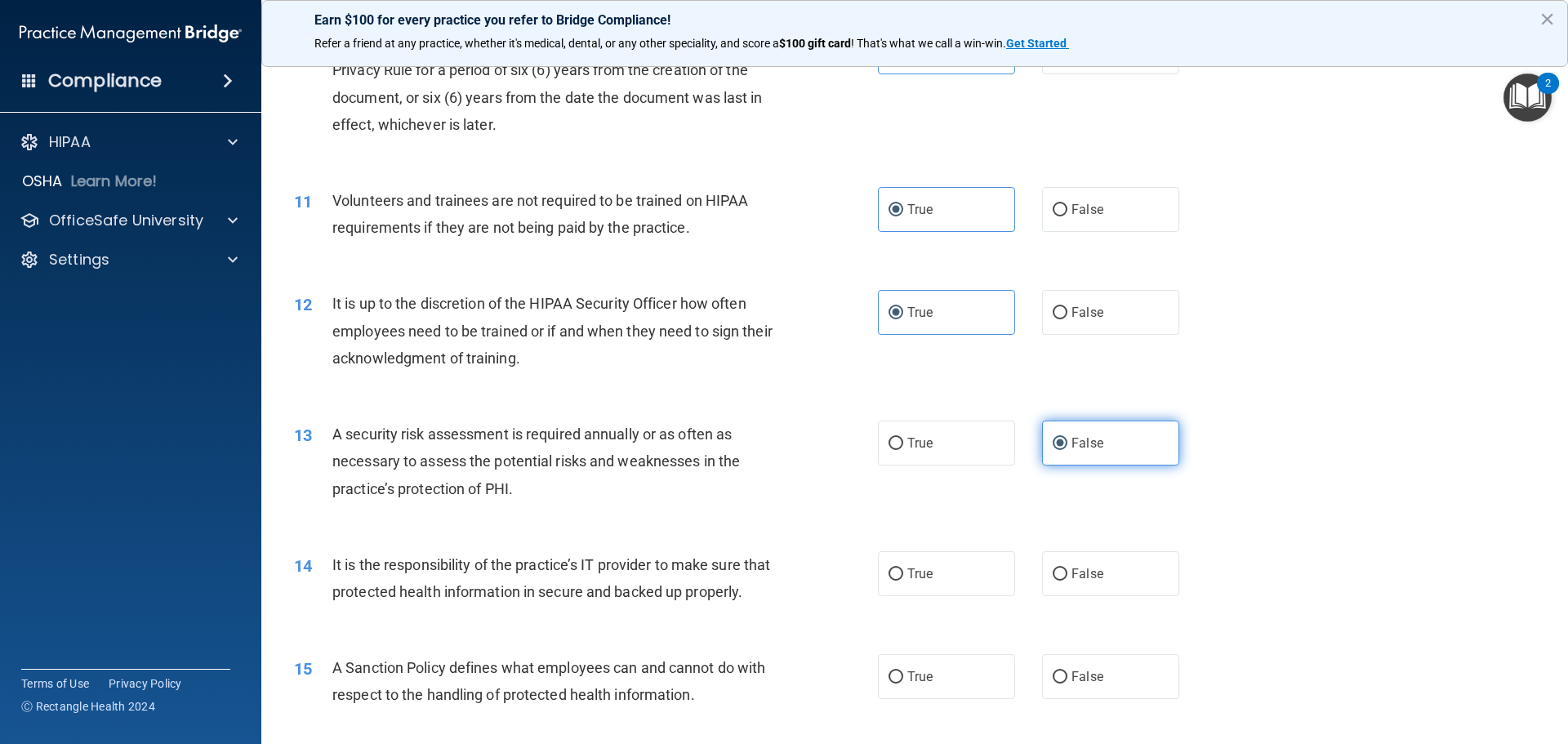
scroll to position [1388, 0]
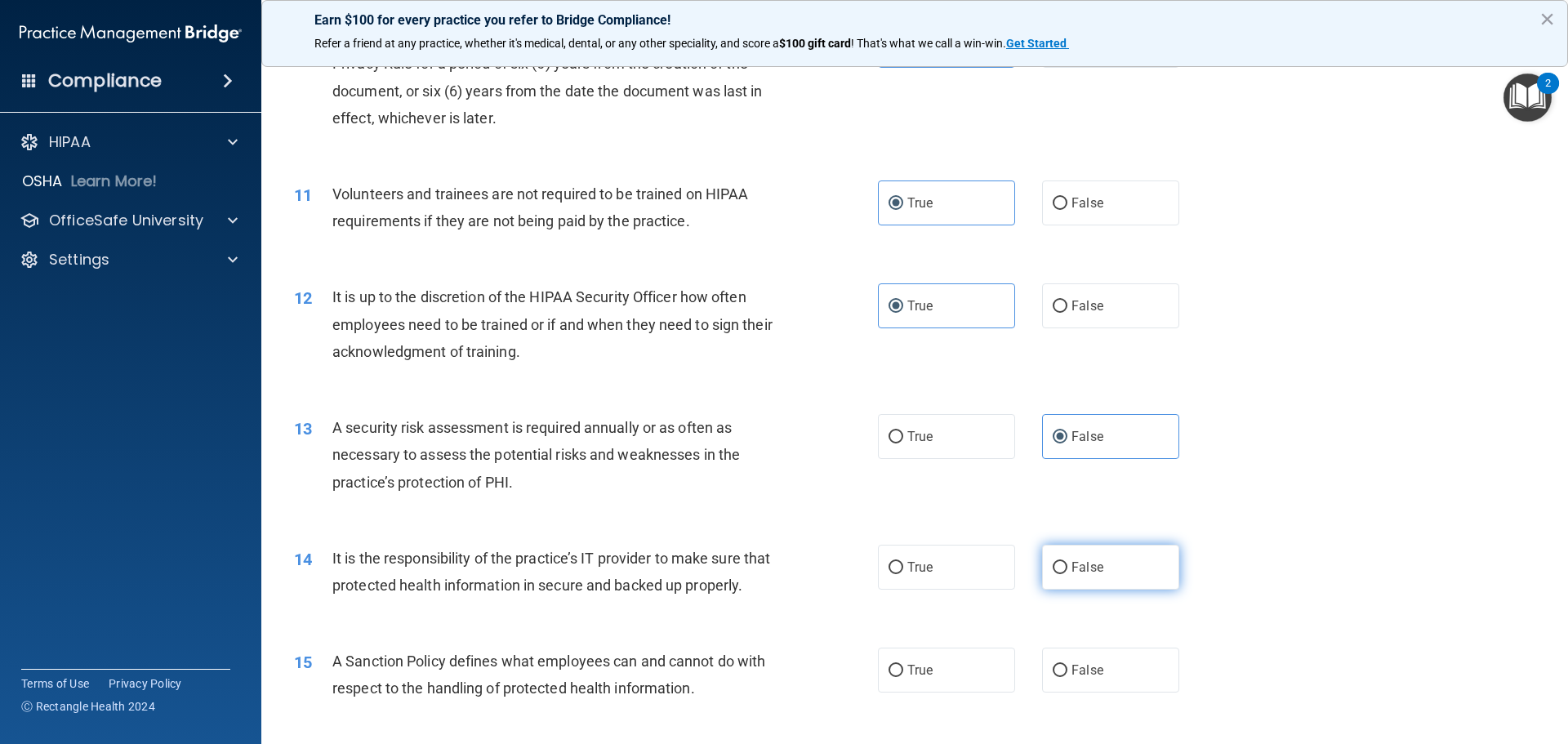
click at [1069, 556] on label "False" at bounding box center [1110, 567] width 137 height 45
click at [1067, 562] on input "False" at bounding box center [1060, 568] width 15 height 12
radio input "true"
click at [907, 677] on span "True" at bounding box center [920, 670] width 25 height 16
click at [901, 677] on input "True" at bounding box center [896, 671] width 15 height 12
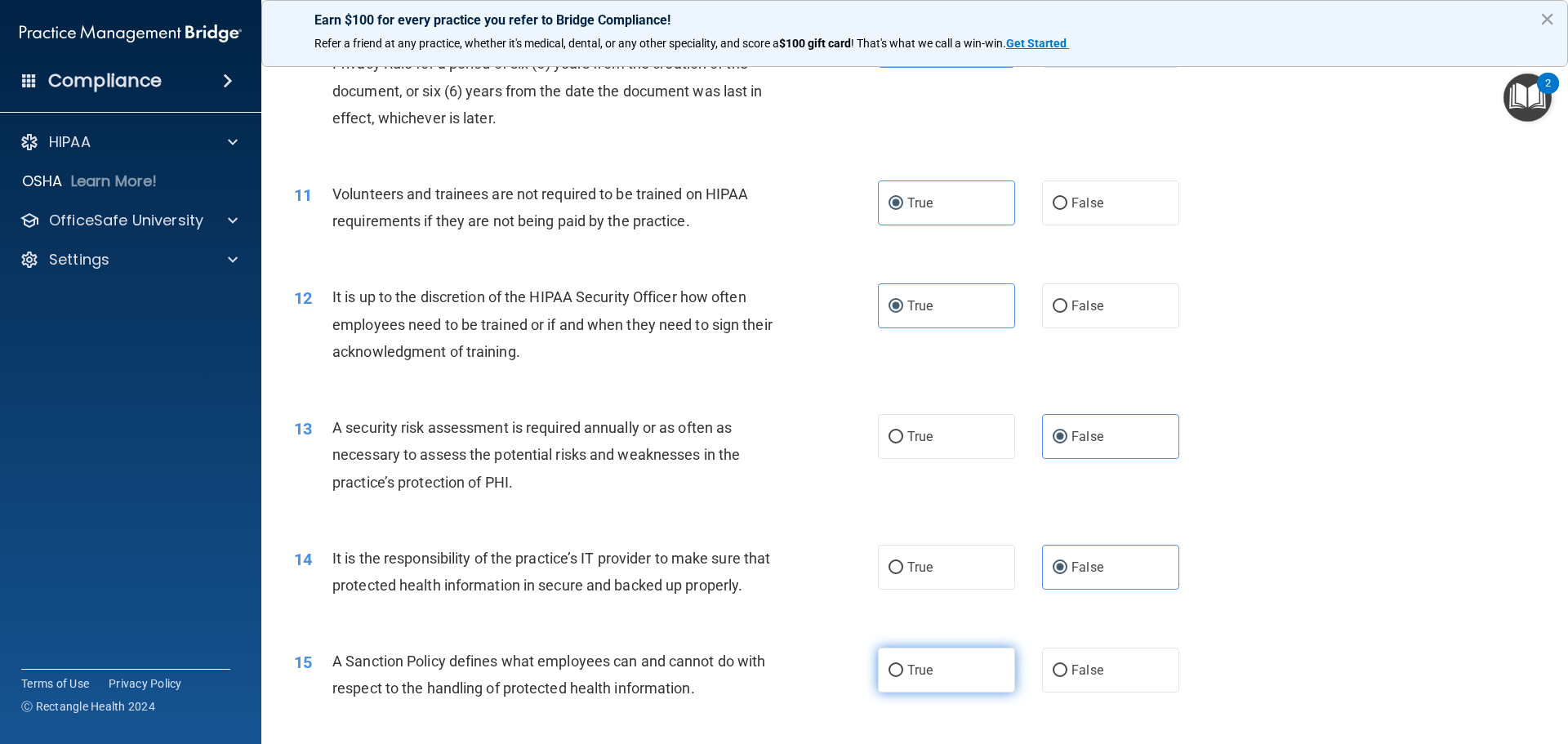
radio input "true"
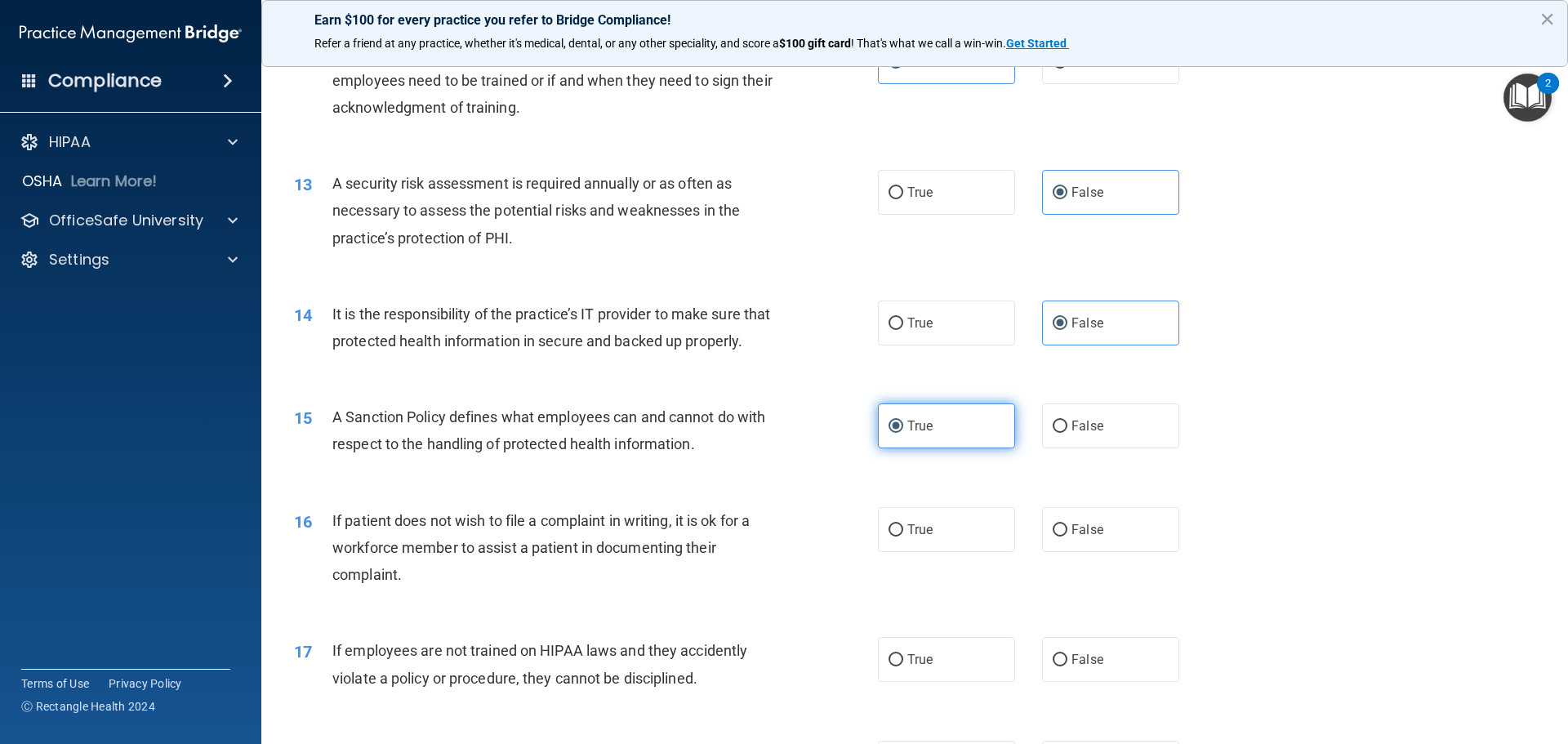
scroll to position [1633, 0]
click at [924, 537] on span "True" at bounding box center [920, 528] width 25 height 16
click at [903, 536] on input "True" at bounding box center [896, 529] width 15 height 12
radio input "true"
click at [902, 681] on label "True" at bounding box center [946, 658] width 137 height 45
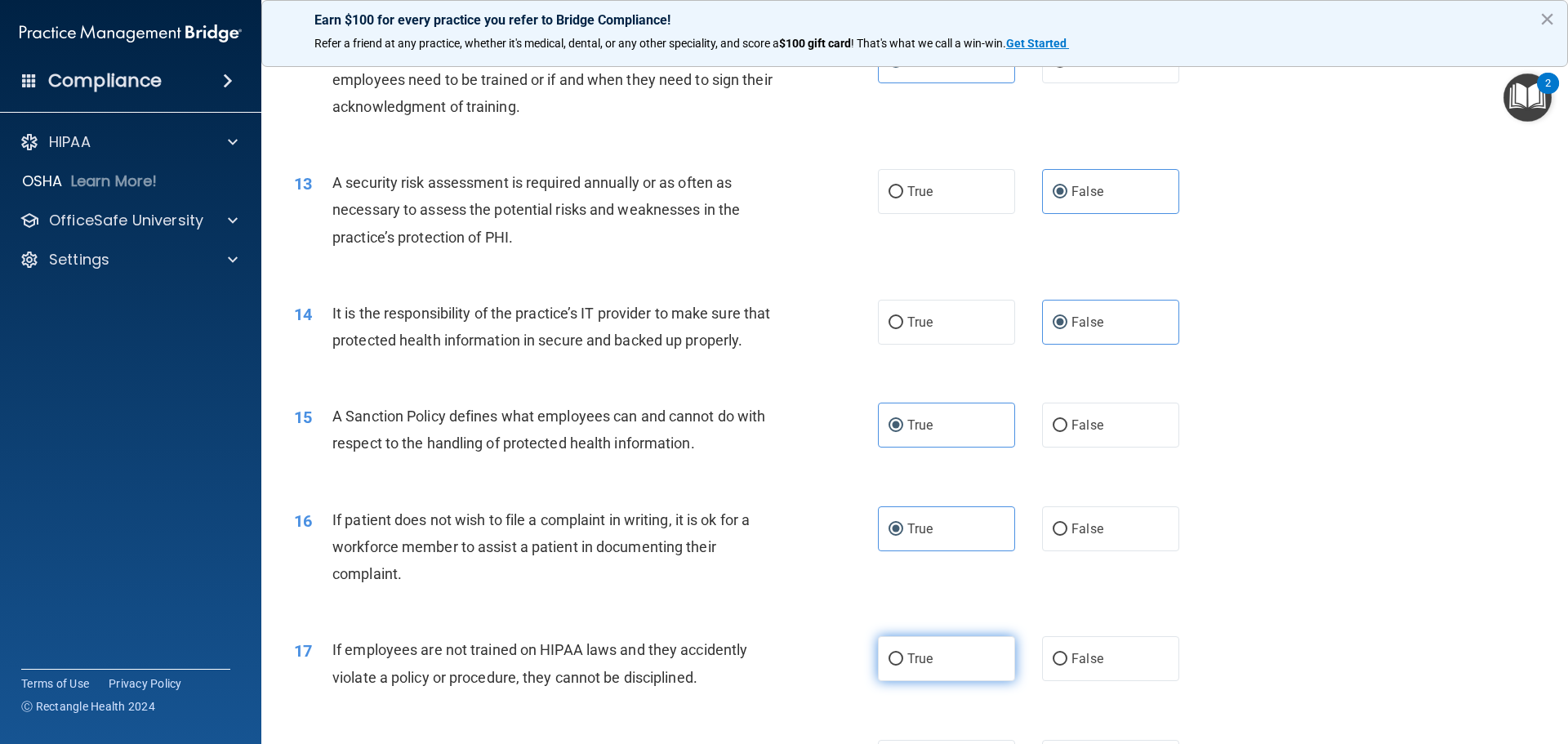
click at [902, 666] on input "True" at bounding box center [896, 659] width 15 height 12
radio input "true"
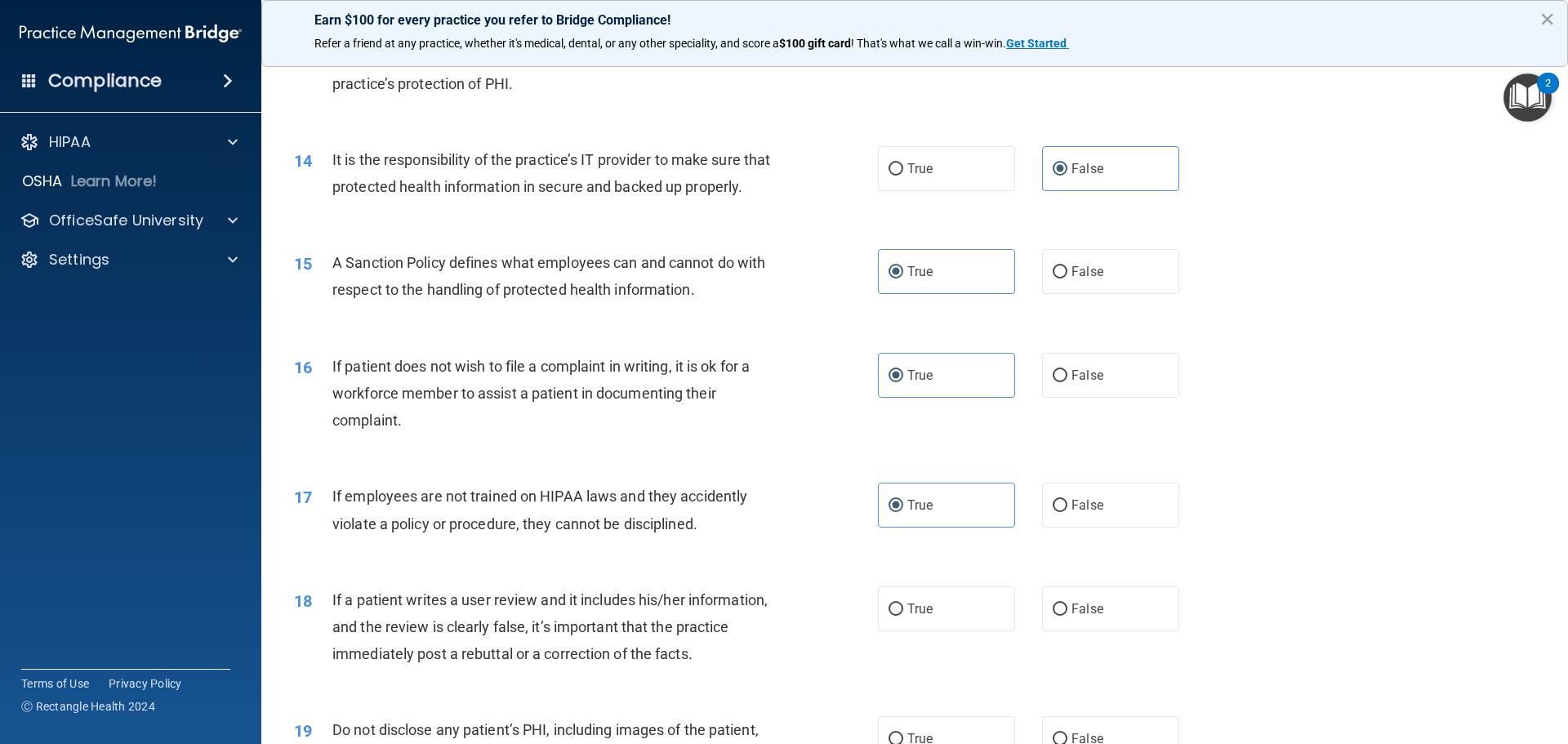
scroll to position [1796, 0]
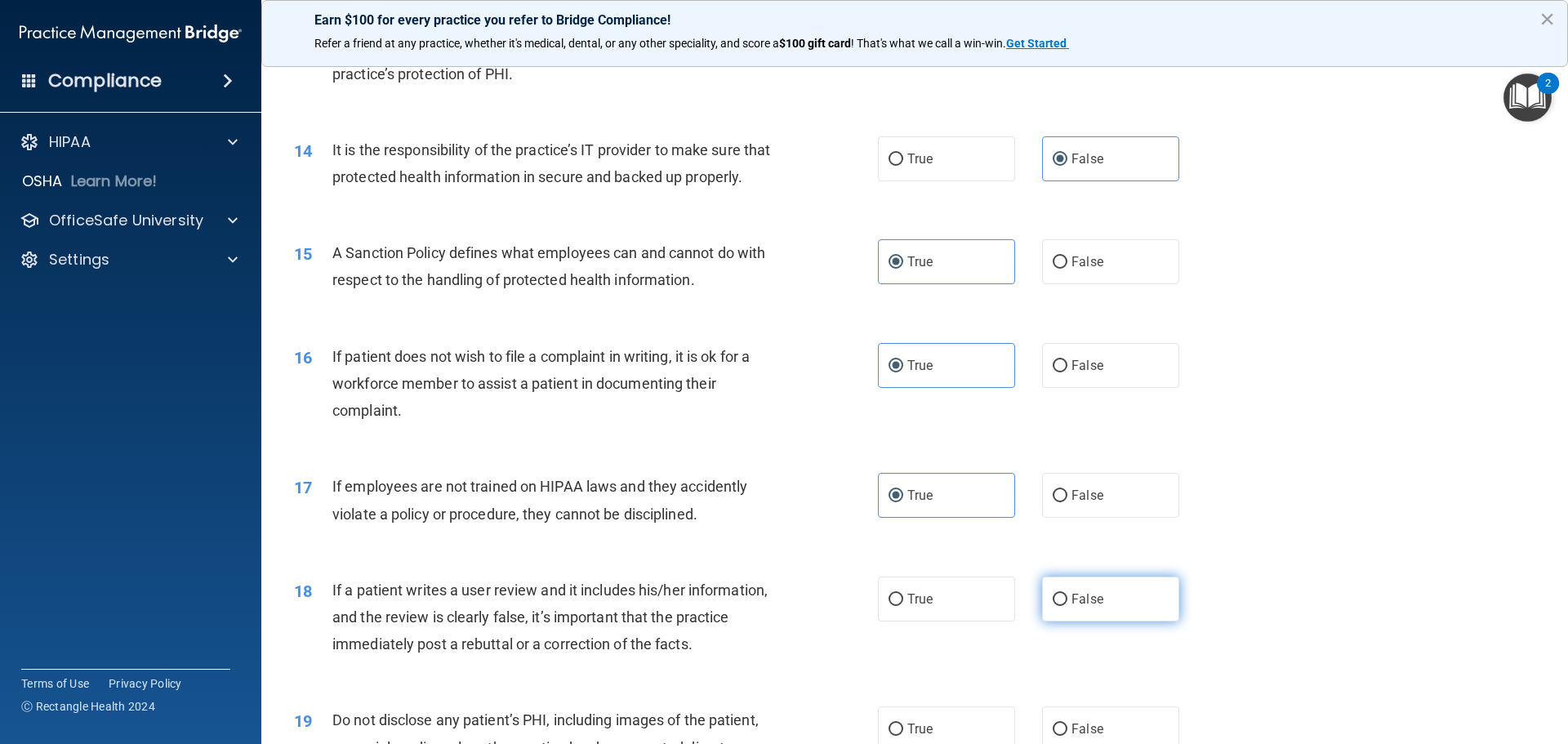
click at [1056, 606] on input "False" at bounding box center [1060, 599] width 15 height 12
radio input "true"
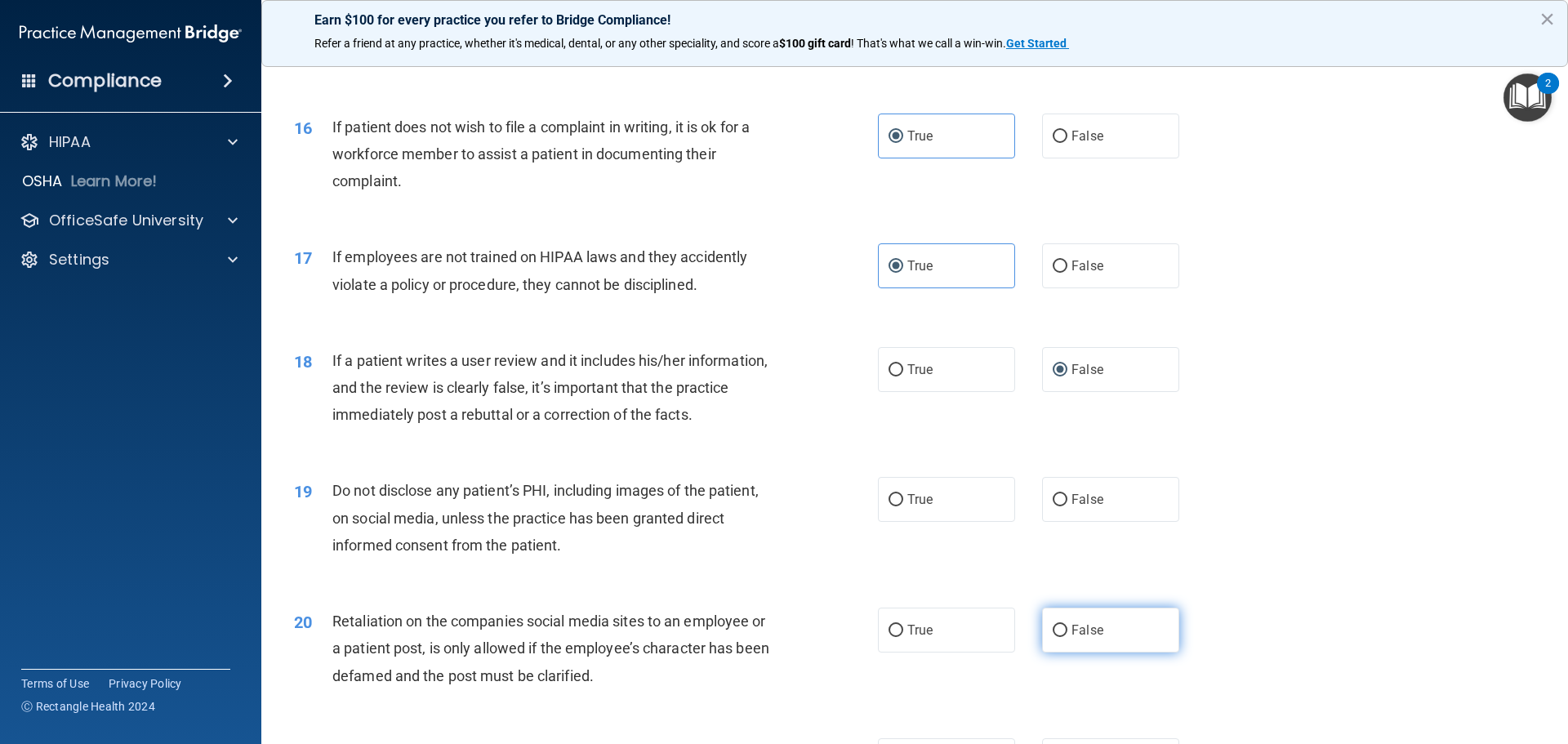
scroll to position [2041, 0]
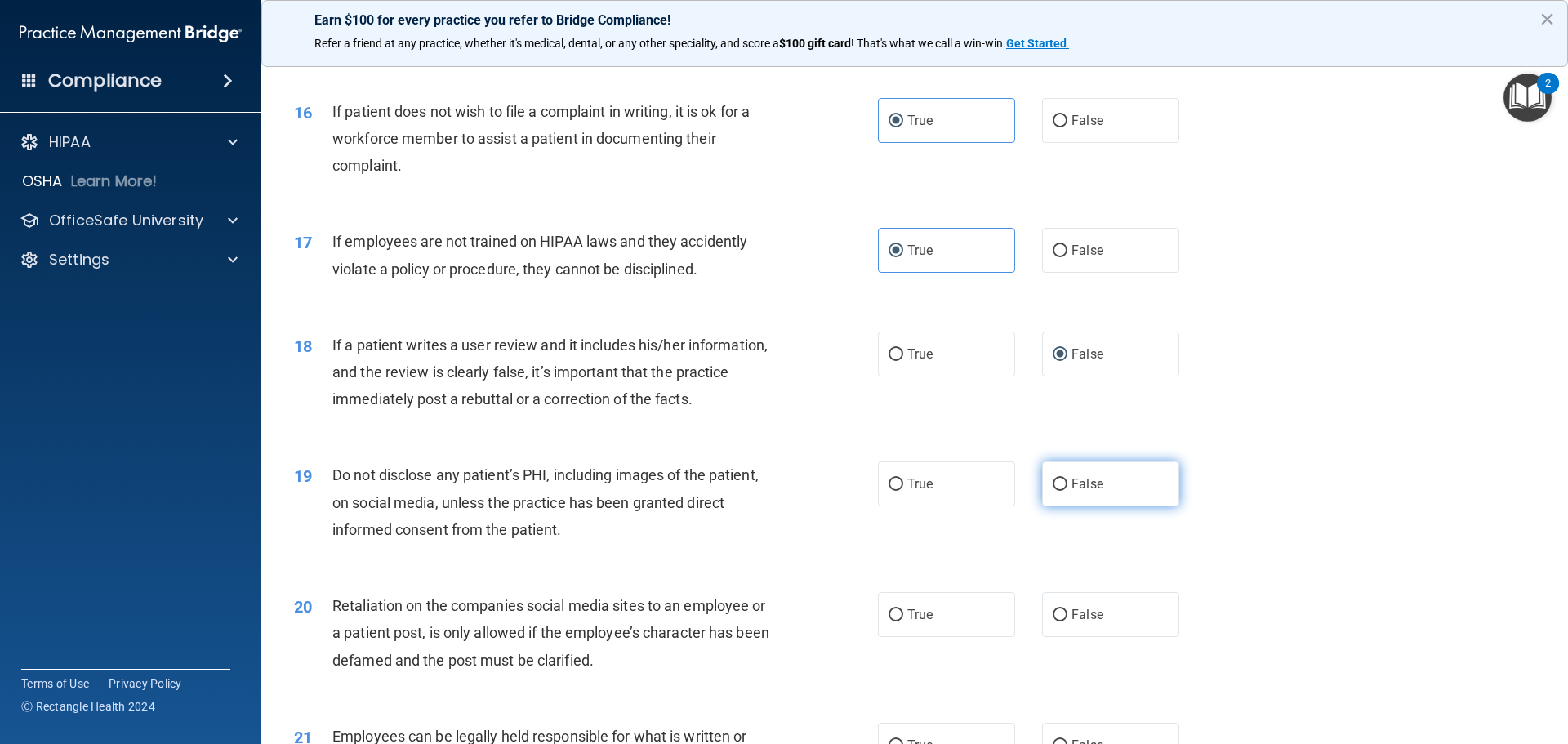
click at [1078, 492] on span "False" at bounding box center [1087, 484] width 32 height 16
click at [1067, 491] on input "False" at bounding box center [1060, 484] width 15 height 12
radio input "true"
click at [1053, 622] on input "False" at bounding box center [1060, 615] width 15 height 12
radio input "true"
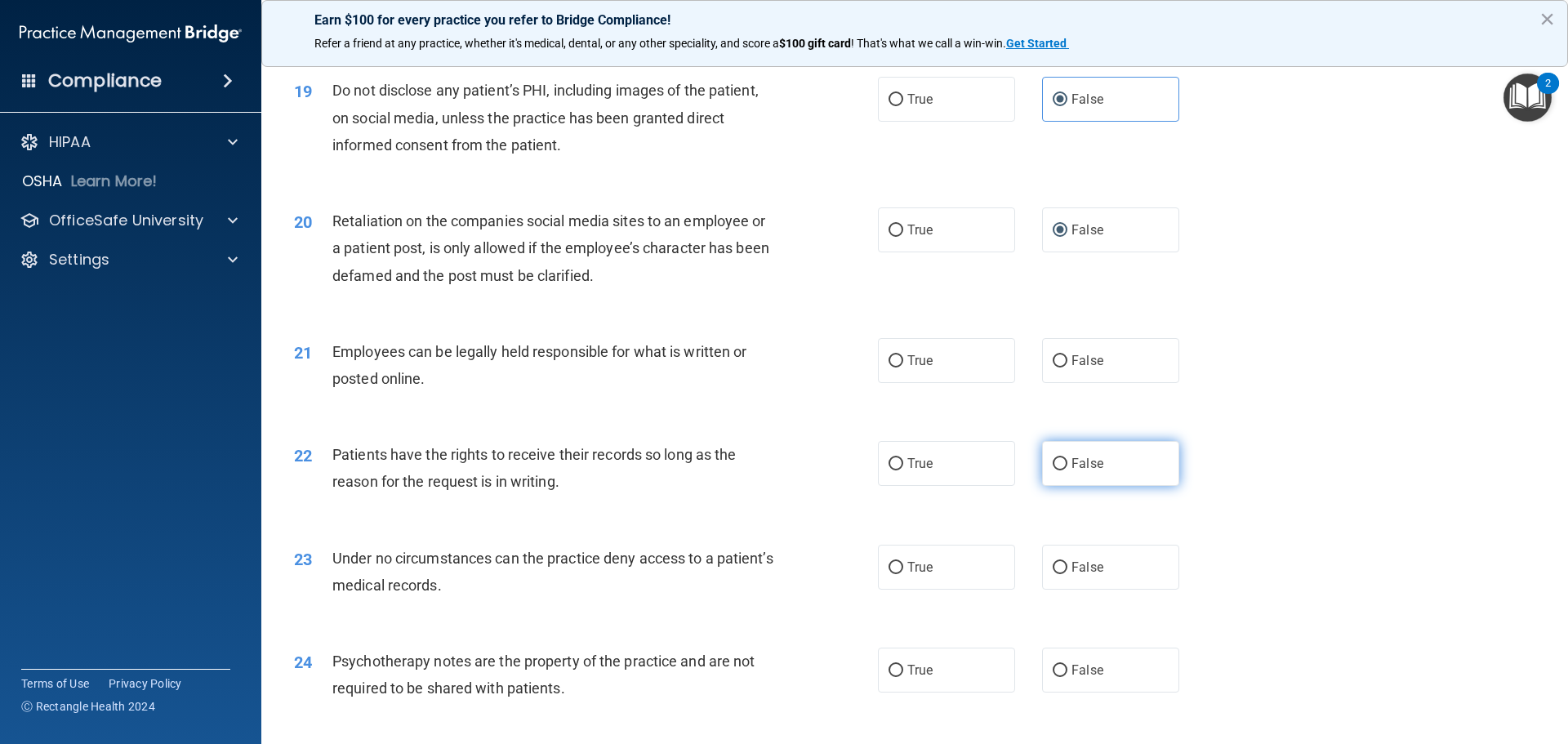
scroll to position [2449, 0]
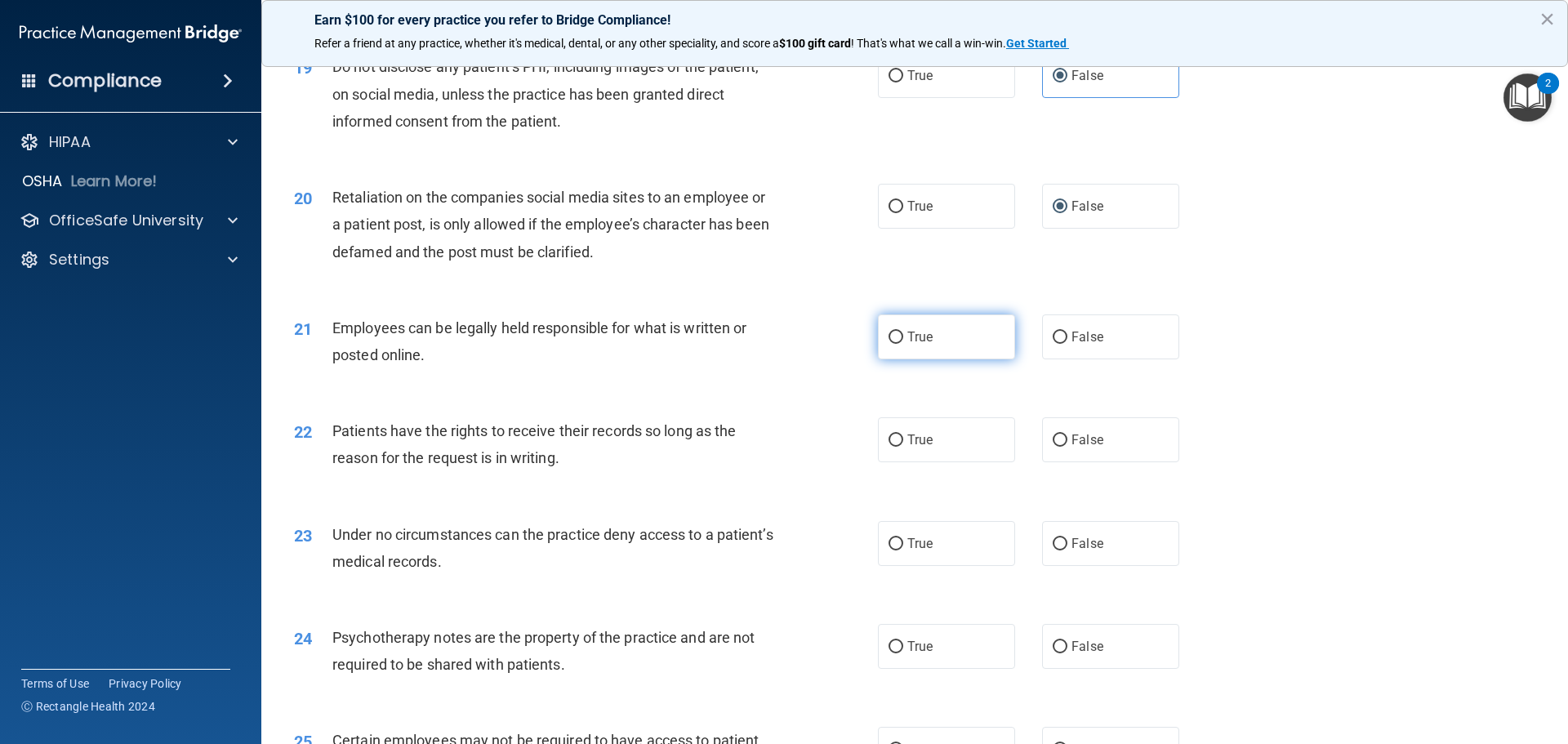
click at [928, 360] on label "True" at bounding box center [946, 337] width 137 height 45
click at [903, 344] on input "True" at bounding box center [896, 337] width 15 height 12
radio input "true"
click at [914, 448] on span "True" at bounding box center [920, 439] width 25 height 16
click at [903, 447] on input "True" at bounding box center [896, 440] width 15 height 12
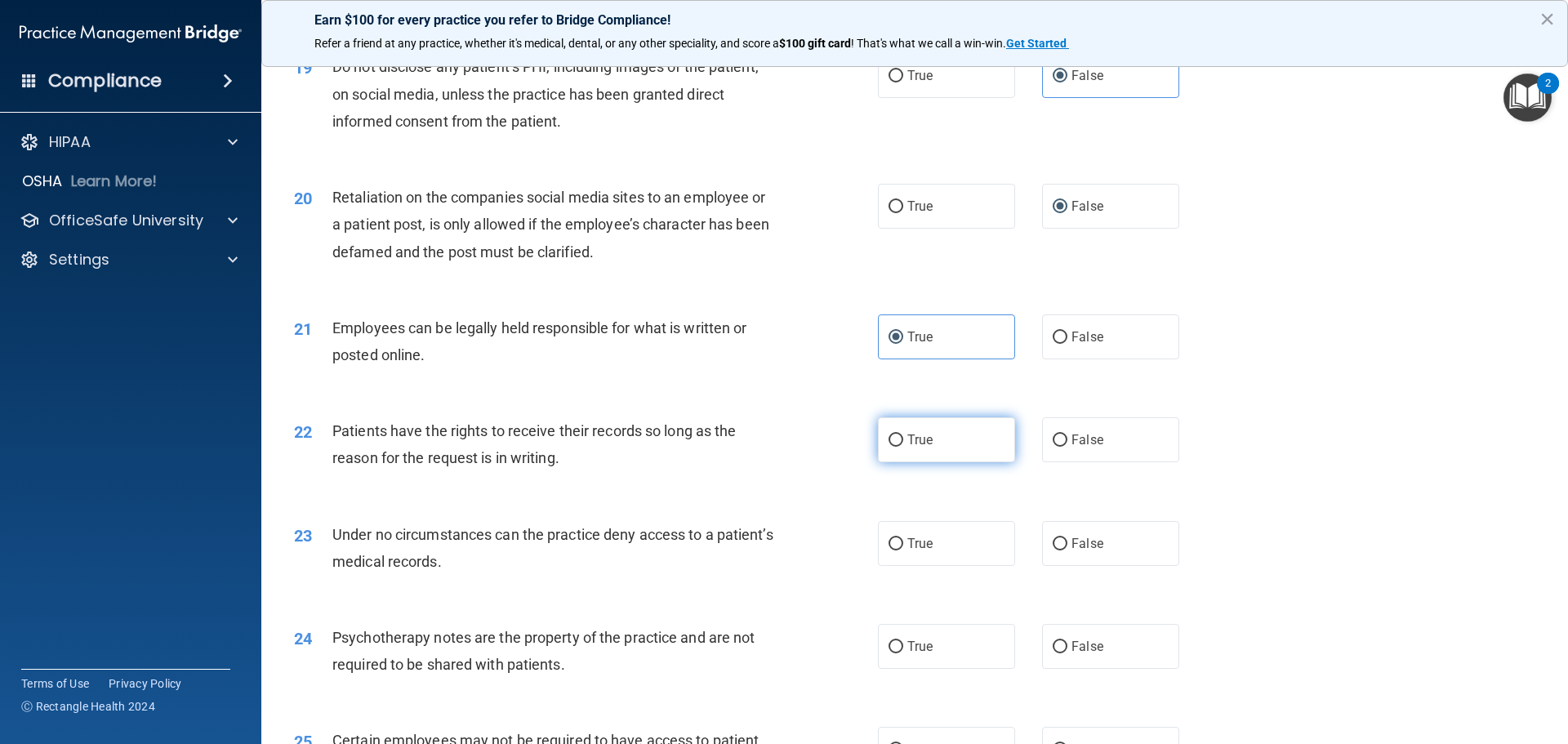
radio input "true"
click at [1071, 551] on span "False" at bounding box center [1087, 543] width 32 height 16
click at [1067, 550] on input "False" at bounding box center [1060, 544] width 15 height 12
radio input "true"
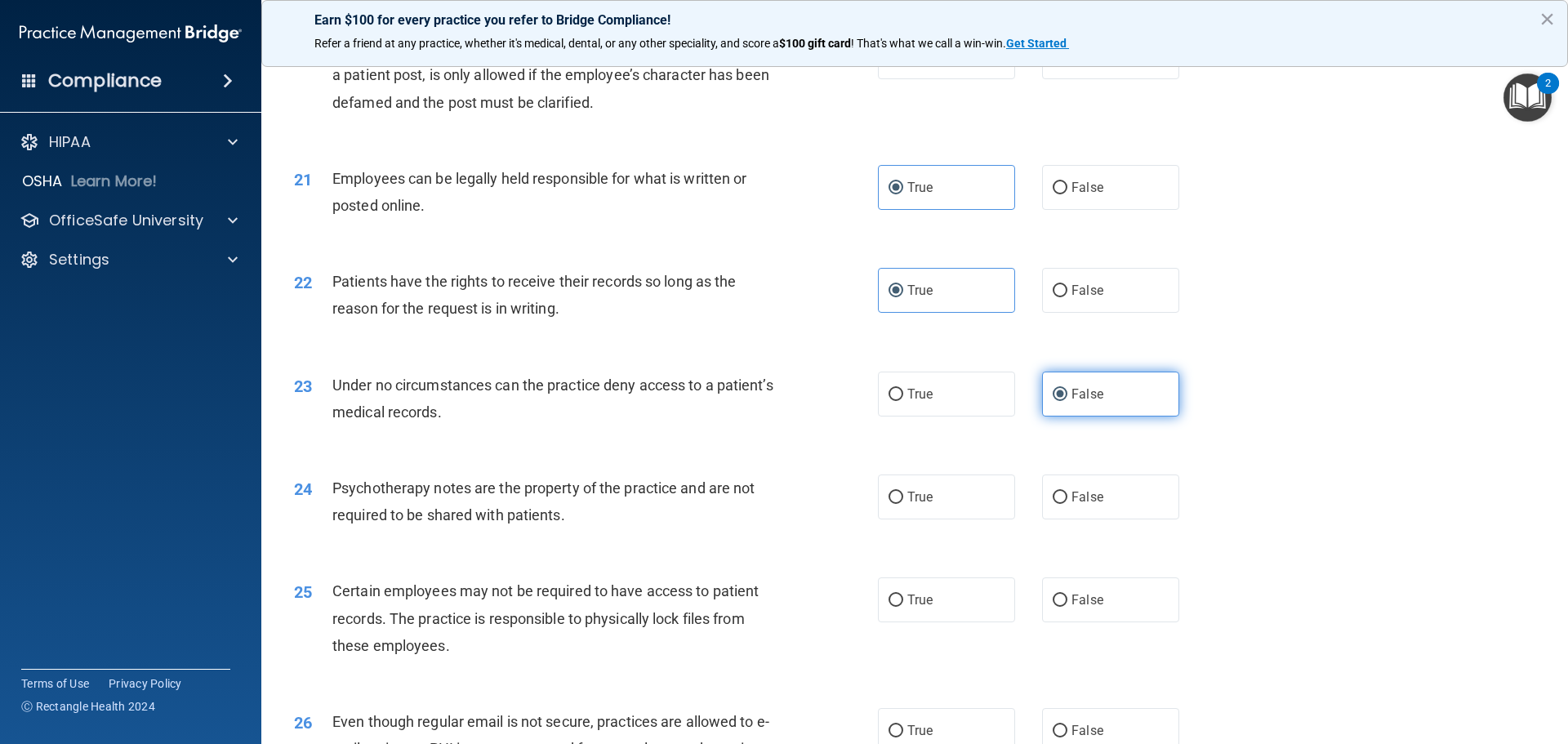
scroll to position [2612, 0]
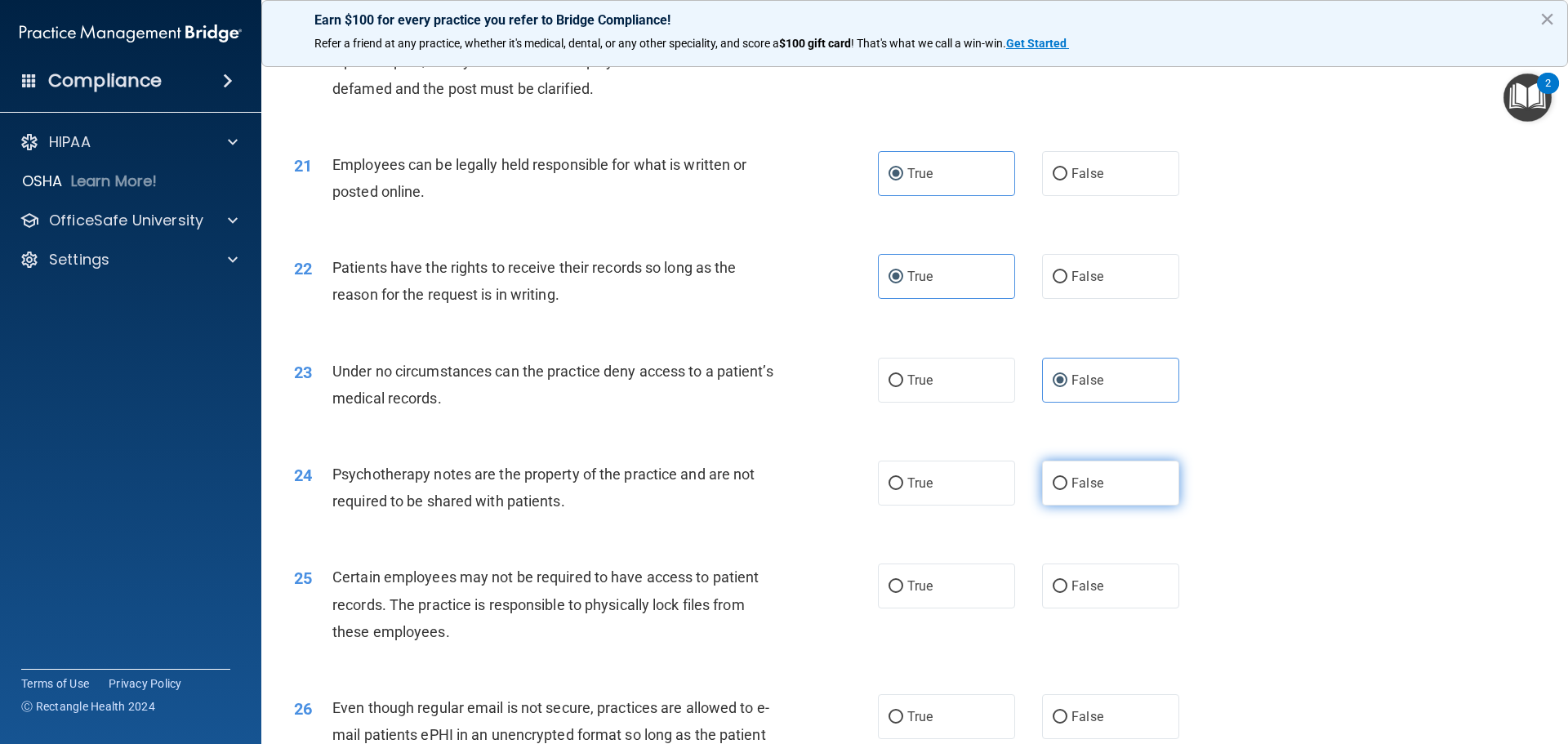
click at [1071, 491] on span "False" at bounding box center [1087, 483] width 32 height 16
click at [1067, 490] on input "False" at bounding box center [1060, 484] width 15 height 12
radio input "true"
click at [879, 608] on label "True" at bounding box center [946, 586] width 137 height 45
click at [888, 593] on input "True" at bounding box center [896, 587] width 15 height 12
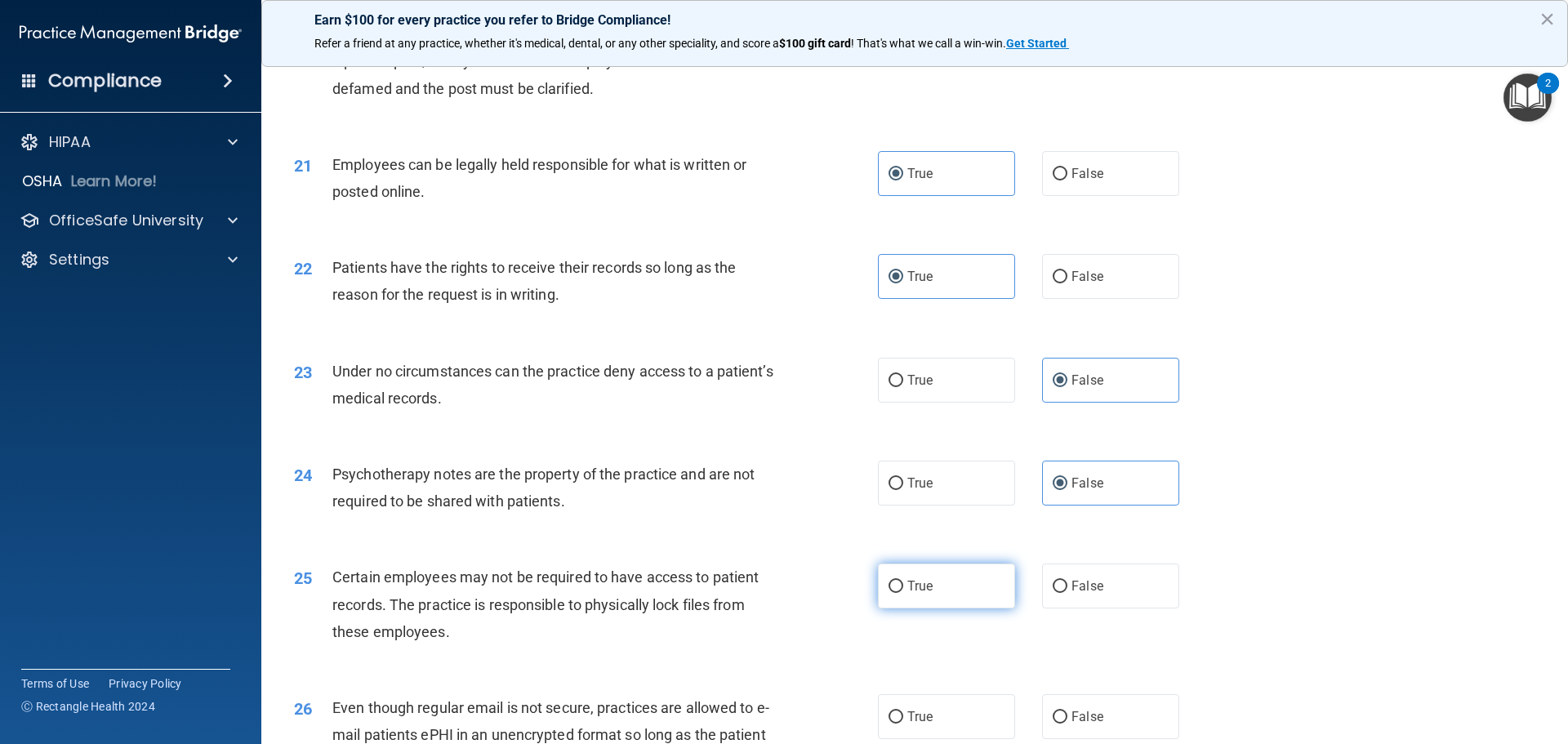
radio input "true"
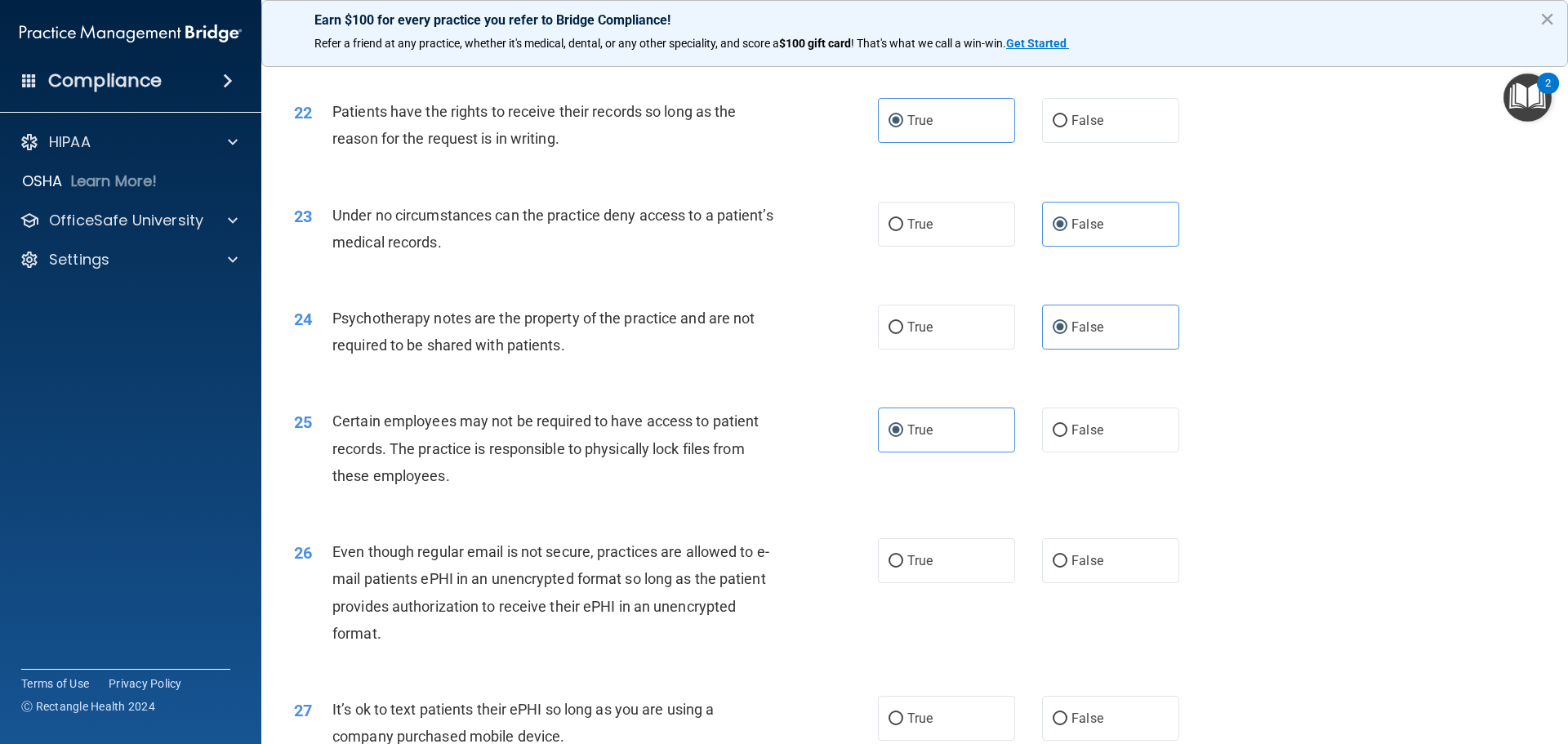
scroll to position [2776, 0]
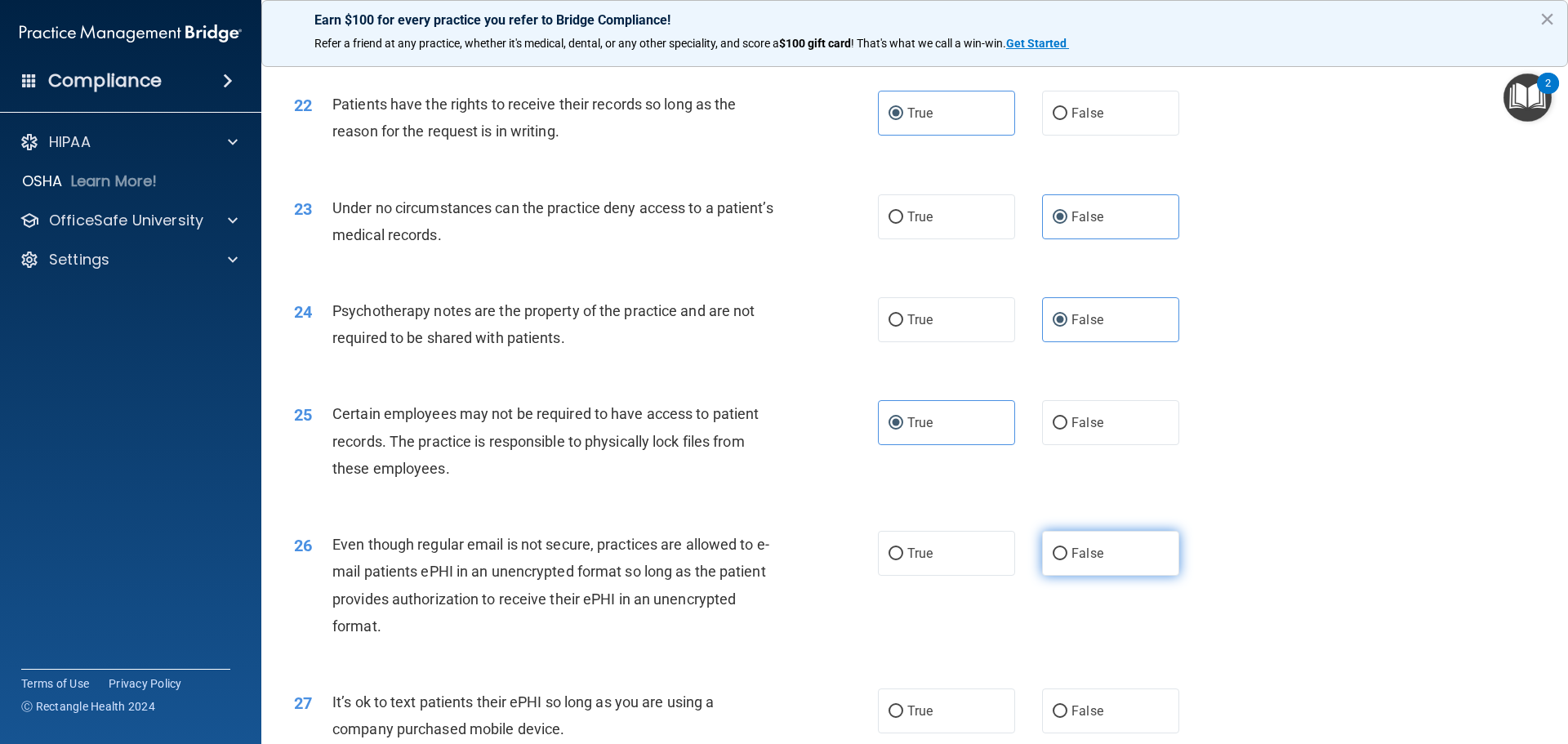
click at [1085, 569] on label "False" at bounding box center [1110, 553] width 137 height 45
click at [1067, 560] on input "False" at bounding box center [1060, 553] width 15 height 12
radio input "true"
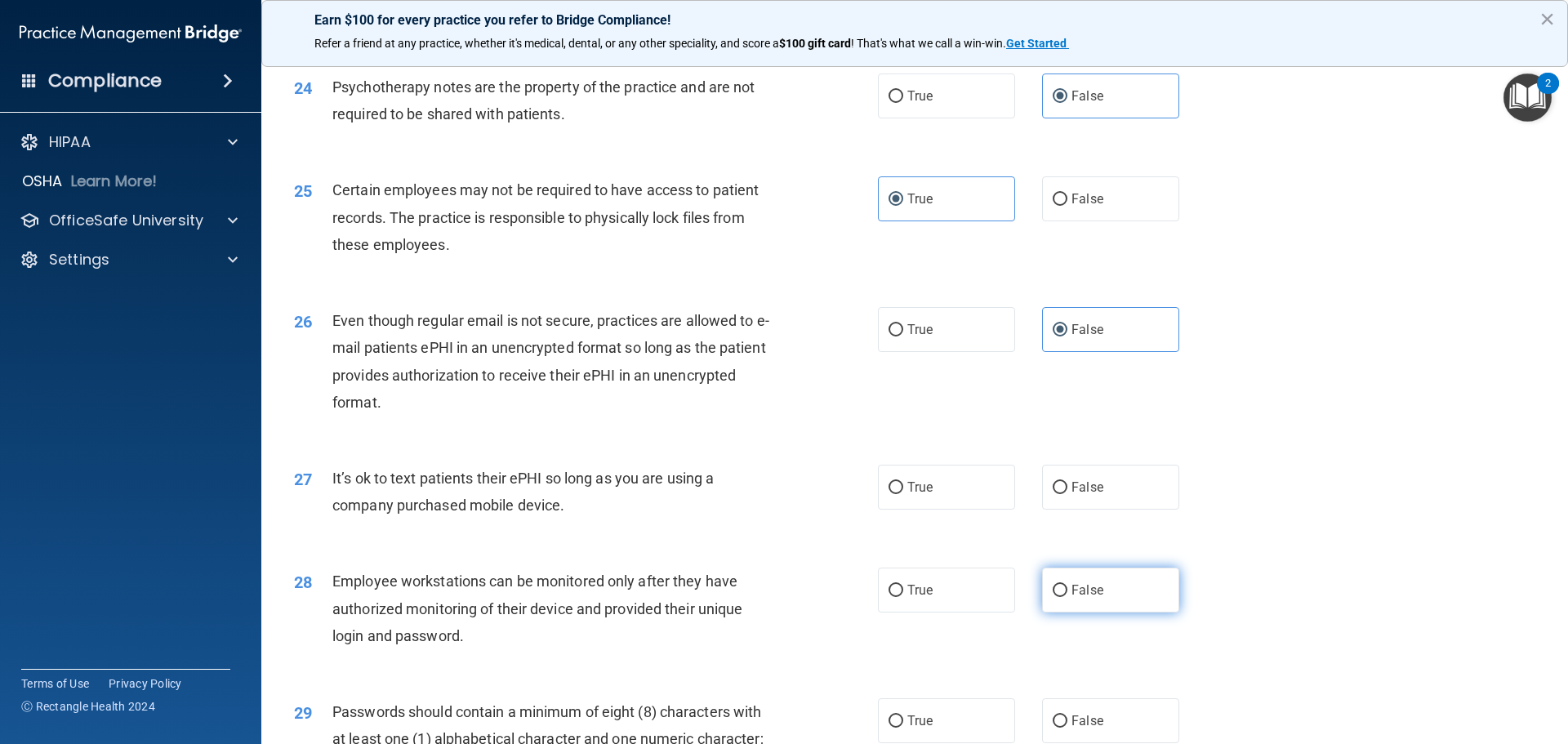
scroll to position [3021, 0]
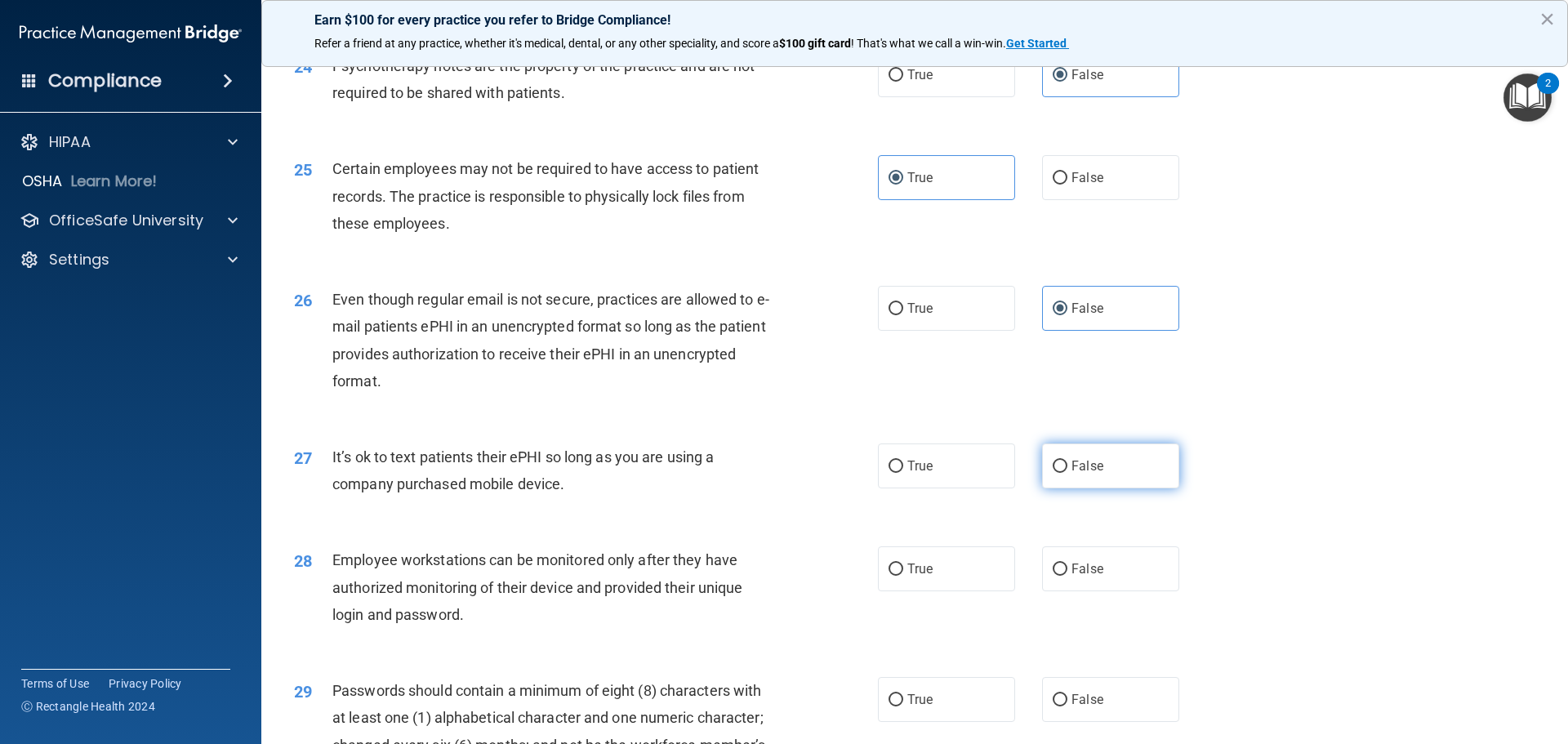
click at [1084, 484] on label "False" at bounding box center [1110, 466] width 137 height 45
click at [1067, 473] on input "False" at bounding box center [1060, 466] width 15 height 12
radio input "true"
click at [888, 576] on input "True" at bounding box center [896, 569] width 15 height 12
radio input "true"
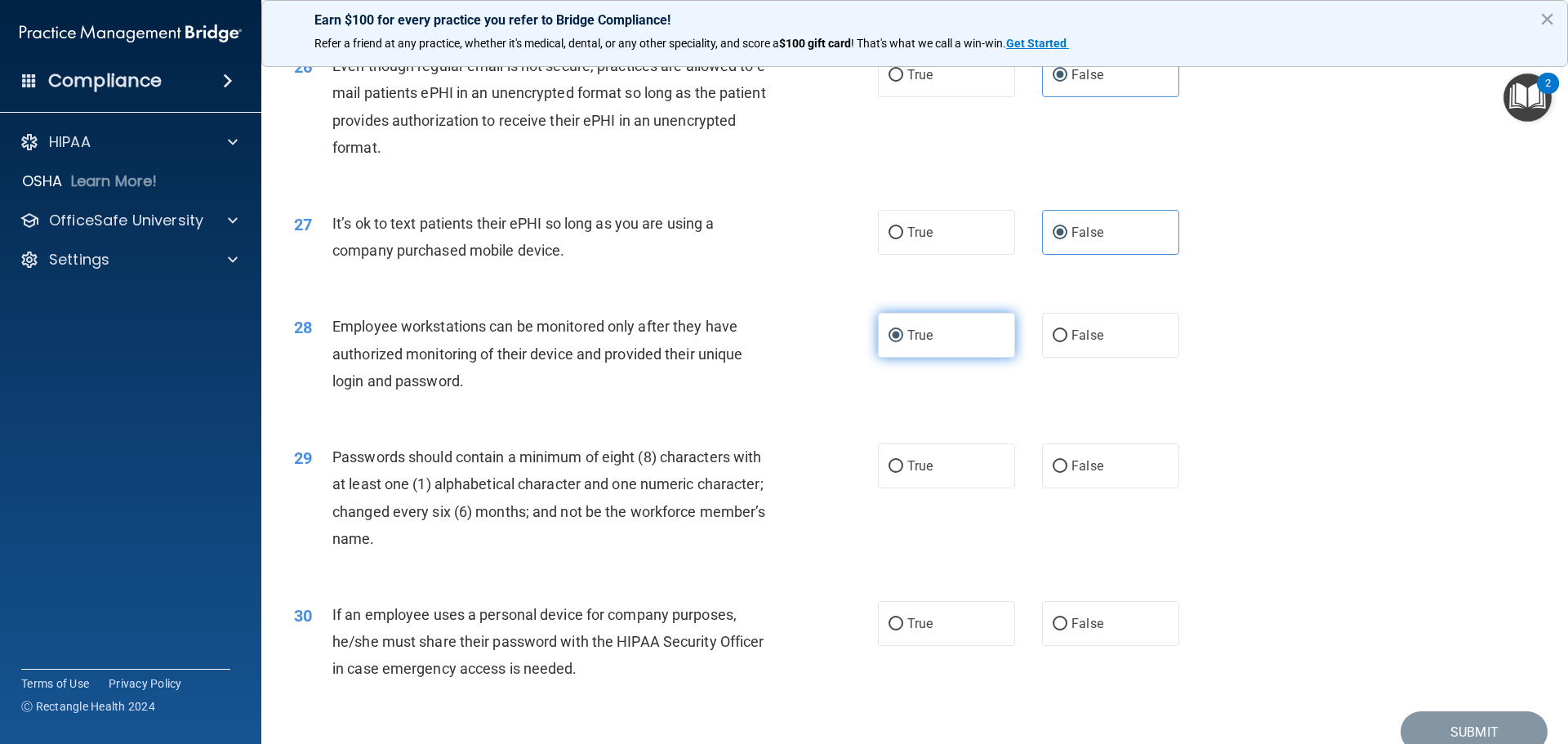
scroll to position [3266, 0]
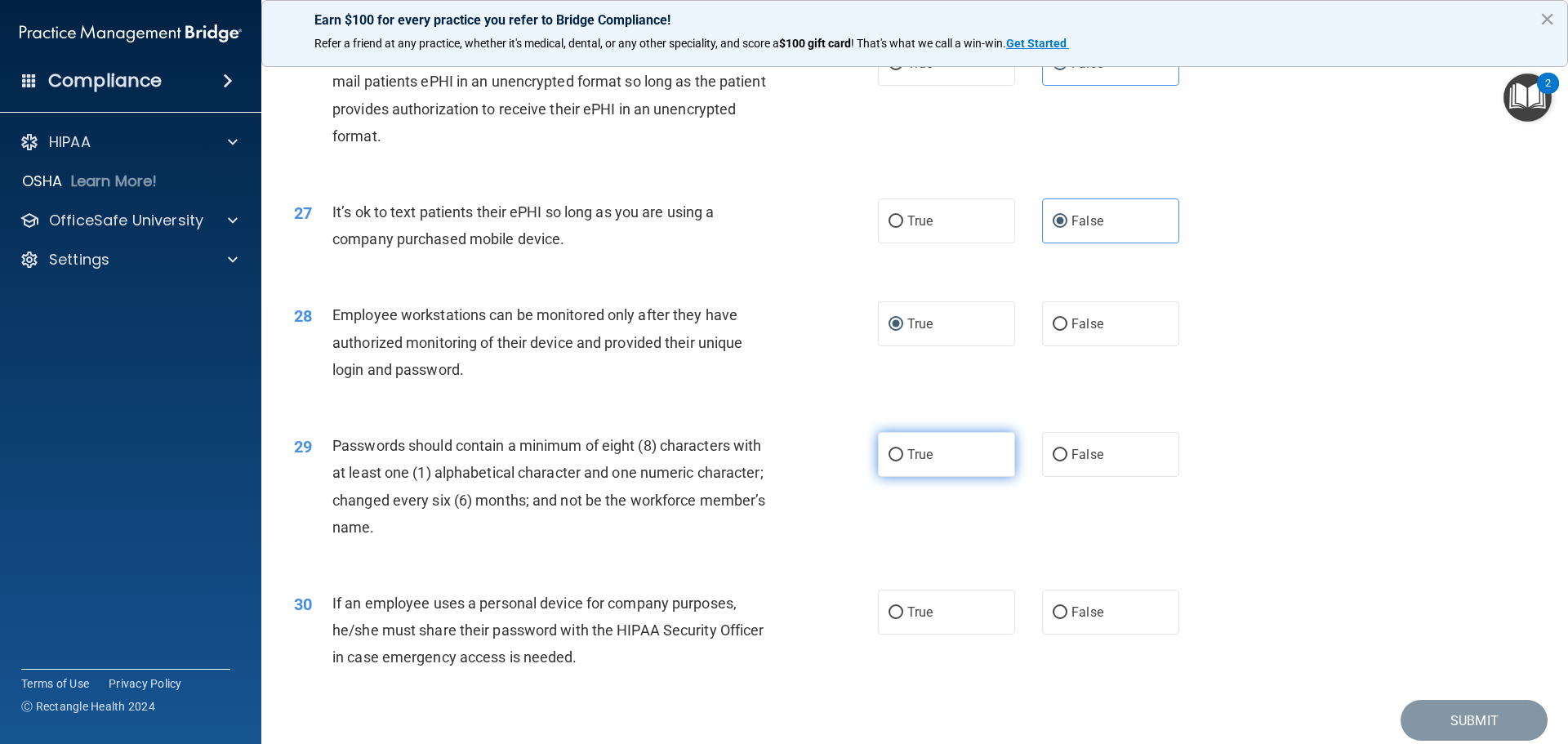
click at [926, 462] on span "True" at bounding box center [920, 454] width 25 height 16
click at [903, 461] on input "True" at bounding box center [896, 455] width 15 height 12
radio input "true"
click at [907, 620] on span "True" at bounding box center [920, 612] width 25 height 16
click at [903, 619] on input "True" at bounding box center [896, 613] width 15 height 12
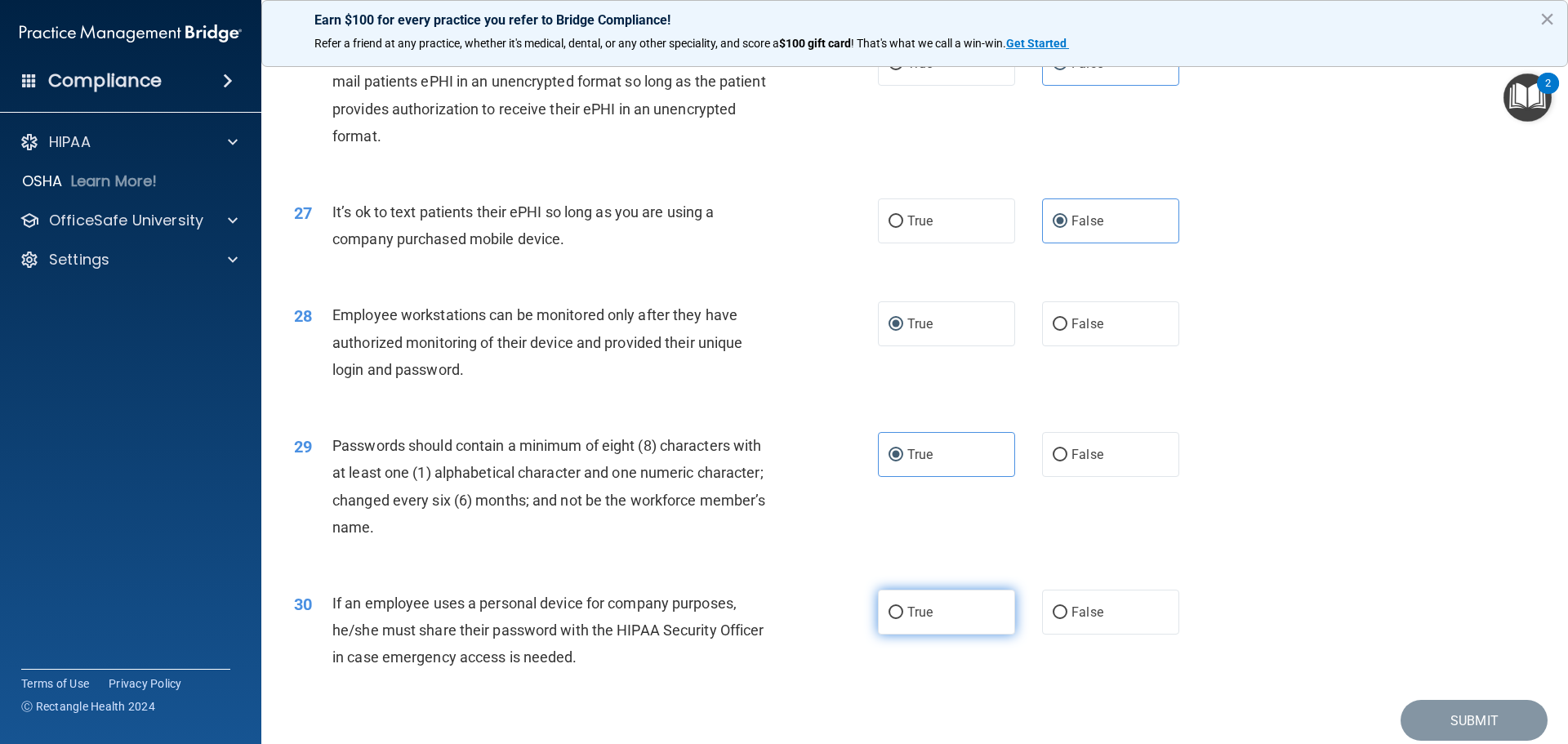
radio input "true"
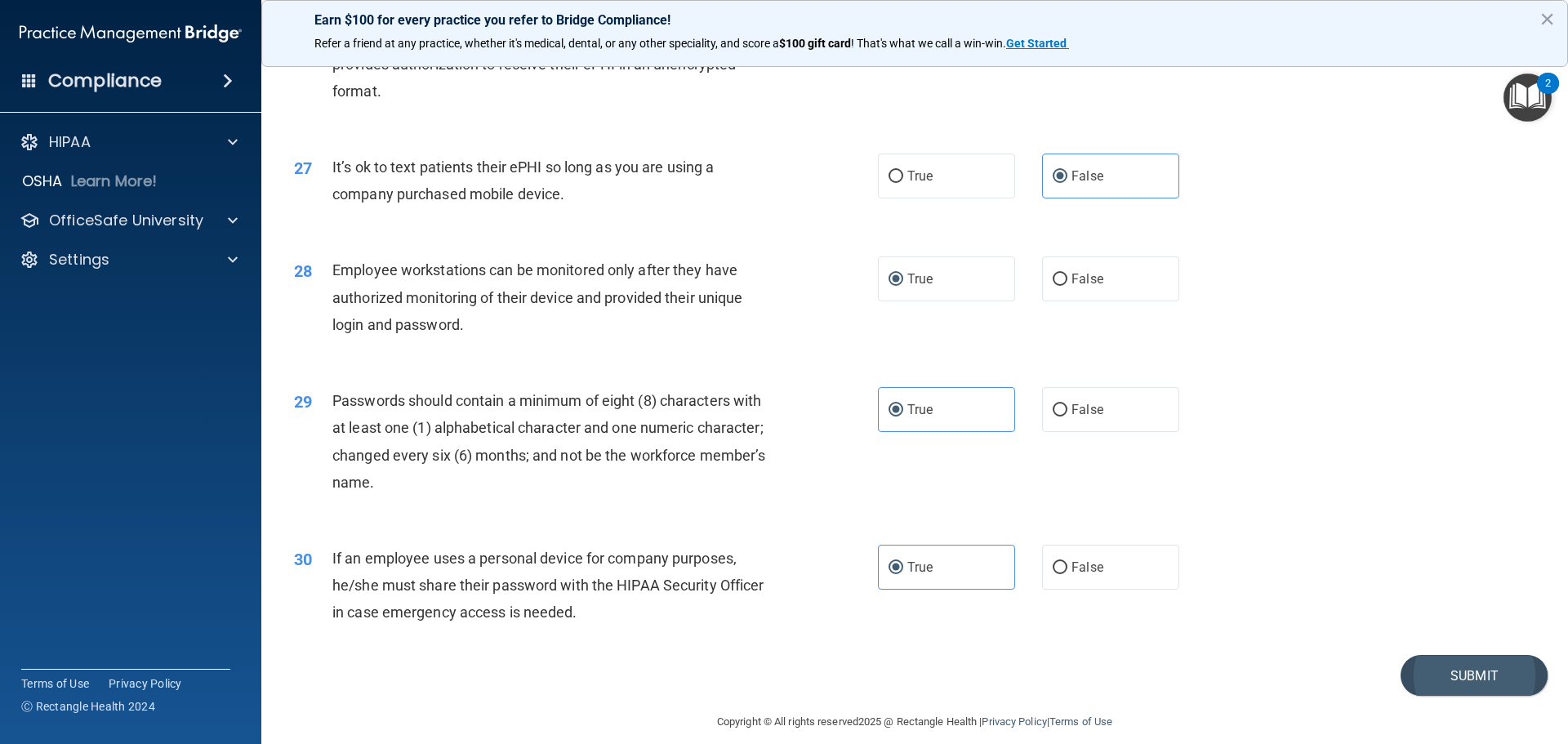
scroll to position [3355, 0]
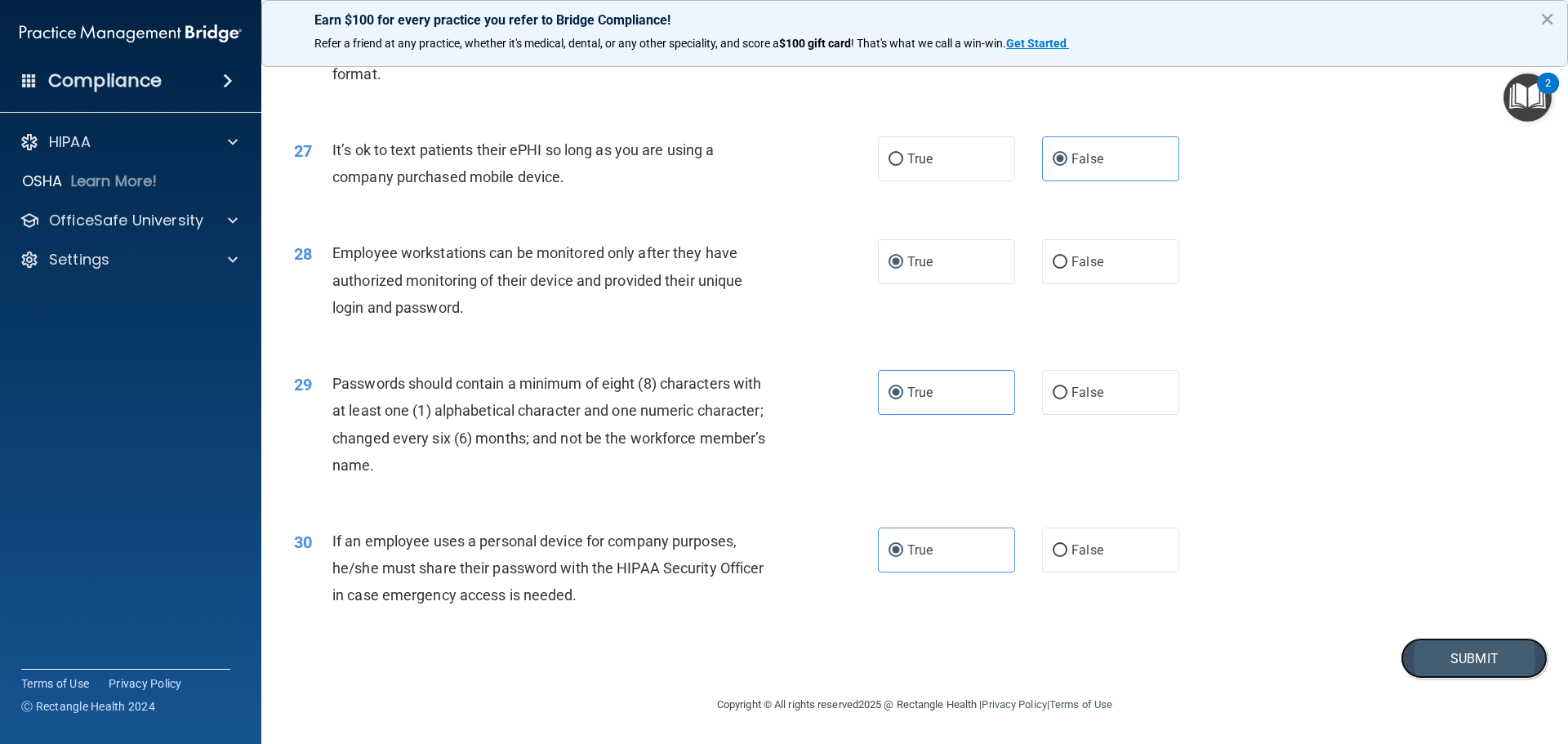
click at [1437, 644] on button "Submit" at bounding box center [1474, 658] width 147 height 42
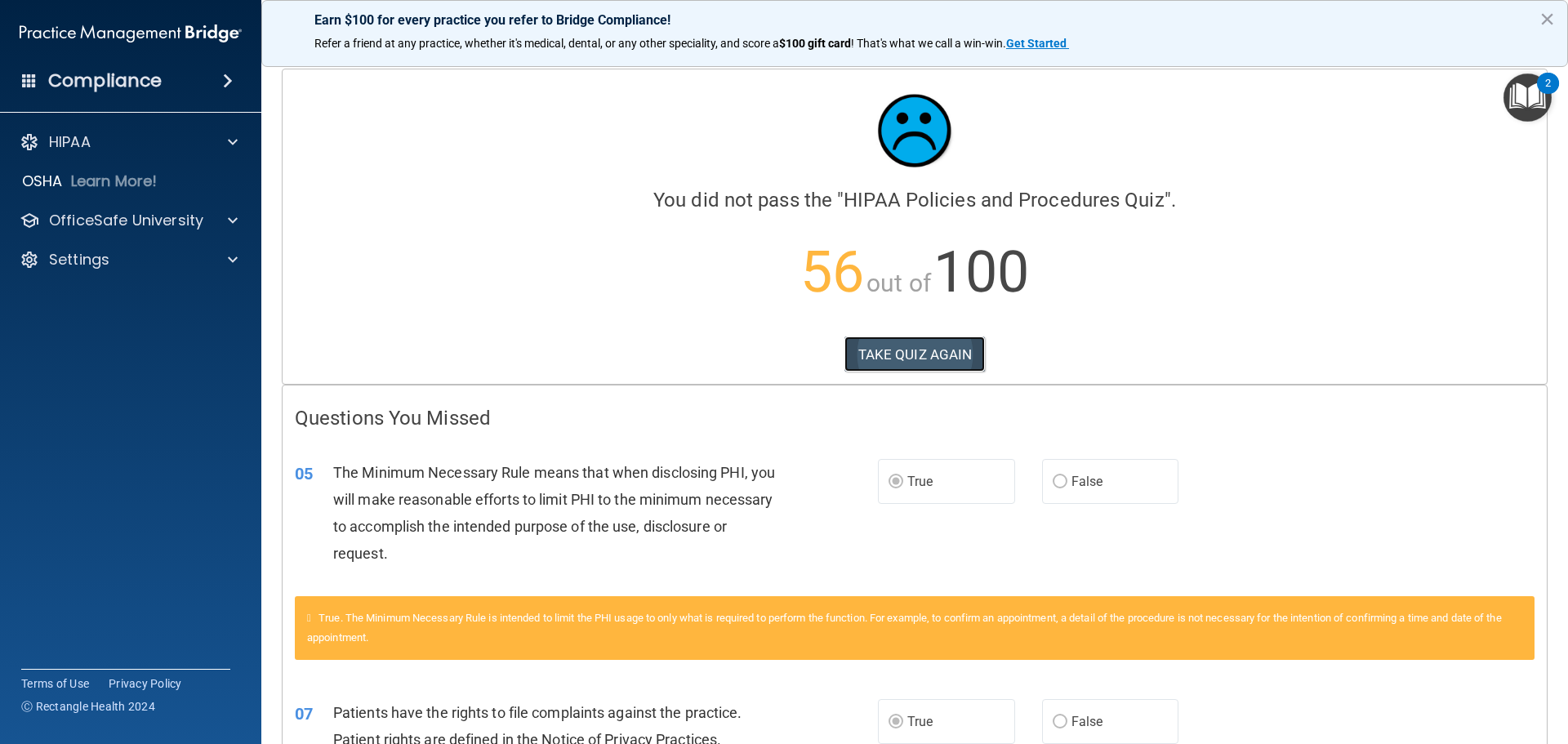
click at [865, 350] on button "TAKE QUIZ AGAIN" at bounding box center [915, 354] width 141 height 36
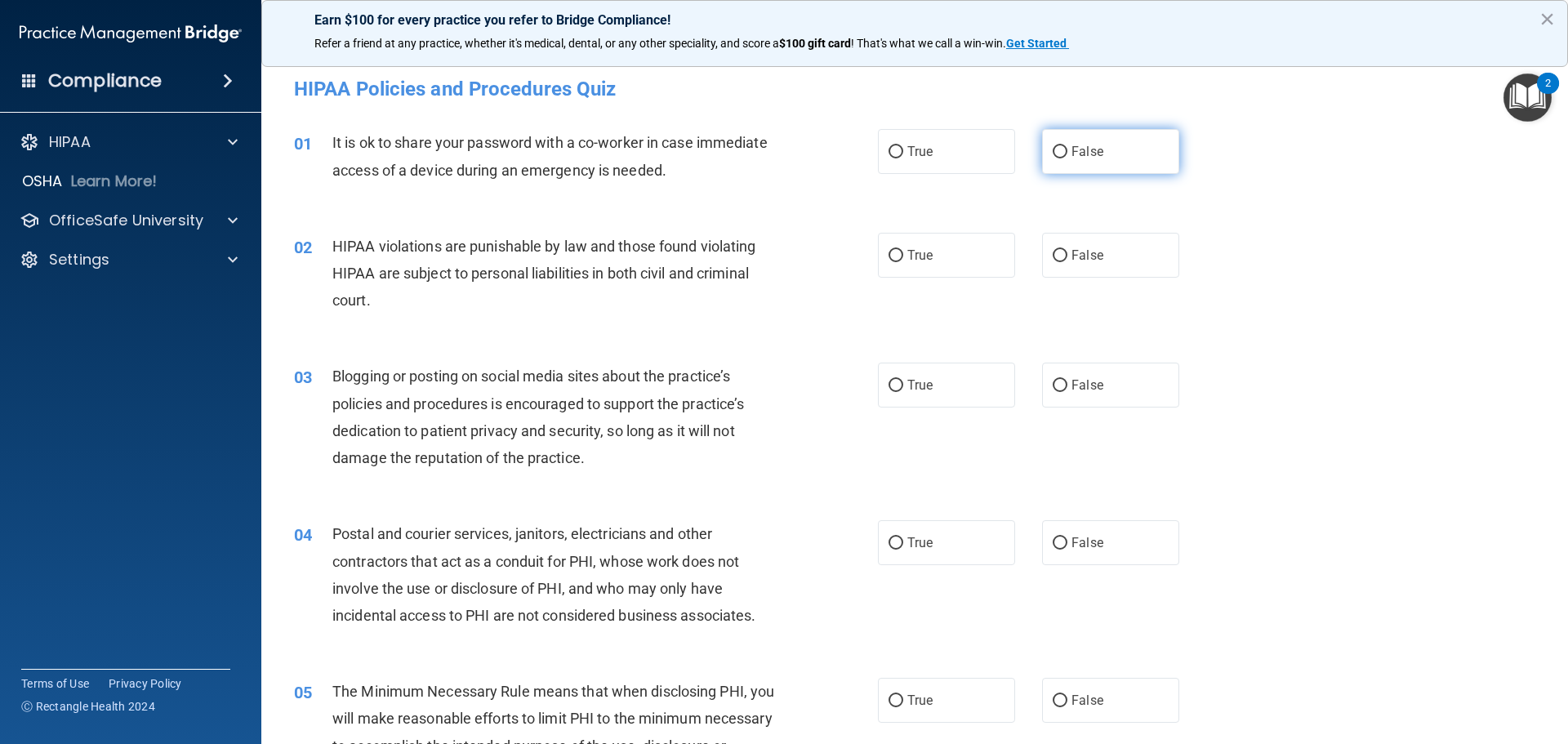
click at [1053, 157] on input "False" at bounding box center [1060, 152] width 15 height 12
radio input "true"
click at [930, 256] on label "True" at bounding box center [946, 255] width 137 height 45
click at [903, 256] on input "True" at bounding box center [896, 255] width 15 height 12
radio input "true"
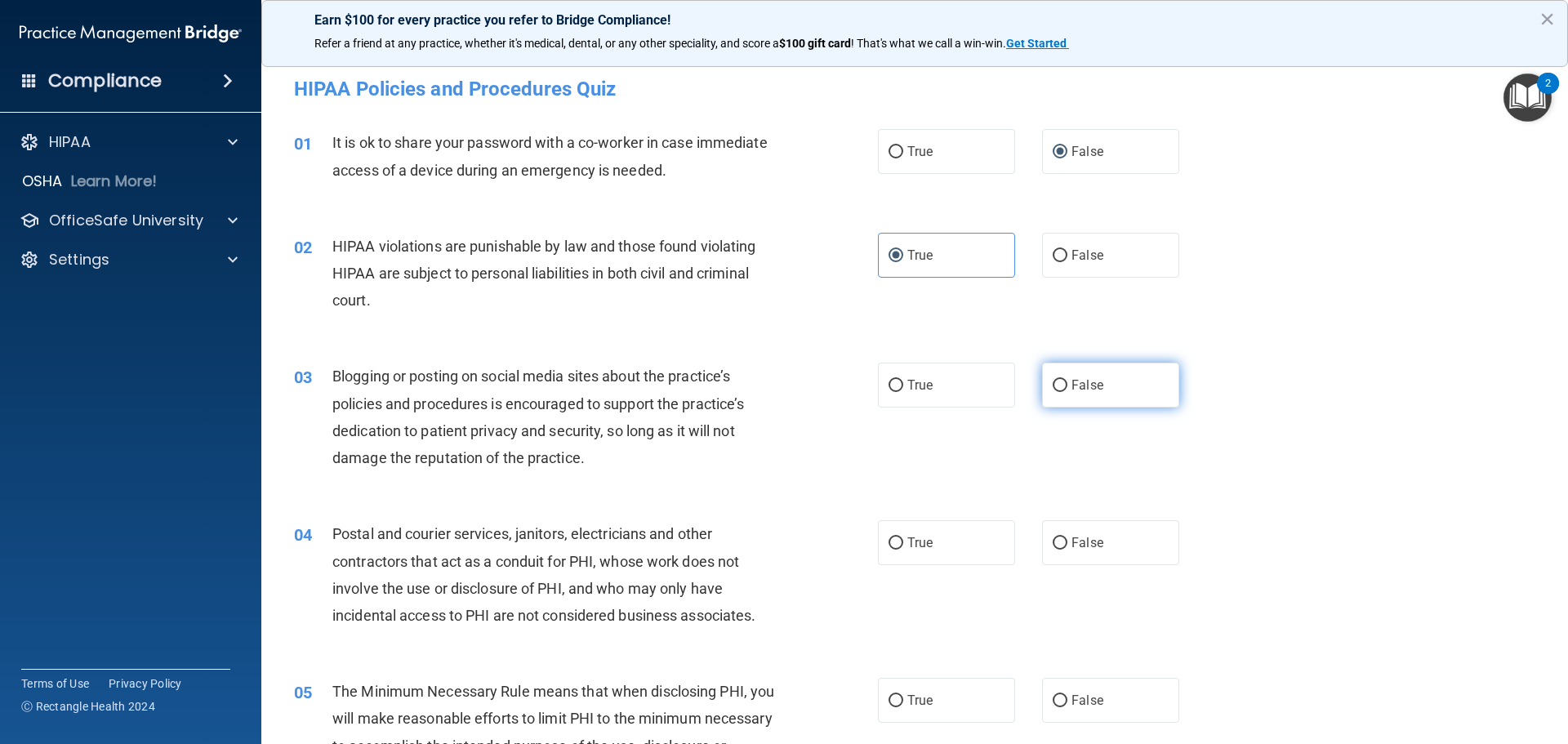
click at [1093, 381] on span "False" at bounding box center [1087, 384] width 32 height 16
click at [1067, 381] on input "False" at bounding box center [1060, 385] width 15 height 12
radio input "true"
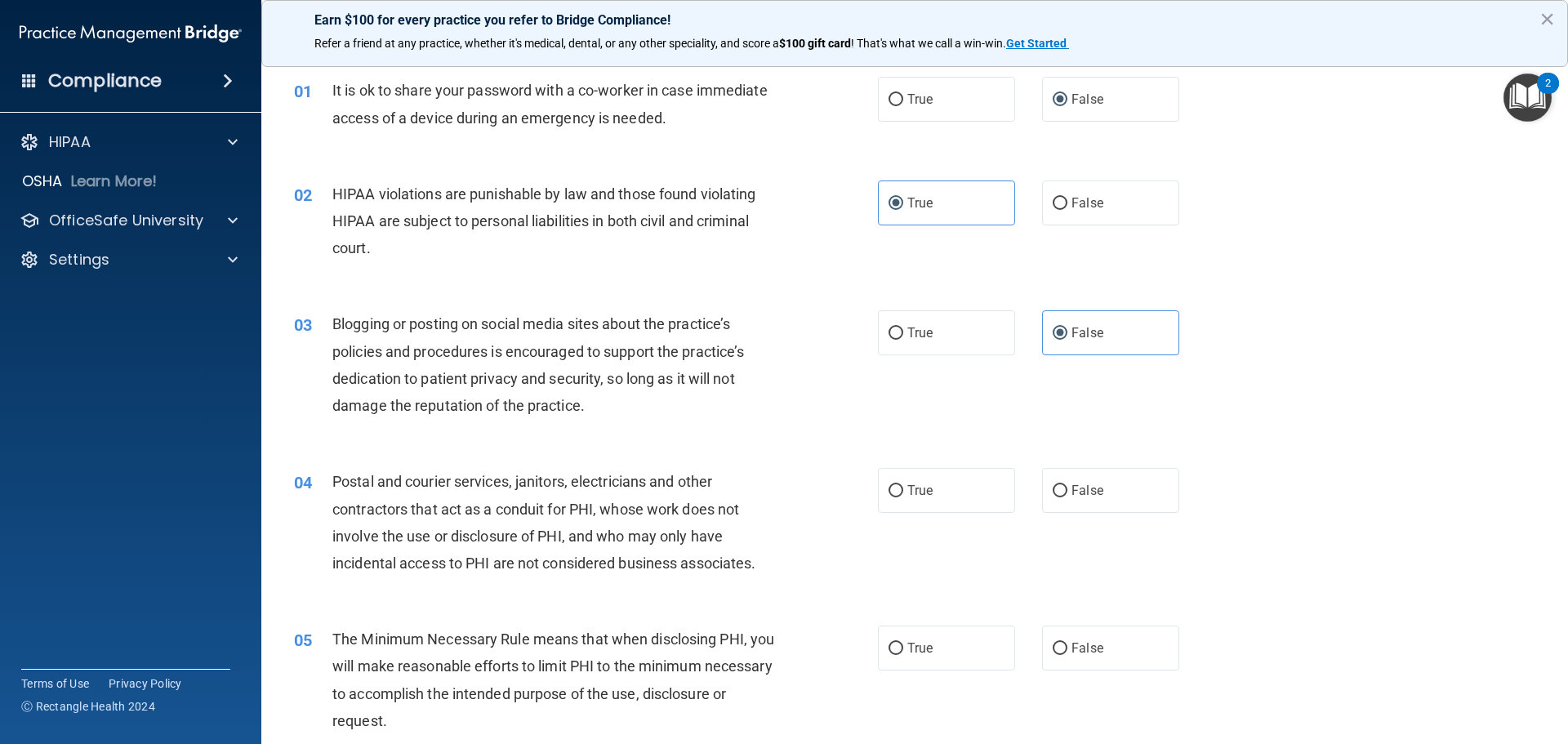
scroll to position [82, 0]
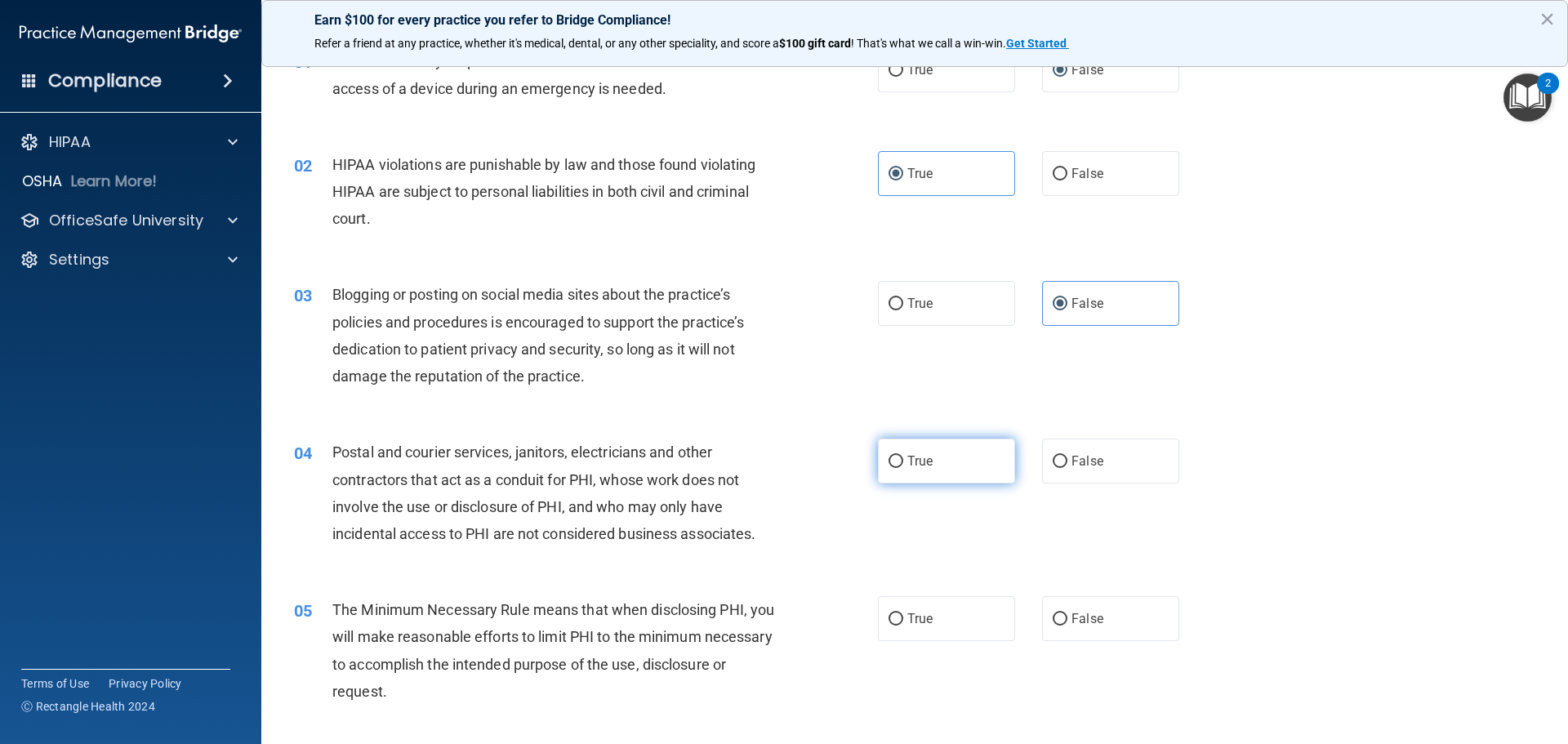
click at [929, 441] on label "True" at bounding box center [946, 461] width 137 height 45
click at [903, 455] on input "True" at bounding box center [896, 461] width 15 height 12
radio input "true"
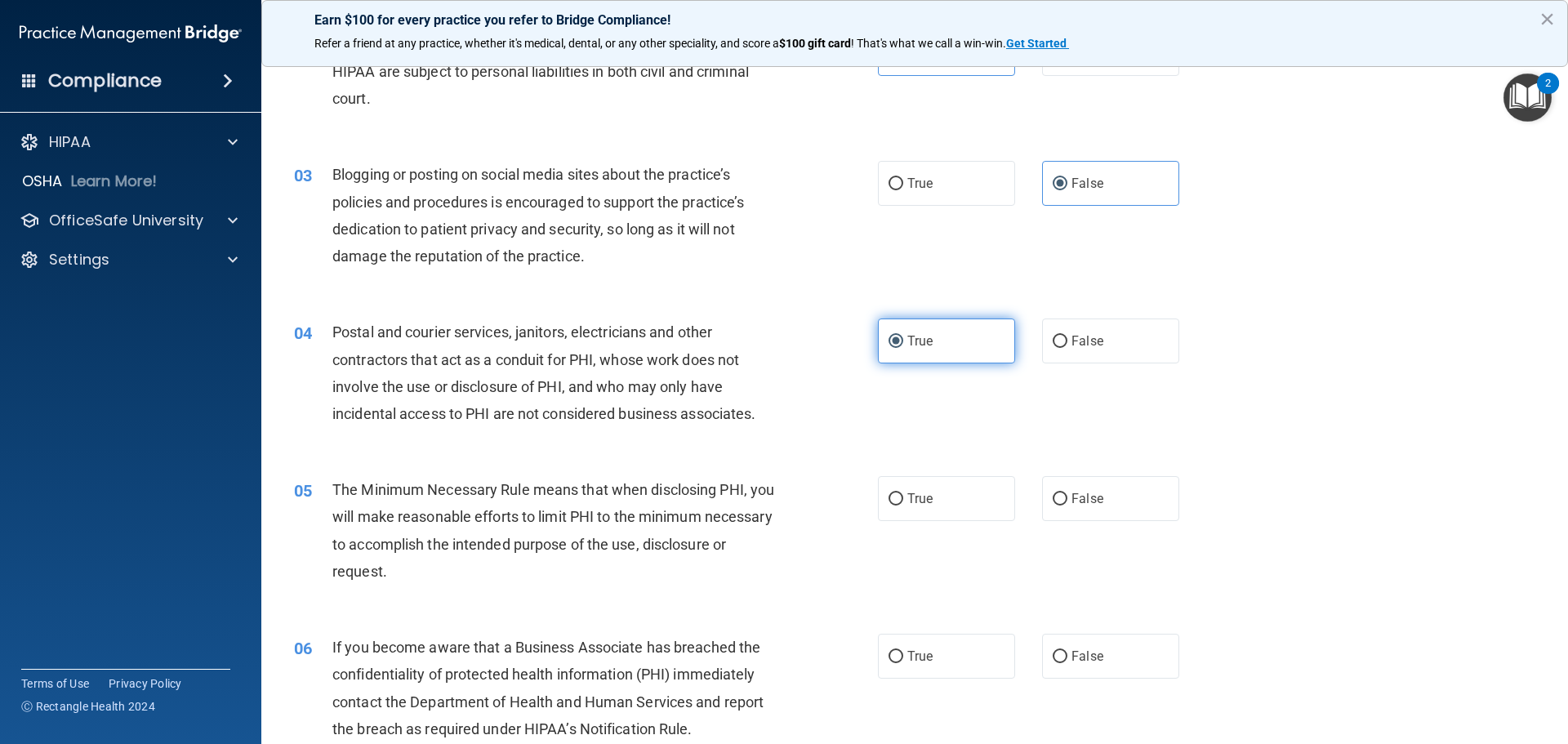
scroll to position [245, 0]
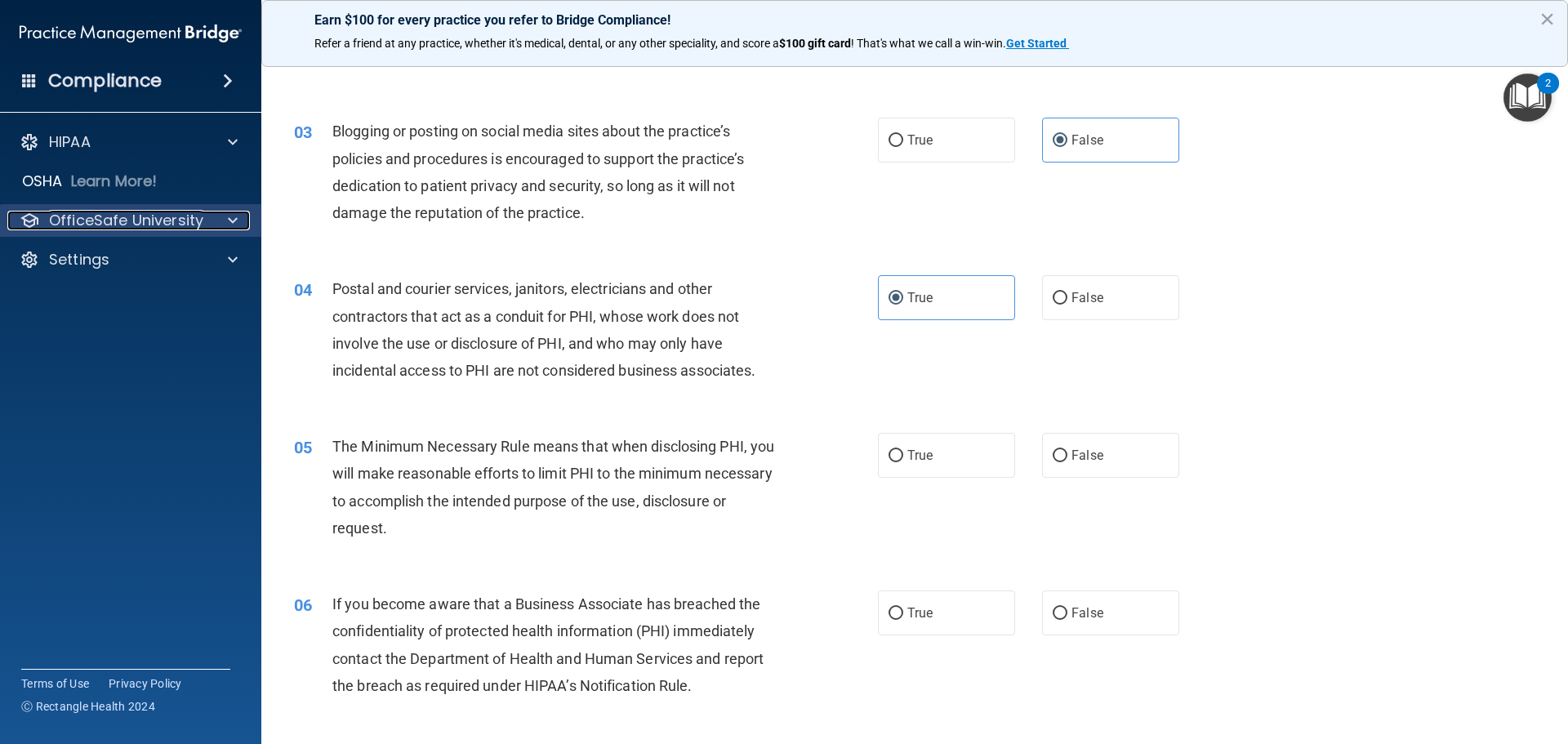
click at [150, 230] on p "OfficeSafe University" at bounding box center [126, 221] width 154 height 20
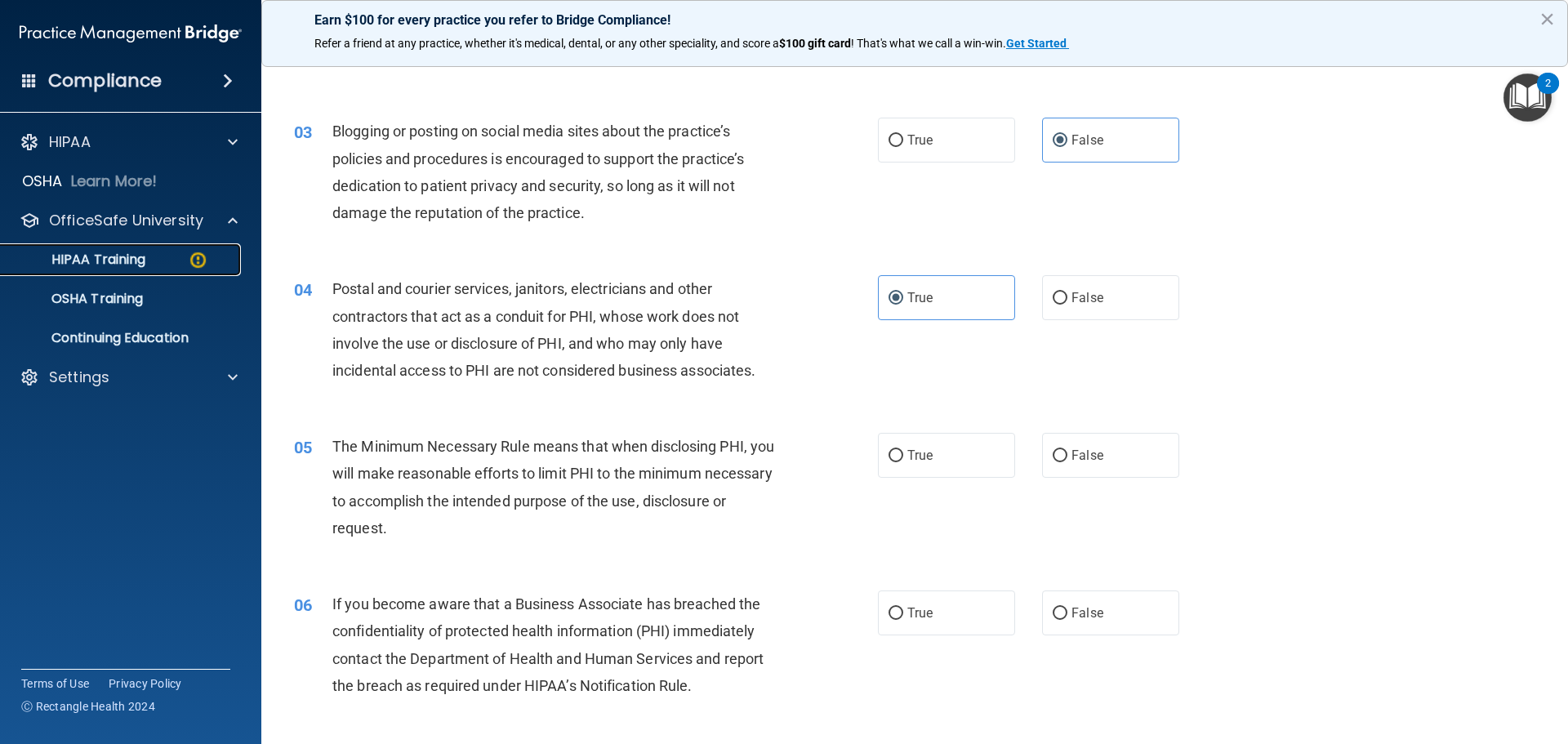
click at [120, 260] on p "HIPAA Training" at bounding box center [78, 260] width 135 height 17
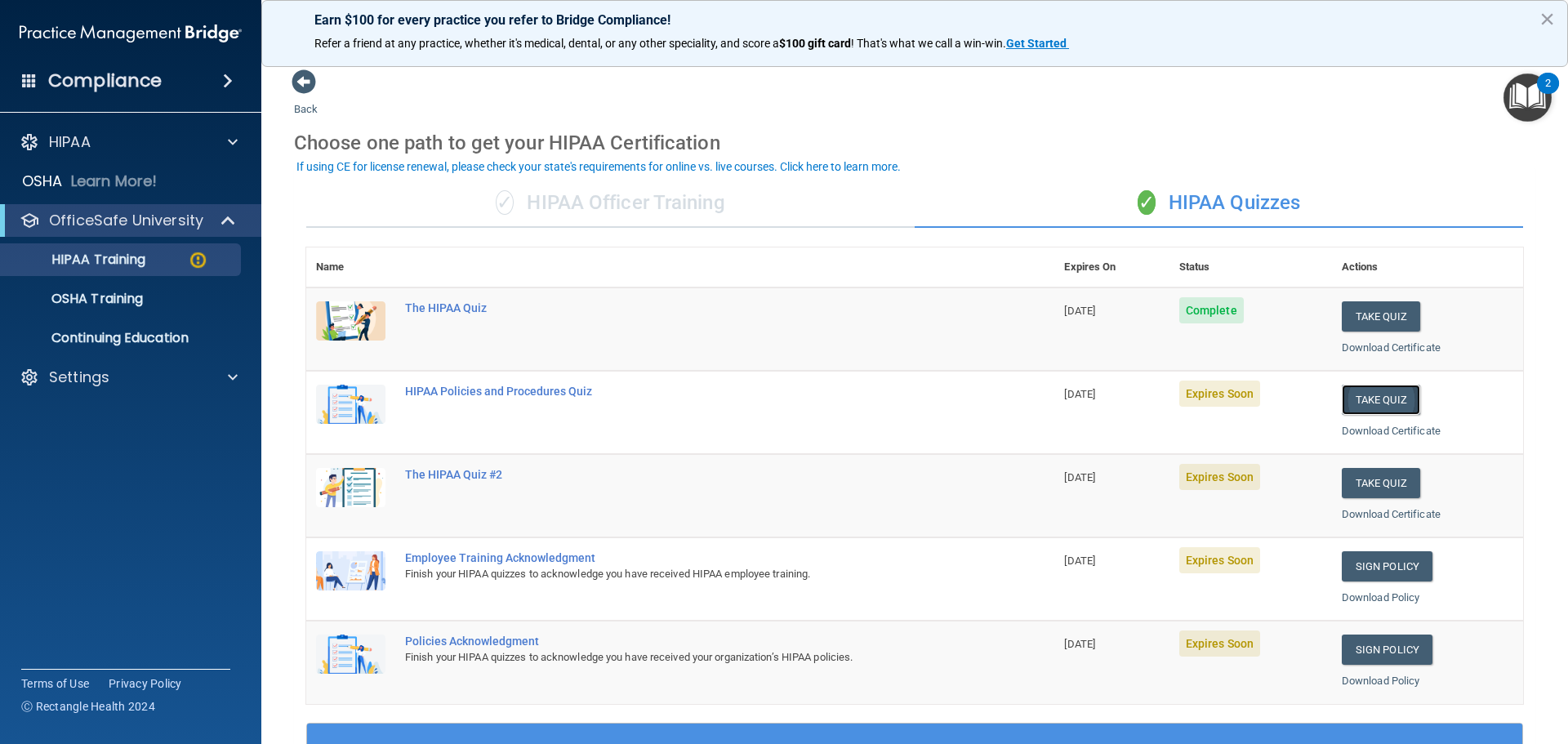
click at [1380, 394] on button "Take Quiz" at bounding box center [1381, 399] width 78 height 30
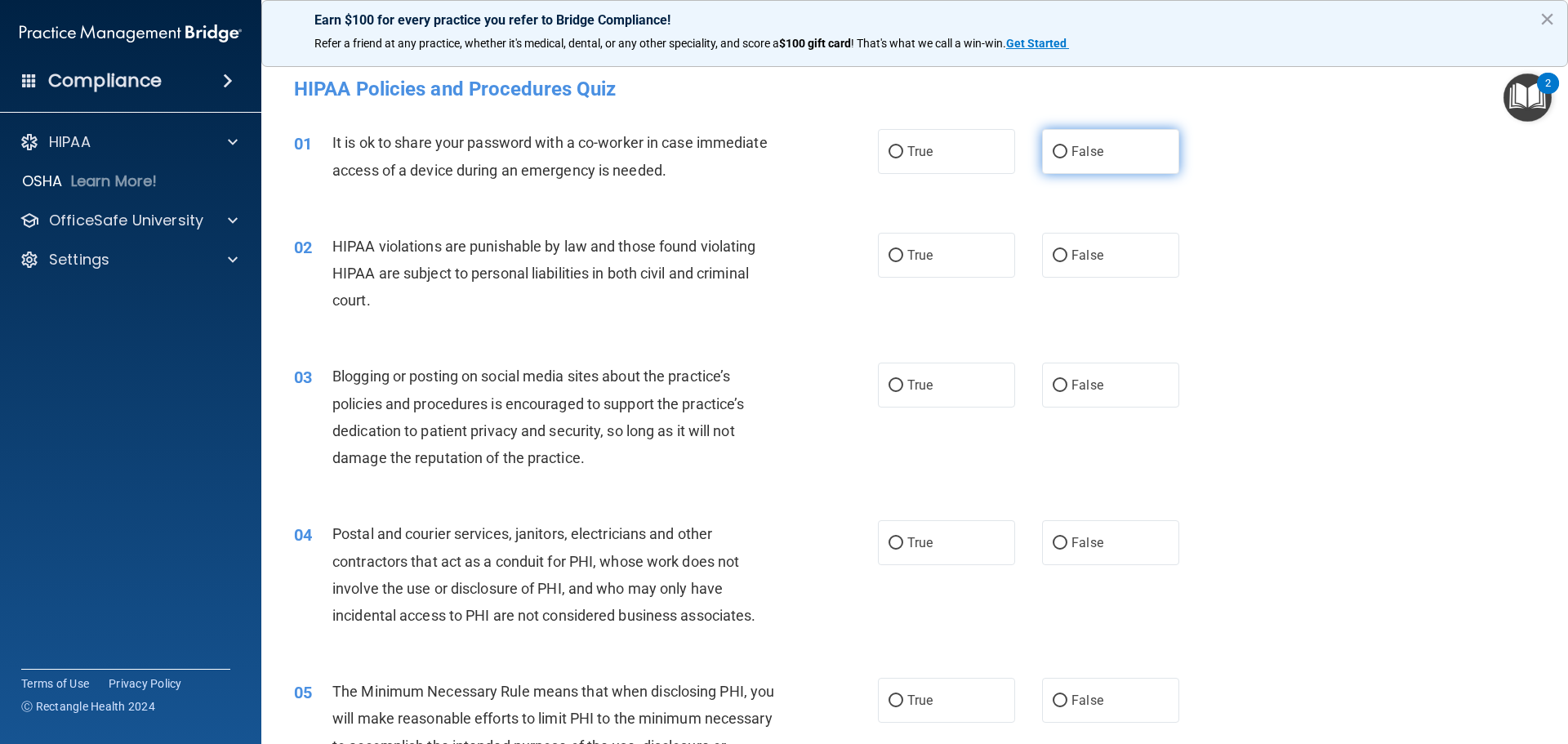
click at [1046, 161] on label "False" at bounding box center [1110, 151] width 137 height 45
click at [1053, 158] on input "False" at bounding box center [1060, 152] width 15 height 12
radio input "true"
click at [895, 256] on input "True" at bounding box center [896, 255] width 15 height 12
radio input "true"
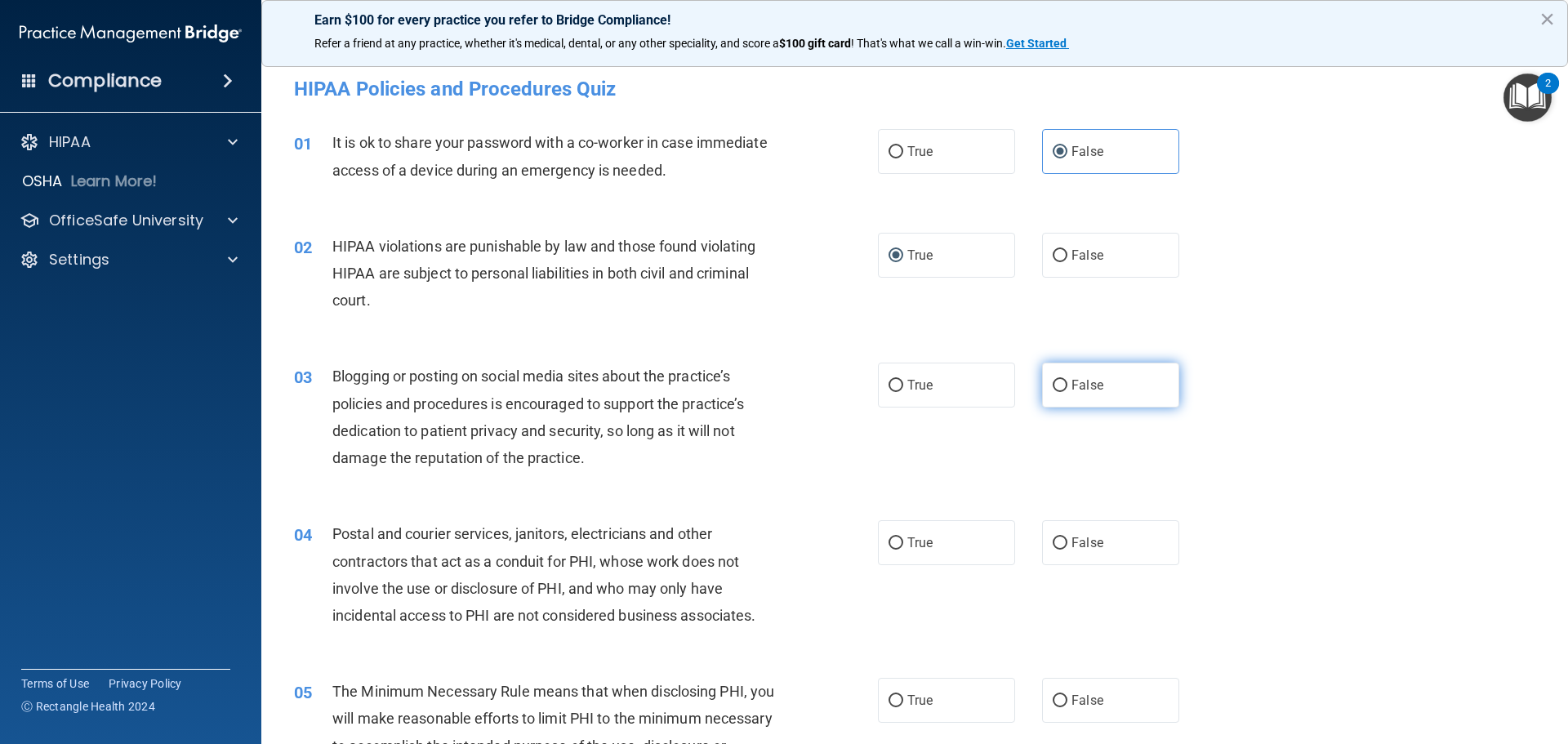
click at [1042, 388] on label "False" at bounding box center [1110, 385] width 137 height 45
click at [1053, 388] on input "False" at bounding box center [1060, 385] width 15 height 12
radio input "true"
click at [898, 535] on label "True" at bounding box center [946, 543] width 137 height 45
click at [898, 538] on input "True" at bounding box center [896, 543] width 15 height 12
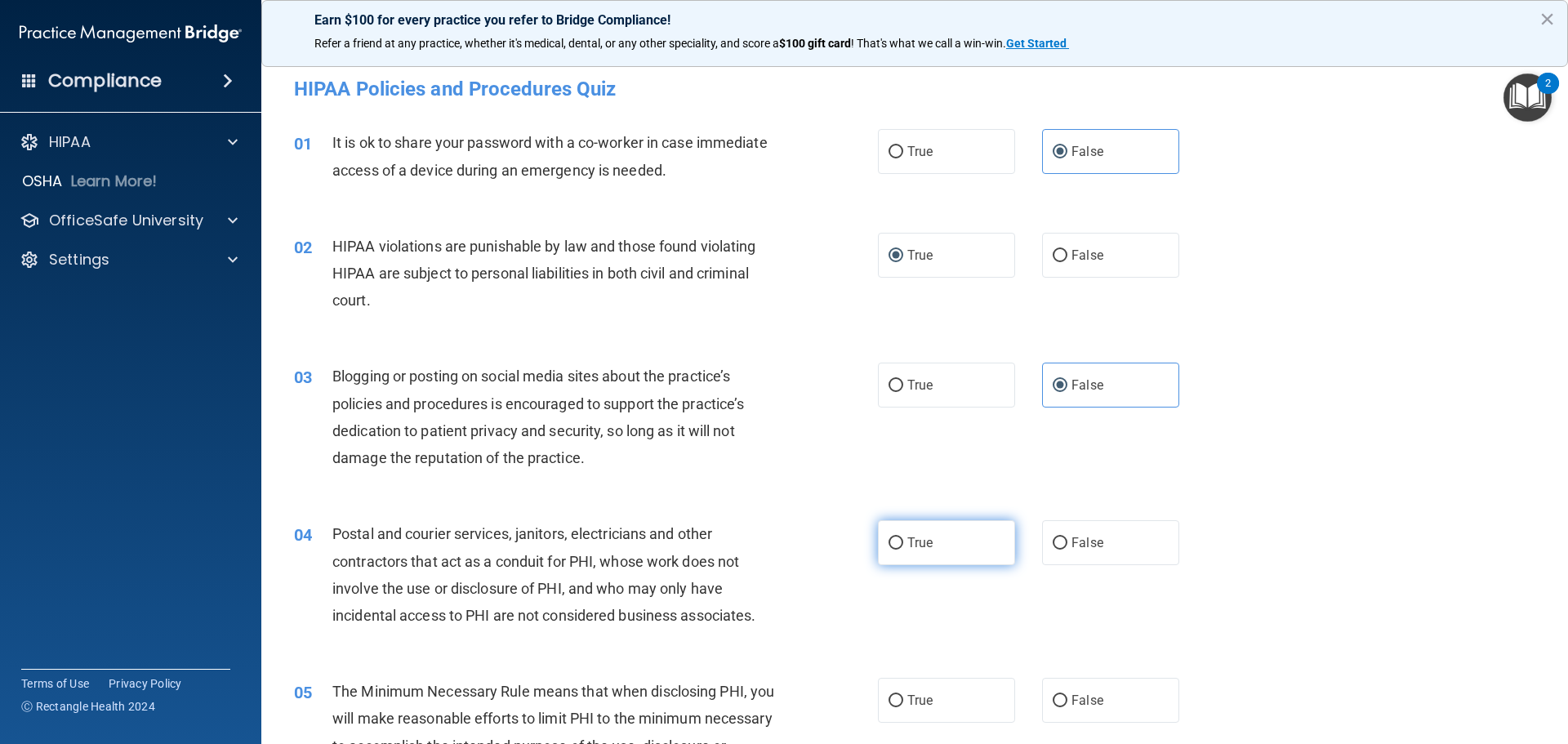
radio input "true"
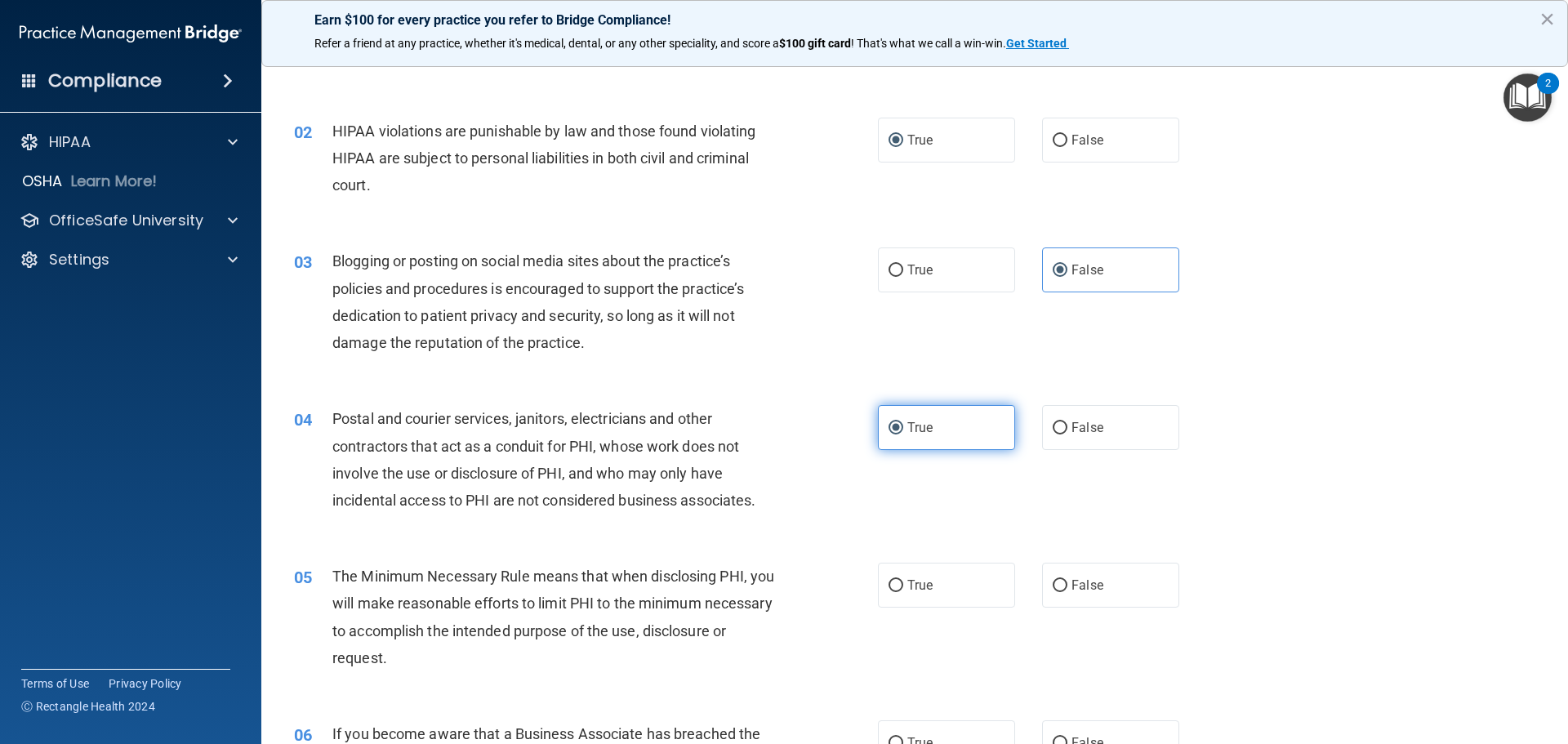
scroll to position [163, 0]
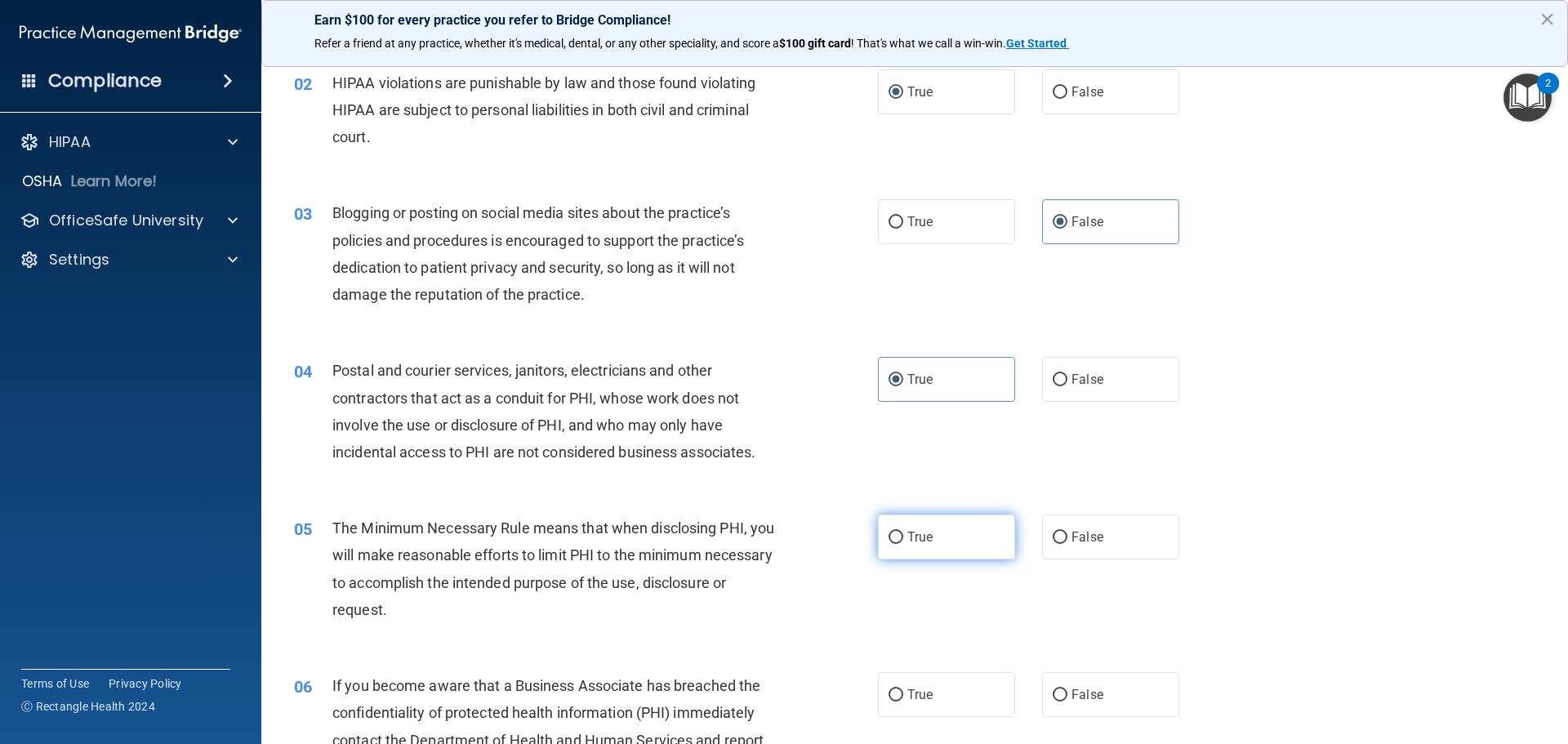
click at [899, 528] on label "True" at bounding box center [946, 537] width 137 height 45
click at [899, 532] on input "True" at bounding box center [896, 538] width 15 height 12
radio input "true"
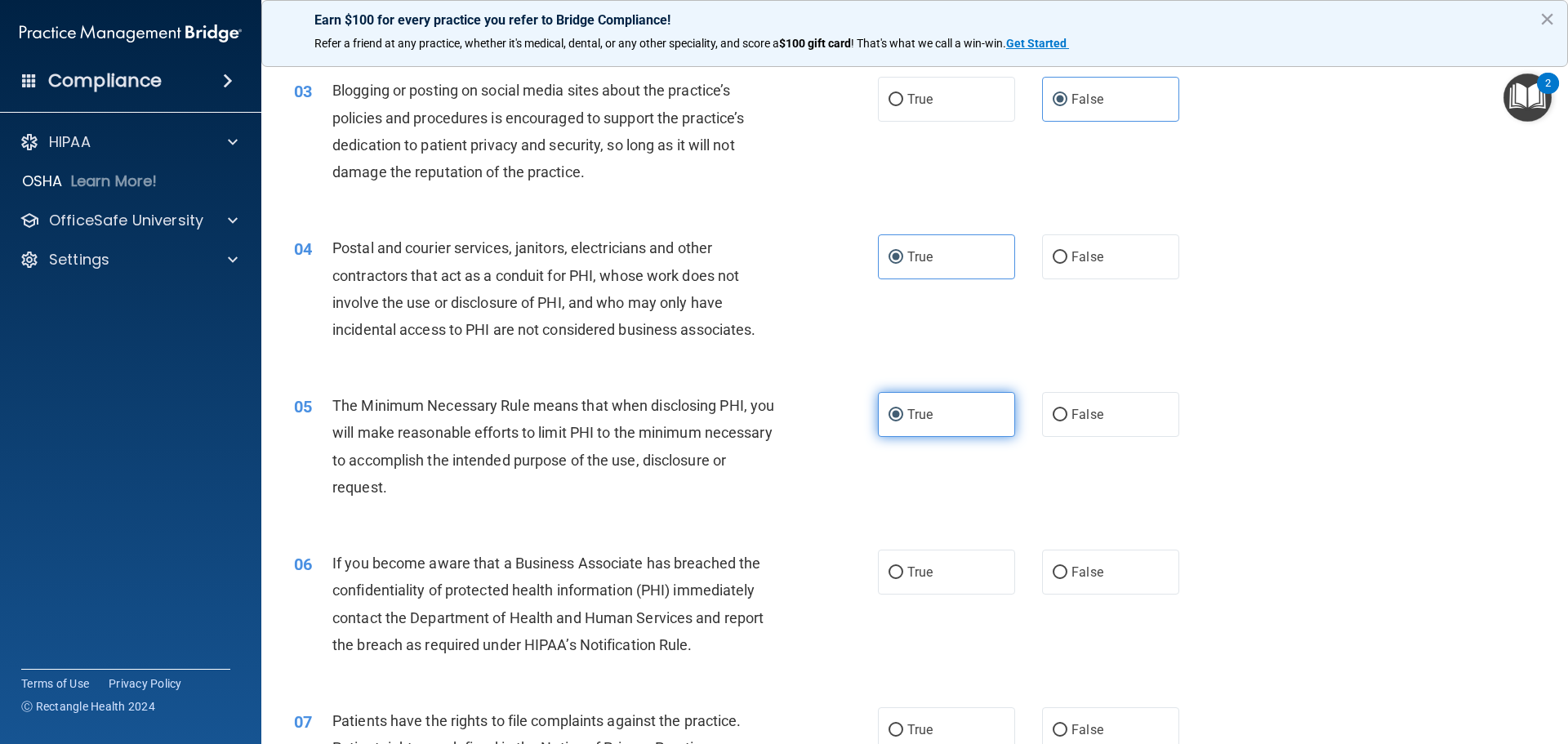
scroll to position [326, 0]
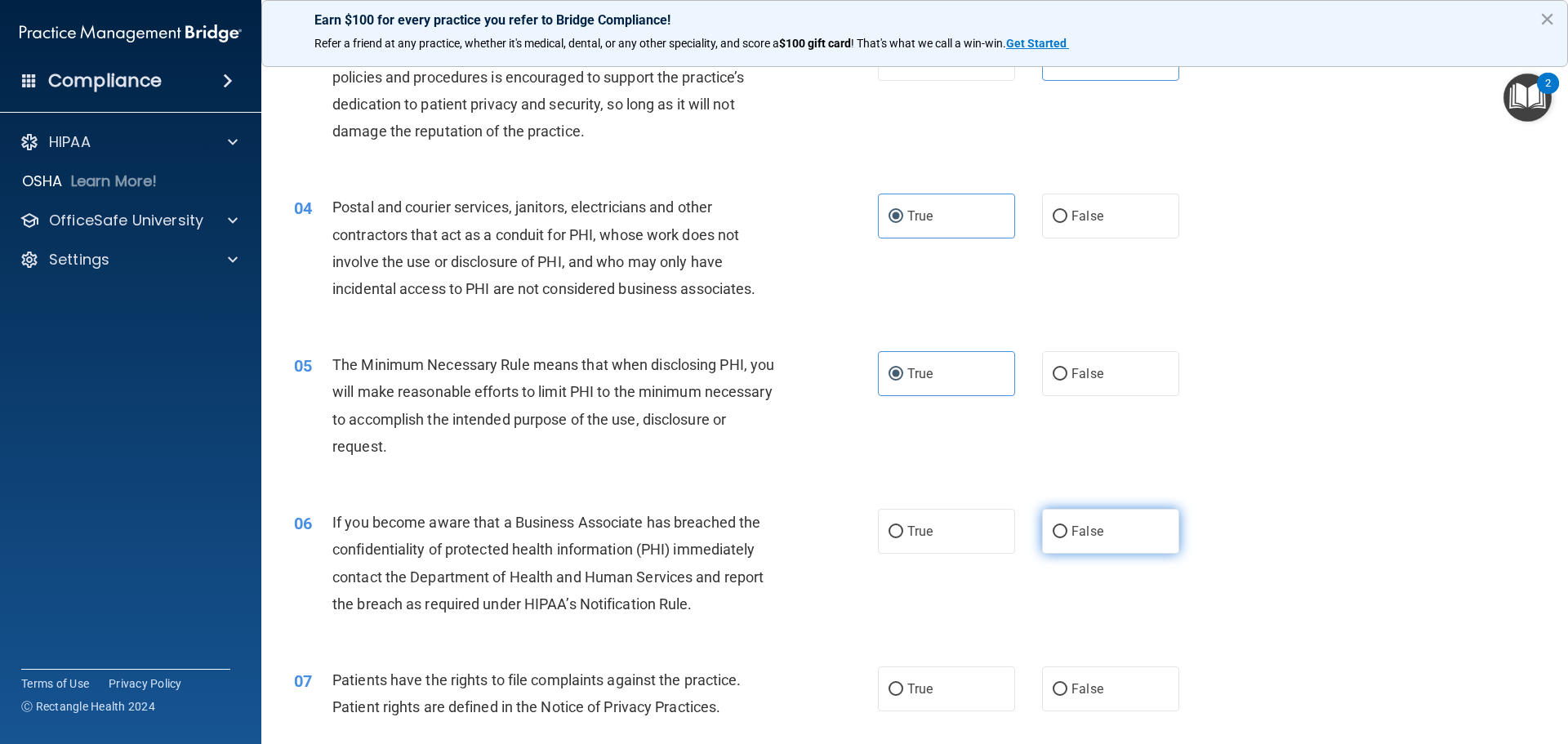
click at [1055, 542] on label "False" at bounding box center [1110, 531] width 137 height 45
click at [1055, 538] on input "False" at bounding box center [1060, 532] width 15 height 12
radio input "true"
click at [910, 543] on label "True" at bounding box center [946, 531] width 137 height 45
click at [903, 538] on input "True" at bounding box center [896, 532] width 15 height 12
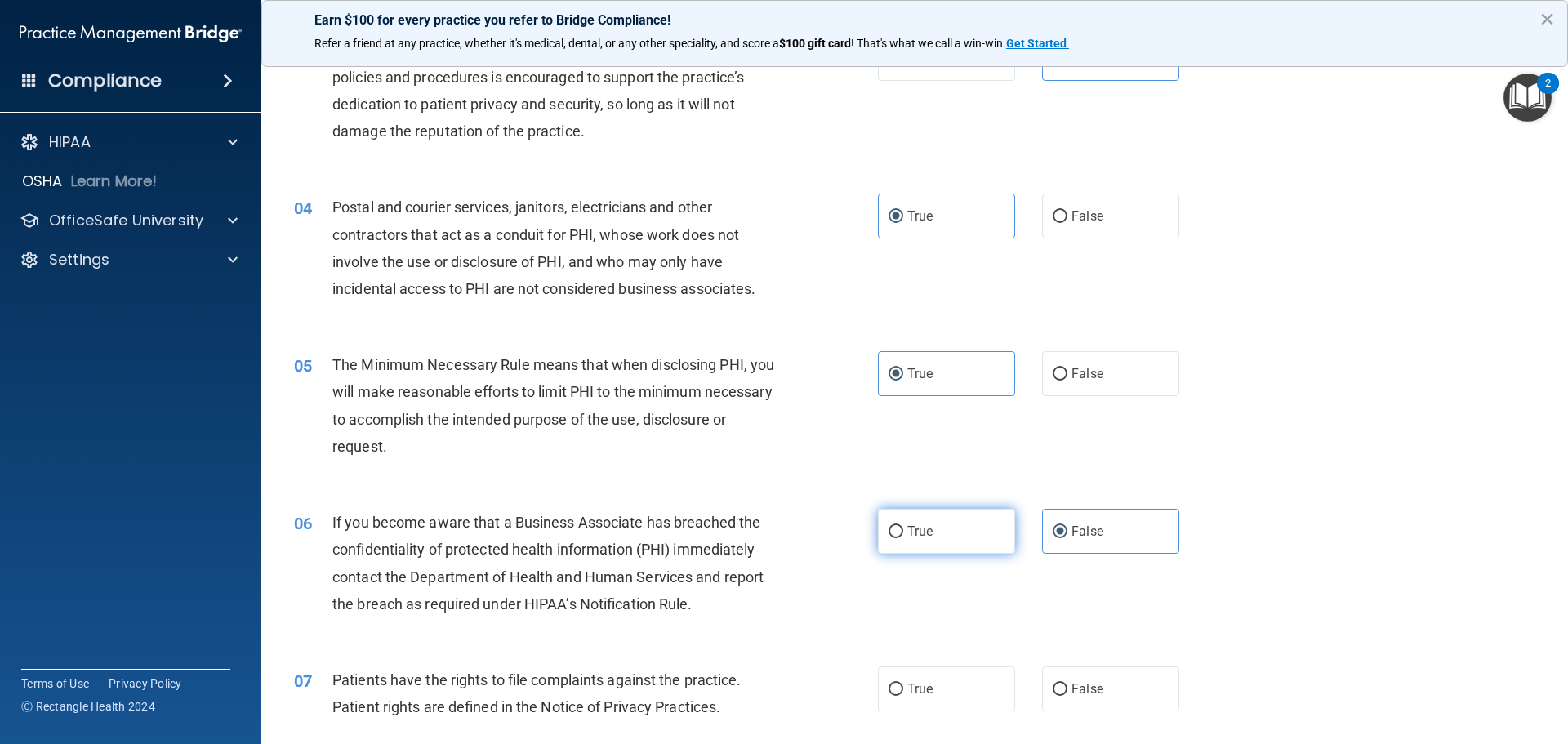
radio input "true"
radio input "false"
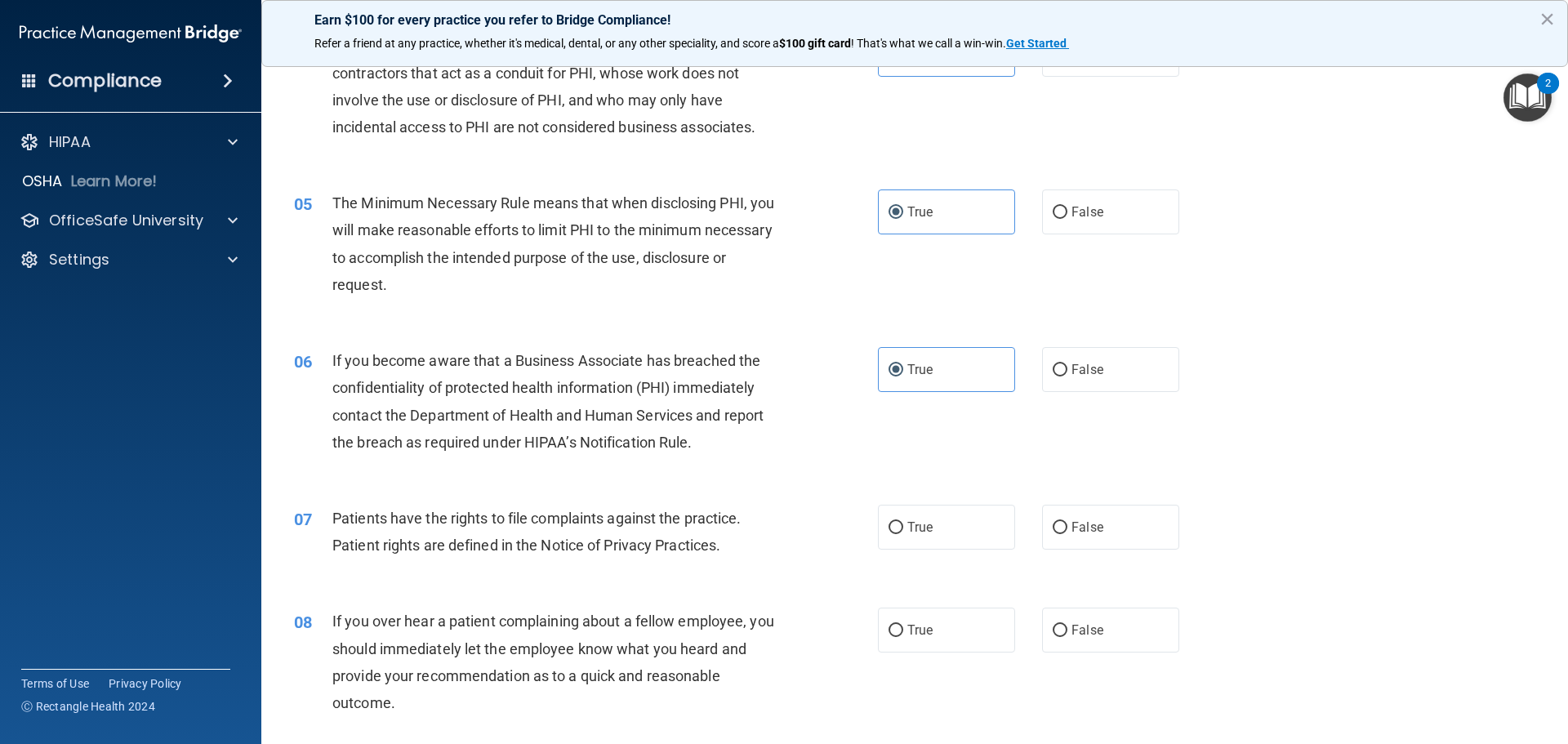
scroll to position [490, 0]
click at [1087, 529] on span "False" at bounding box center [1087, 525] width 32 height 16
click at [1067, 529] on input "False" at bounding box center [1060, 526] width 15 height 12
radio input "true"
click at [1089, 617] on label "False" at bounding box center [1110, 628] width 137 height 45
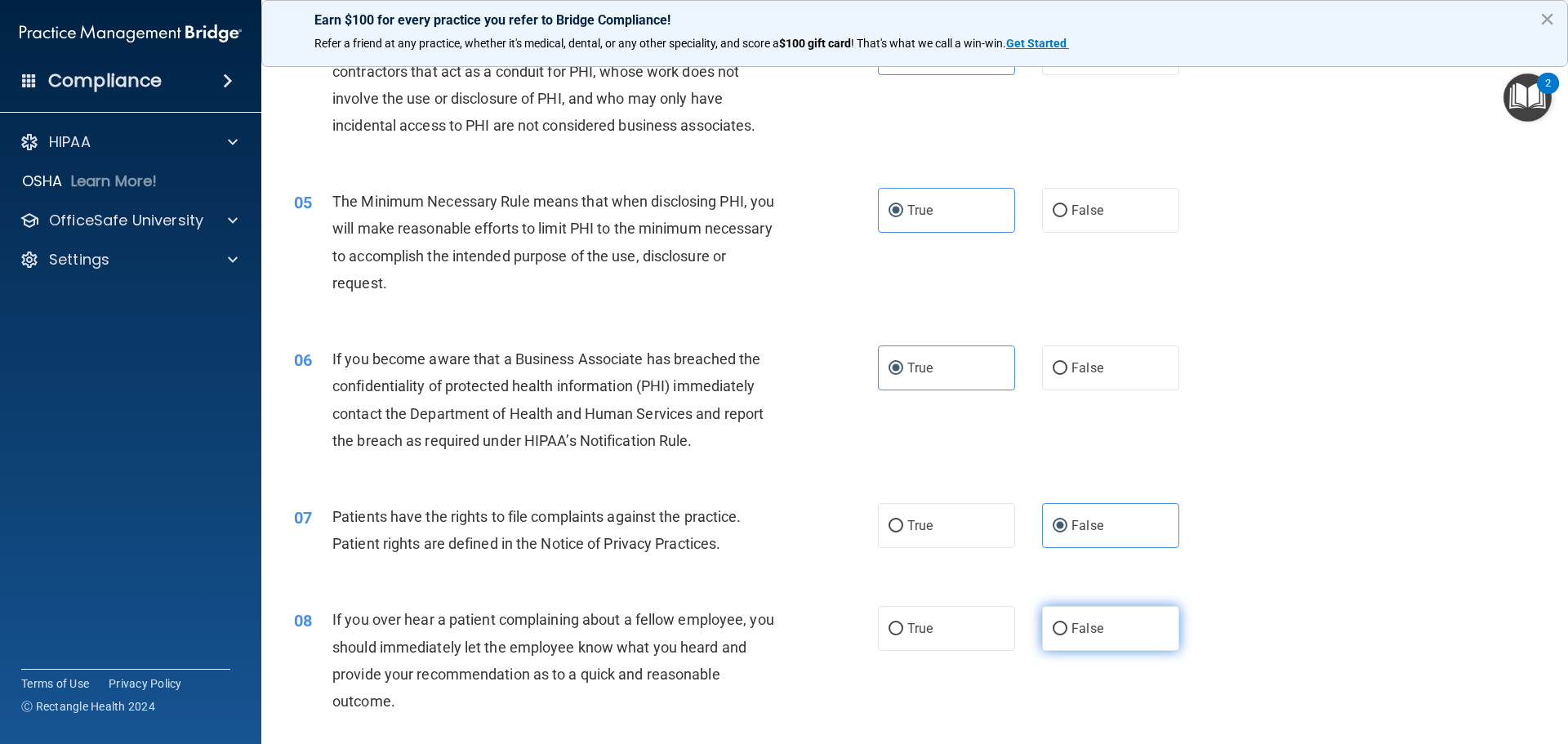
click at [1067, 623] on input "False" at bounding box center [1060, 629] width 15 height 12
radio input "true"
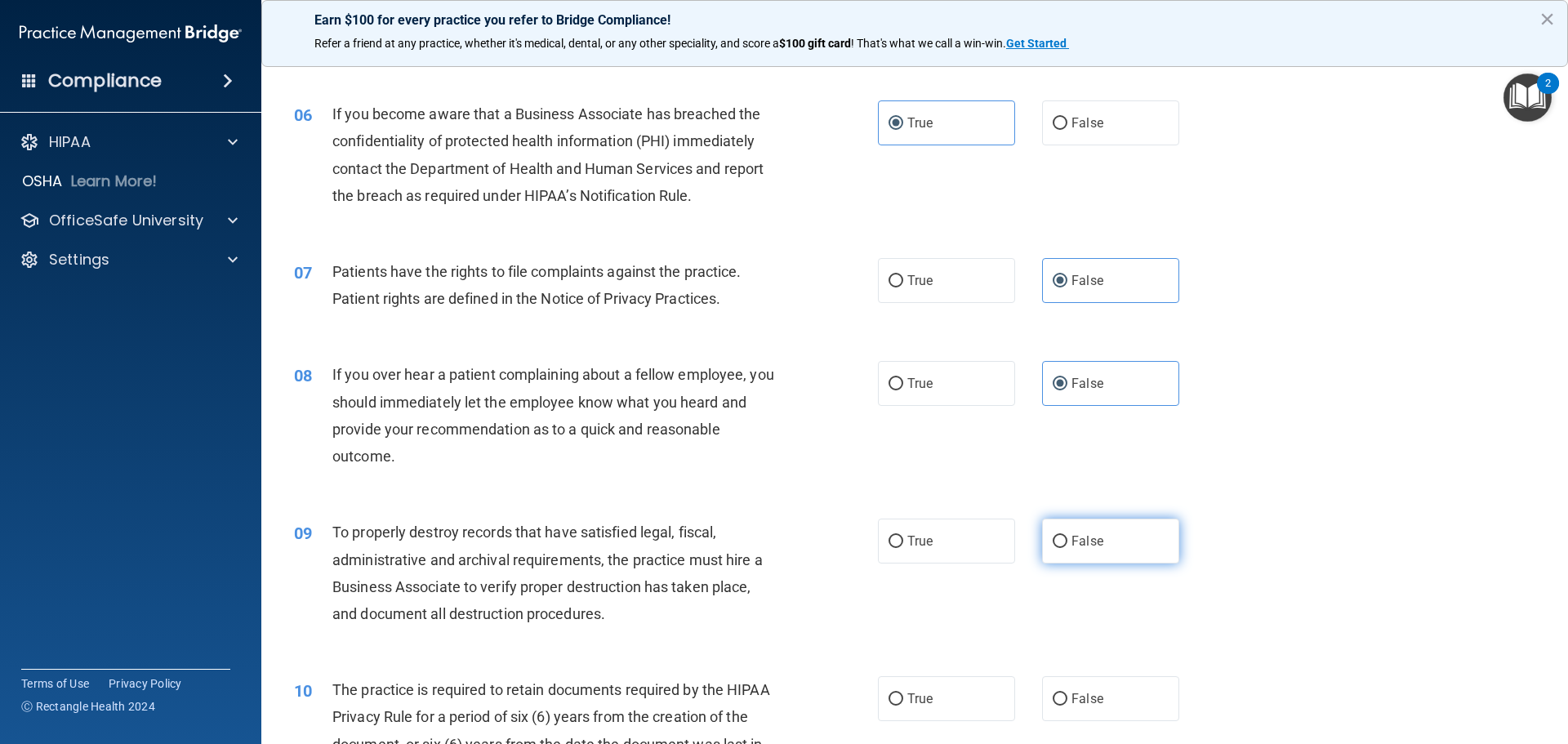
scroll to position [816, 0]
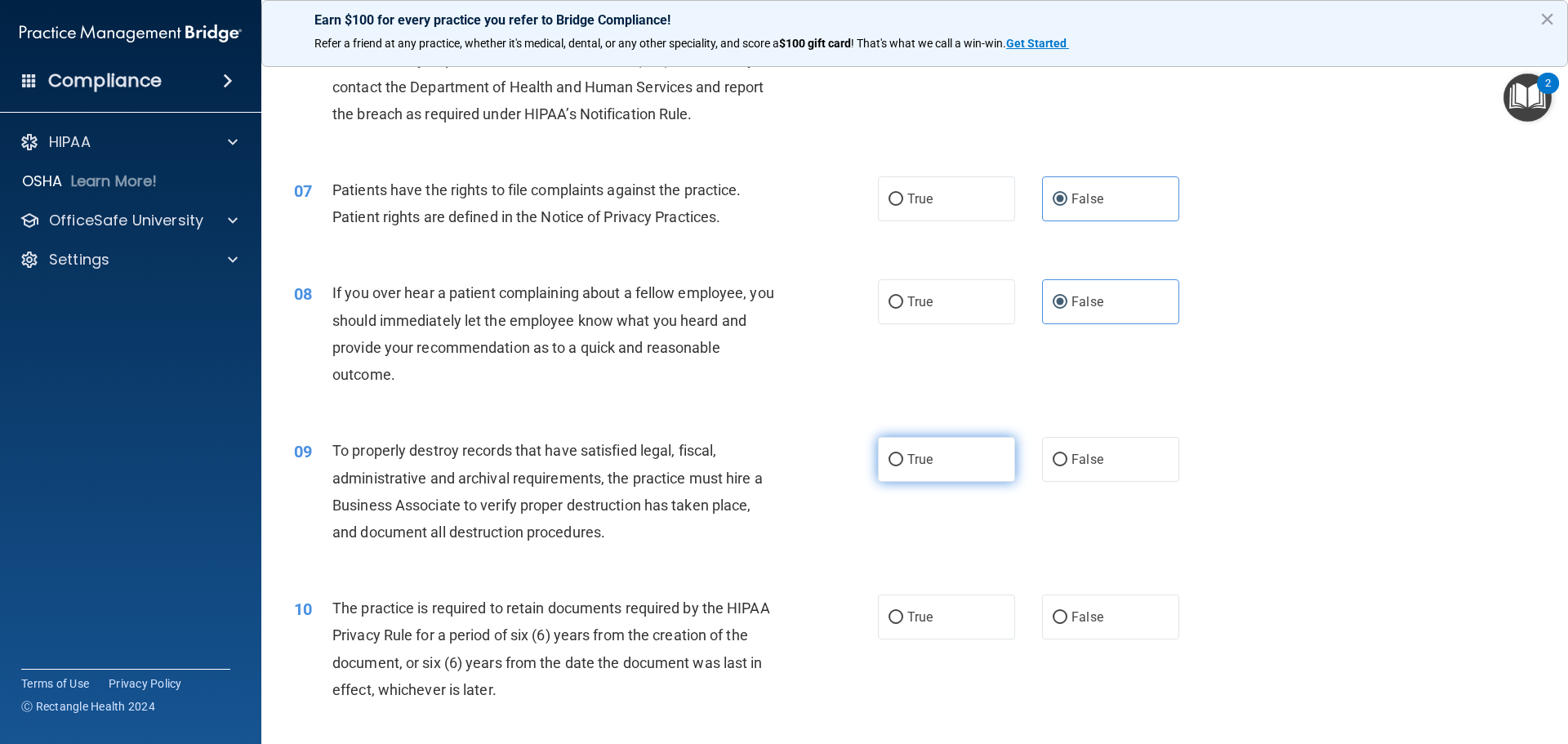
click at [888, 464] on input "True" at bounding box center [896, 459] width 15 height 12
radio input "true"
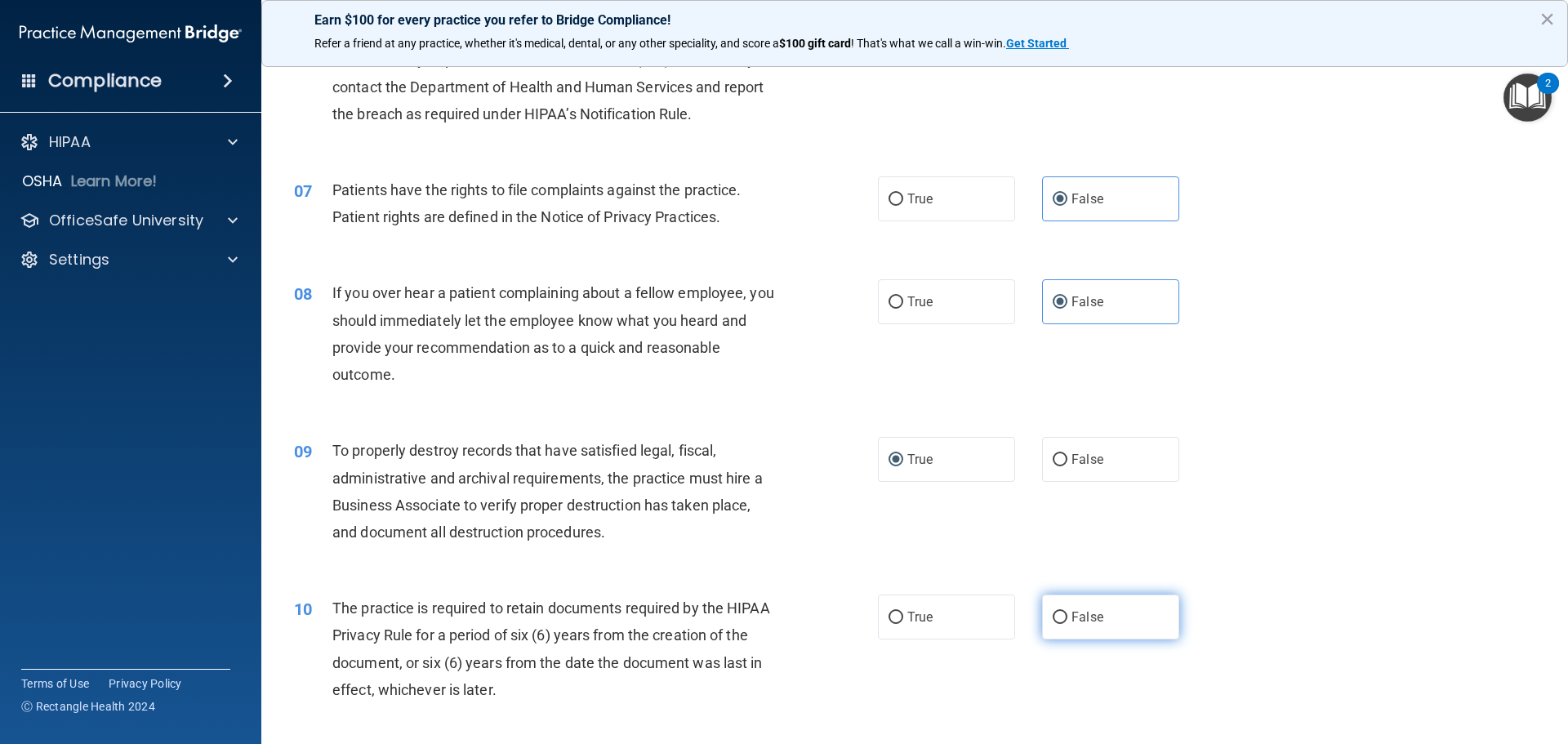
click at [1063, 621] on label "False" at bounding box center [1110, 617] width 137 height 45
click at [1063, 621] on input "False" at bounding box center [1060, 618] width 15 height 12
radio input "true"
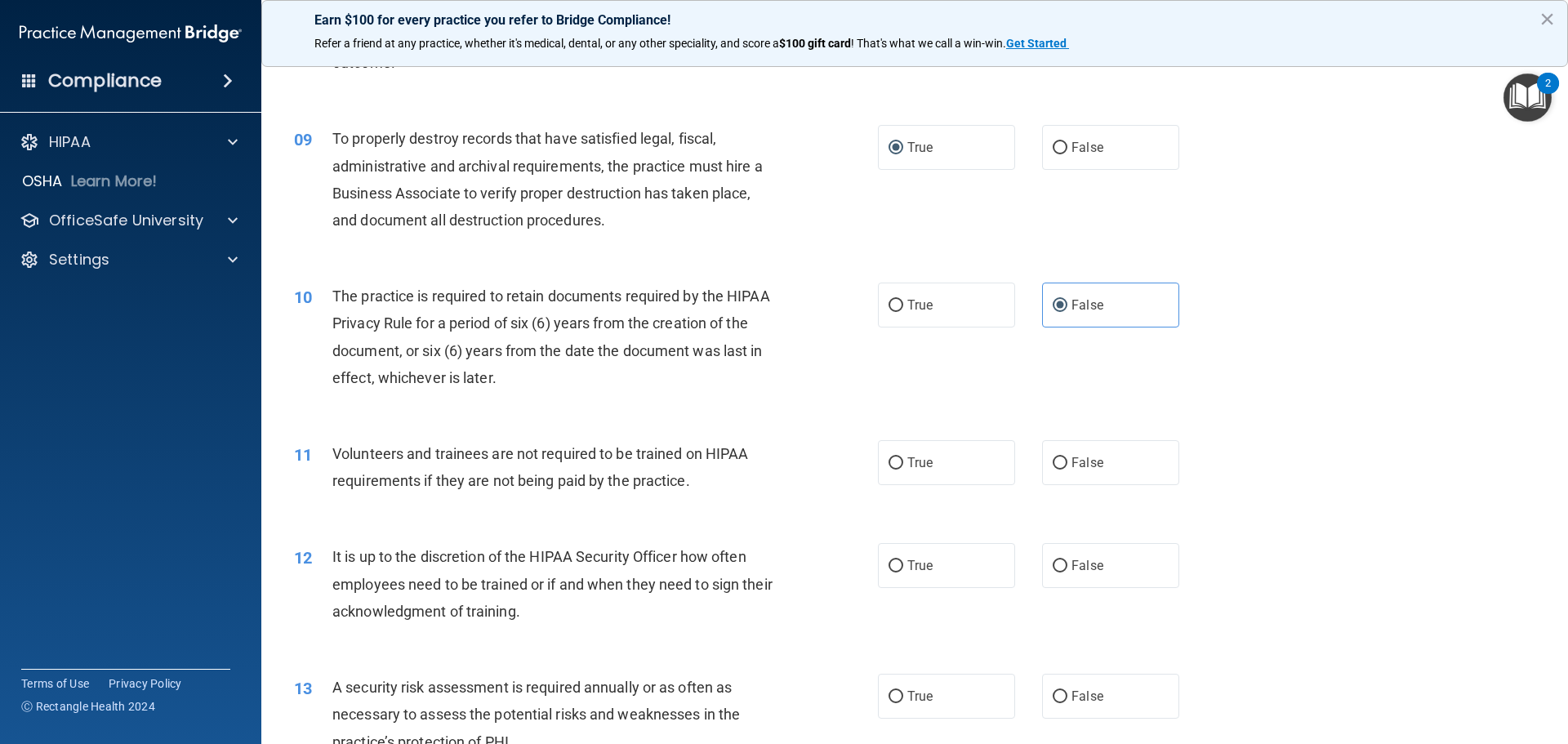
scroll to position [1143, 0]
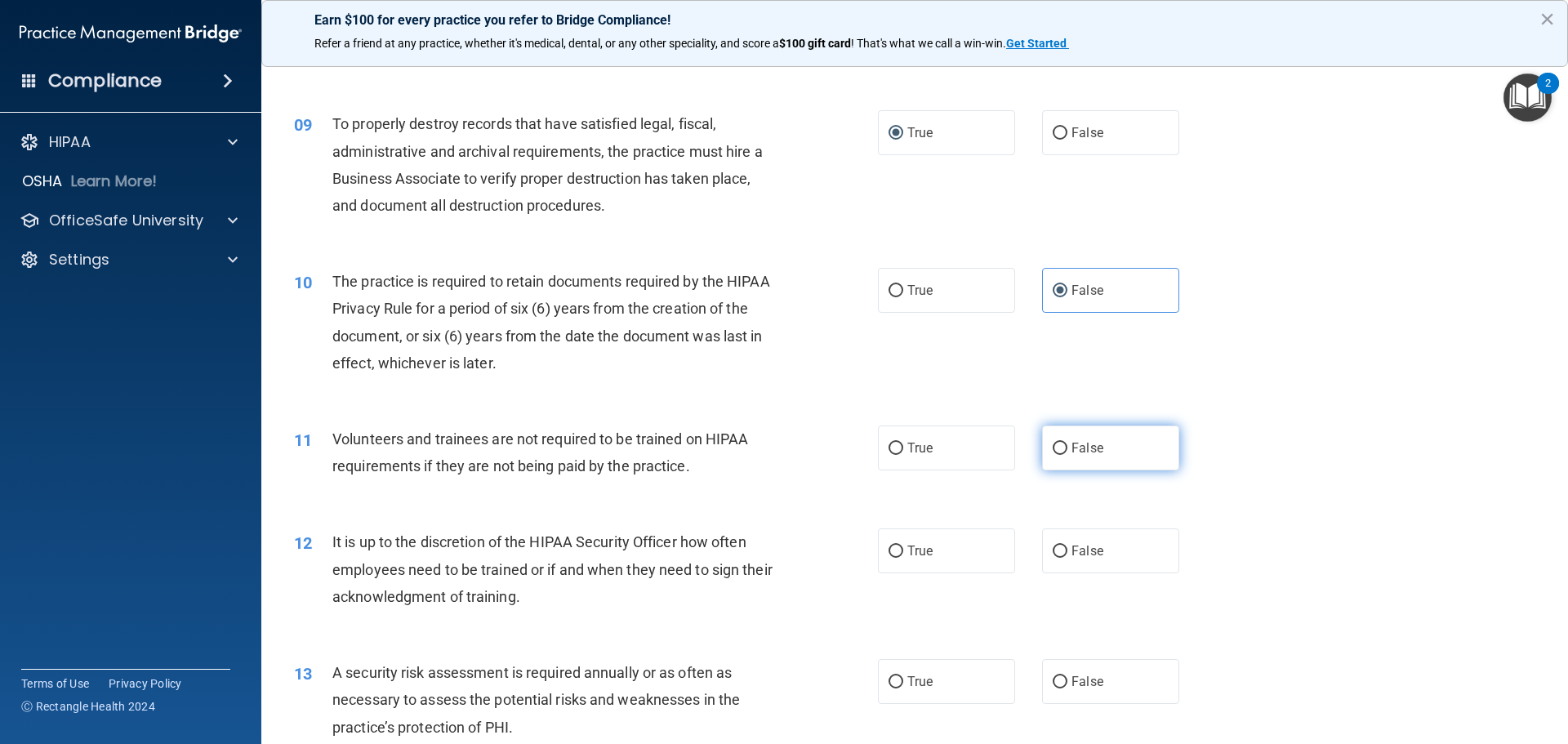
click at [1056, 453] on input "False" at bounding box center [1060, 449] width 15 height 12
radio input "true"
click at [1054, 553] on input "False" at bounding box center [1060, 551] width 15 height 12
radio input "true"
click at [888, 553] on input "True" at bounding box center [896, 551] width 15 height 12
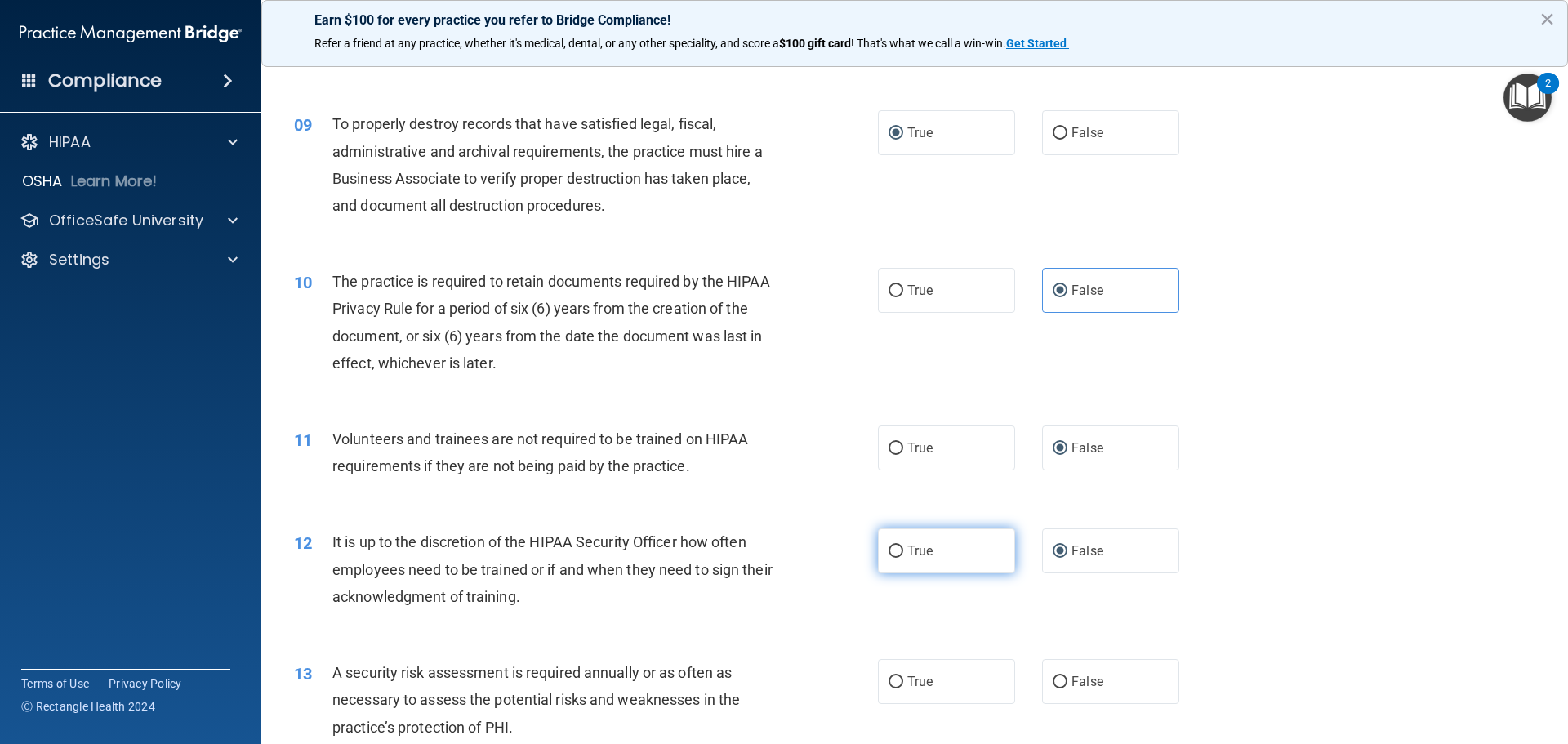
radio input "true"
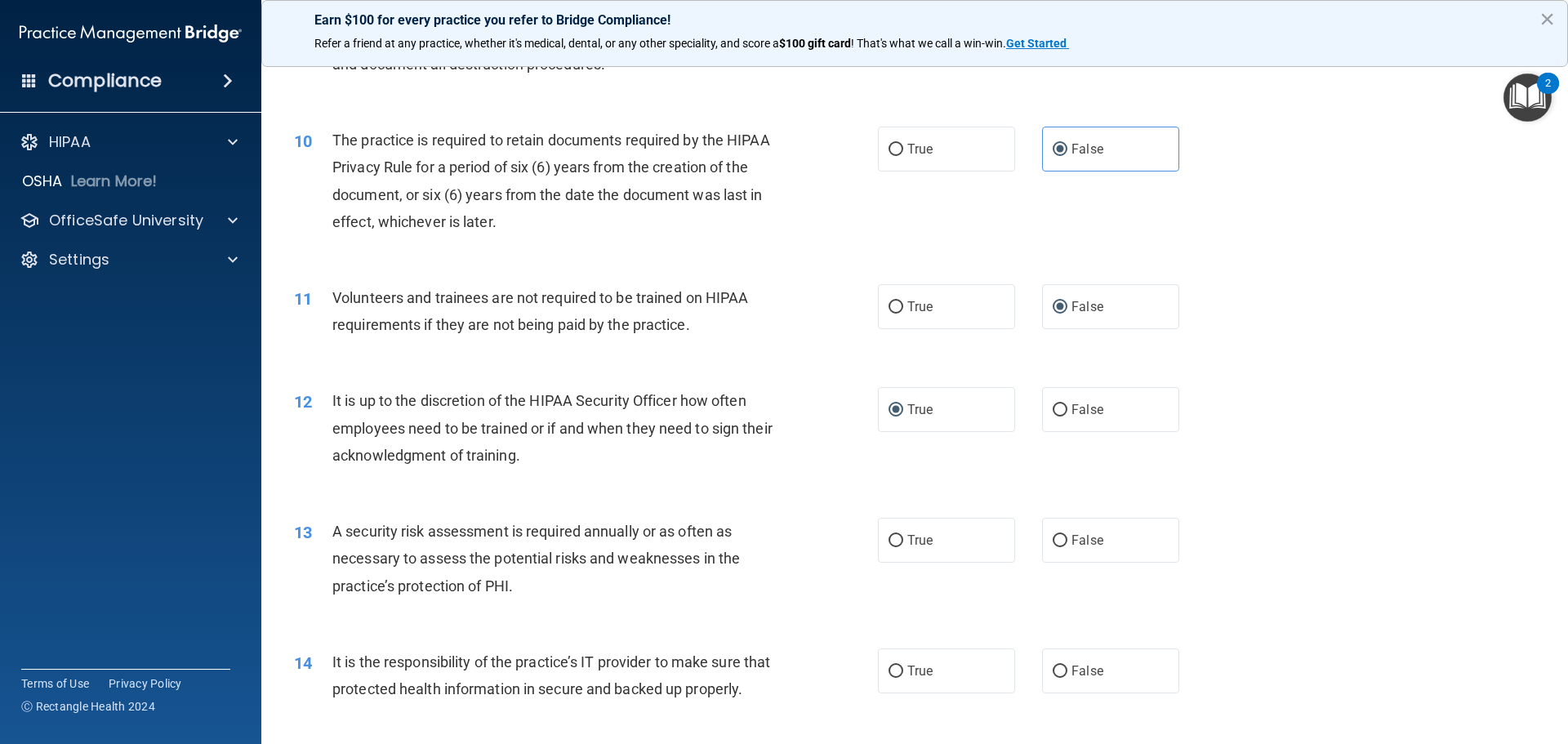
scroll to position [1307, 0]
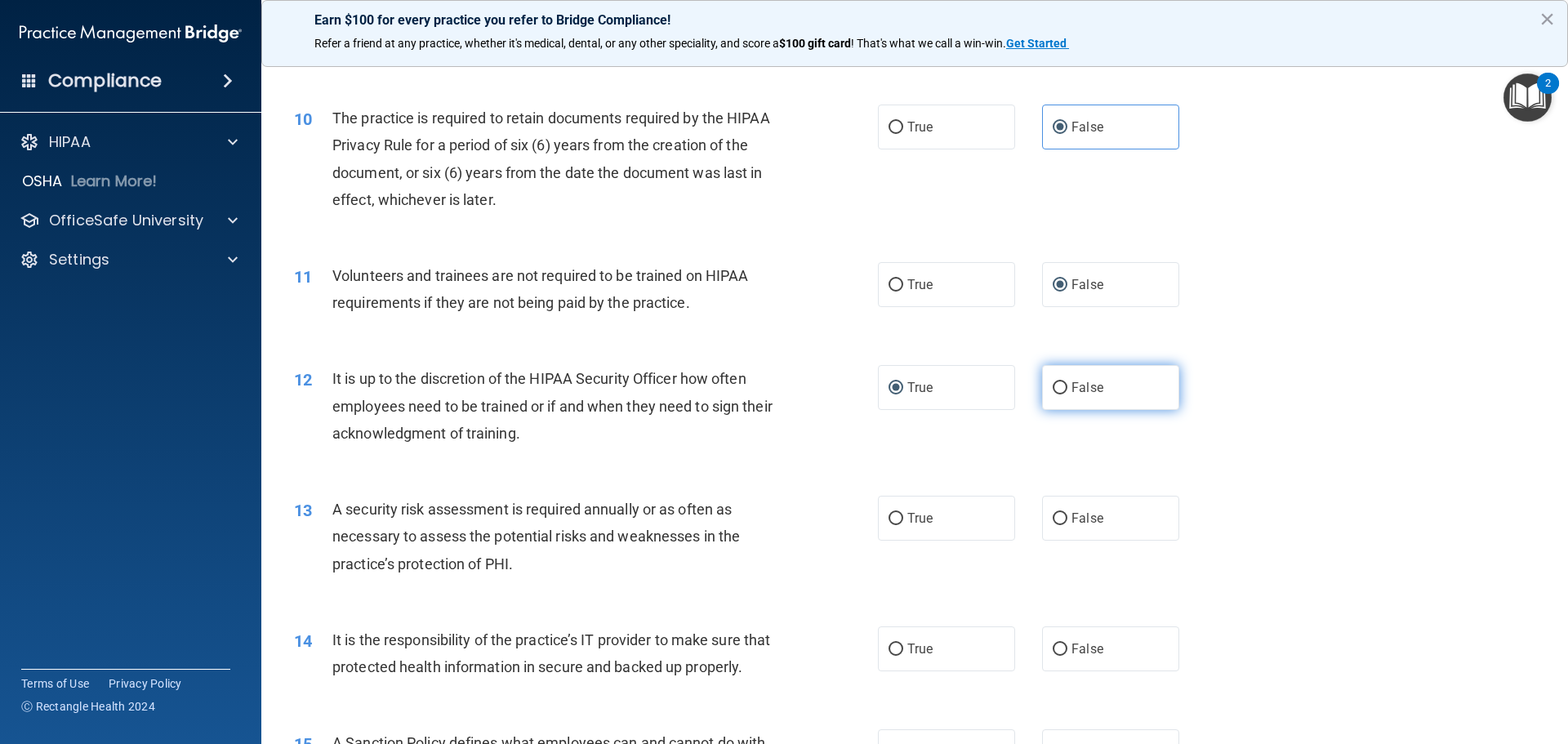
click at [1058, 389] on input "False" at bounding box center [1060, 388] width 15 height 12
radio input "true"
radio input "false"
click at [923, 526] on label "True" at bounding box center [946, 518] width 137 height 45
click at [903, 525] on input "True" at bounding box center [896, 518] width 15 height 12
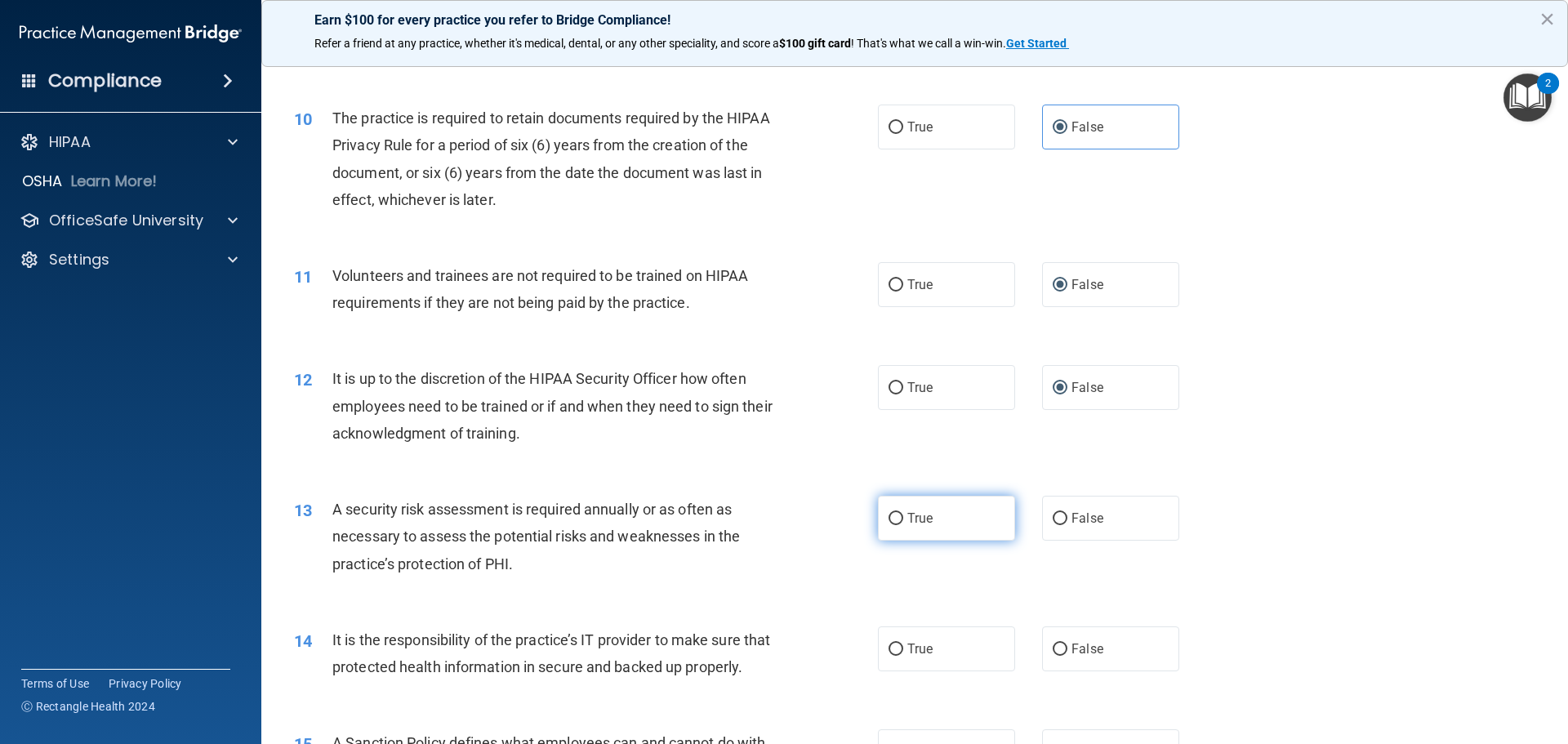
radio input "true"
click at [1064, 668] on label "False" at bounding box center [1110, 648] width 137 height 45
click at [1064, 656] on input "False" at bounding box center [1060, 649] width 15 height 12
radio input "true"
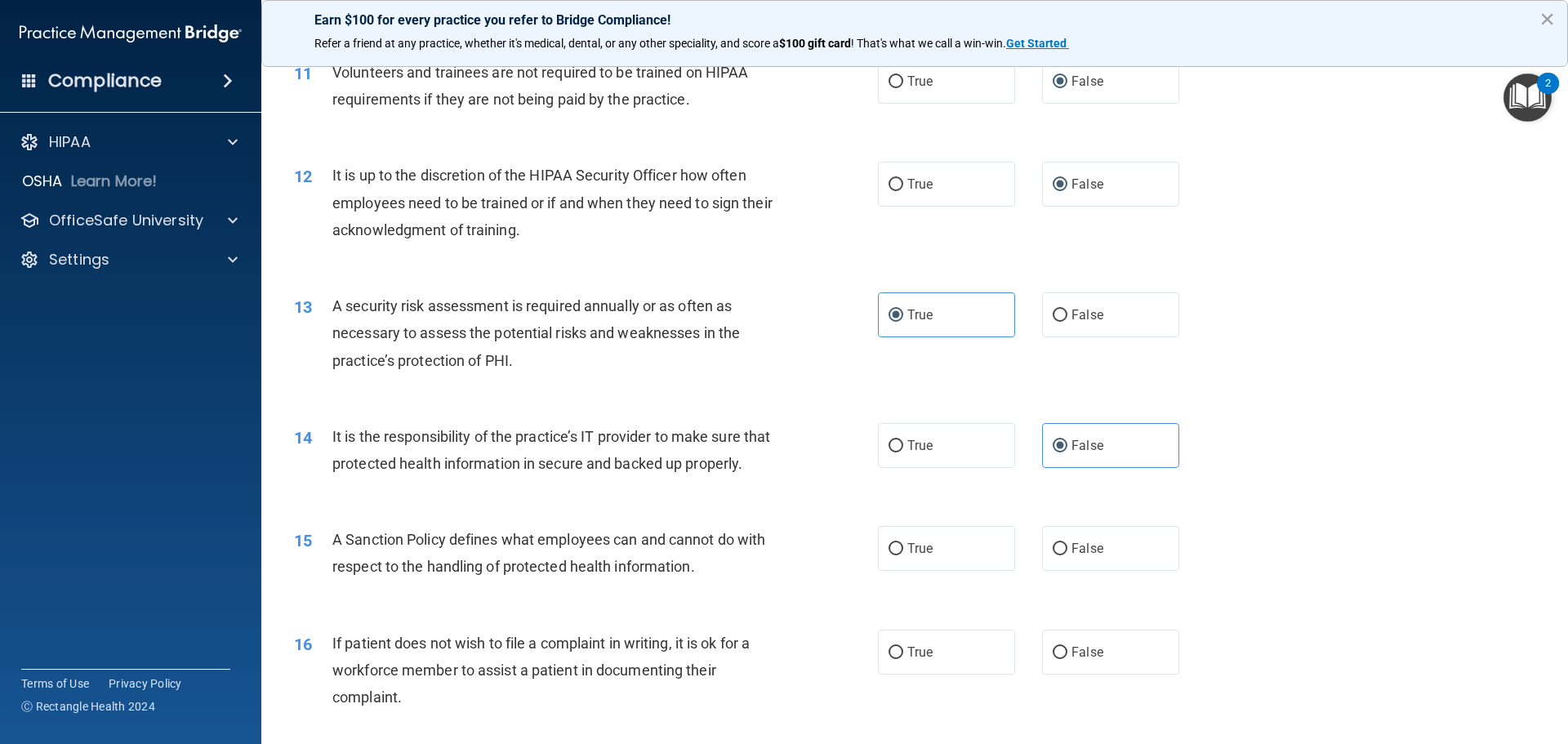
scroll to position [1551, 0]
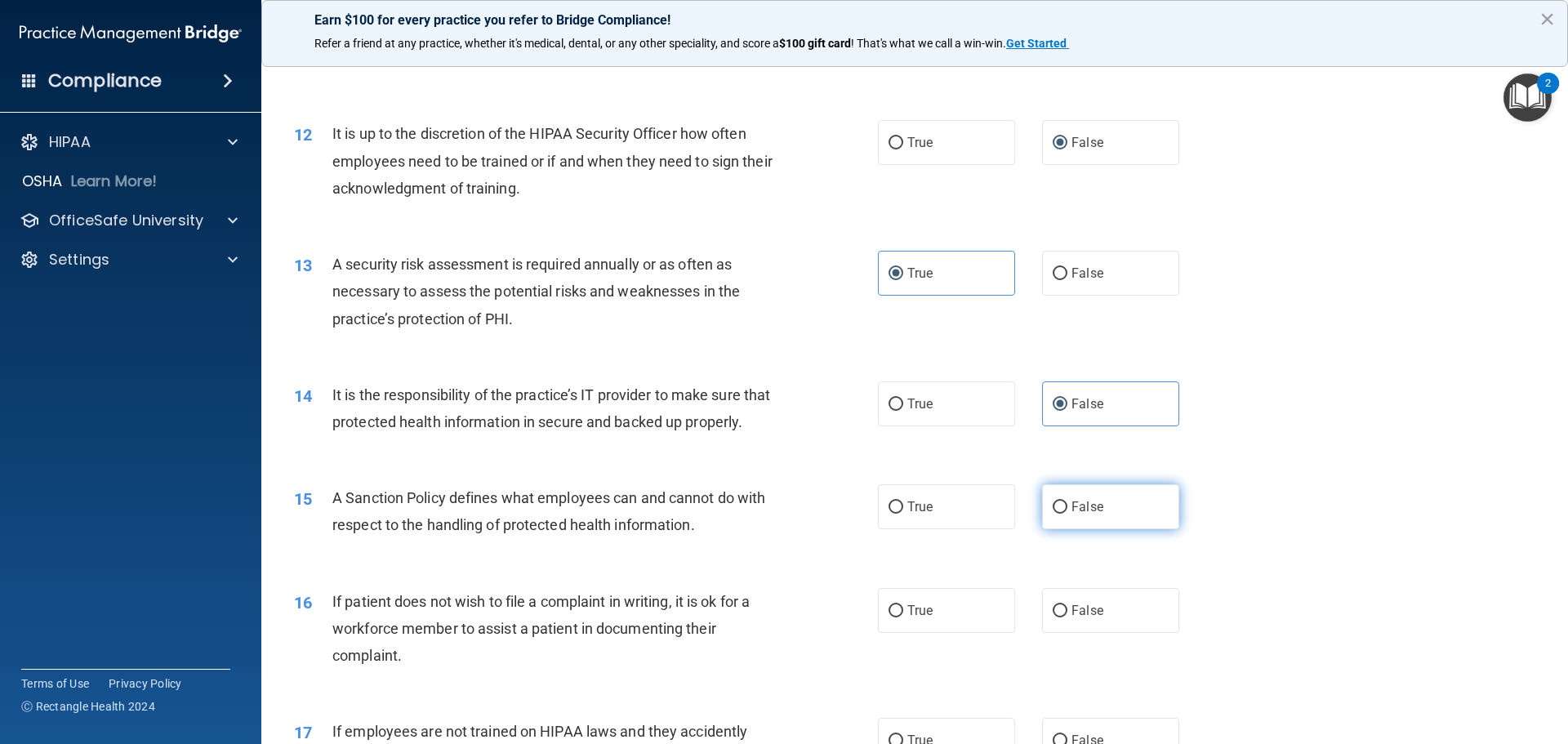
click at [1066, 529] on label "False" at bounding box center [1110, 507] width 137 height 45
click at [1066, 513] on input "False" at bounding box center [1060, 507] width 15 height 12
radio input "true"
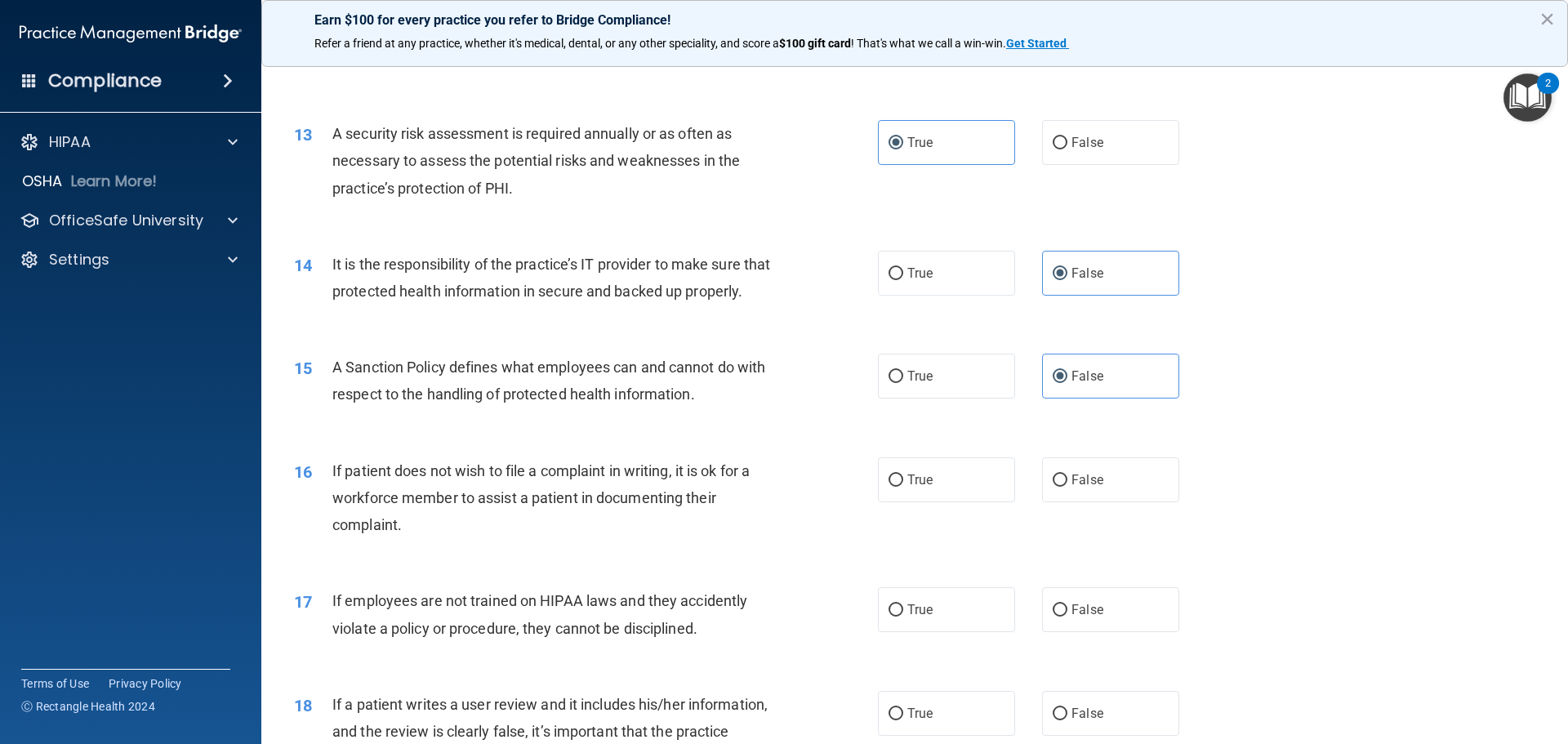
scroll to position [1796, 0]
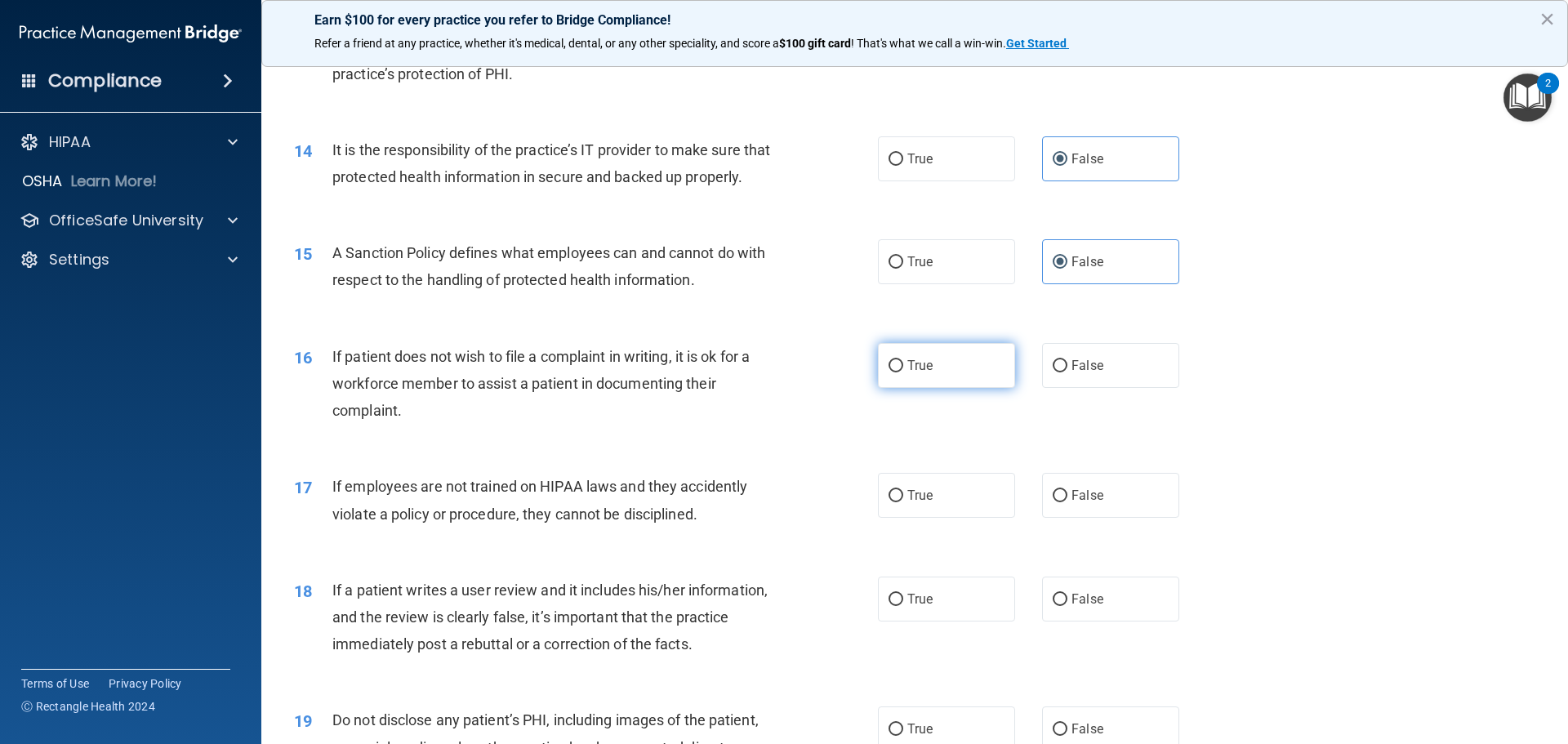
click at [907, 373] on span "True" at bounding box center [920, 365] width 25 height 16
click at [903, 372] on input "True" at bounding box center [896, 366] width 15 height 12
radio input "true"
click at [1056, 518] on label "False" at bounding box center [1110, 495] width 137 height 45
click at [1056, 502] on input "False" at bounding box center [1060, 496] width 15 height 12
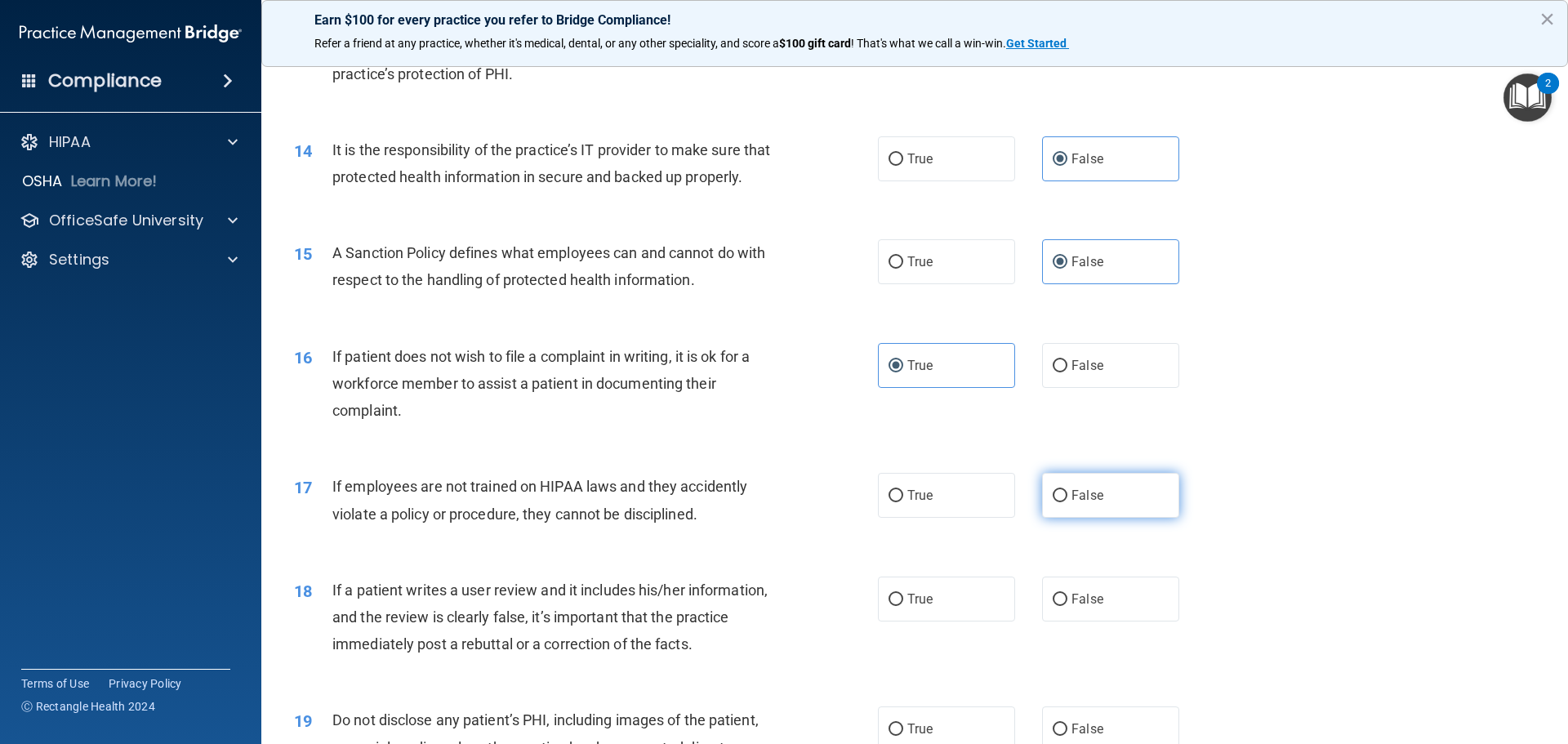
radio input "true"
click at [1053, 606] on input "False" at bounding box center [1060, 599] width 15 height 12
radio input "true"
click at [968, 622] on label "True" at bounding box center [946, 599] width 137 height 45
click at [903, 606] on input "True" at bounding box center [896, 599] width 15 height 12
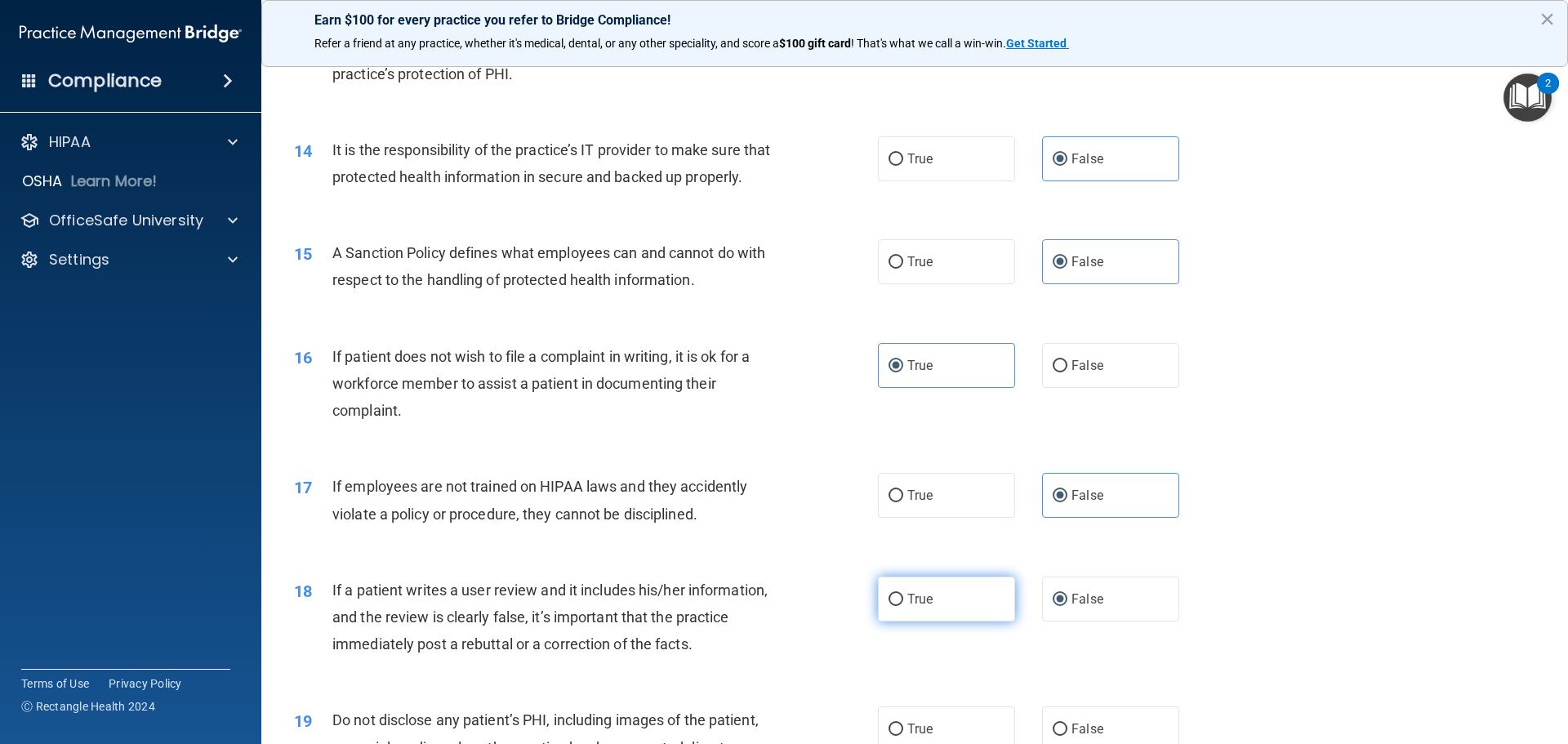
radio input "true"
radio input "false"
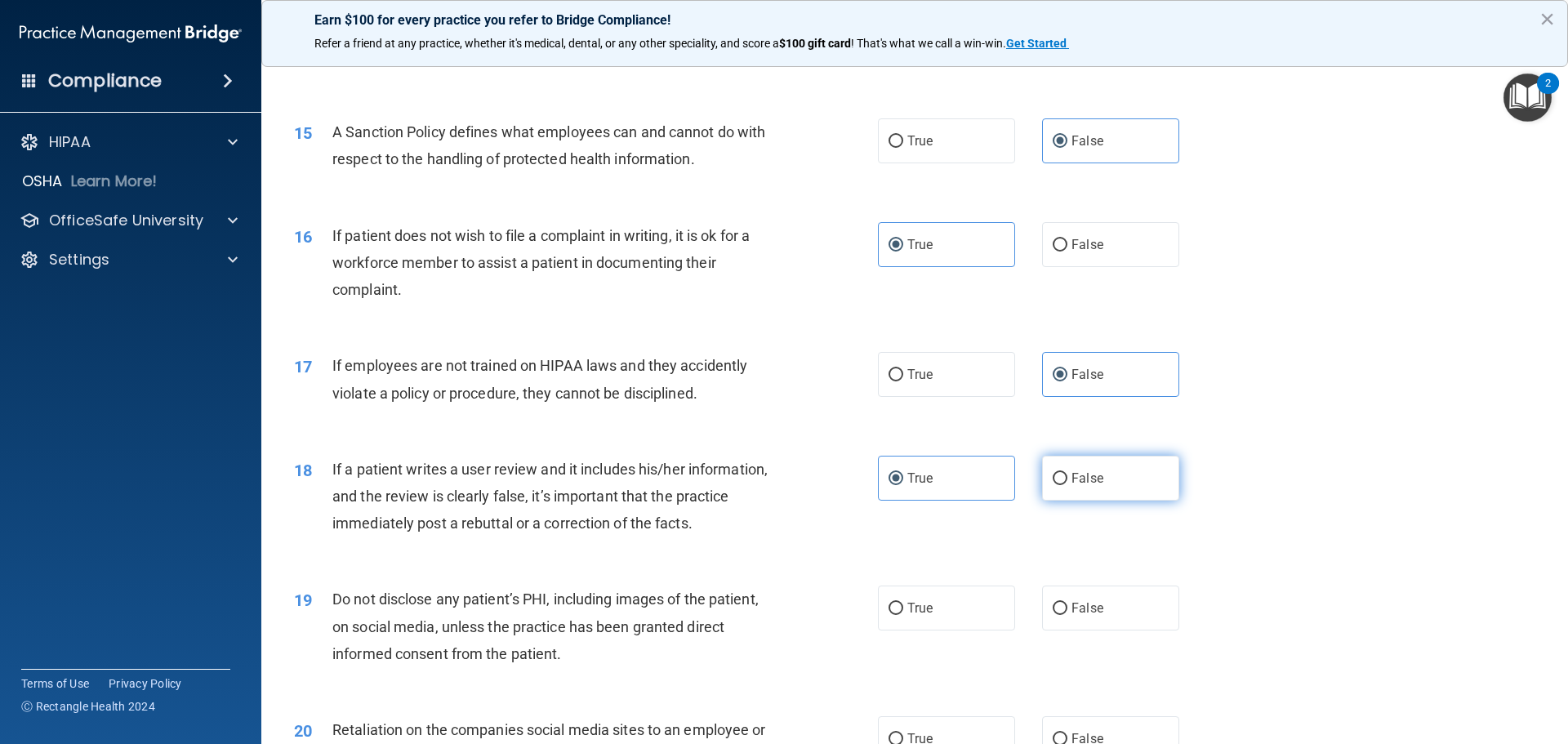
scroll to position [1960, 0]
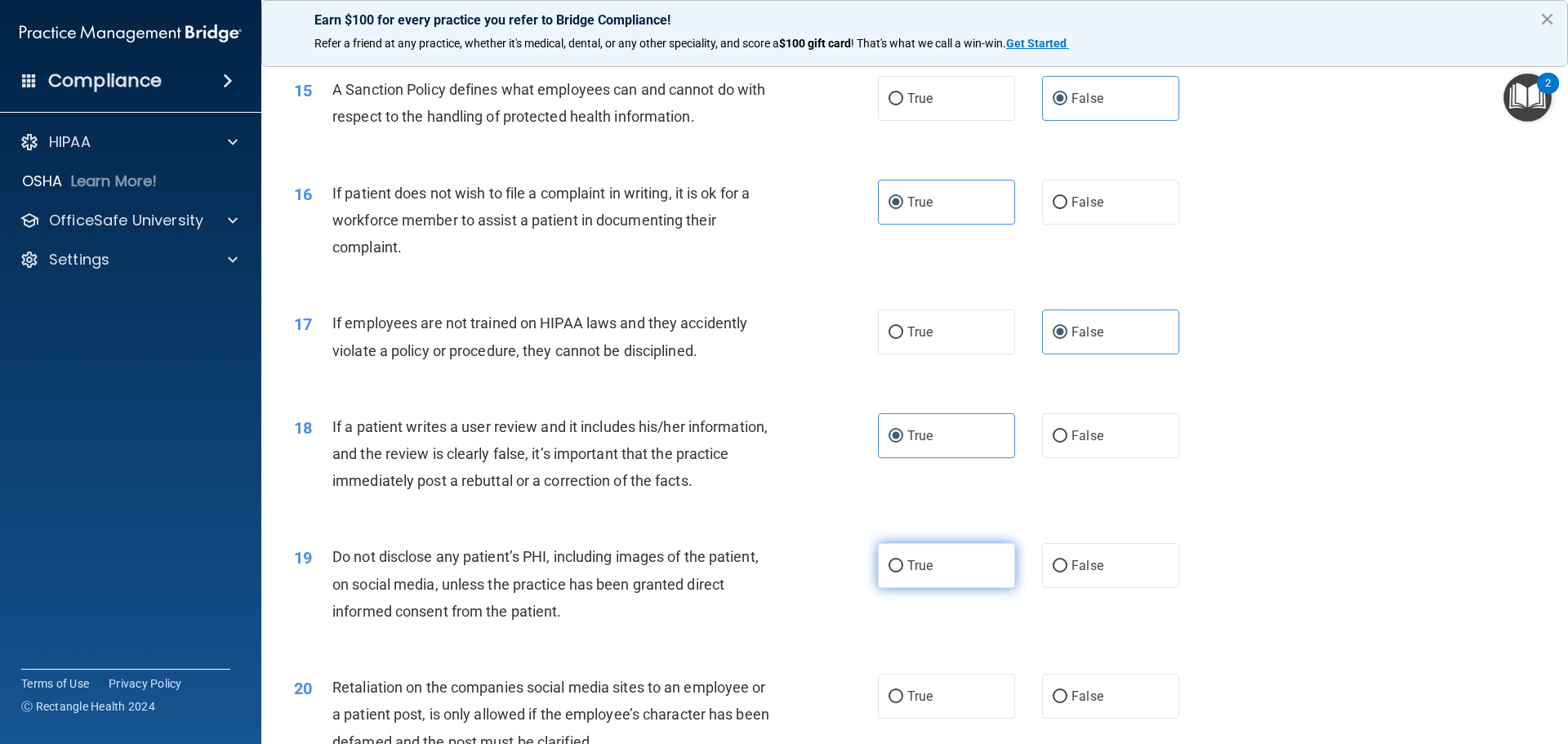
click at [940, 588] on label "True" at bounding box center [946, 565] width 137 height 45
click at [903, 573] on input "True" at bounding box center [896, 566] width 15 height 12
radio input "true"
click at [1084, 458] on label "False" at bounding box center [1110, 435] width 137 height 45
click at [1067, 443] on input "False" at bounding box center [1060, 436] width 15 height 12
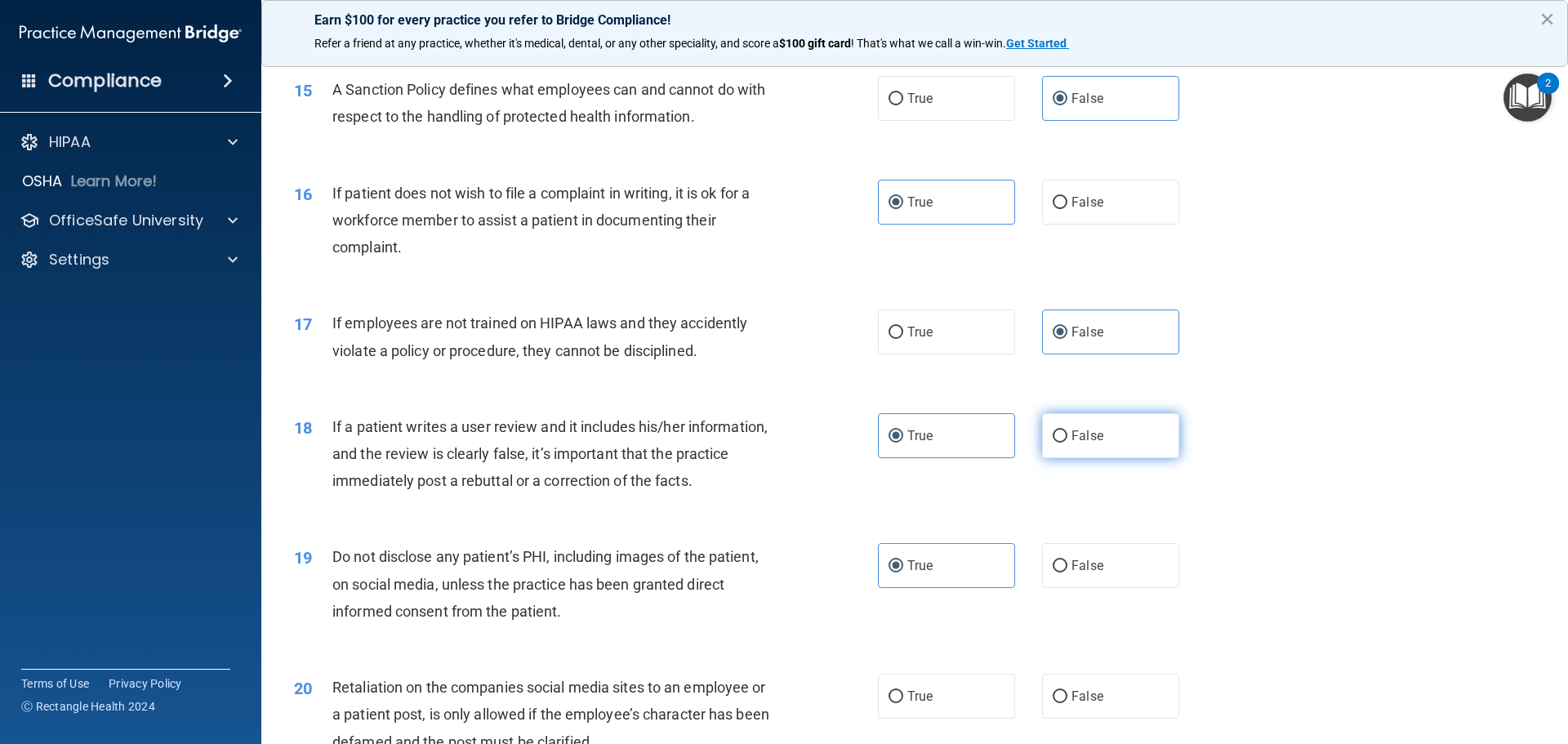
radio input "true"
radio input "false"
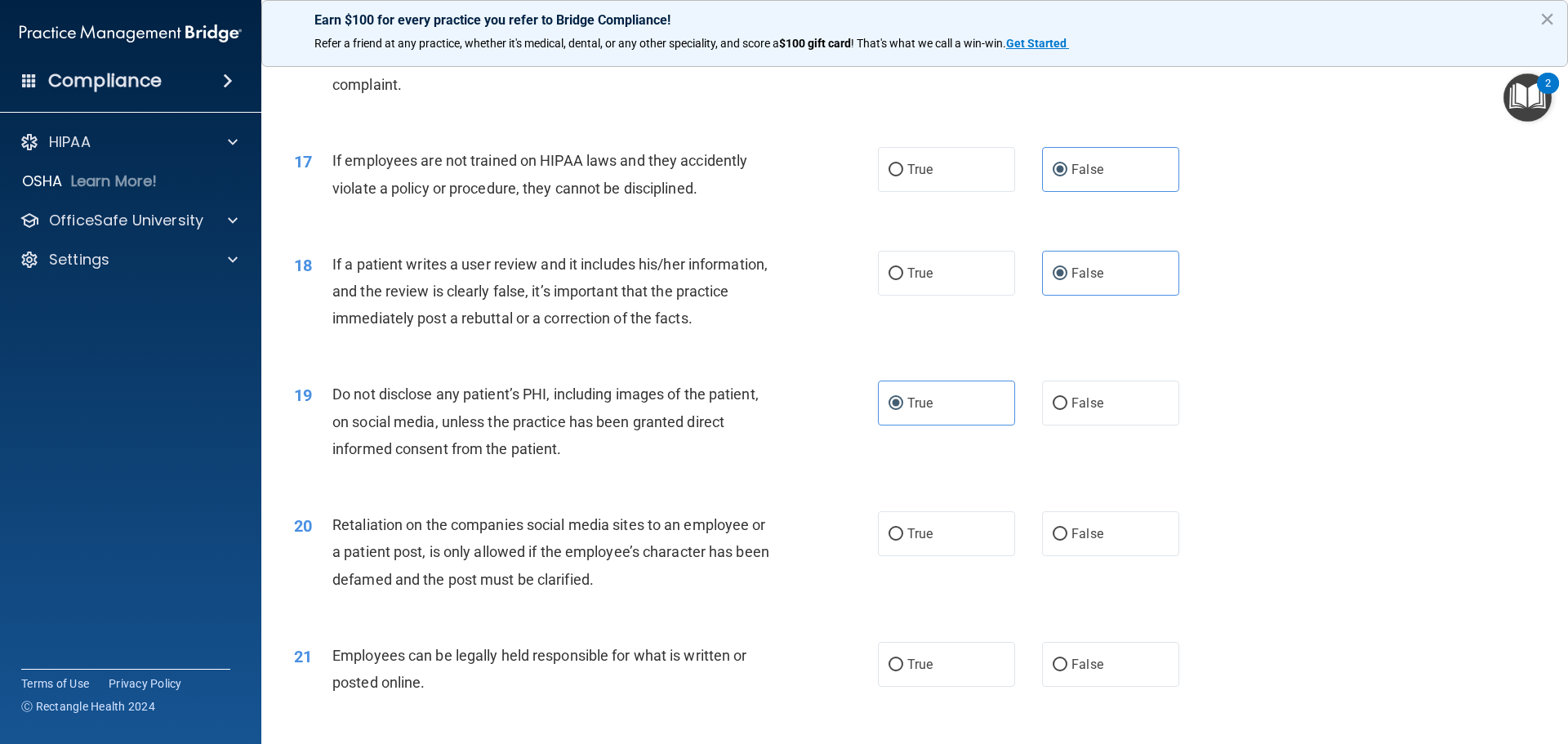
scroll to position [2123, 0]
click at [1054, 555] on label "False" at bounding box center [1110, 533] width 137 height 45
click at [1054, 539] on input "False" at bounding box center [1060, 533] width 15 height 12
radio input "true"
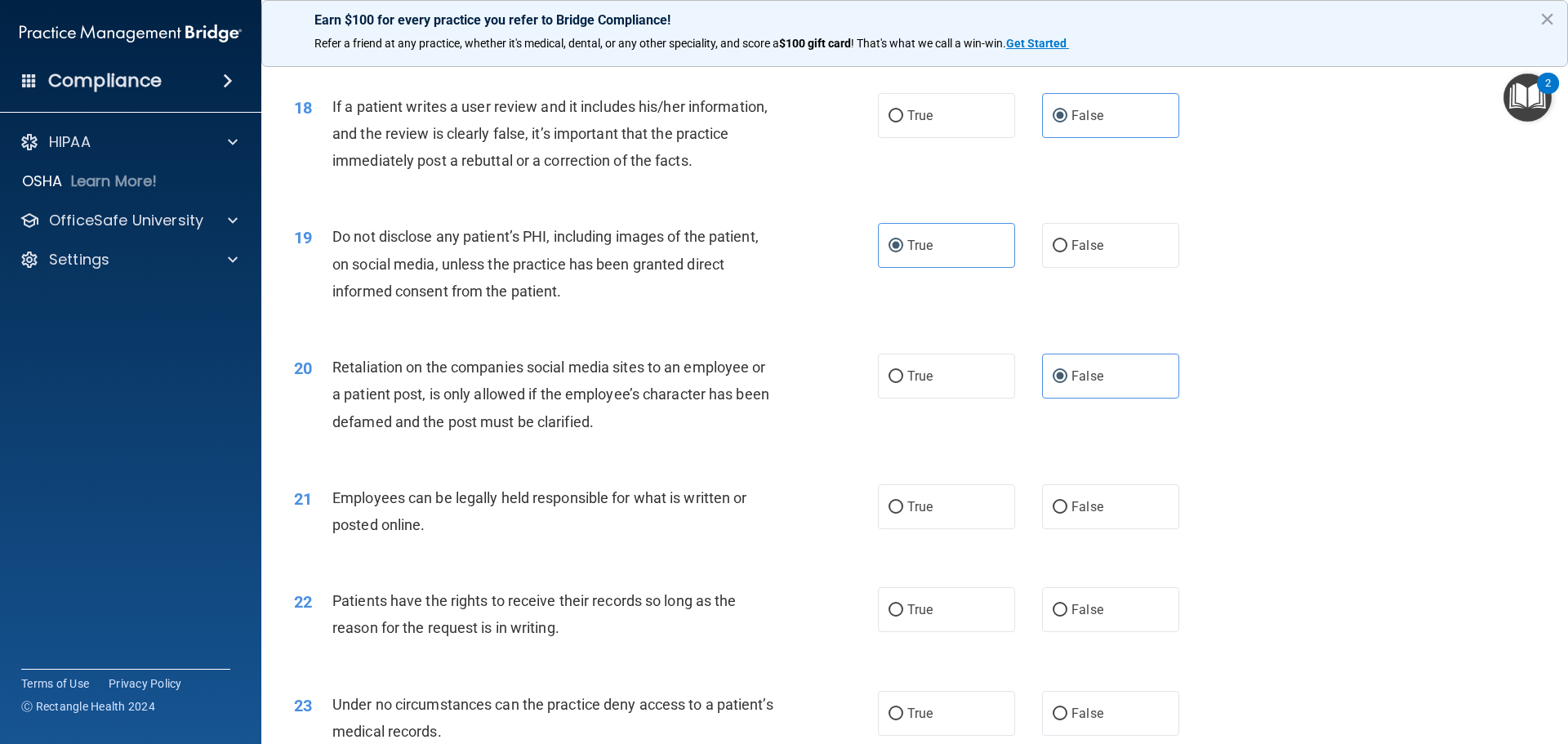
scroll to position [2286, 0]
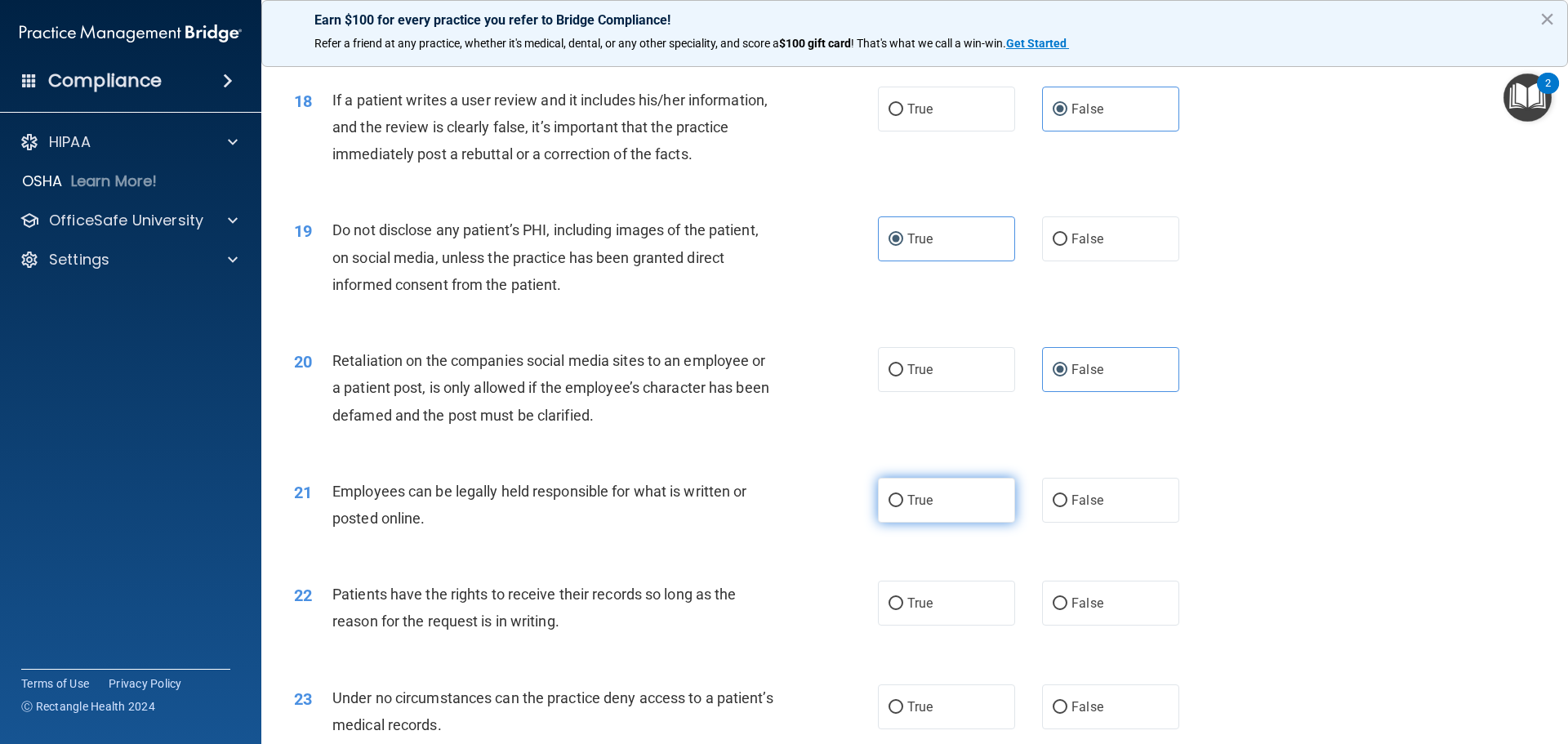
click at [920, 510] on label "True" at bounding box center [946, 500] width 137 height 45
click at [903, 507] on input "True" at bounding box center [896, 501] width 15 height 12
radio input "true"
click at [1092, 621] on label "False" at bounding box center [1110, 603] width 137 height 45
click at [1067, 610] on input "False" at bounding box center [1060, 603] width 15 height 12
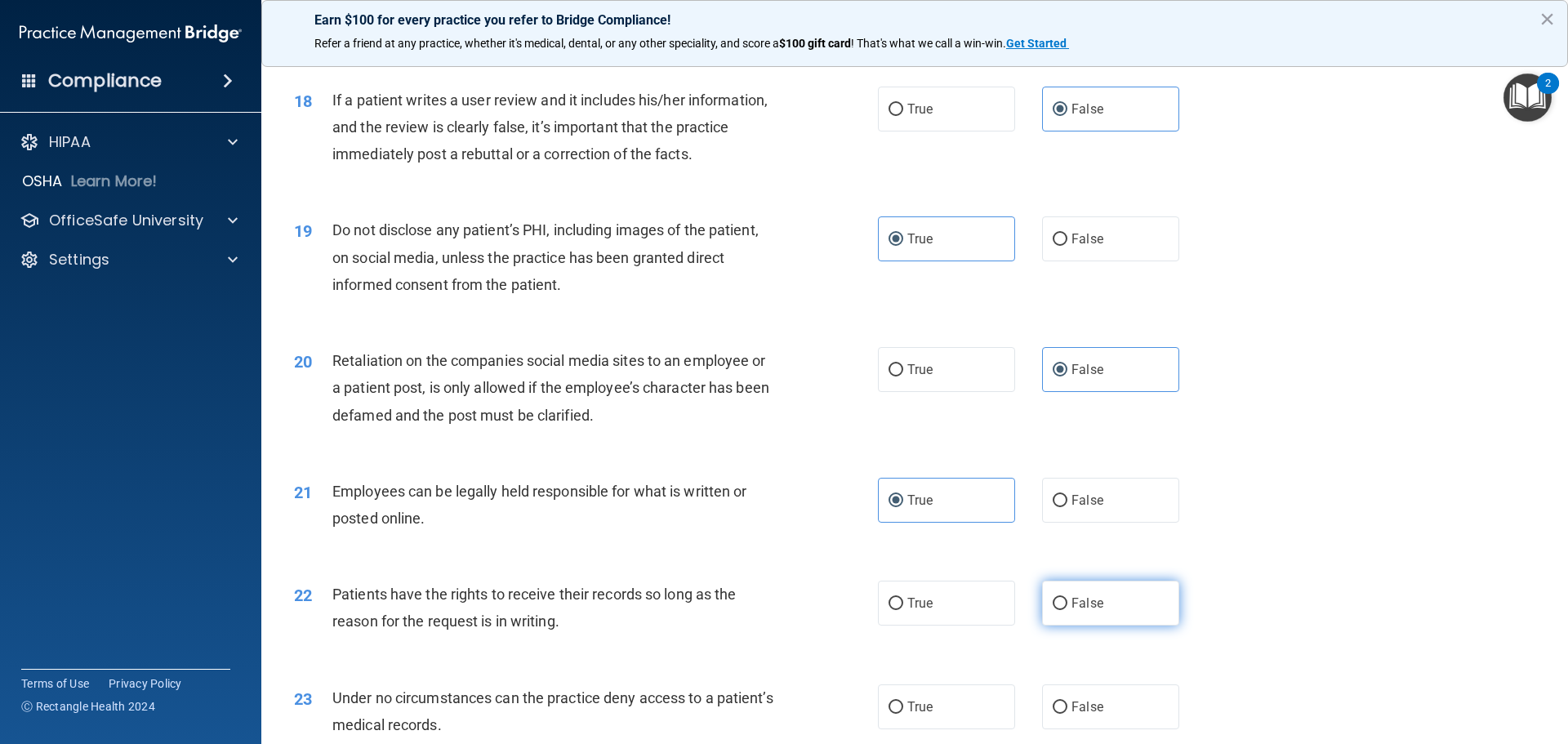
radio input "true"
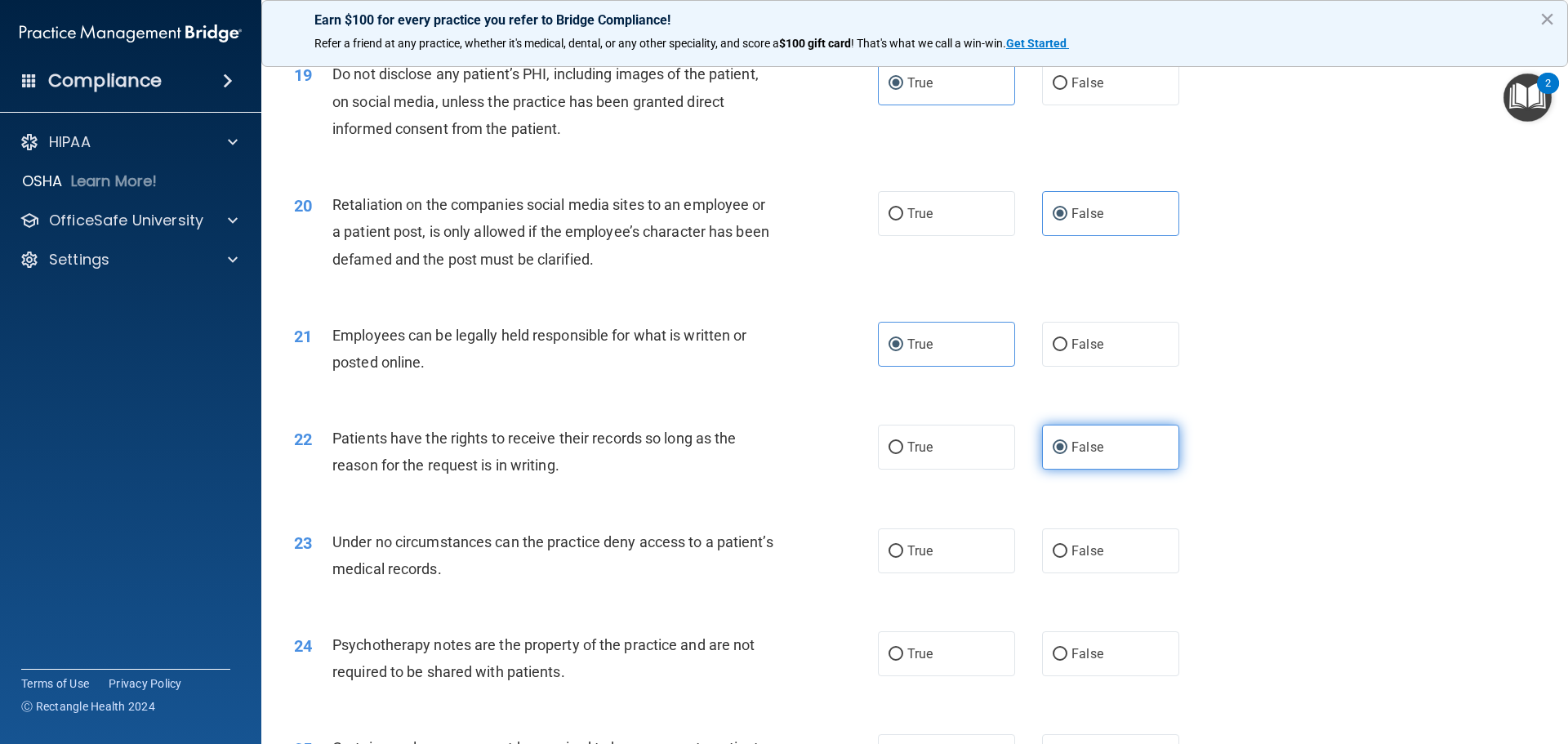
scroll to position [2449, 0]
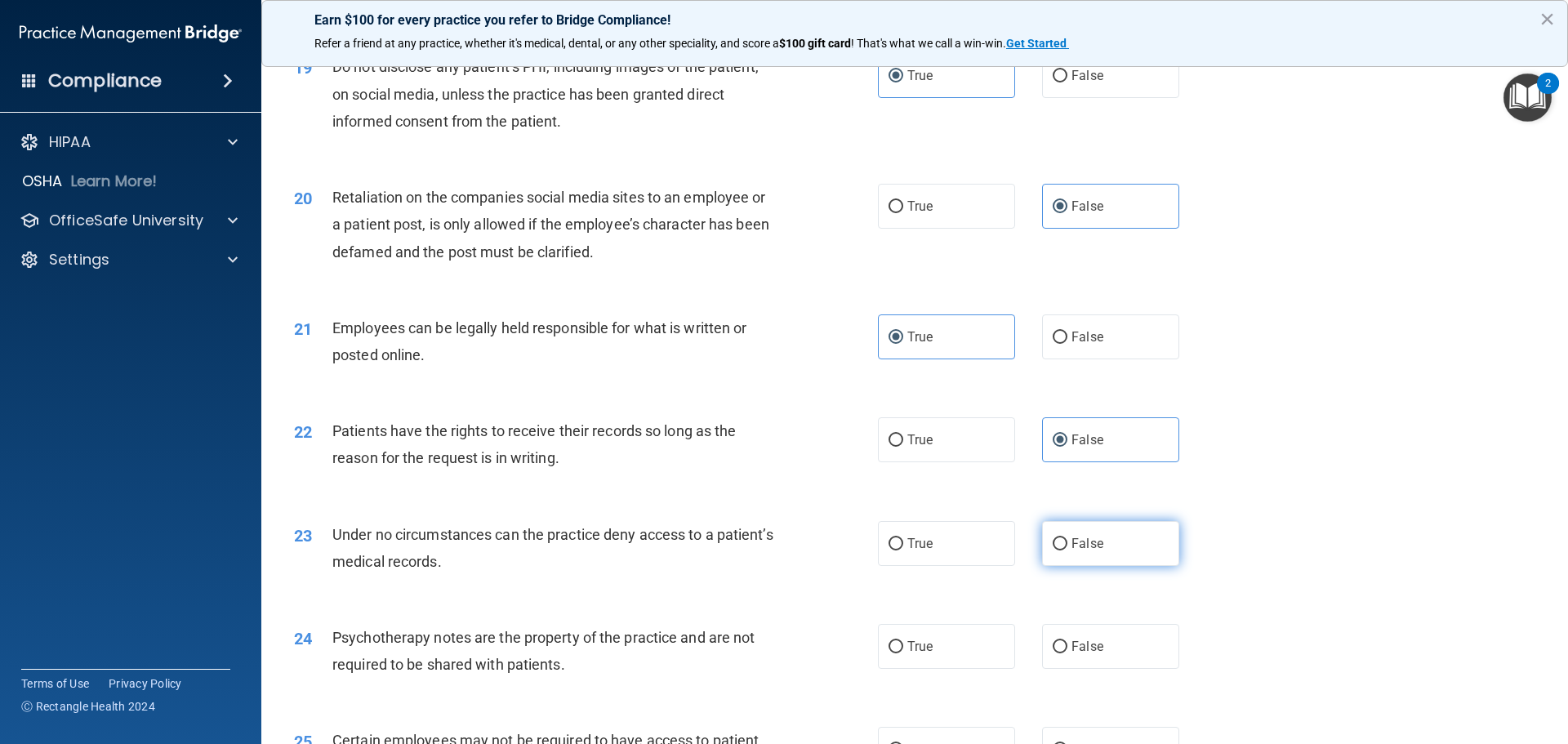
click at [1082, 561] on label "False" at bounding box center [1110, 543] width 137 height 45
click at [1067, 550] on input "False" at bounding box center [1060, 544] width 15 height 12
radio input "true"
click at [926, 654] on span "True" at bounding box center [920, 646] width 25 height 16
click at [903, 653] on input "True" at bounding box center [896, 647] width 15 height 12
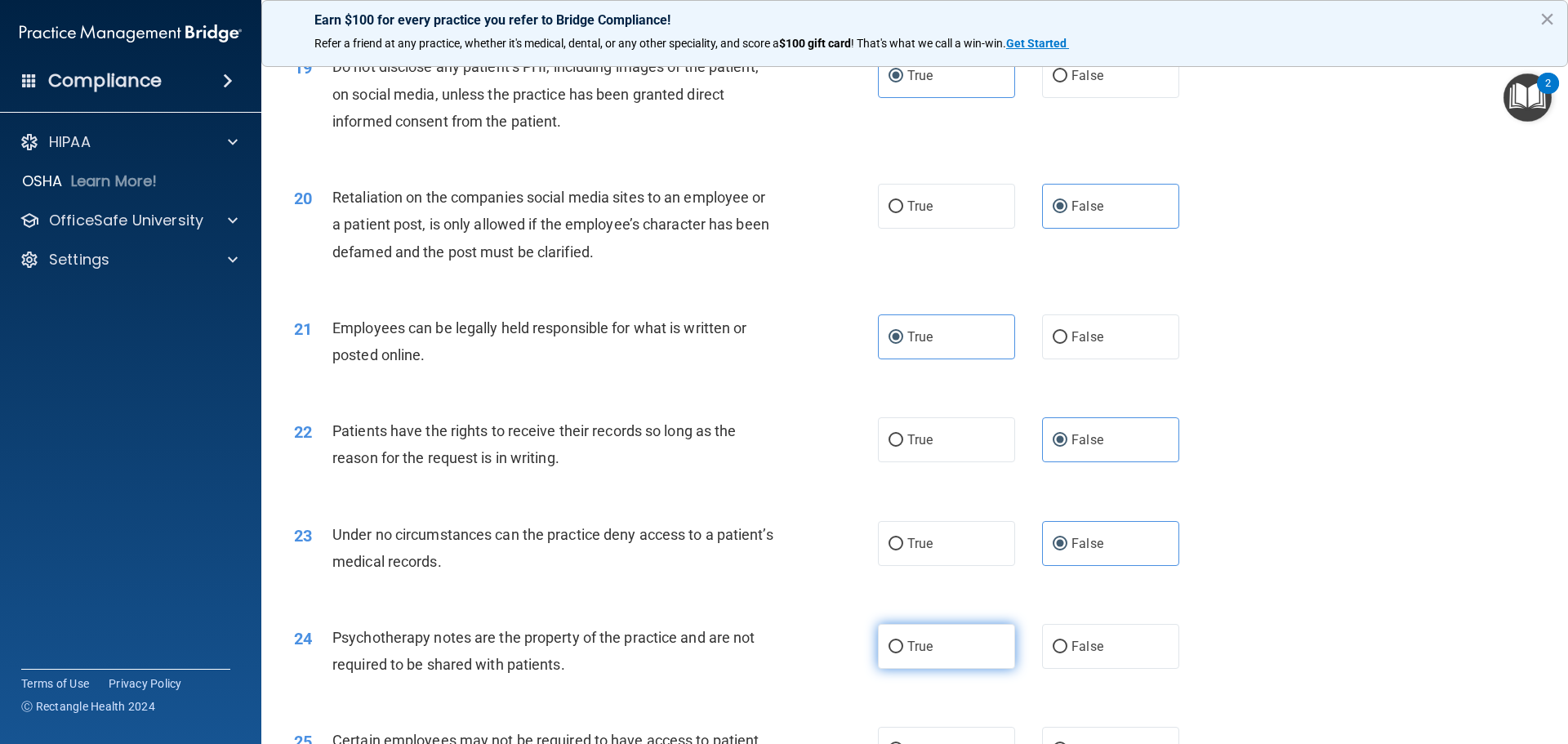
radio input "true"
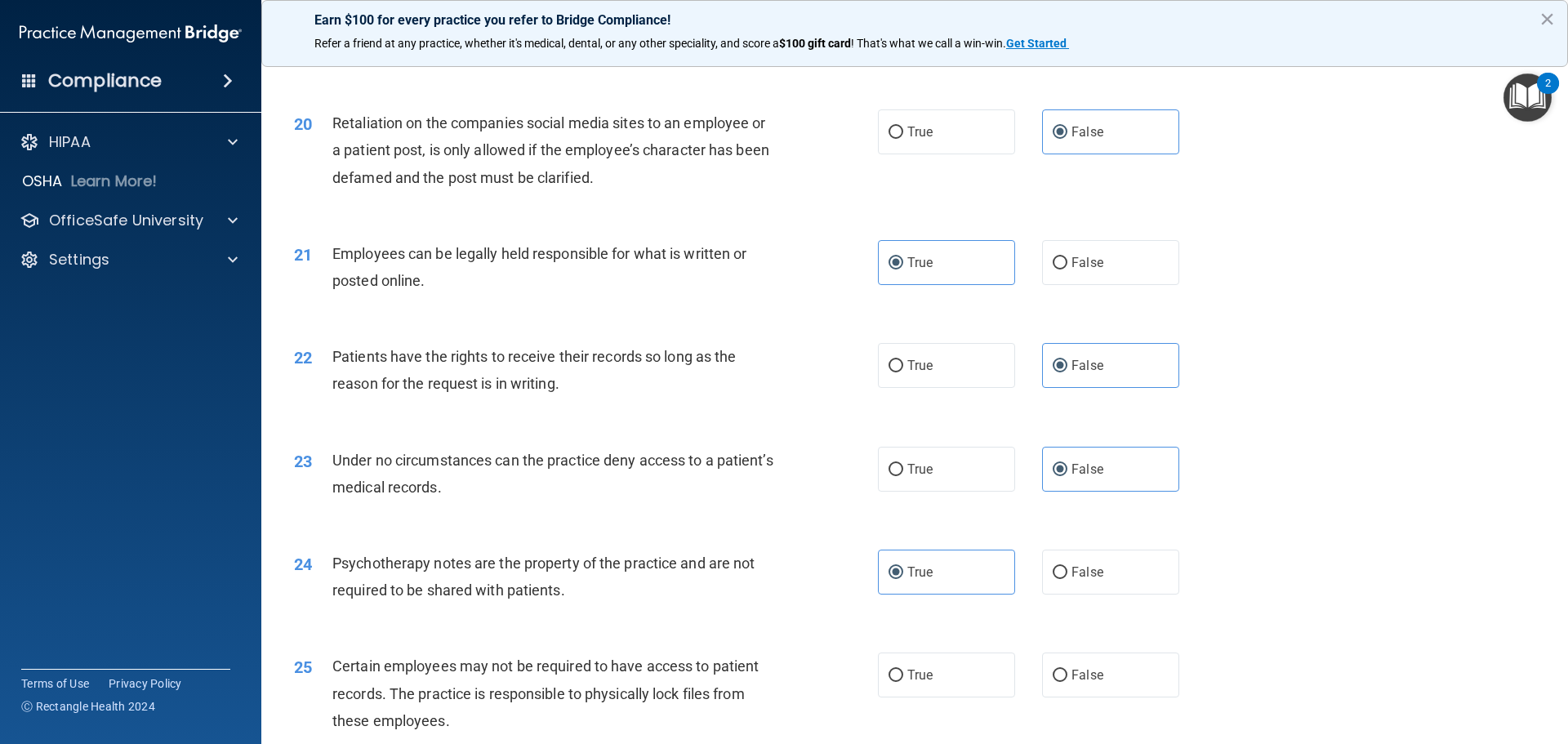
scroll to position [2694, 0]
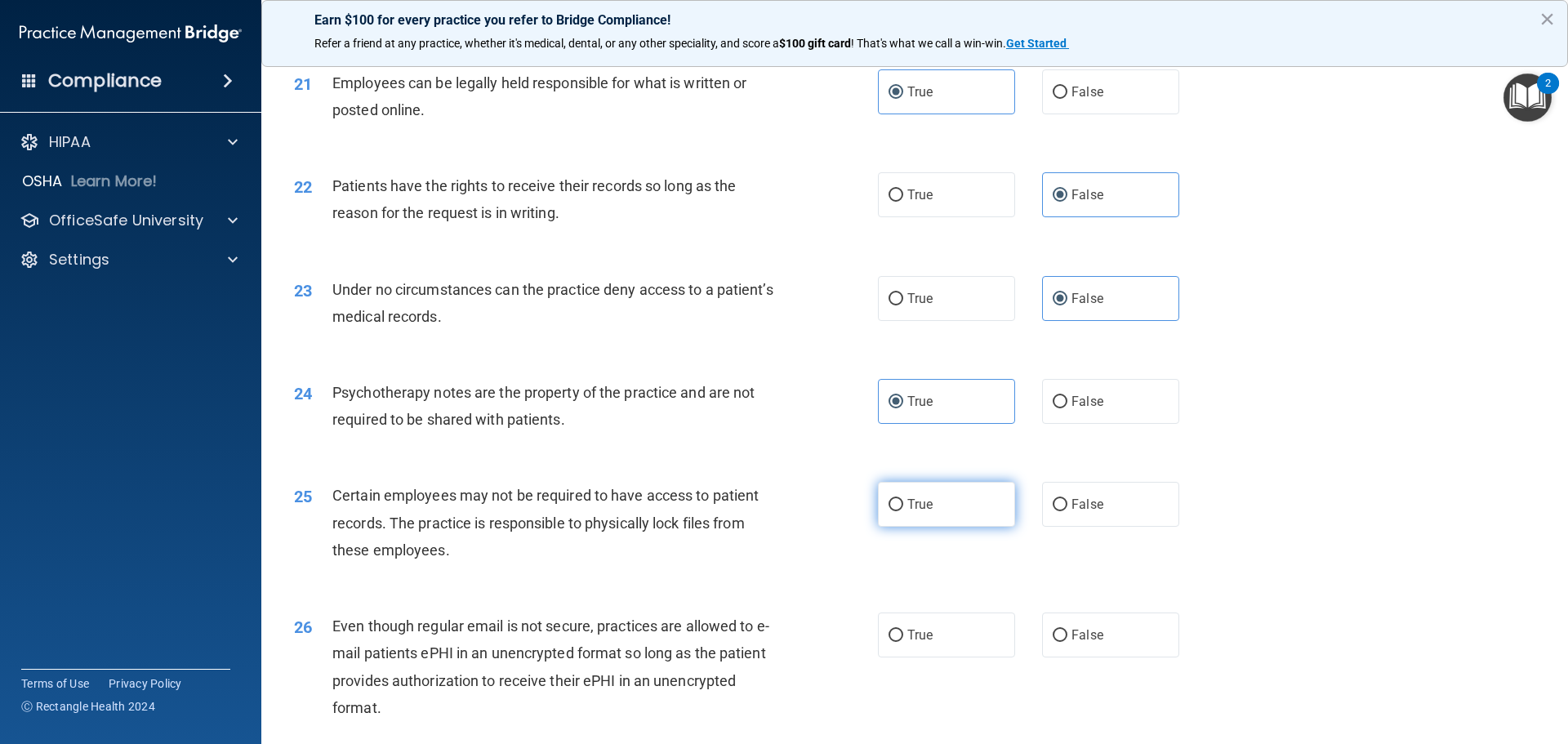
click at [907, 518] on label "True" at bounding box center [946, 504] width 137 height 45
click at [903, 511] on input "True" at bounding box center [896, 504] width 15 height 12
radio input "true"
click at [898, 657] on label "True" at bounding box center [946, 635] width 137 height 45
click at [898, 642] on input "True" at bounding box center [896, 635] width 15 height 12
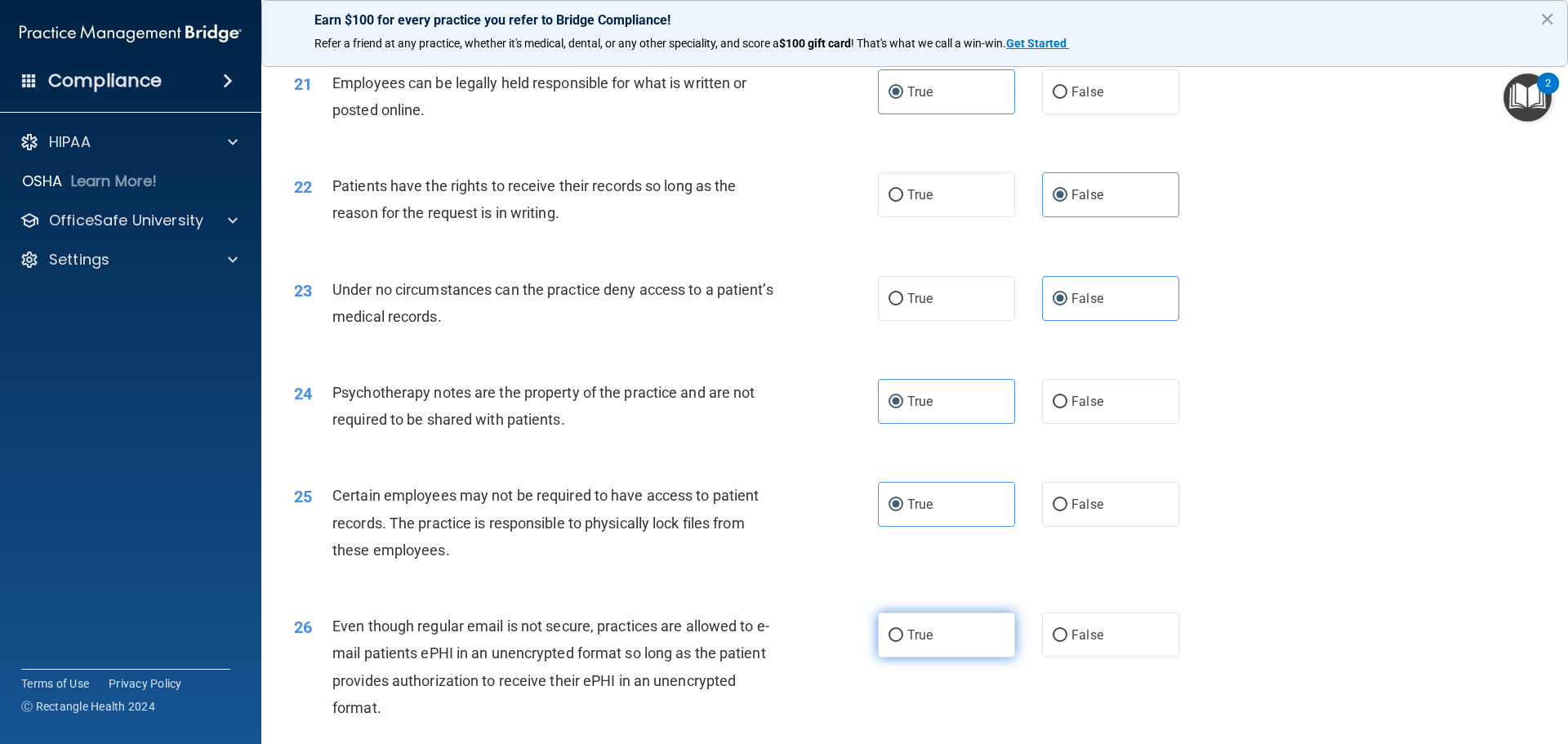
radio input "true"
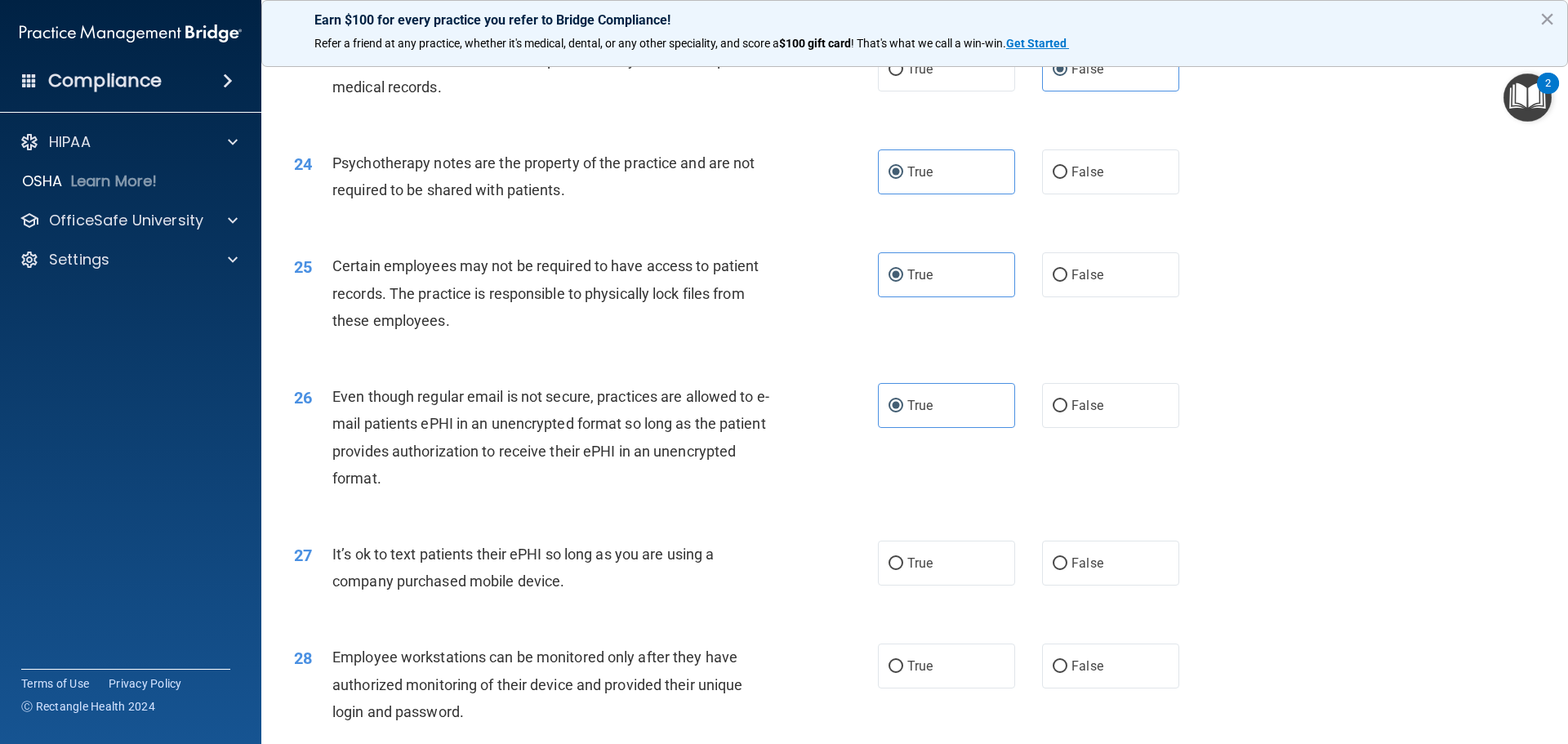
scroll to position [2939, 0]
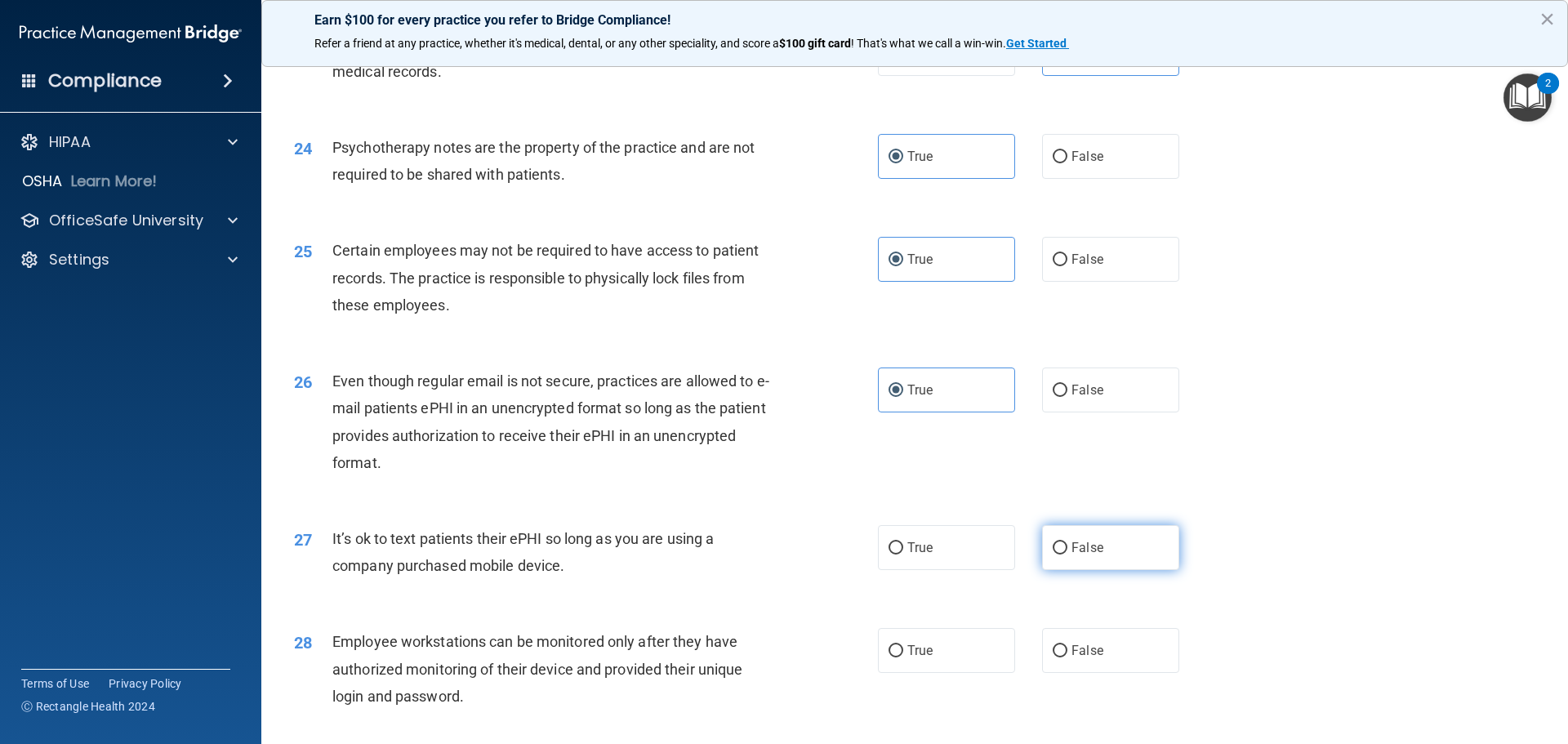
click at [1057, 570] on label "False" at bounding box center [1110, 548] width 137 height 45
click at [1057, 554] on input "False" at bounding box center [1060, 548] width 15 height 12
radio input "true"
click at [1053, 657] on input "False" at bounding box center [1060, 651] width 15 height 12
radio input "true"
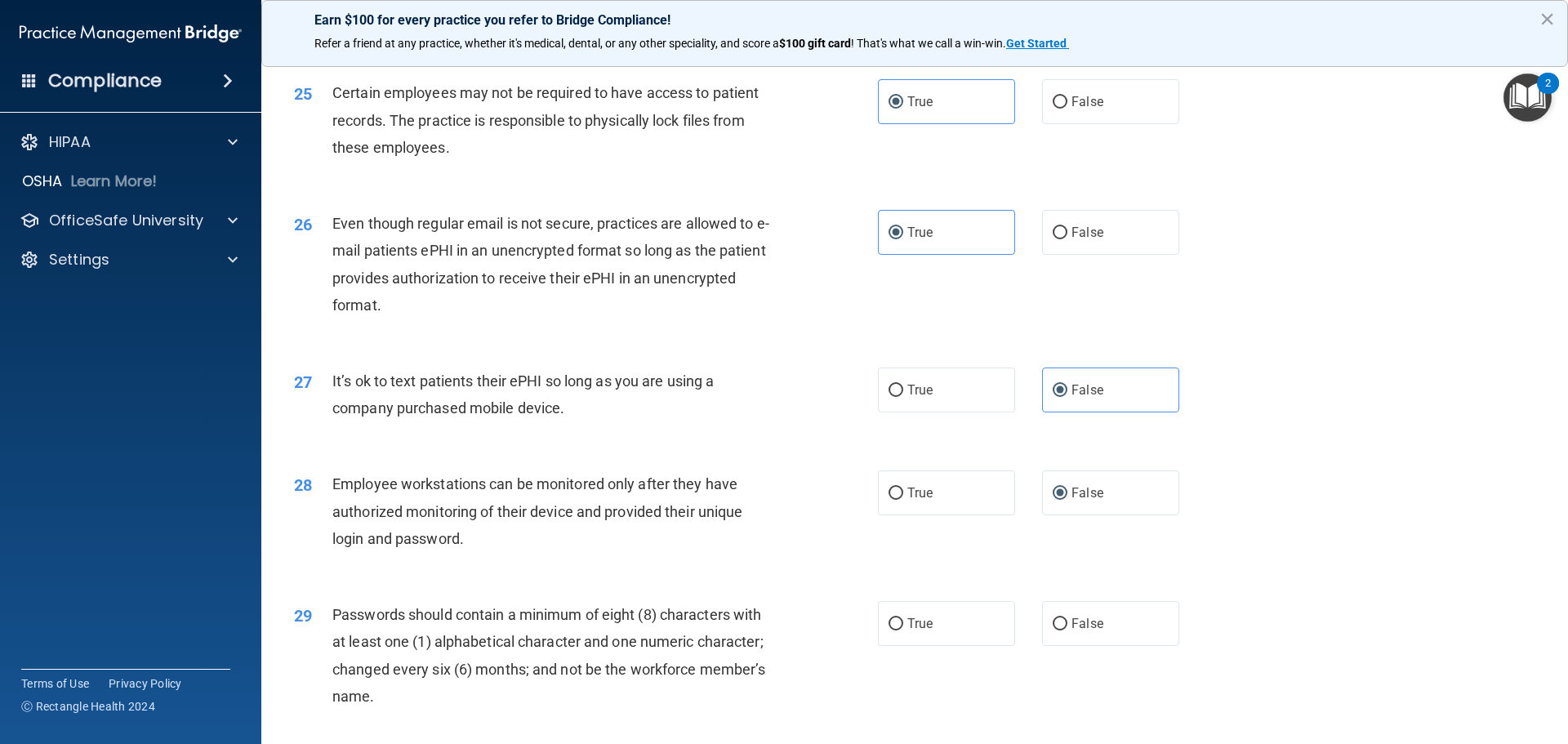
scroll to position [3102, 0]
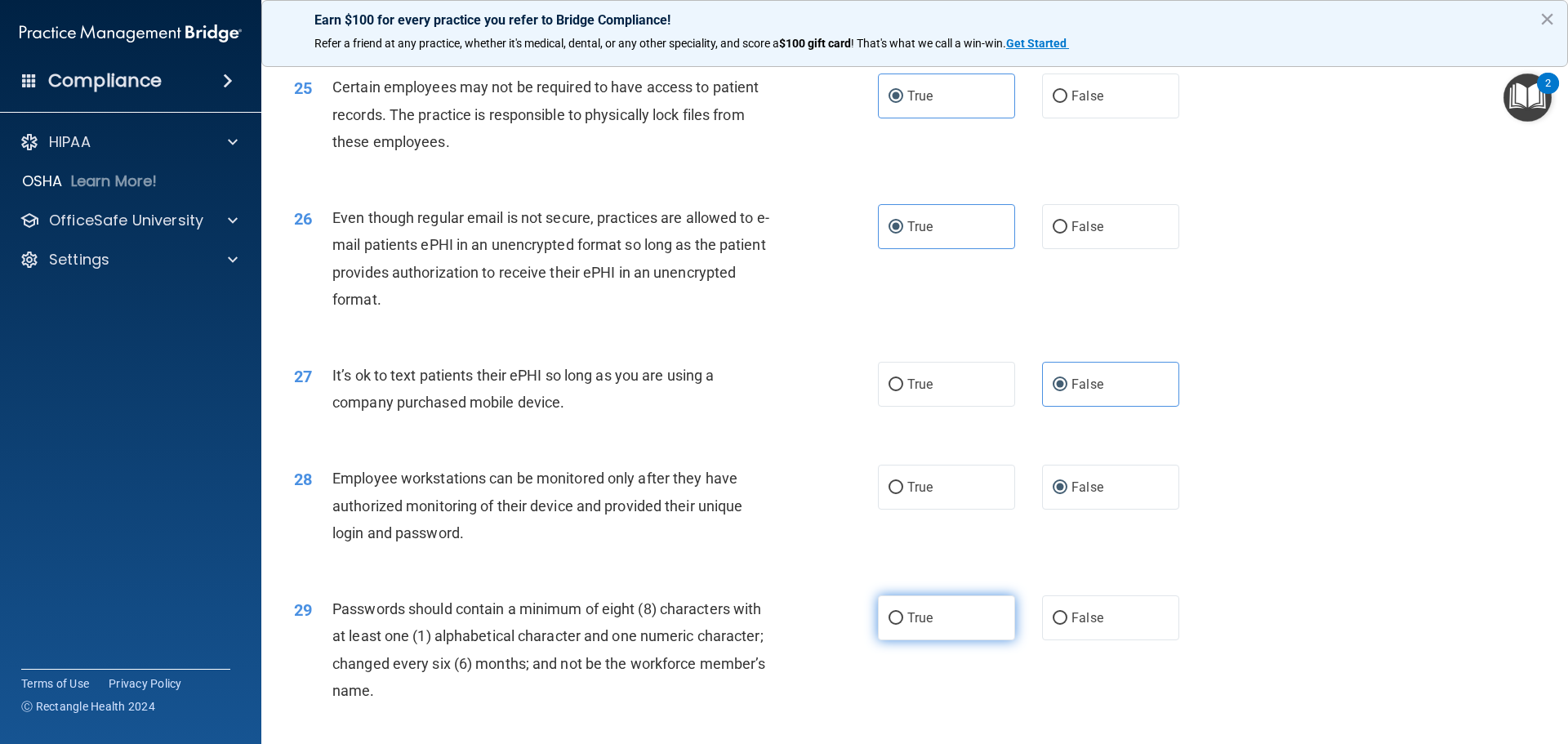
click at [918, 625] on span "True" at bounding box center [920, 618] width 25 height 16
click at [903, 625] on input "True" at bounding box center [896, 618] width 15 height 12
radio input "true"
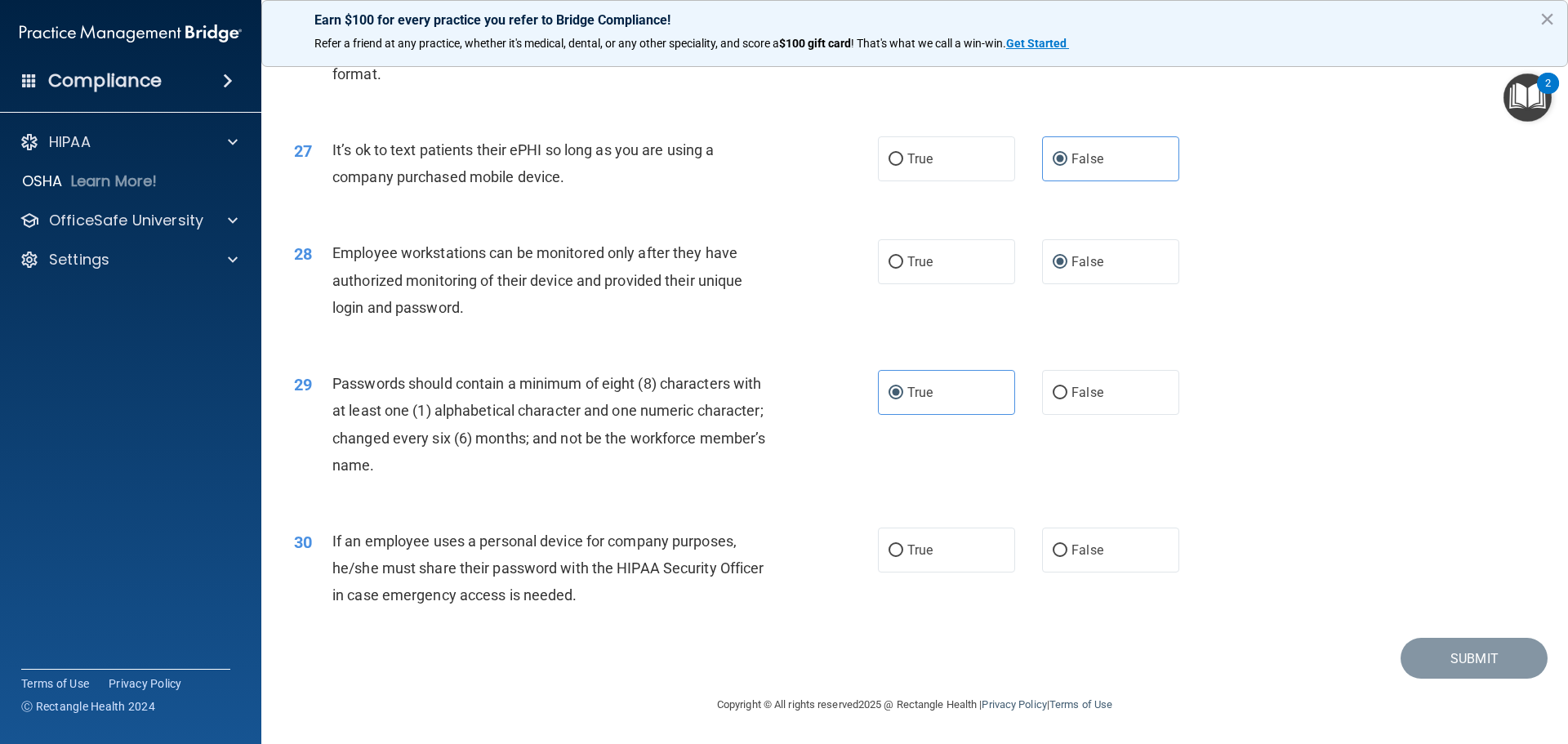
scroll to position [3347, 0]
click at [1105, 569] on label "False" at bounding box center [1110, 550] width 137 height 45
click at [1067, 557] on input "False" at bounding box center [1060, 550] width 15 height 12
radio input "true"
click at [1422, 662] on button "Submit" at bounding box center [1474, 658] width 147 height 42
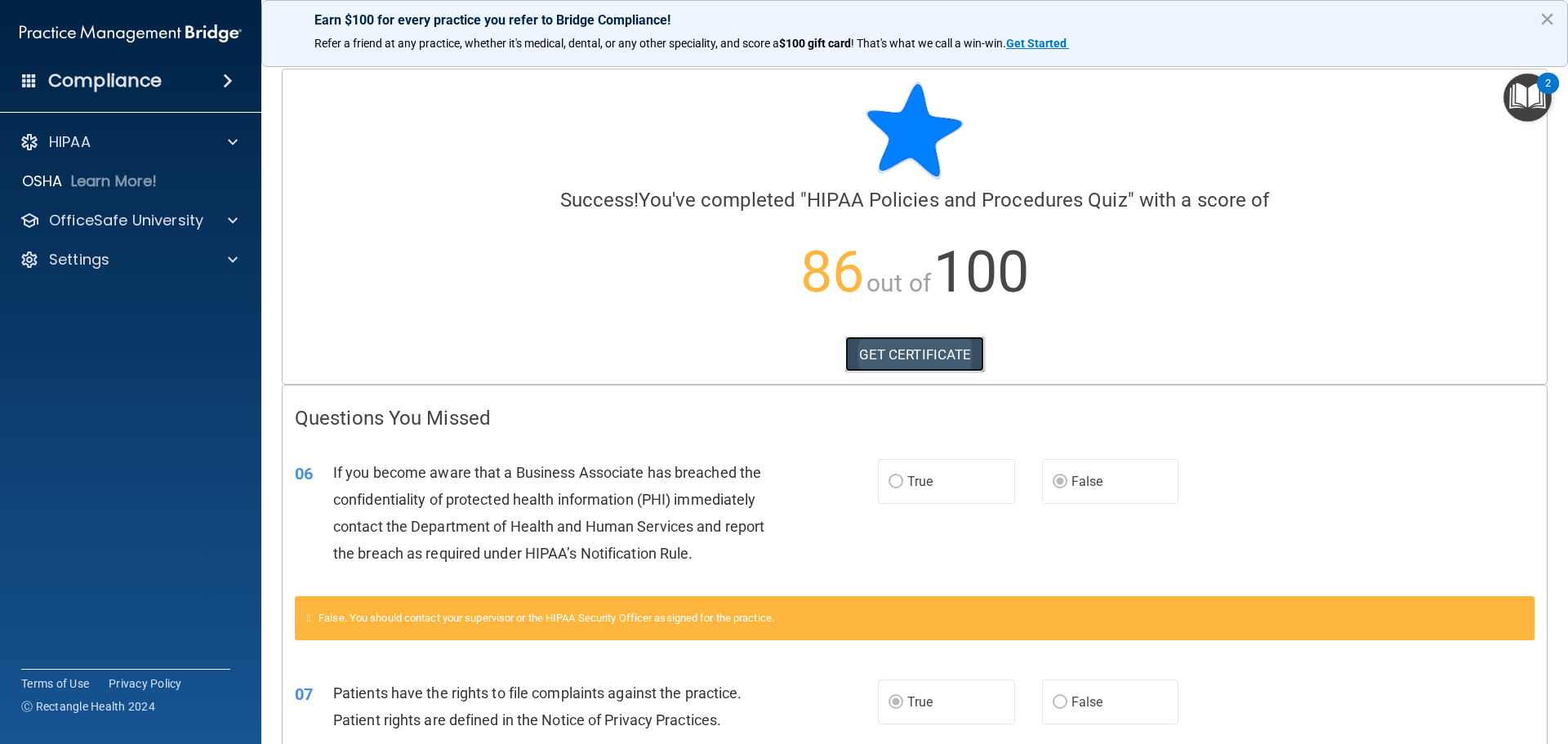
click at [872, 359] on link "GET CERTIFICATE" at bounding box center [915, 354] width 140 height 36
click at [108, 215] on p "OfficeSafe University" at bounding box center [126, 221] width 154 height 20
click at [176, 250] on link "HIPAA Training" at bounding box center [112, 259] width 257 height 32
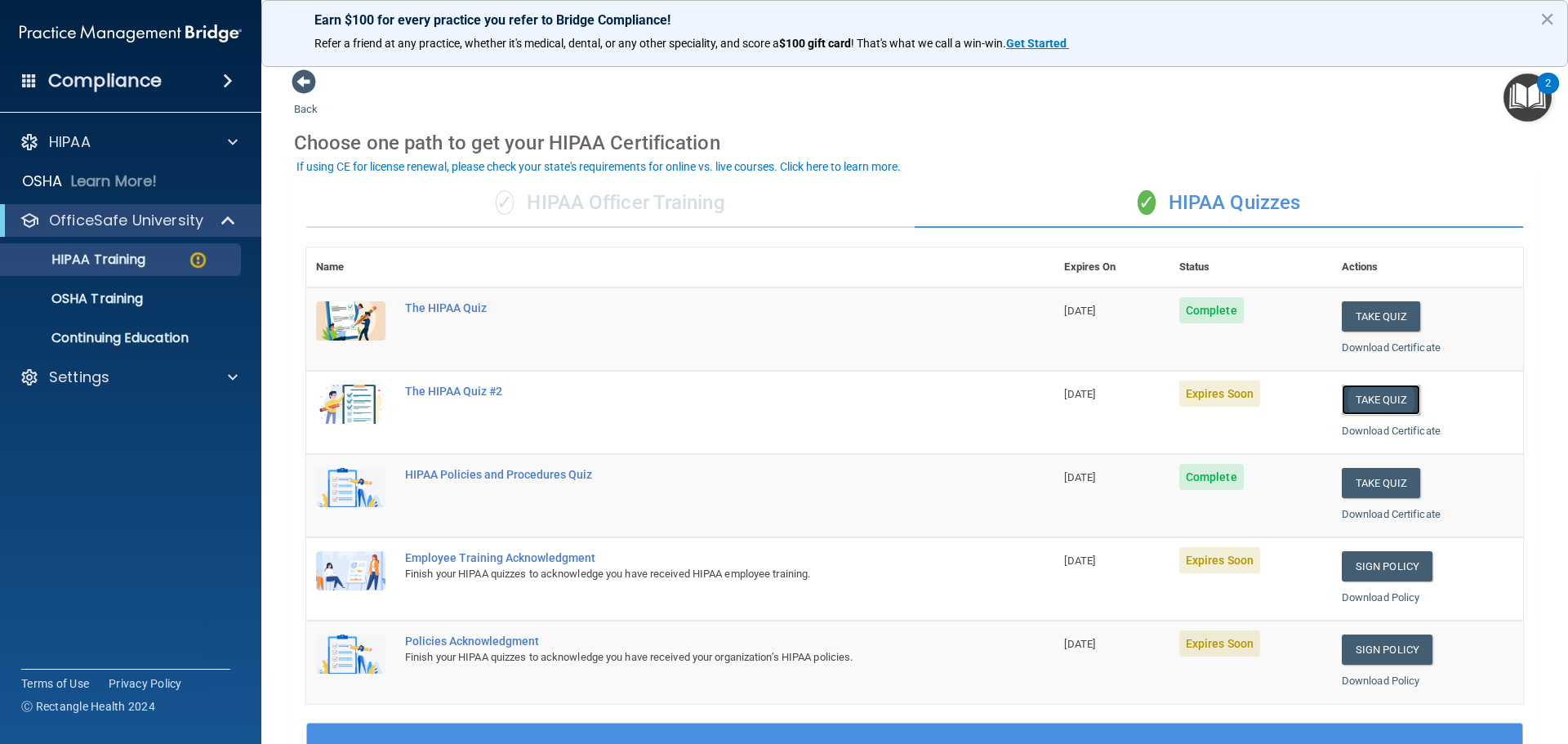
click at [1377, 386] on button "Take Quiz" at bounding box center [1381, 399] width 78 height 30
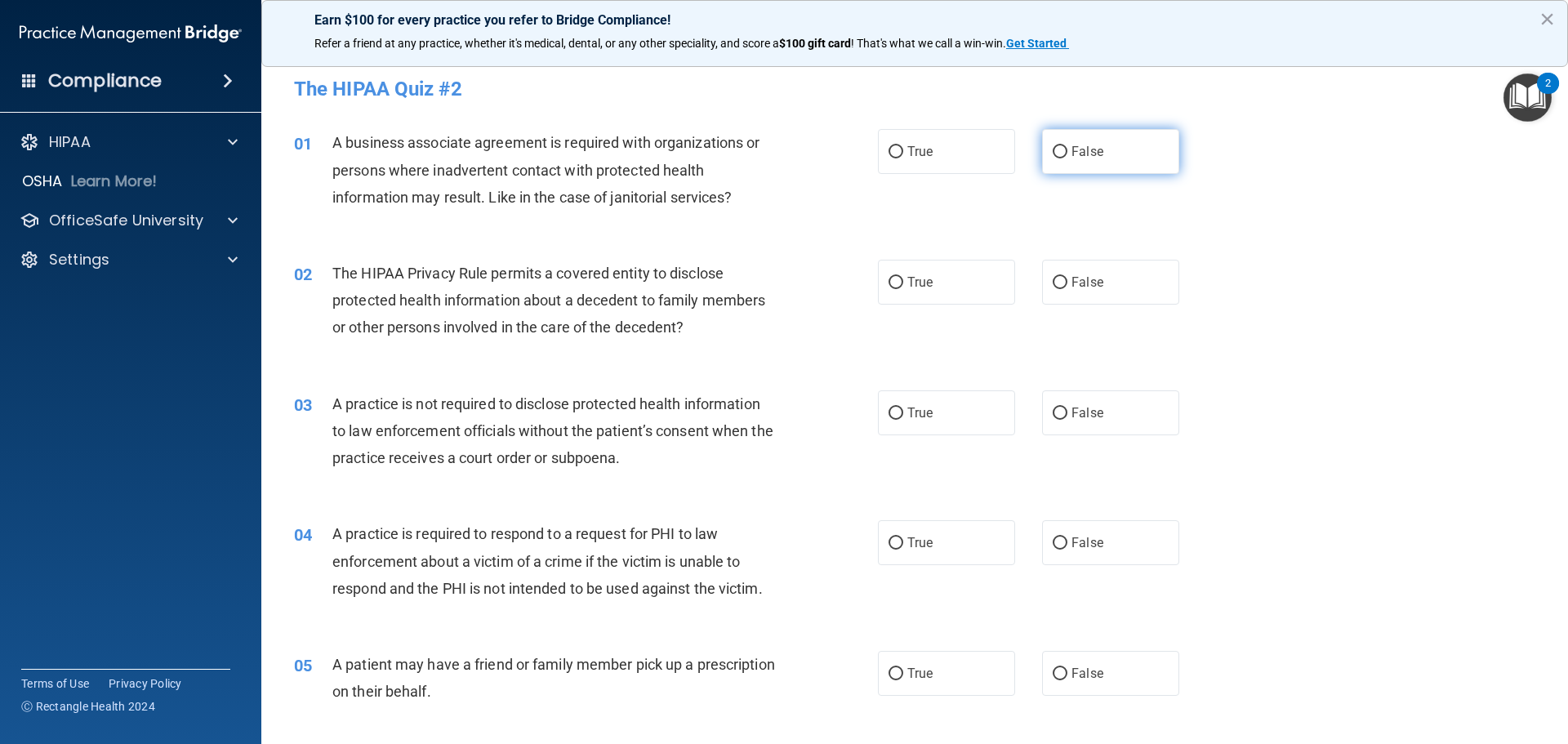
click at [1063, 157] on label "False" at bounding box center [1110, 151] width 137 height 45
click at [1063, 157] on input "False" at bounding box center [1060, 152] width 15 height 12
radio input "true"
click at [926, 300] on label "True" at bounding box center [946, 282] width 137 height 45
click at [903, 289] on input "True" at bounding box center [896, 283] width 15 height 12
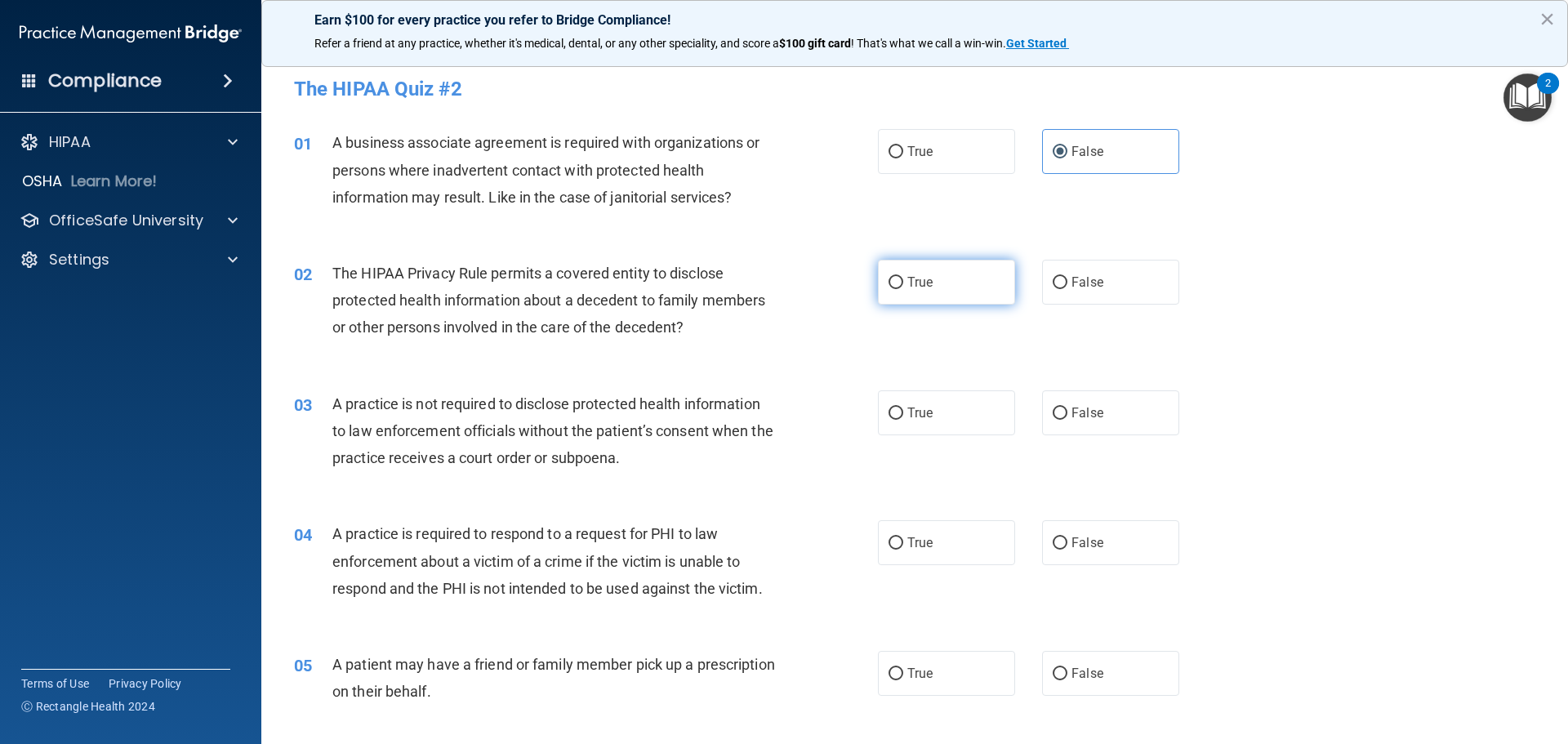
radio input "true"
click at [1085, 401] on label "False" at bounding box center [1110, 413] width 137 height 45
click at [1067, 408] on input "False" at bounding box center [1060, 414] width 15 height 12
radio input "true"
click at [899, 544] on label "True" at bounding box center [946, 543] width 137 height 45
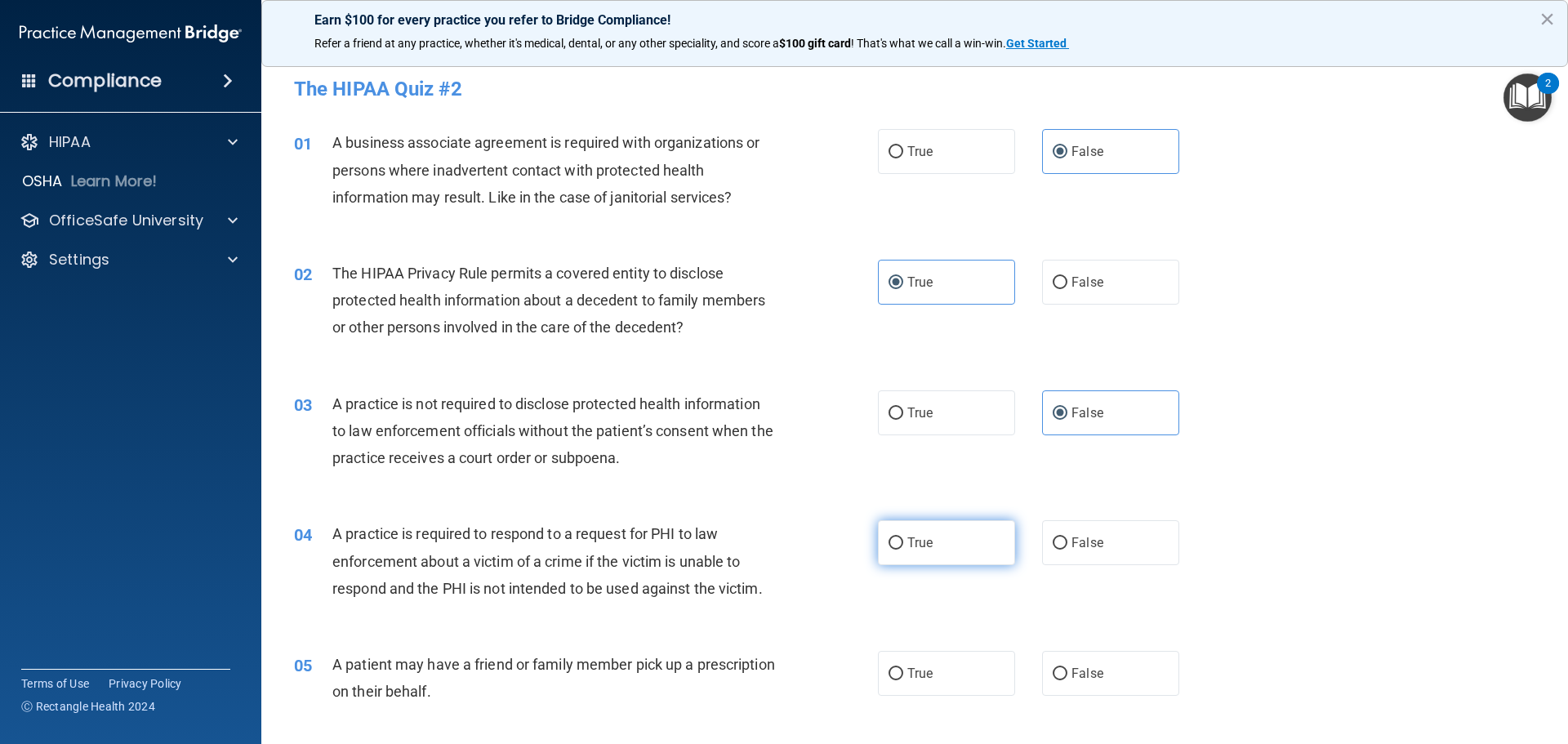
click at [899, 544] on input "True" at bounding box center [896, 543] width 15 height 12
radio input "true"
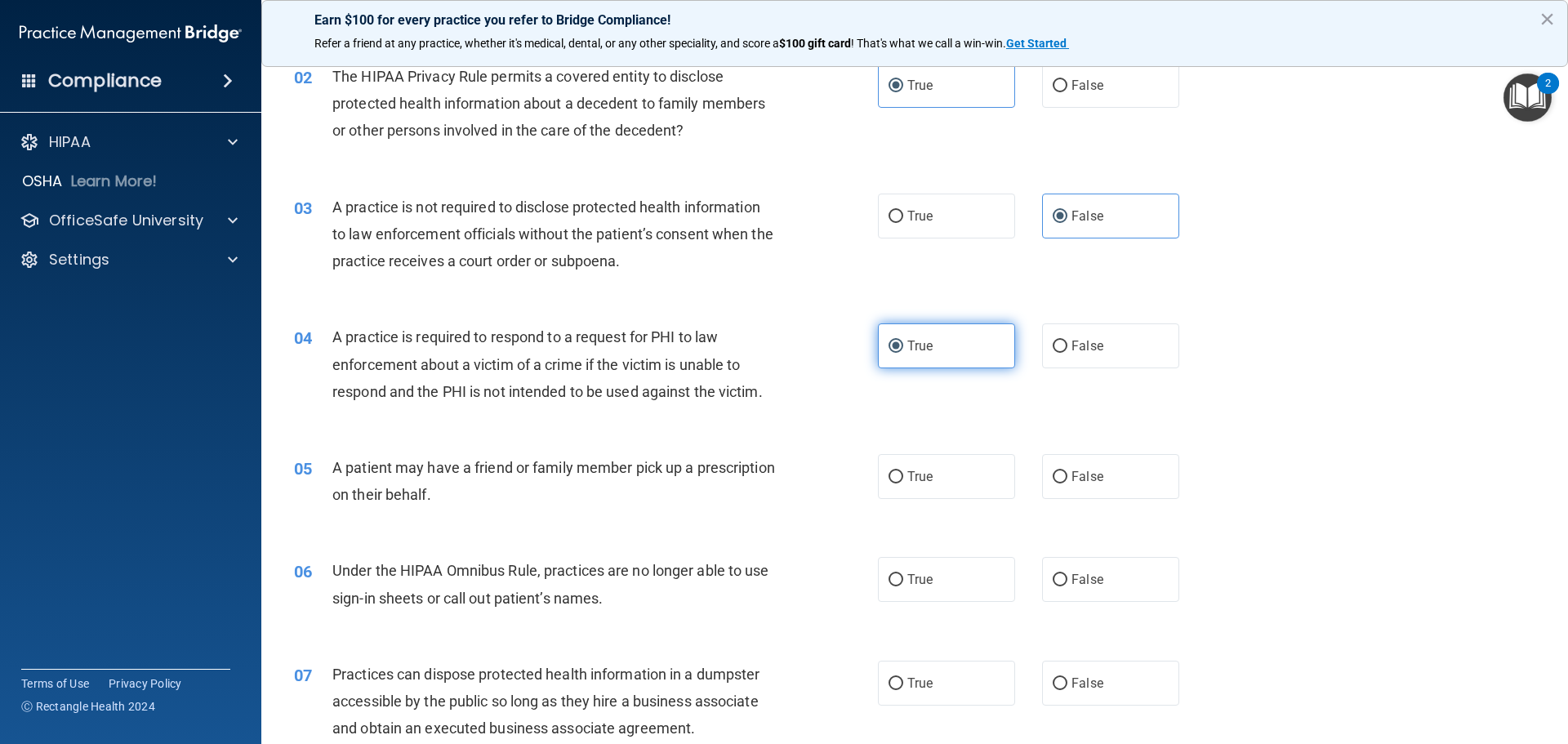
scroll to position [245, 0]
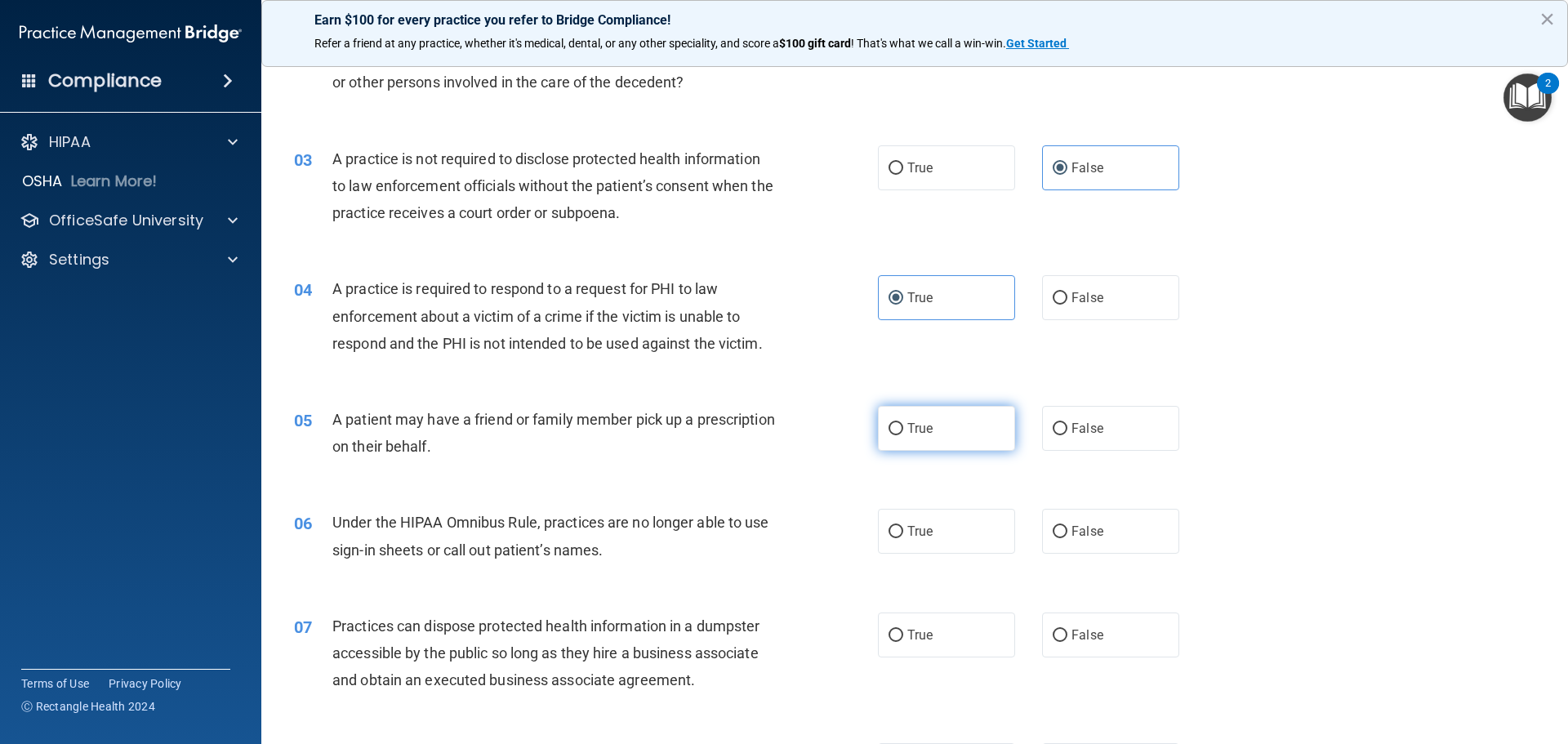
click at [970, 432] on label "True" at bounding box center [946, 429] width 137 height 45
click at [903, 432] on input "True" at bounding box center [896, 429] width 15 height 12
radio input "true"
click at [1071, 533] on span "False" at bounding box center [1087, 531] width 32 height 16
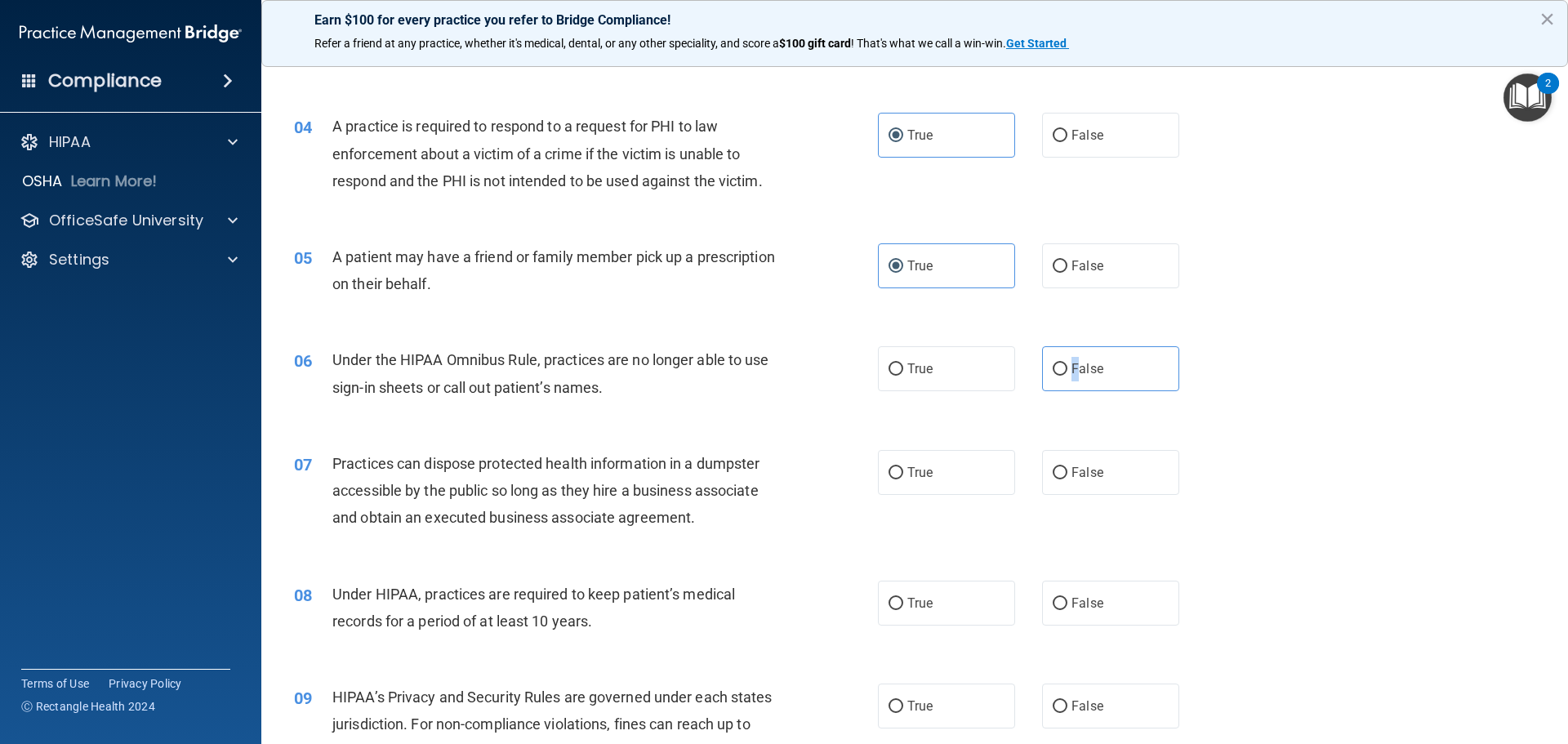
scroll to position [409, 0]
click at [1054, 365] on input "False" at bounding box center [1060, 369] width 15 height 12
radio input "true"
click at [1054, 481] on label "False" at bounding box center [1110, 472] width 137 height 45
click at [1054, 479] on input "False" at bounding box center [1060, 472] width 15 height 12
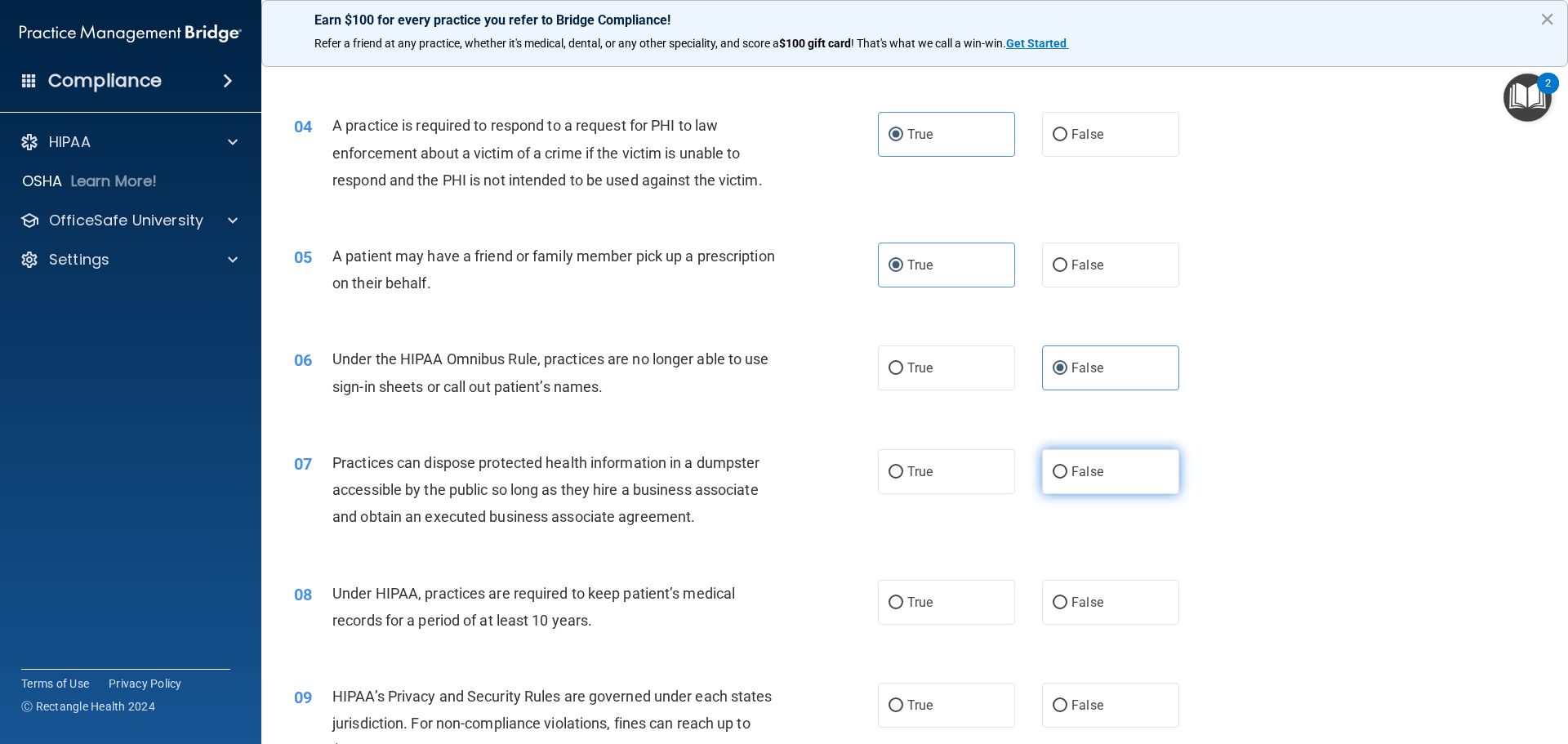
radio input "true"
click at [1053, 598] on input "False" at bounding box center [1060, 603] width 15 height 12
radio input "true"
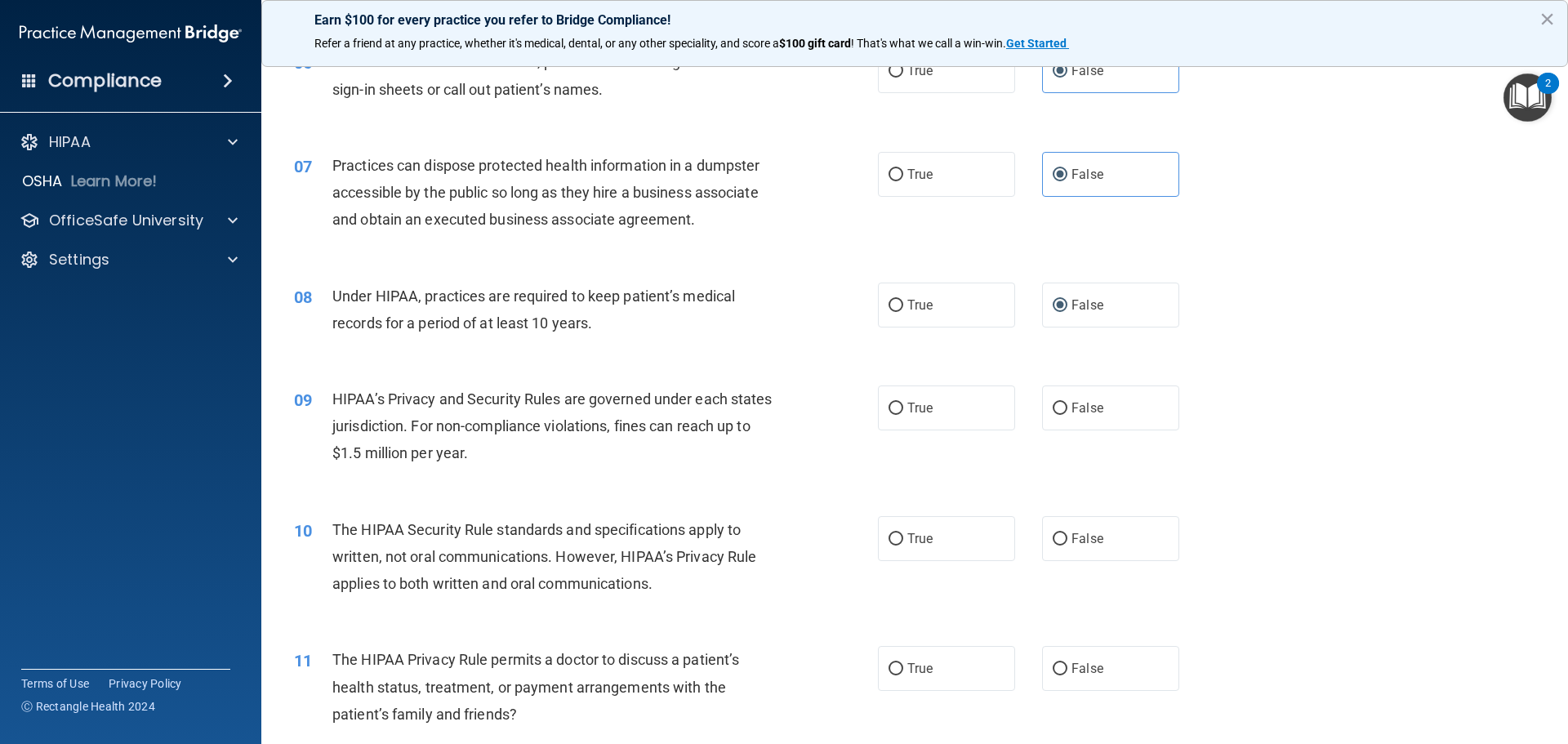
scroll to position [735, 0]
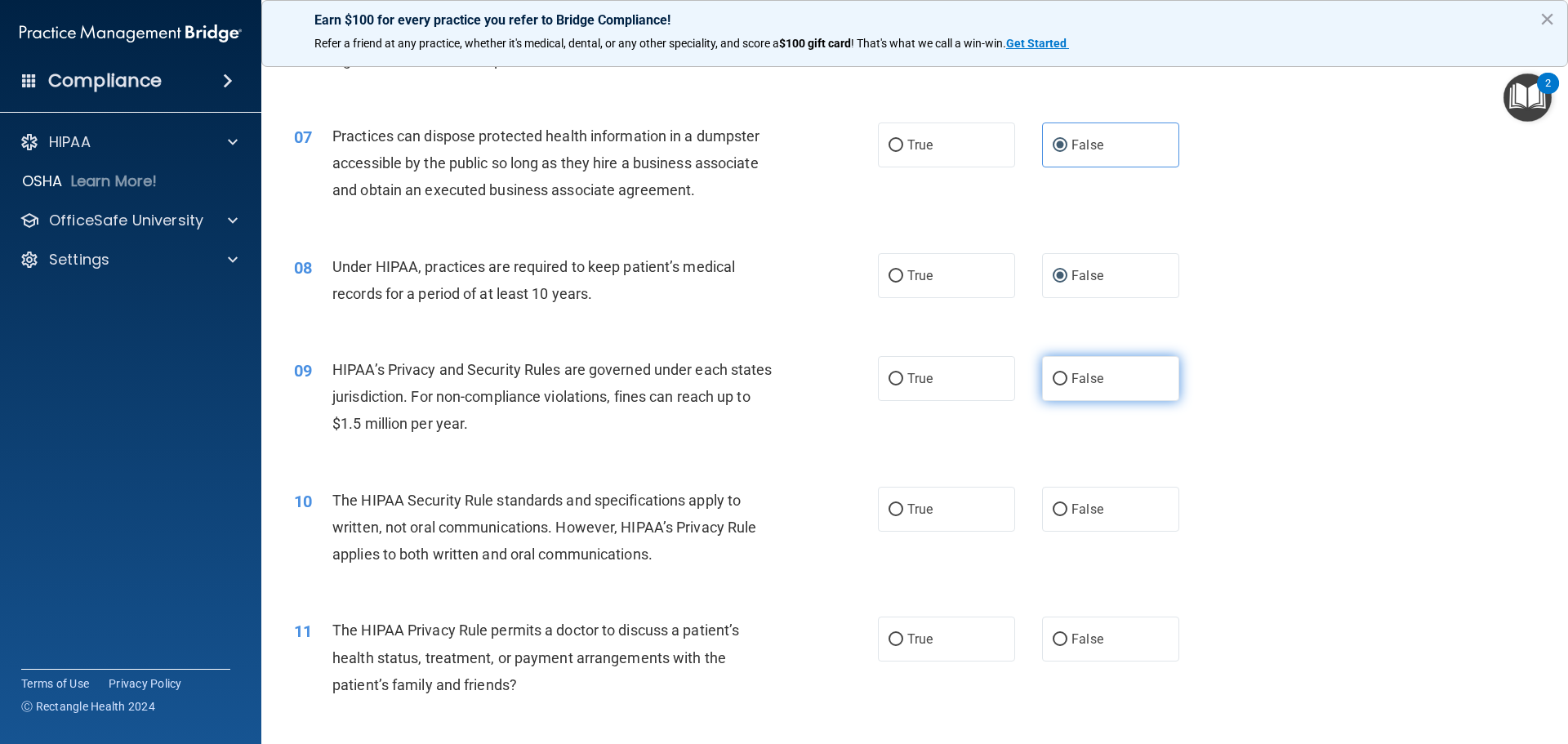
click at [1056, 379] on input "False" at bounding box center [1060, 379] width 15 height 12
radio input "true"
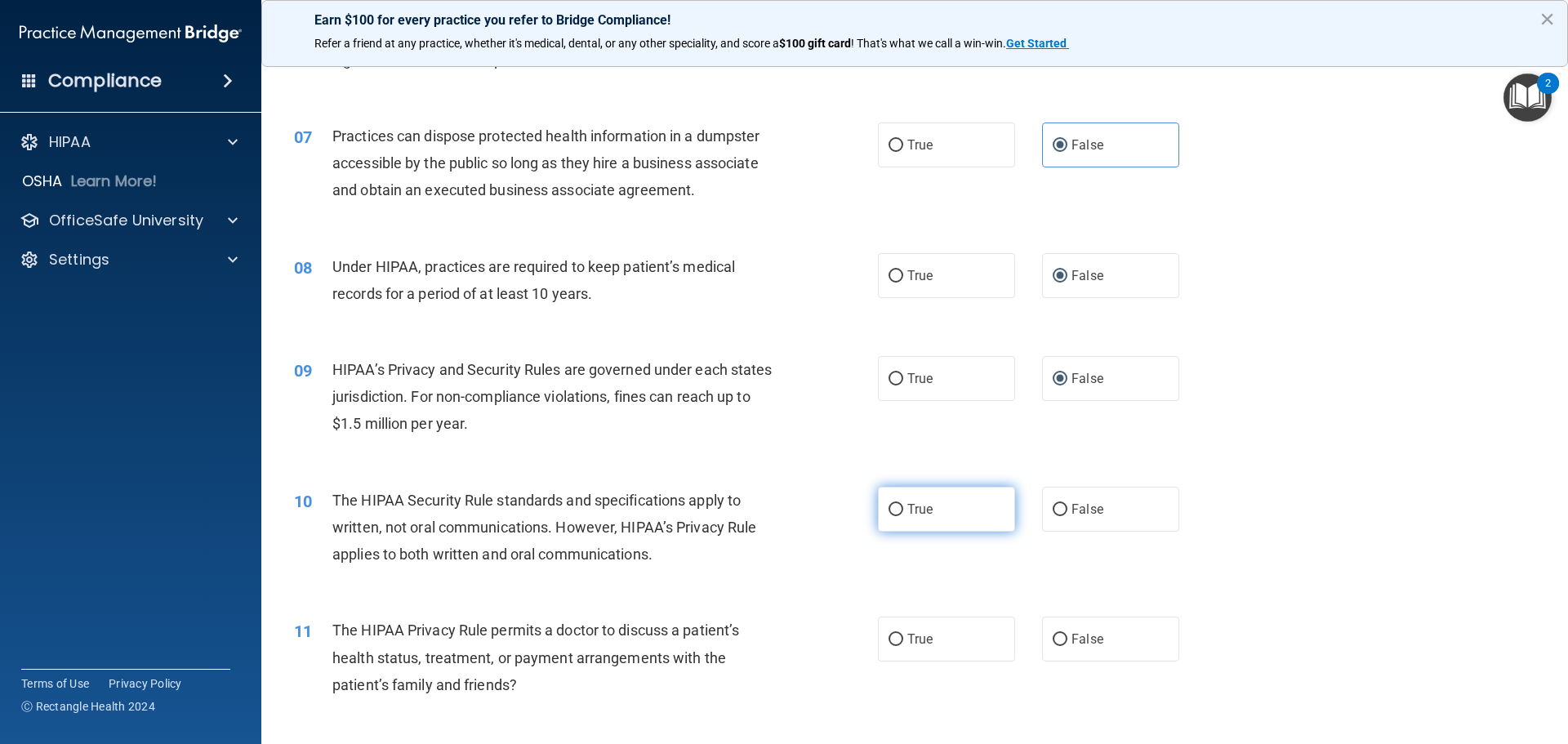
click at [907, 506] on span "True" at bounding box center [920, 508] width 25 height 16
click at [902, 506] on input "True" at bounding box center [896, 509] width 15 height 12
radio input "true"
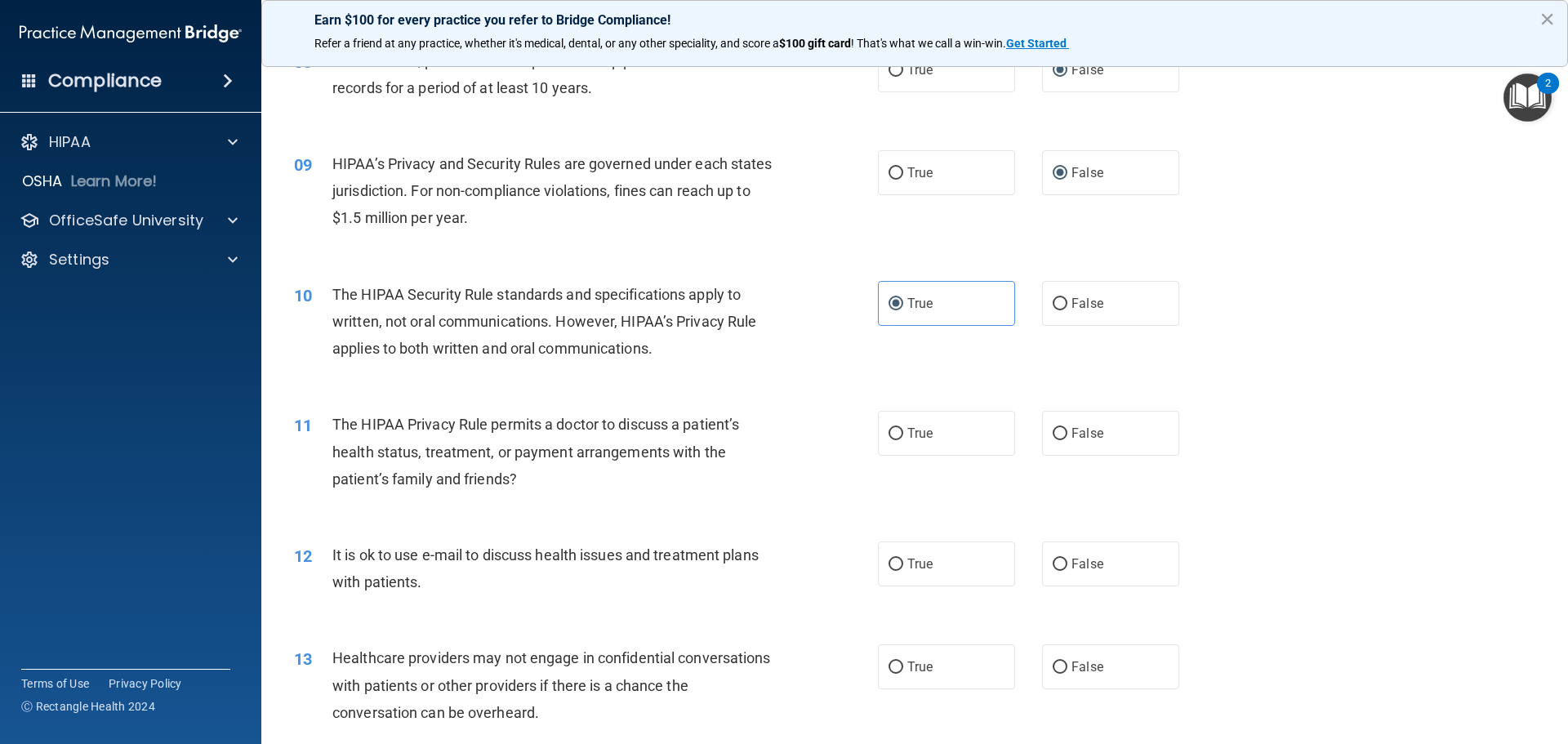
scroll to position [980, 0]
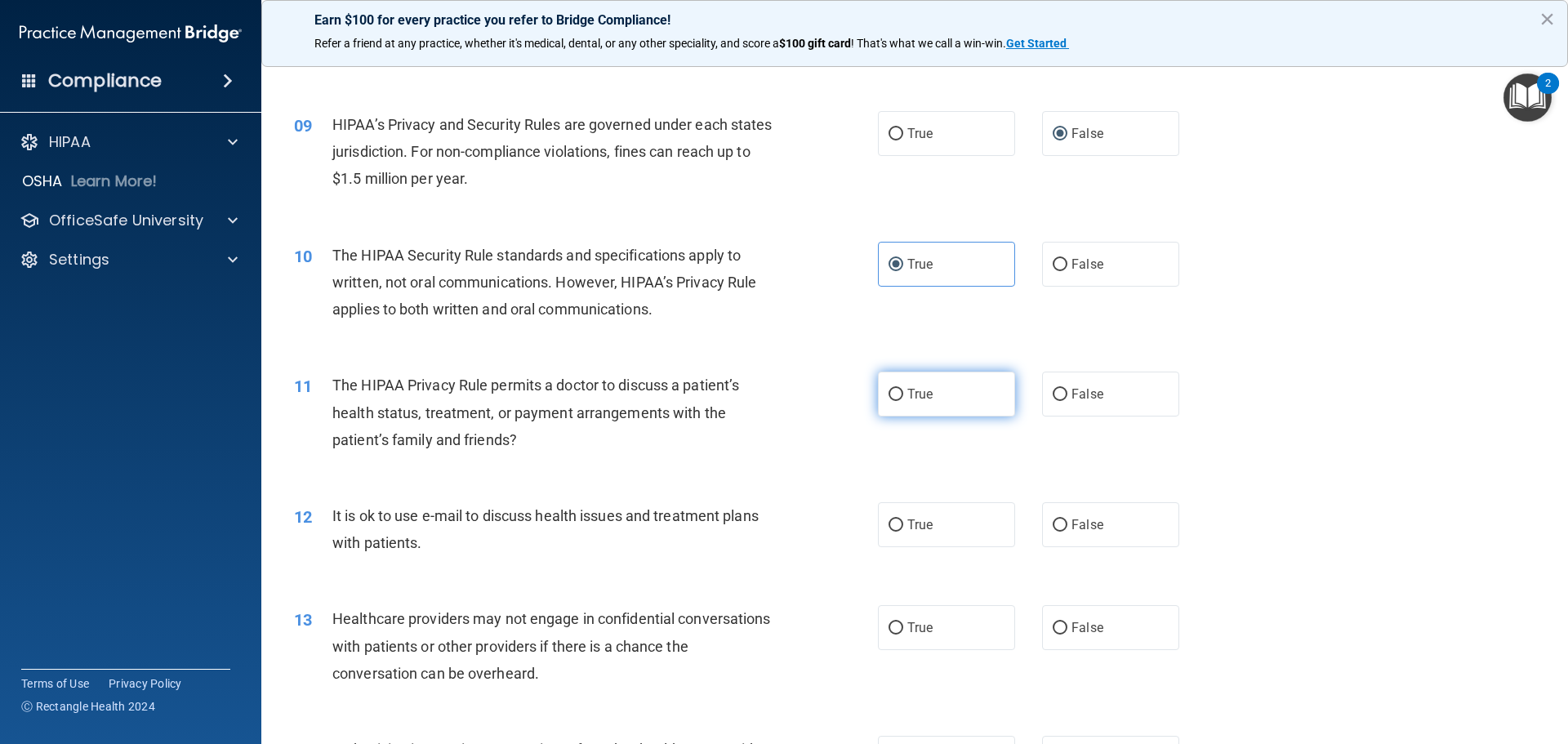
click at [909, 394] on span "True" at bounding box center [920, 394] width 25 height 16
click at [903, 394] on input "True" at bounding box center [896, 394] width 15 height 12
radio input "true"
click at [942, 517] on label "True" at bounding box center [946, 524] width 137 height 45
click at [903, 519] on input "True" at bounding box center [896, 525] width 15 height 12
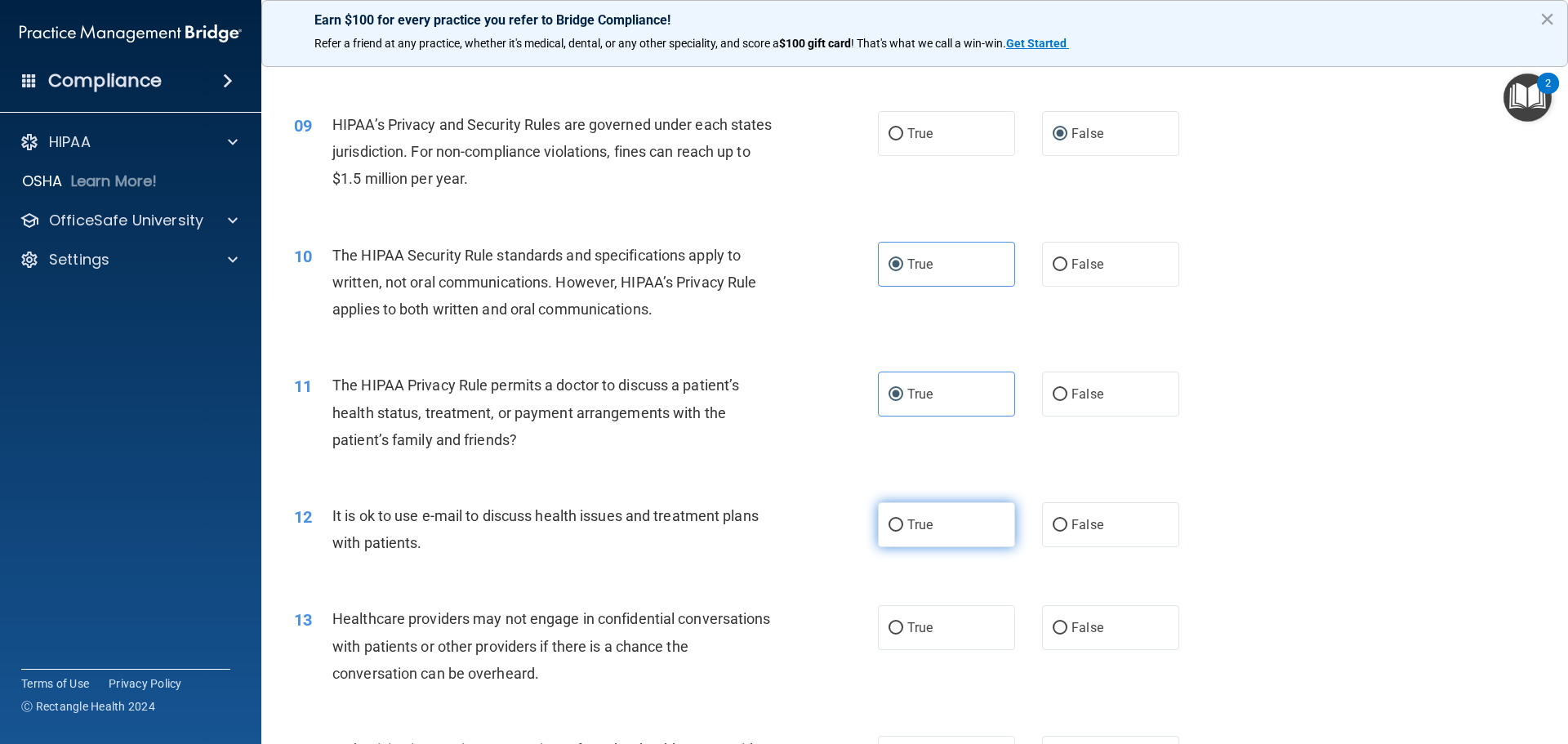
radio input "true"
click at [1087, 622] on span "False" at bounding box center [1087, 627] width 32 height 16
click at [1067, 622] on input "False" at bounding box center [1060, 628] width 15 height 12
radio input "true"
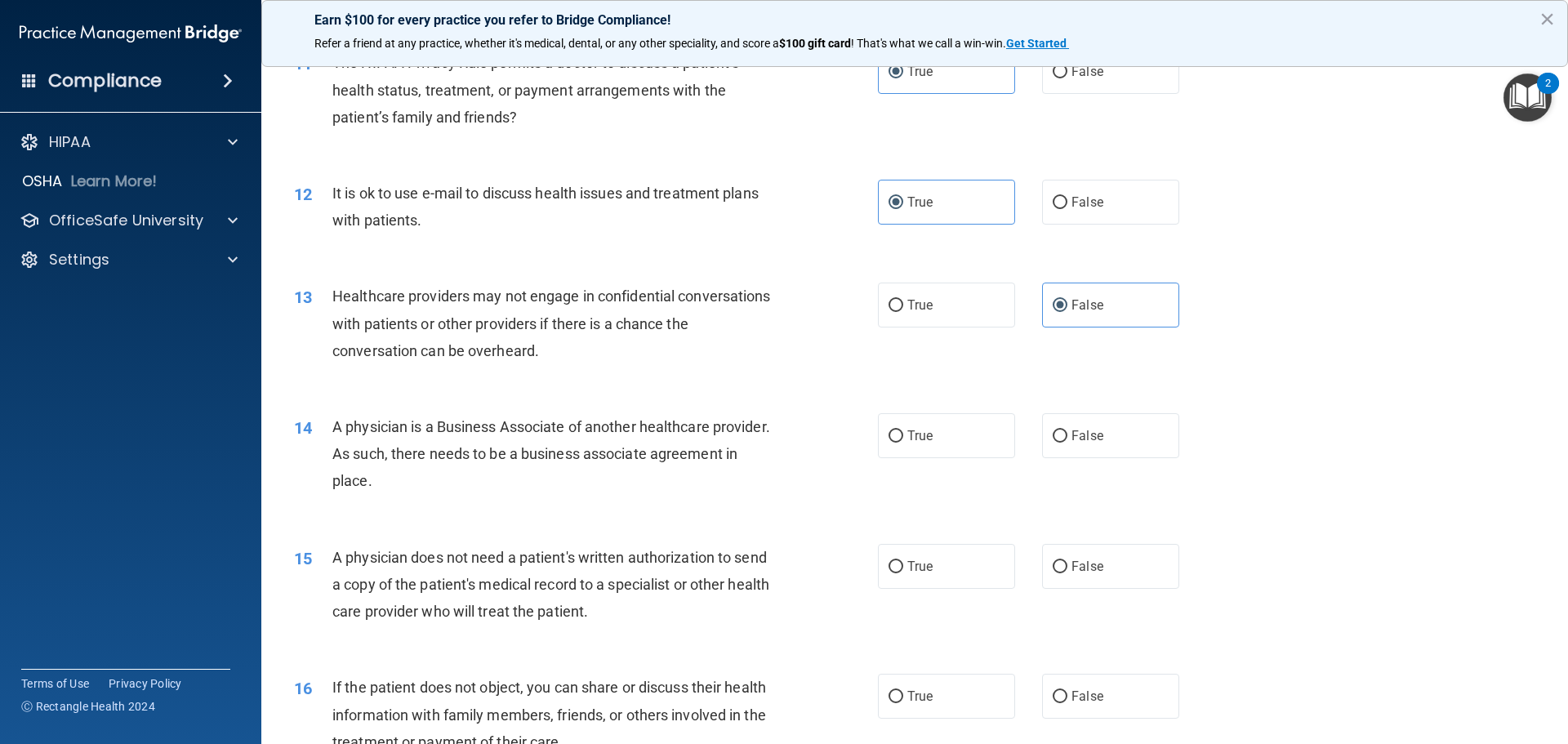
scroll to position [1307, 0]
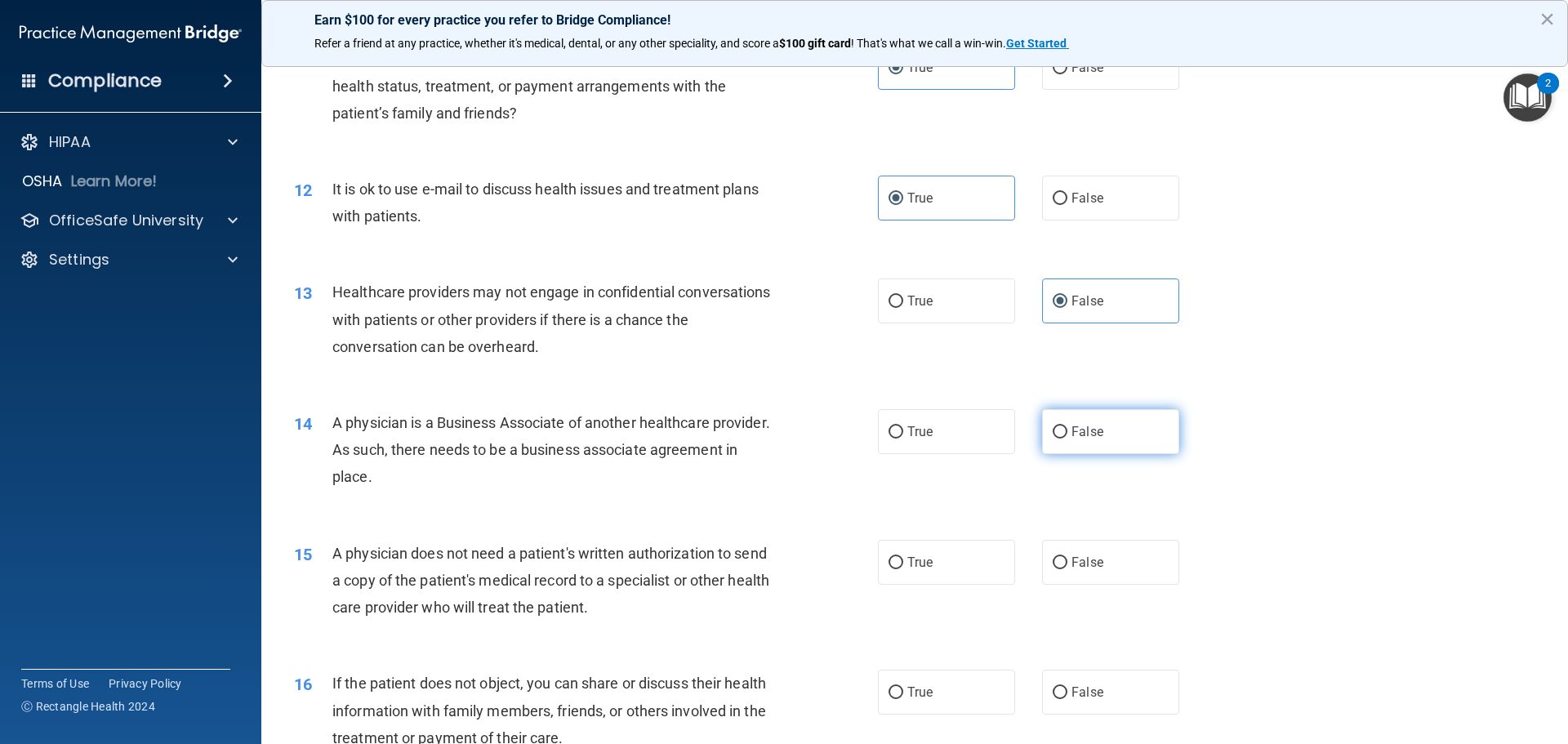
click at [1056, 427] on input "False" at bounding box center [1060, 432] width 15 height 12
radio input "true"
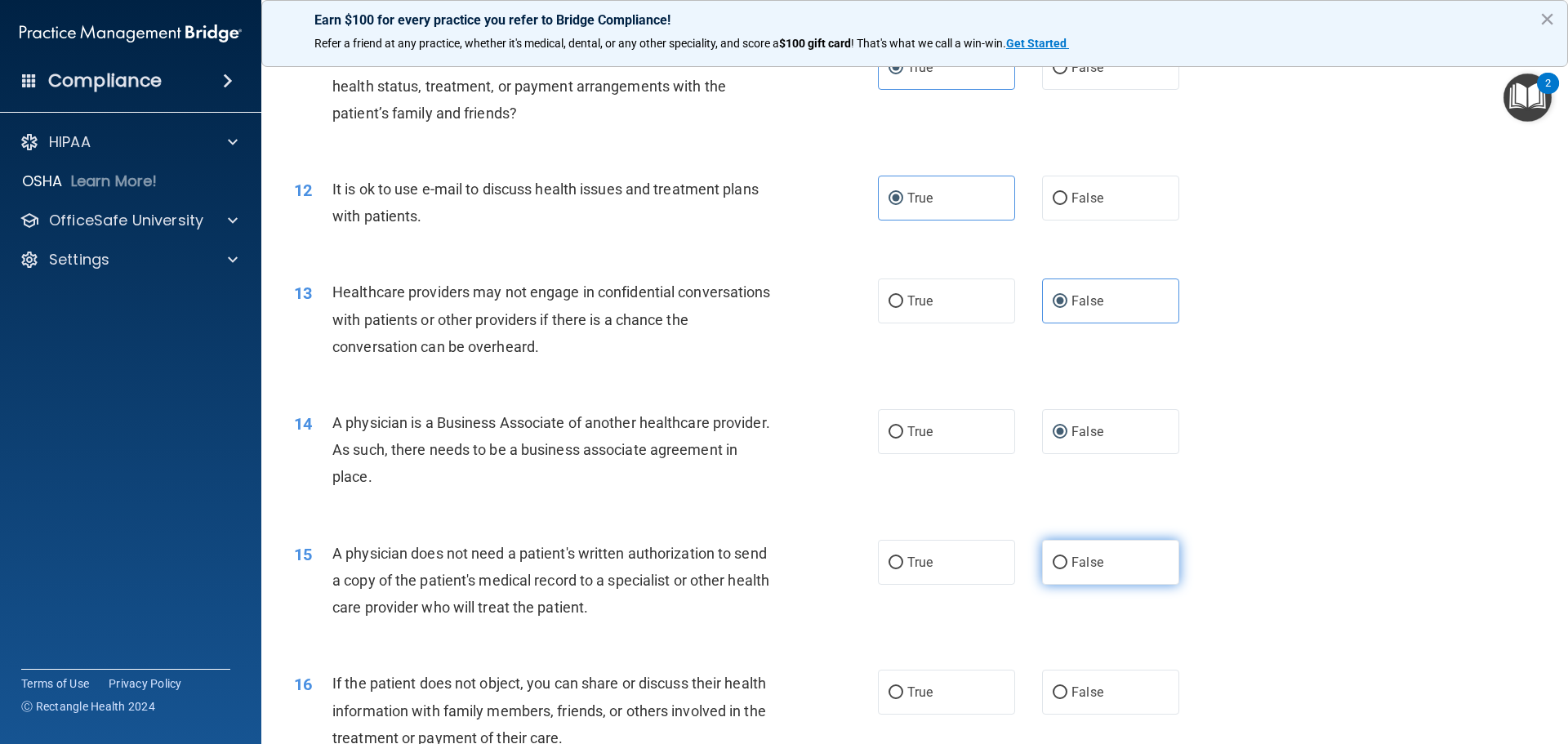
click at [1054, 571] on label "False" at bounding box center [1110, 562] width 137 height 45
click at [1054, 569] on input "False" at bounding box center [1060, 563] width 15 height 12
radio input "true"
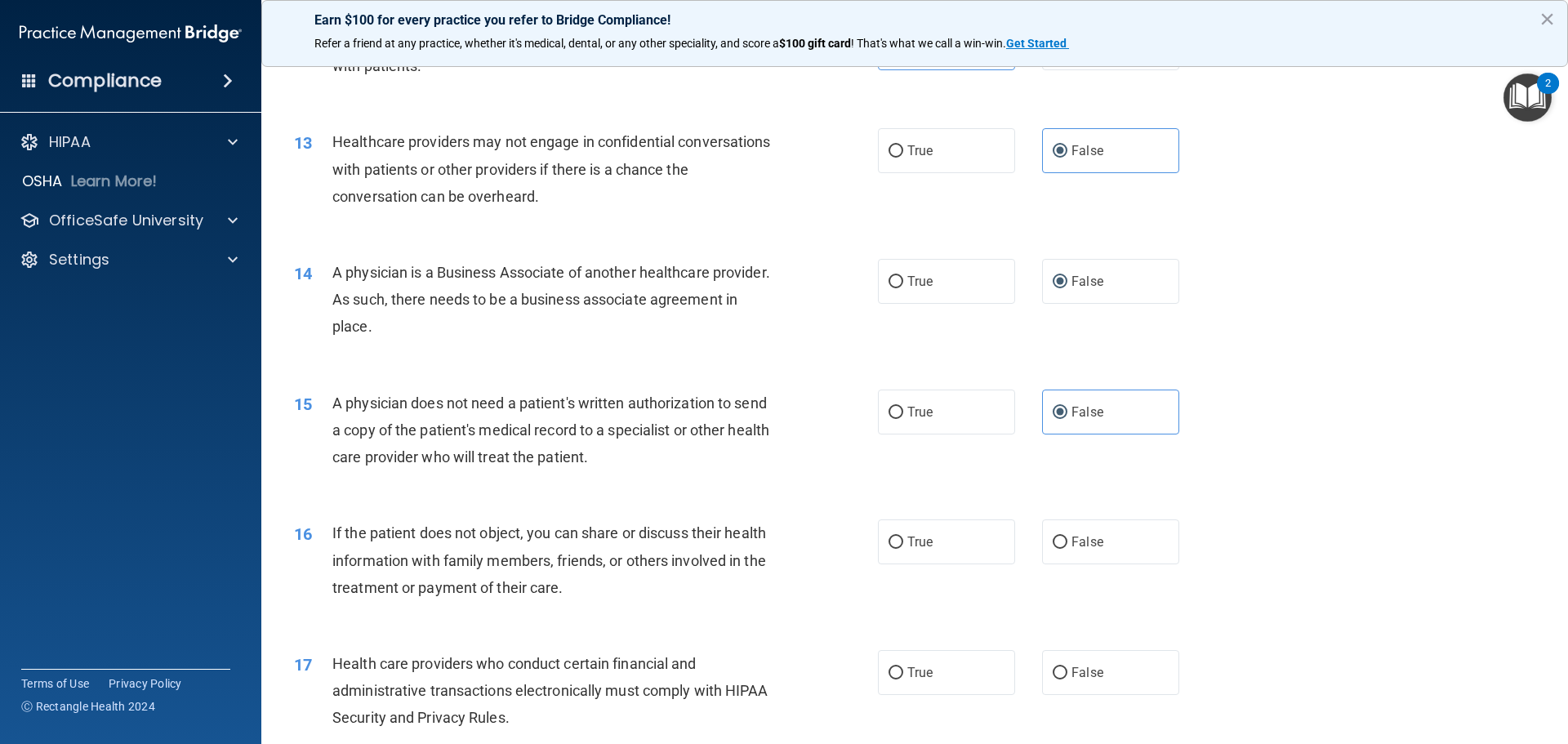
scroll to position [1470, 0]
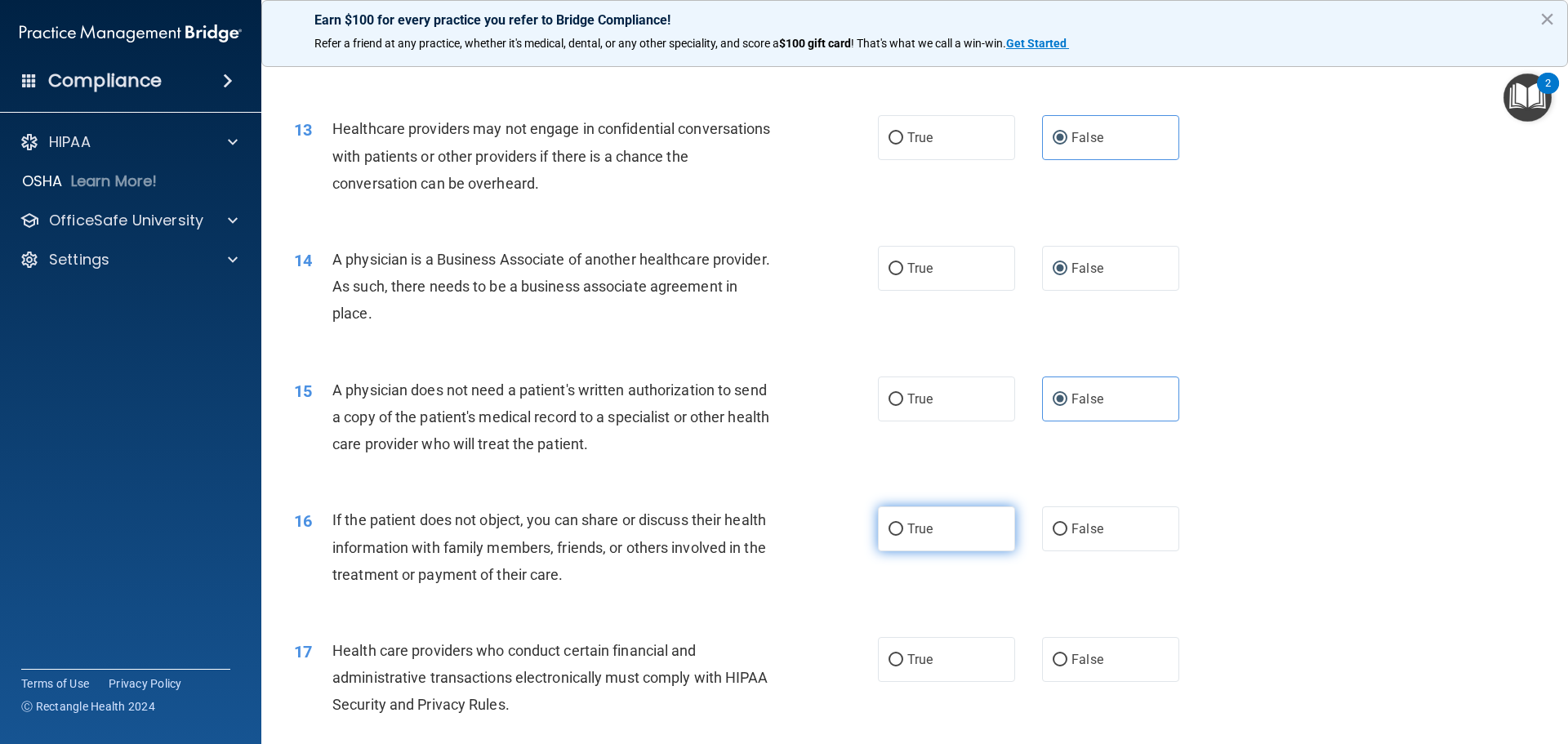
click at [965, 530] on label "True" at bounding box center [946, 528] width 137 height 45
click at [903, 530] on input "True" at bounding box center [896, 529] width 15 height 12
radio input "true"
click at [921, 647] on label "True" at bounding box center [946, 659] width 137 height 45
click at [903, 654] on input "True" at bounding box center [896, 660] width 15 height 12
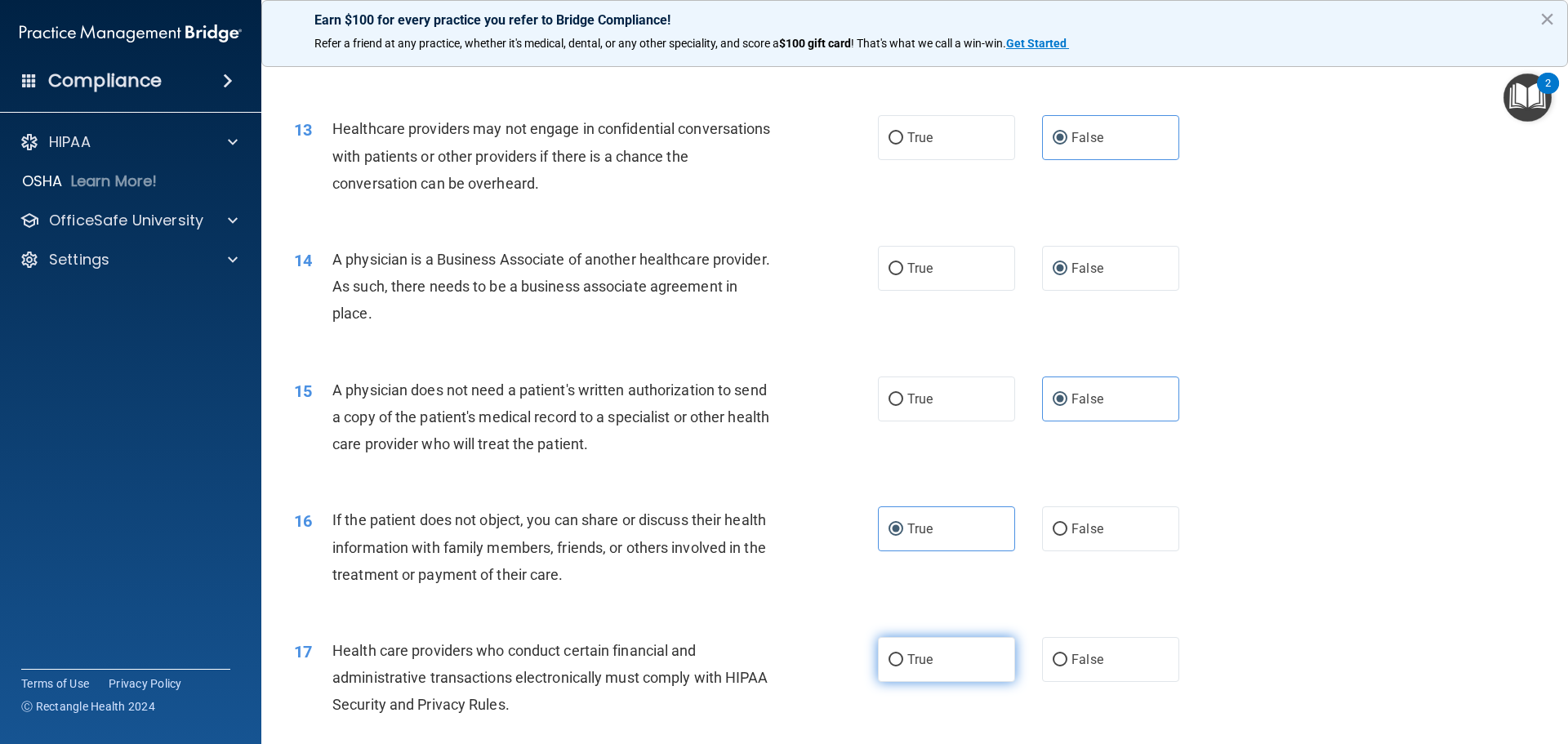
radio input "true"
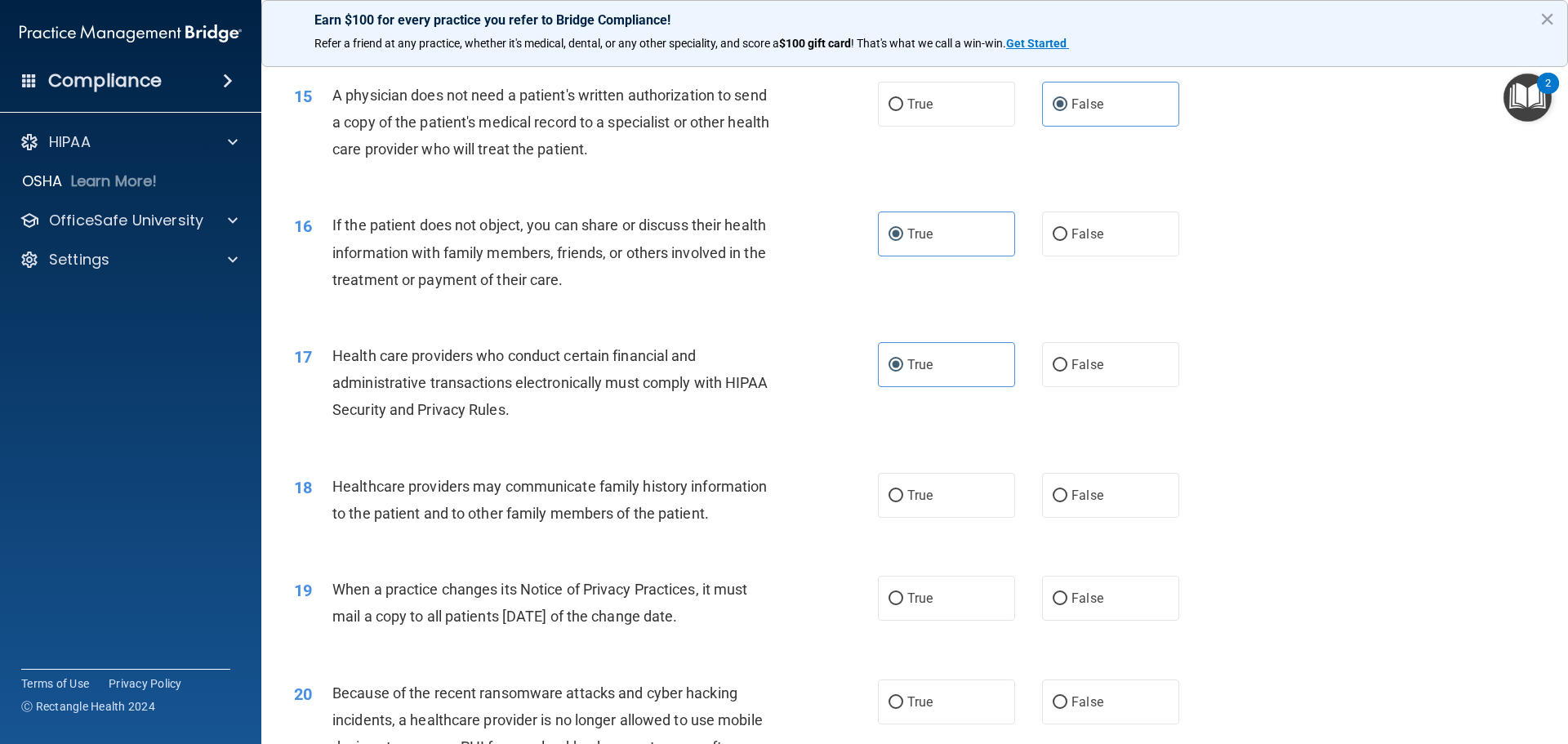
scroll to position [1796, 0]
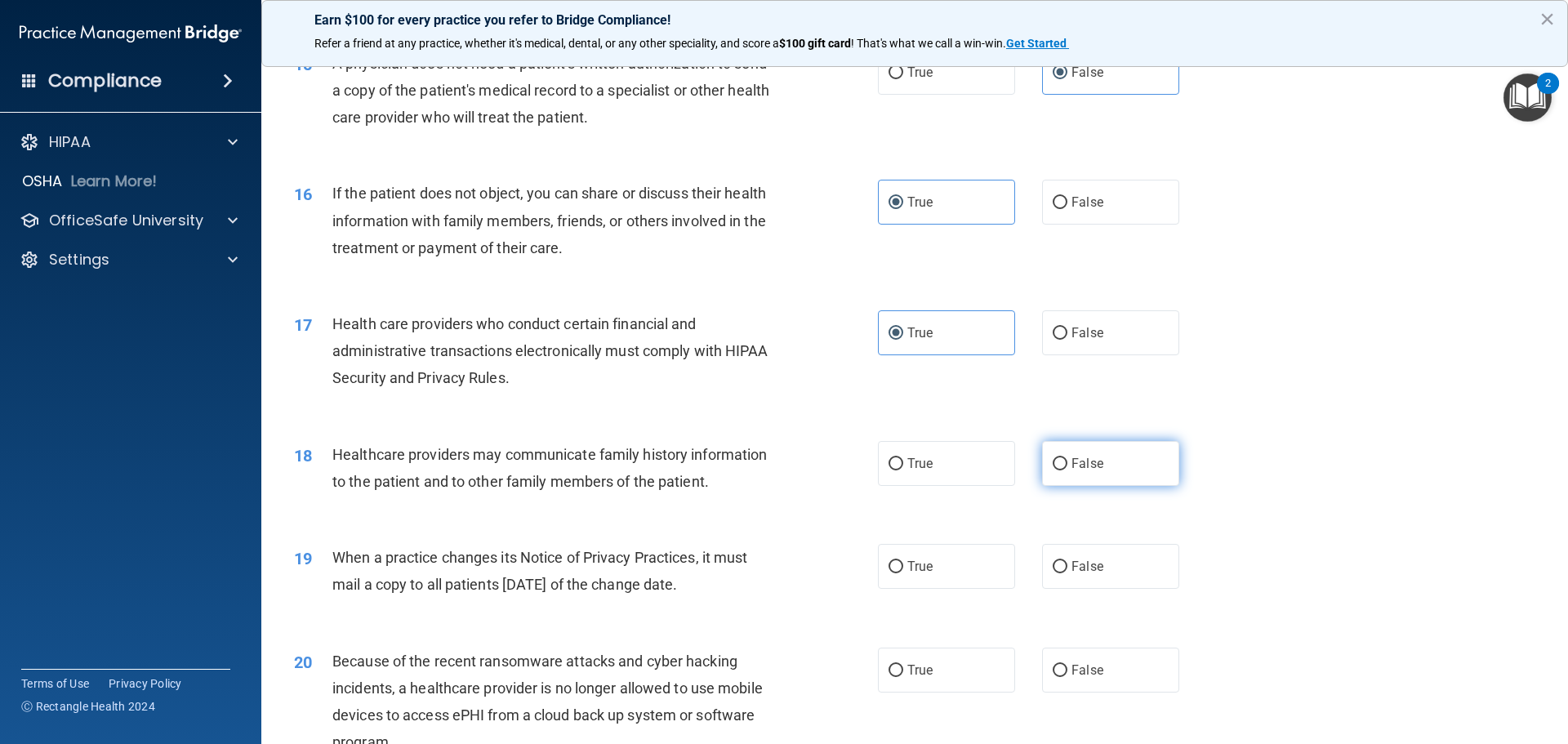
click at [1069, 474] on label "False" at bounding box center [1110, 464] width 137 height 45
click at [1067, 470] on input "False" at bounding box center [1060, 464] width 15 height 12
radio input "true"
click at [1059, 575] on label "False" at bounding box center [1110, 566] width 137 height 45
click at [1059, 573] on input "False" at bounding box center [1060, 567] width 15 height 12
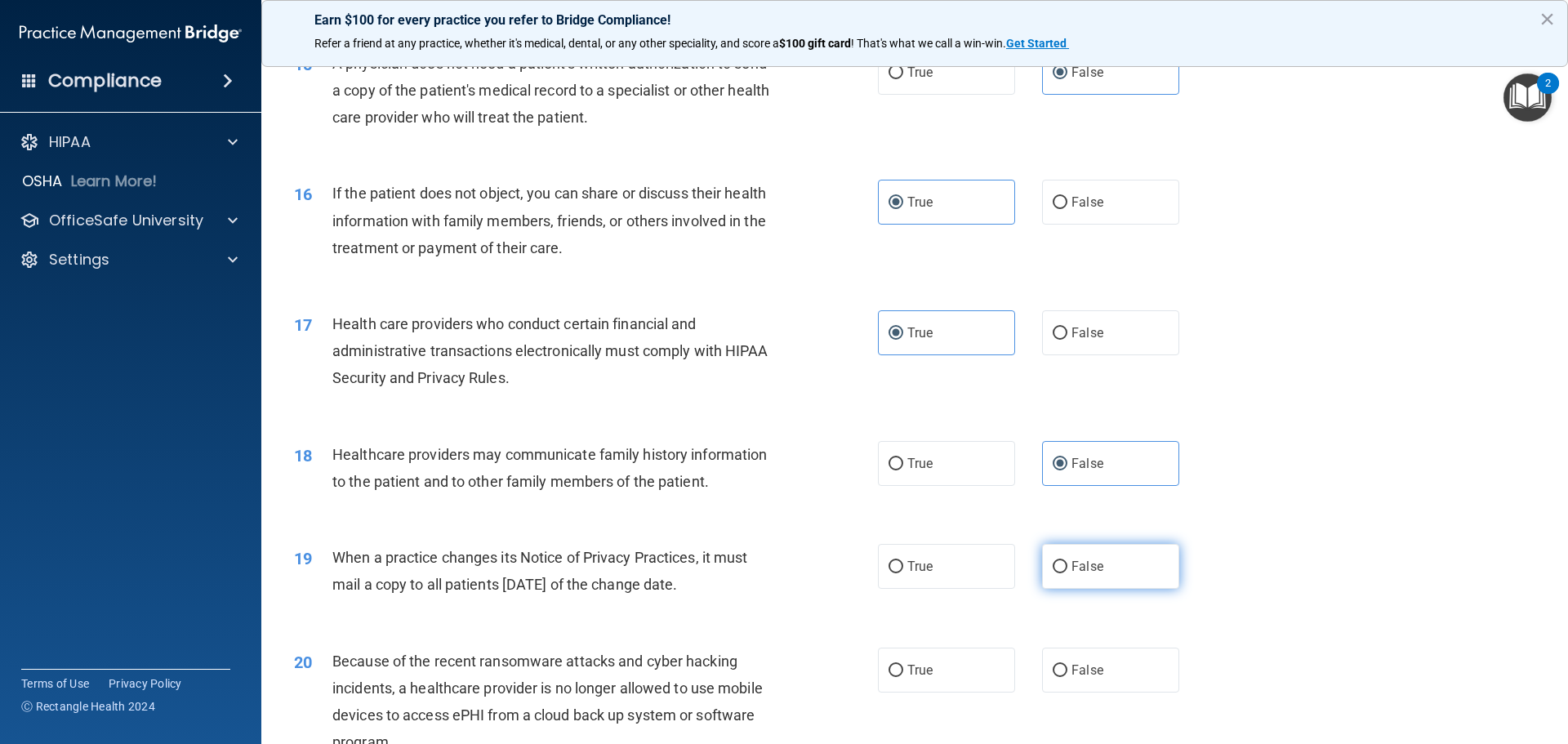
radio input "true"
click at [1062, 662] on label "False" at bounding box center [1110, 670] width 137 height 45
click at [1062, 665] on input "False" at bounding box center [1060, 671] width 15 height 12
radio input "true"
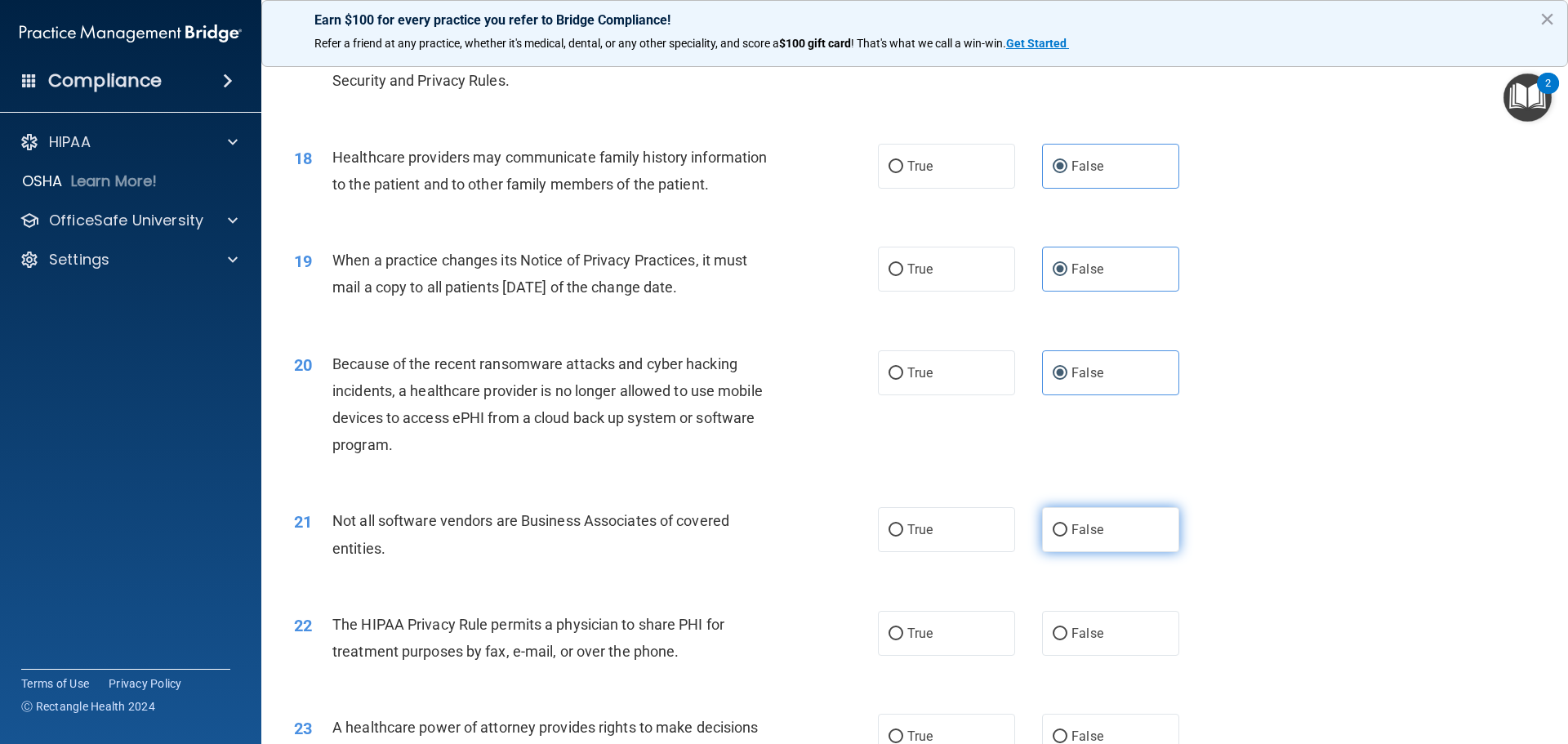
scroll to position [2123, 0]
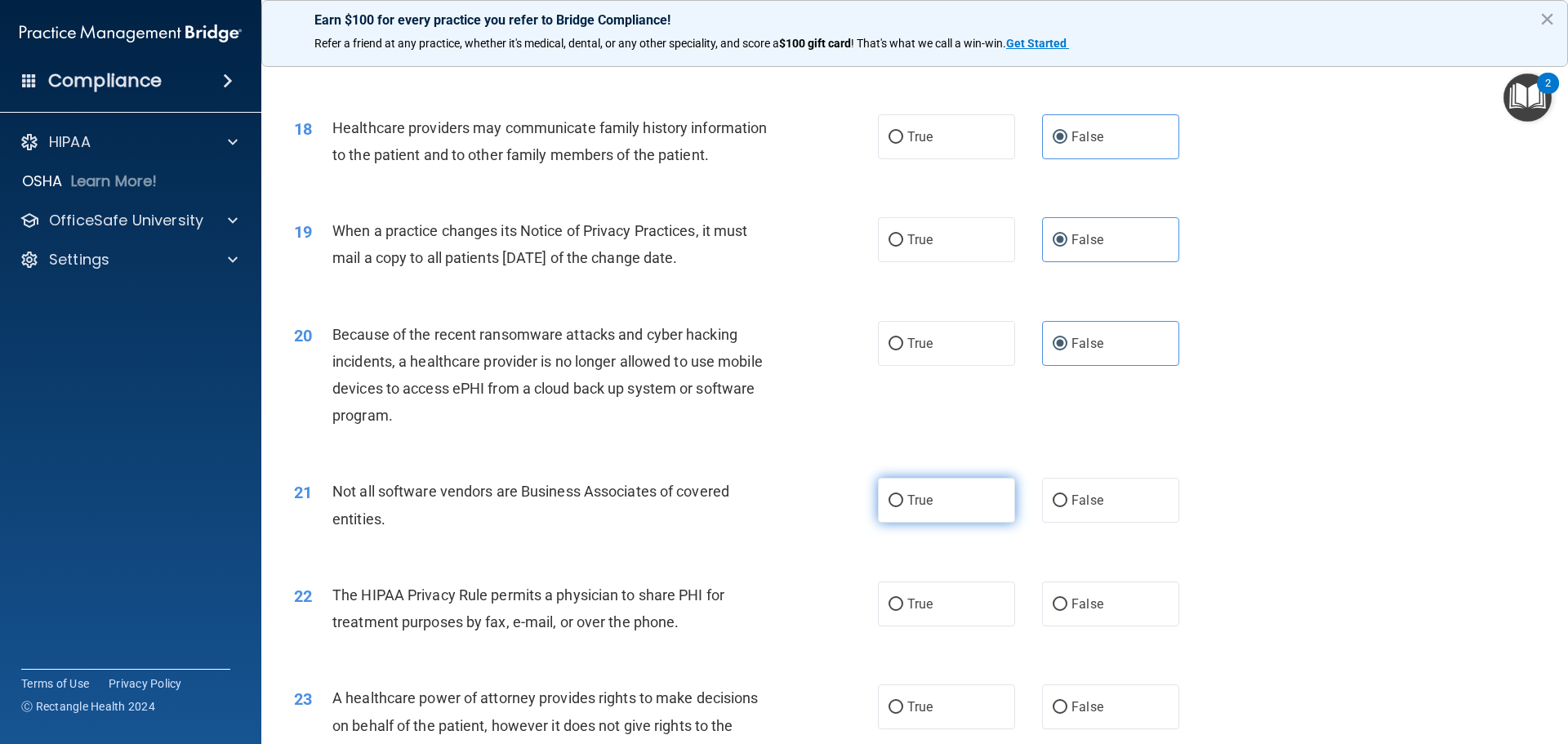
click at [931, 498] on label "True" at bounding box center [946, 500] width 137 height 45
click at [903, 498] on input "True" at bounding box center [896, 501] width 15 height 12
radio input "true"
click at [898, 596] on label "True" at bounding box center [946, 604] width 137 height 45
click at [898, 598] on input "True" at bounding box center [896, 604] width 15 height 12
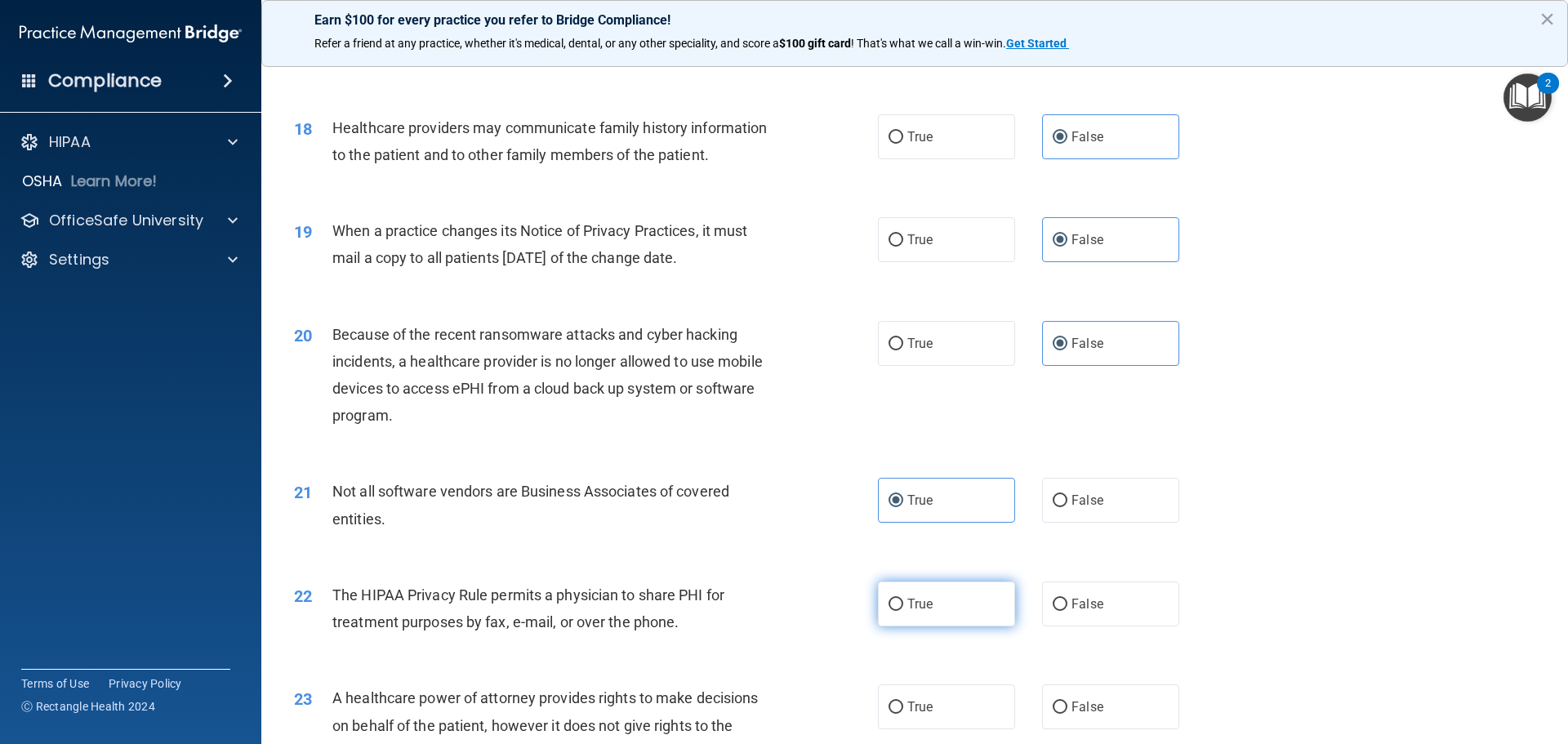
radio input "true"
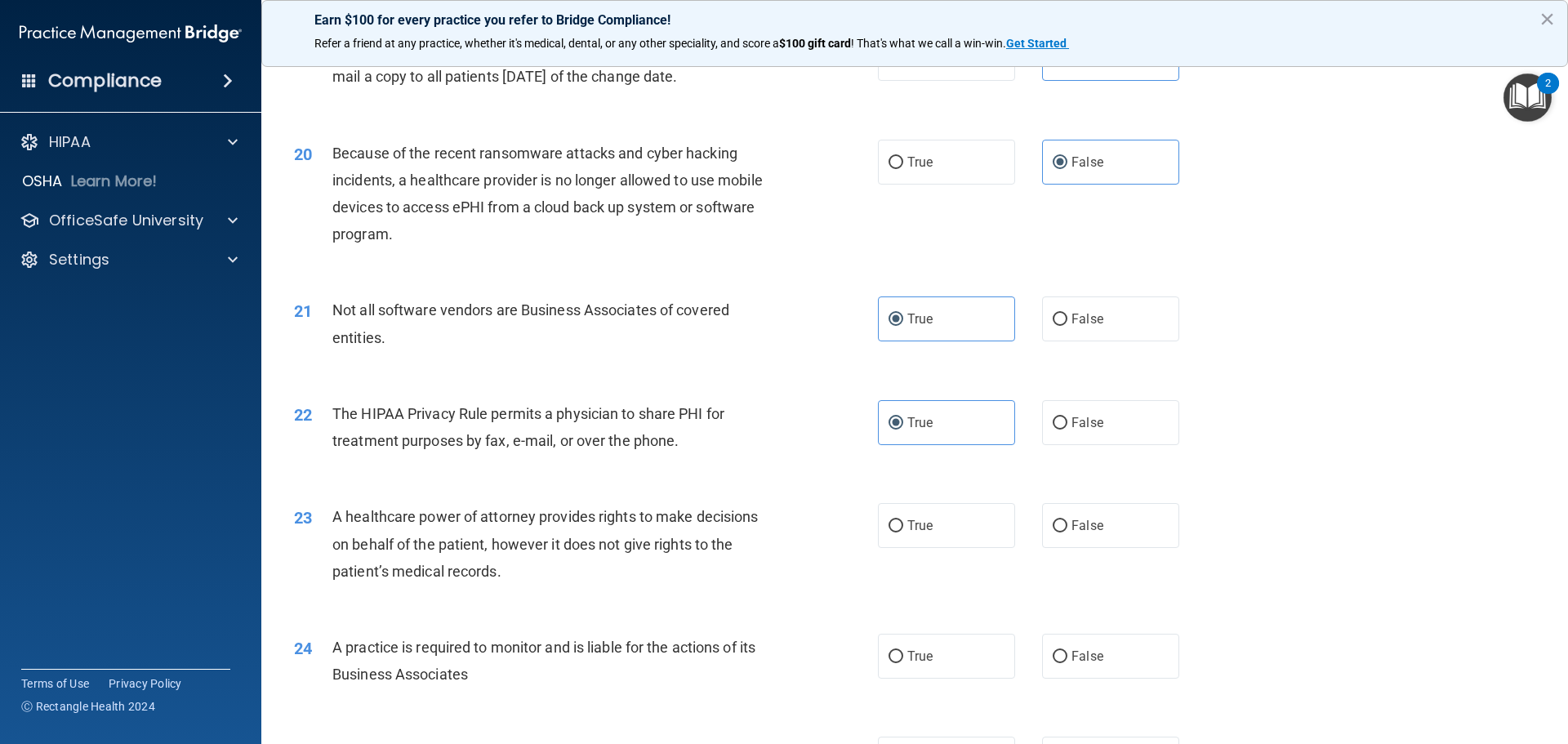
scroll to position [2368, 0]
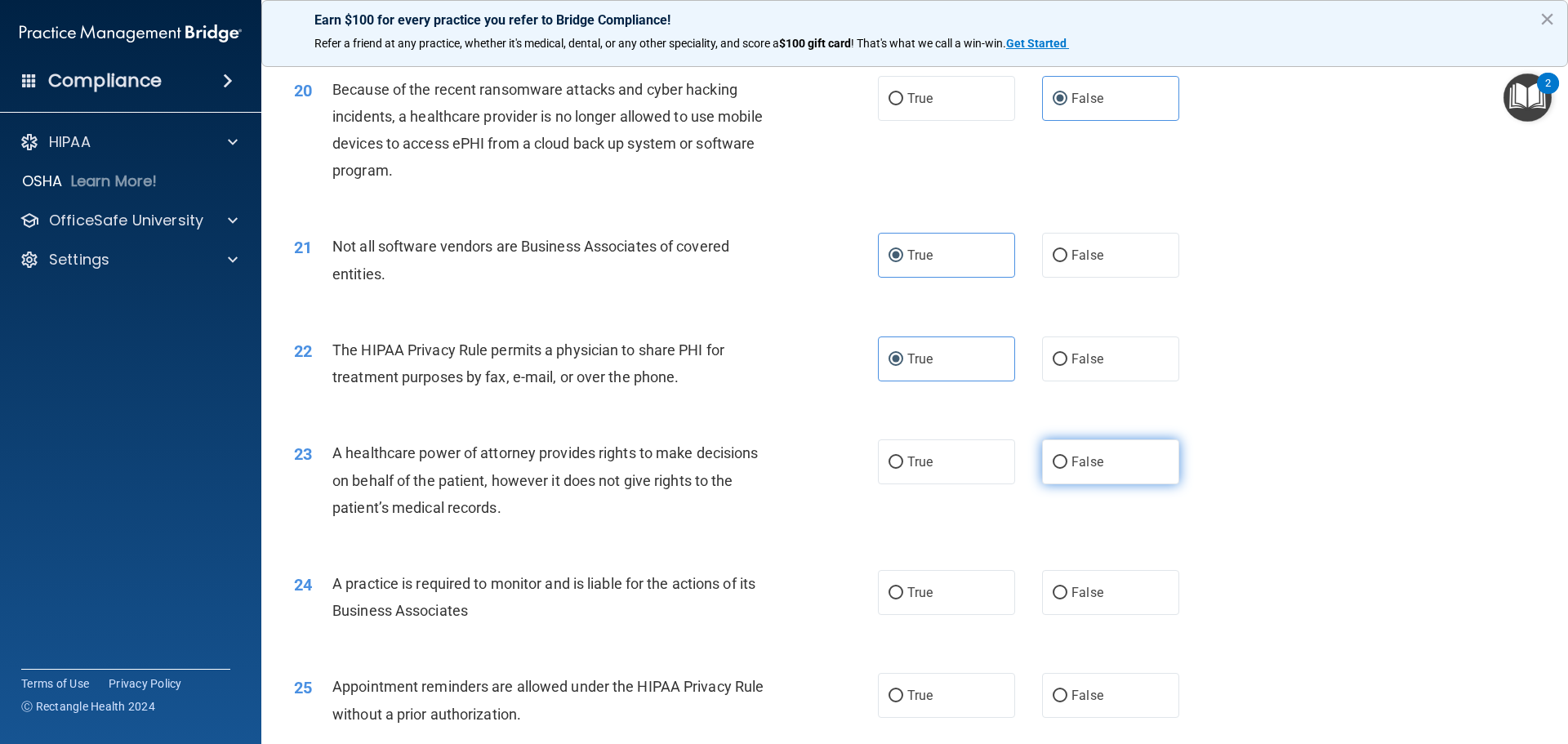
click at [1073, 479] on label "False" at bounding box center [1110, 462] width 137 height 45
click at [1067, 469] on input "False" at bounding box center [1060, 462] width 15 height 12
radio input "true"
click at [1061, 595] on label "False" at bounding box center [1110, 593] width 137 height 45
click at [1061, 595] on input "False" at bounding box center [1060, 593] width 15 height 12
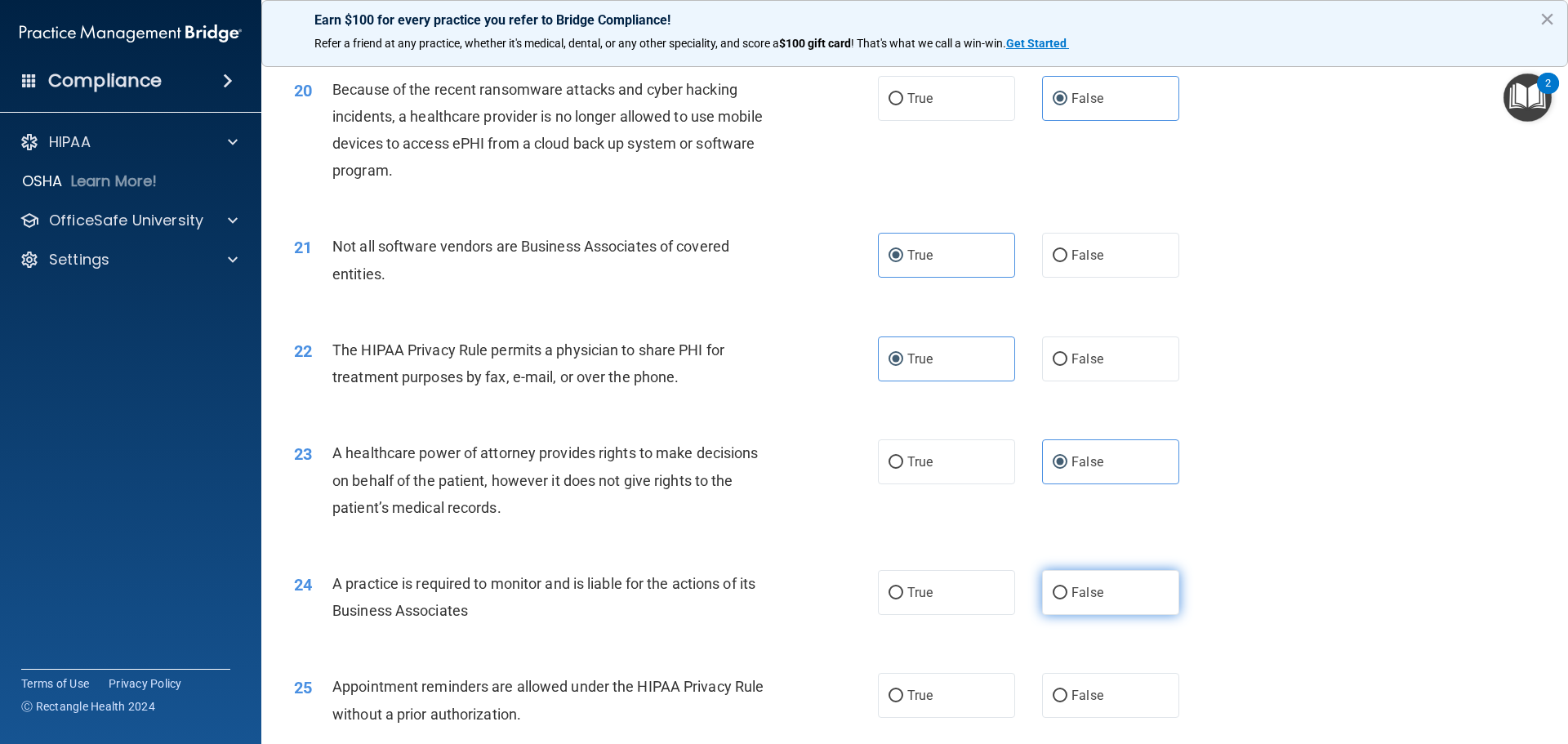
radio input "true"
click at [919, 598] on span "True" at bounding box center [920, 592] width 25 height 16
click at [903, 598] on input "True" at bounding box center [896, 593] width 15 height 12
radio input "true"
click at [1047, 596] on label "False" at bounding box center [1110, 593] width 137 height 45
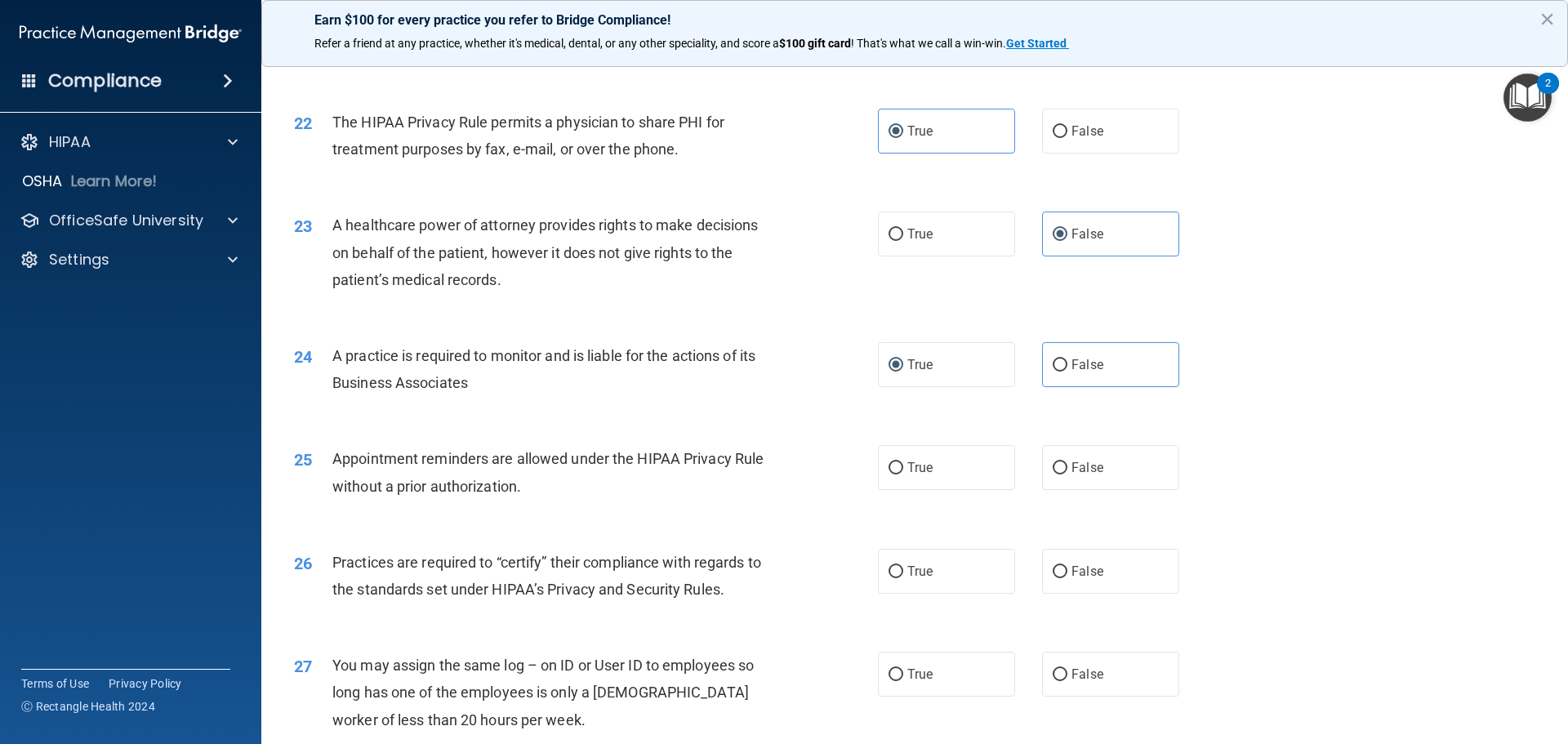
scroll to position [2612, 0]
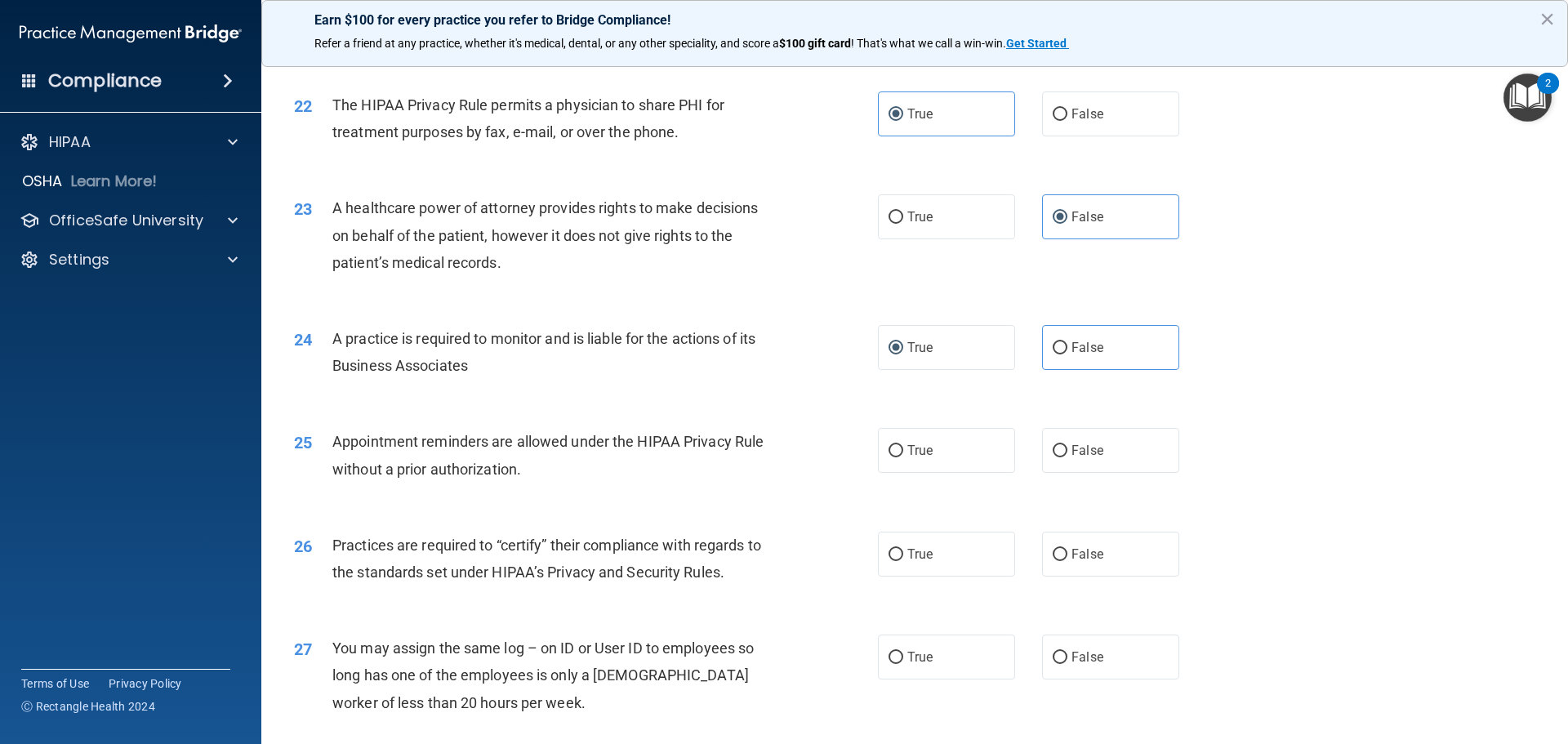
click at [1124, 323] on div "24 A practice is required to monitor and is liable for the actions of its Busin…" at bounding box center [914, 356] width 1266 height 103
click at [1118, 350] on label "False" at bounding box center [1110, 347] width 137 height 45
click at [1067, 350] on input "False" at bounding box center [1060, 348] width 15 height 12
radio input "true"
radio input "false"
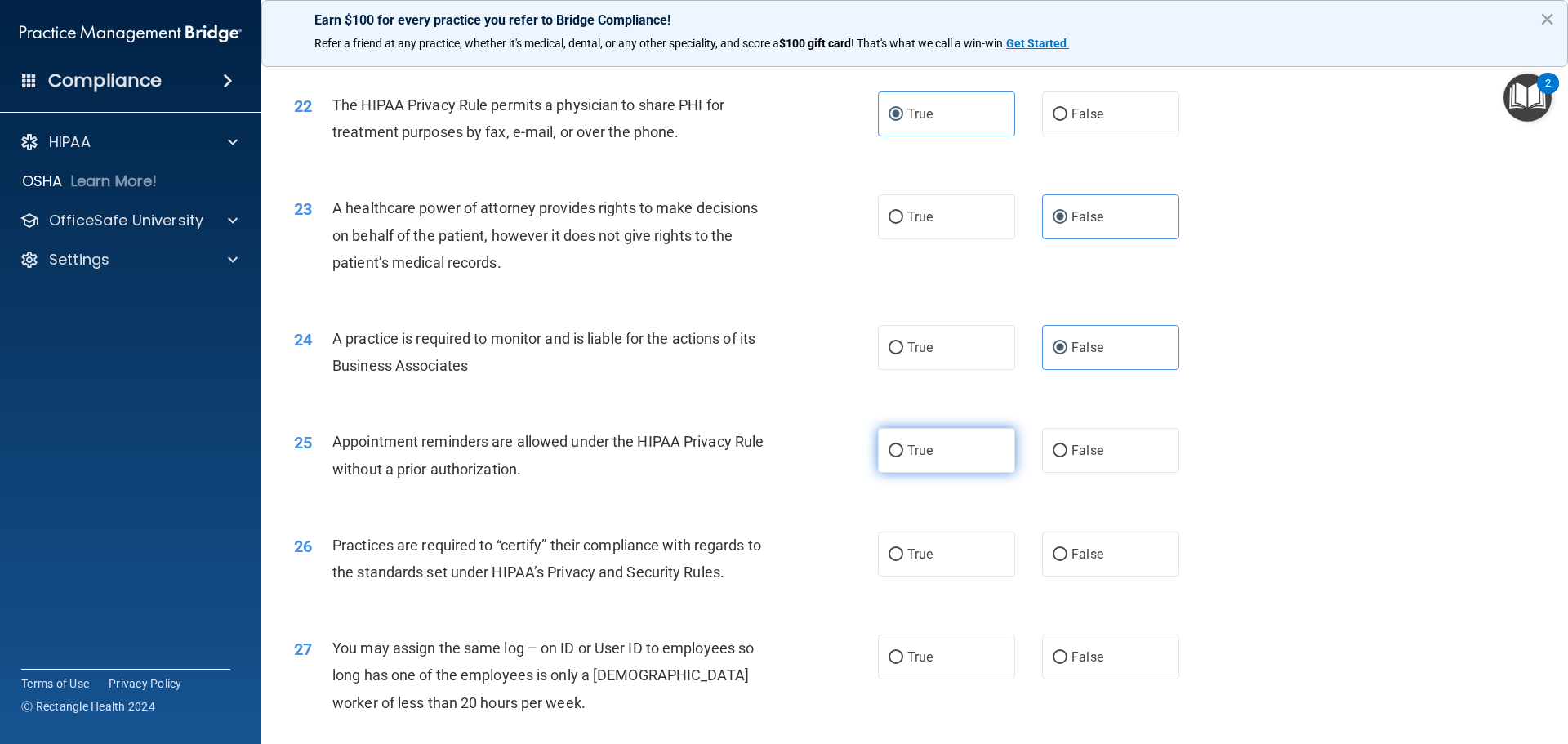
click at [916, 445] on span "True" at bounding box center [920, 450] width 25 height 16
click at [903, 445] on input "True" at bounding box center [896, 451] width 15 height 12
radio input "true"
click at [1080, 540] on label "False" at bounding box center [1110, 554] width 137 height 45
click at [1067, 548] on input "False" at bounding box center [1060, 554] width 15 height 12
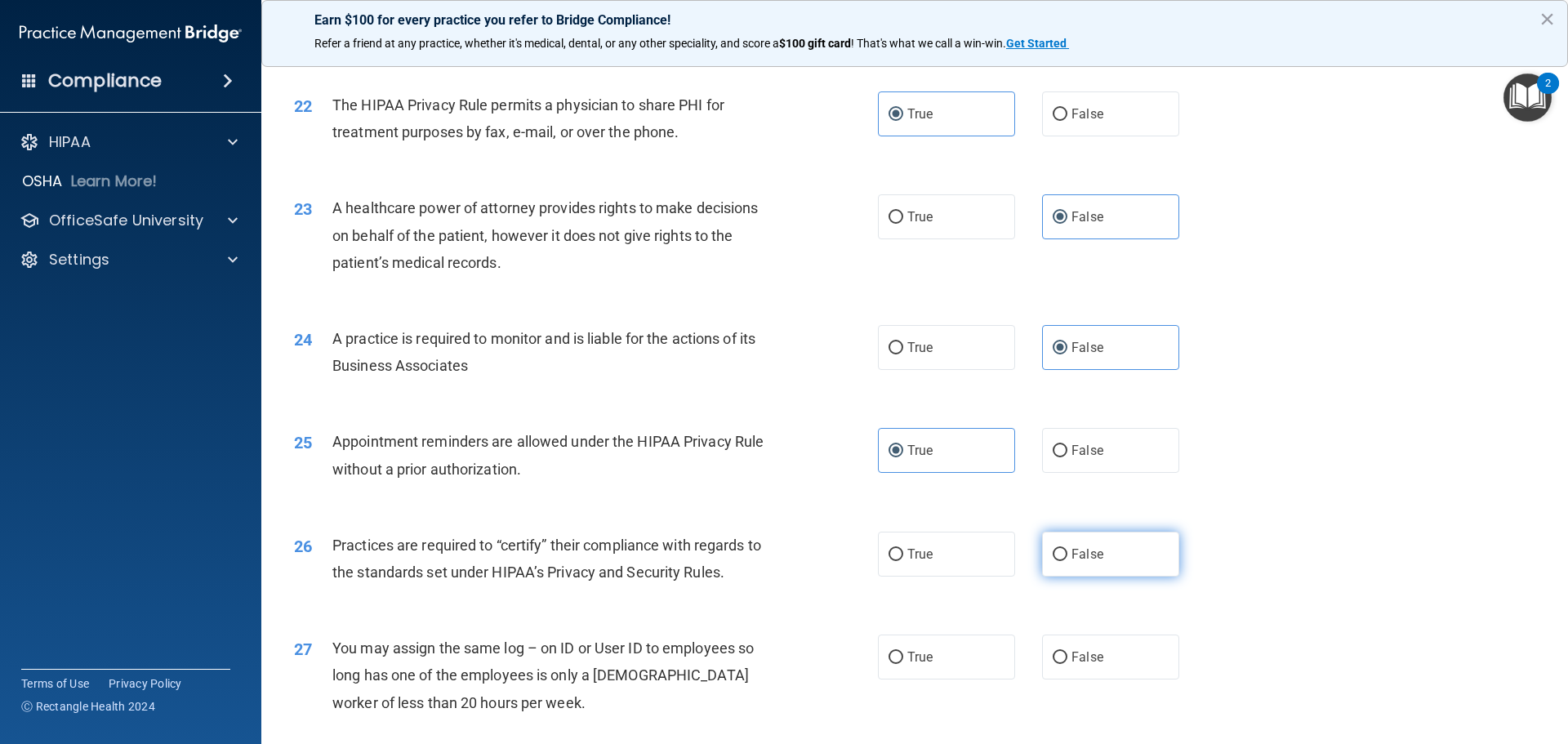
radio input "true"
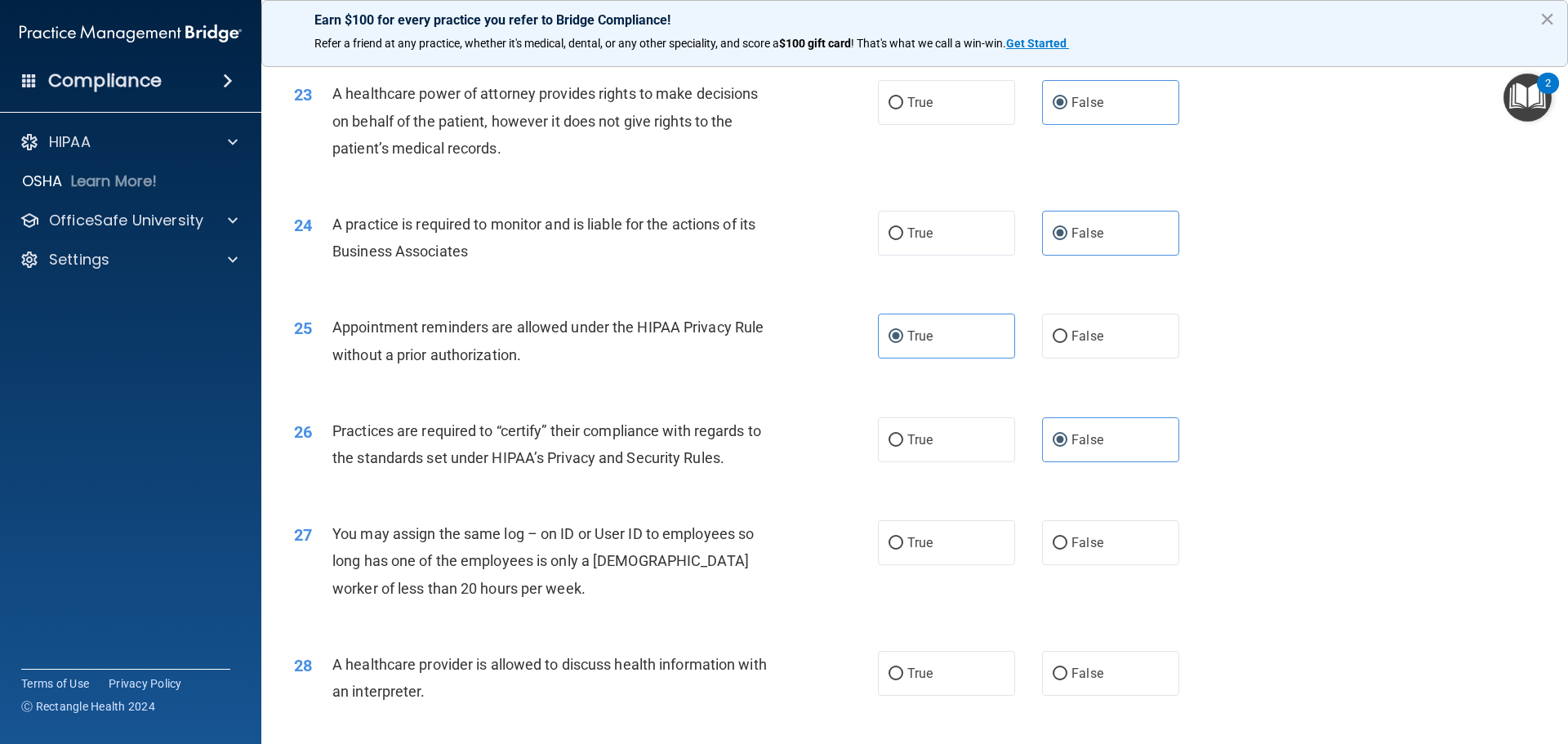
scroll to position [2776, 0]
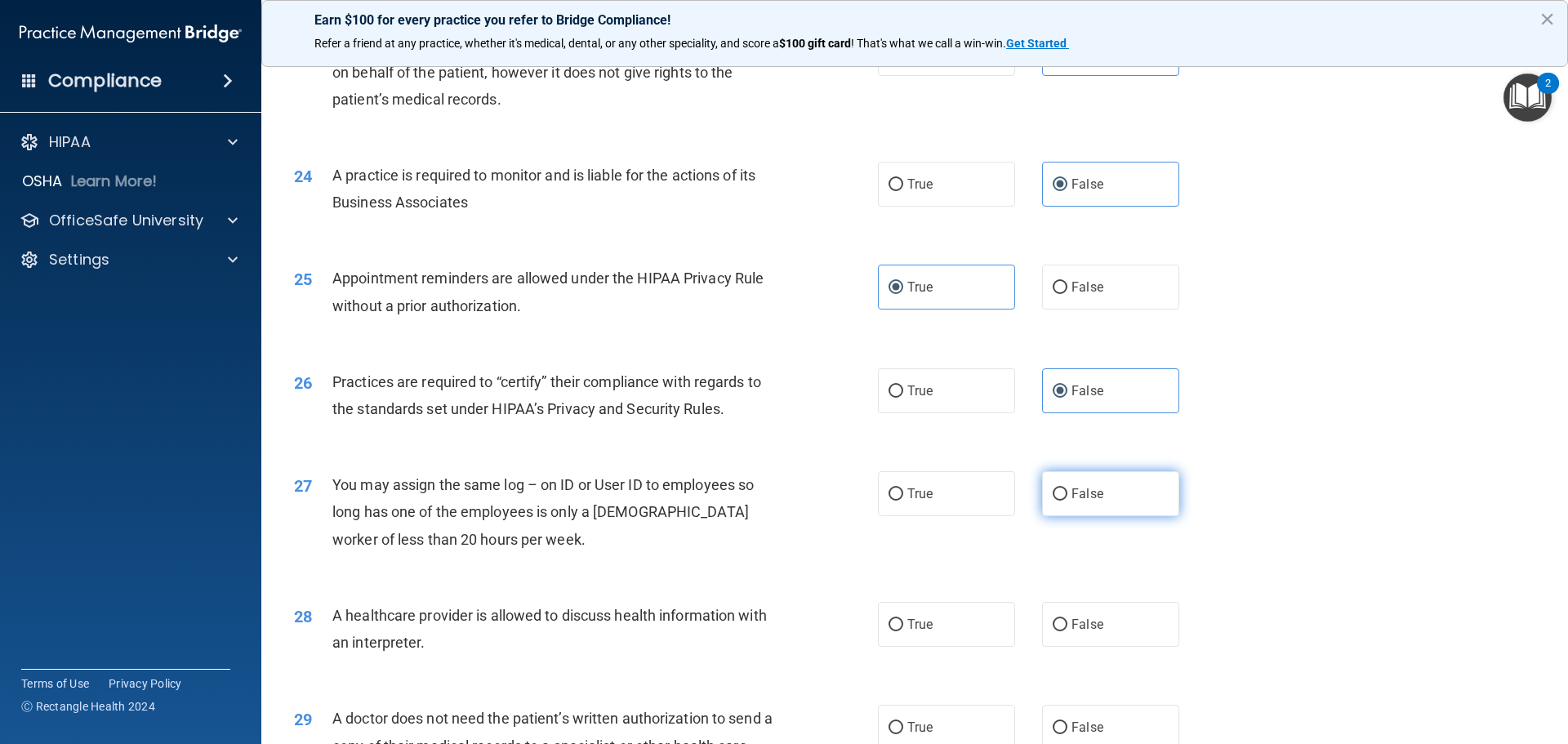
click at [1053, 489] on input "False" at bounding box center [1060, 494] width 15 height 12
radio input "true"
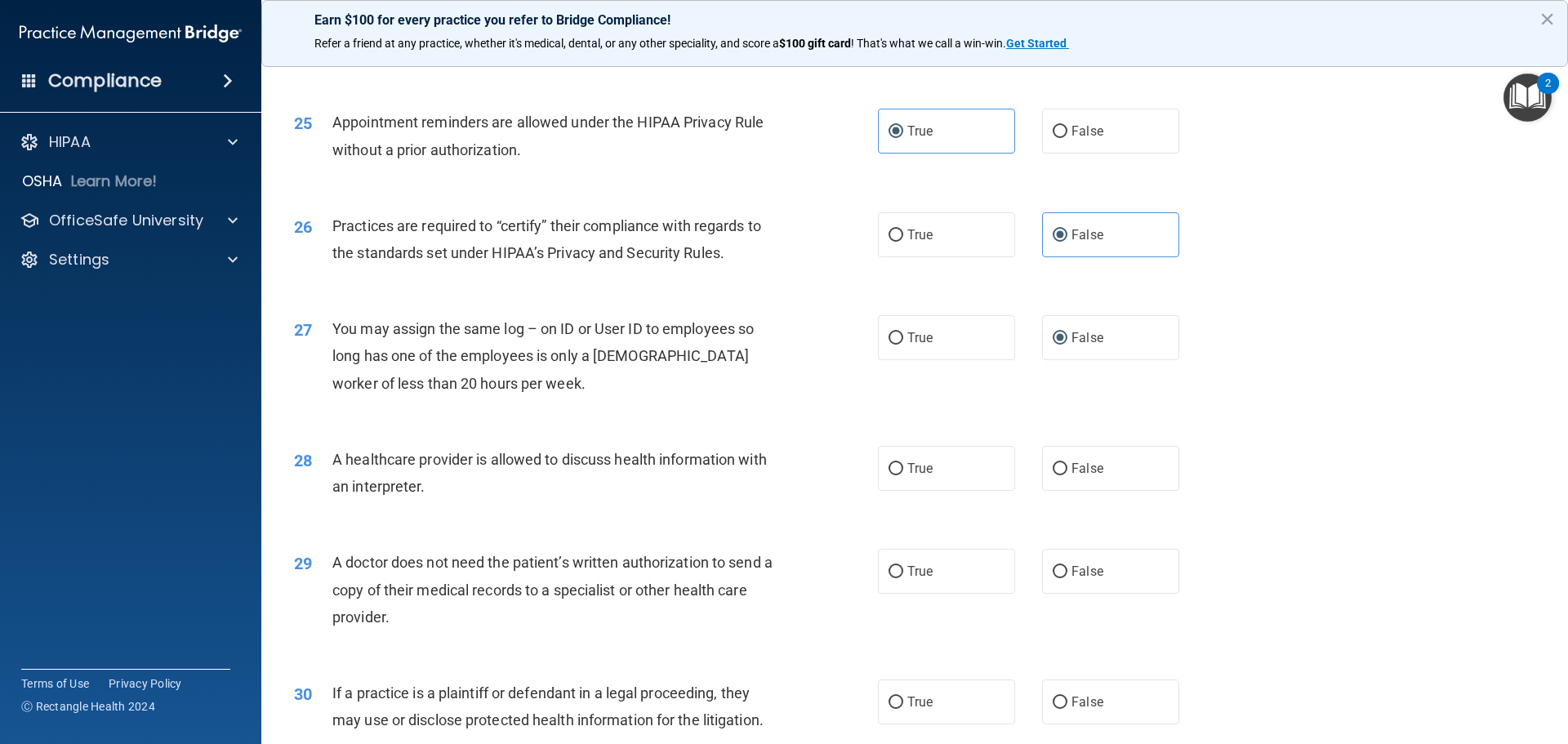
scroll to position [2939, 0]
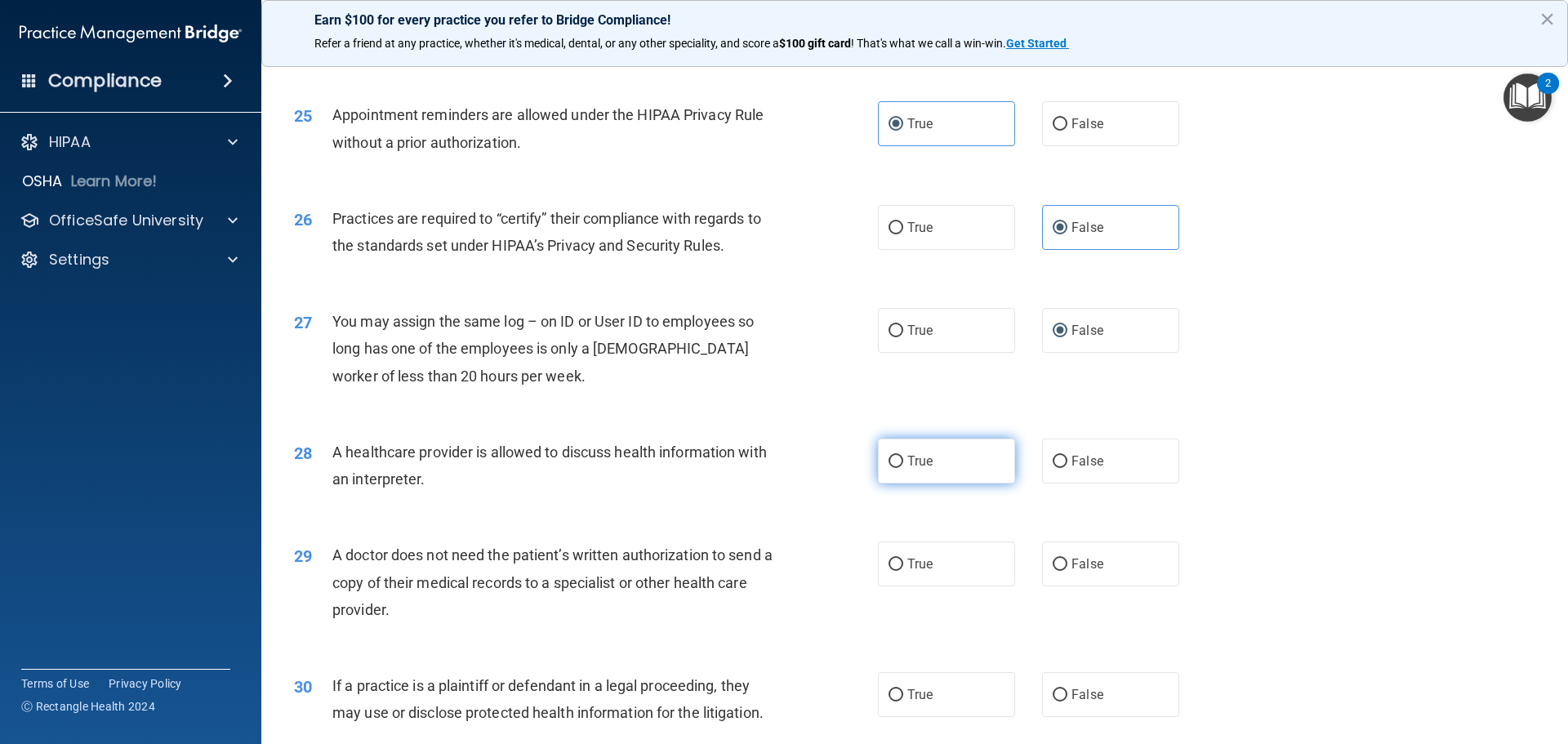
click at [926, 459] on span "True" at bounding box center [920, 460] width 25 height 16
click at [903, 459] on input "True" at bounding box center [896, 461] width 15 height 12
radio input "true"
click at [895, 564] on input "True" at bounding box center [896, 564] width 15 height 12
radio input "true"
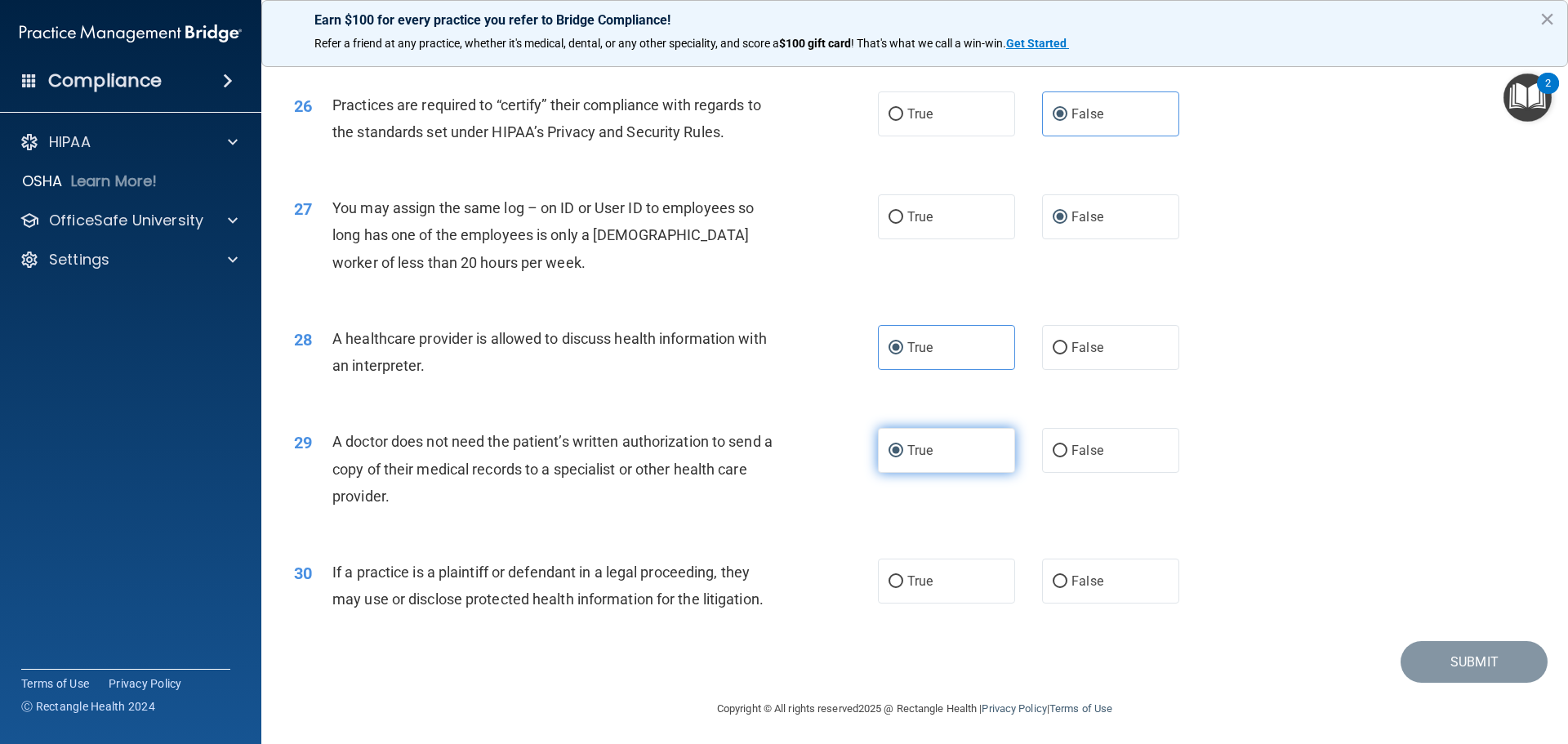
scroll to position [3057, 0]
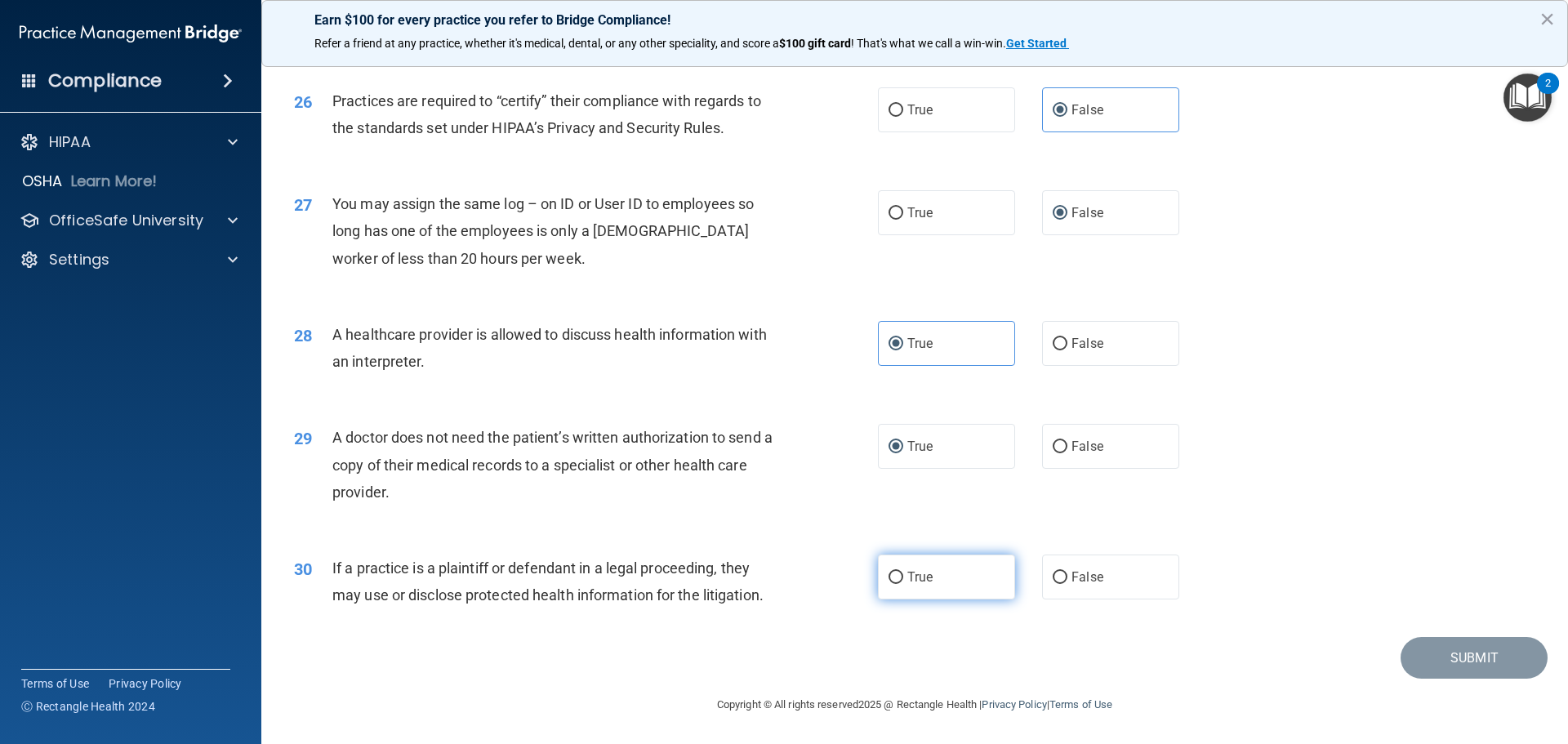
click at [888, 575] on input "True" at bounding box center [896, 578] width 15 height 12
radio input "true"
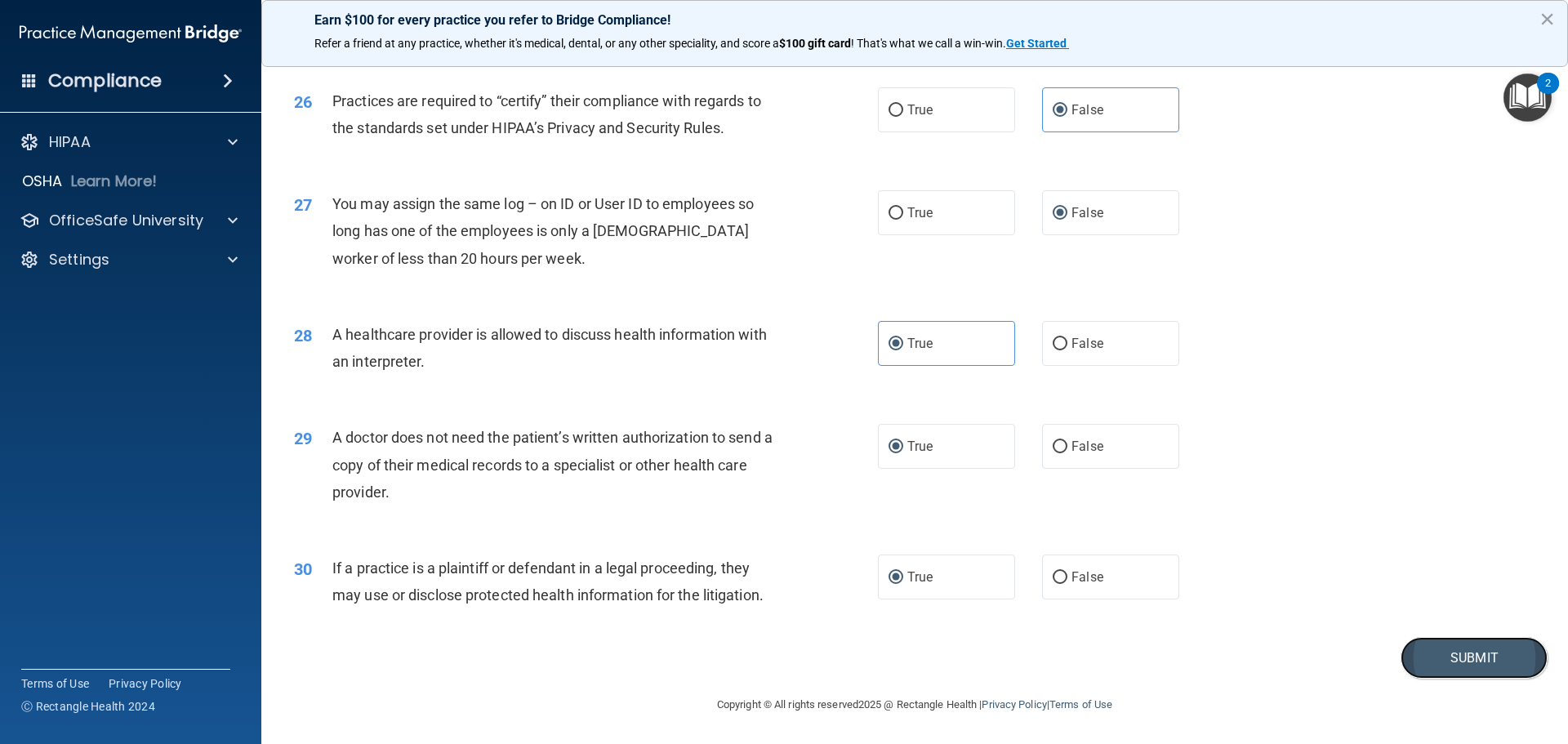
click at [1458, 650] on button "Submit" at bounding box center [1474, 657] width 147 height 42
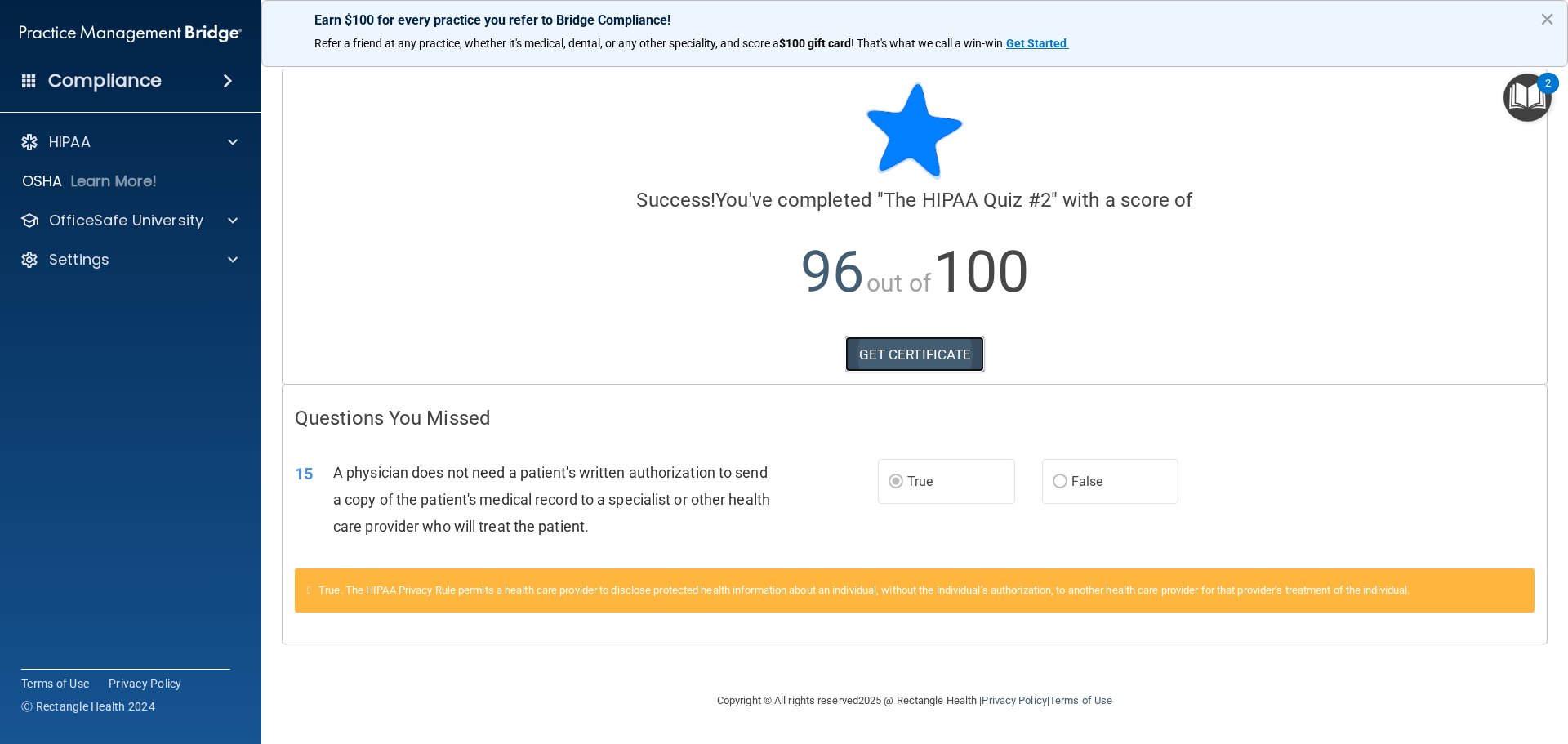
click at [921, 365] on link "GET CERTIFICATE" at bounding box center [915, 354] width 140 height 36
click at [98, 218] on p "OfficeSafe University" at bounding box center [126, 221] width 154 height 20
click at [189, 269] on img at bounding box center [198, 260] width 21 height 21
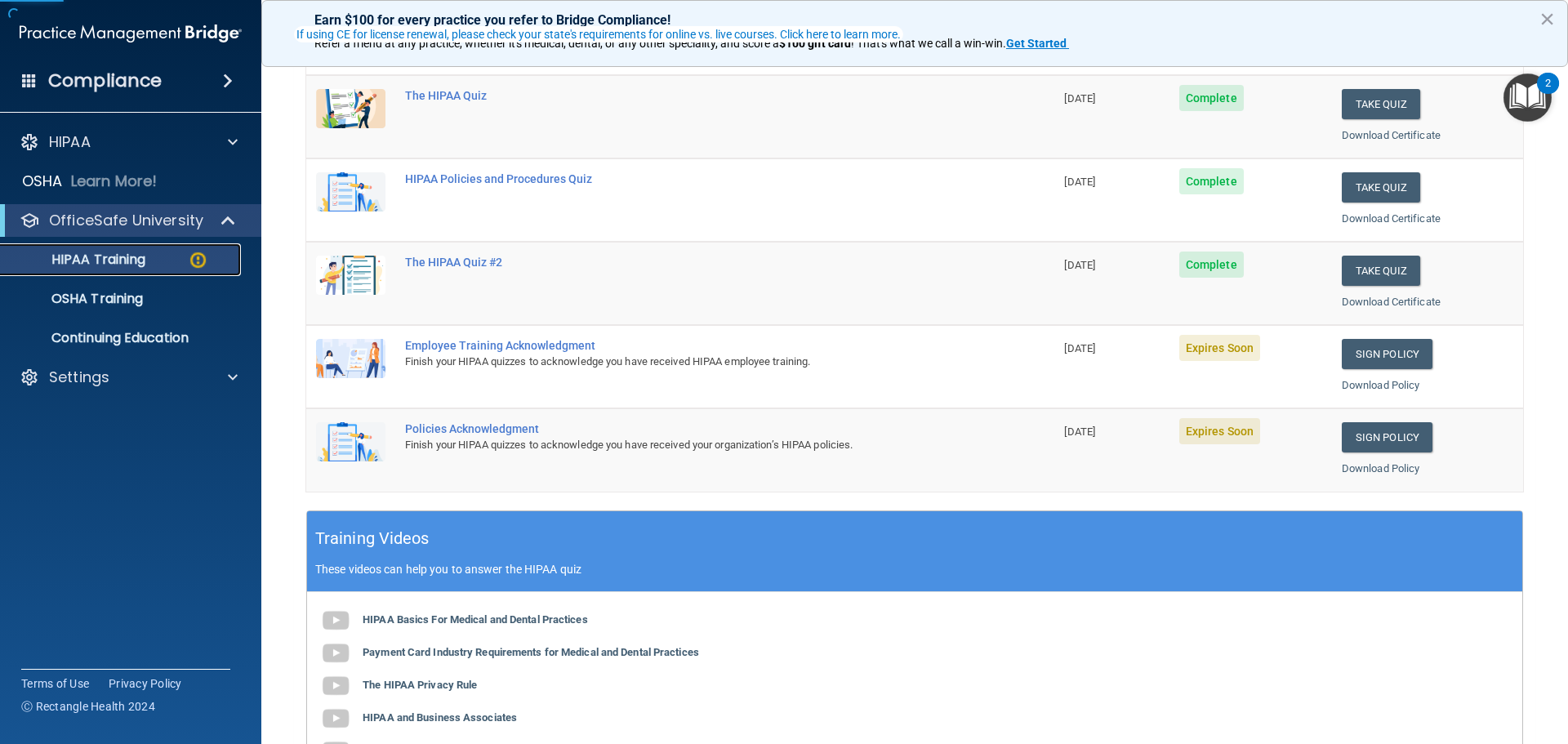
scroll to position [245, 0]
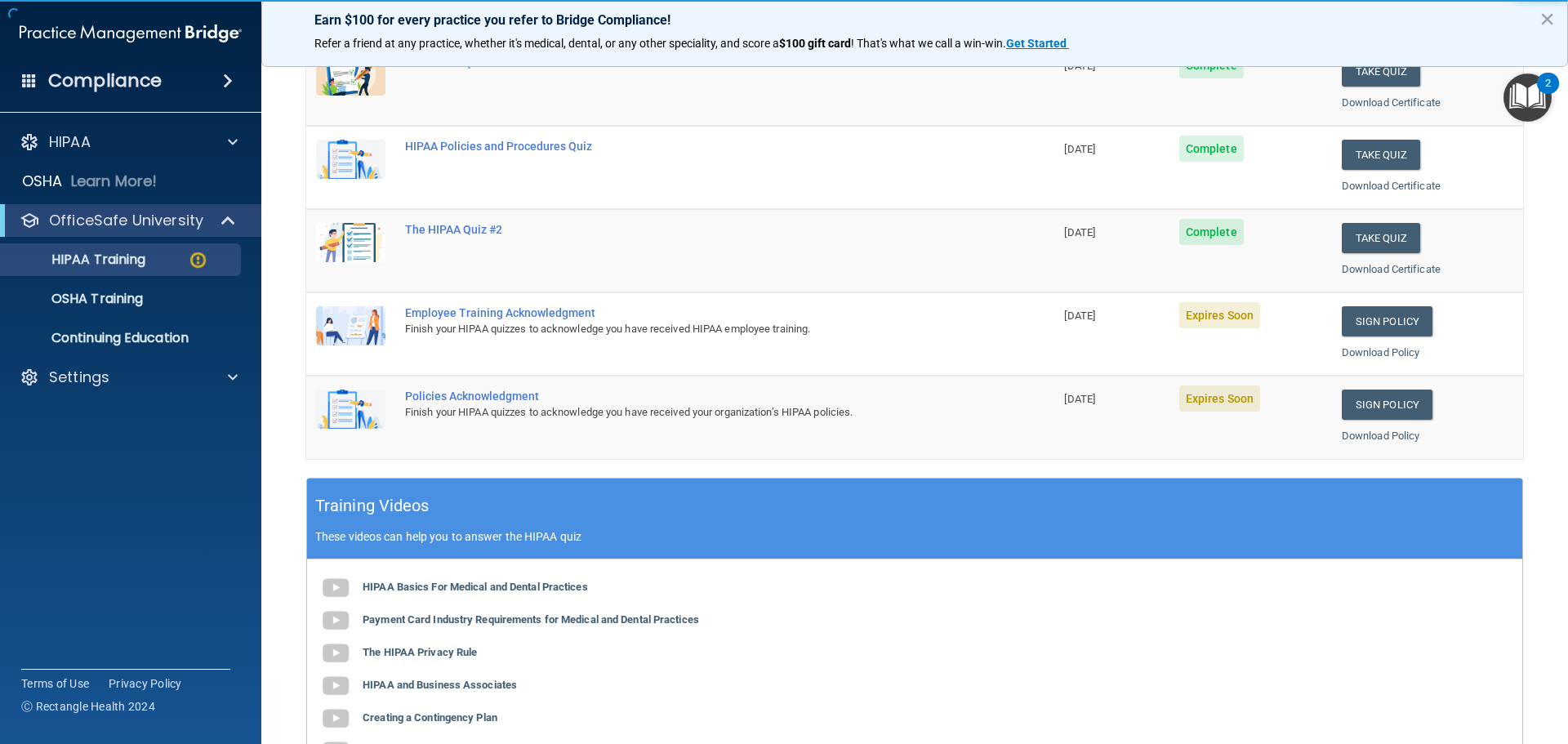
click at [1387, 336] on td "Sign Policy Sign Policy Download Policy" at bounding box center [1427, 334] width 191 height 83
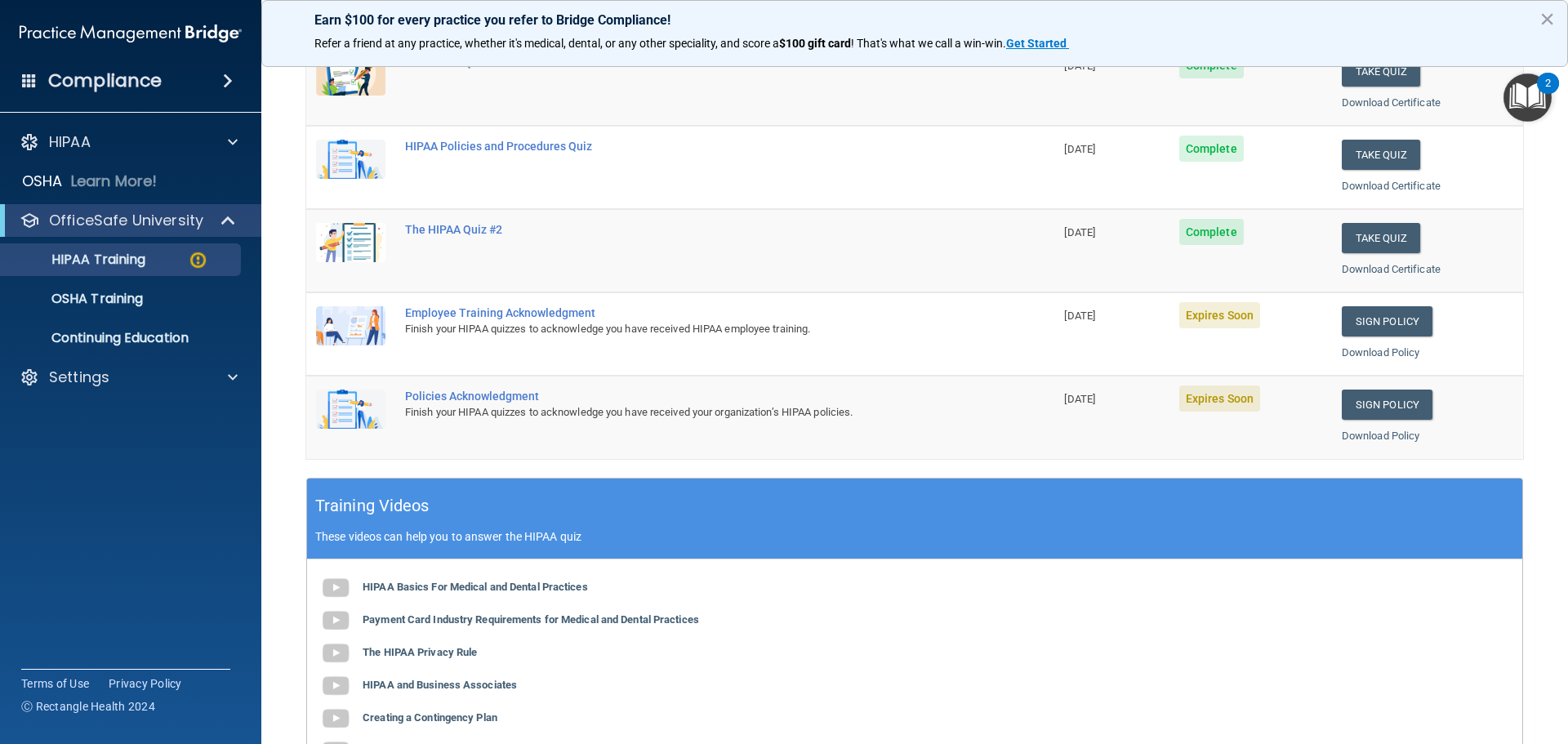
click at [1387, 336] on td "Sign Policy Sign Policy Download Policy" at bounding box center [1427, 334] width 191 height 83
click at [1385, 326] on link "Sign Policy" at bounding box center [1387, 321] width 91 height 30
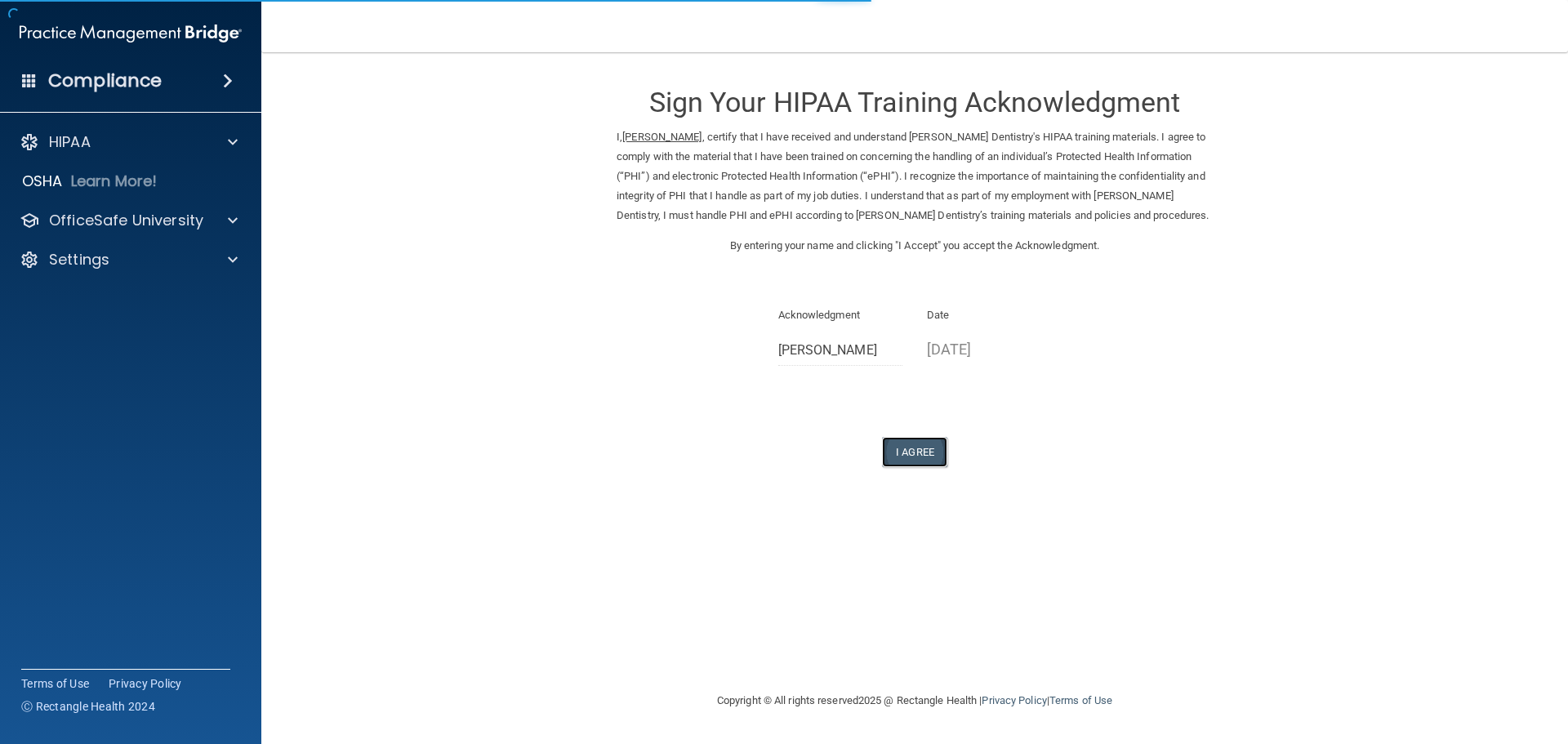
click at [903, 459] on button "I Agree" at bounding box center [915, 452] width 65 height 30
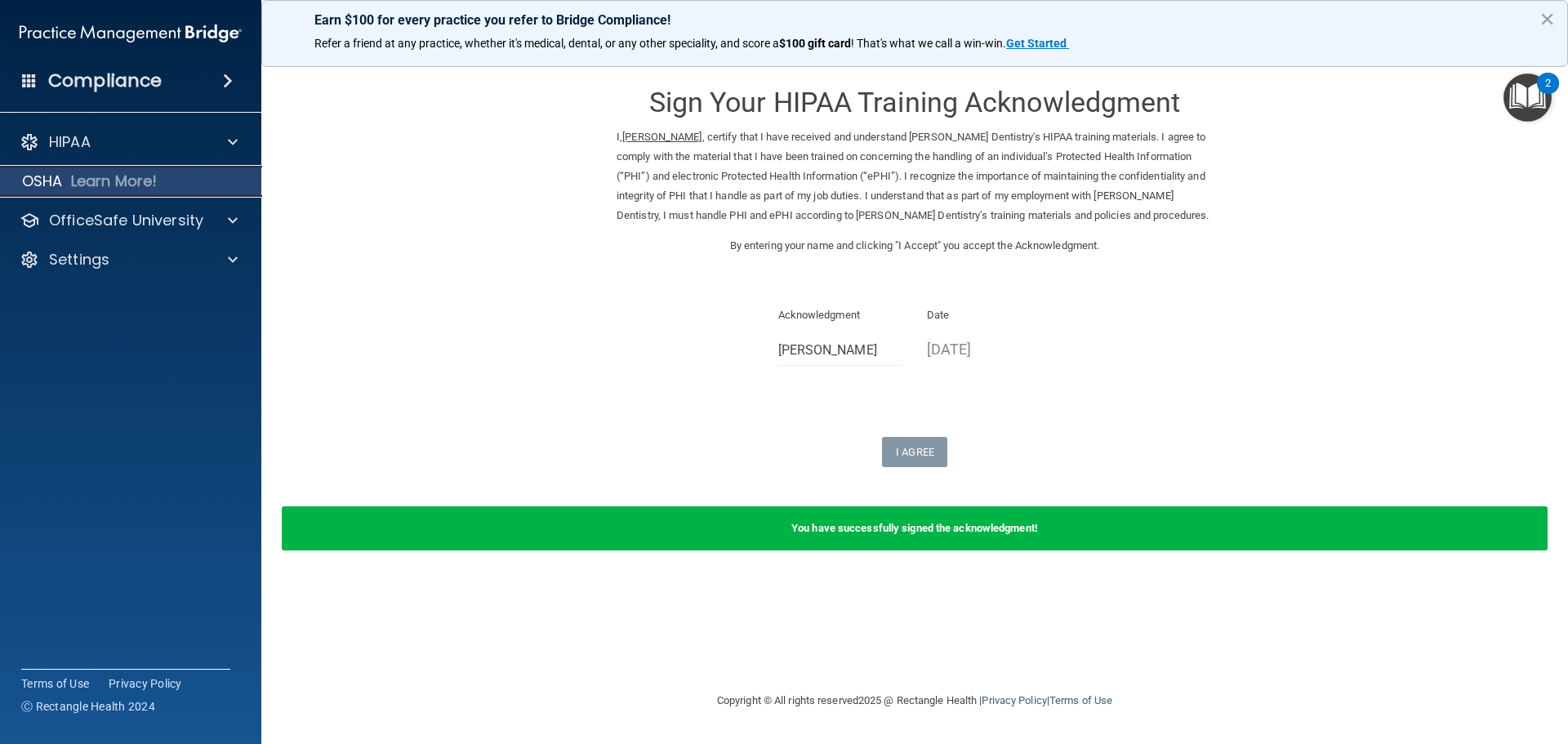
click at [141, 180] on p "Learn More!" at bounding box center [114, 181] width 87 height 20
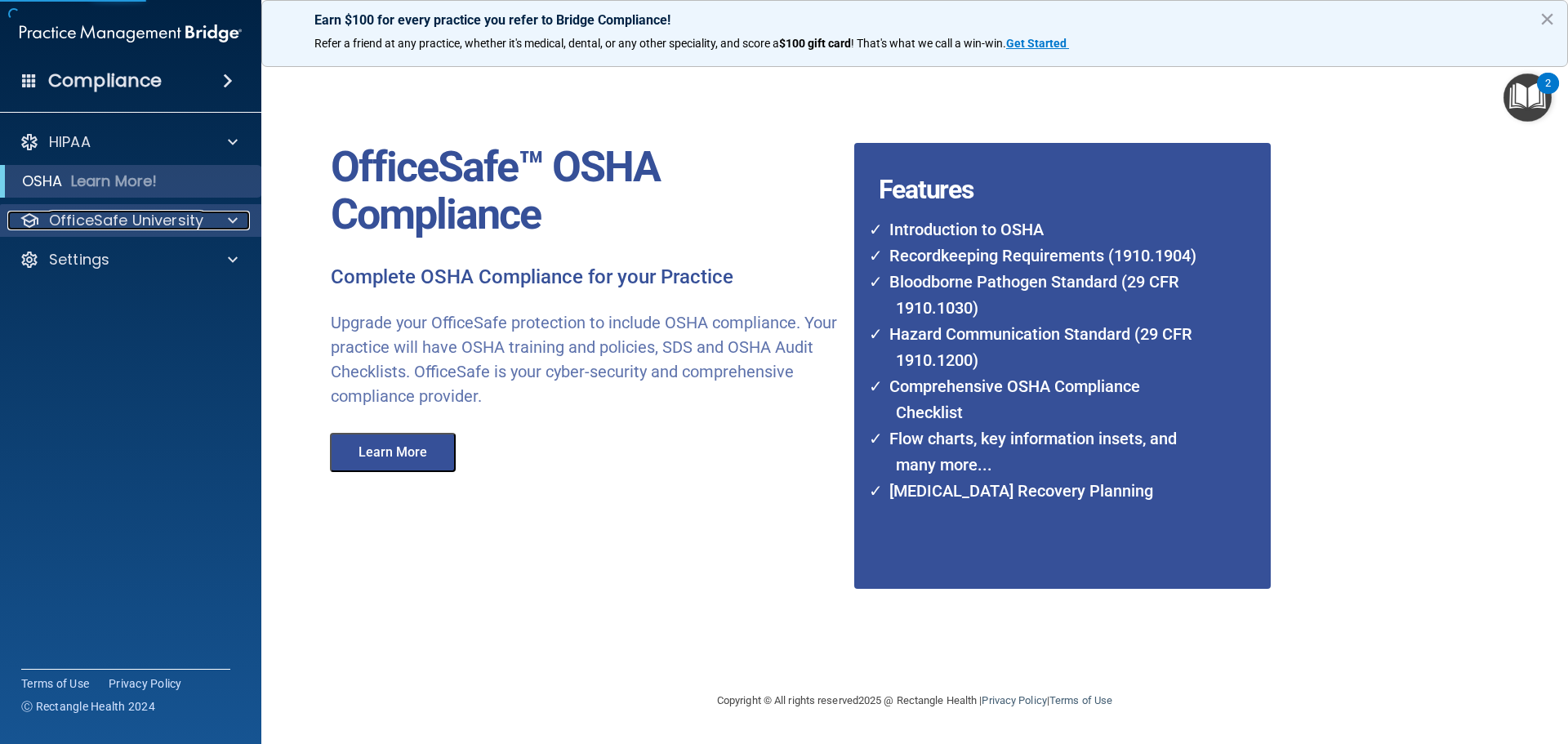
click at [117, 213] on p "OfficeSafe University" at bounding box center [126, 221] width 154 height 20
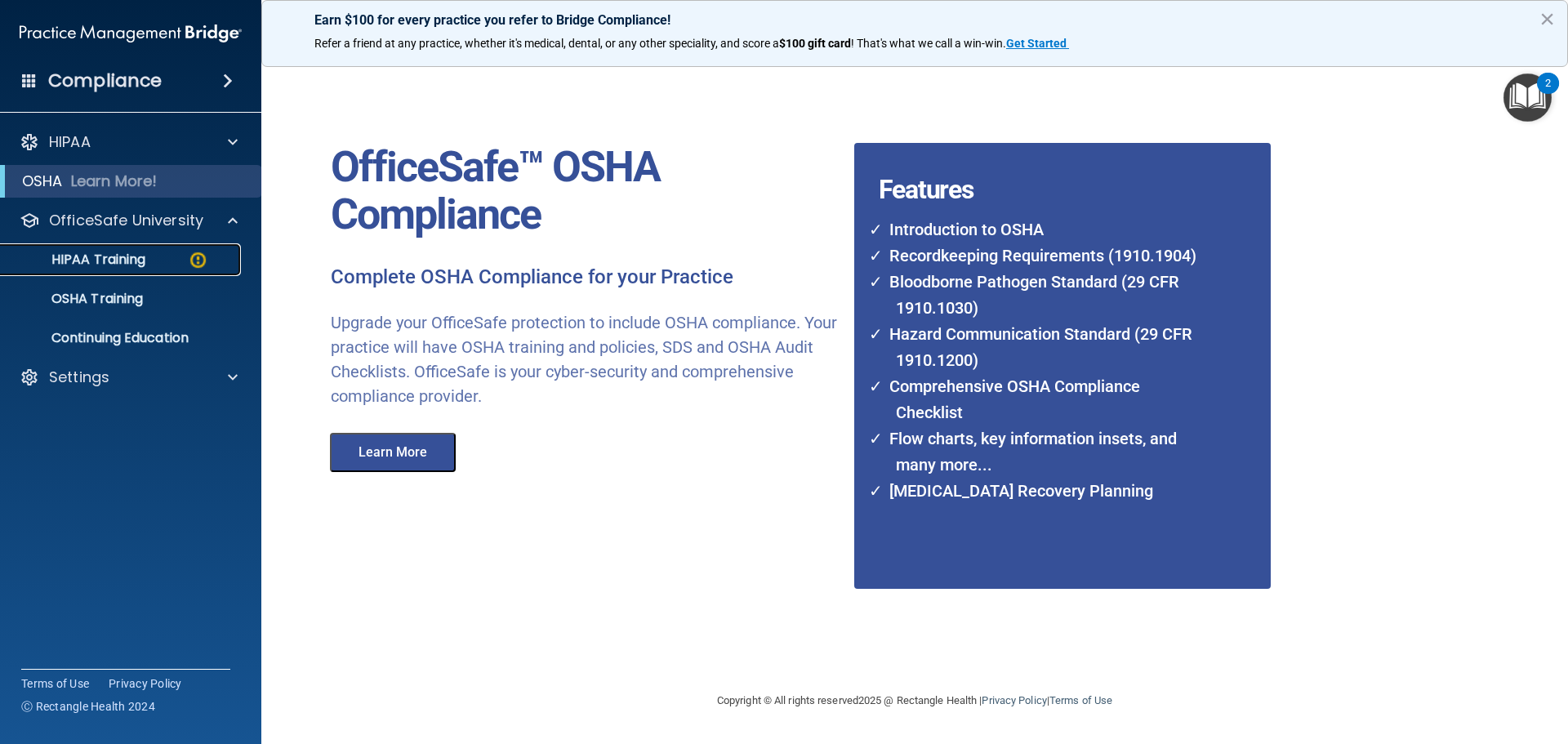
click at [132, 268] on p "HIPAA Training" at bounding box center [78, 260] width 135 height 17
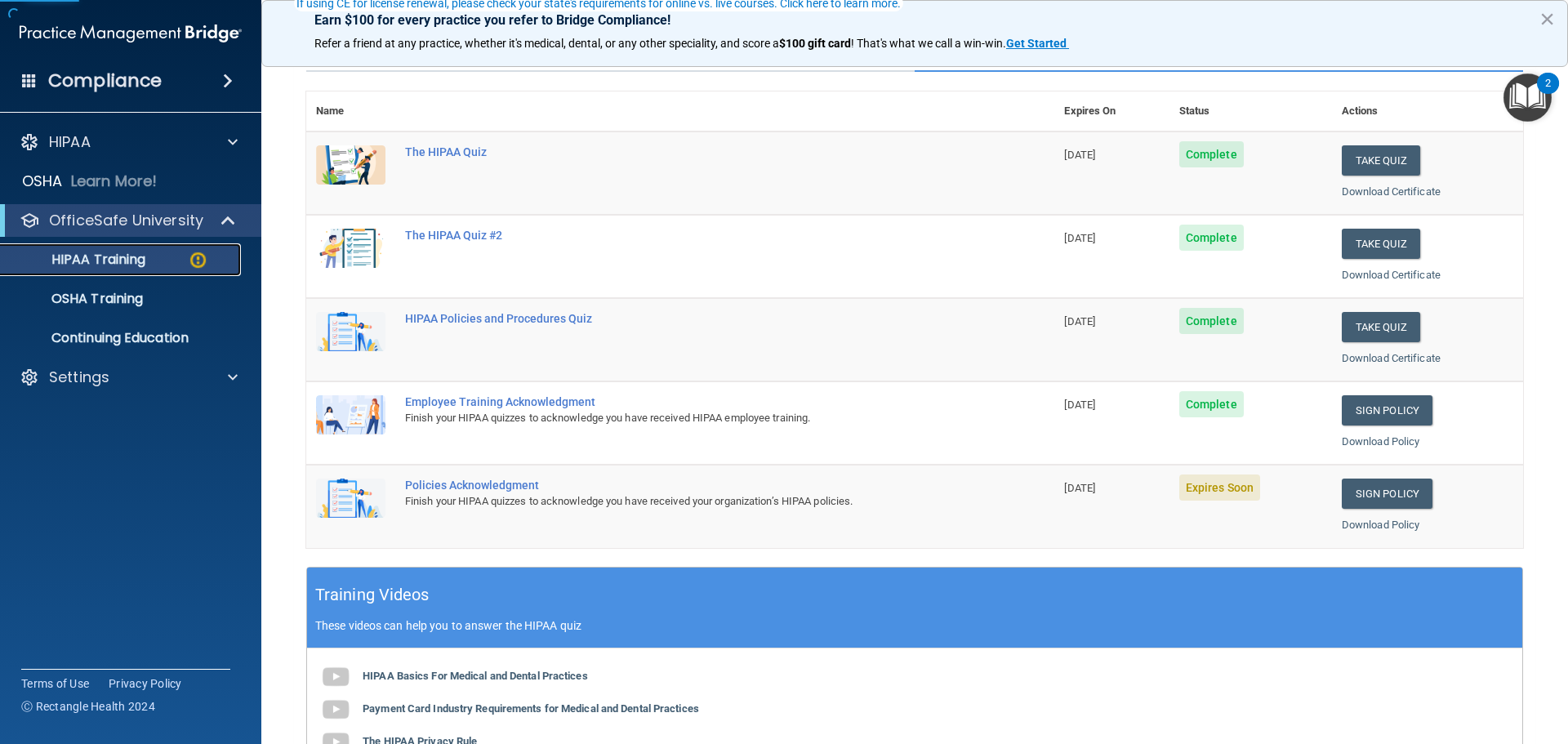
scroll to position [163, 0]
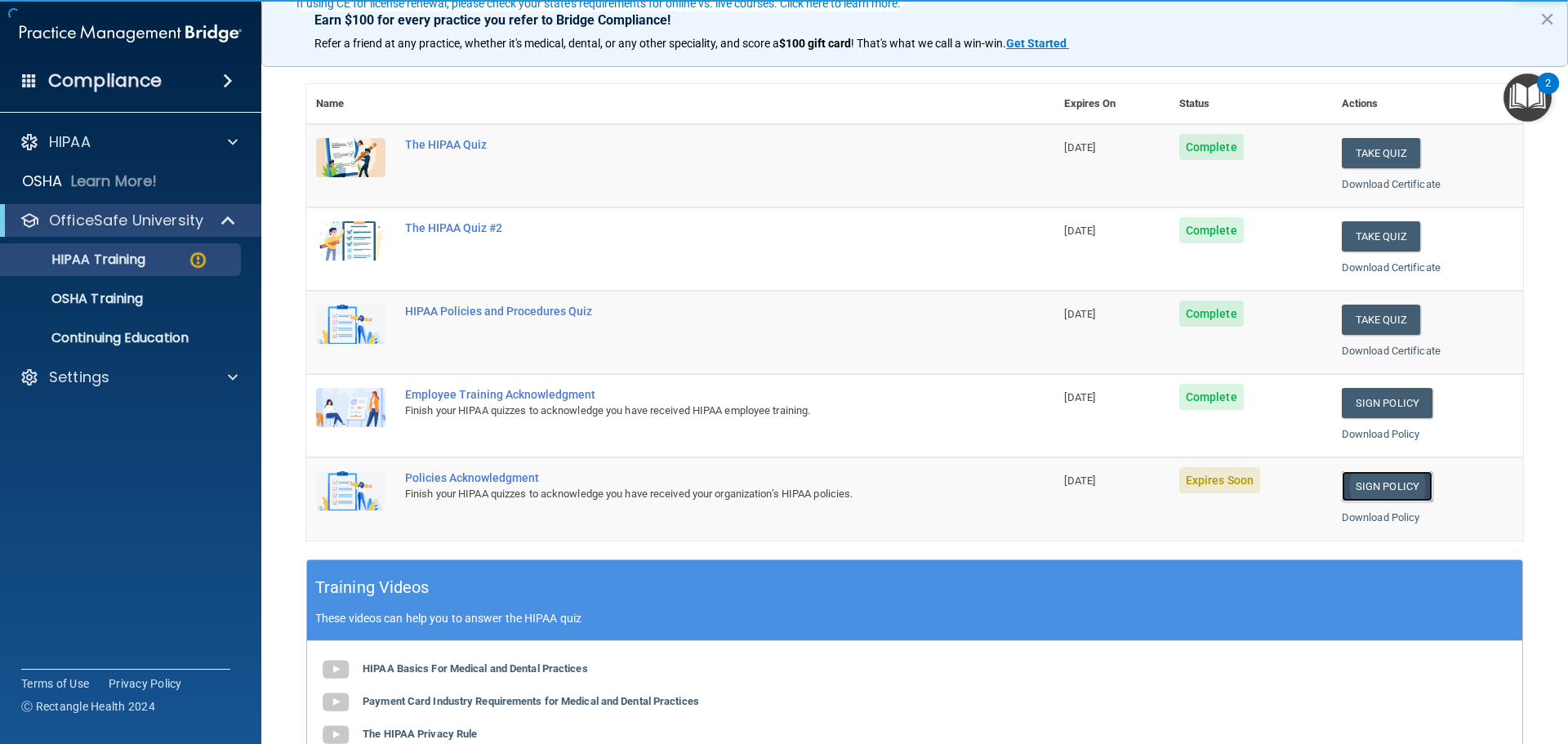
click at [1346, 484] on link "Sign Policy" at bounding box center [1387, 486] width 91 height 30
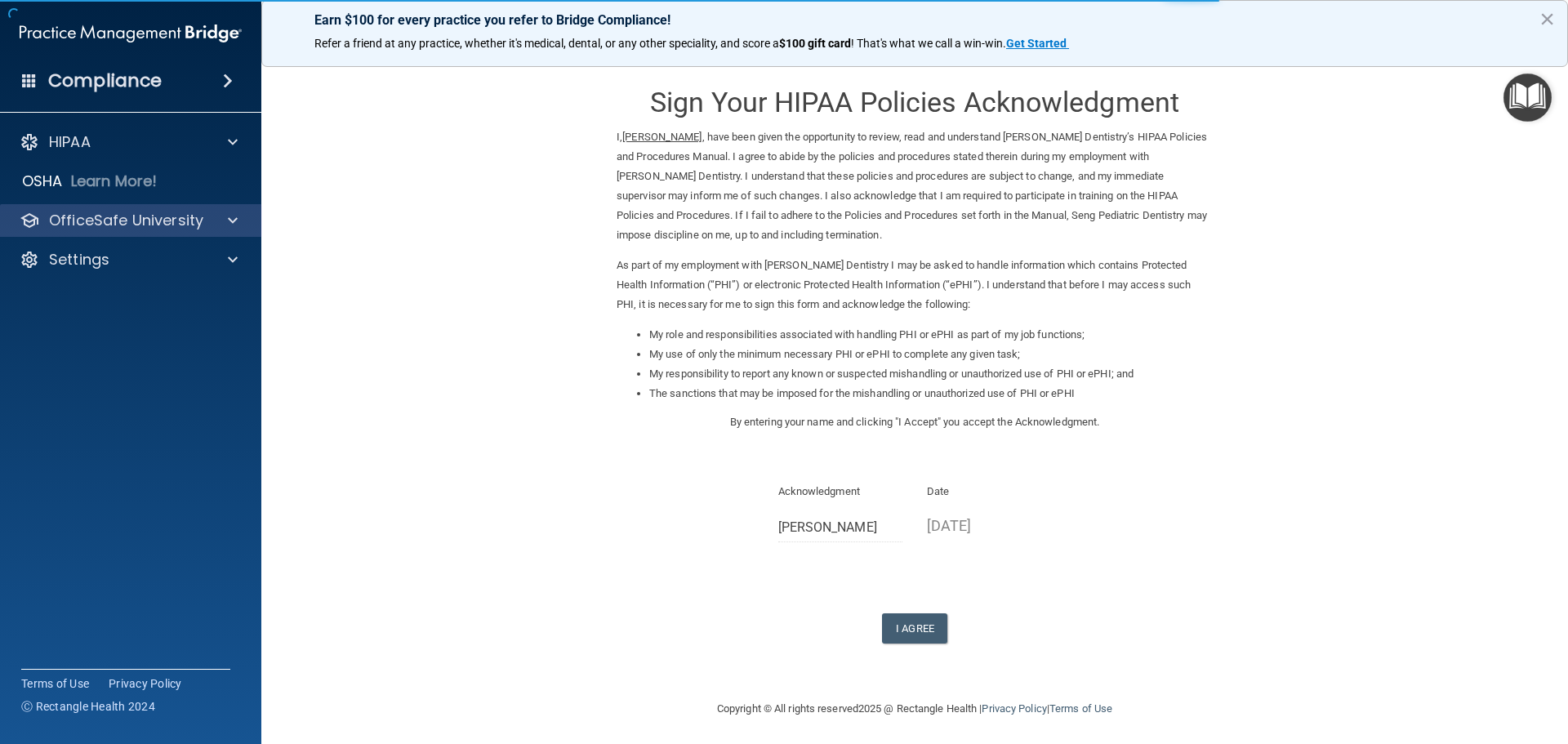
click at [159, 234] on div "OfficeSafe University" at bounding box center [131, 220] width 262 height 32
click at [927, 631] on button "I Agree" at bounding box center [915, 628] width 65 height 30
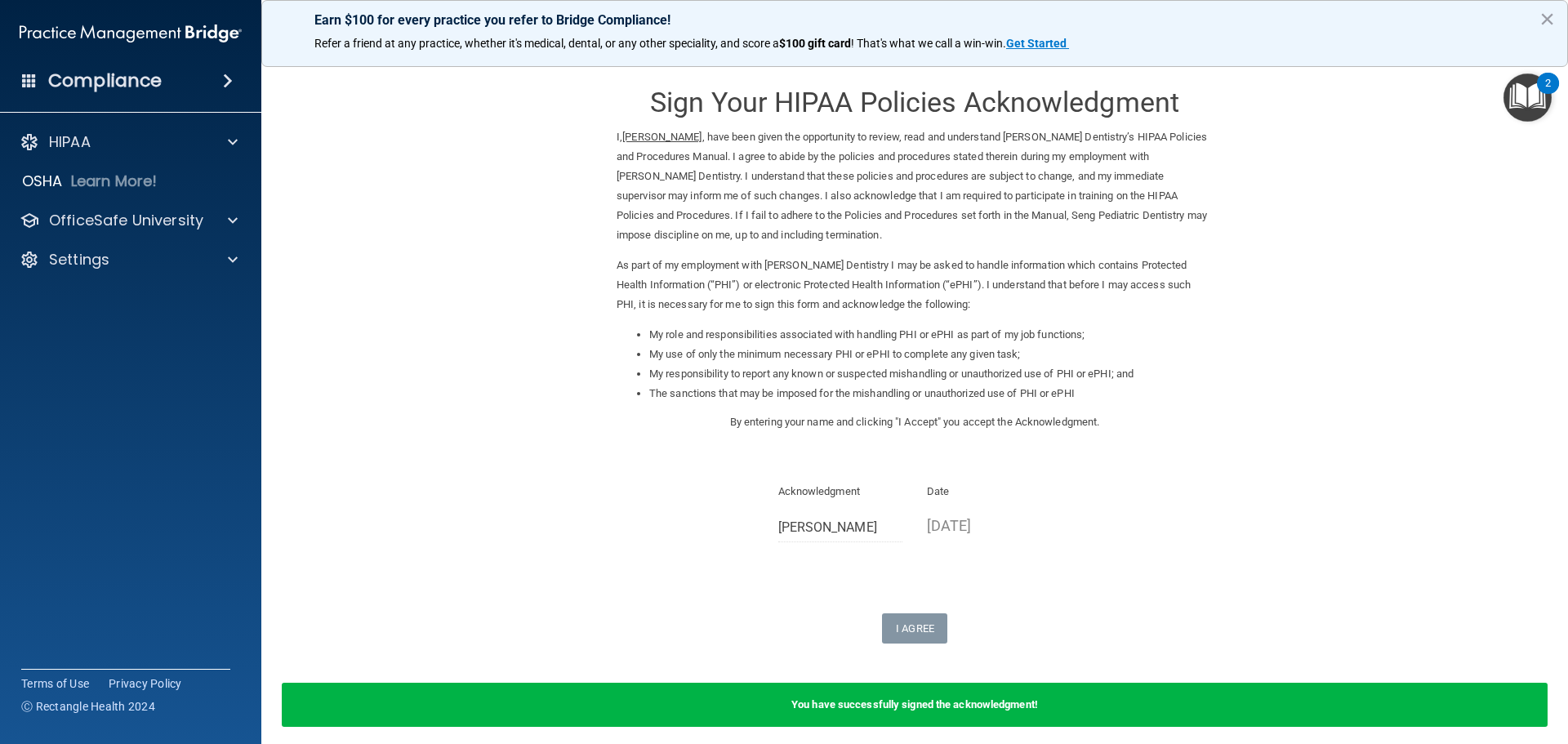
scroll to position [67, 0]
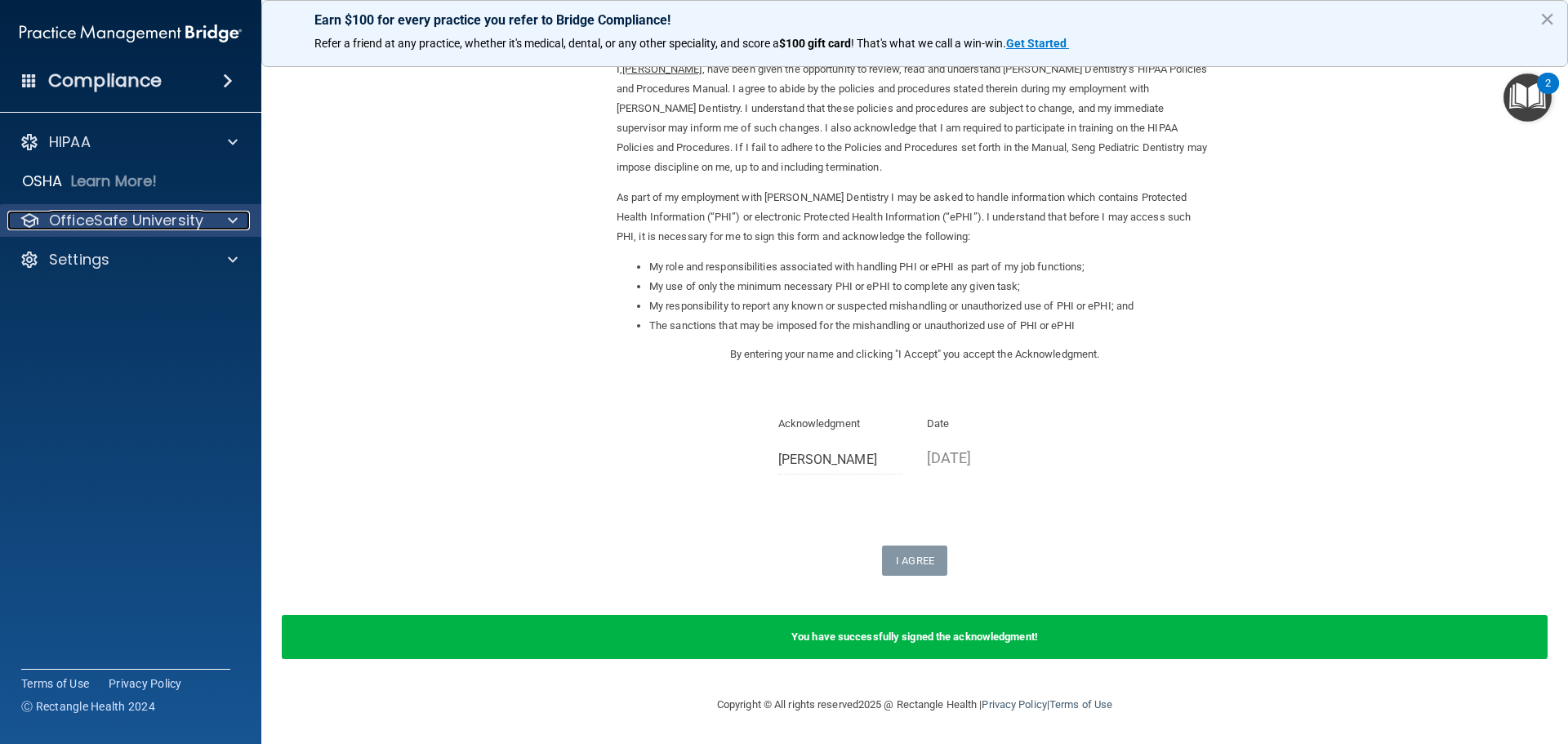
click at [65, 217] on p "OfficeSafe University" at bounding box center [126, 221] width 154 height 20
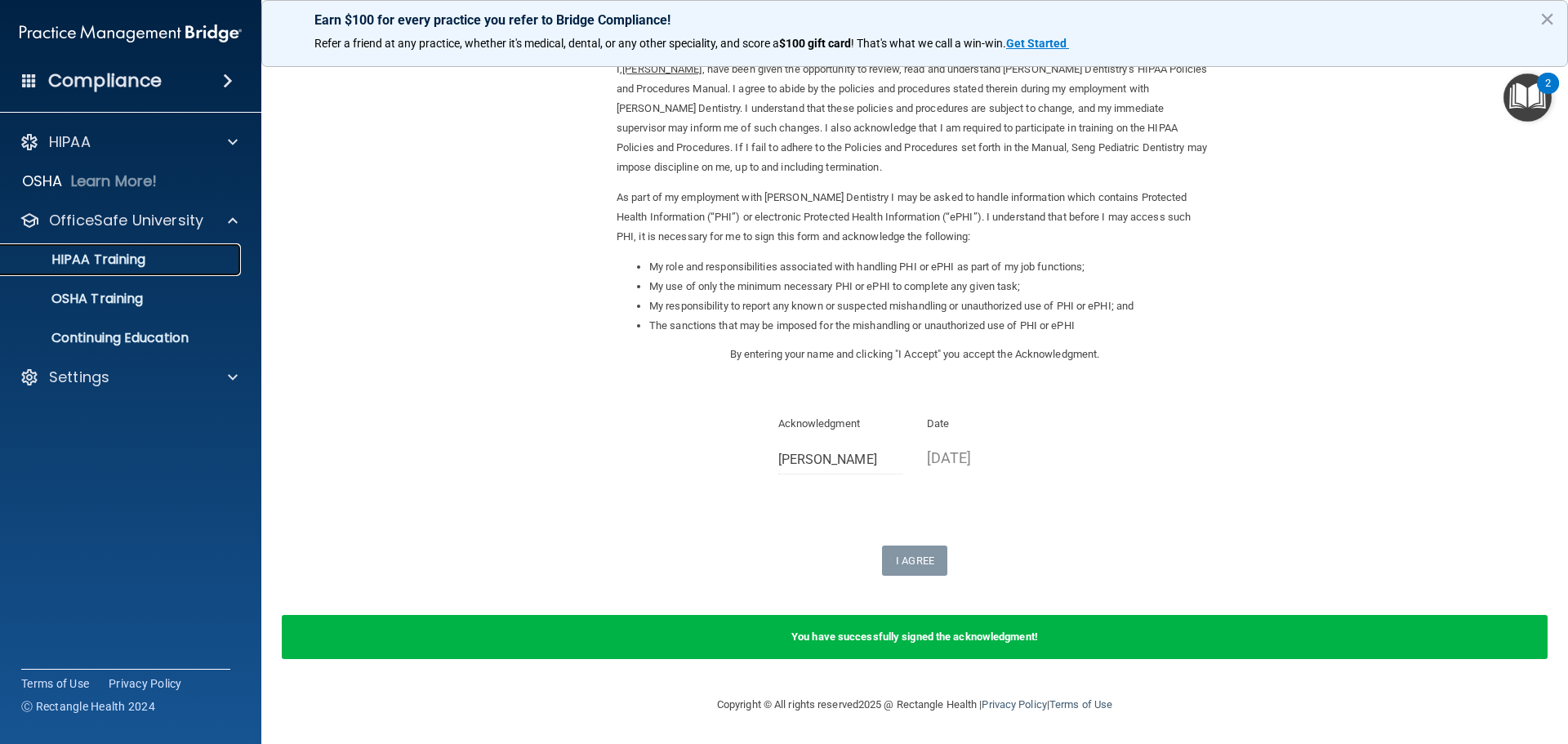
click at [176, 264] on div "HIPAA Training" at bounding box center [122, 260] width 223 height 17
